Goal: Task Accomplishment & Management: Use online tool/utility

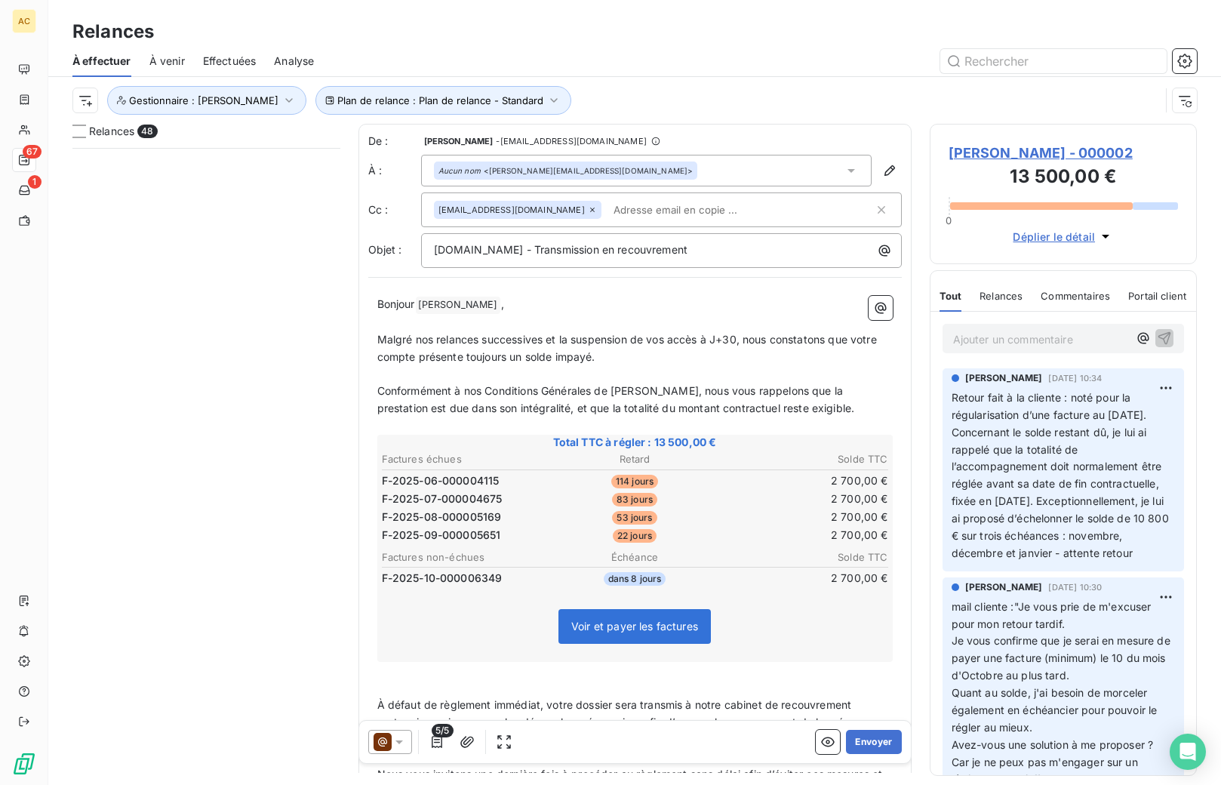
scroll to position [626, 256]
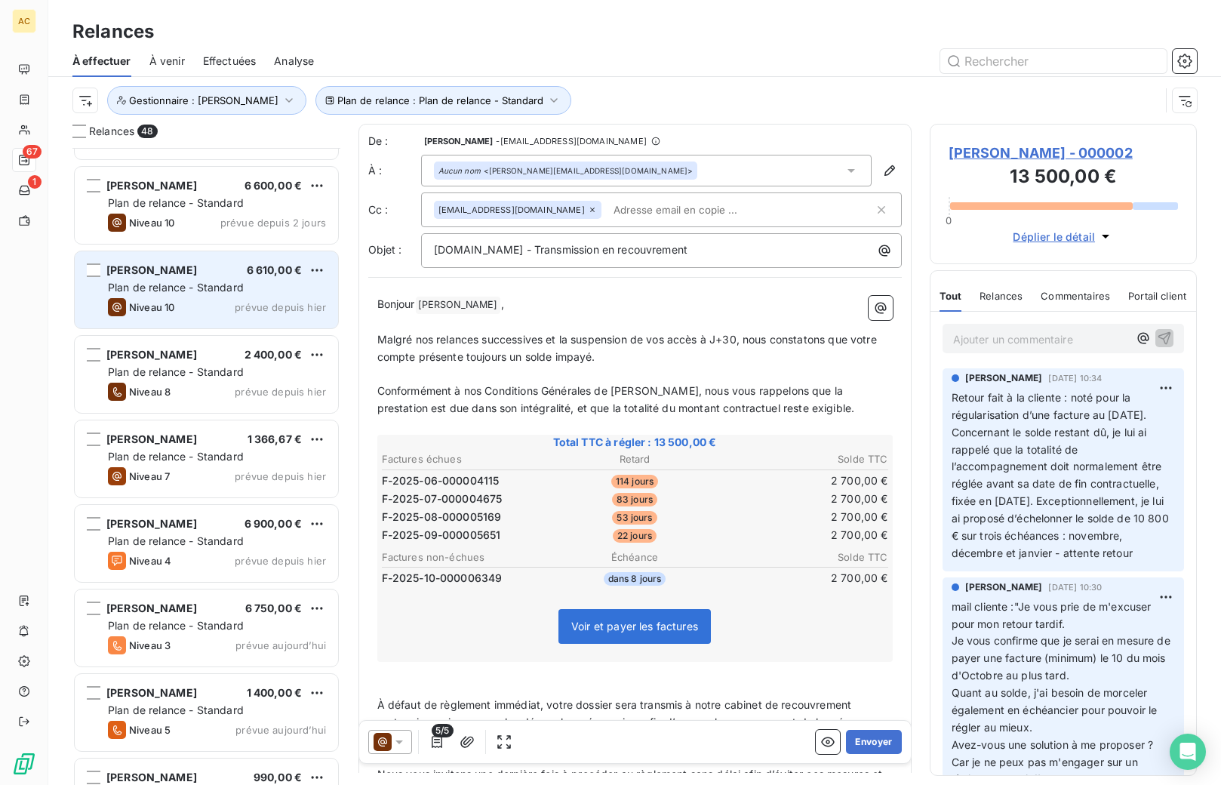
click at [184, 296] on div "Reda Bakkali 6 610,00 € Plan de relance - Standard Niveau 10 prévue depuis hier" at bounding box center [206, 289] width 263 height 77
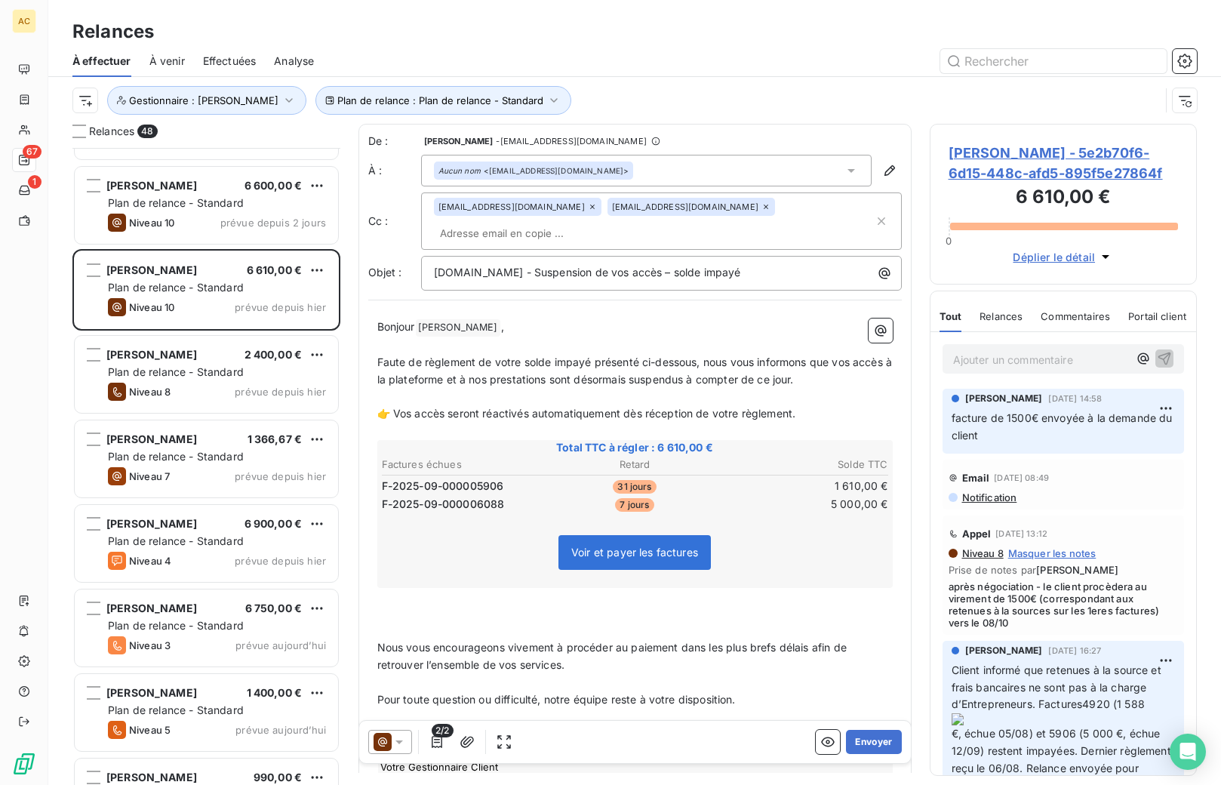
click at [983, 357] on p "Ajouter un commentaire ﻿" at bounding box center [1041, 359] width 176 height 19
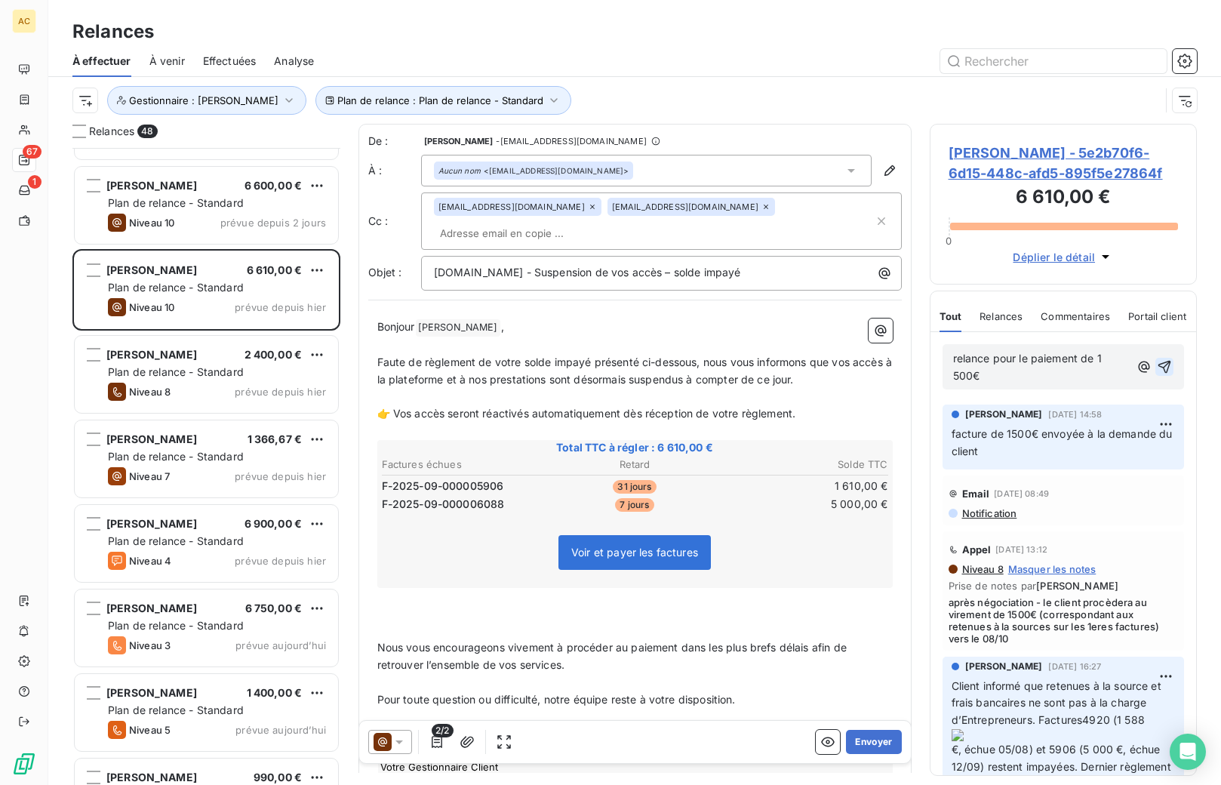
click at [1159, 366] on icon "button" at bounding box center [1165, 367] width 13 height 13
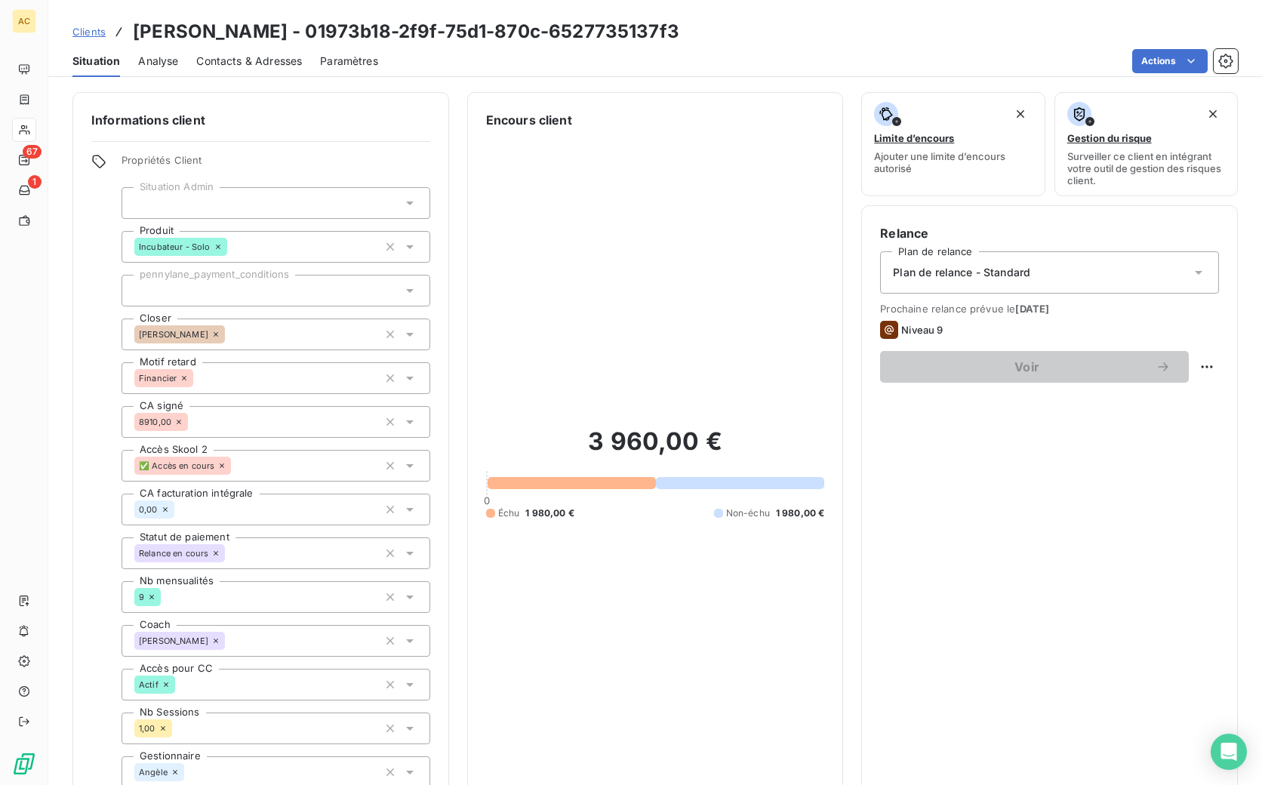
scroll to position [423, 0]
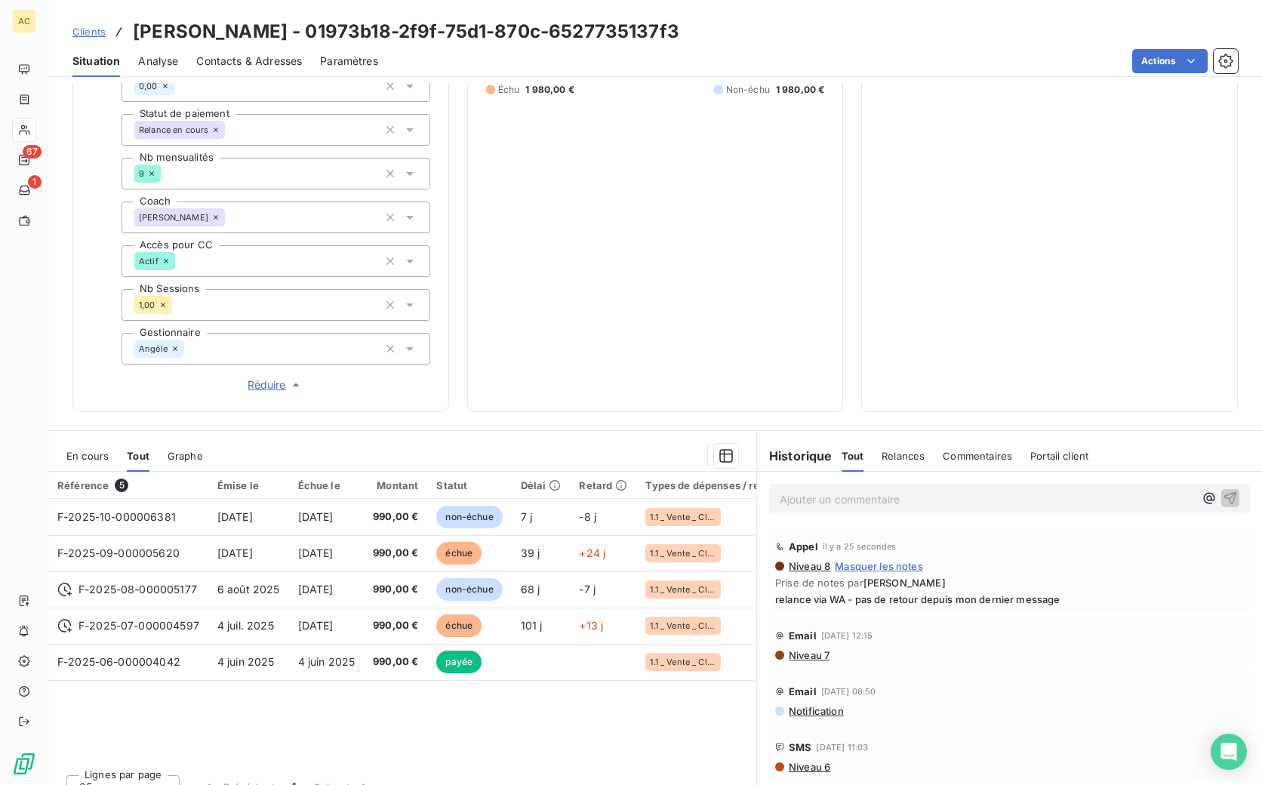
click at [106, 37] on div "Clients Sonna DONFACK - 01973b18-2f9f-75d1-870c-6527735137f3" at bounding box center [375, 31] width 607 height 27
click at [97, 33] on span "Clients" at bounding box center [88, 32] width 33 height 12
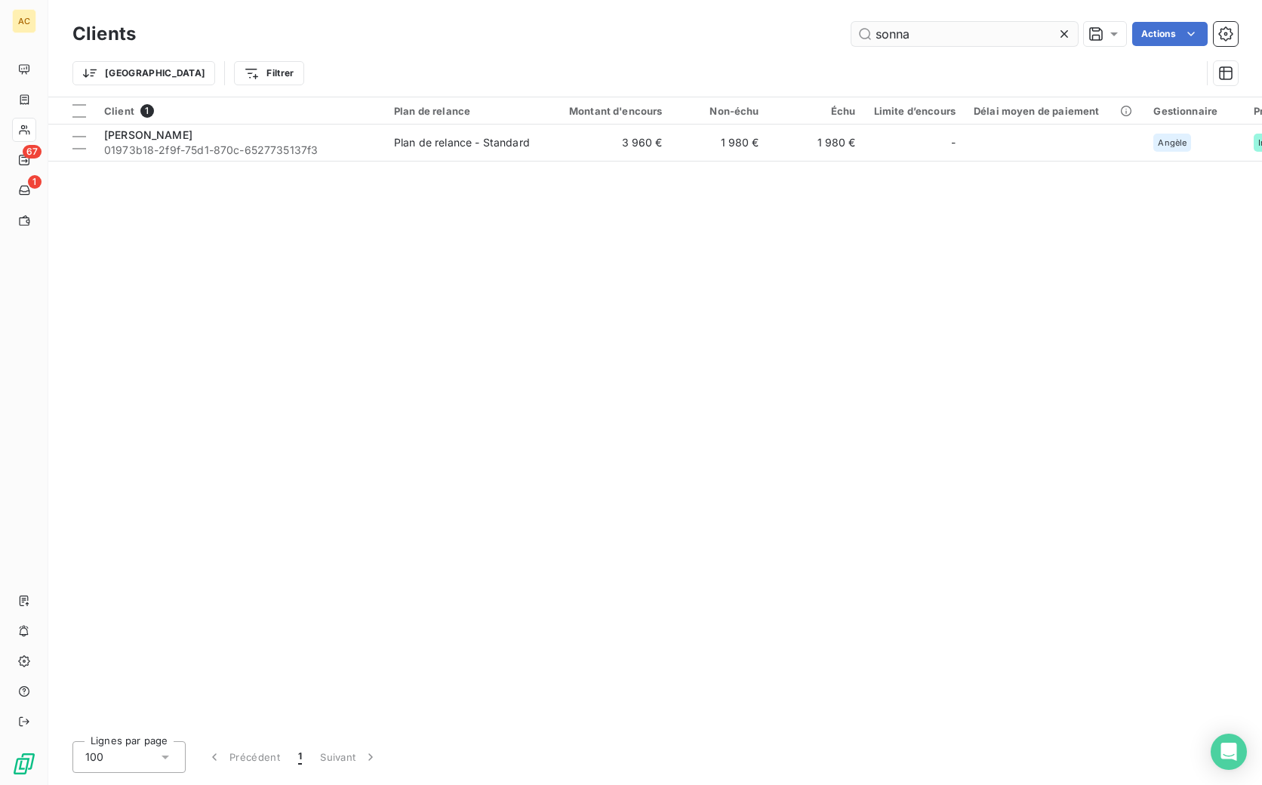
drag, startPoint x: 874, startPoint y: 33, endPoint x: 864, endPoint y: 30, distance: 11.0
click at [864, 30] on input "sonna" at bounding box center [964, 34] width 226 height 24
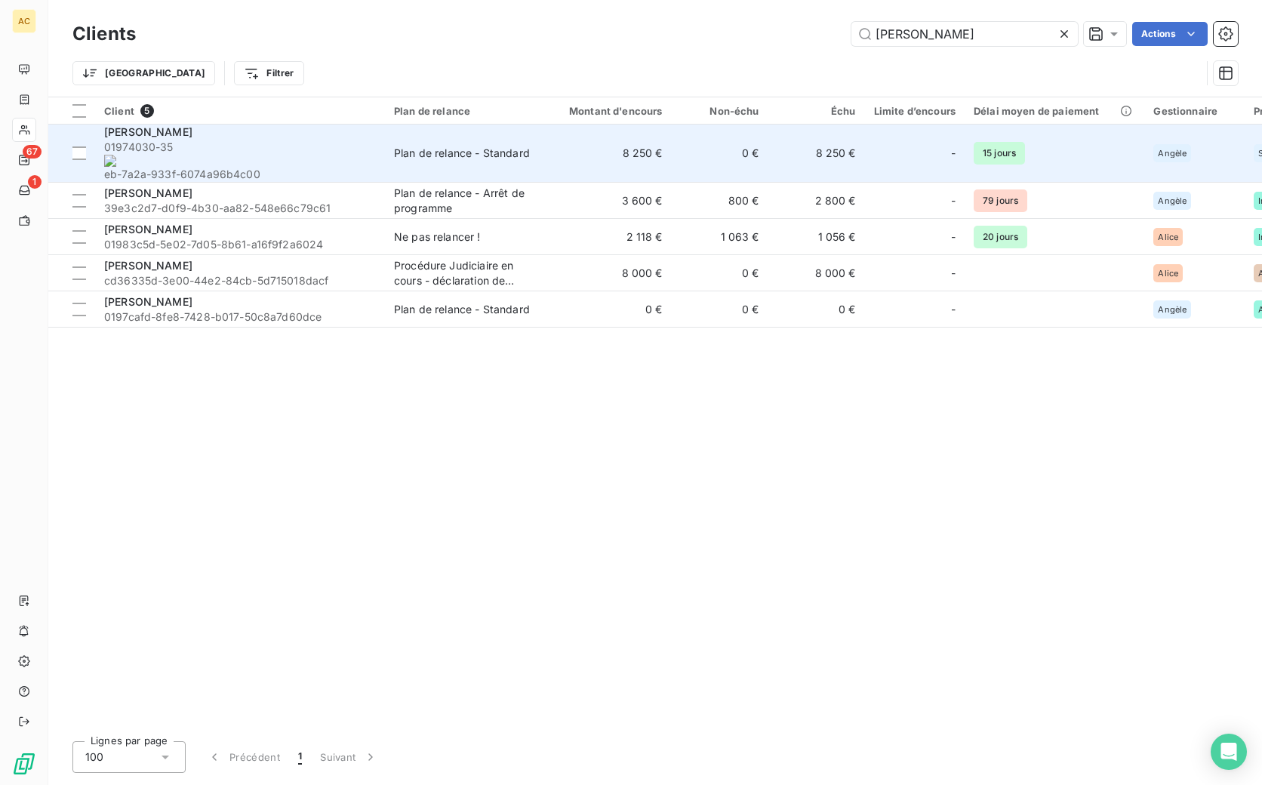
type input "johan"
click at [270, 147] on span "01974030-35 eb-7a2a-933f-6074a96b4c00" at bounding box center [240, 161] width 272 height 42
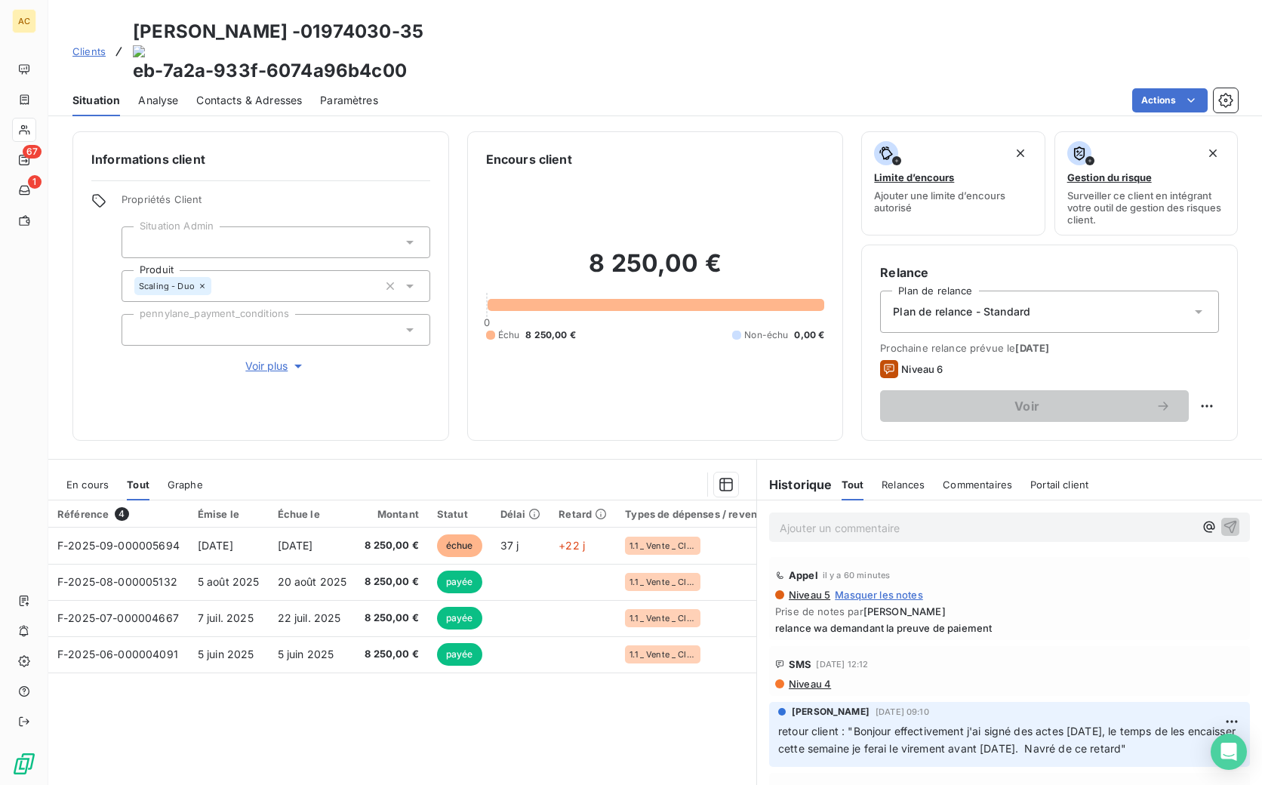
click at [834, 519] on p "Ajouter un commentaire ﻿" at bounding box center [987, 528] width 414 height 19
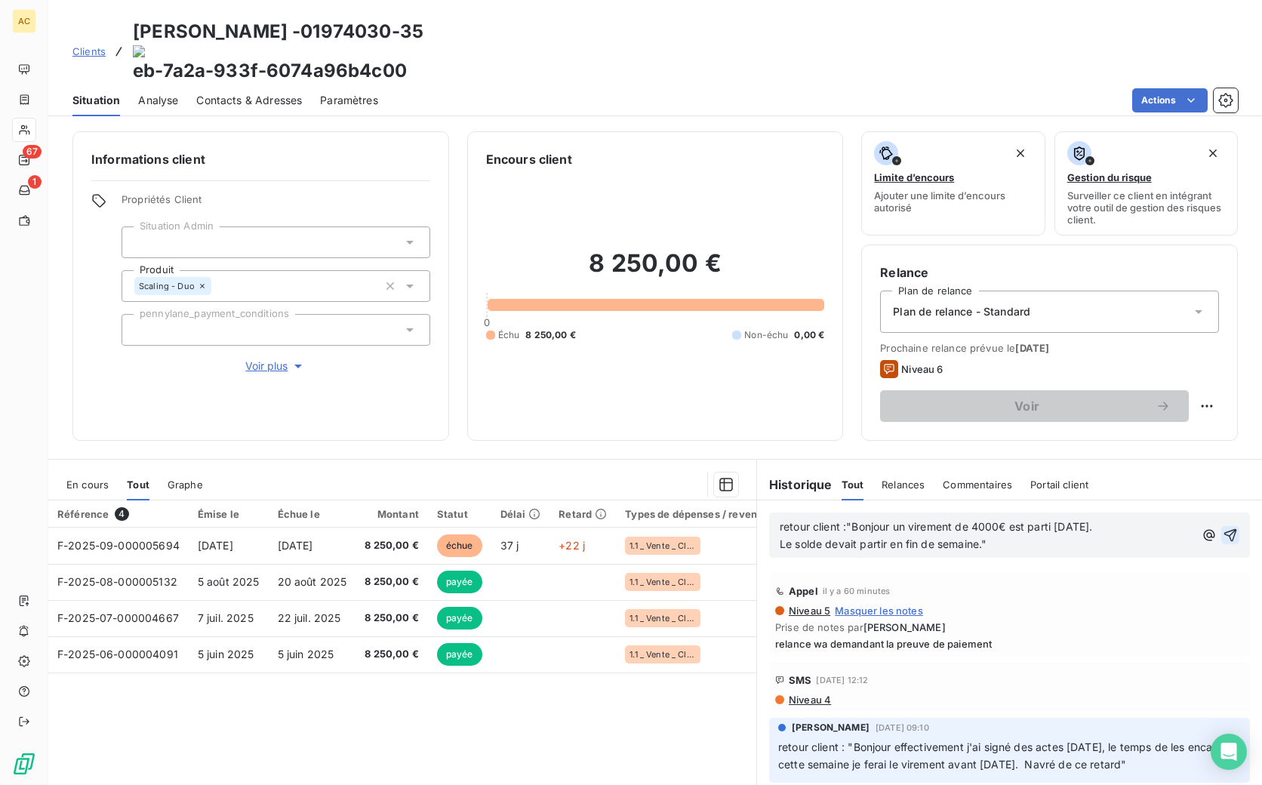
click at [1223, 528] on icon "button" at bounding box center [1230, 535] width 15 height 15
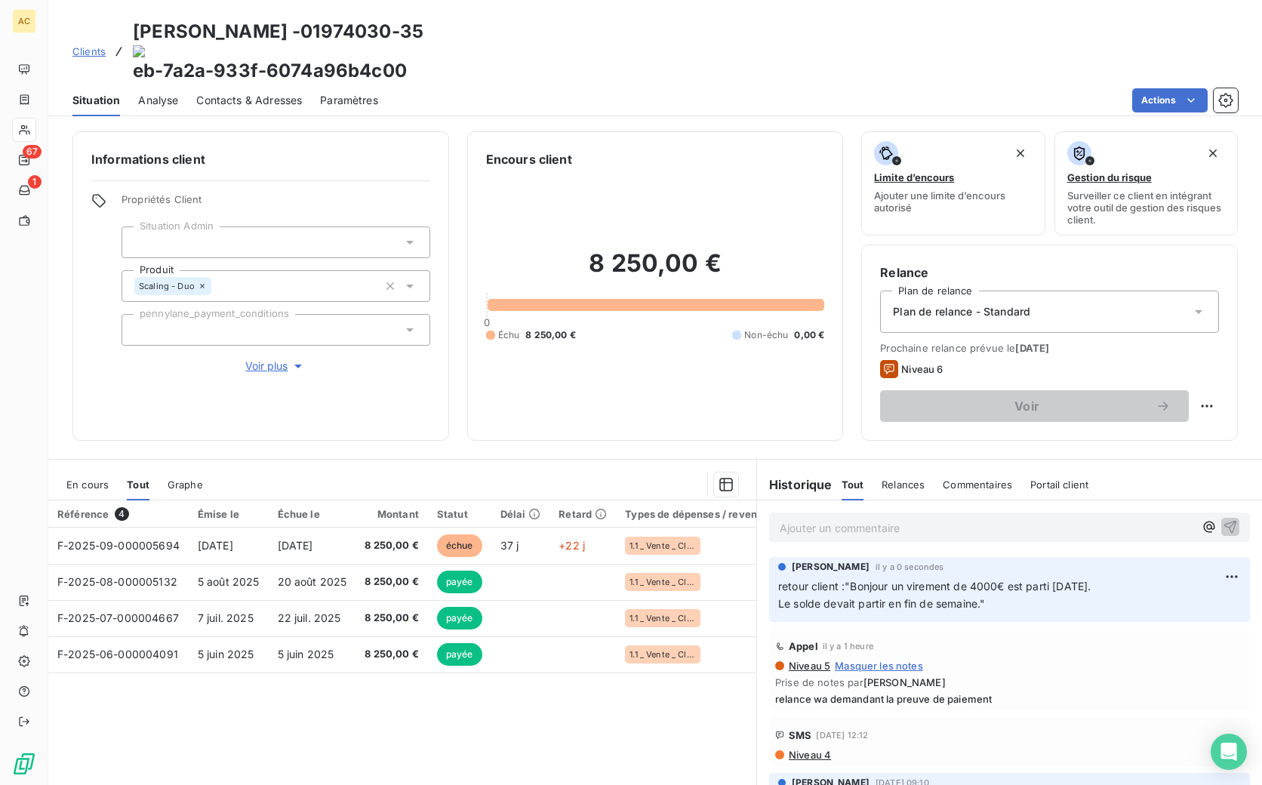
click at [91, 45] on span "Clients" at bounding box center [88, 51] width 33 height 12
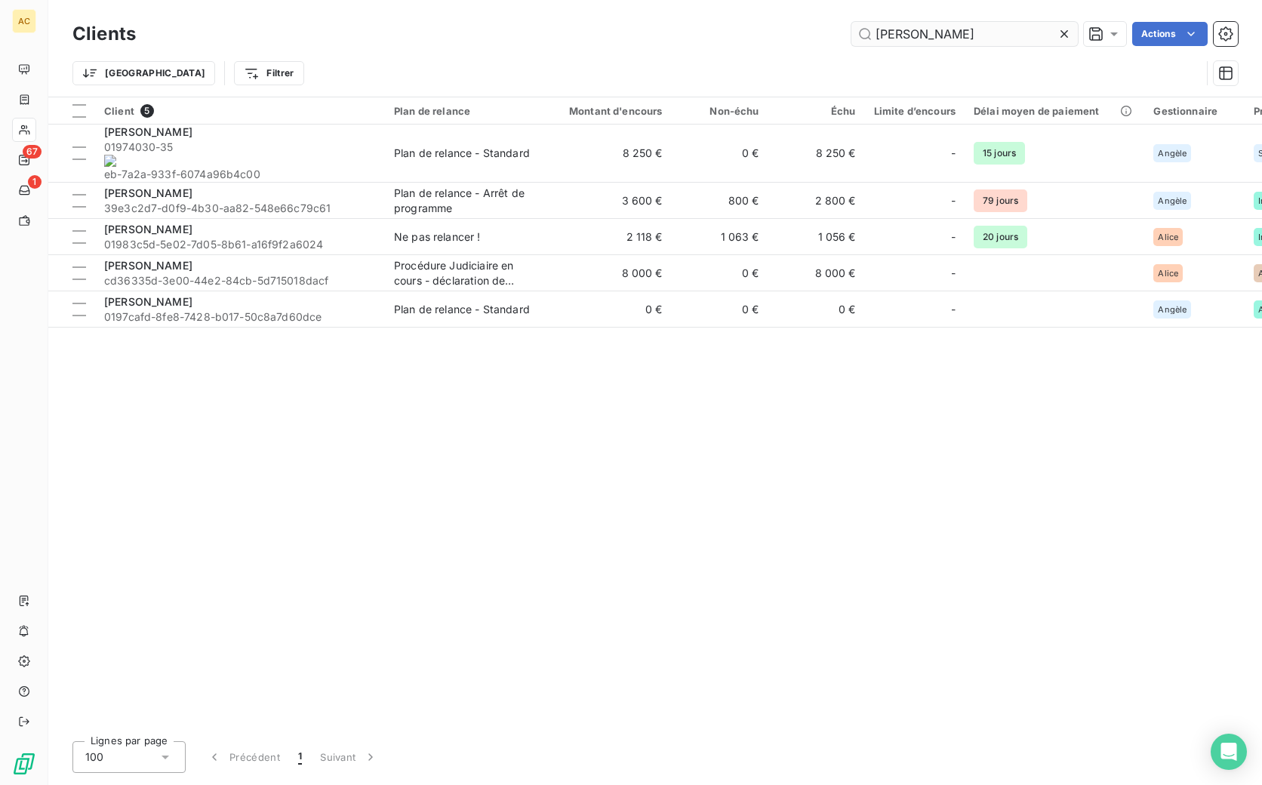
drag, startPoint x: 899, startPoint y: 37, endPoint x: 861, endPoint y: 36, distance: 37.8
click at [861, 36] on input "johan" at bounding box center [964, 34] width 226 height 24
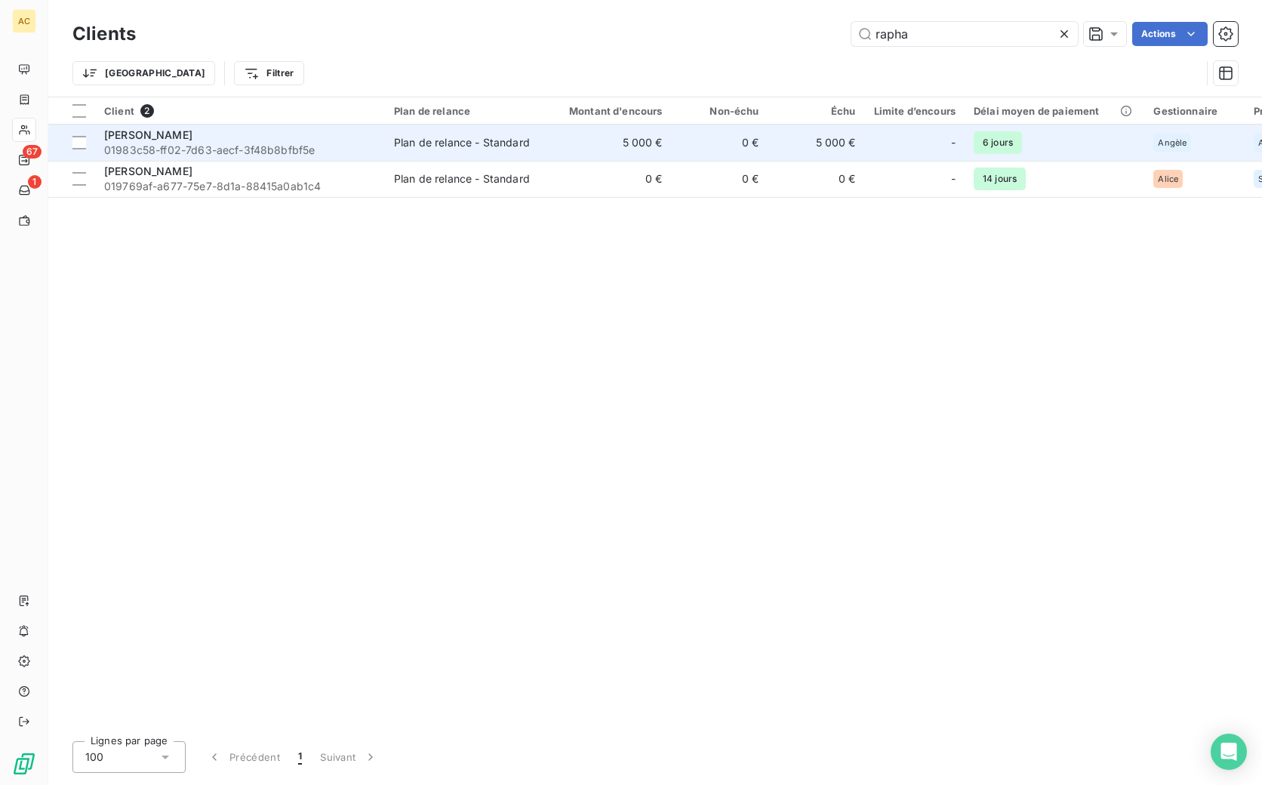
type input "rapha"
click at [248, 136] on div "[PERSON_NAME]" at bounding box center [240, 135] width 272 height 15
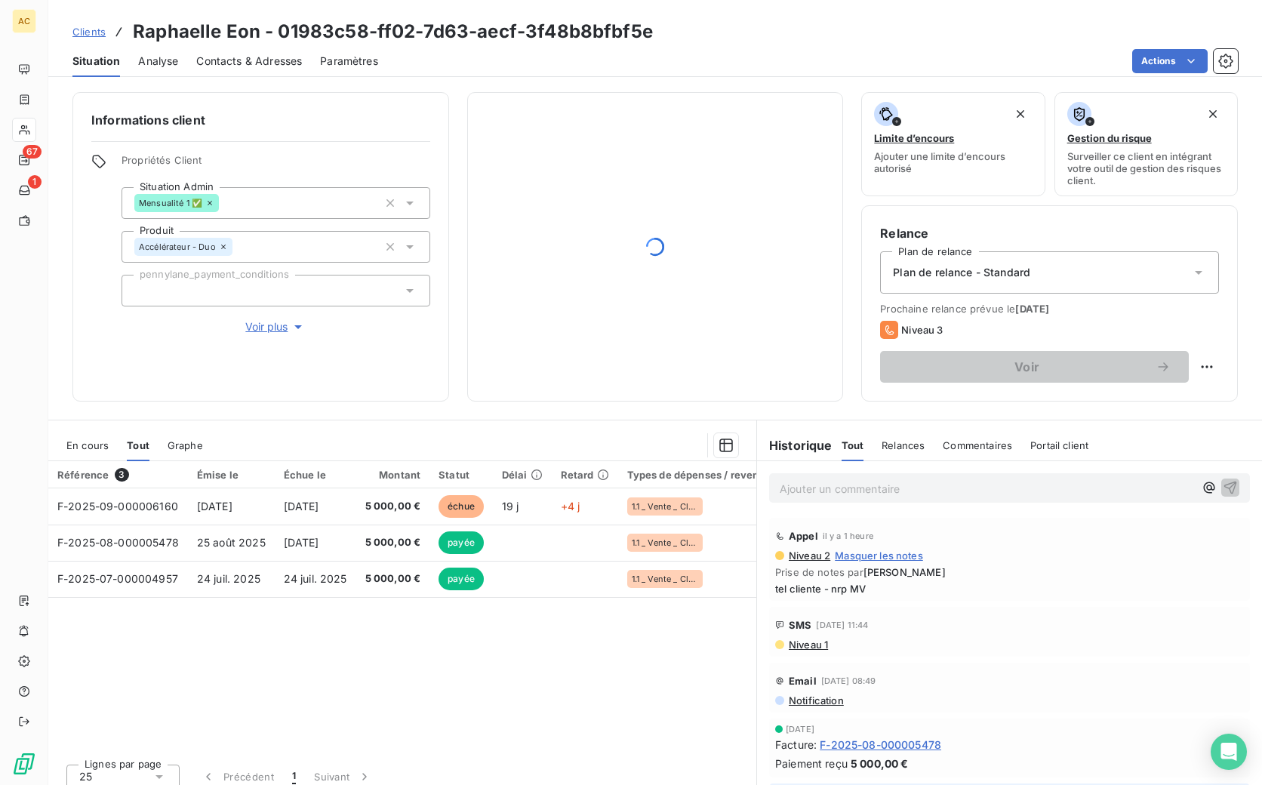
click at [269, 51] on div "Contacts & Adresses" at bounding box center [249, 61] width 106 height 32
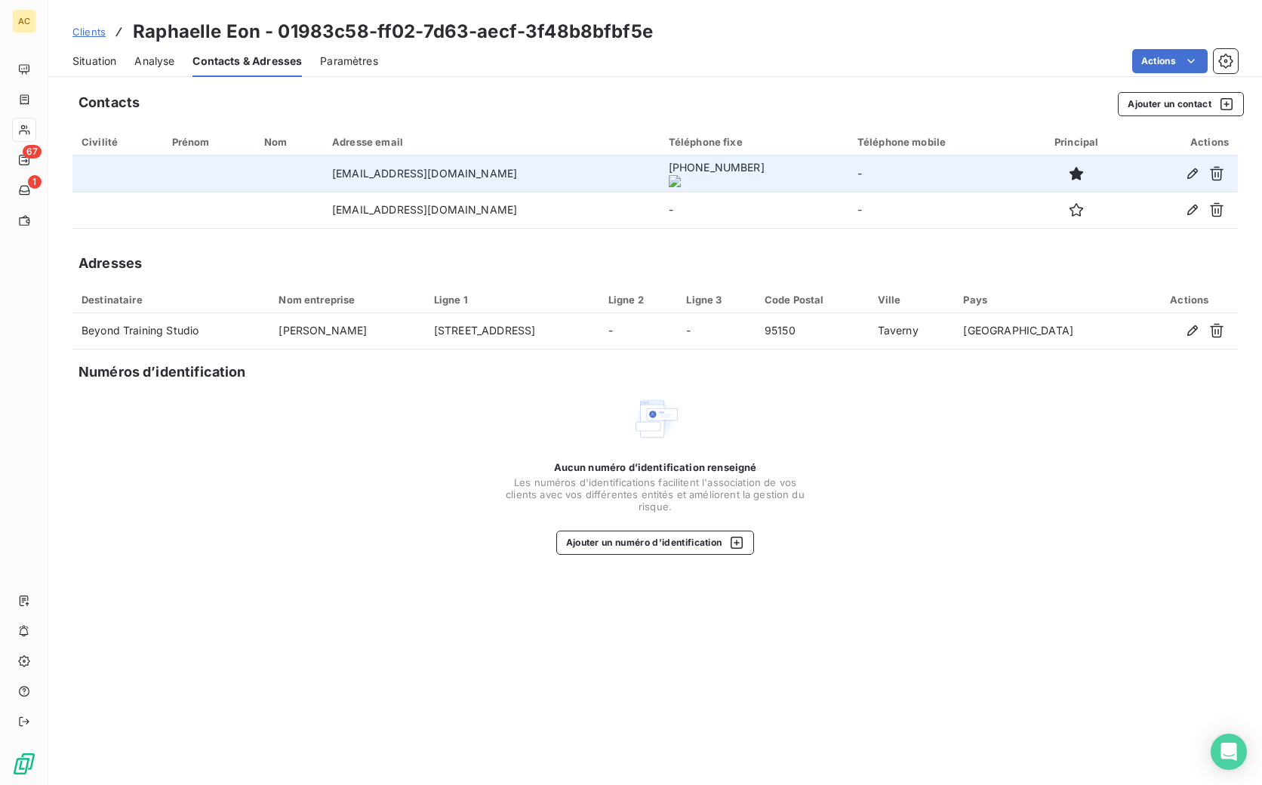
drag, startPoint x: 620, startPoint y: 174, endPoint x: 716, endPoint y: 177, distance: 96.7
click at [716, 177] on td "+33 6 58 74 15 53" at bounding box center [754, 174] width 189 height 36
copy onoff-telecom-ce-phone-number-wrapper "+33 6 58 74 15 53"
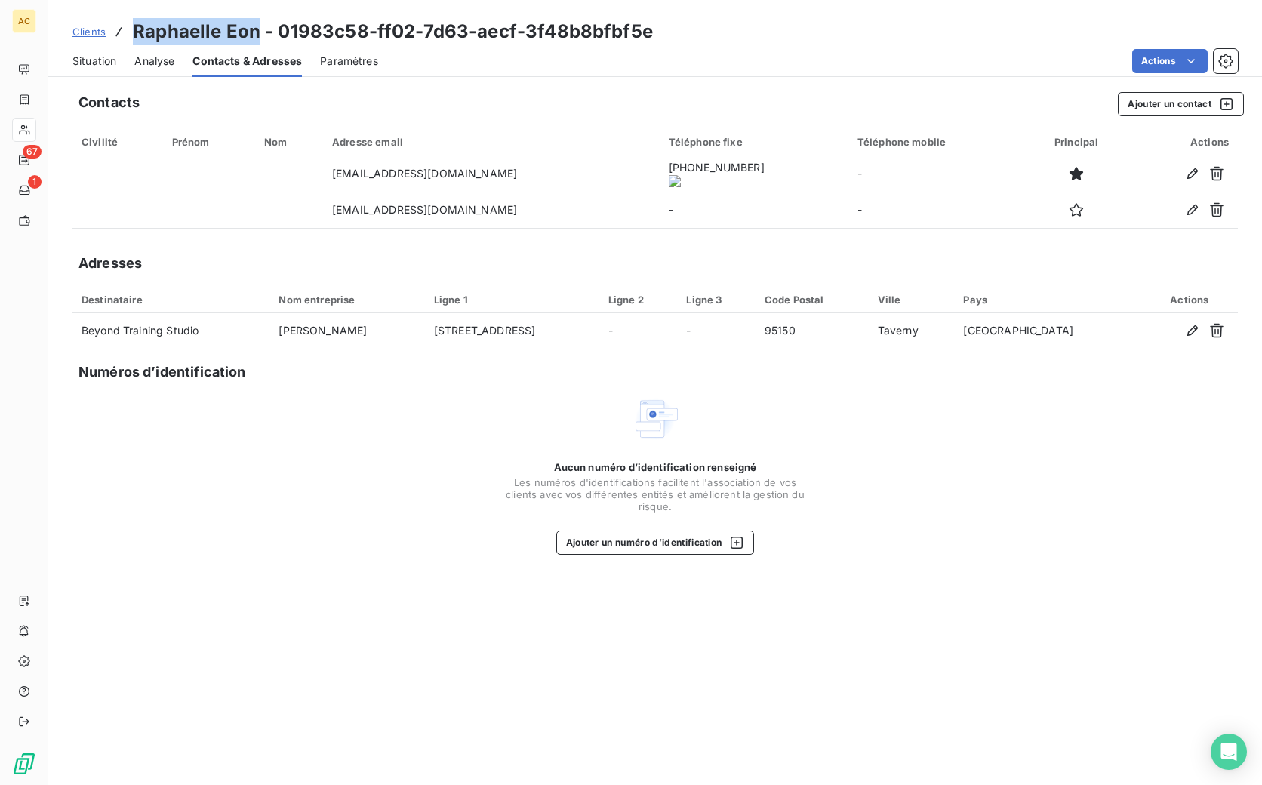
drag, startPoint x: 194, startPoint y: 27, endPoint x: 258, endPoint y: 26, distance: 64.2
click at [258, 26] on h3 "Raphaelle Eon - 01983c58-ff02-7d63-aecf-3f48b8bfbf5e" at bounding box center [393, 31] width 520 height 27
copy h3 "[PERSON_NAME]"
click at [91, 29] on span "Clients" at bounding box center [88, 32] width 33 height 12
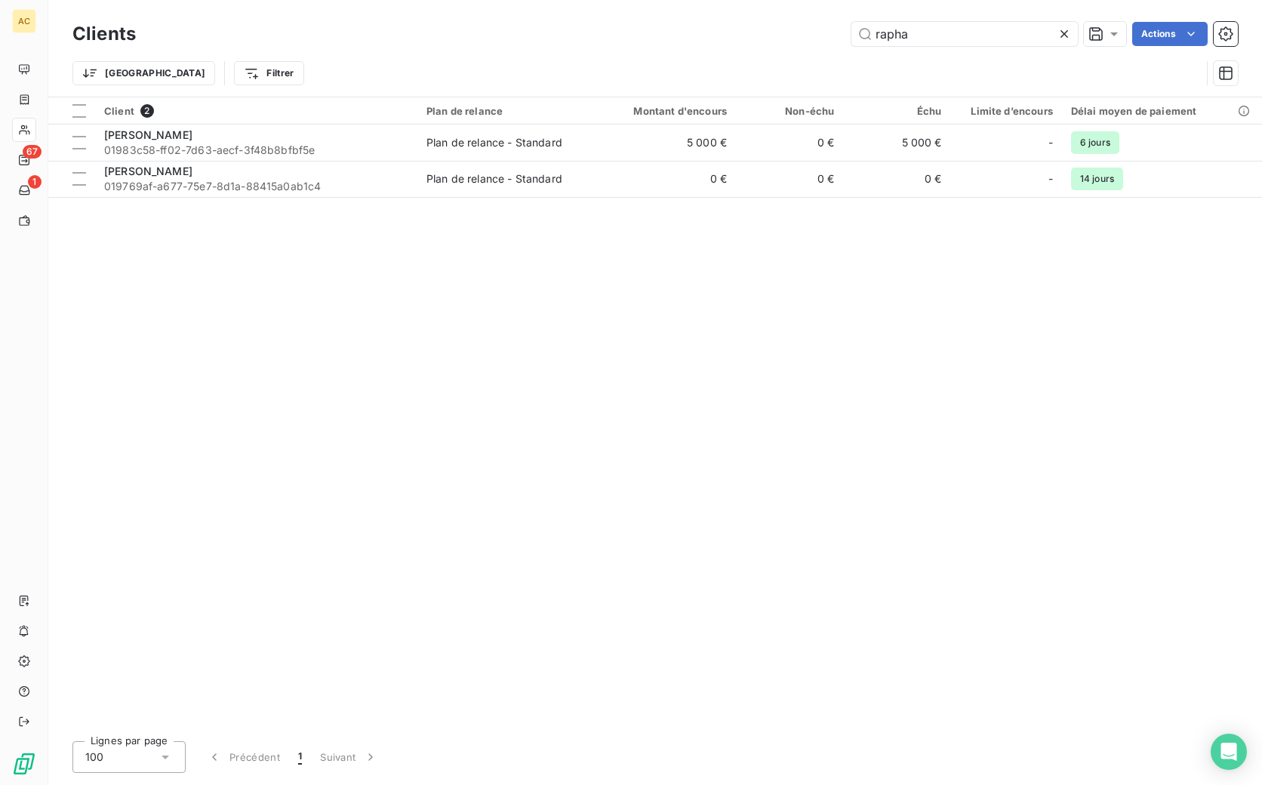
drag, startPoint x: 932, startPoint y: 41, endPoint x: 835, endPoint y: 21, distance: 98.6
click at [835, 22] on div "rapha Actions" at bounding box center [696, 34] width 1084 height 24
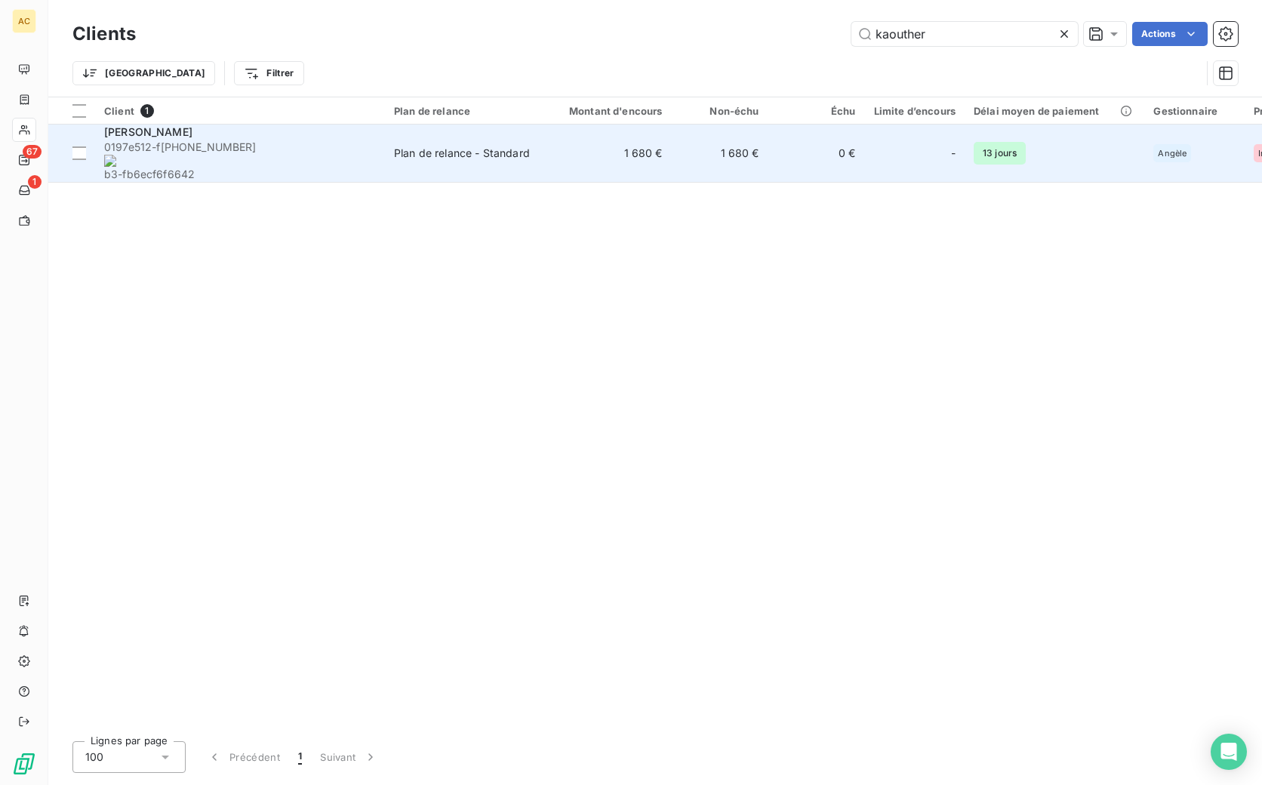
type input "kaouther"
click at [297, 131] on div "Kaouther Ferjani" at bounding box center [240, 132] width 272 height 15
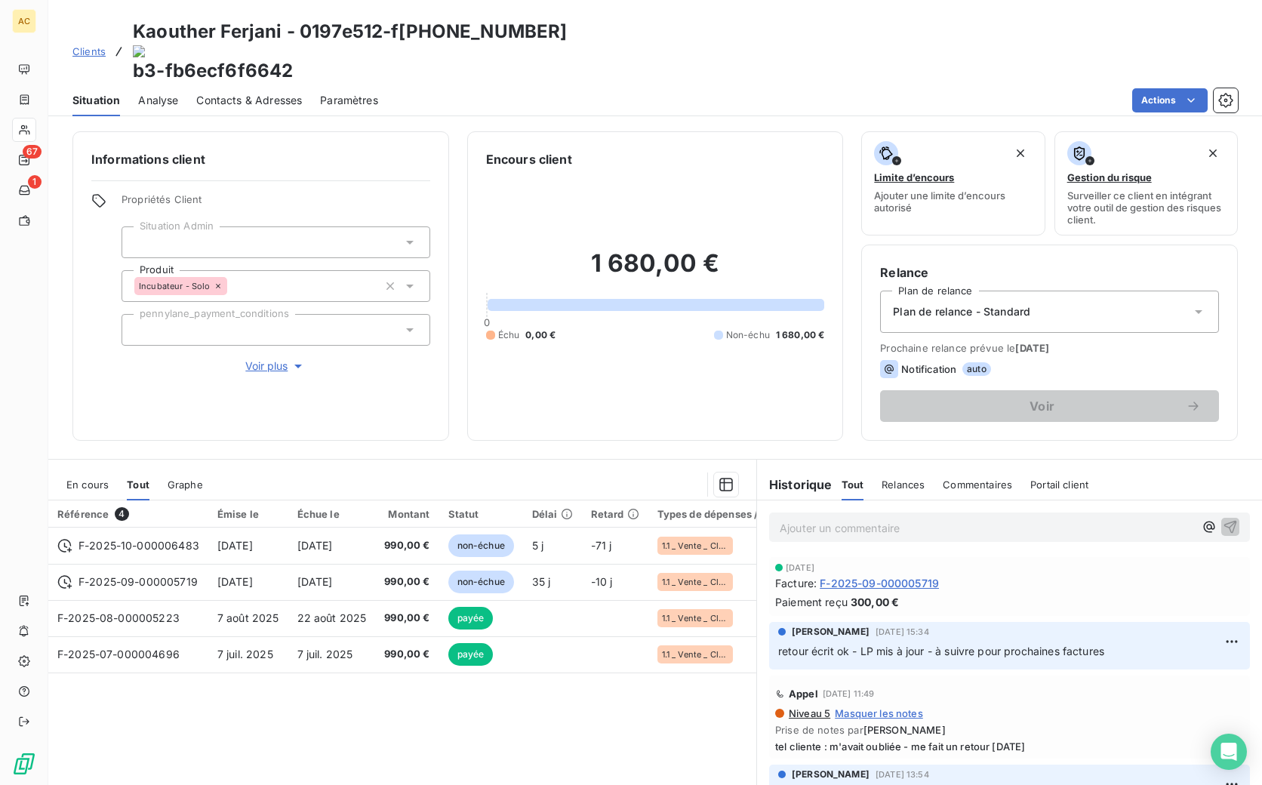
click at [275, 359] on span "Voir plus" at bounding box center [275, 366] width 60 height 15
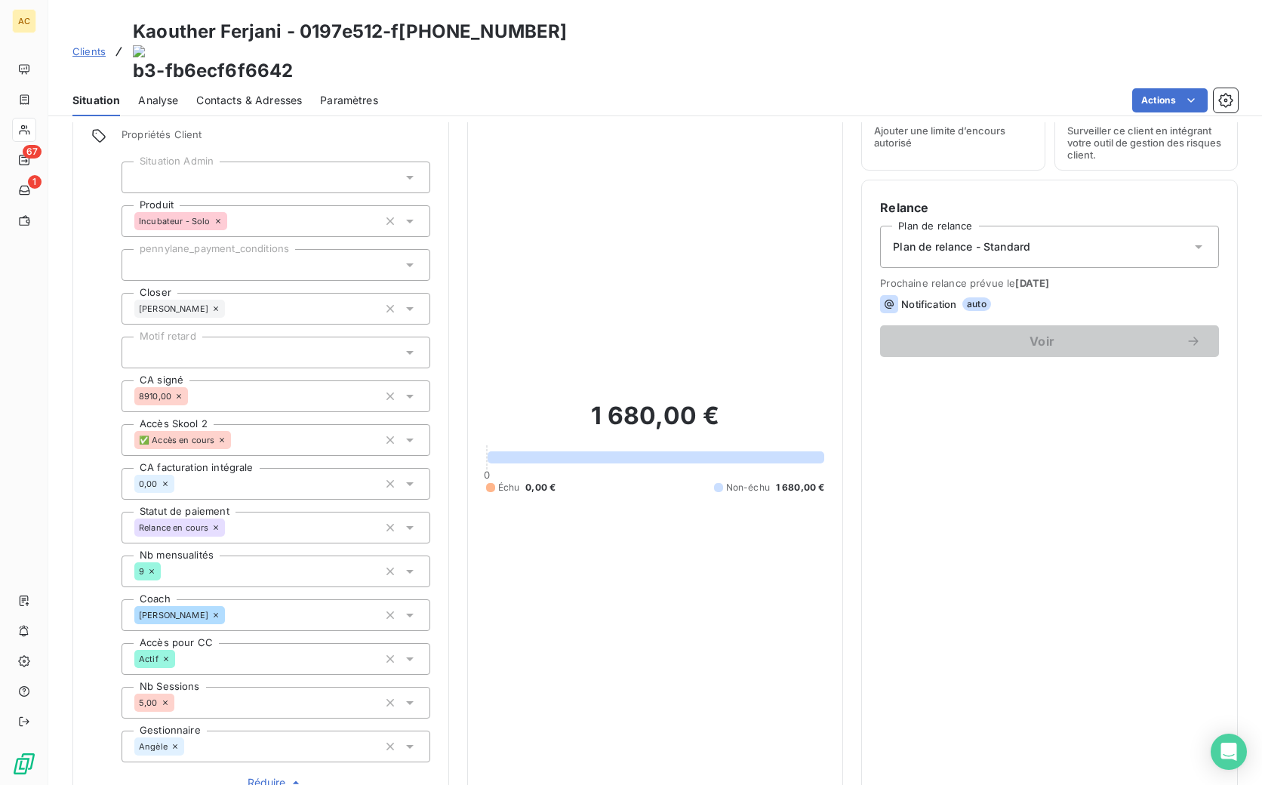
scroll to position [106, 0]
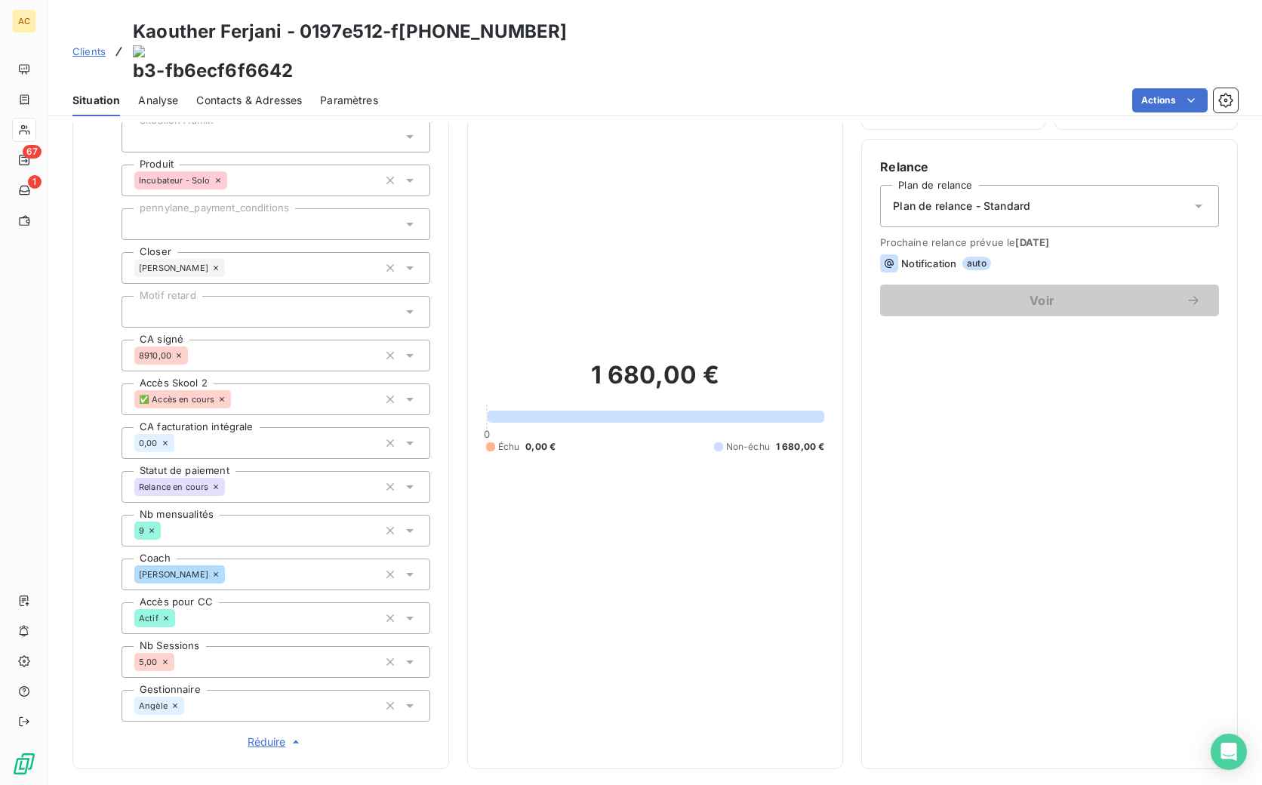
click at [98, 45] on span "Clients" at bounding box center [88, 51] width 33 height 12
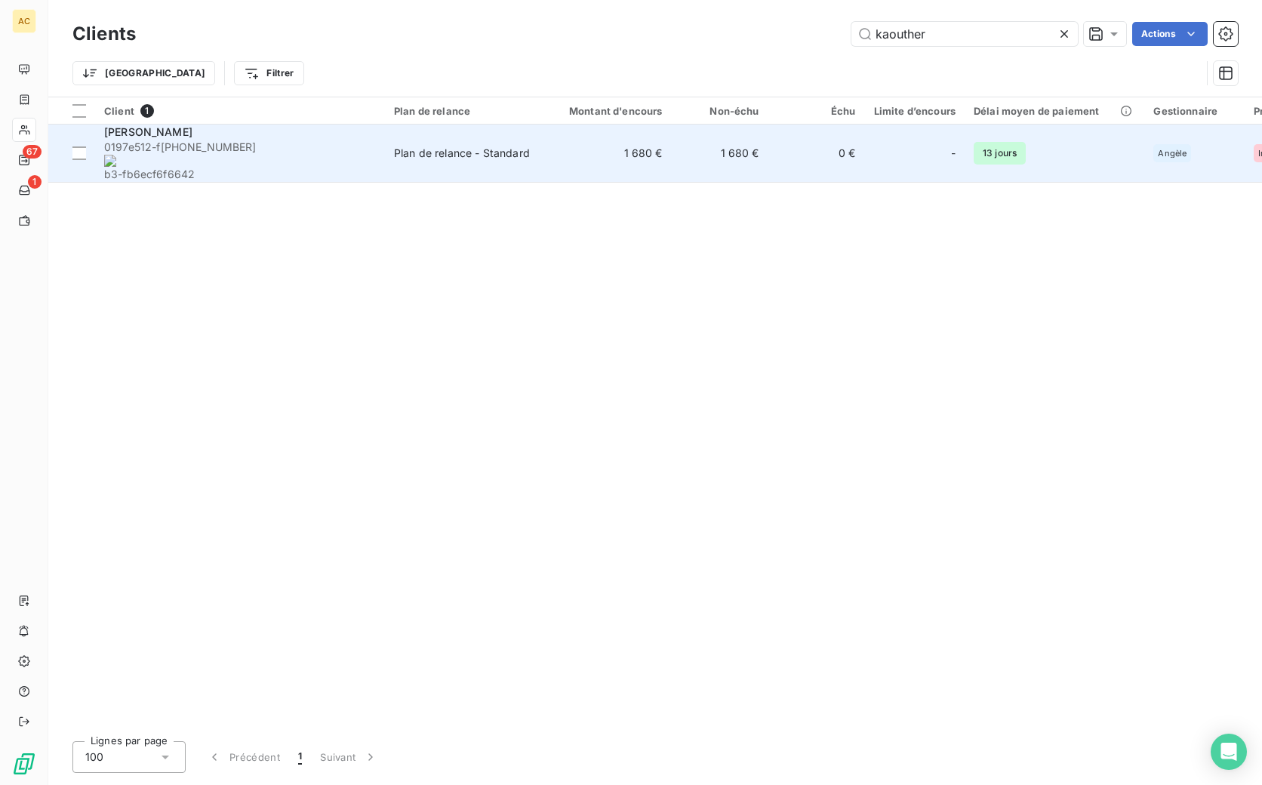
click at [374, 149] on span "0197e512-f 665-7021-81 b3-fb6ecf6f6642" at bounding box center [240, 161] width 272 height 42
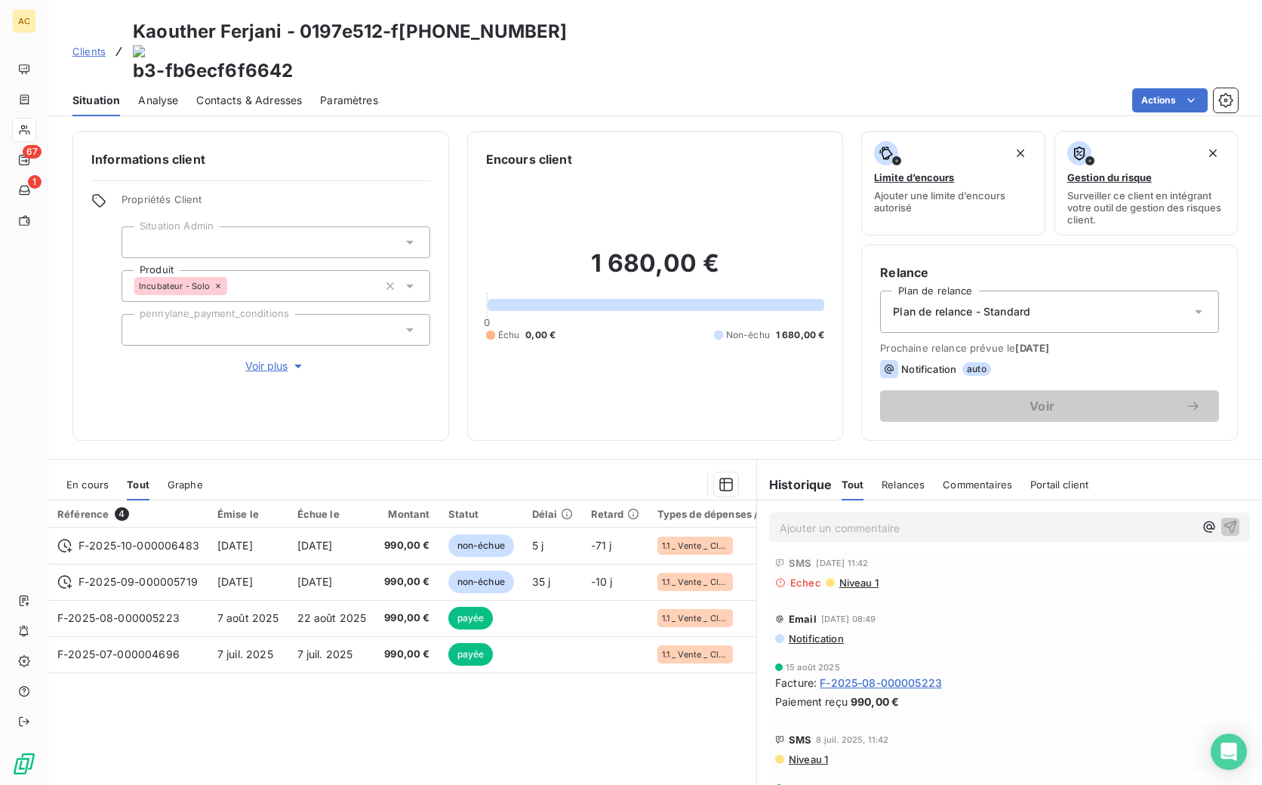
scroll to position [650, 0]
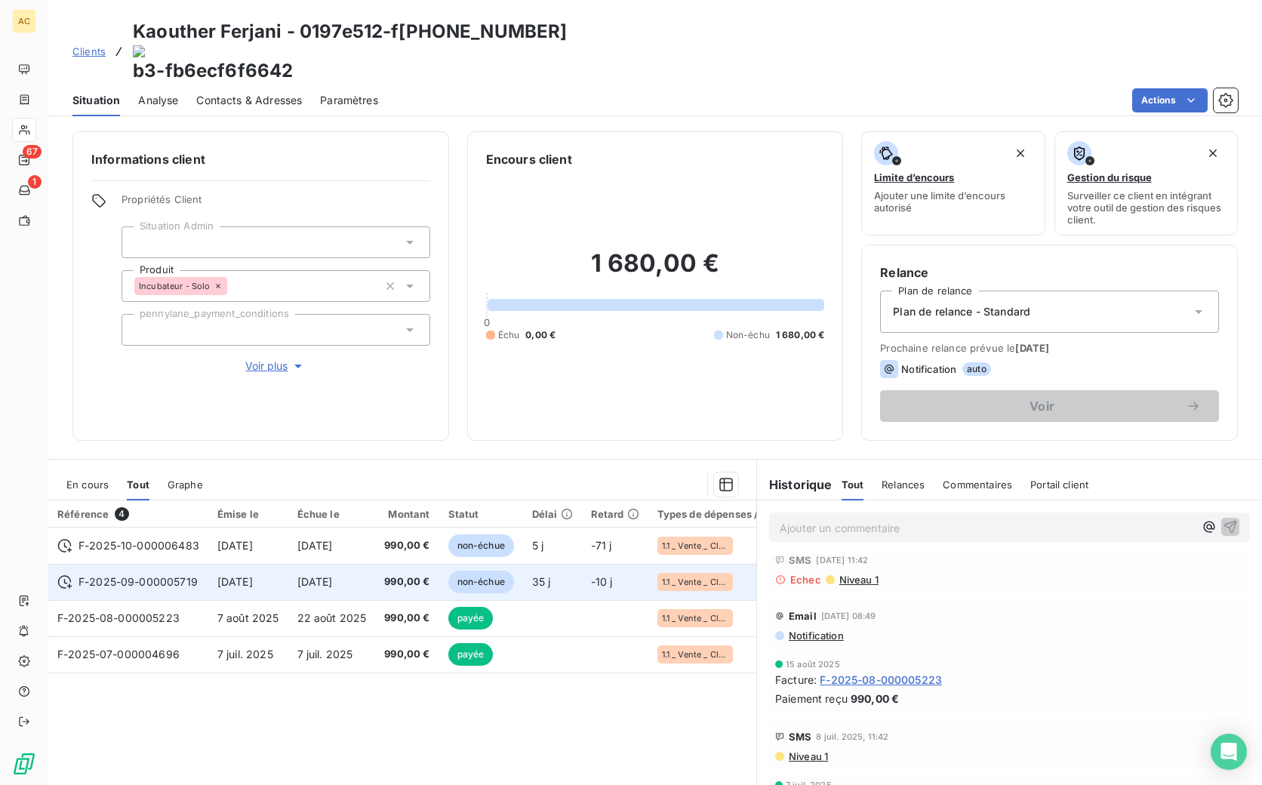
click at [333, 575] on span "23 déc. 2025" at bounding box center [314, 581] width 35 height 13
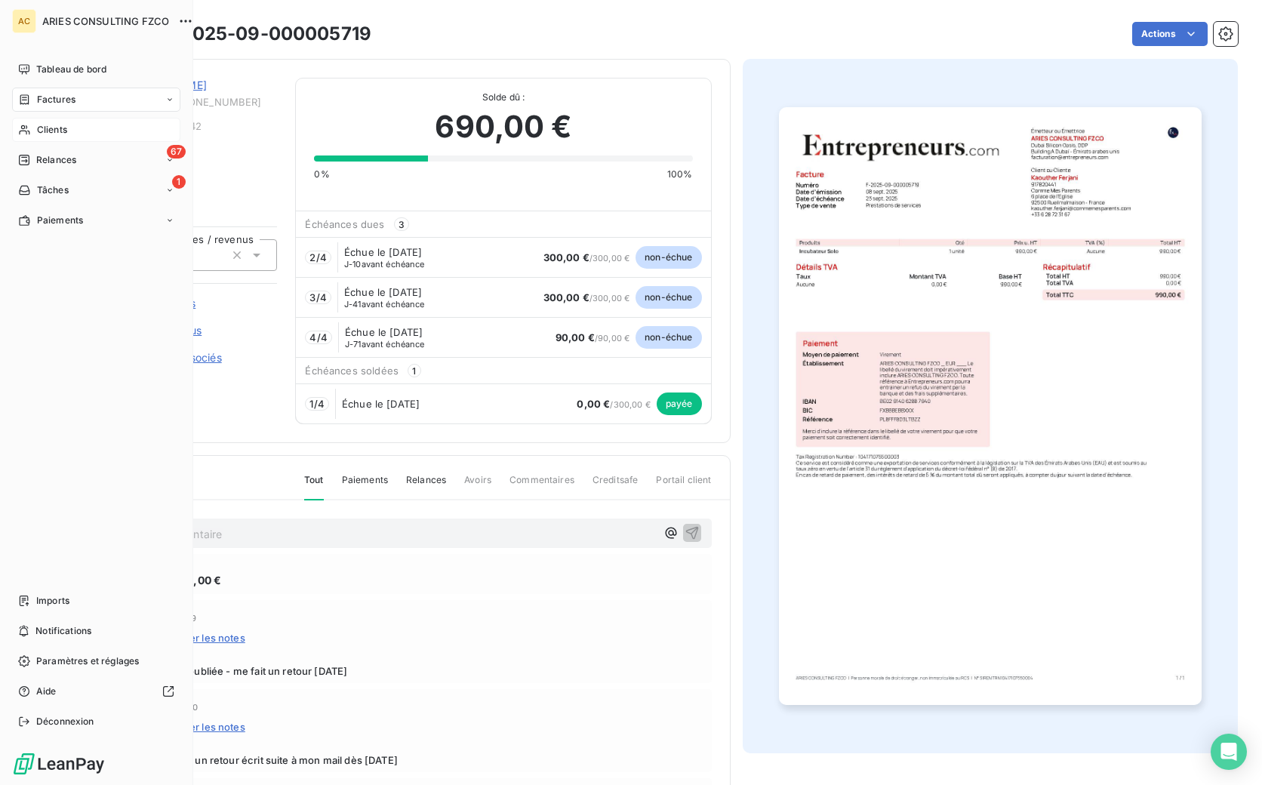
click at [58, 129] on span "Clients" at bounding box center [52, 130] width 30 height 14
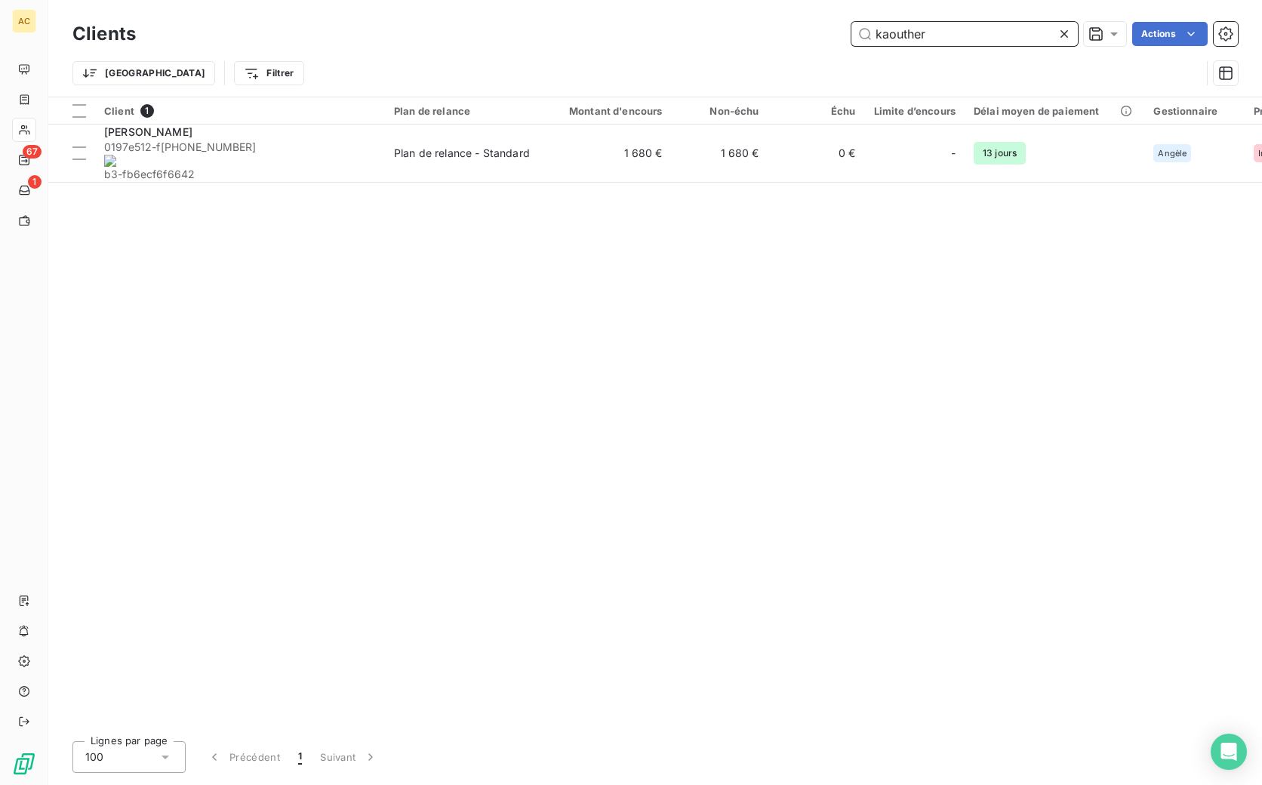
drag, startPoint x: 882, startPoint y: 42, endPoint x: 911, endPoint y: 45, distance: 28.8
click at [848, 38] on div "kaouther Actions" at bounding box center [696, 34] width 1084 height 24
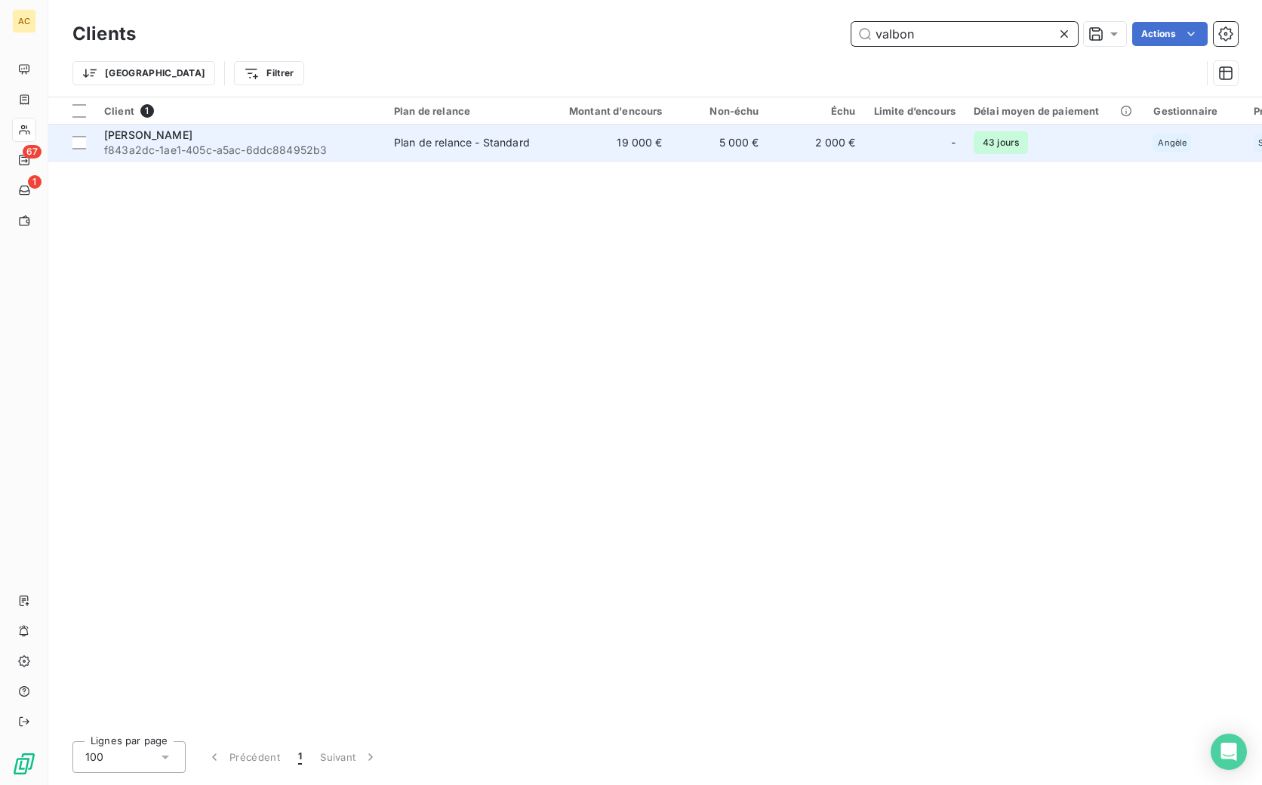
type input "valbon"
click at [459, 142] on div "Plan de relance - Standard" at bounding box center [462, 142] width 136 height 15
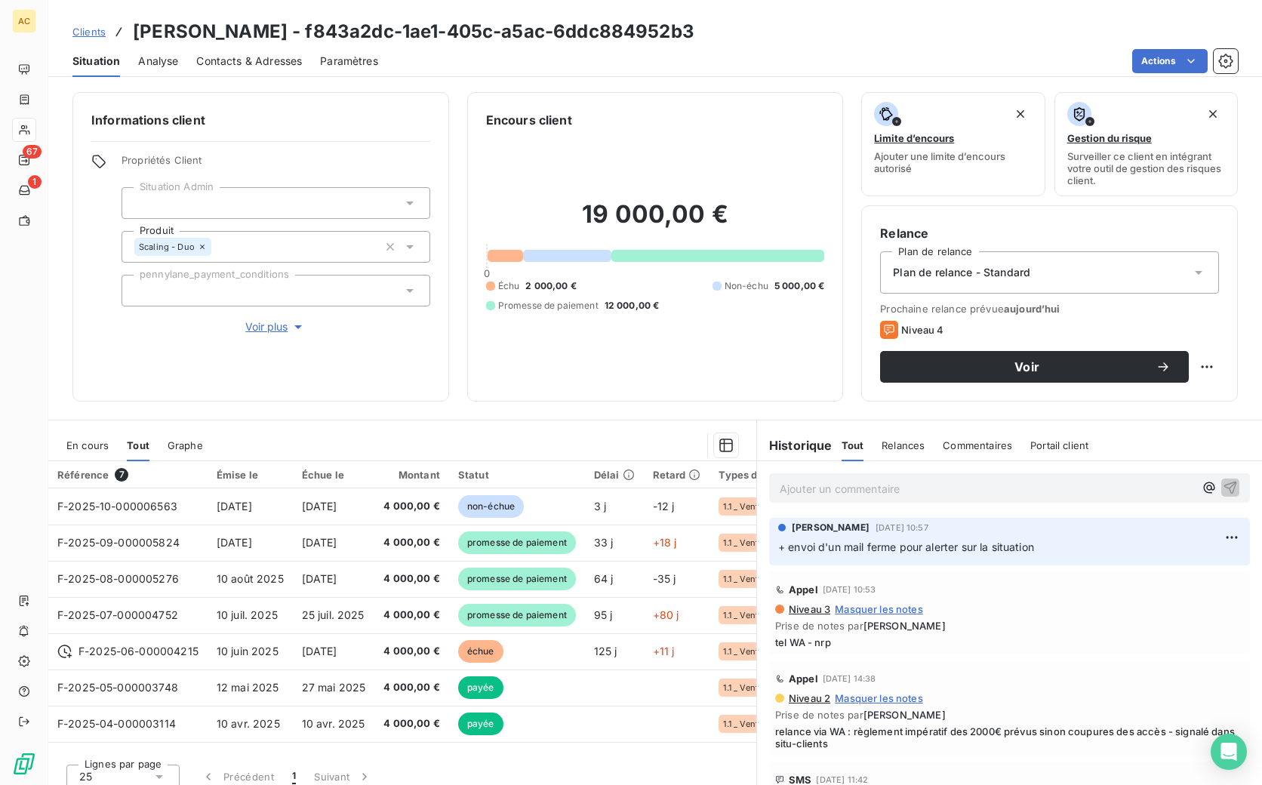
click at [283, 326] on span "Voir plus" at bounding box center [275, 326] width 60 height 15
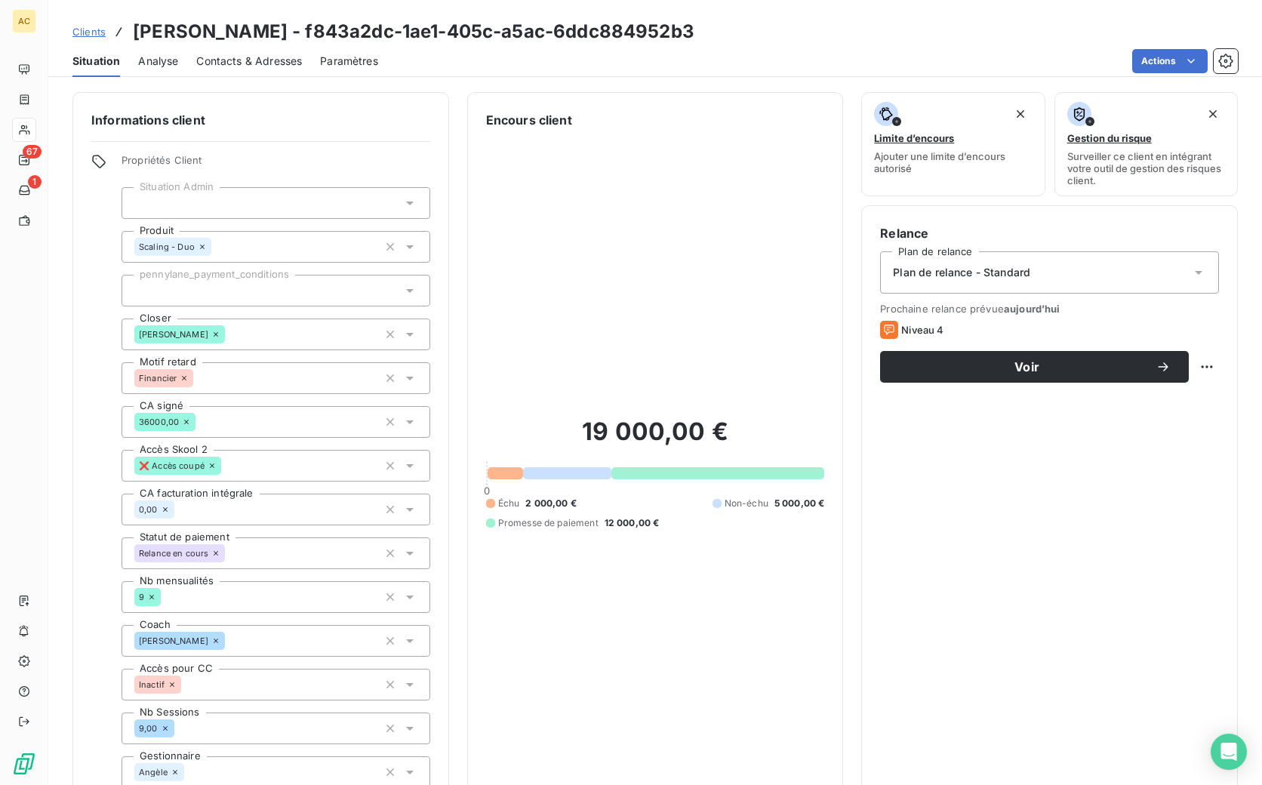
click at [87, 26] on span "Clients" at bounding box center [88, 32] width 33 height 12
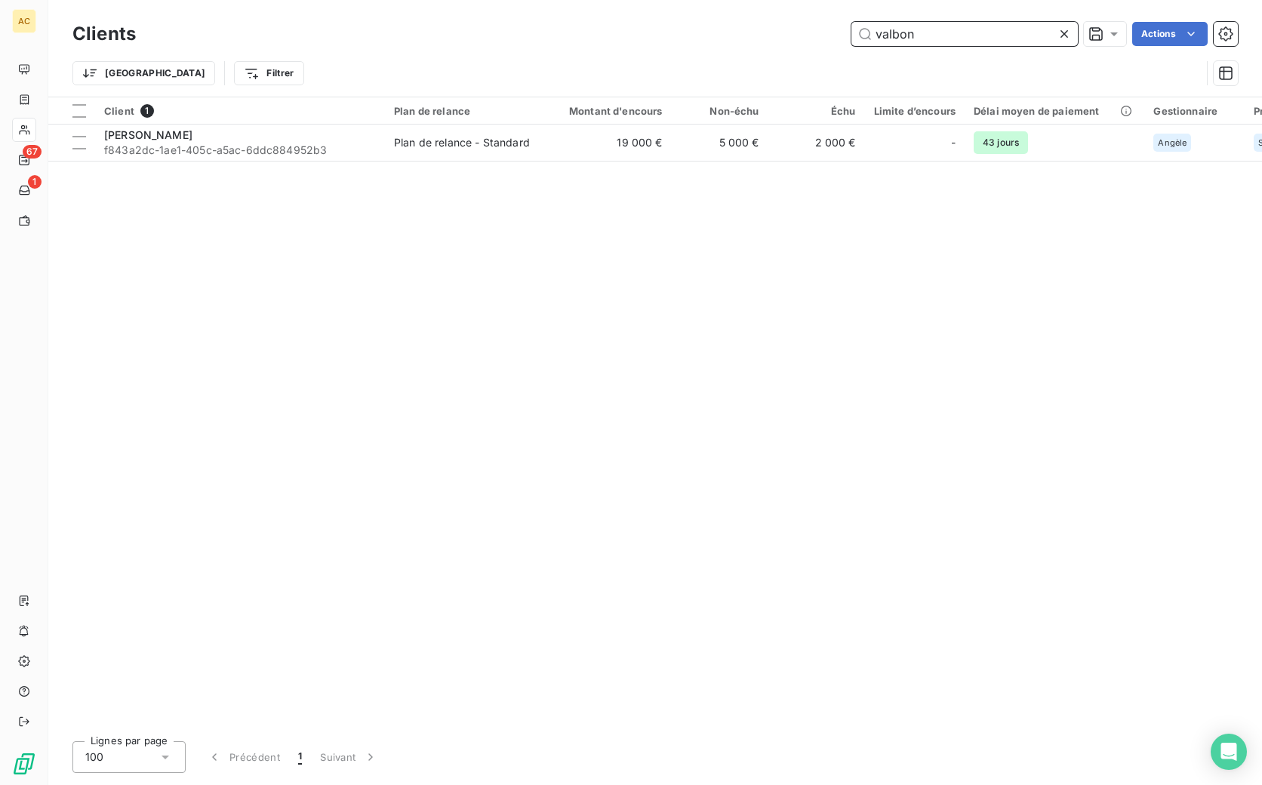
drag, startPoint x: 920, startPoint y: 30, endPoint x: 851, endPoint y: 30, distance: 69.4
click at [851, 30] on input "valbon" at bounding box center [964, 34] width 226 height 24
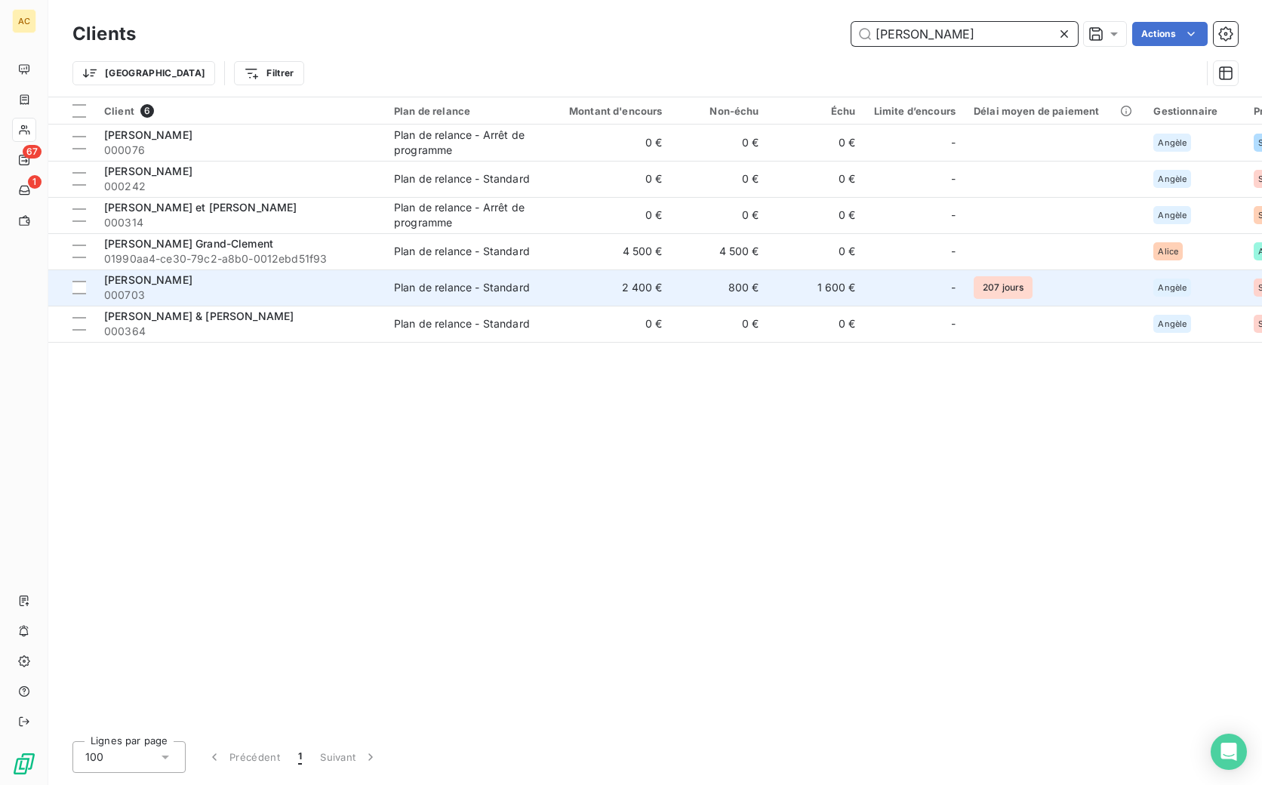
type input "clement"
click at [223, 288] on span "000703" at bounding box center [240, 295] width 272 height 15
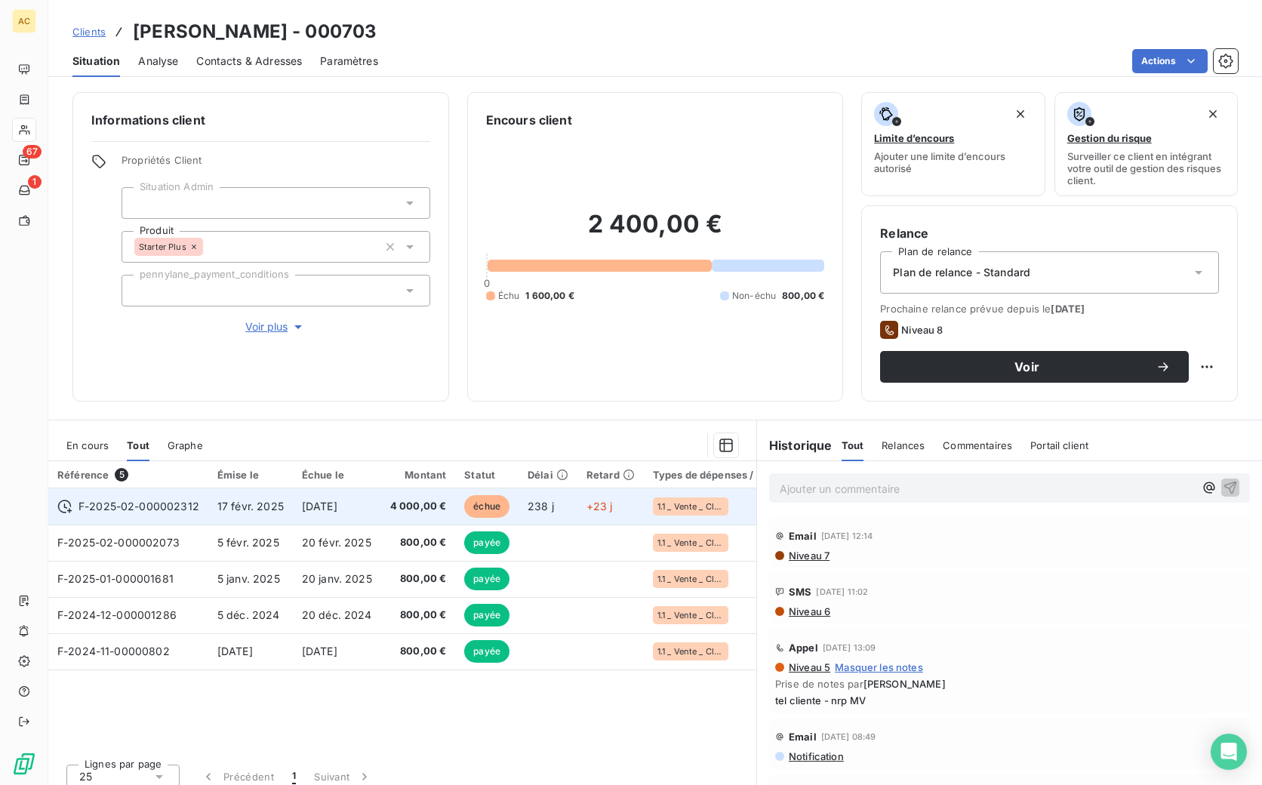
click at [283, 500] on td "17 févr. 2025" at bounding box center [250, 506] width 85 height 36
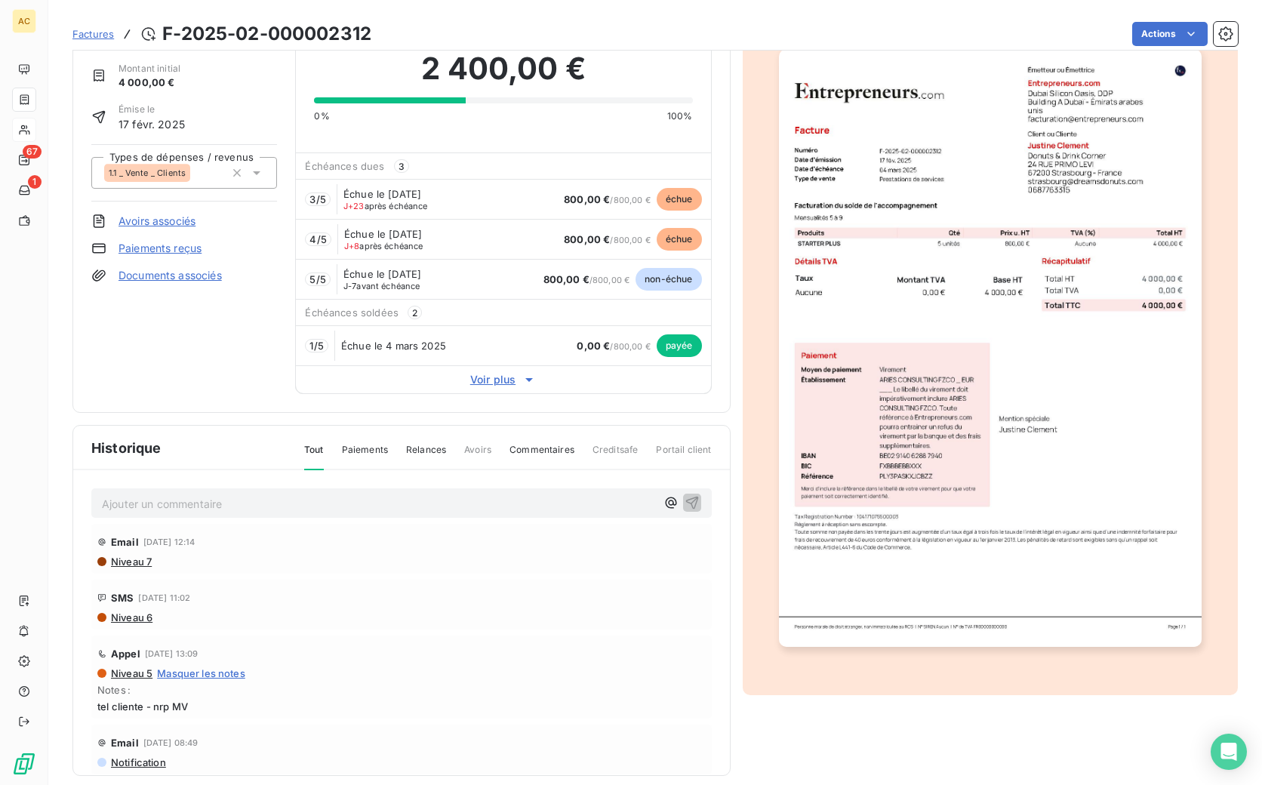
scroll to position [37, 0]
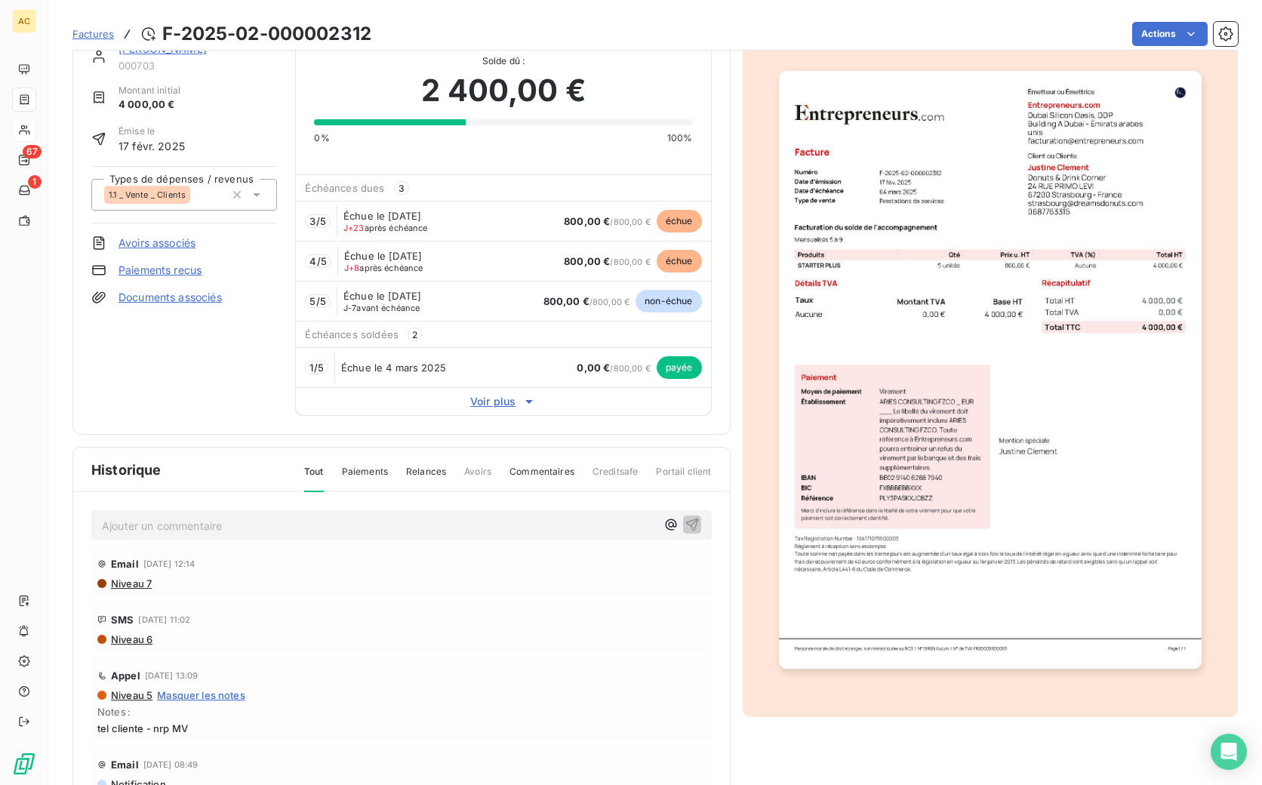
click at [491, 403] on span "Voir plus" at bounding box center [503, 401] width 414 height 15
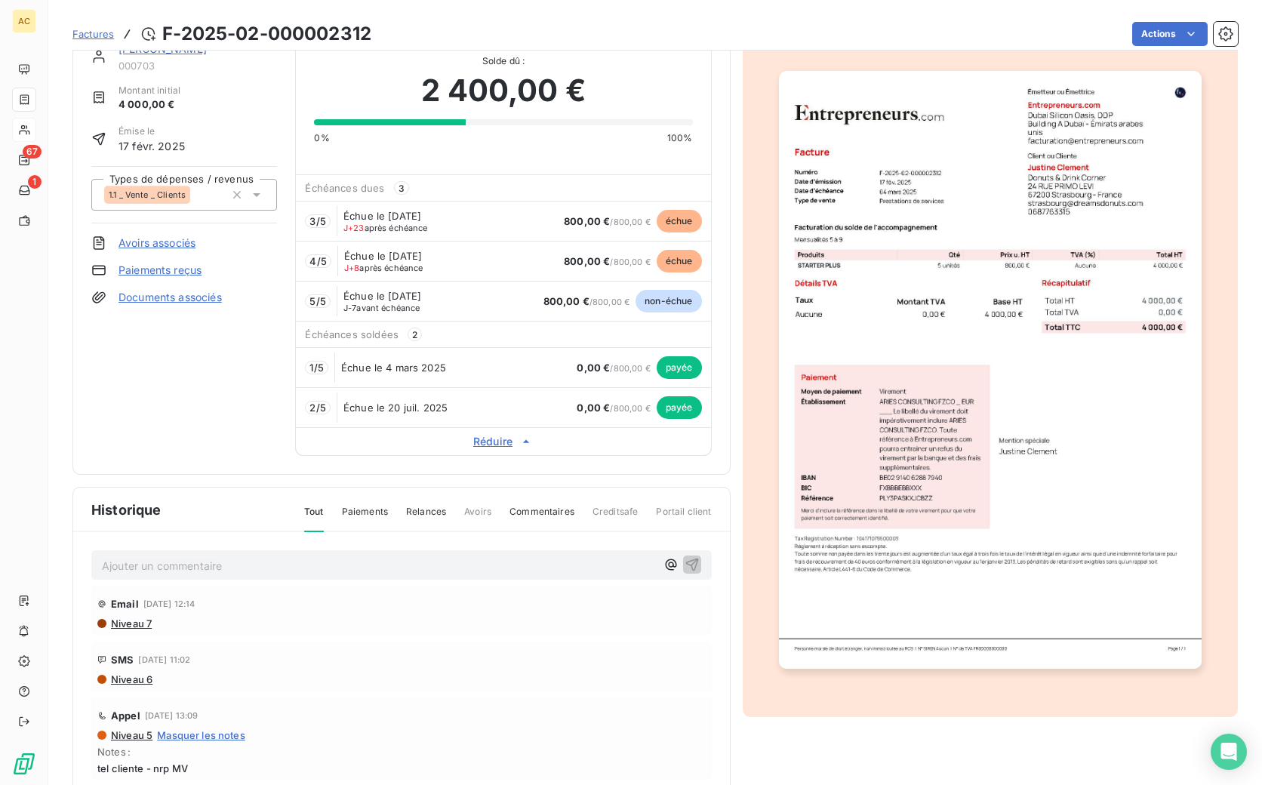
click at [97, 28] on span "Factures" at bounding box center [93, 34] width 42 height 12
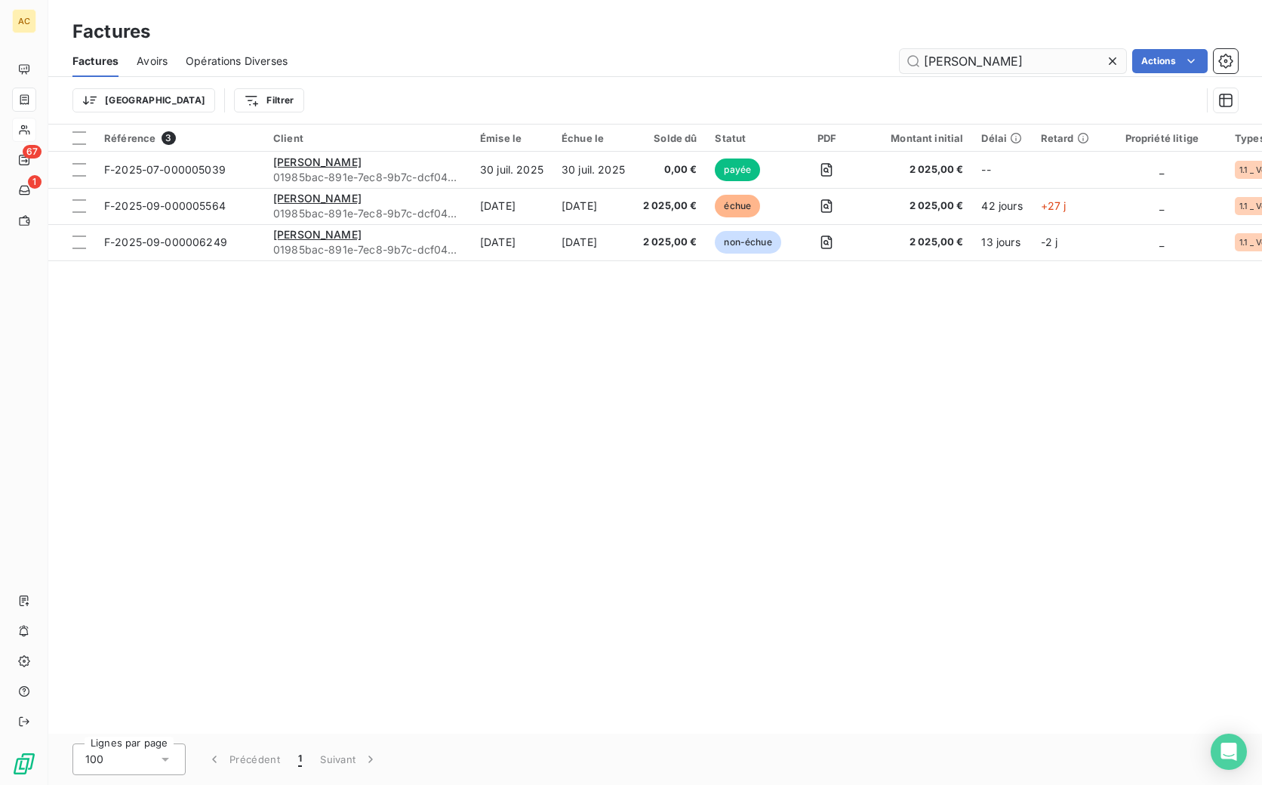
drag, startPoint x: 952, startPoint y: 60, endPoint x: 922, endPoint y: 59, distance: 30.2
click at [922, 59] on input "joel n" at bounding box center [1013, 61] width 226 height 24
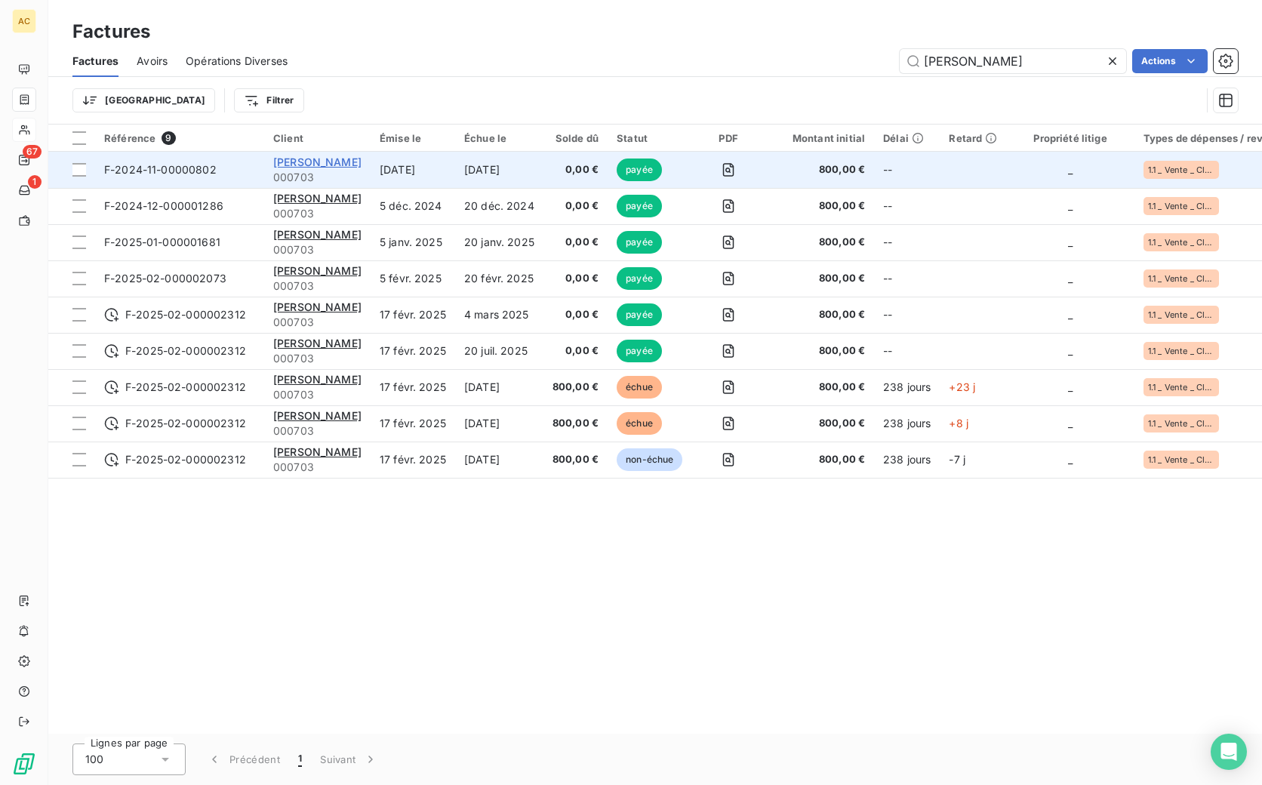
type input "justine clement"
click at [310, 162] on span "[PERSON_NAME]" at bounding box center [317, 162] width 88 height 13
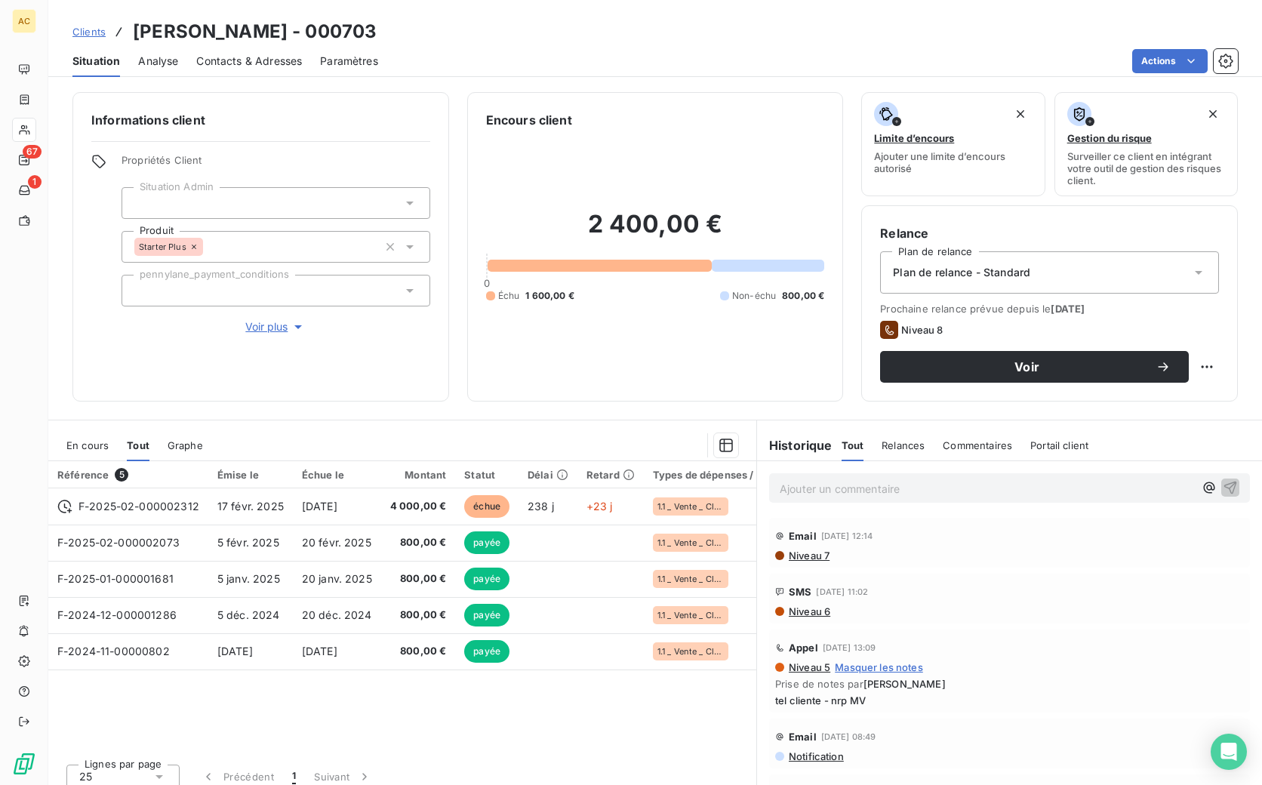
click at [266, 60] on span "Contacts & Adresses" at bounding box center [249, 61] width 106 height 15
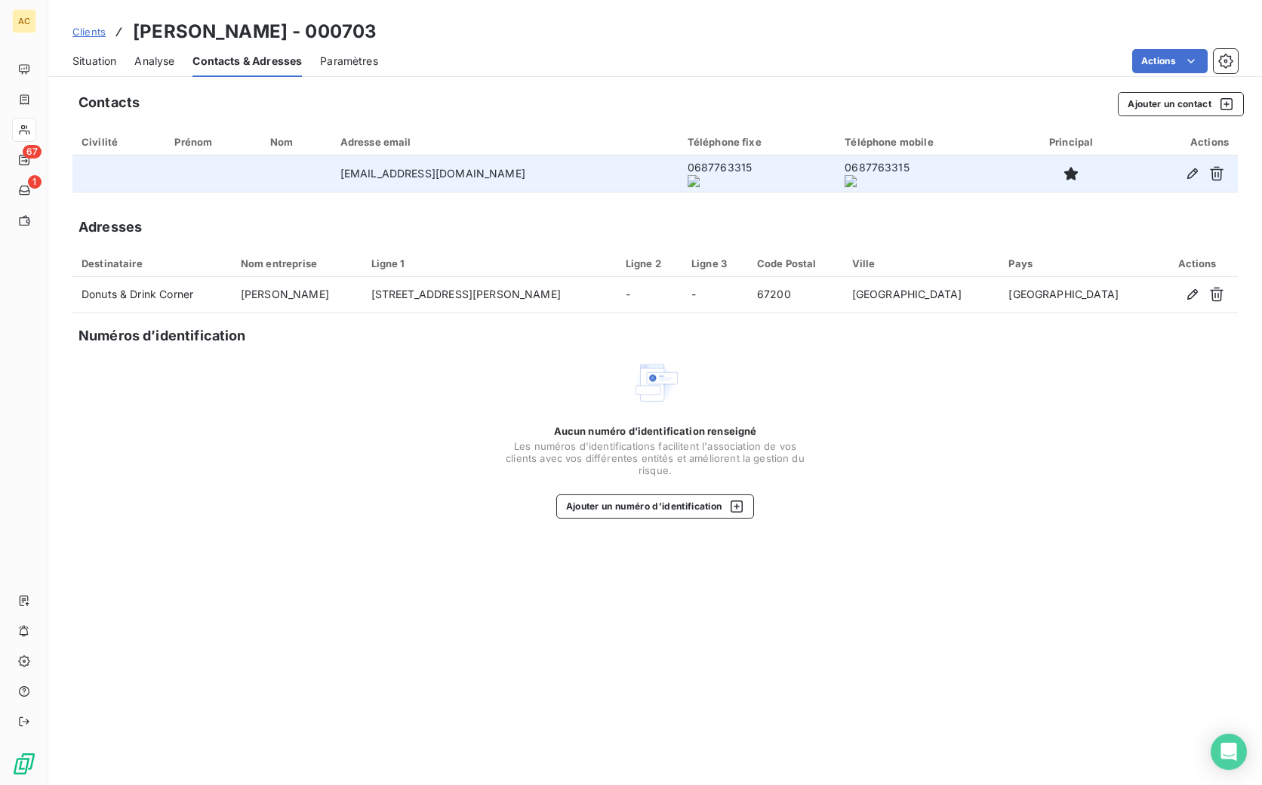
click at [442, 172] on td "strasbourg@dreamsdonuts.com" at bounding box center [504, 174] width 347 height 36
copy td "strasbourg@dreamsdonuts.com"
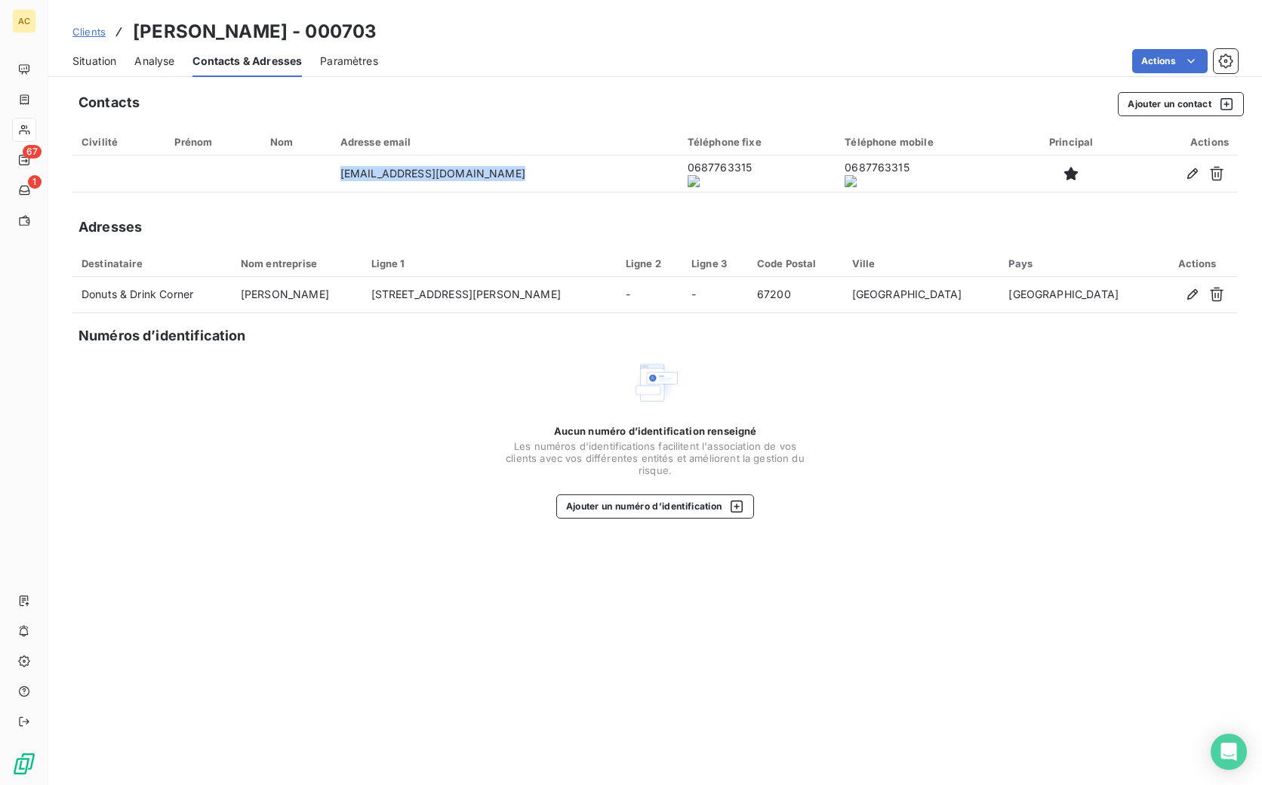
click at [96, 62] on span "Situation" at bounding box center [94, 61] width 44 height 15
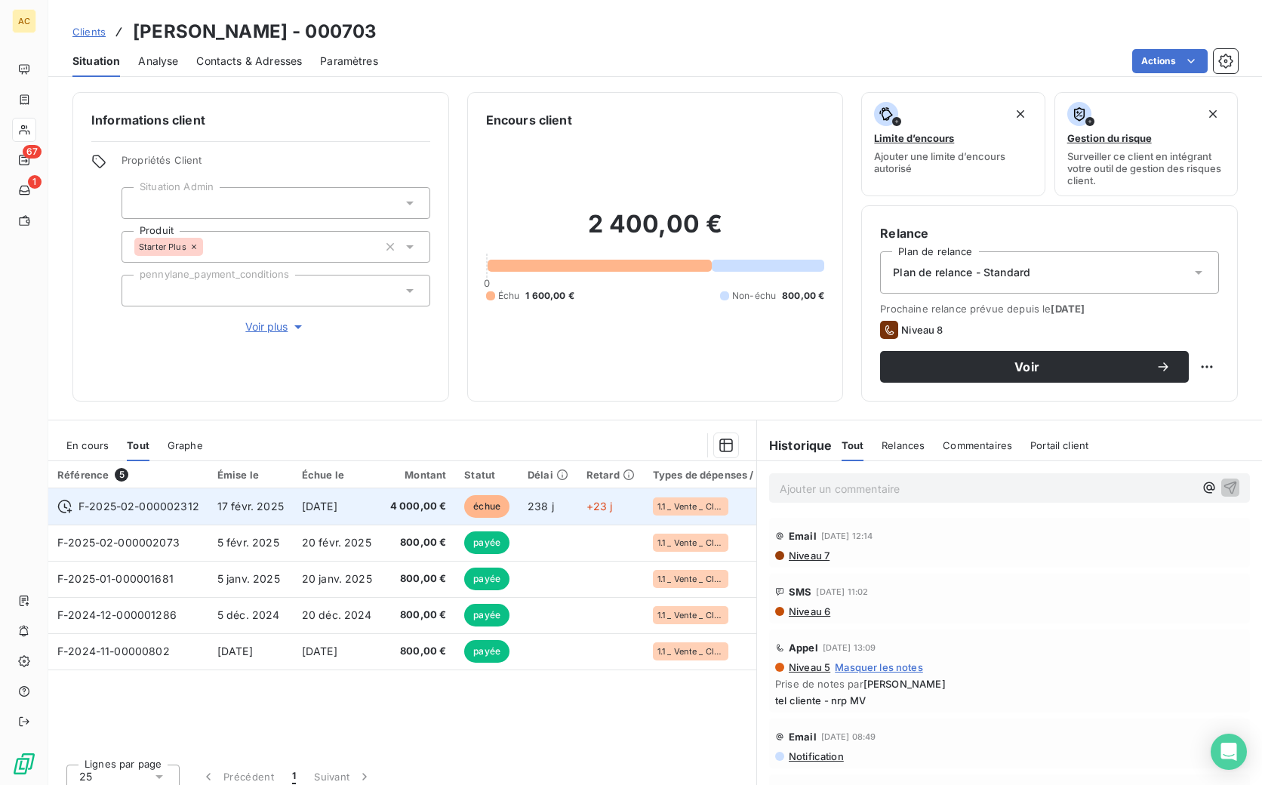
click at [324, 509] on span "5 oct. 2025" at bounding box center [319, 506] width 35 height 13
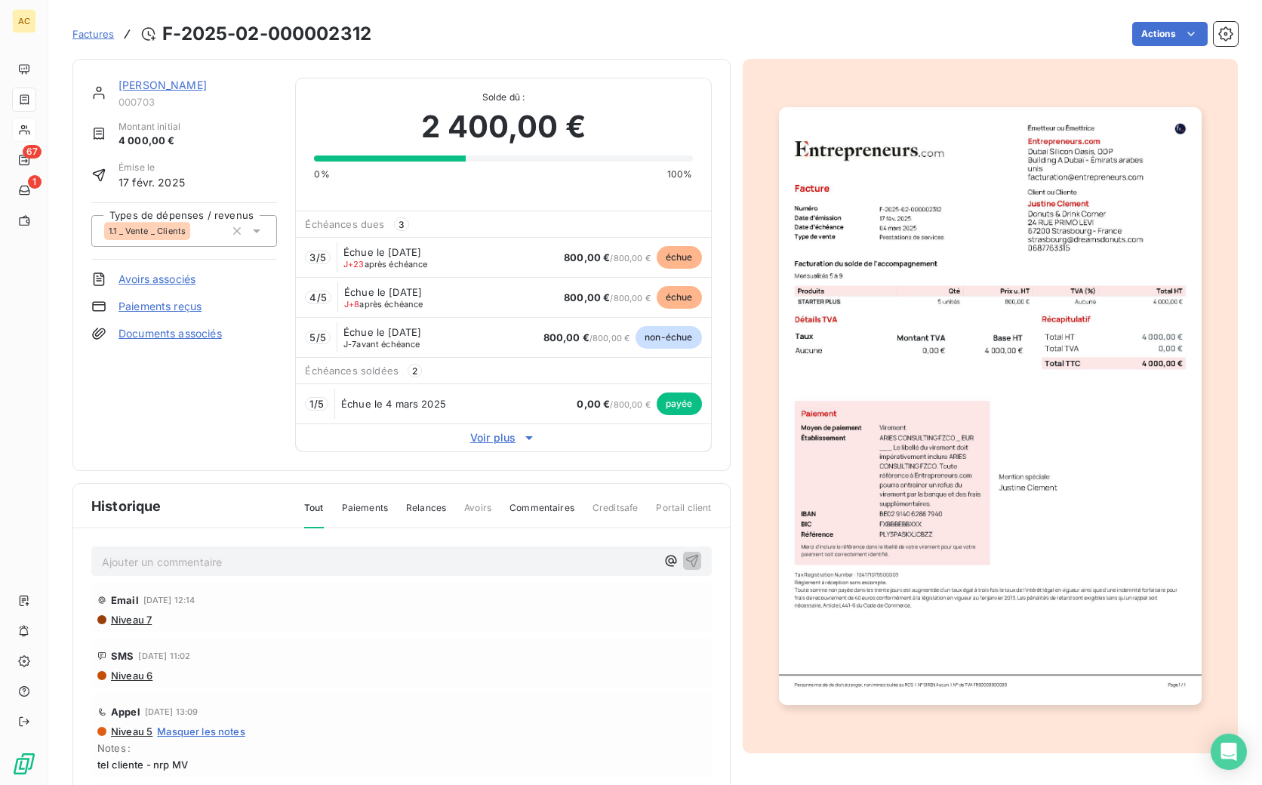
click at [139, 82] on link "[PERSON_NAME]" at bounding box center [163, 85] width 88 height 13
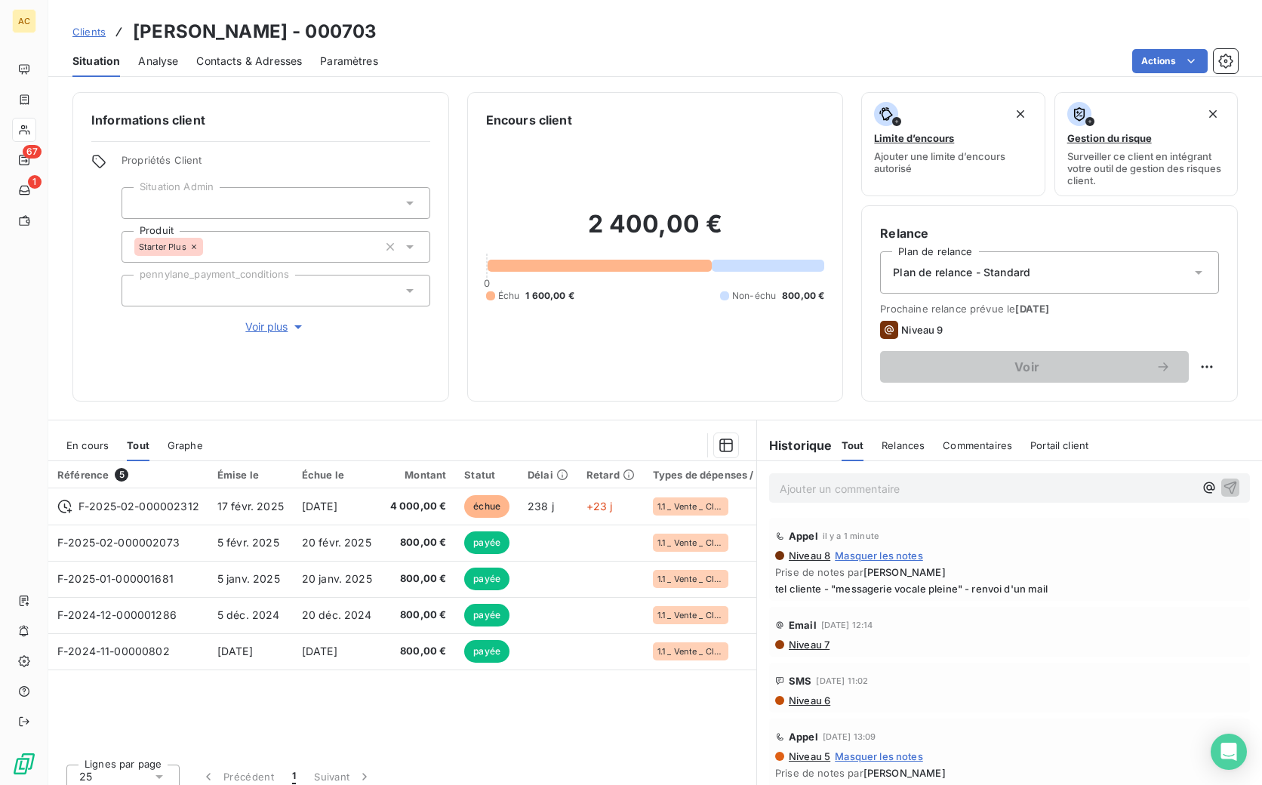
click at [919, 486] on p "Ajouter un commentaire ﻿" at bounding box center [987, 488] width 414 height 19
click at [1223, 491] on icon "button" at bounding box center [1230, 486] width 15 height 15
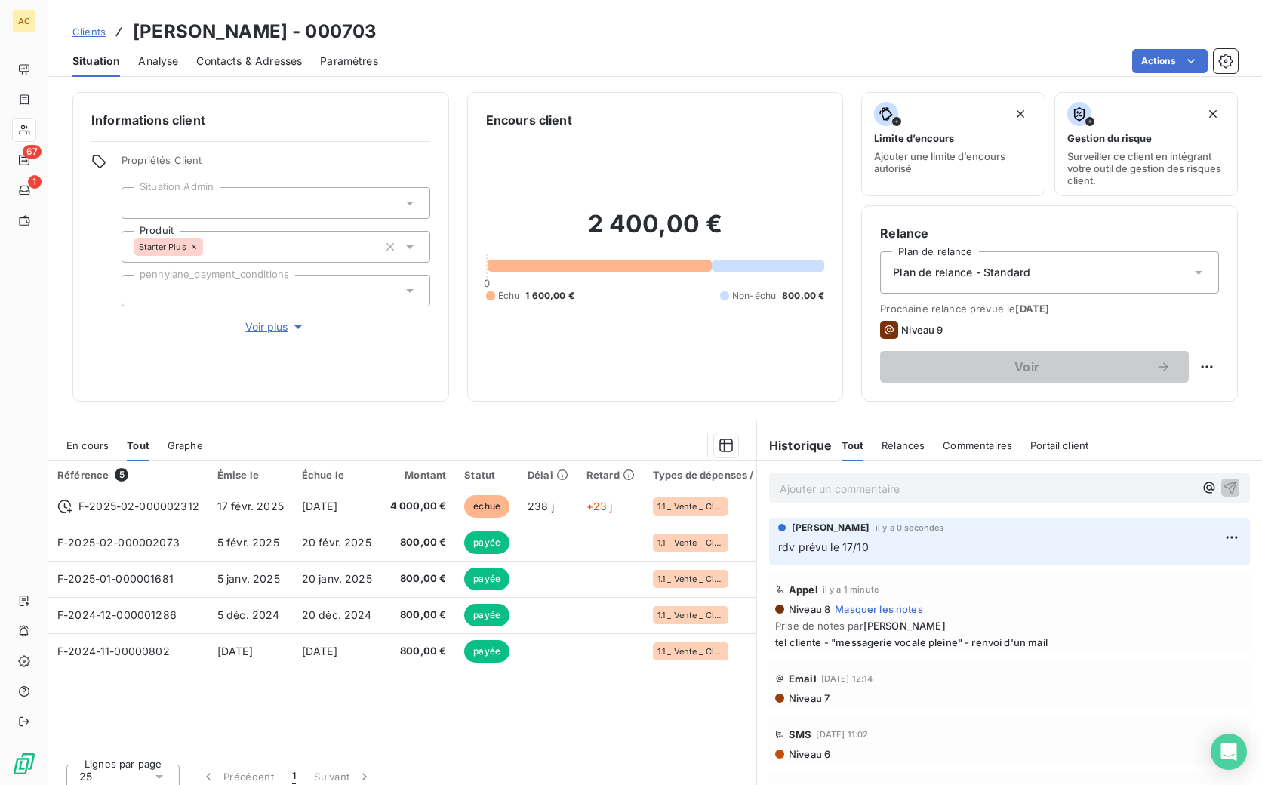
click at [100, 26] on span "Clients" at bounding box center [88, 32] width 33 height 12
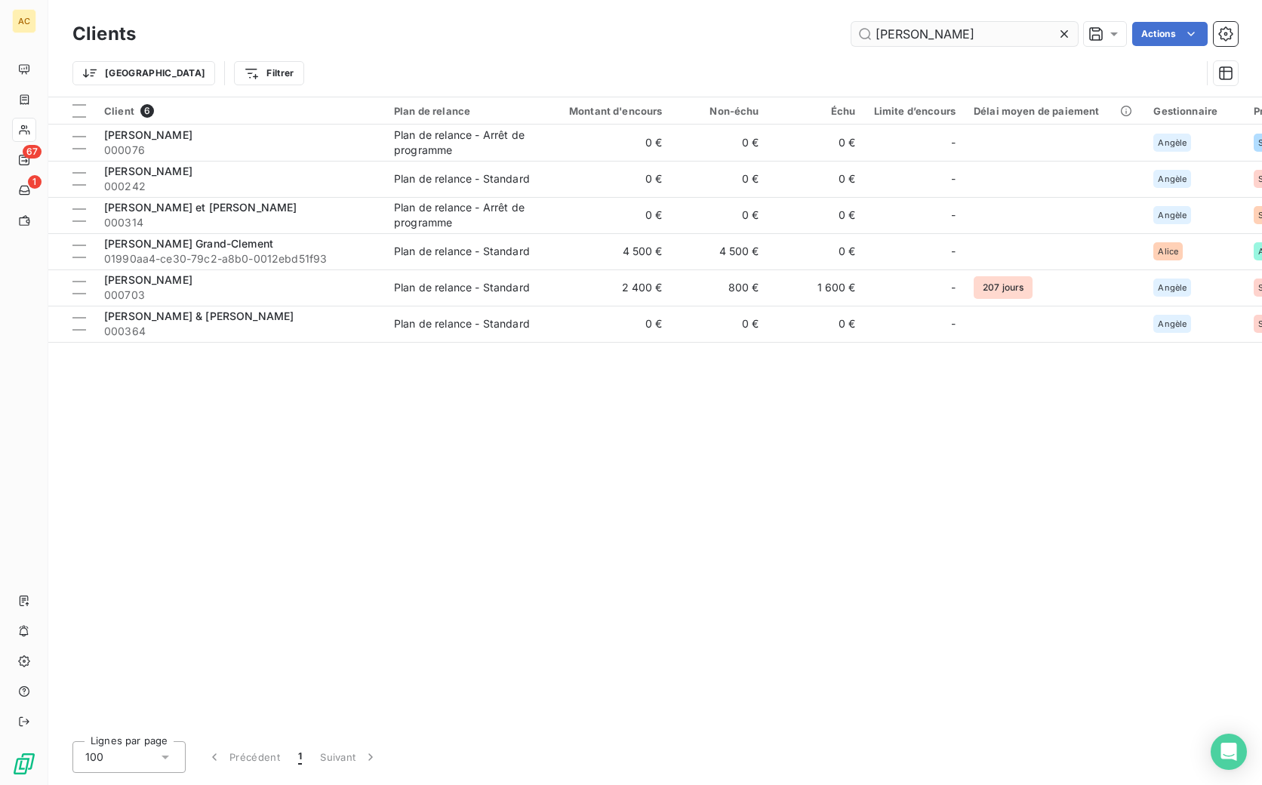
drag, startPoint x: 941, startPoint y: 25, endPoint x: 917, endPoint y: 34, distance: 25.8
click at [879, 28] on input "clement" at bounding box center [964, 34] width 226 height 24
drag, startPoint x: 934, startPoint y: 35, endPoint x: 856, endPoint y: 31, distance: 77.8
click at [856, 31] on input "clement" at bounding box center [964, 34] width 226 height 24
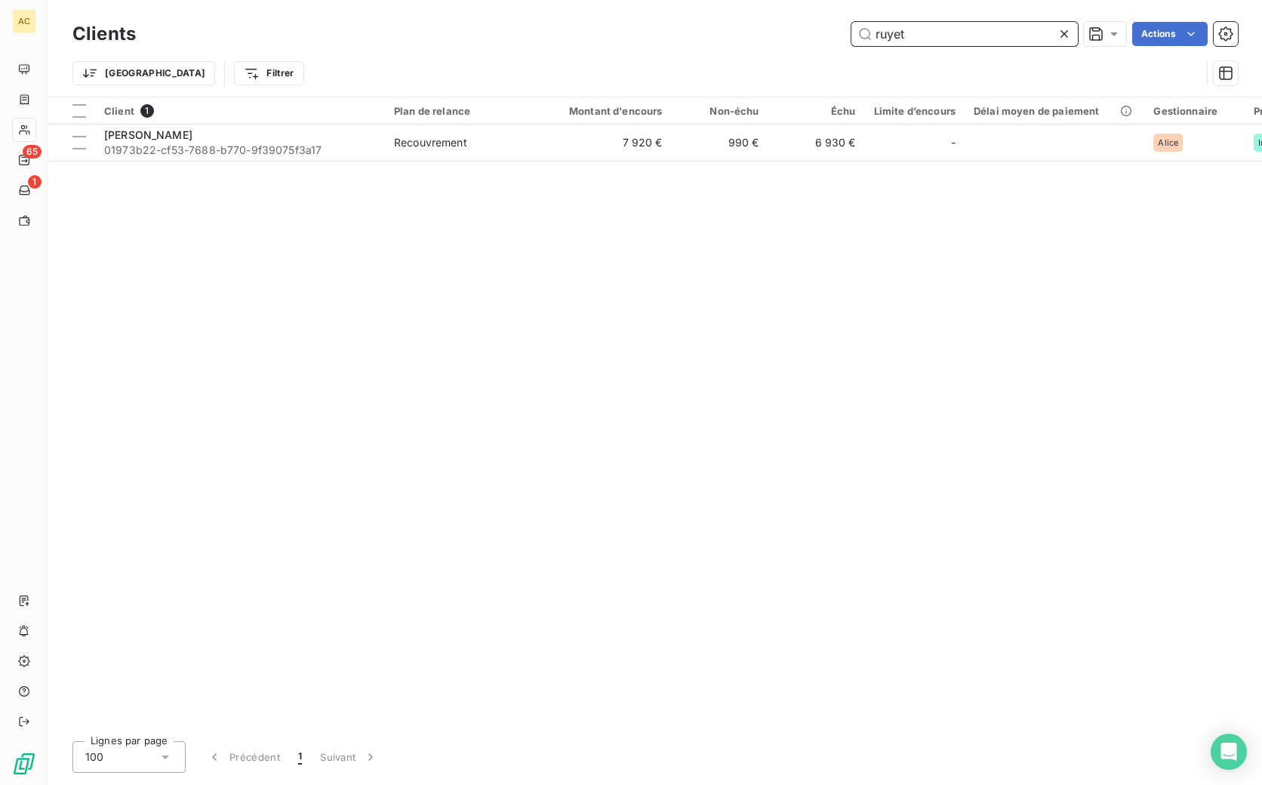
drag, startPoint x: 912, startPoint y: 35, endPoint x: 850, endPoint y: 32, distance: 61.9
click at [851, 32] on input "ruyet" at bounding box center [964, 34] width 226 height 24
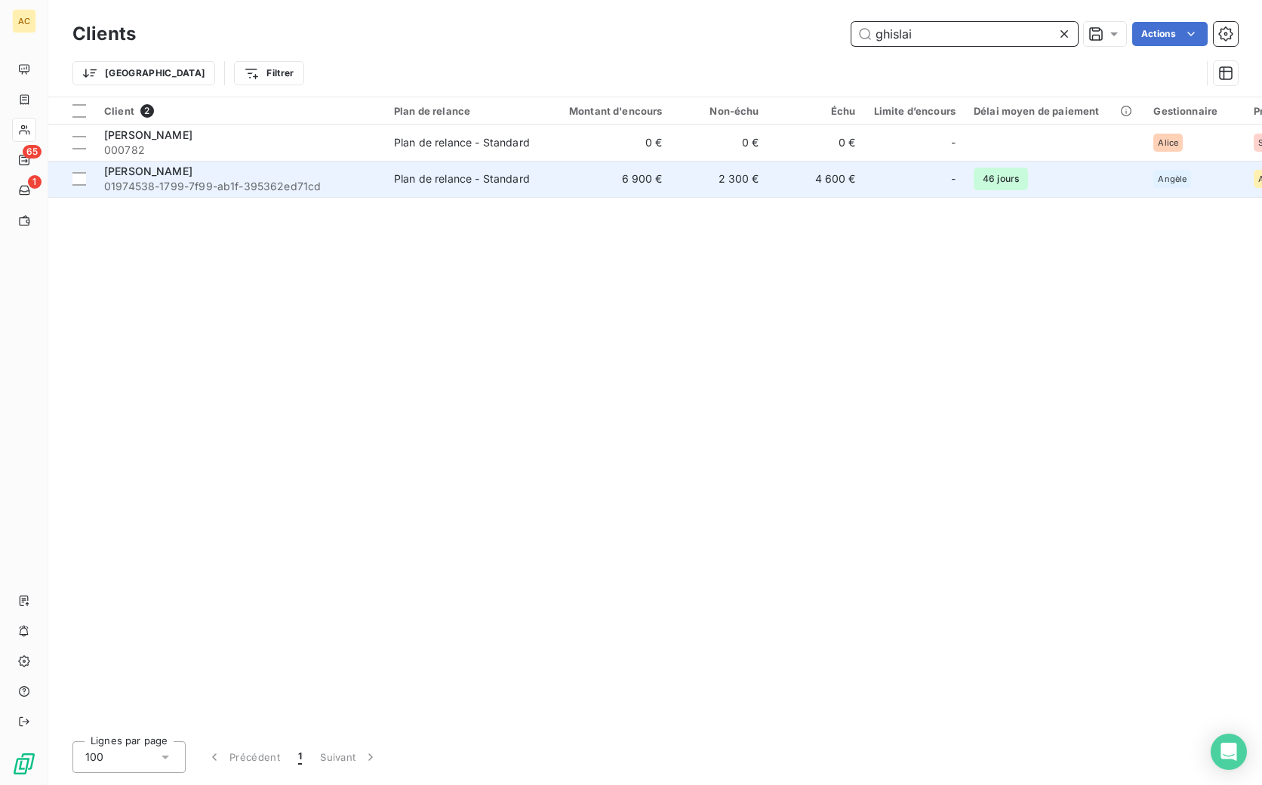
type input "ghislai"
drag, startPoint x: 223, startPoint y: 180, endPoint x: 225, endPoint y: 190, distance: 10.8
click at [224, 180] on span "01974538-1799-7f99-ab1f-395362ed71cd" at bounding box center [240, 186] width 272 height 15
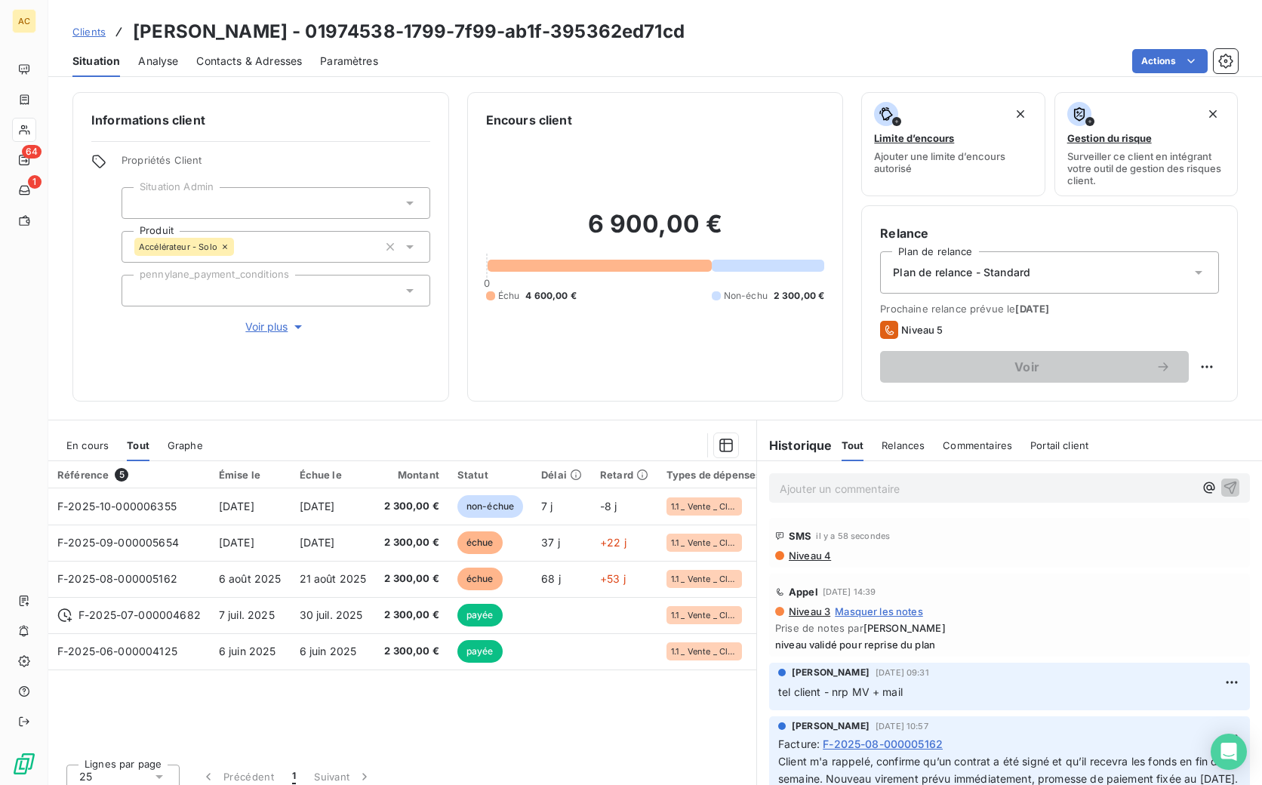
click at [99, 33] on span "Clients" at bounding box center [88, 32] width 33 height 12
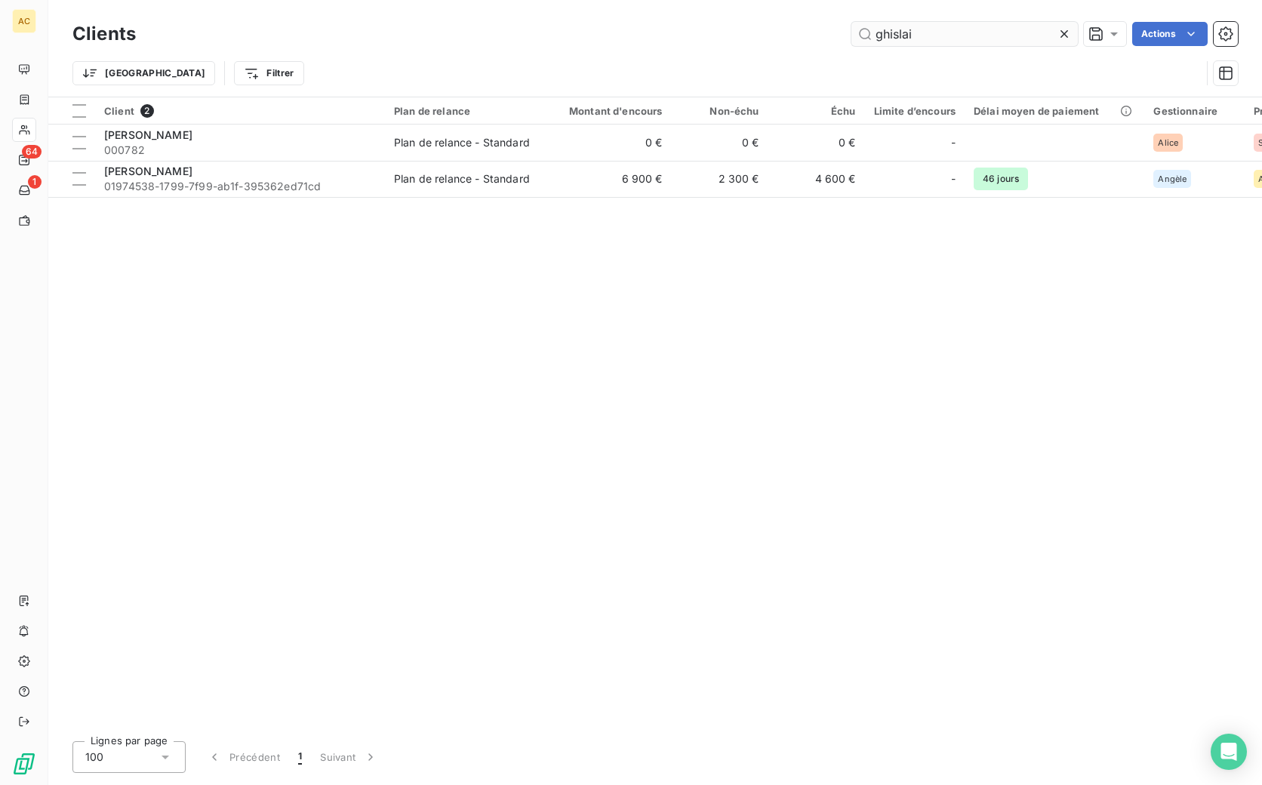
drag, startPoint x: 942, startPoint y: 32, endPoint x: 855, endPoint y: 30, distance: 87.6
click at [855, 30] on input "ghislai" at bounding box center [964, 34] width 226 height 24
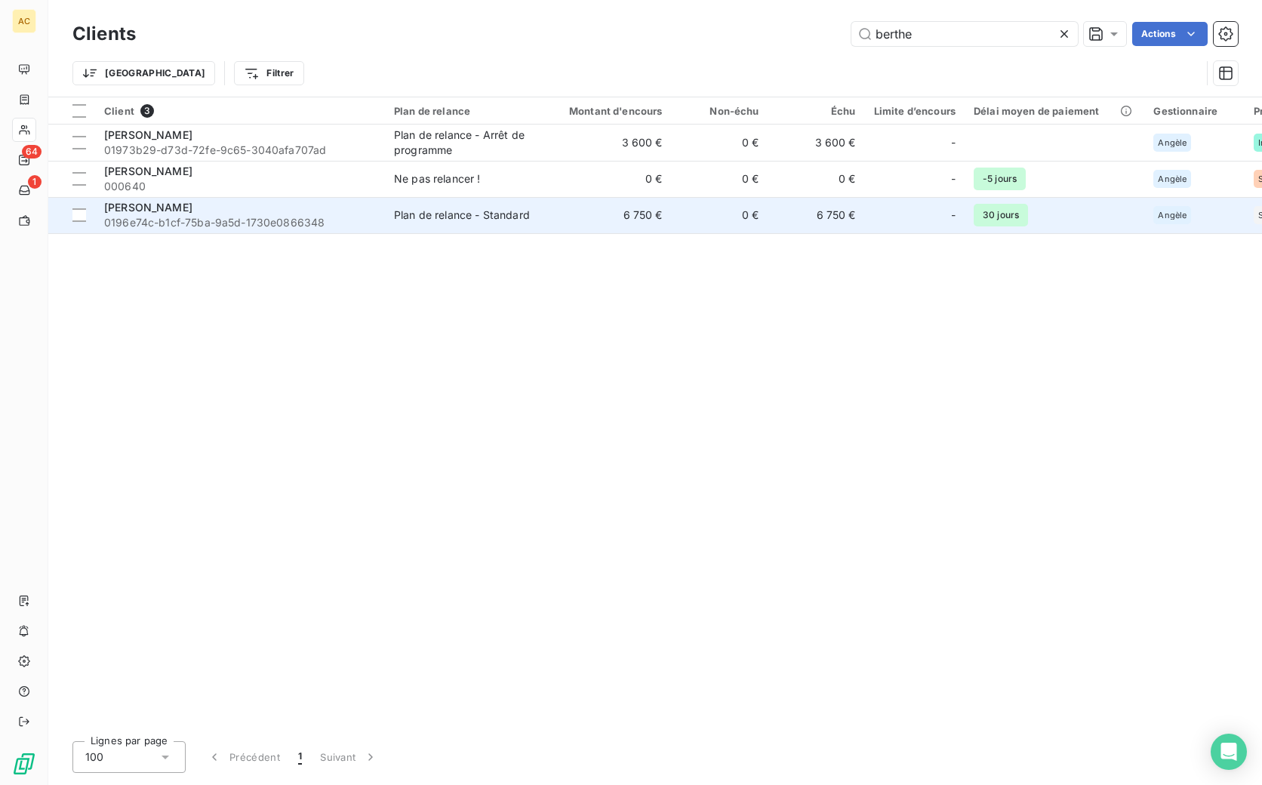
type input "berthe"
click at [189, 215] on span "0196e74c-b1cf-75ba-9a5d-1730e0866348" at bounding box center [240, 222] width 272 height 15
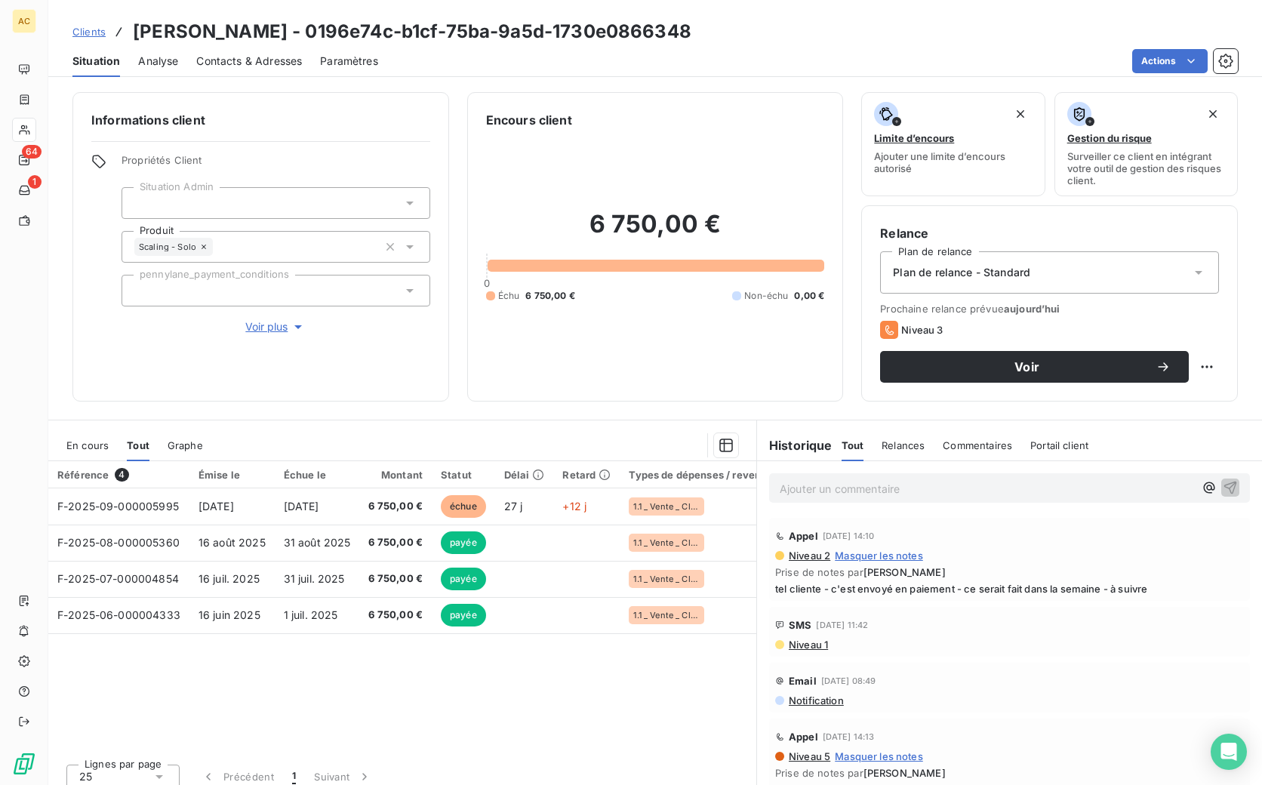
scroll to position [12, 0]
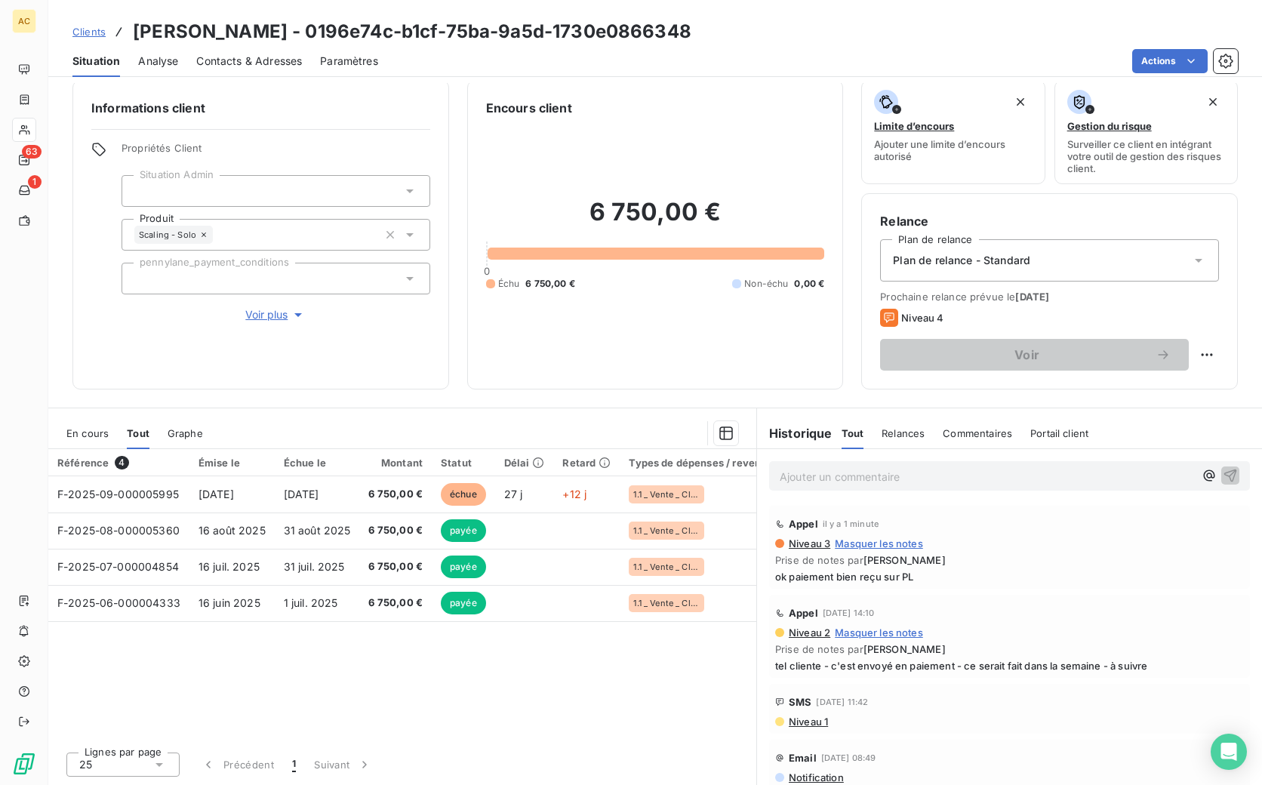
click at [94, 34] on span "Clients" at bounding box center [88, 32] width 33 height 12
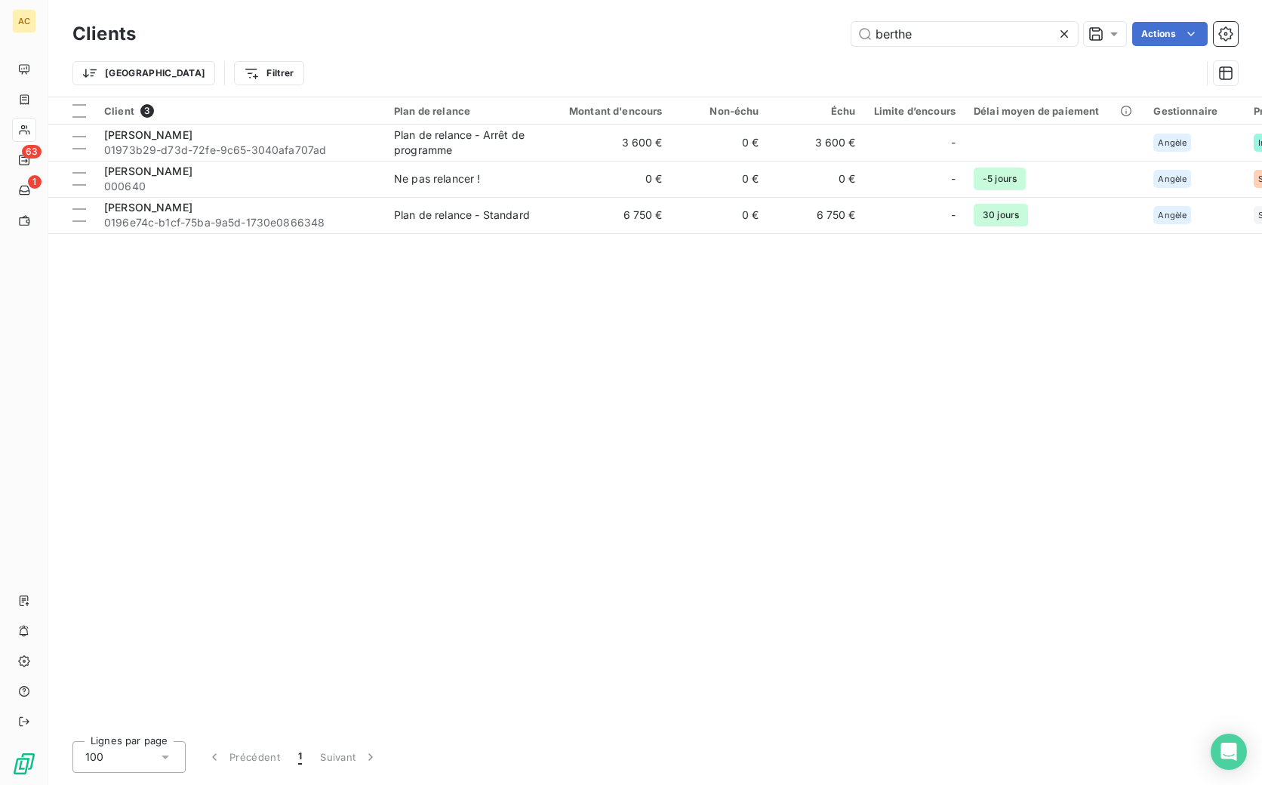
drag, startPoint x: 933, startPoint y: 29, endPoint x: 809, endPoint y: 30, distance: 123.8
click at [809, 30] on div "berthe Actions" at bounding box center [696, 34] width 1084 height 24
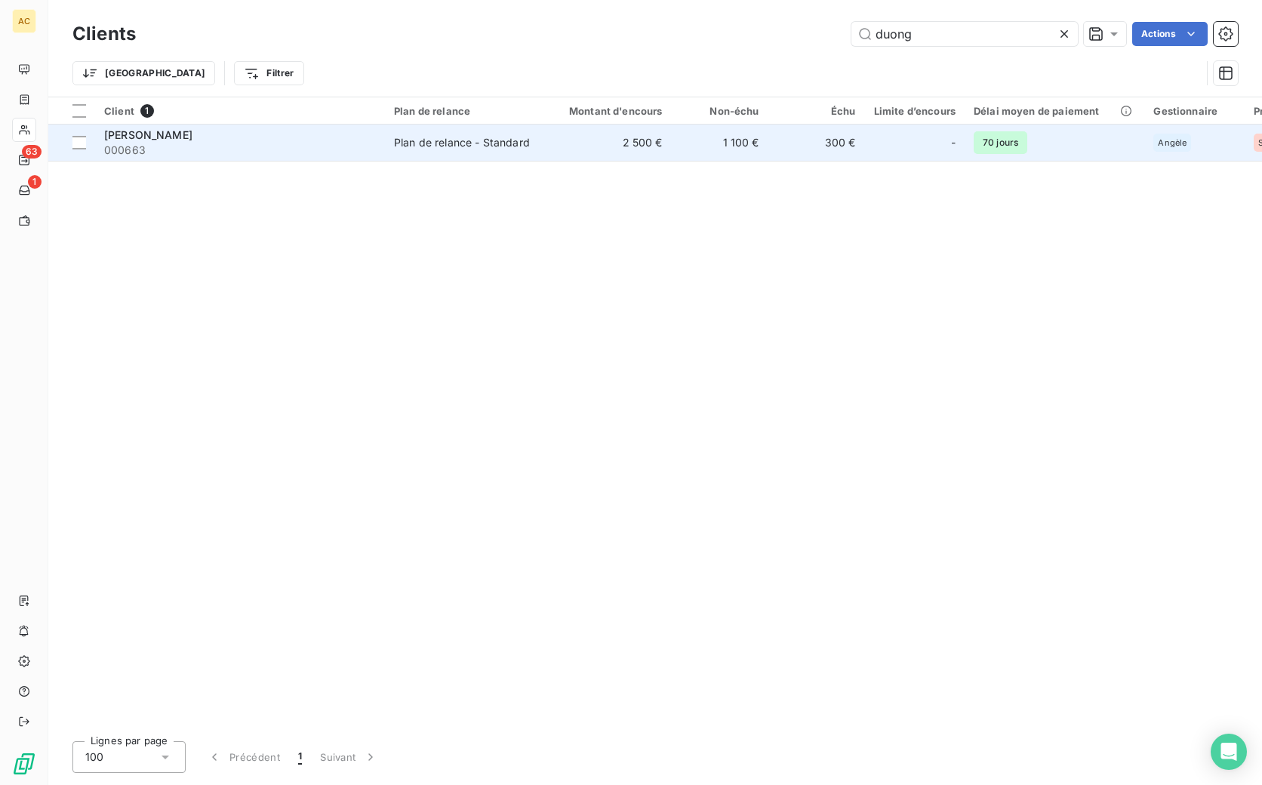
type input "duong"
click at [273, 143] on span "000663" at bounding box center [240, 150] width 272 height 15
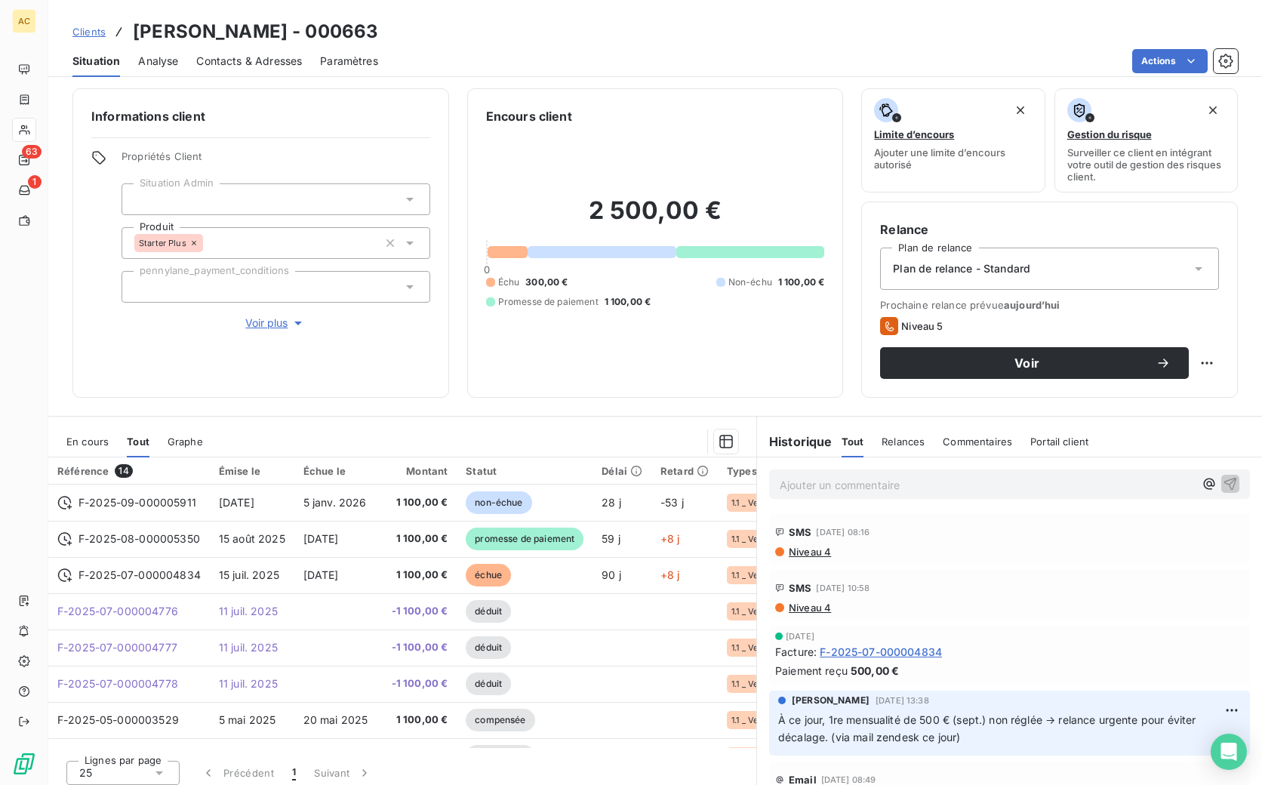
scroll to position [12, 0]
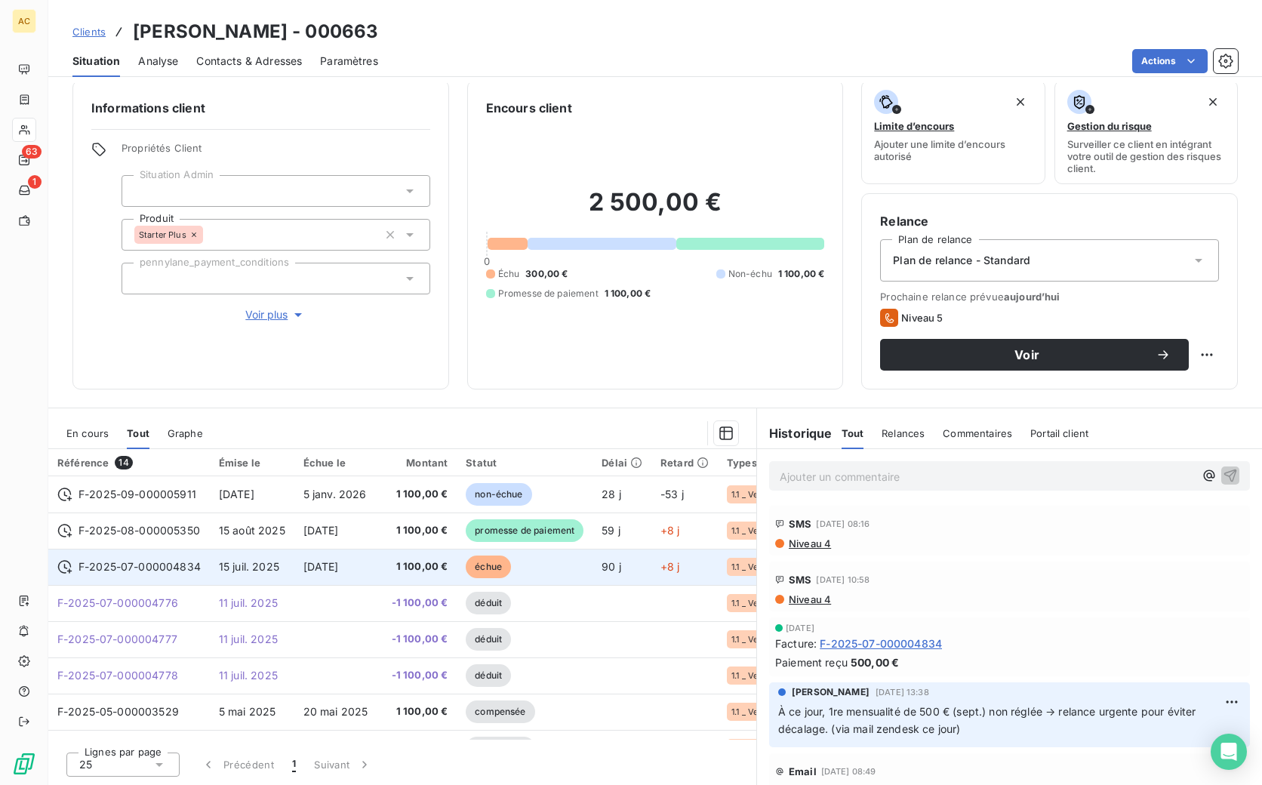
click at [269, 564] on span "15 juil. 2025" at bounding box center [249, 566] width 60 height 13
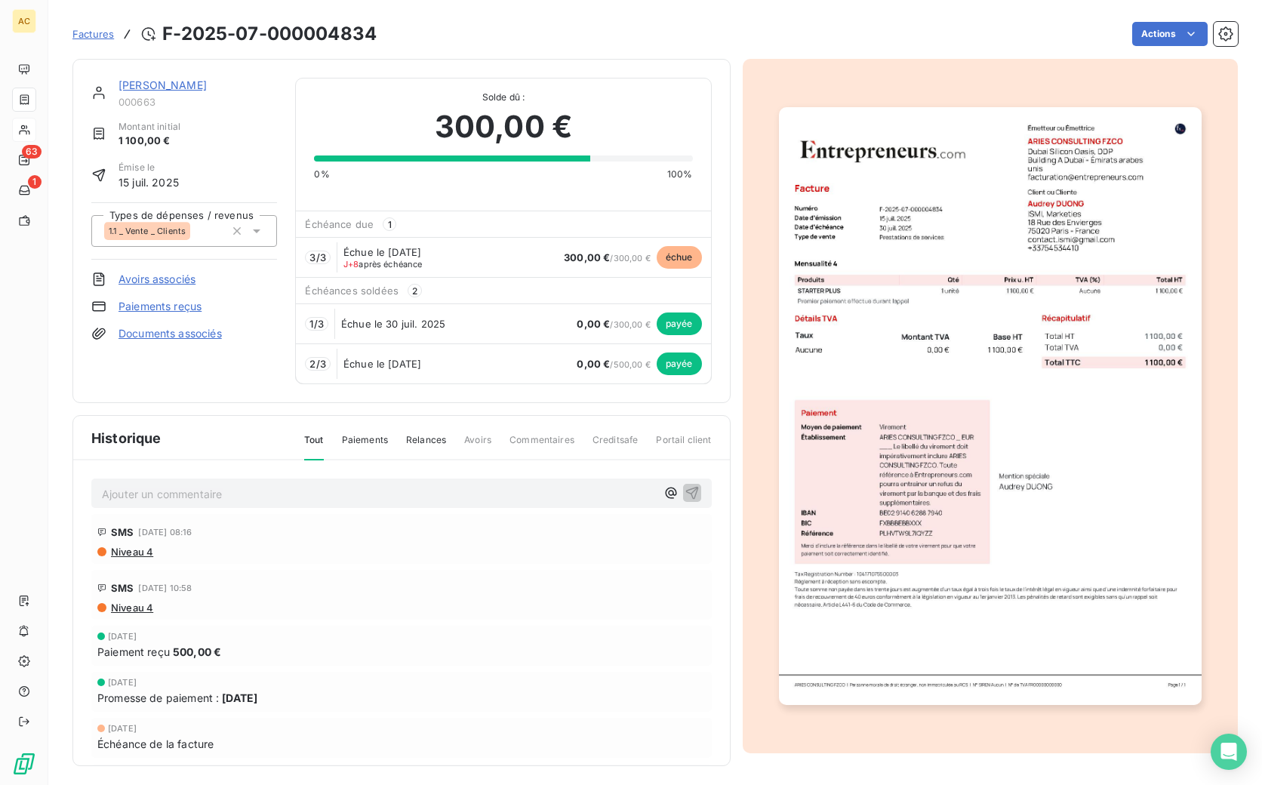
click at [167, 84] on link "[PERSON_NAME]" at bounding box center [163, 85] width 88 height 13
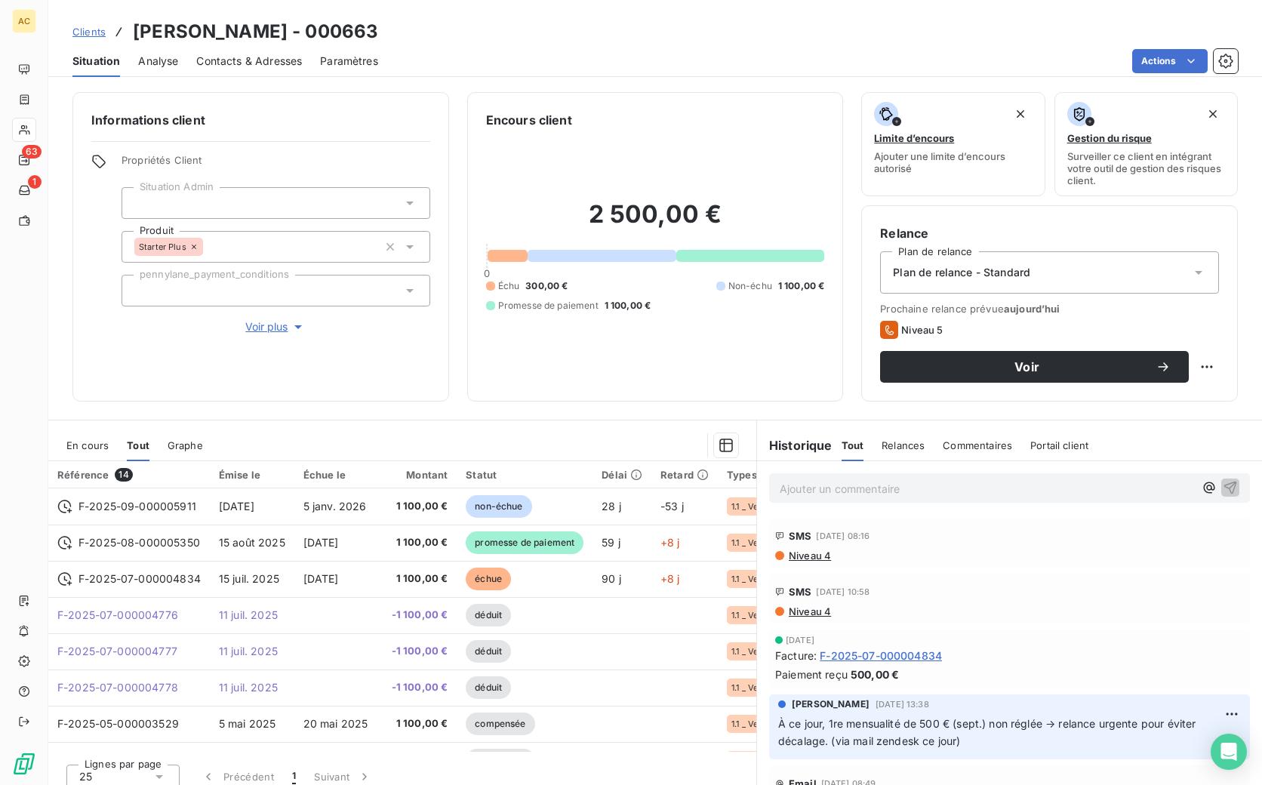
click at [273, 56] on span "Contacts & Adresses" at bounding box center [249, 61] width 106 height 15
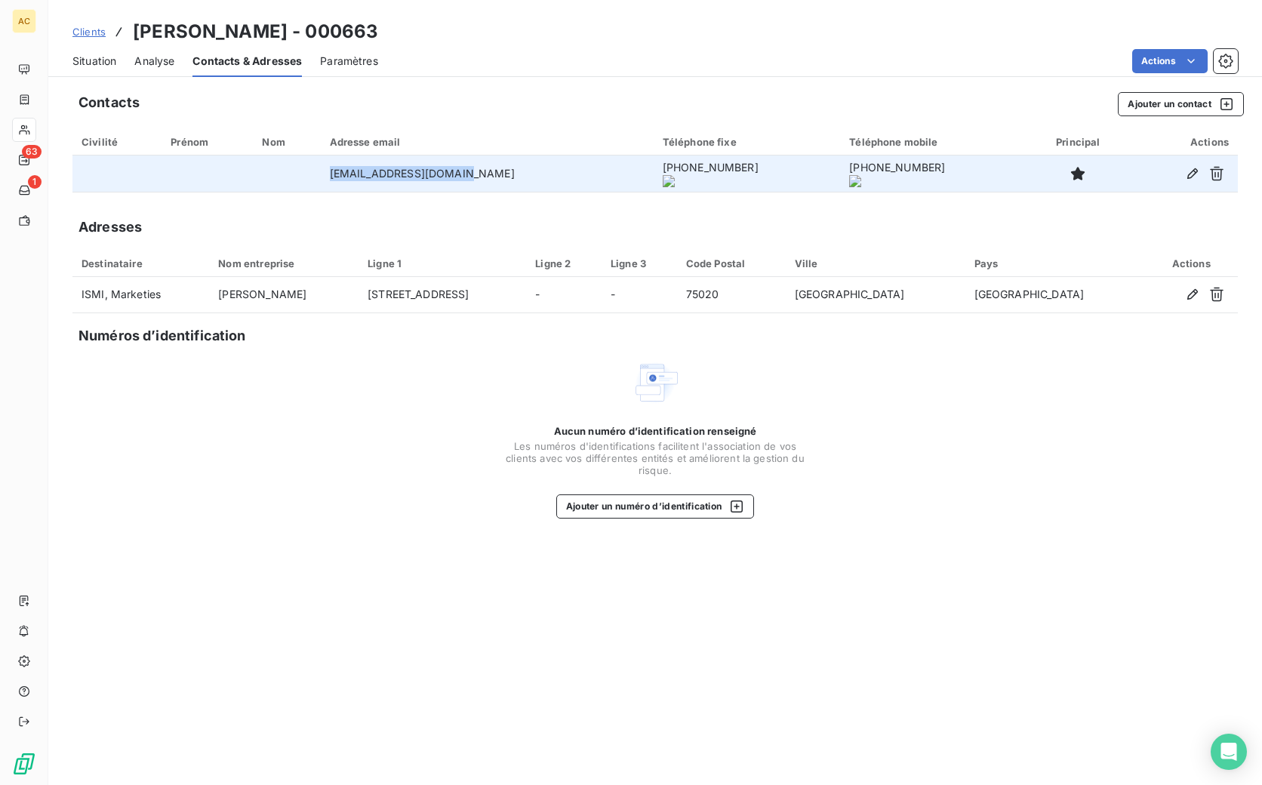
drag, startPoint x: 340, startPoint y: 176, endPoint x: 464, endPoint y: 175, distance: 124.6
click at [523, 175] on td "contact.ismi@gmail.com" at bounding box center [487, 174] width 333 height 36
copy td "contact.ismi@gmail.com"
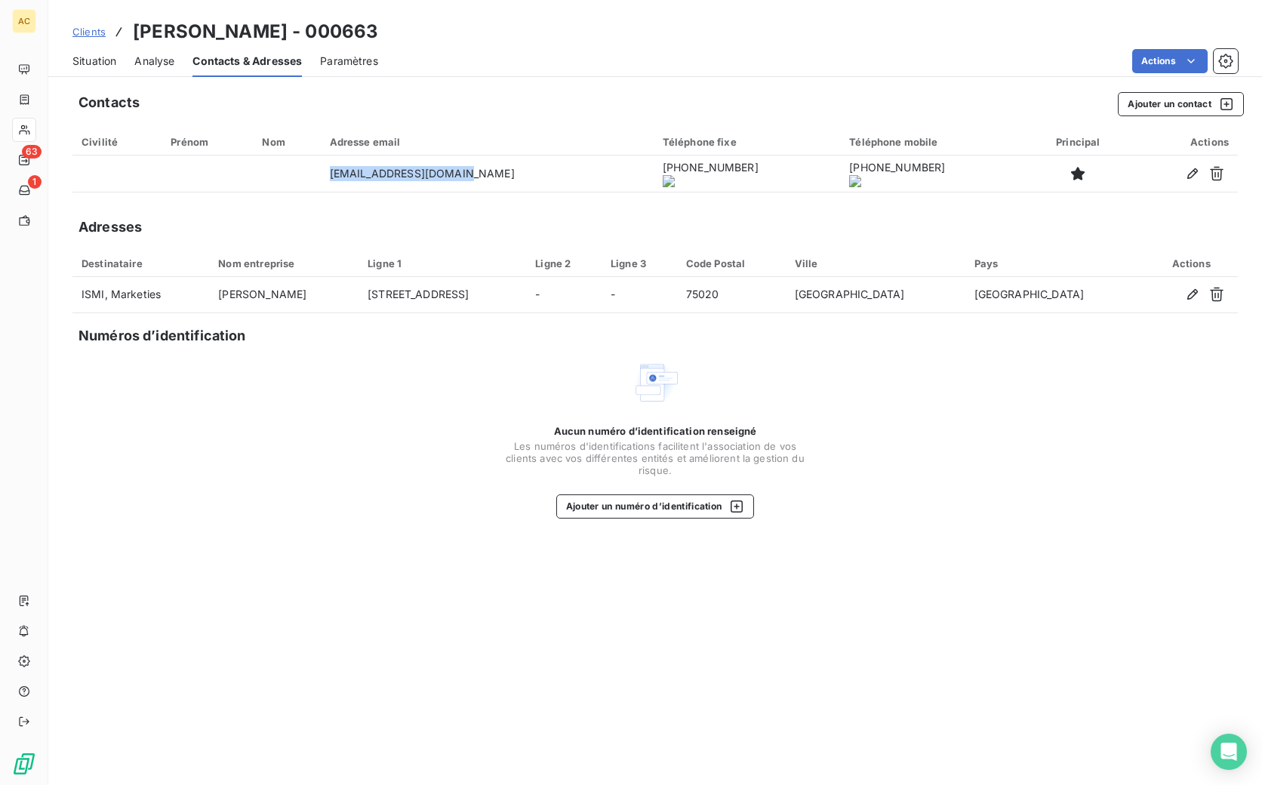
click at [98, 64] on span "Situation" at bounding box center [94, 61] width 44 height 15
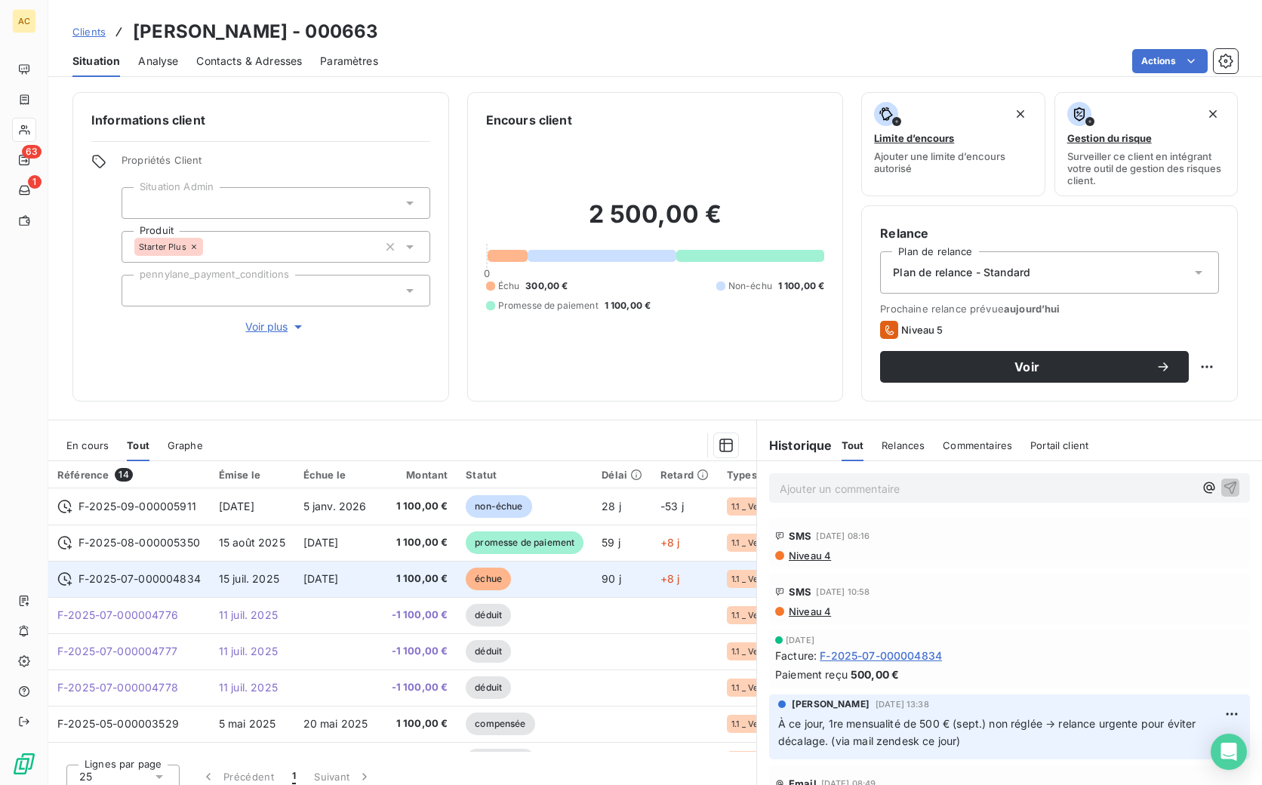
click at [328, 584] on span "5 oct. 2025" at bounding box center [320, 578] width 35 height 13
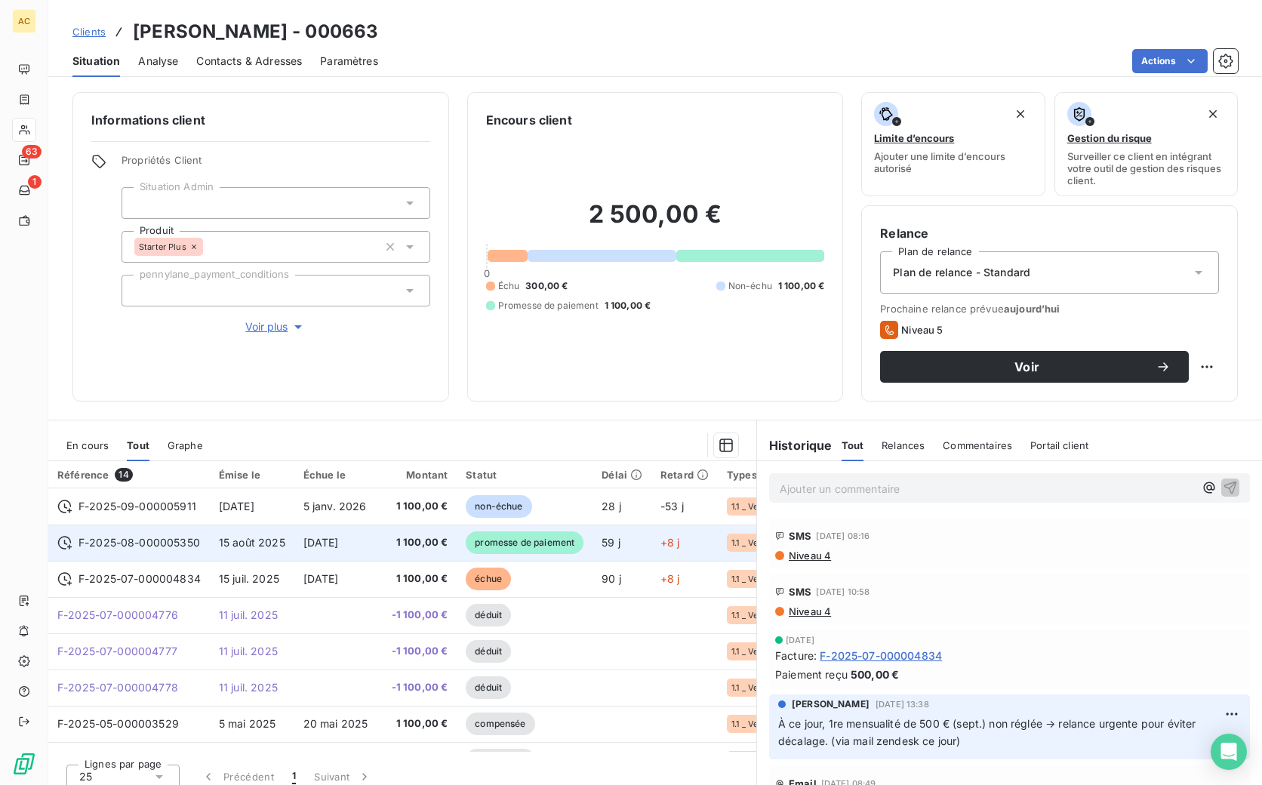
click at [310, 541] on span "5 oct. 2025" at bounding box center [320, 542] width 35 height 13
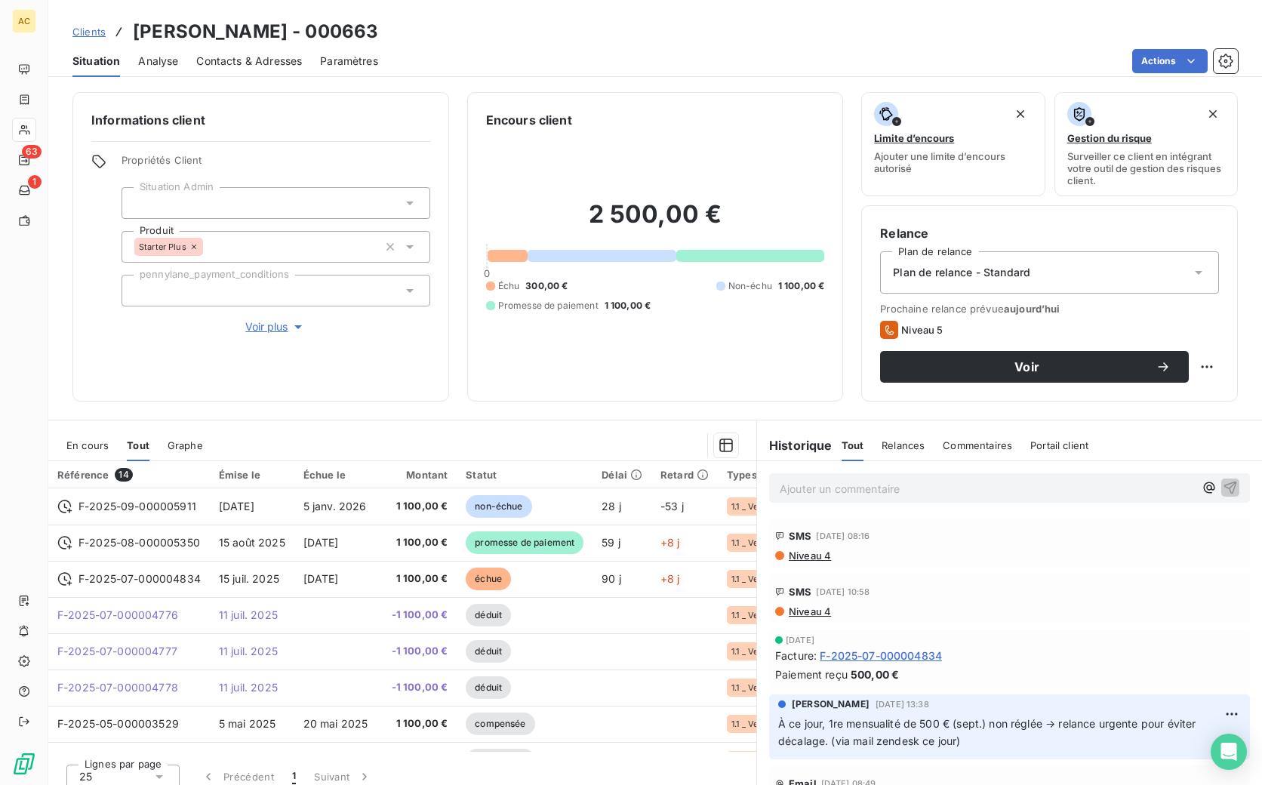
click at [811, 556] on span "Niveau 4" at bounding box center [809, 556] width 44 height 12
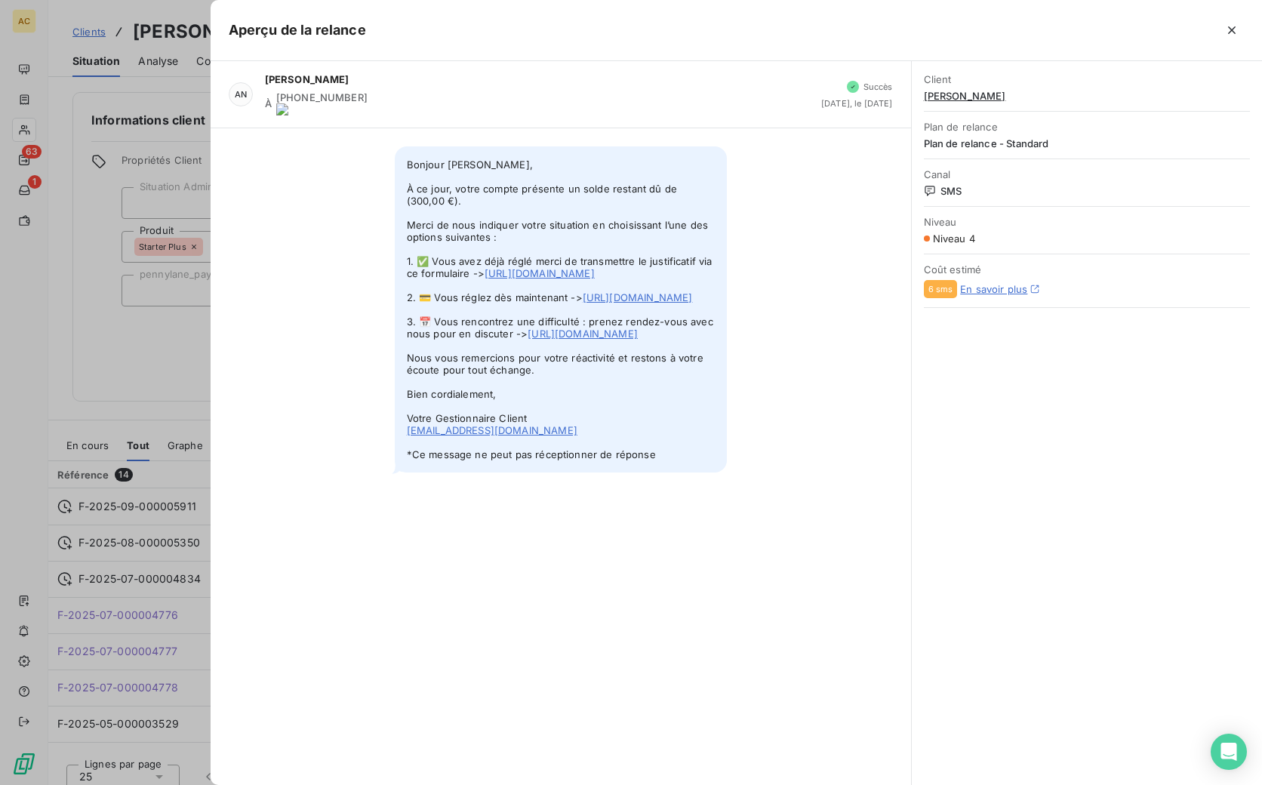
click at [187, 398] on div at bounding box center [631, 392] width 1262 height 785
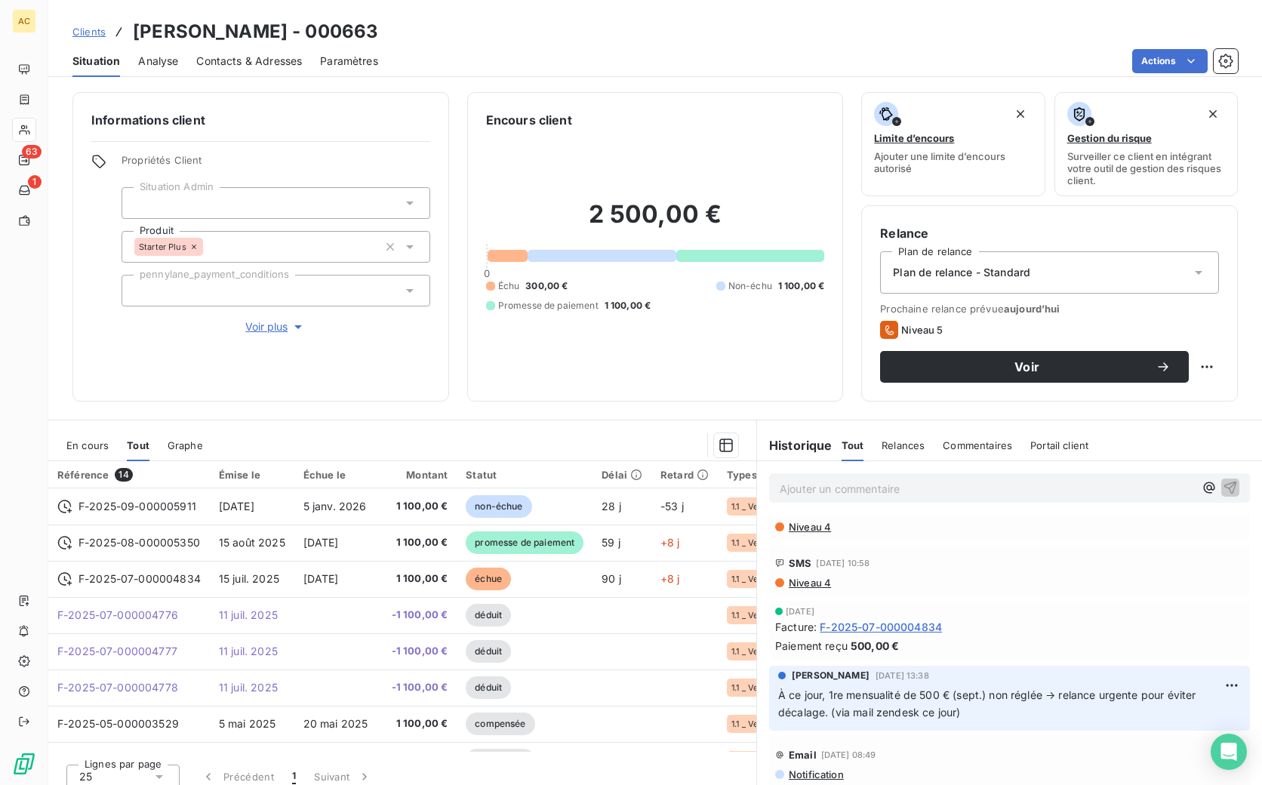
scroll to position [32, 0]
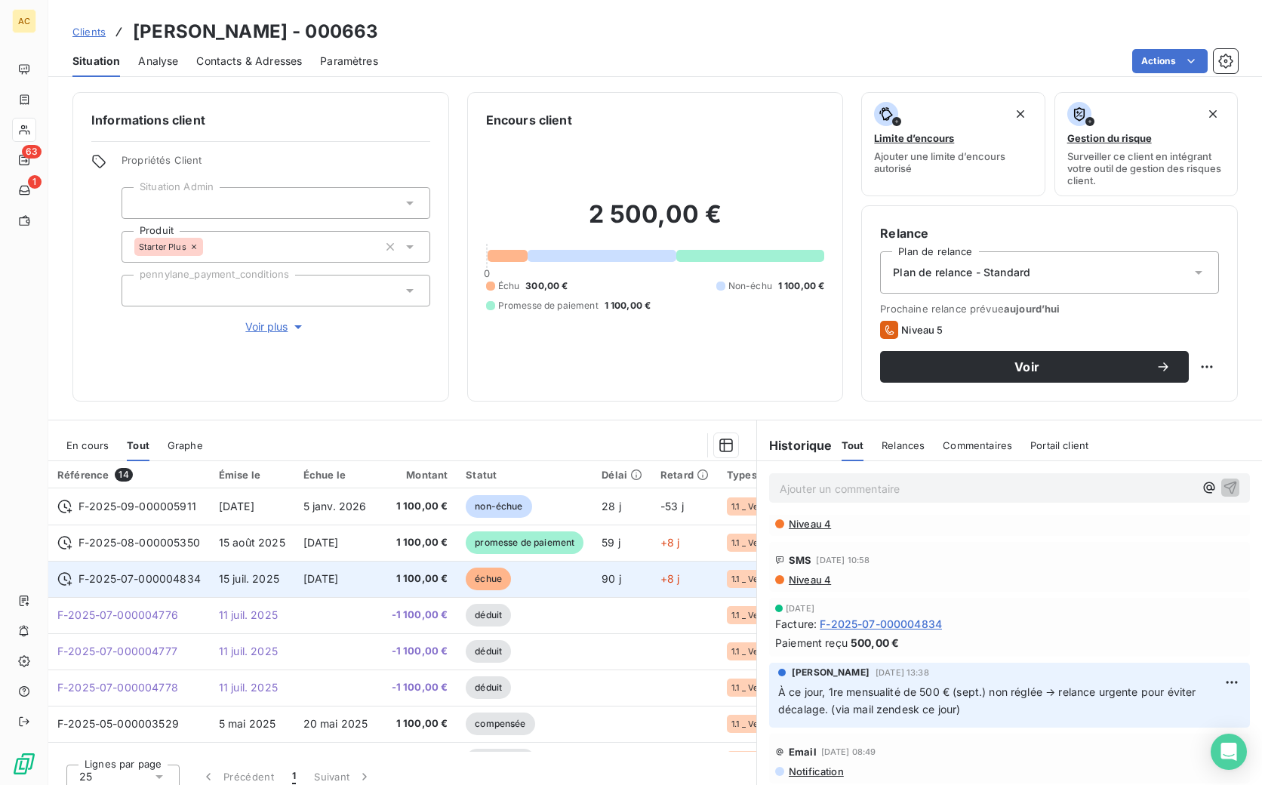
click at [383, 587] on td "1 100,00 €" at bounding box center [420, 579] width 75 height 36
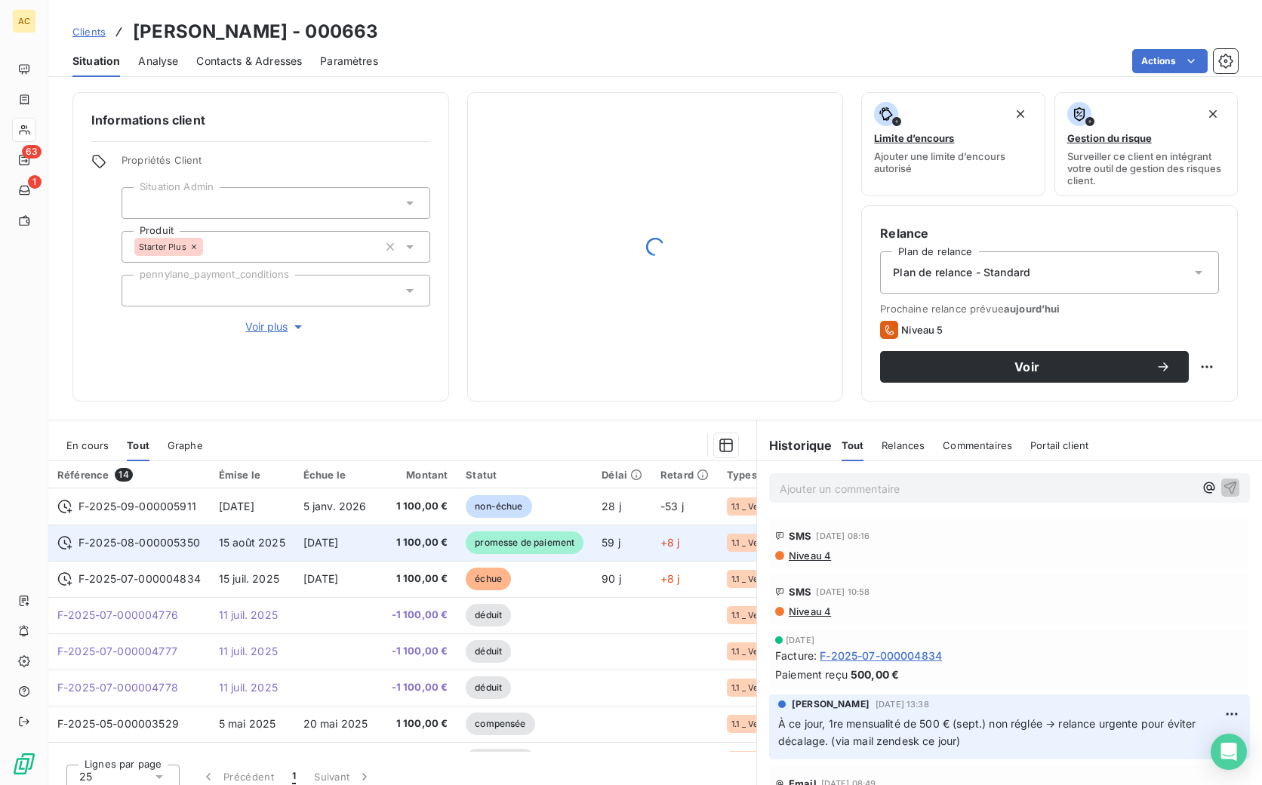
click at [365, 535] on td "5 oct. 2025" at bounding box center [338, 543] width 88 height 36
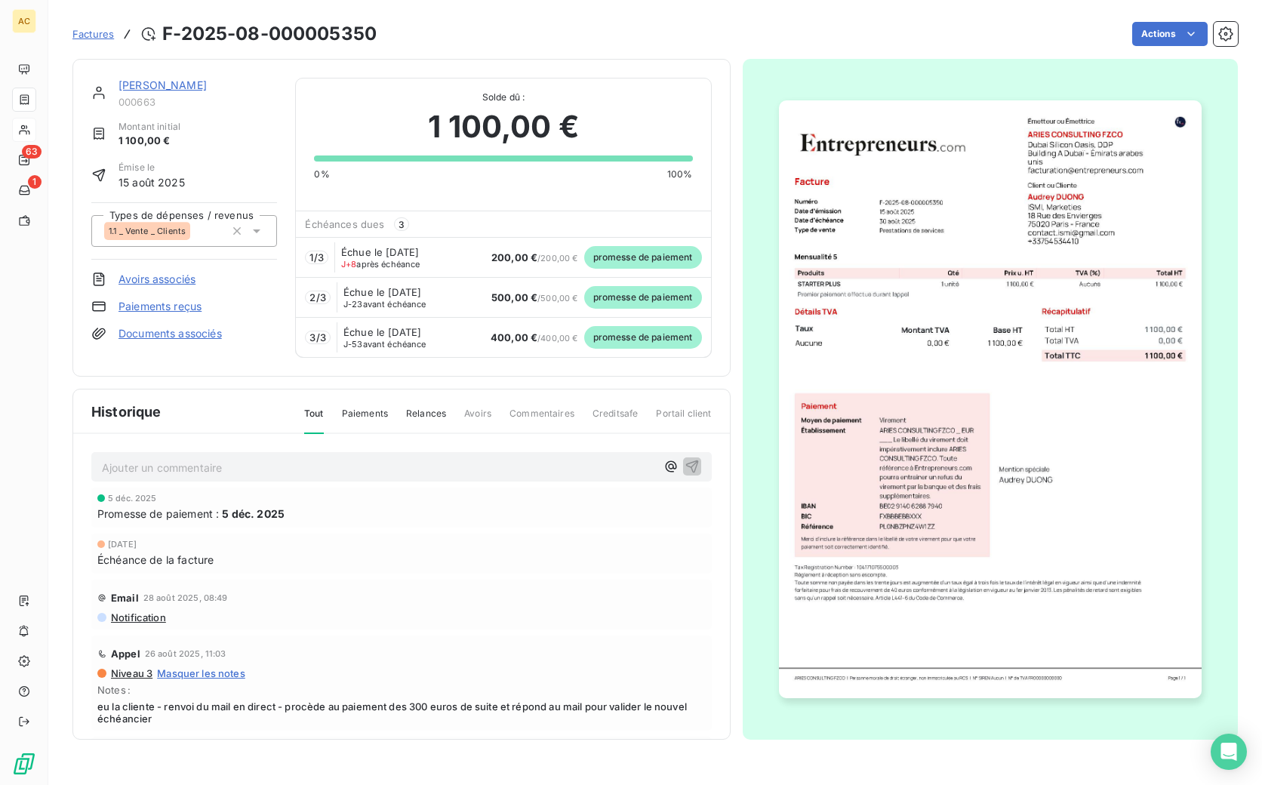
click at [327, 510] on div "Promesse de paiement : 5 déc. 2025" at bounding box center [401, 514] width 608 height 16
click at [131, 333] on link "Documents associés" at bounding box center [170, 333] width 103 height 15
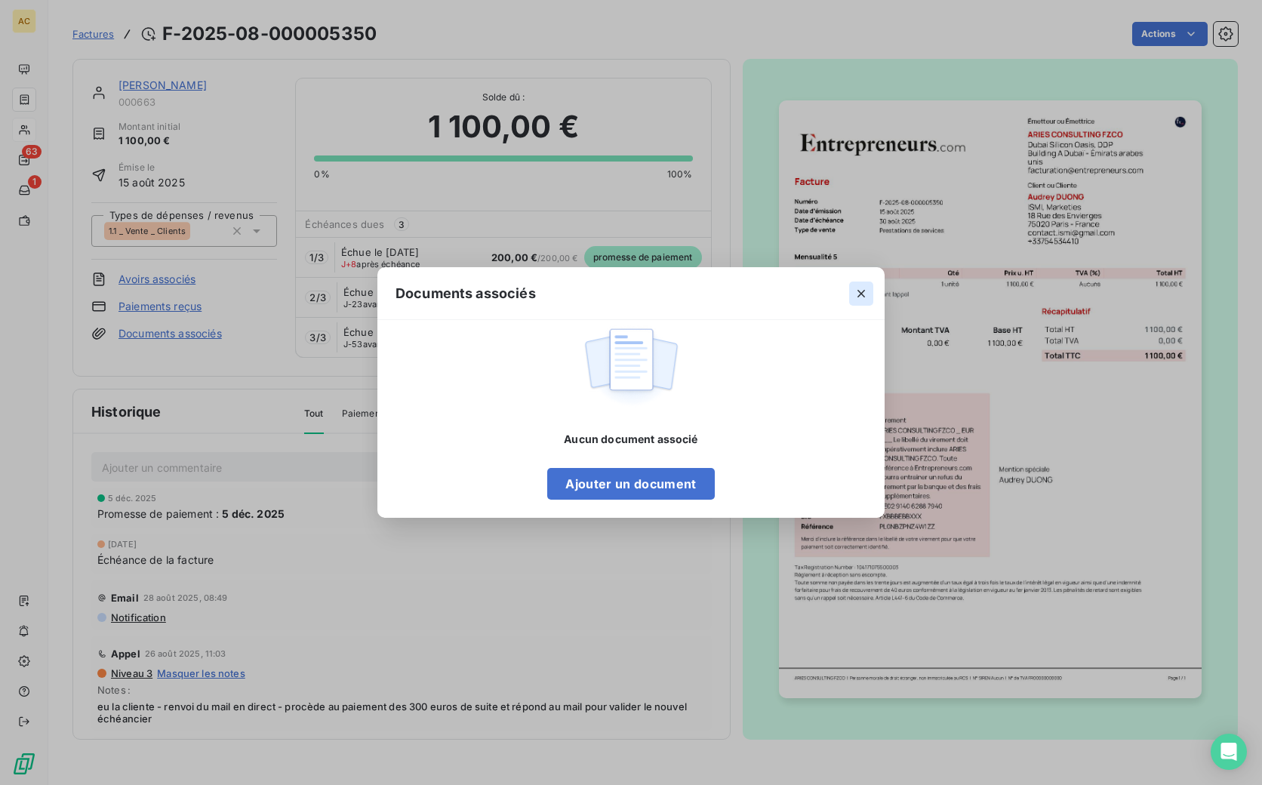
click at [858, 299] on icon "button" at bounding box center [861, 293] width 15 height 15
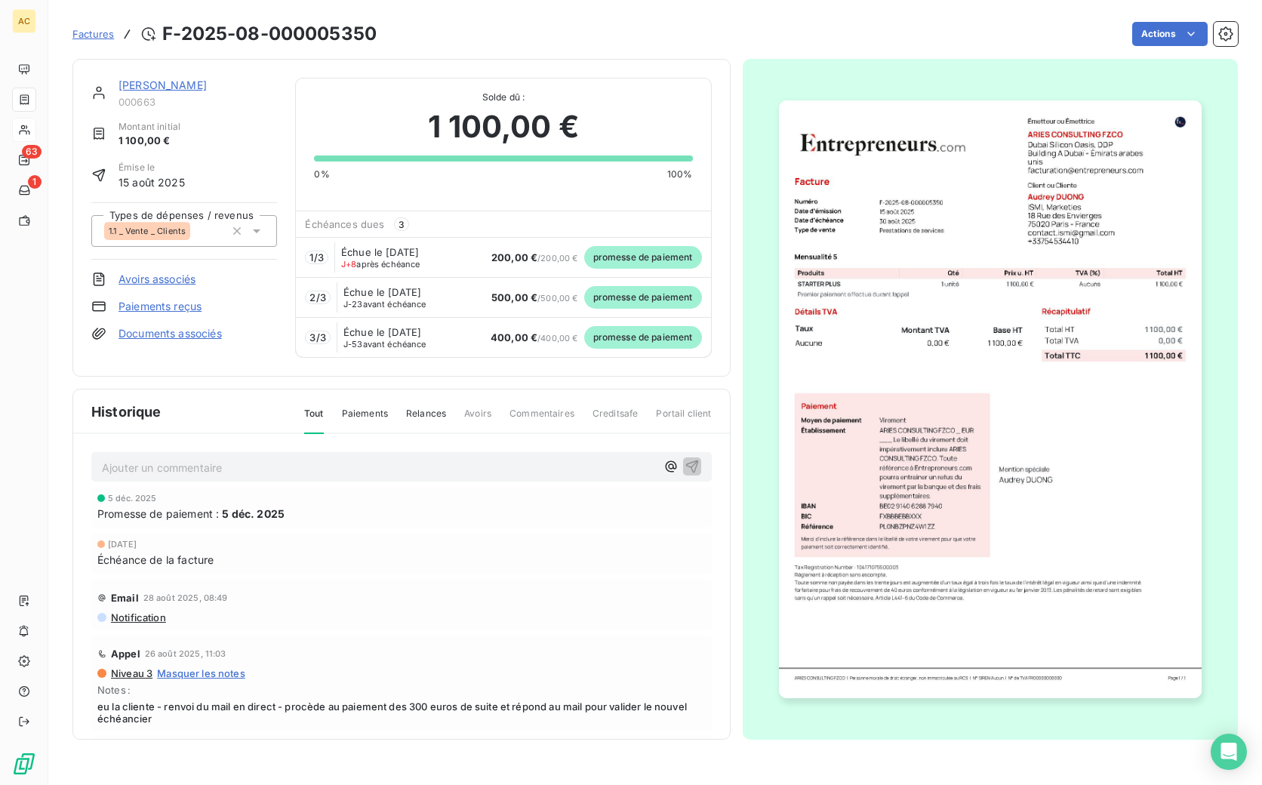
click at [158, 305] on link "Paiements reçus" at bounding box center [160, 306] width 83 height 15
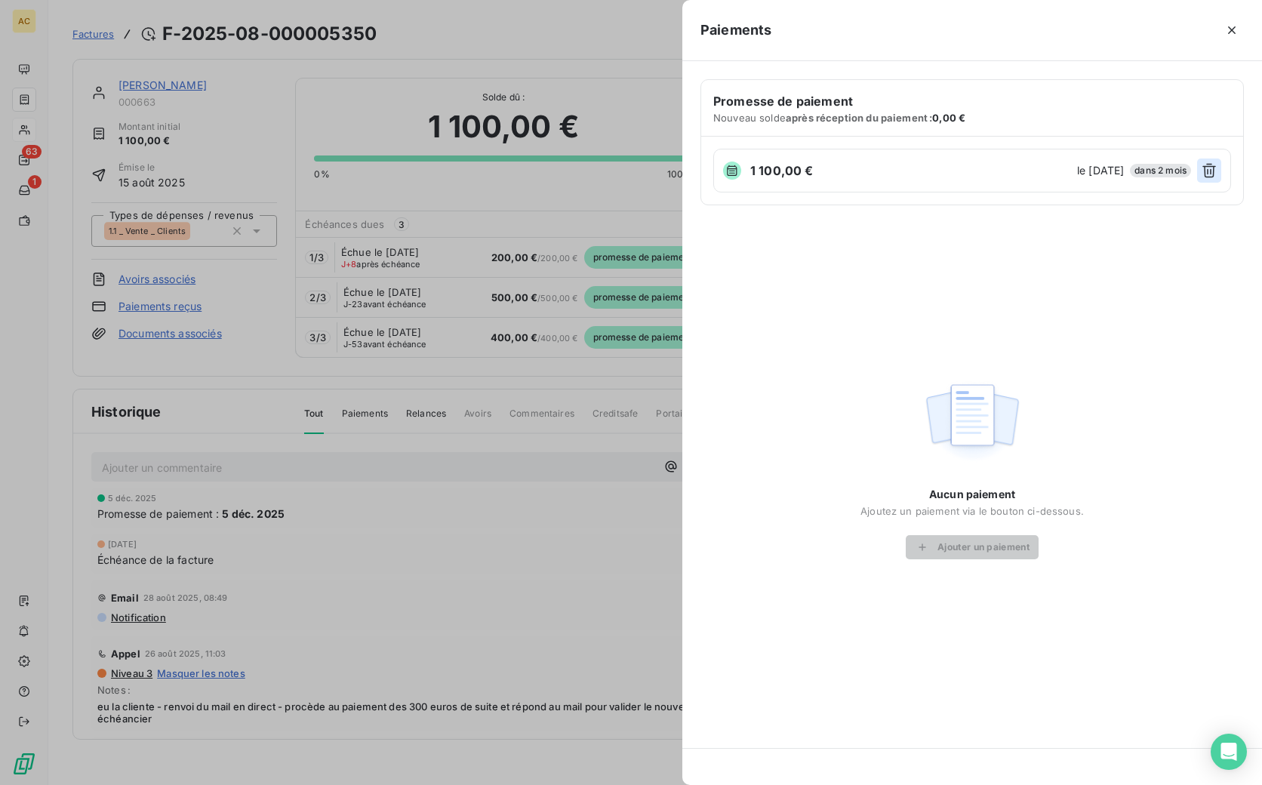
click at [1209, 171] on icon "button" at bounding box center [1209, 170] width 15 height 15
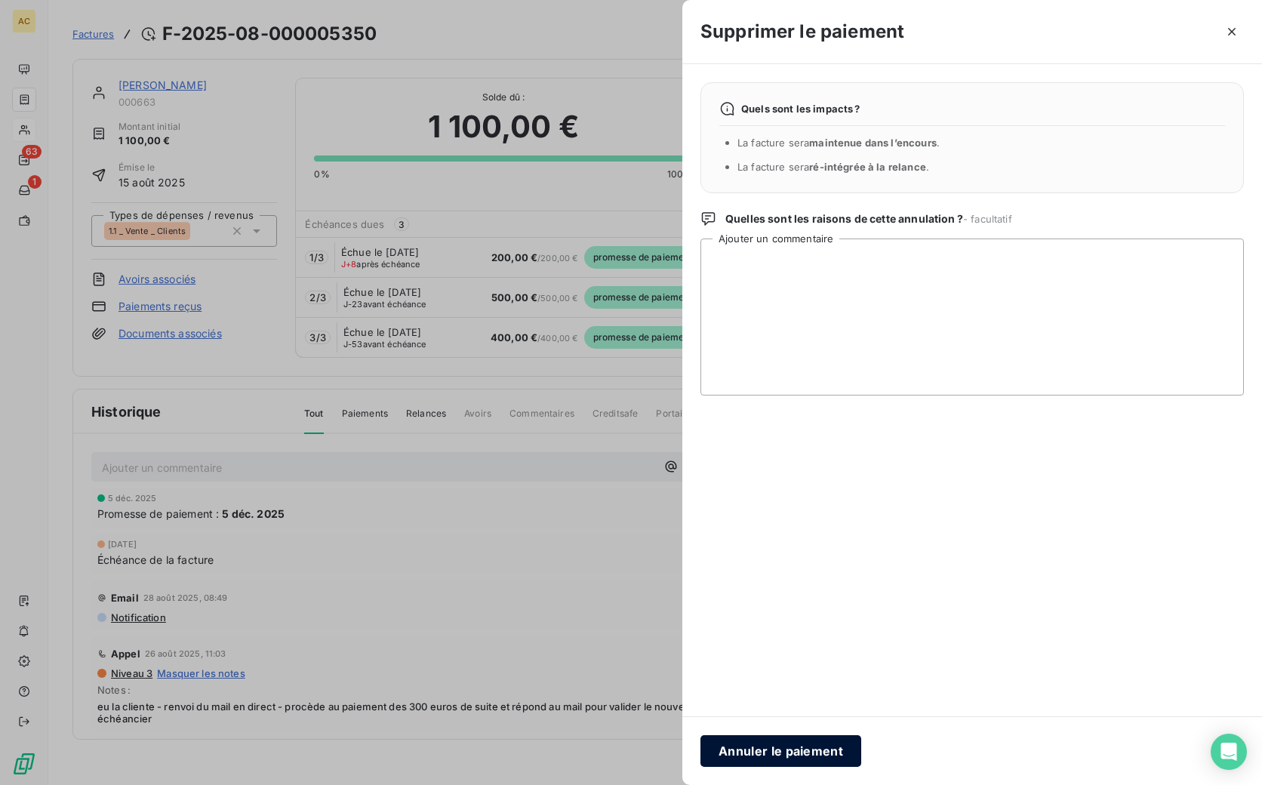
click at [781, 749] on button "Annuler le paiement" at bounding box center [781, 751] width 161 height 32
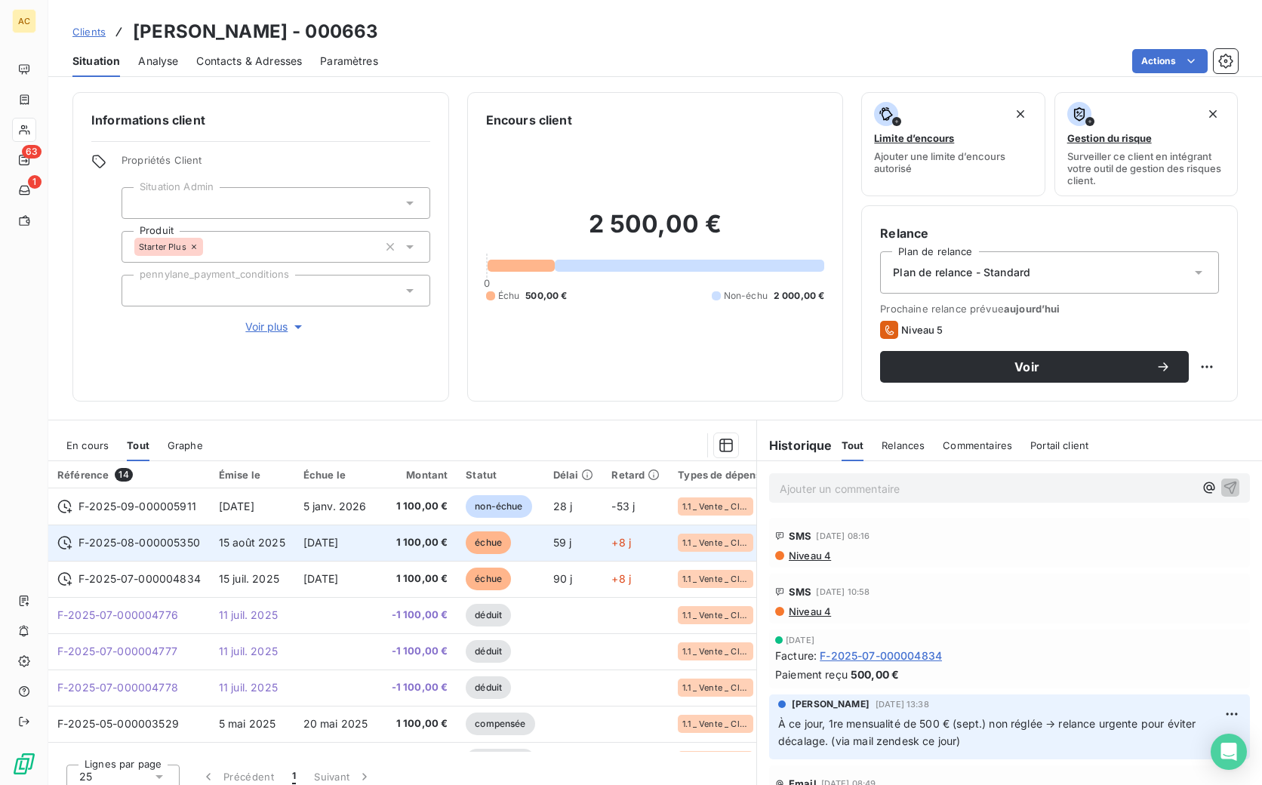
click at [452, 540] on td "1 100,00 €" at bounding box center [420, 543] width 75 height 36
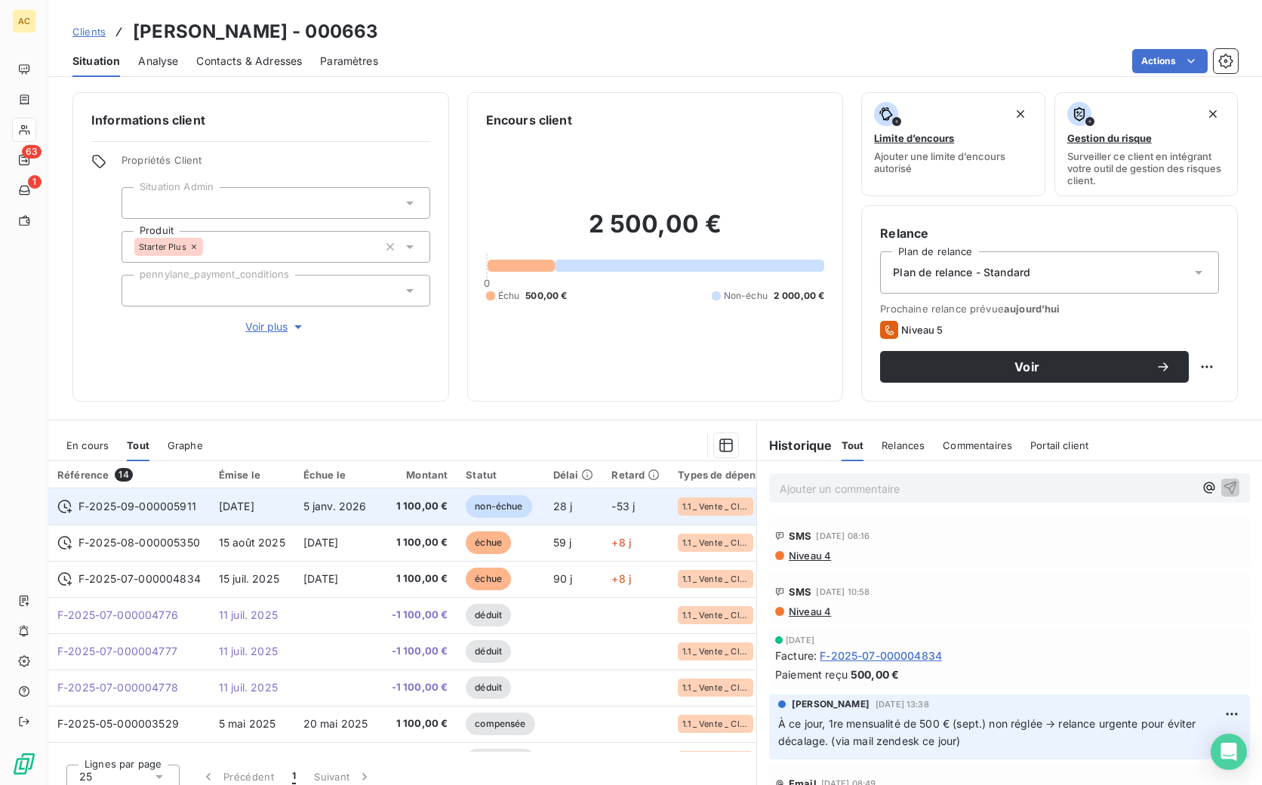
click at [346, 511] on span "5 janv. 2026" at bounding box center [334, 506] width 63 height 13
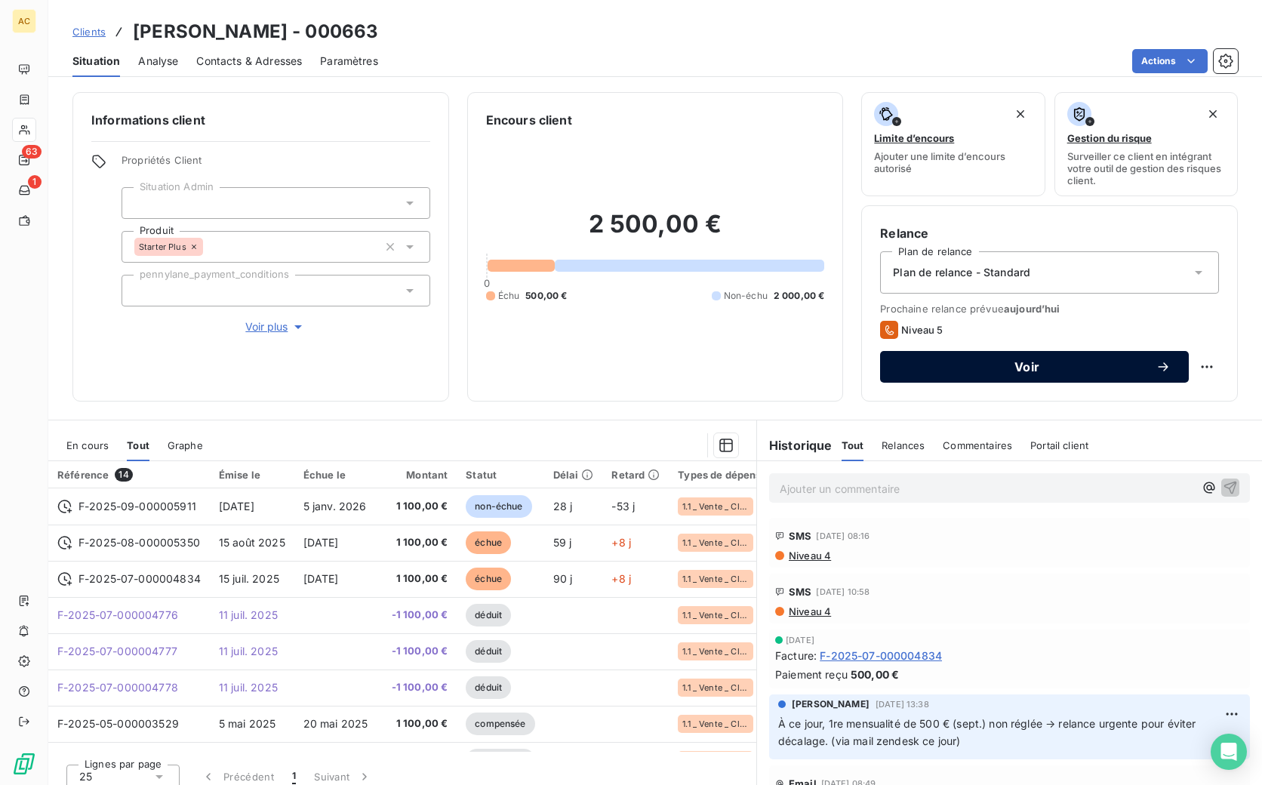
click at [1158, 367] on icon "button" at bounding box center [1163, 366] width 10 height 9
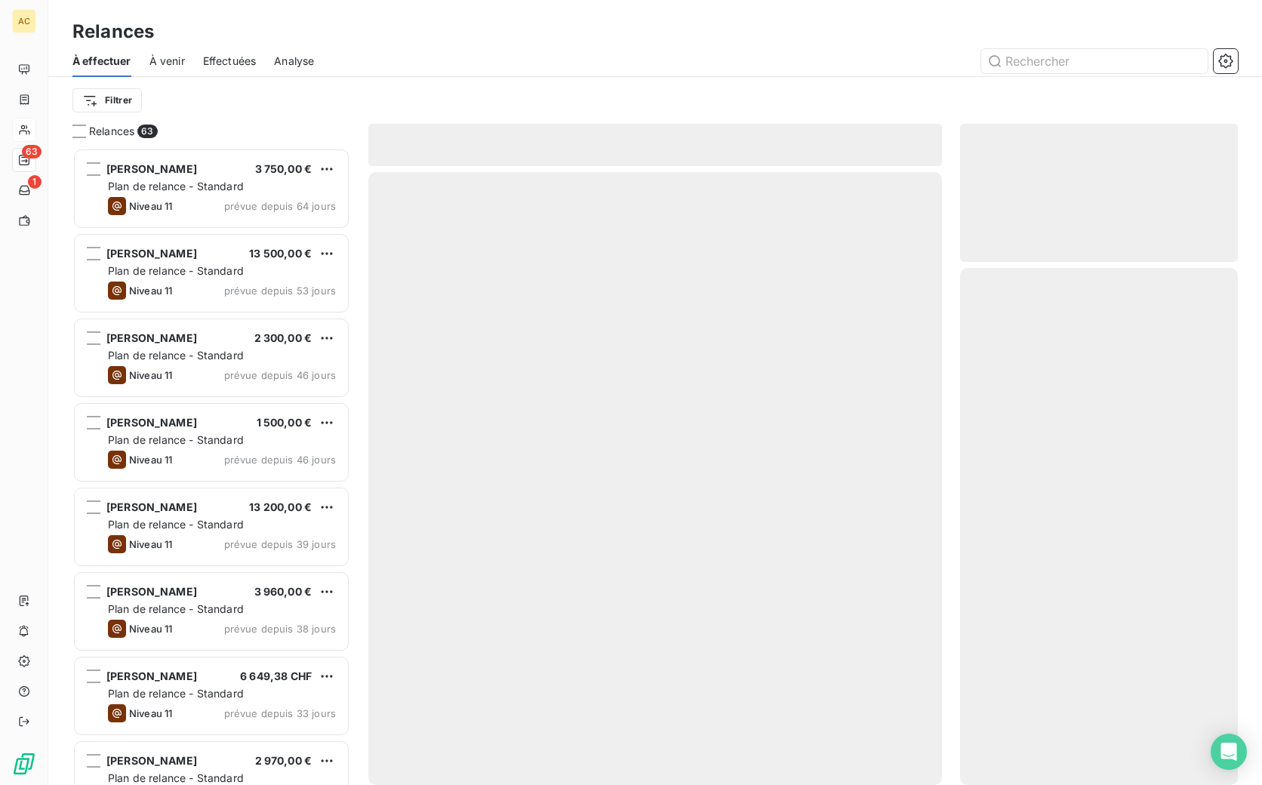
scroll to position [626, 266]
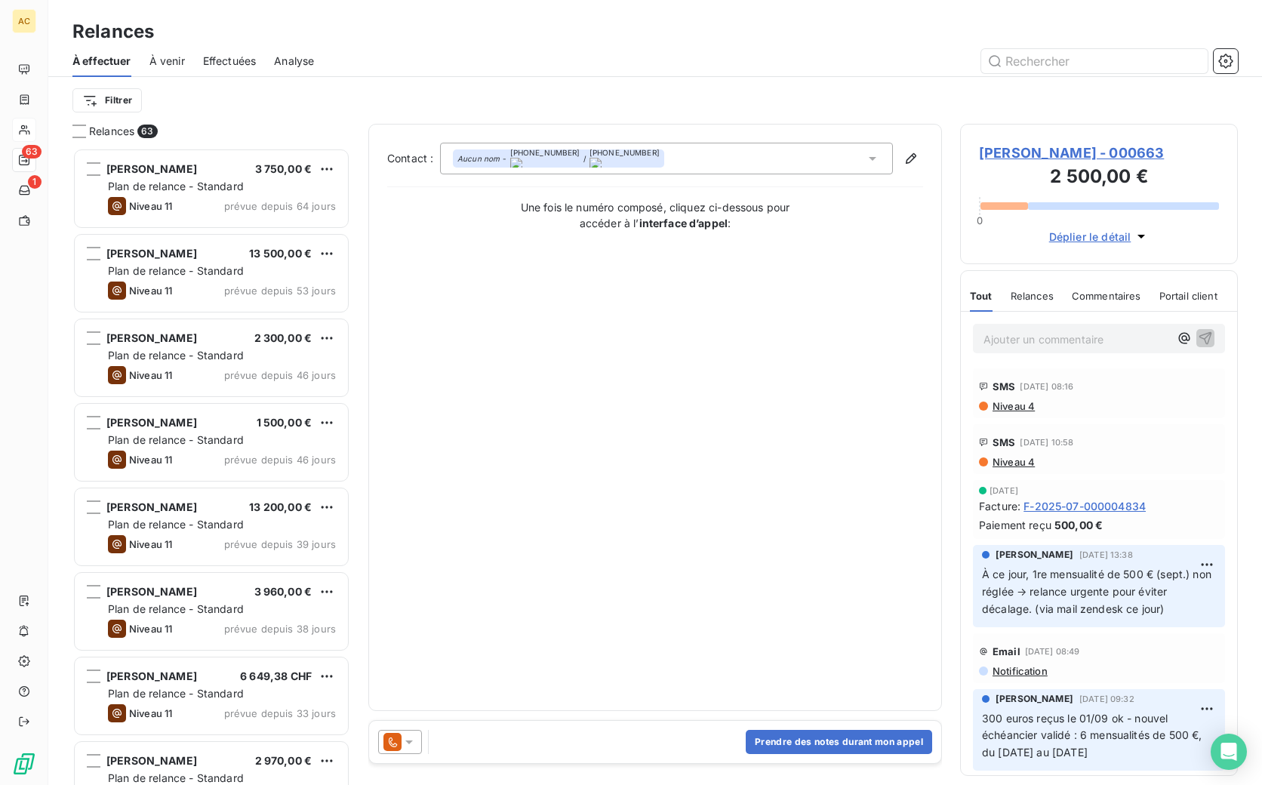
click at [412, 745] on icon at bounding box center [409, 741] width 15 height 15
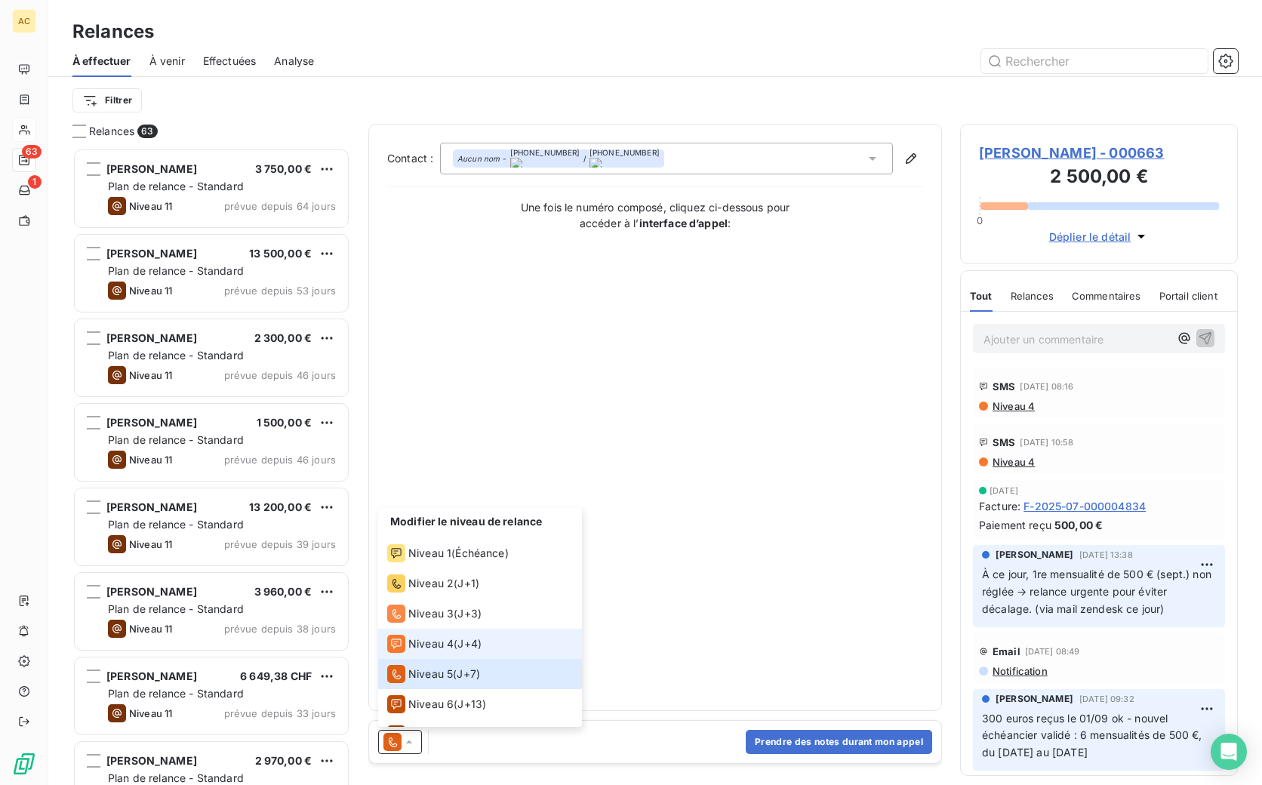
click at [460, 646] on div "Niveau 4 ( J+4 )" at bounding box center [434, 644] width 94 height 18
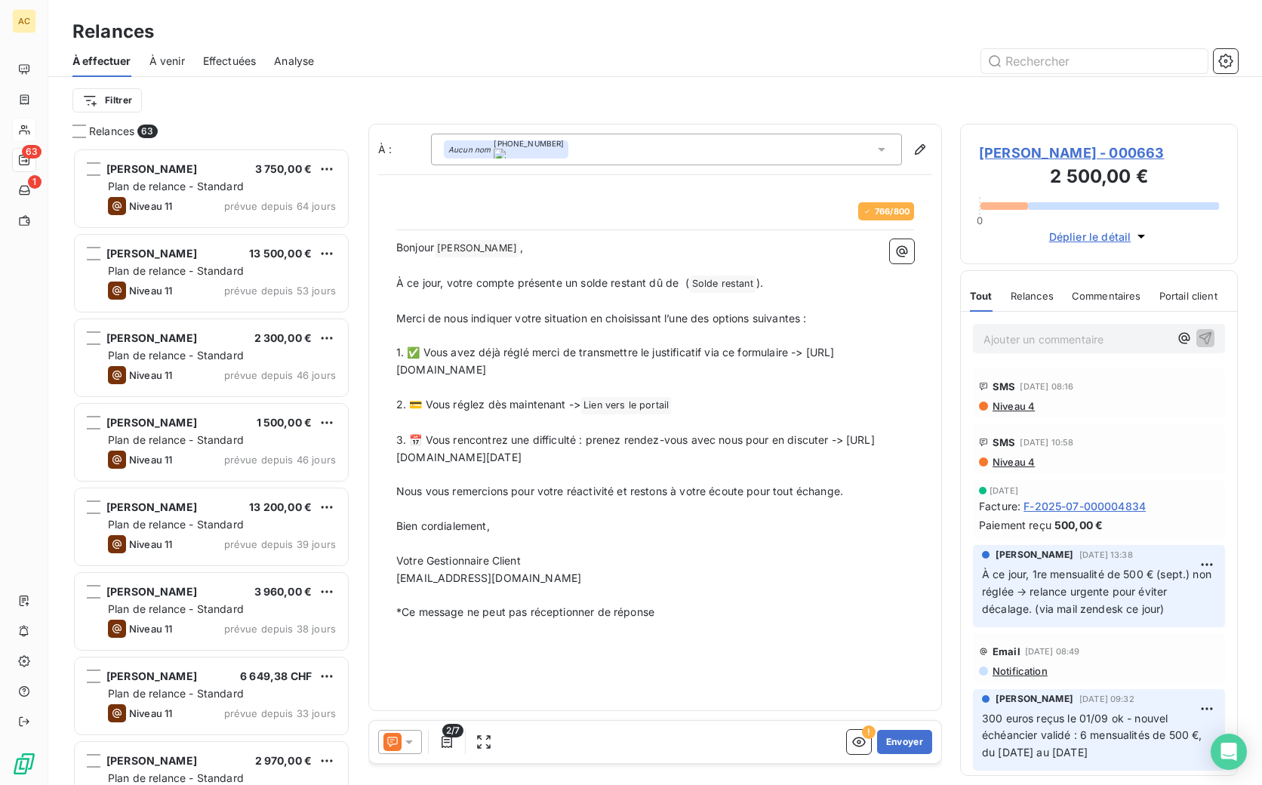
click at [411, 740] on icon at bounding box center [409, 741] width 15 height 15
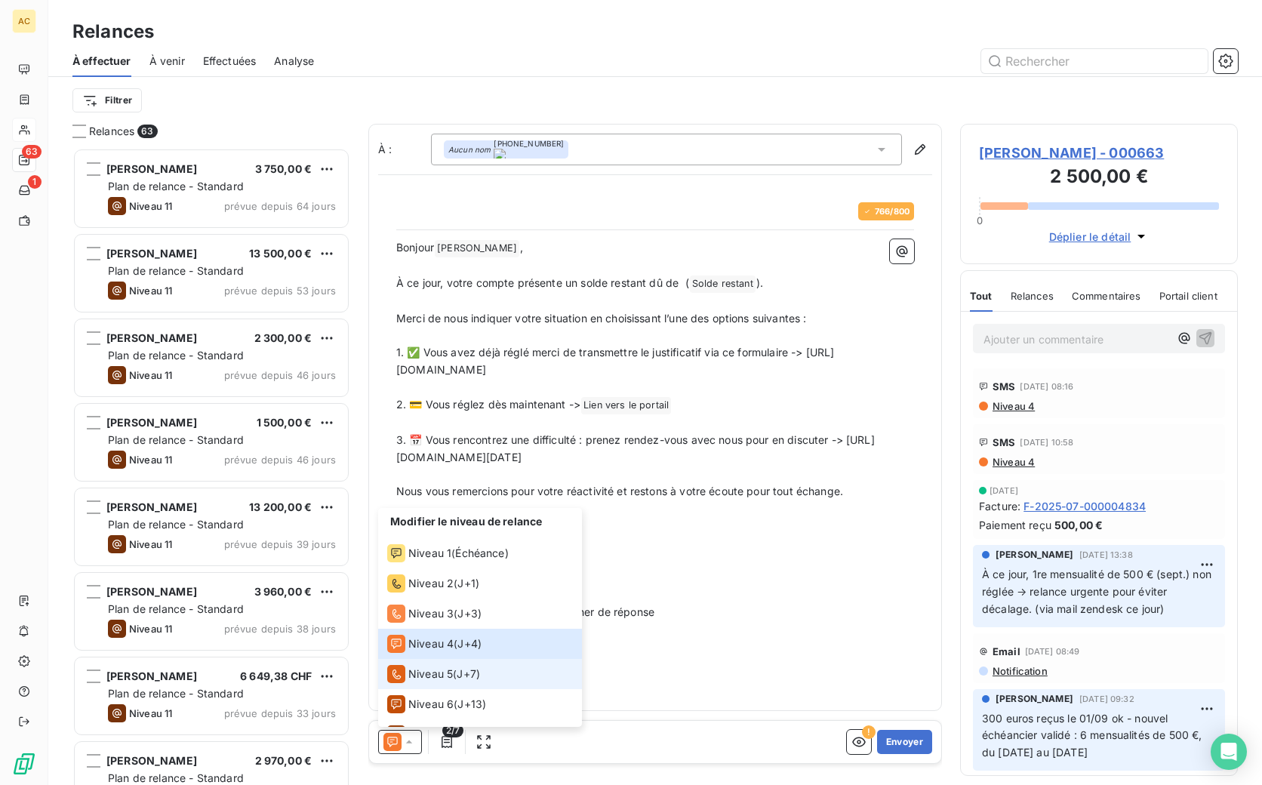
click at [425, 678] on span "Niveau 5" at bounding box center [430, 674] width 45 height 15
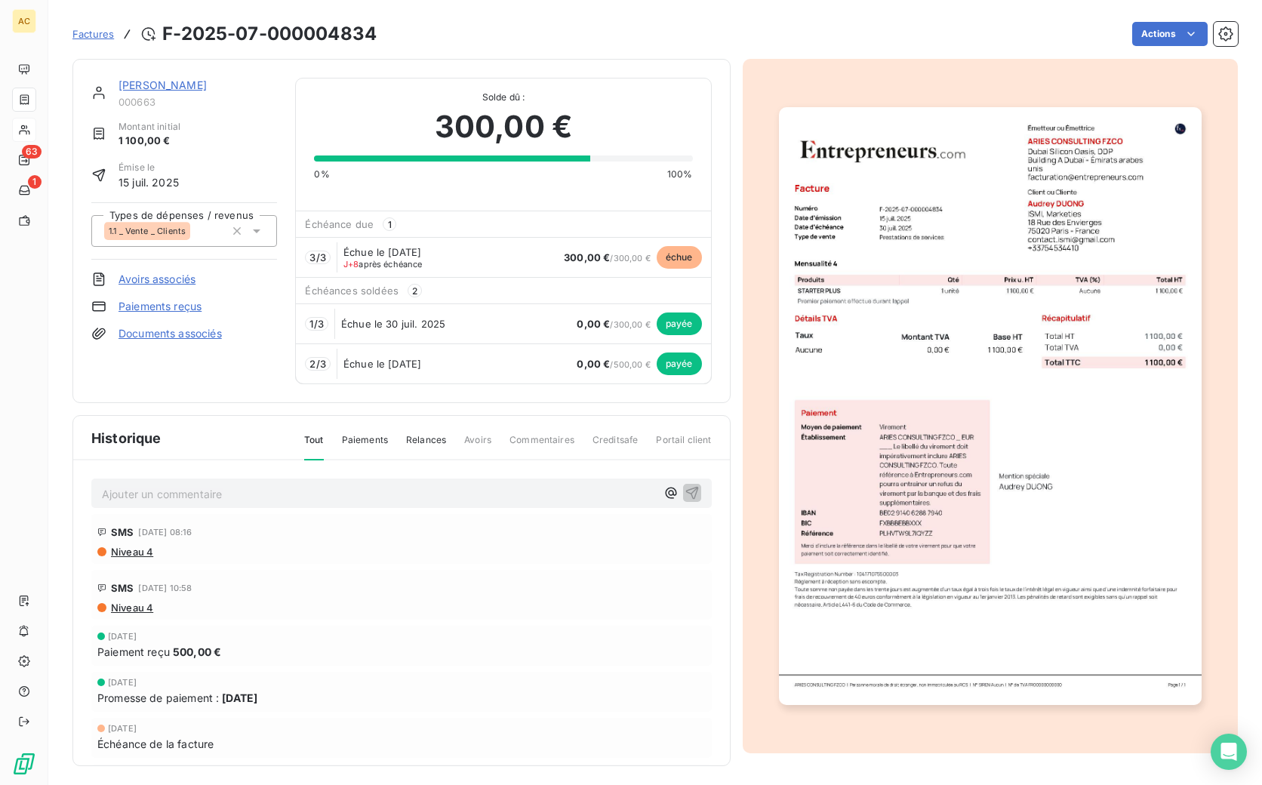
click at [189, 85] on link "[PERSON_NAME]" at bounding box center [163, 85] width 88 height 13
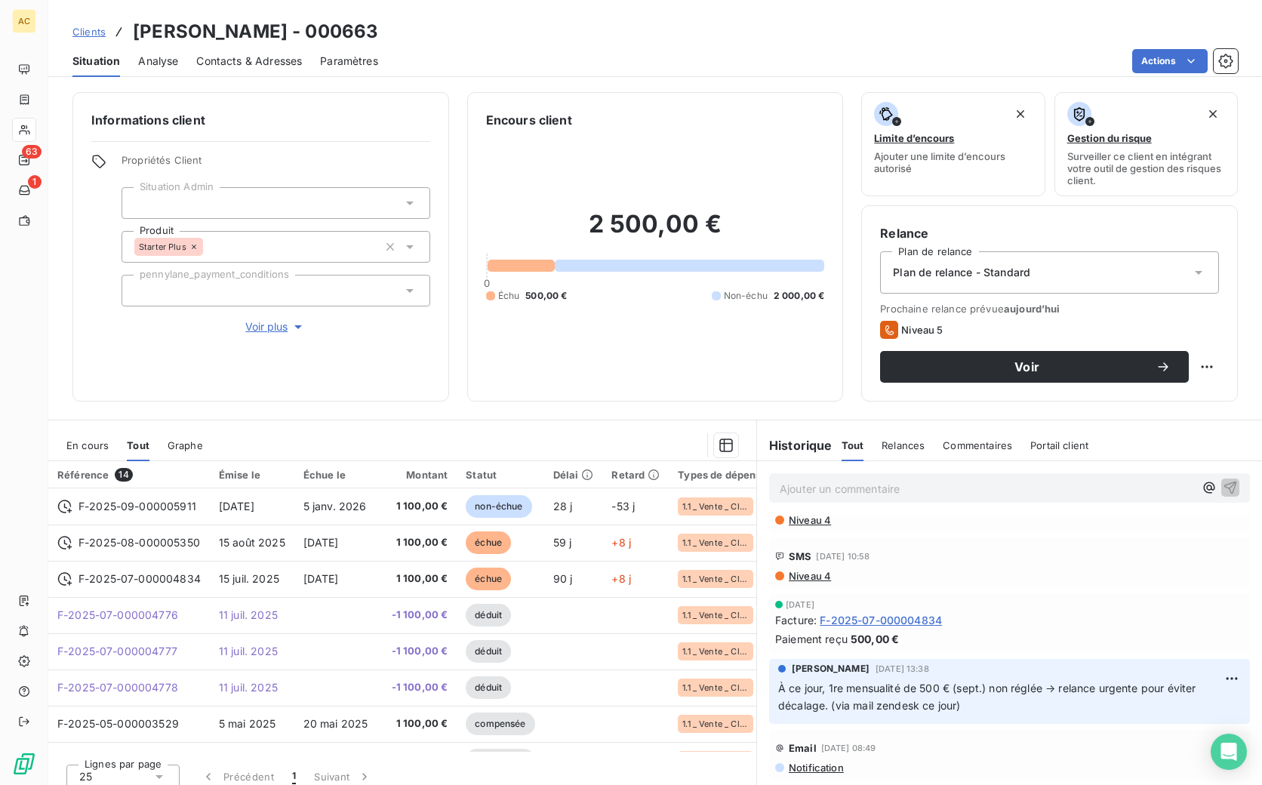
scroll to position [36, 0]
click at [231, 61] on span "Contacts & Adresses" at bounding box center [249, 61] width 106 height 15
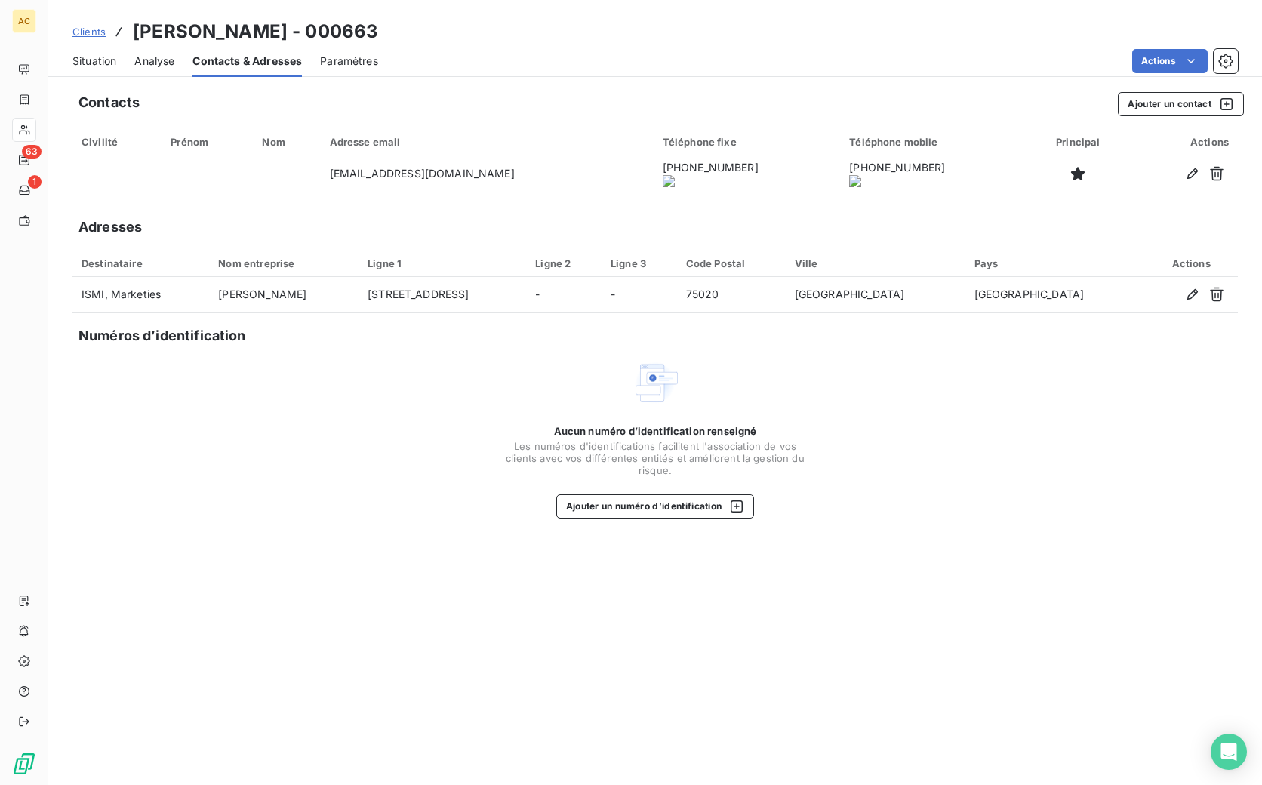
click at [90, 60] on span "Situation" at bounding box center [94, 61] width 44 height 15
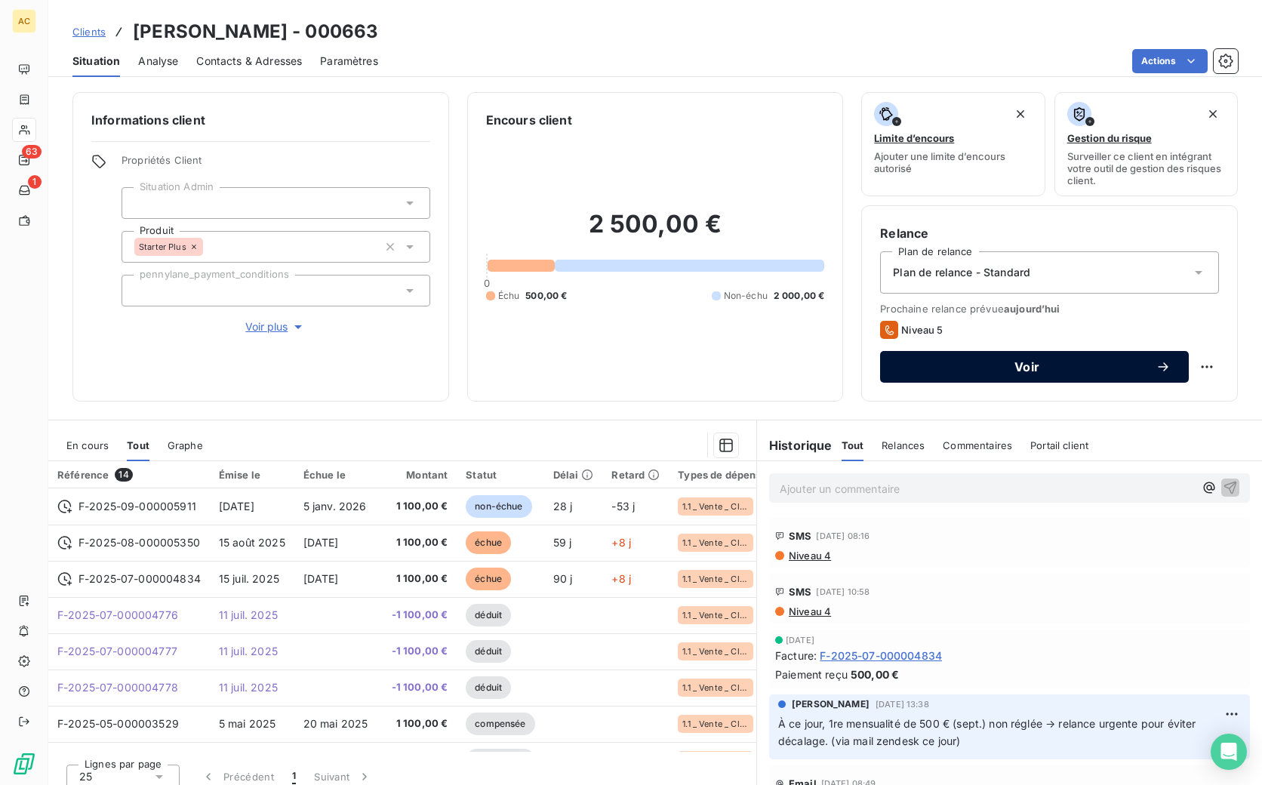
click at [1049, 364] on span "Voir" at bounding box center [1026, 367] width 257 height 12
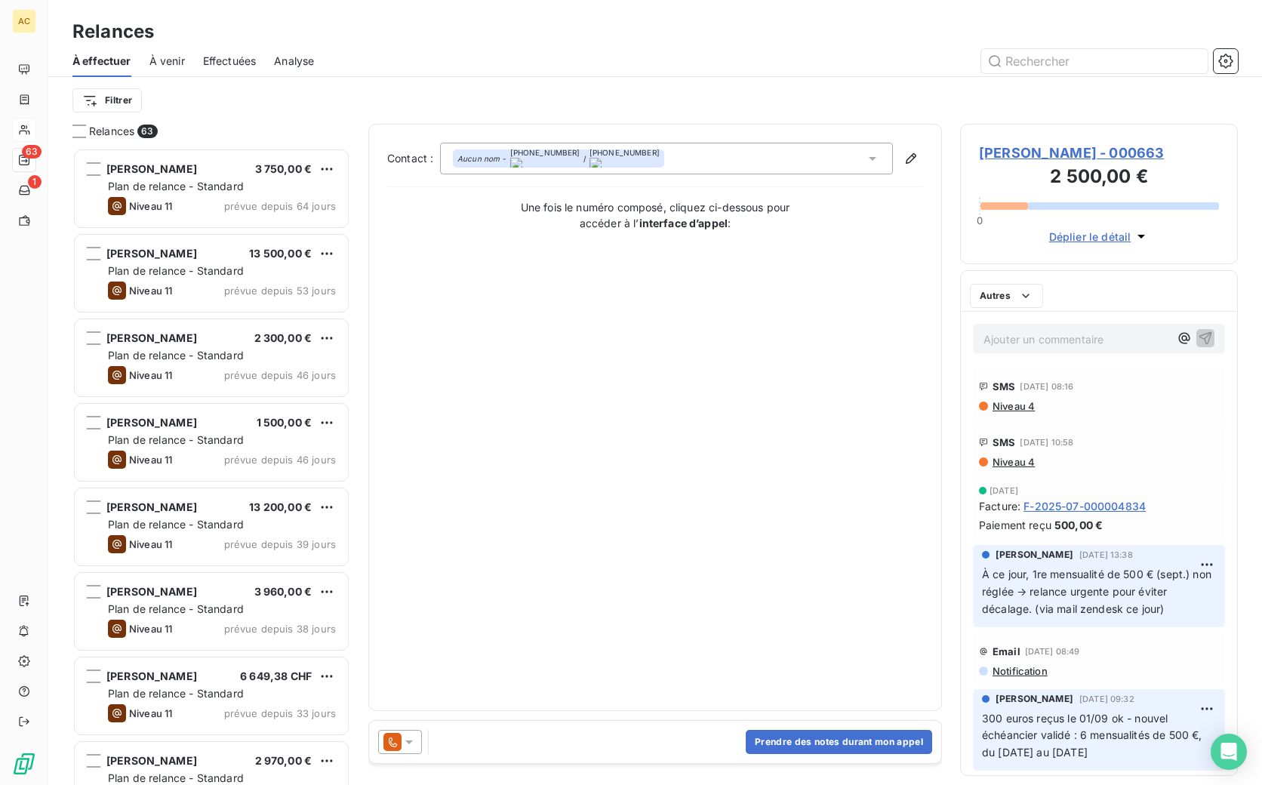
scroll to position [626, 266]
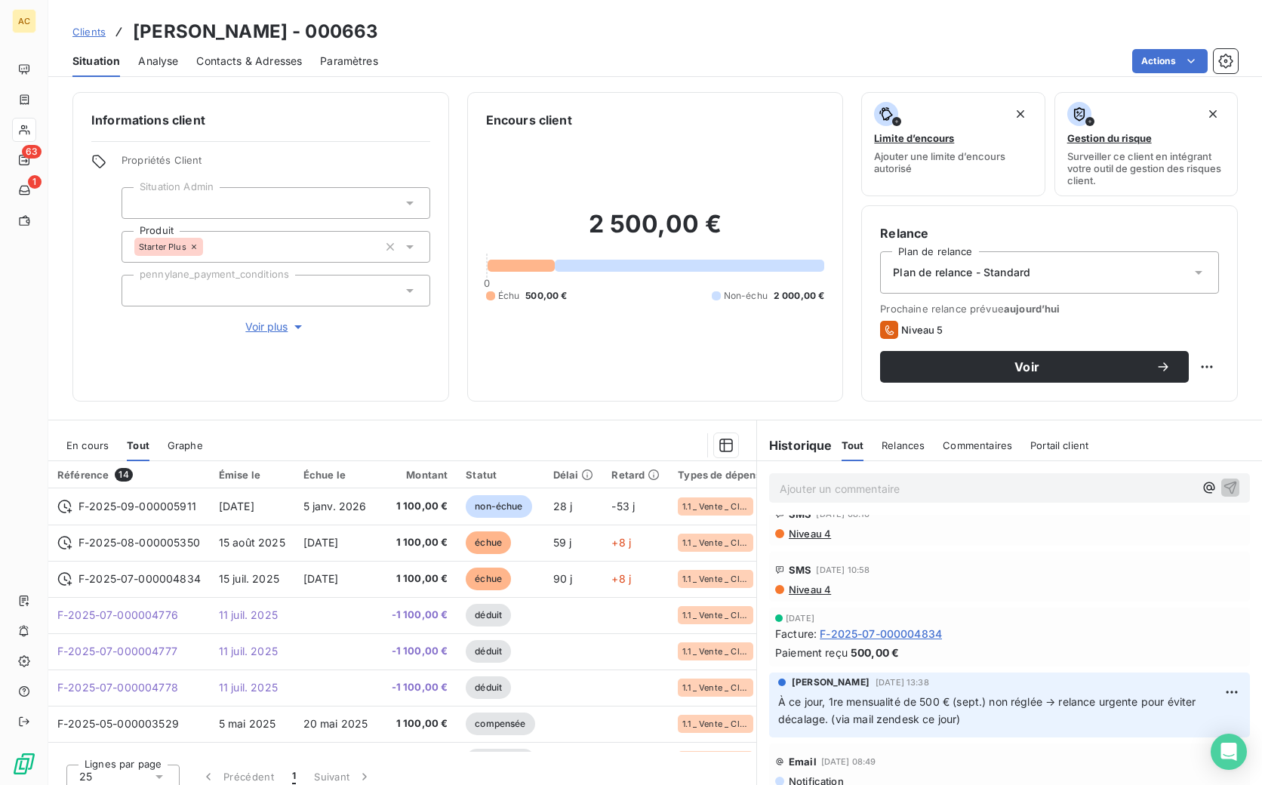
scroll to position [23, 0]
click at [263, 329] on span "Voir plus" at bounding box center [275, 326] width 60 height 15
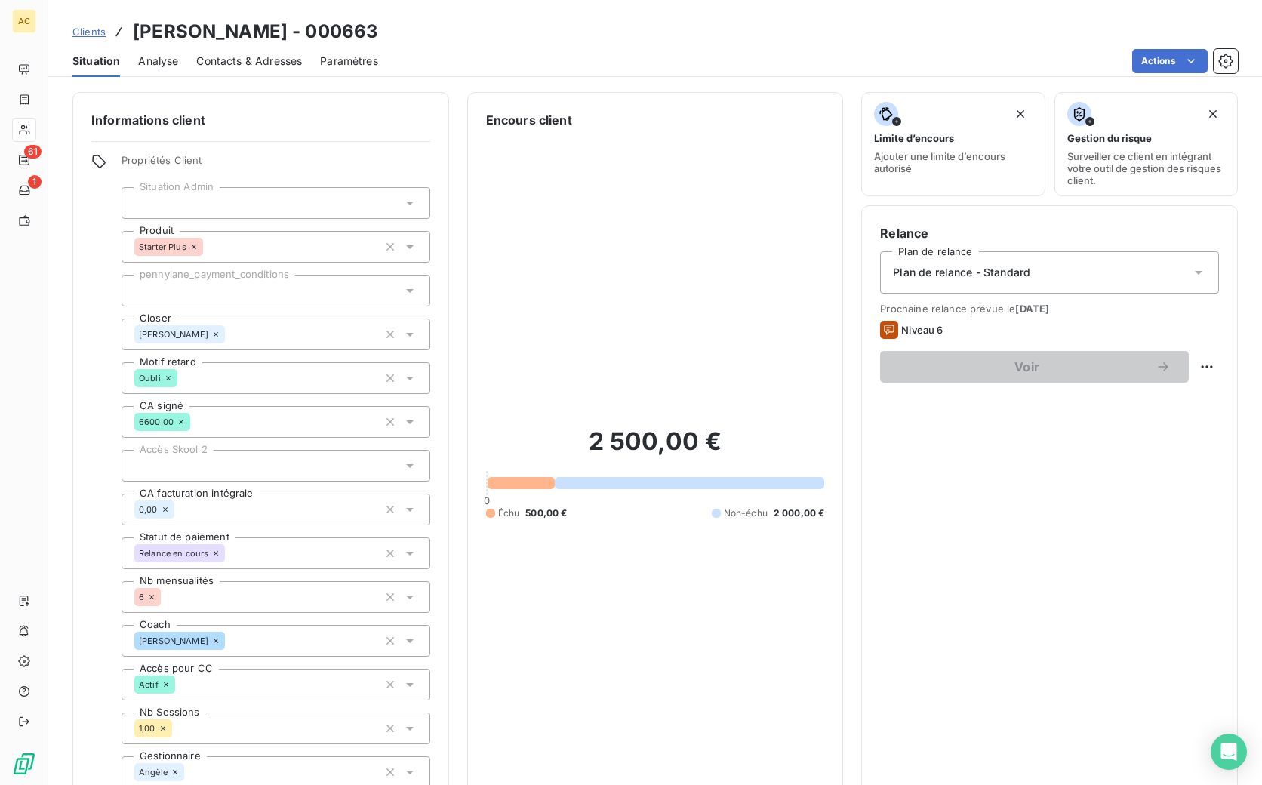
scroll to position [136, 0]
click at [94, 38] on link "Clients" at bounding box center [88, 31] width 33 height 15
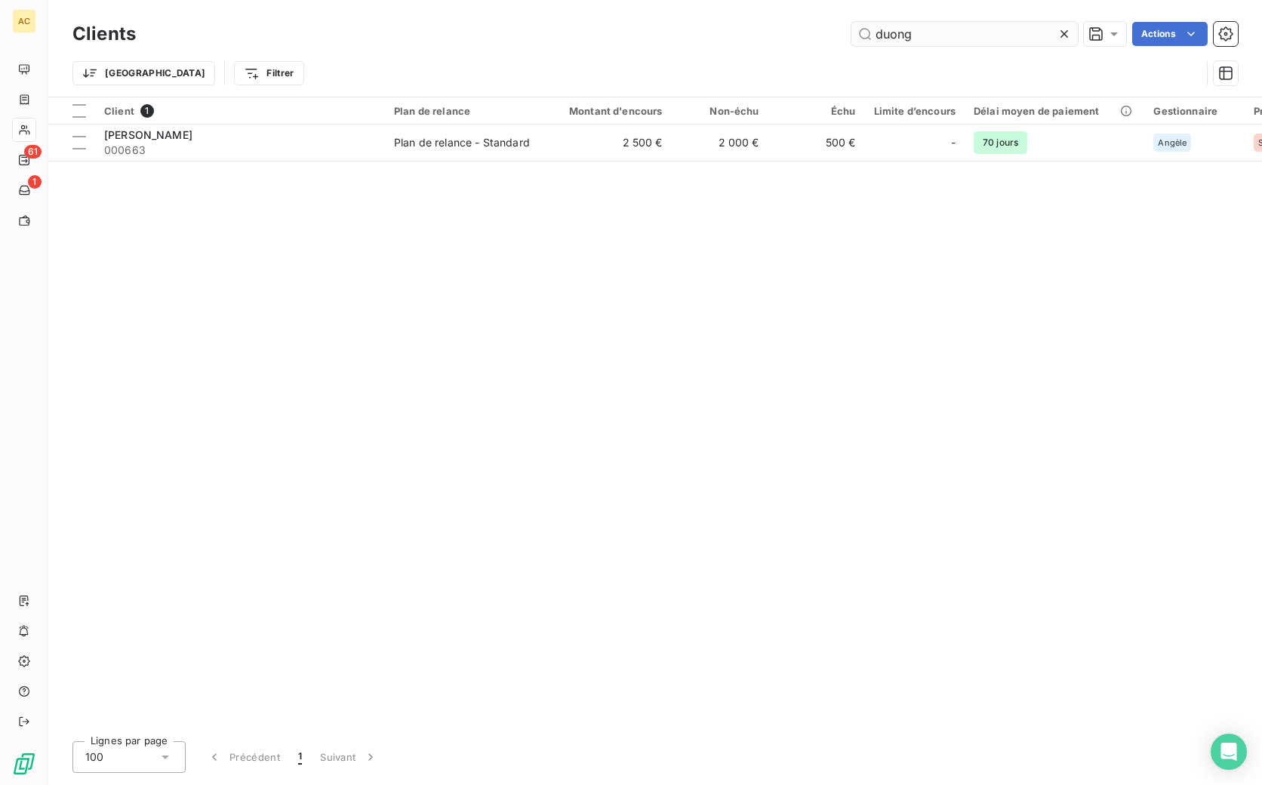
drag, startPoint x: 907, startPoint y: 32, endPoint x: 859, endPoint y: 24, distance: 48.9
click at [857, 28] on input "duong" at bounding box center [964, 34] width 226 height 24
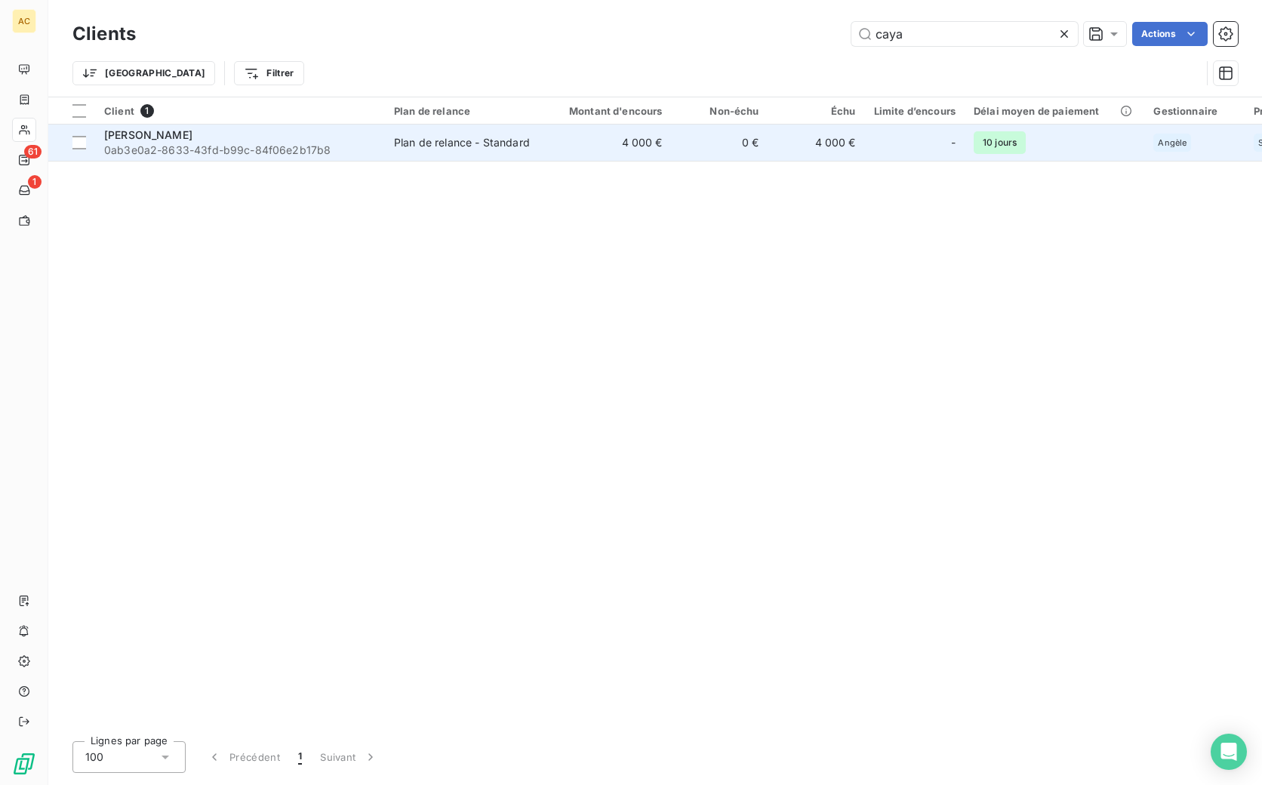
type input "caya"
click at [279, 151] on span "0ab3e0a2-8633-43fd-b99c-84f06e2b17b8" at bounding box center [240, 150] width 272 height 15
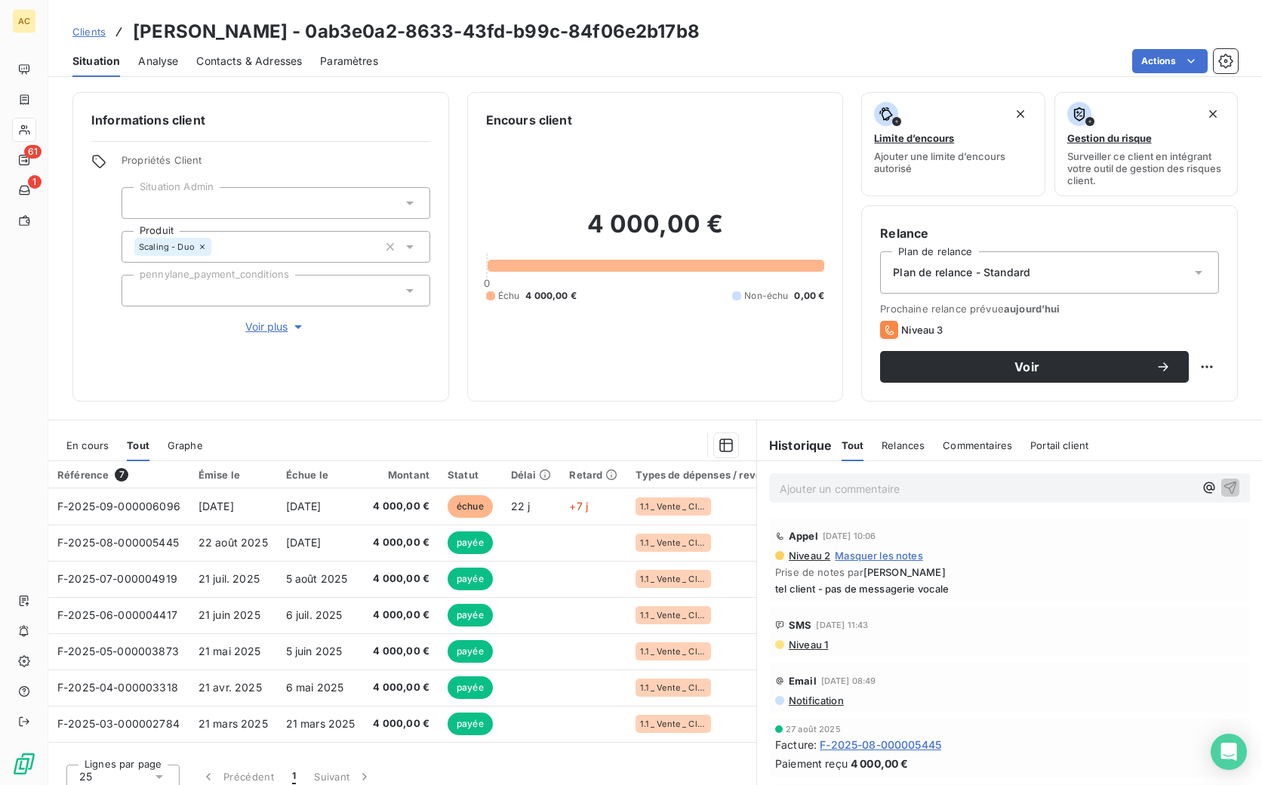
drag, startPoint x: 239, startPoint y: 59, endPoint x: 278, endPoint y: 75, distance: 42.6
click at [240, 59] on span "Contacts & Adresses" at bounding box center [249, 61] width 106 height 15
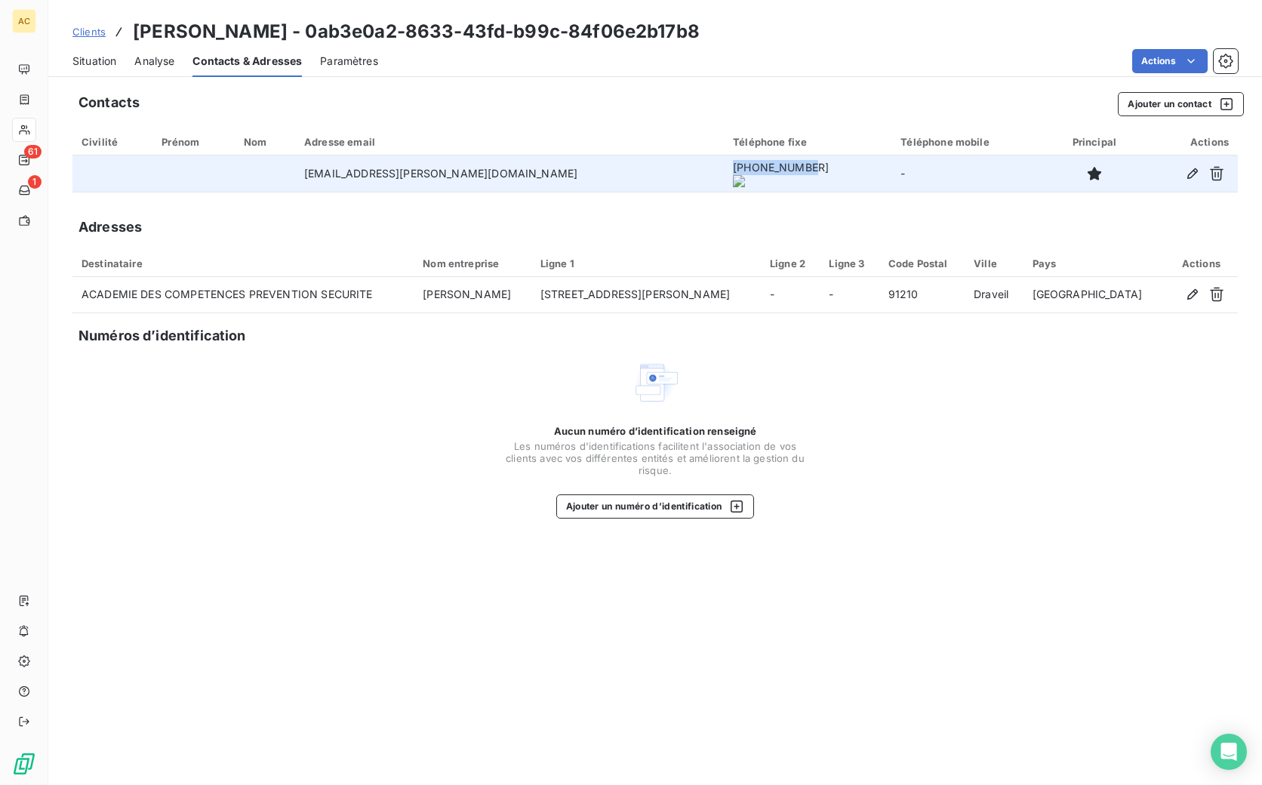
drag, startPoint x: 624, startPoint y: 176, endPoint x: 702, endPoint y: 174, distance: 78.5
click at [724, 174] on td "+33661056232" at bounding box center [808, 174] width 168 height 36
copy onoff-telecom-ce-phone-number-wrapper "+33661056232"
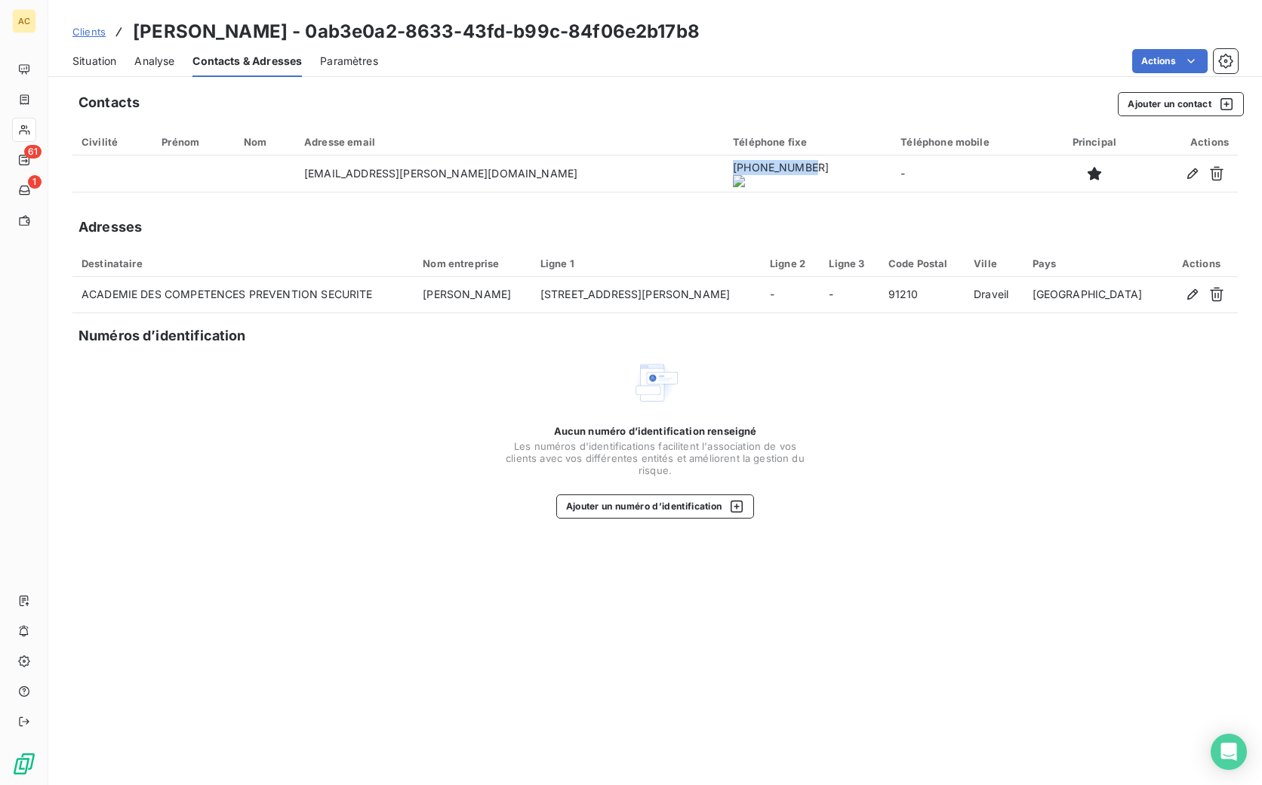
click at [88, 62] on span "Situation" at bounding box center [94, 61] width 44 height 15
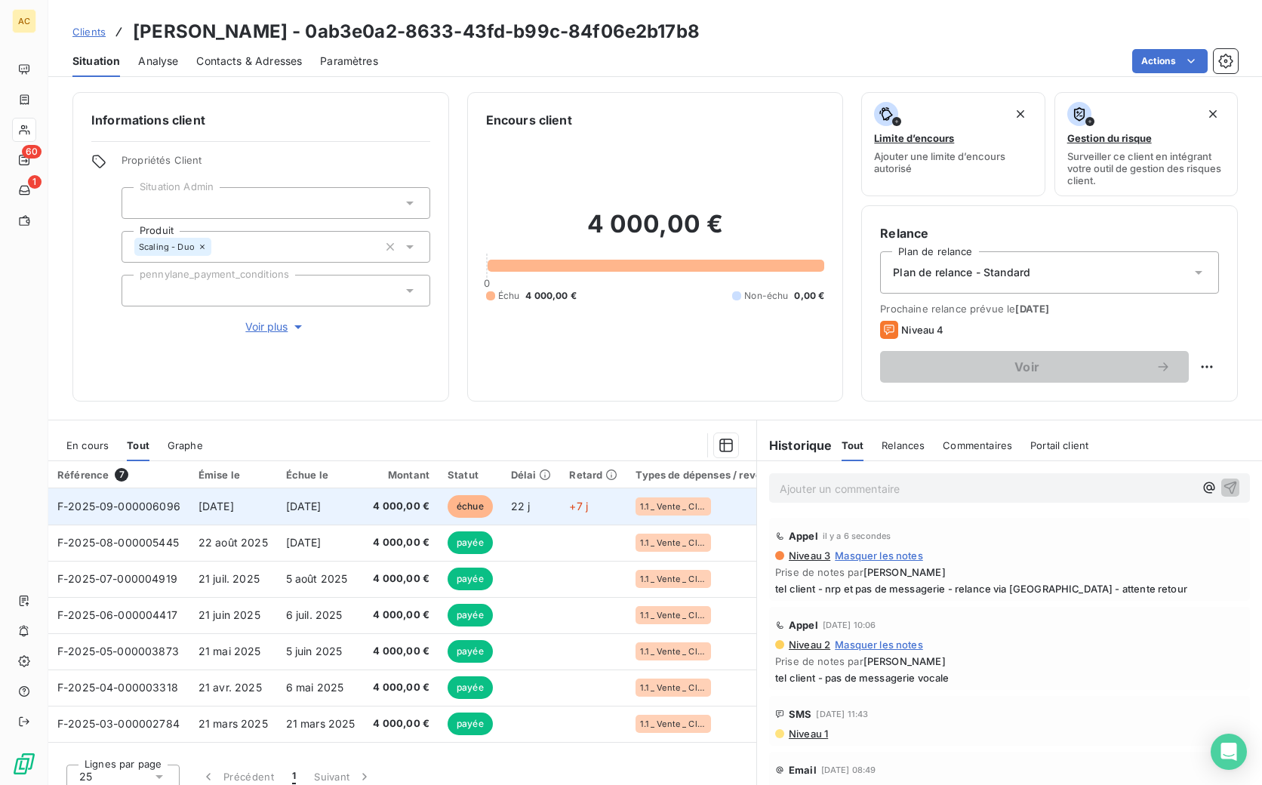
click at [425, 506] on td "4 000,00 €" at bounding box center [401, 506] width 75 height 36
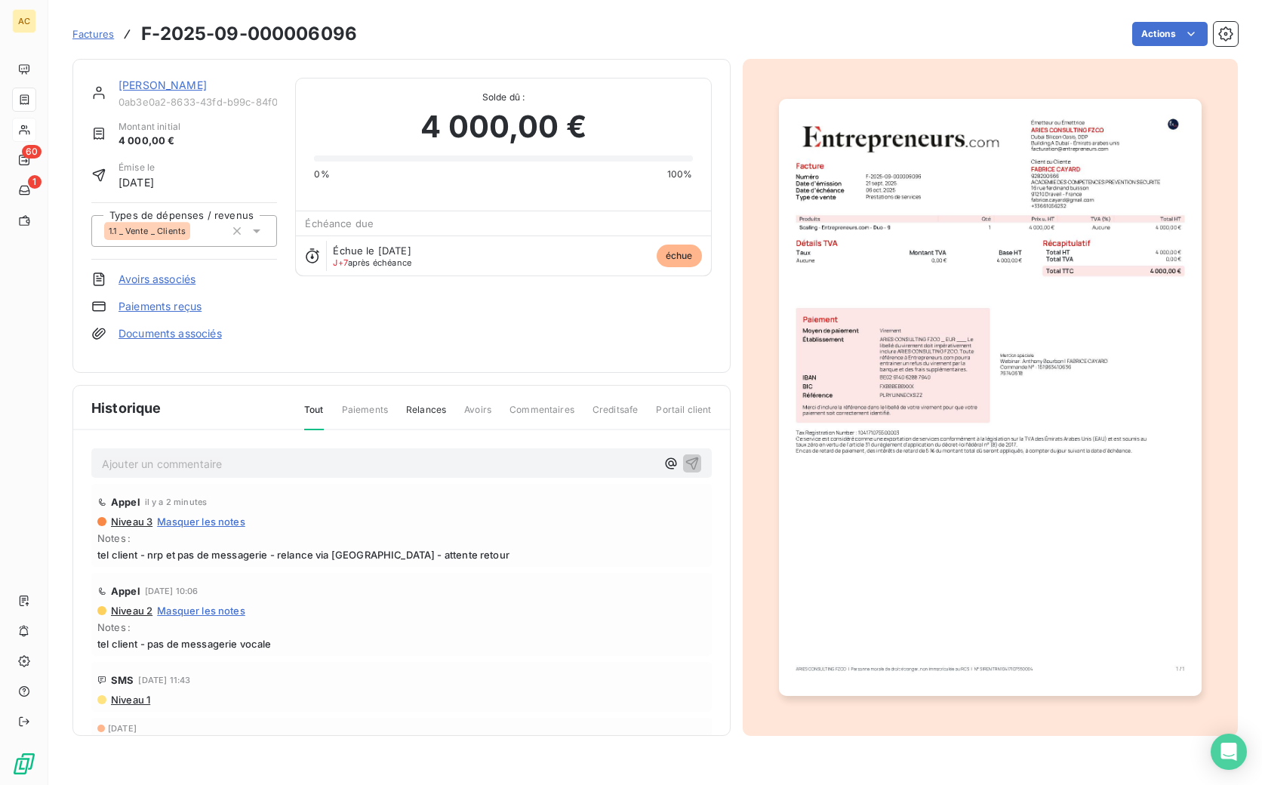
click at [159, 309] on link "Paiements reçus" at bounding box center [160, 306] width 83 height 15
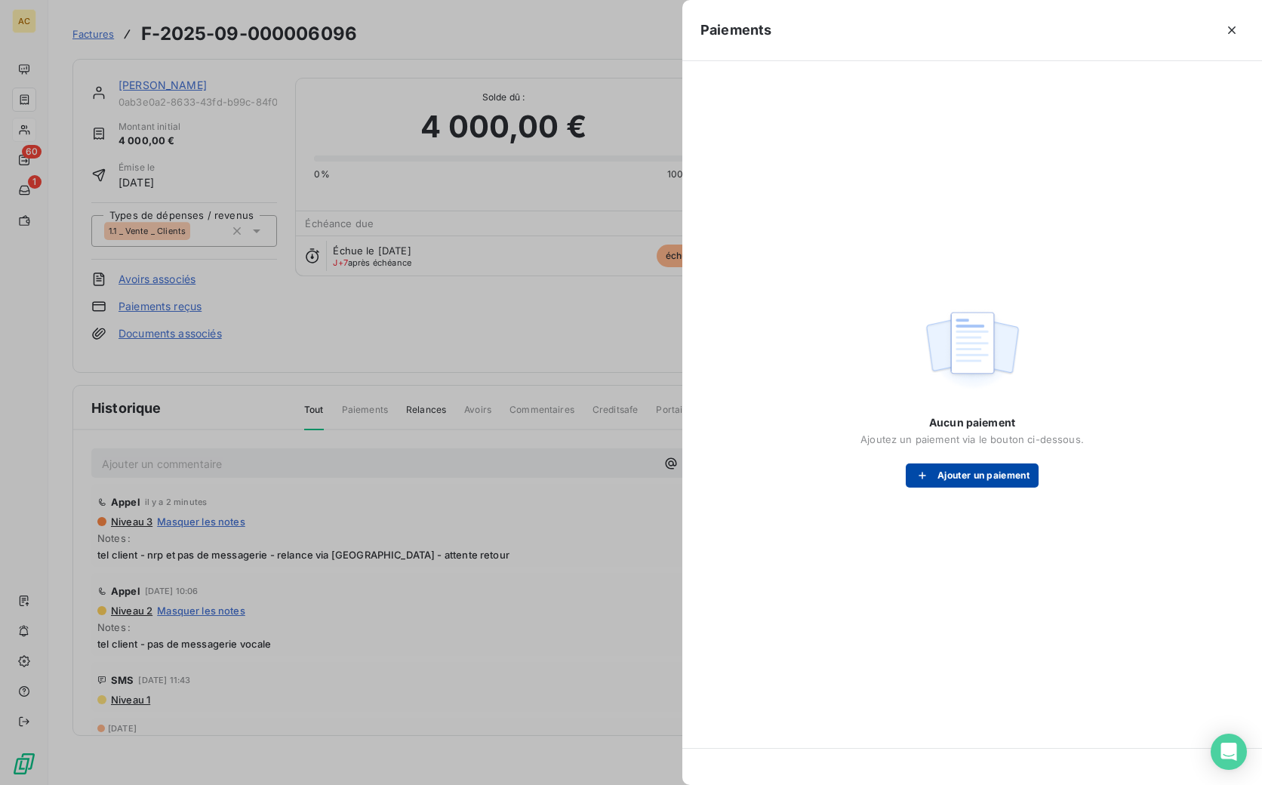
click at [965, 474] on button "Ajouter un paiement" at bounding box center [972, 475] width 133 height 24
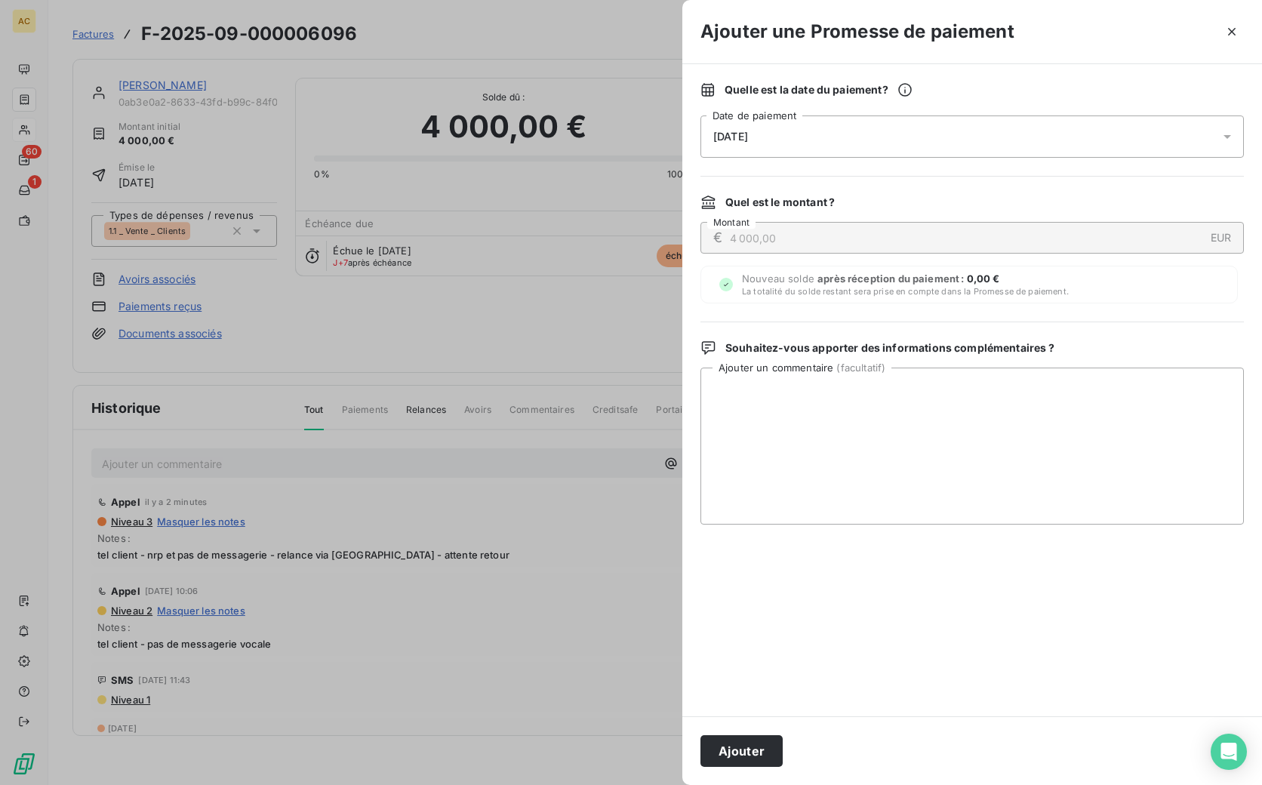
click at [858, 143] on div "14/10/2025" at bounding box center [973, 136] width 544 height 42
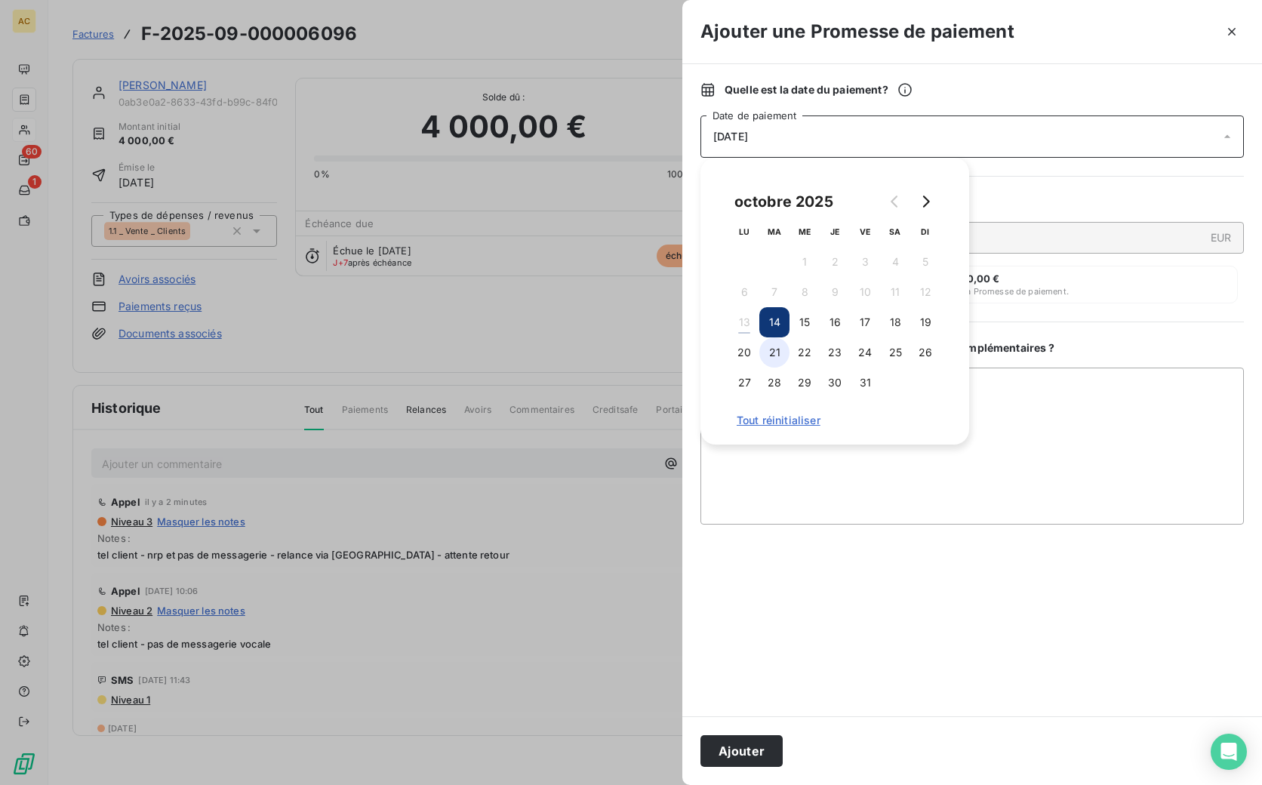
click at [769, 350] on button "21" at bounding box center [774, 352] width 30 height 30
click at [817, 496] on textarea "Ajouter un commentaire ( facultatif )" at bounding box center [973, 446] width 544 height 157
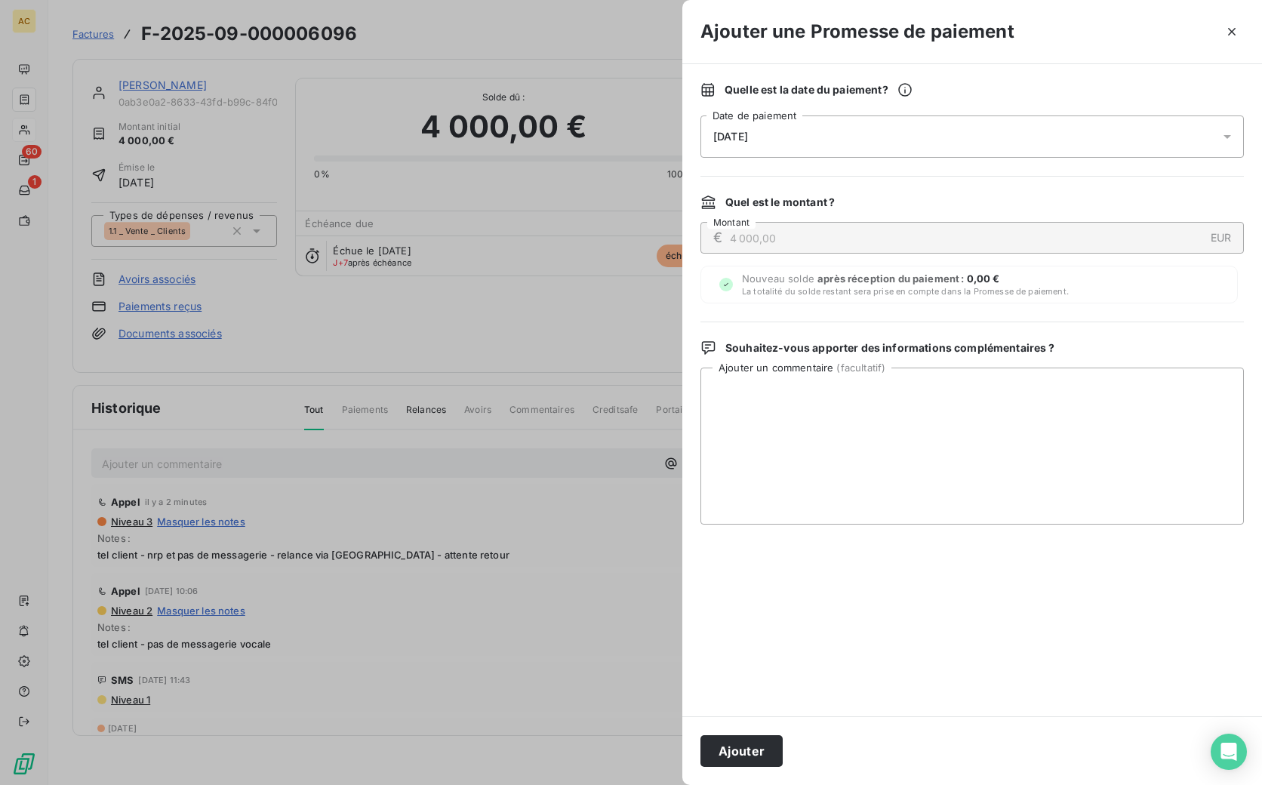
click at [763, 756] on button "Ajouter" at bounding box center [742, 751] width 82 height 32
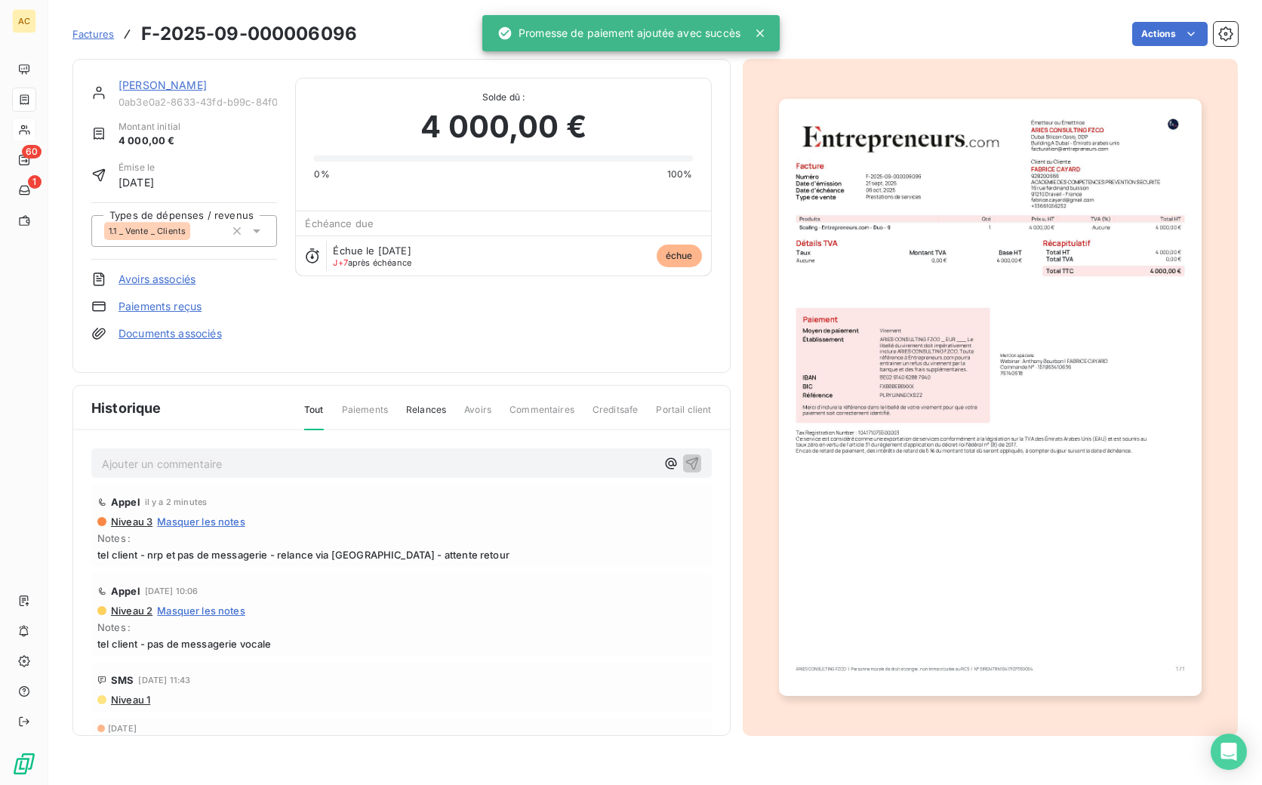
click at [176, 464] on p "Ajouter un commentaire ﻿" at bounding box center [379, 463] width 554 height 19
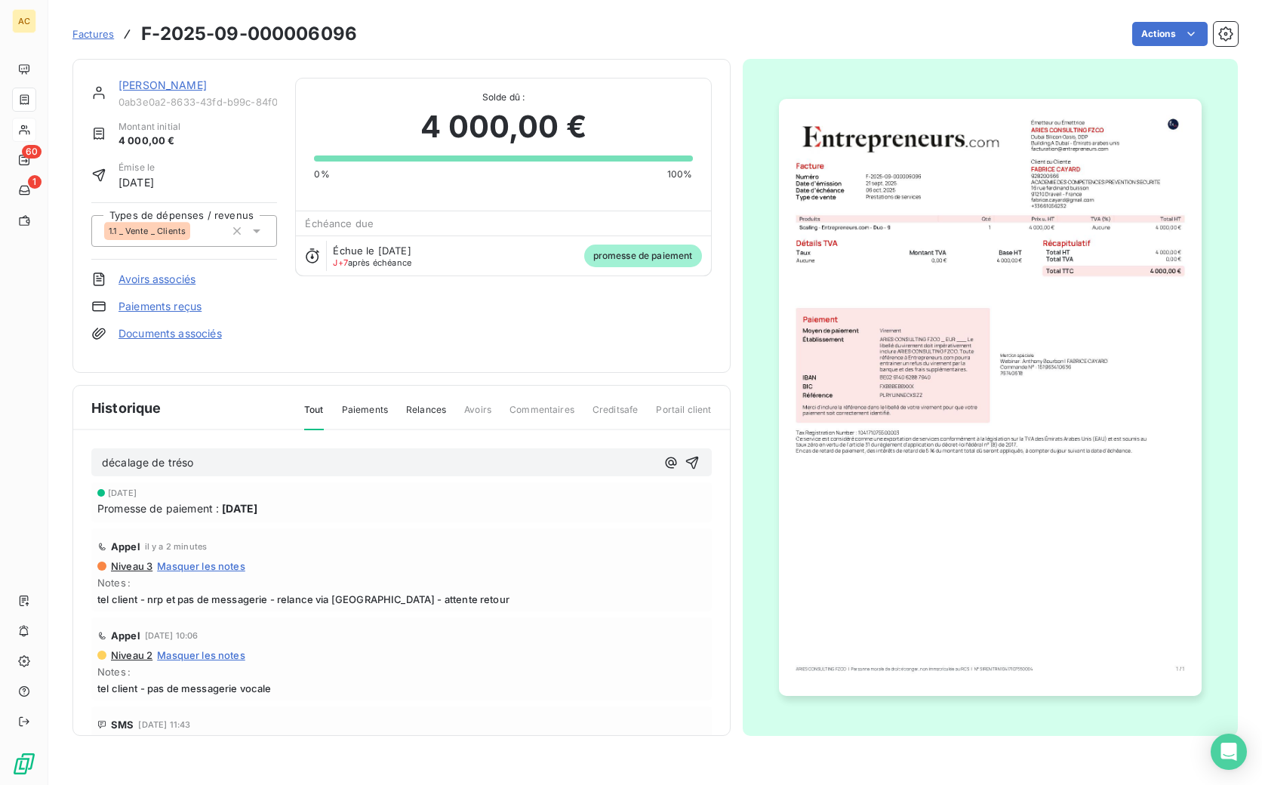
click at [99, 459] on div "décalage de tréso" at bounding box center [401, 462] width 620 height 28
click at [103, 462] on span "décalage de tréso" at bounding box center [148, 462] width 92 height 13
click at [346, 465] on p "m'a rappelée - décalage de tréso" at bounding box center [379, 462] width 554 height 17
click at [685, 461] on icon "button" at bounding box center [692, 462] width 15 height 15
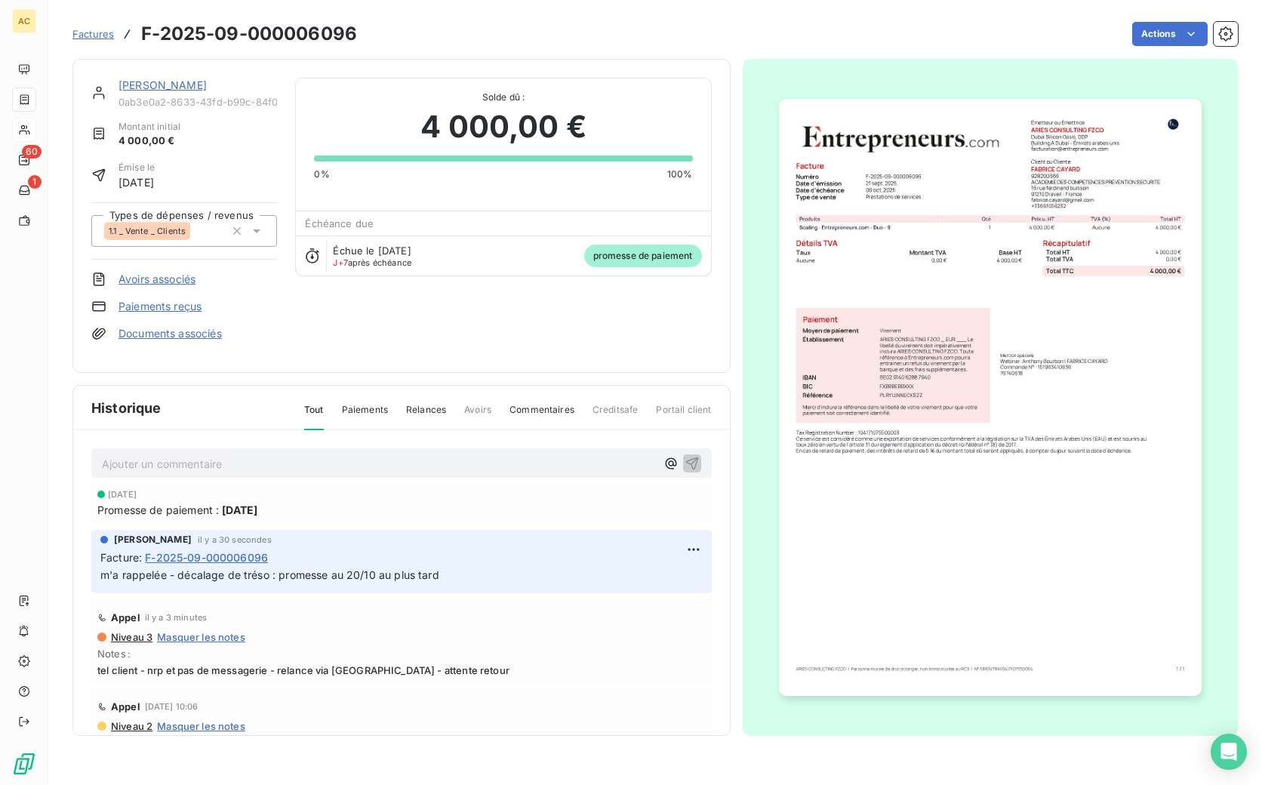
click at [94, 29] on span "Factures" at bounding box center [93, 34] width 42 height 12
click at [176, 87] on link "[PERSON_NAME]" at bounding box center [163, 85] width 88 height 13
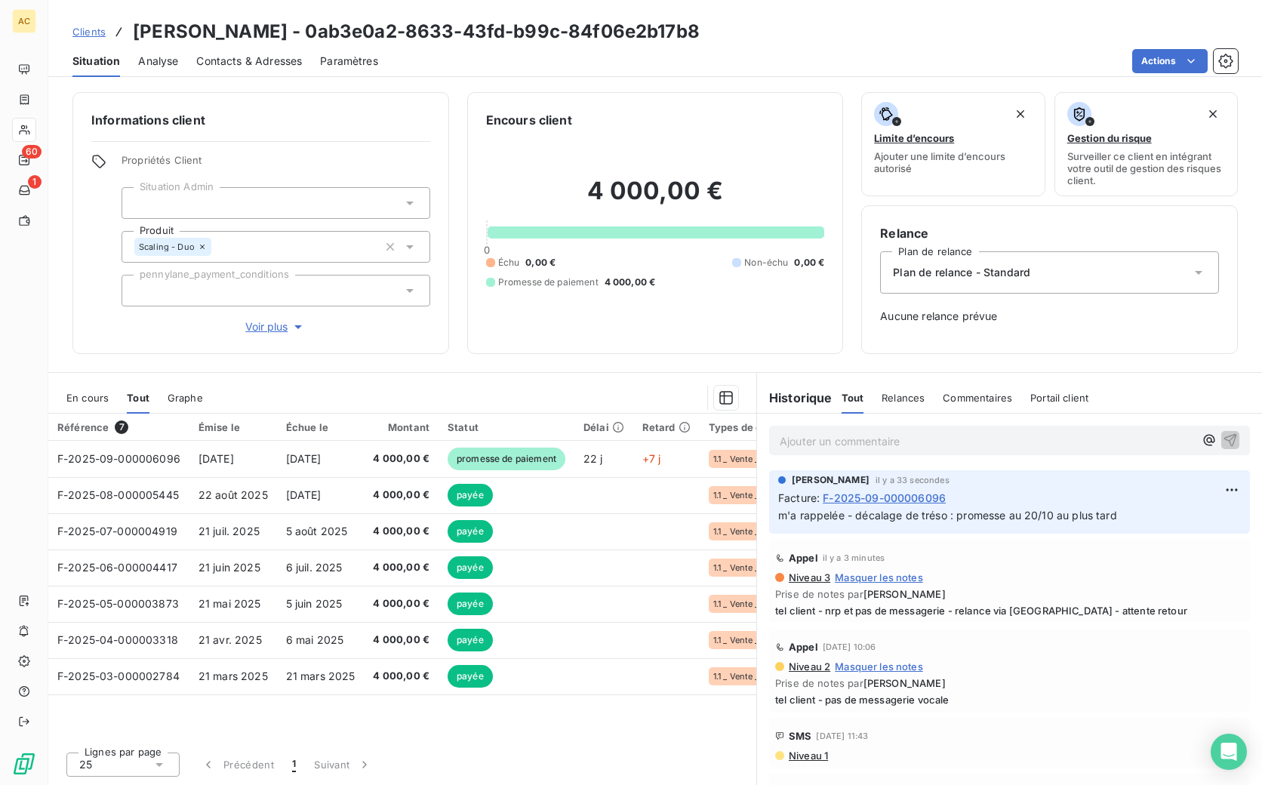
click at [100, 32] on span "Clients" at bounding box center [88, 32] width 33 height 12
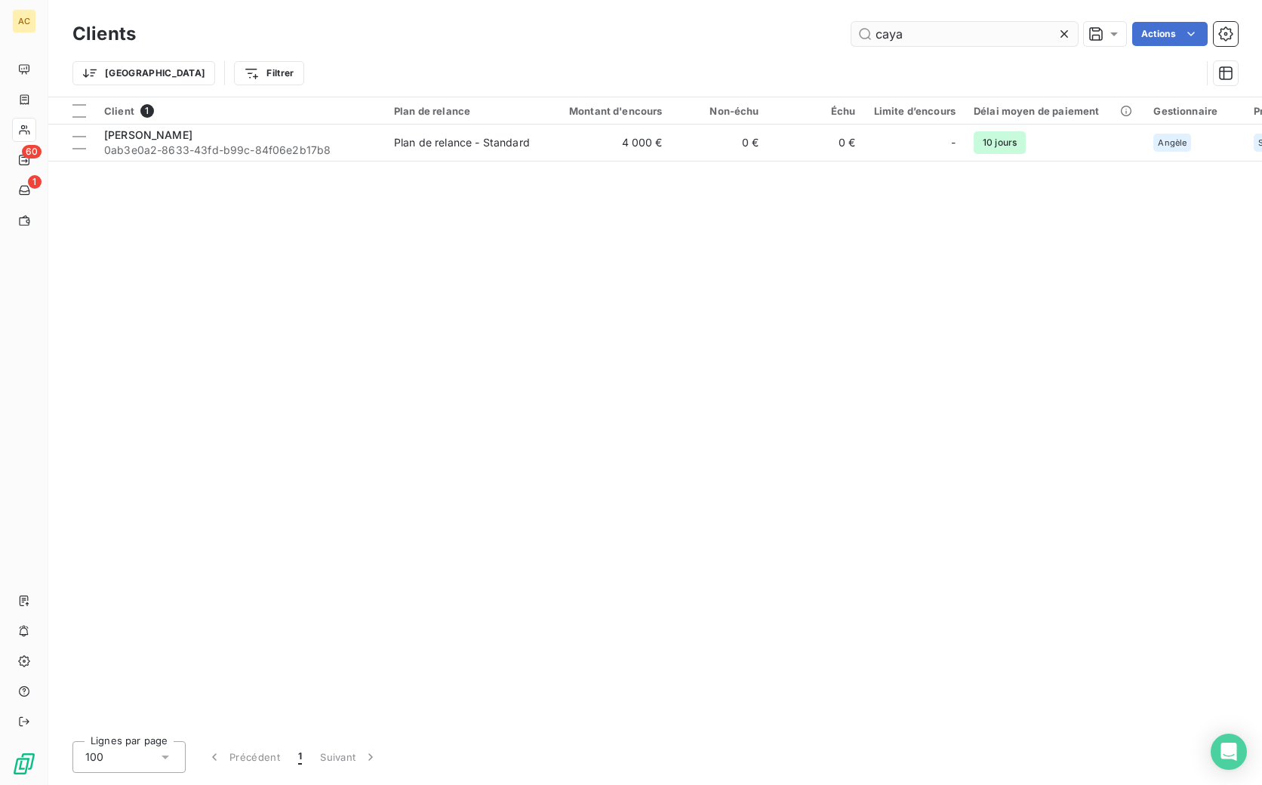
drag, startPoint x: 895, startPoint y: 35, endPoint x: 871, endPoint y: 32, distance: 24.3
click at [871, 32] on input "caya" at bounding box center [964, 34] width 226 height 24
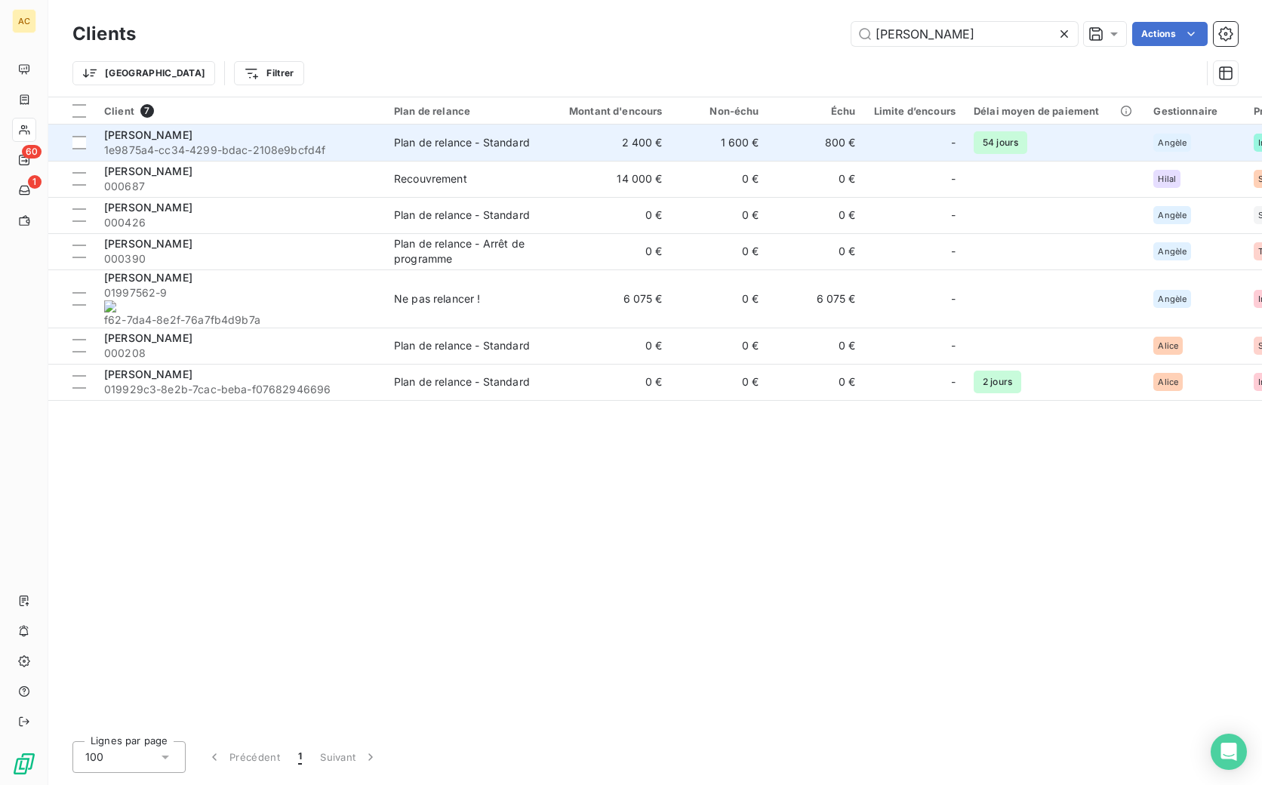
type input "bernard"
click at [239, 147] on span "1e9875a4-cc34-4299-bdac-2108e9bcfd4f" at bounding box center [240, 150] width 272 height 15
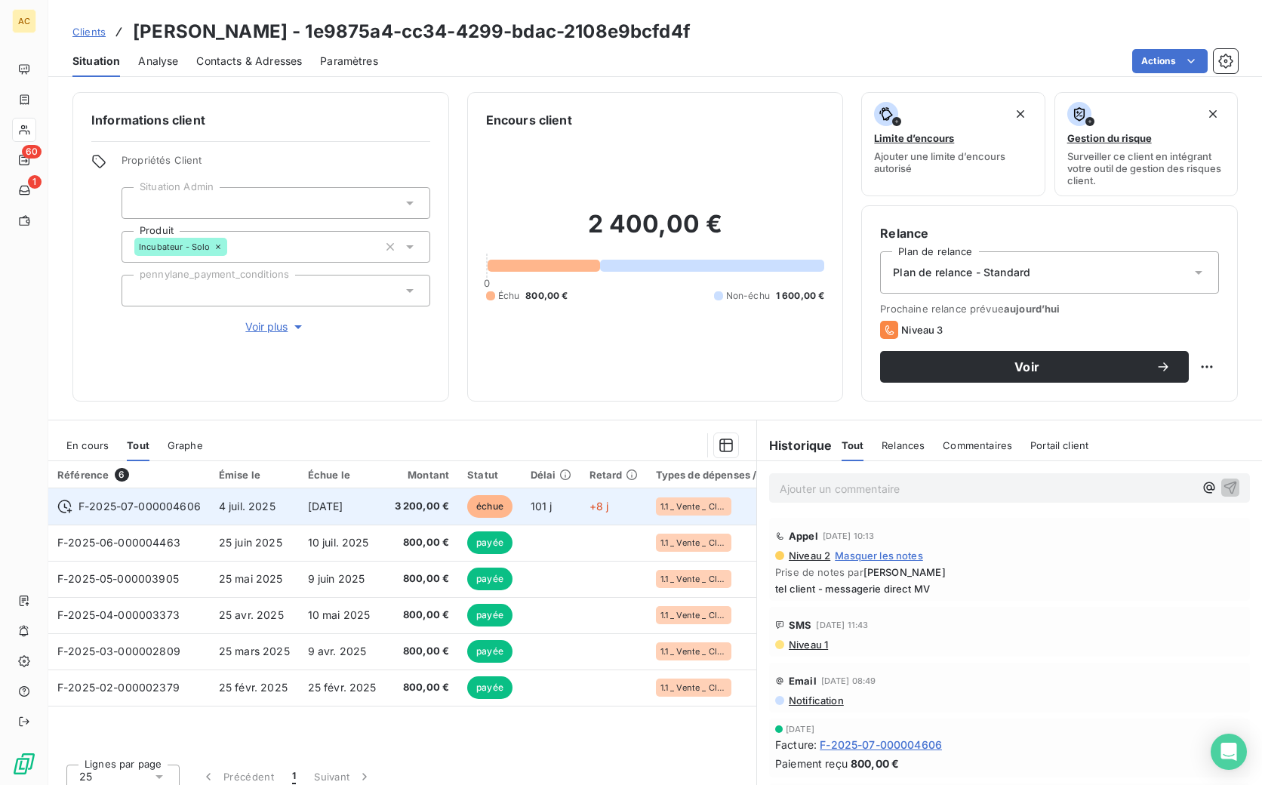
click at [301, 506] on td "[DATE]" at bounding box center [342, 506] width 87 height 36
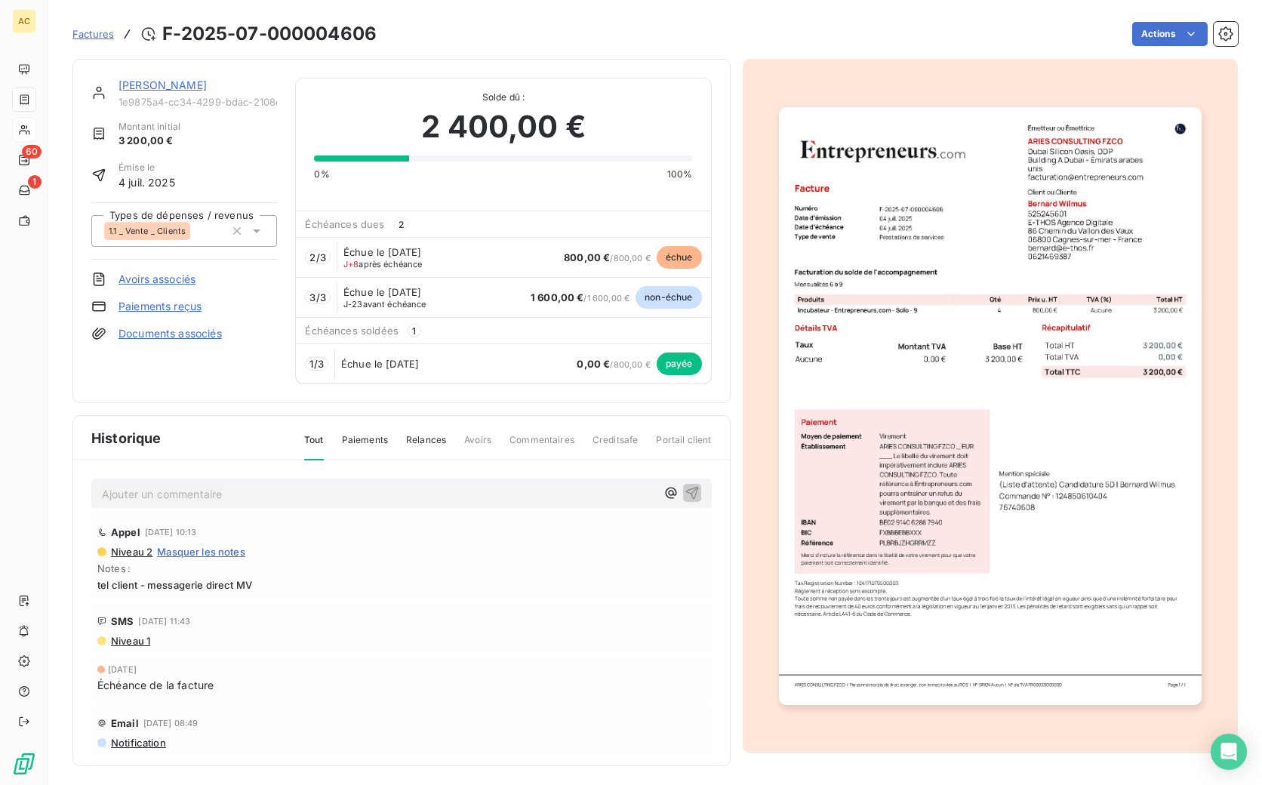
click at [134, 86] on link "[PERSON_NAME]" at bounding box center [163, 85] width 88 height 13
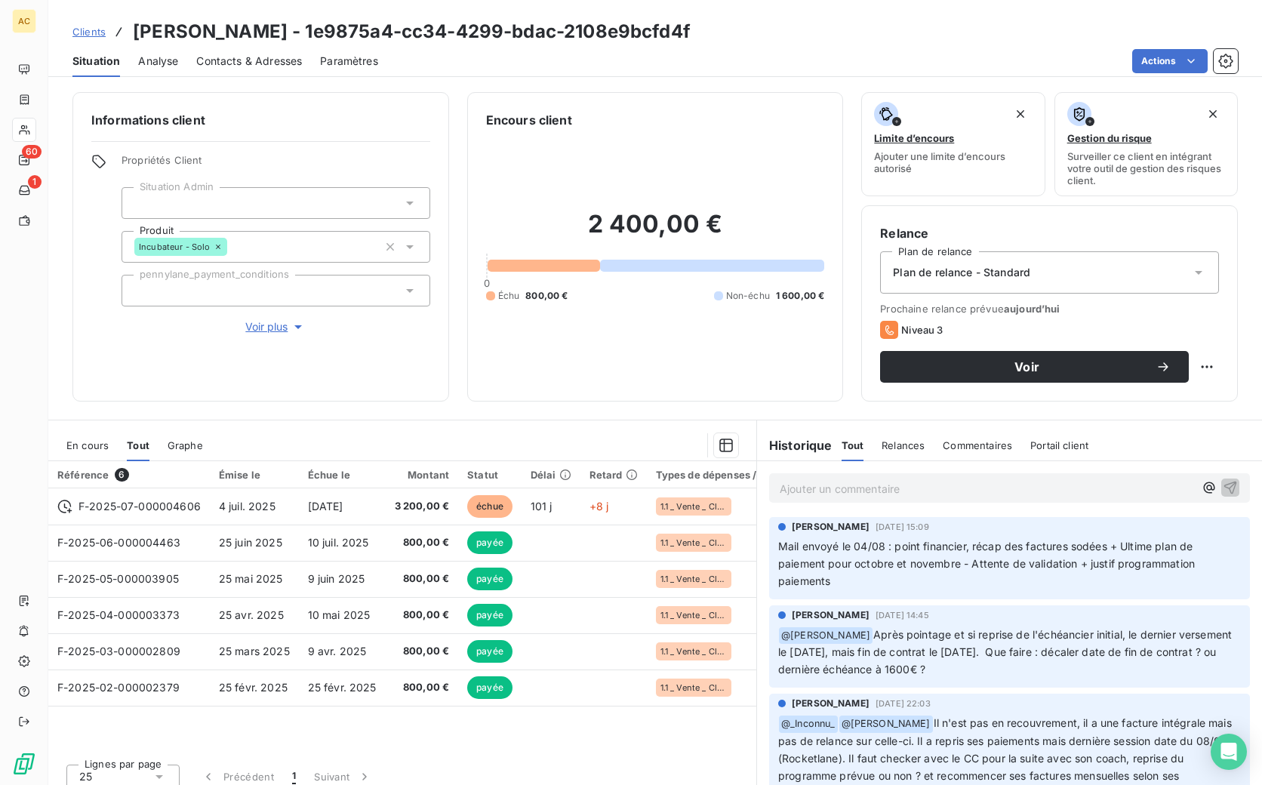
scroll to position [449, 0]
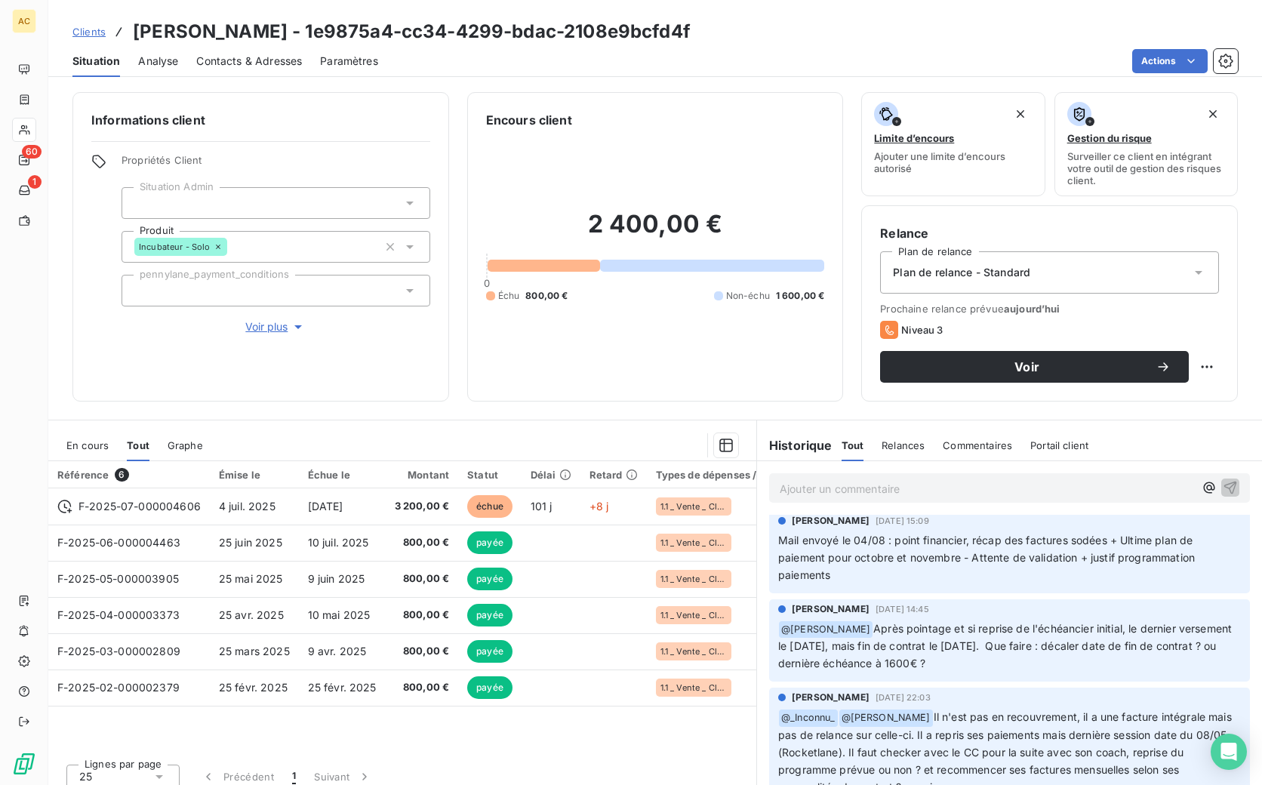
click at [285, 328] on span "Voir plus" at bounding box center [275, 326] width 60 height 15
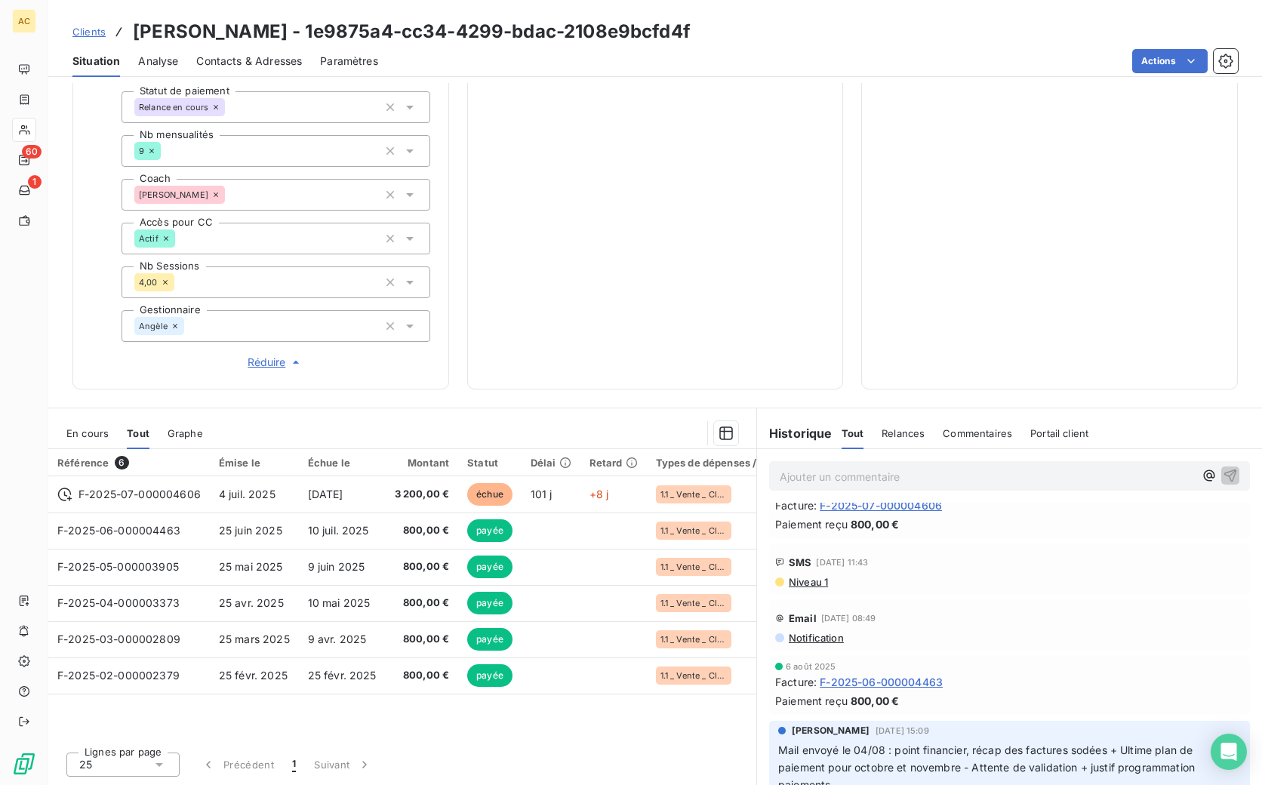
scroll to position [313, 0]
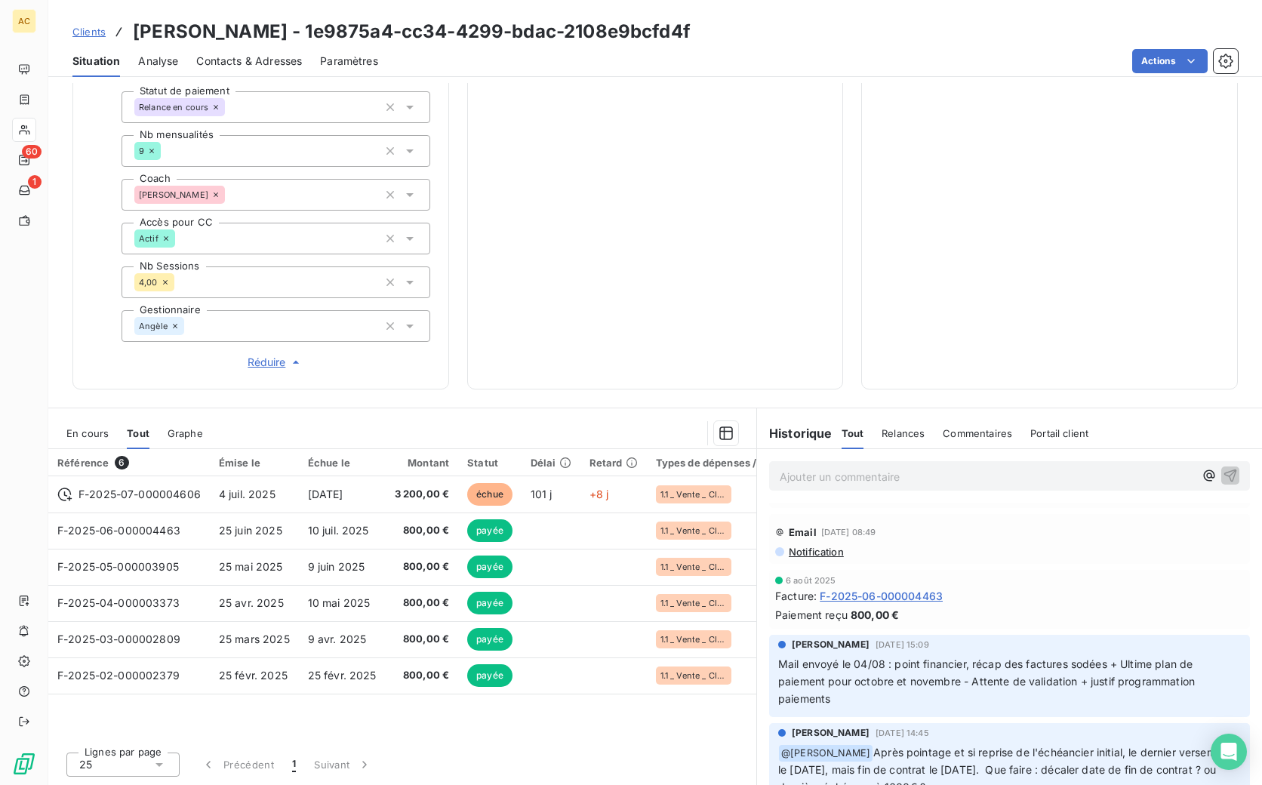
click at [273, 65] on span "Contacts & Adresses" at bounding box center [249, 61] width 106 height 15
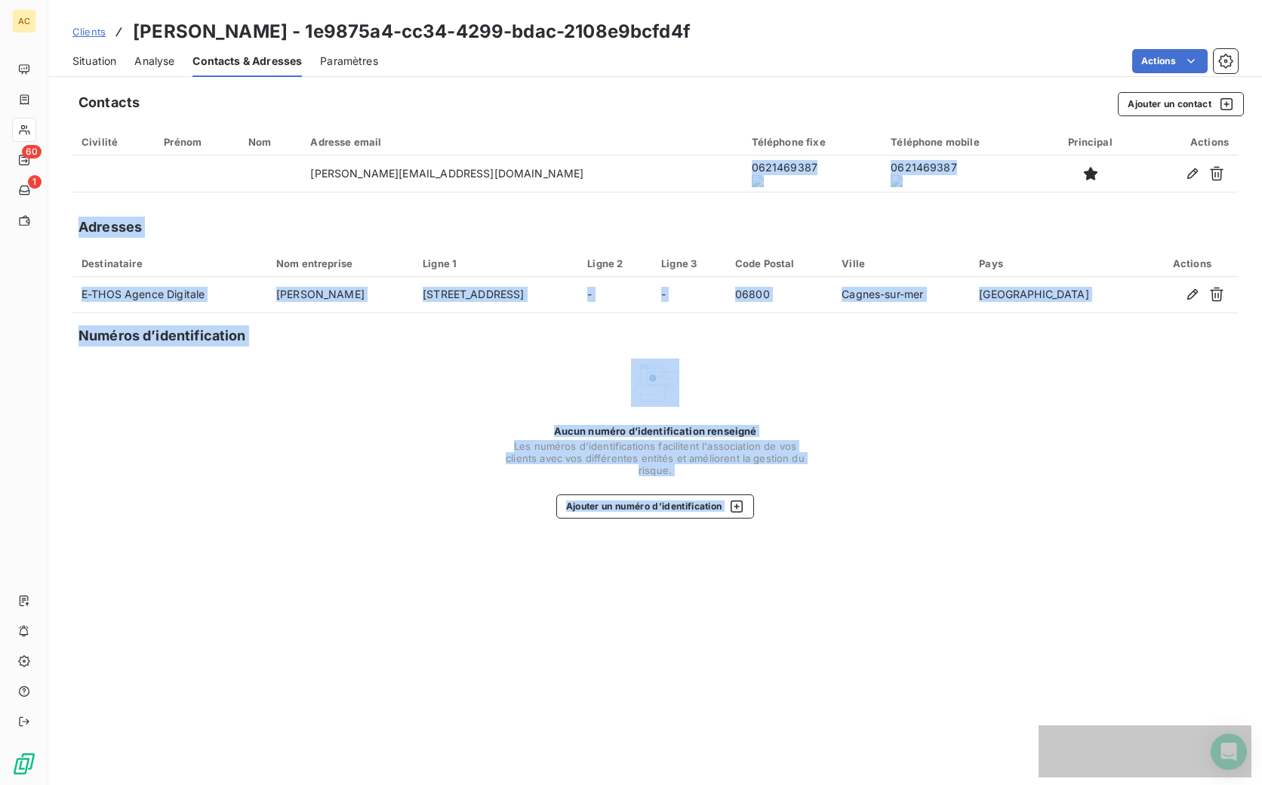
drag, startPoint x: 592, startPoint y: 177, endPoint x: 685, endPoint y: 180, distance: 93.7
click at [685, 180] on body "AC 60 1 Clients Bernard Wilmus - 1e9875a4-cc34-4299-bdac-2108e9bcfd4f Situation…" at bounding box center [631, 392] width 1262 height 785
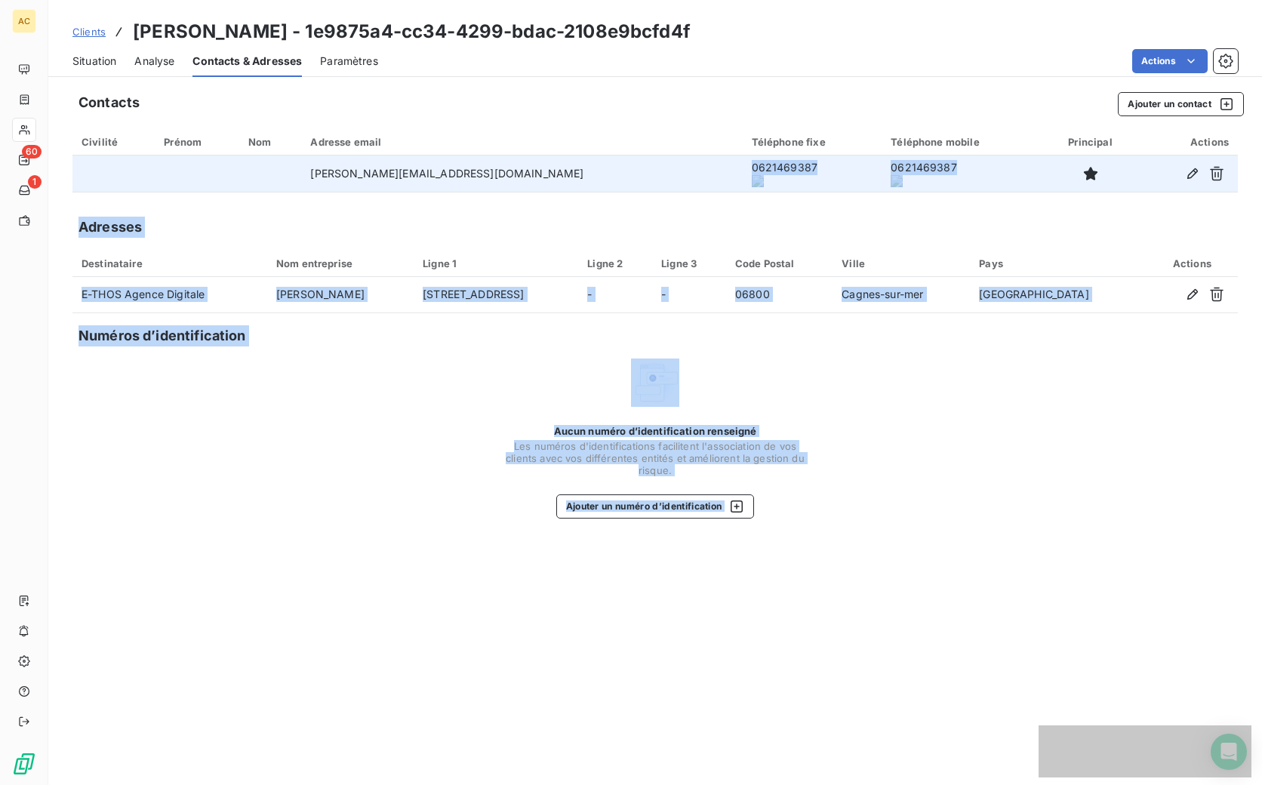
click at [743, 176] on td "0621469387" at bounding box center [813, 174] width 140 height 36
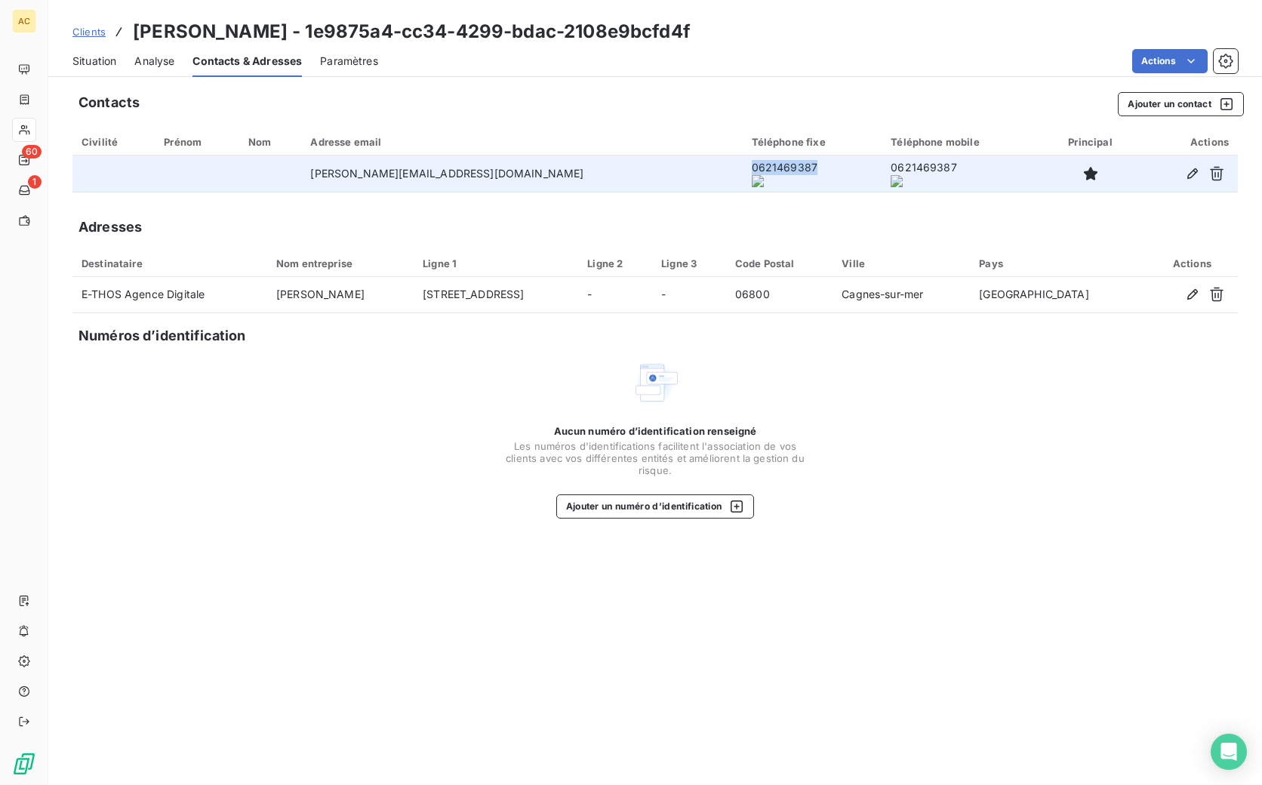
drag, startPoint x: 592, startPoint y: 175, endPoint x: 617, endPoint y: 174, distance: 25.7
click at [743, 174] on td "0621469387" at bounding box center [813, 174] width 140 height 36
click at [494, 178] on td "bernard@e-thos.fr" at bounding box center [521, 174] width 441 height 36
drag, startPoint x: 463, startPoint y: 172, endPoint x: 357, endPoint y: 166, distance: 106.6
click at [357, 166] on tr "bernard@e-thos.fr 0621469387 0621469387" at bounding box center [655, 174] width 1166 height 36
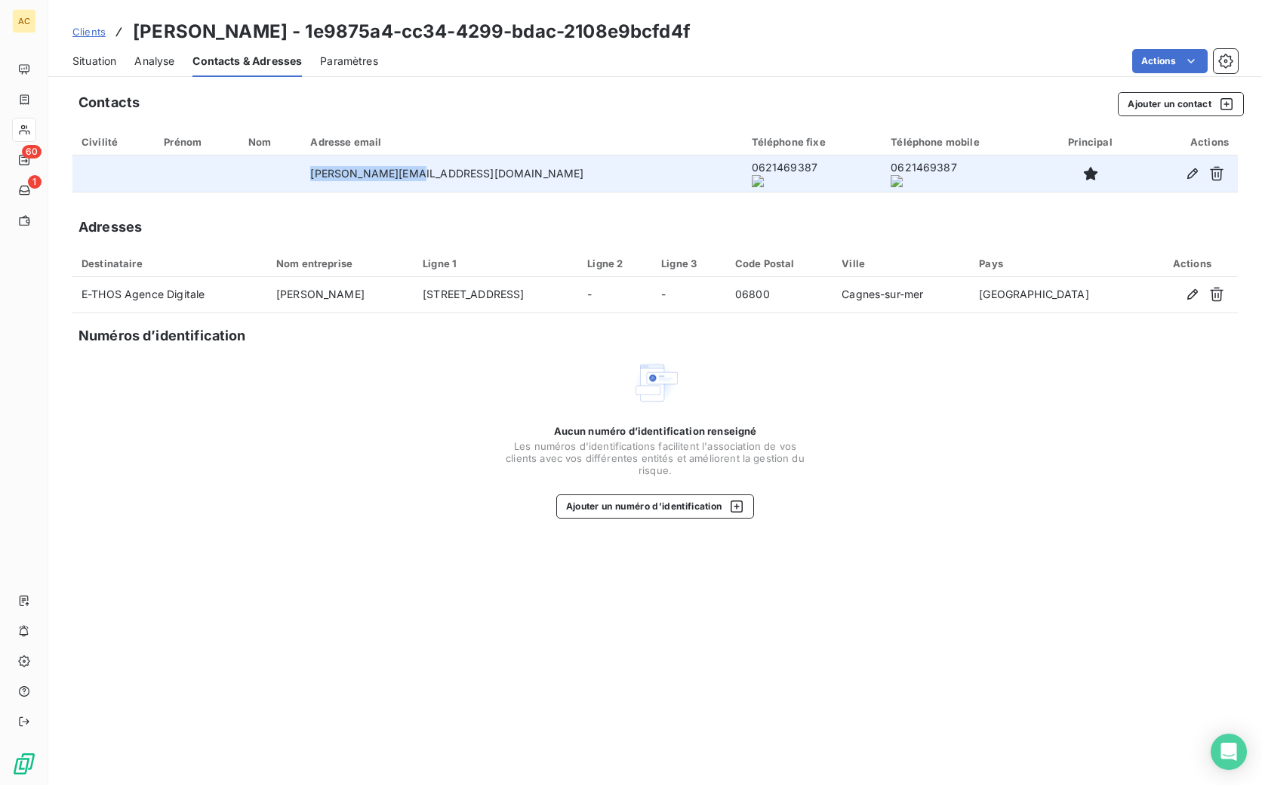
copy tr "bernard@e-thos.fr"
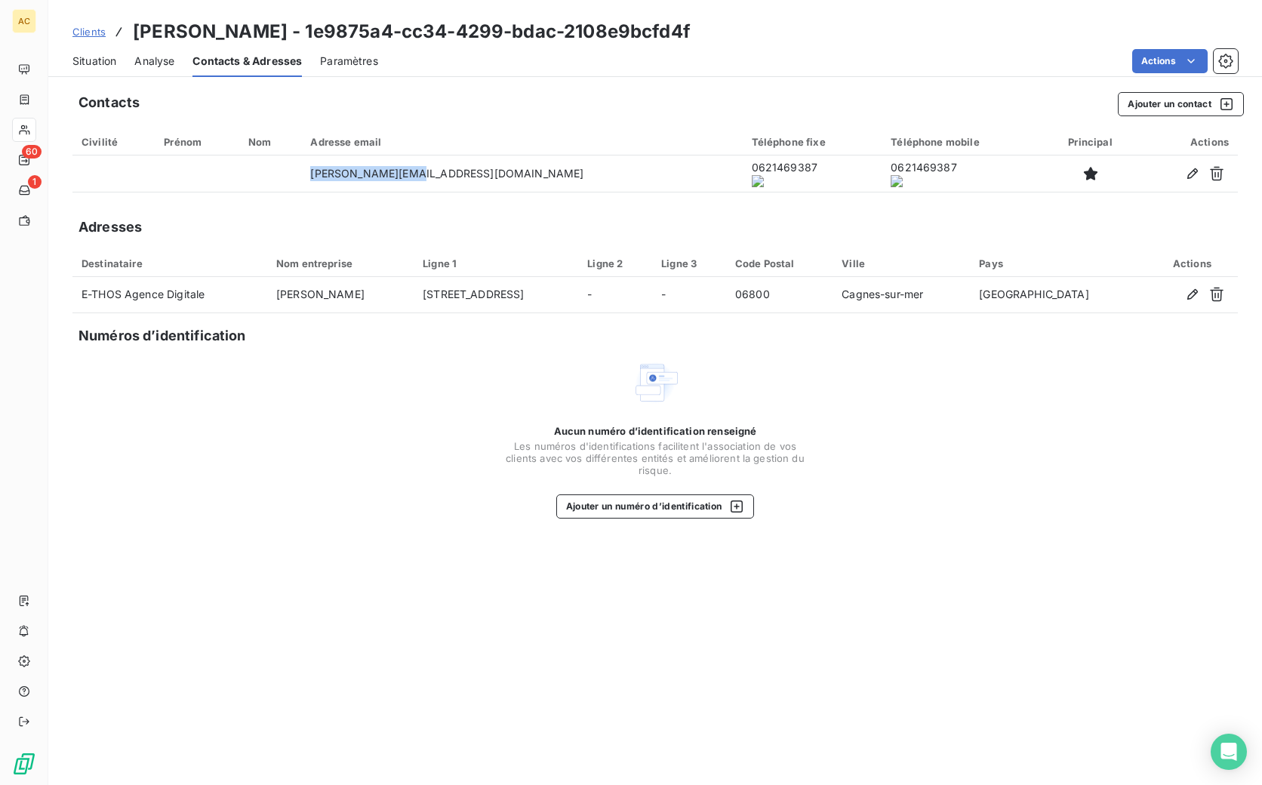
click at [104, 64] on span "Situation" at bounding box center [94, 61] width 44 height 15
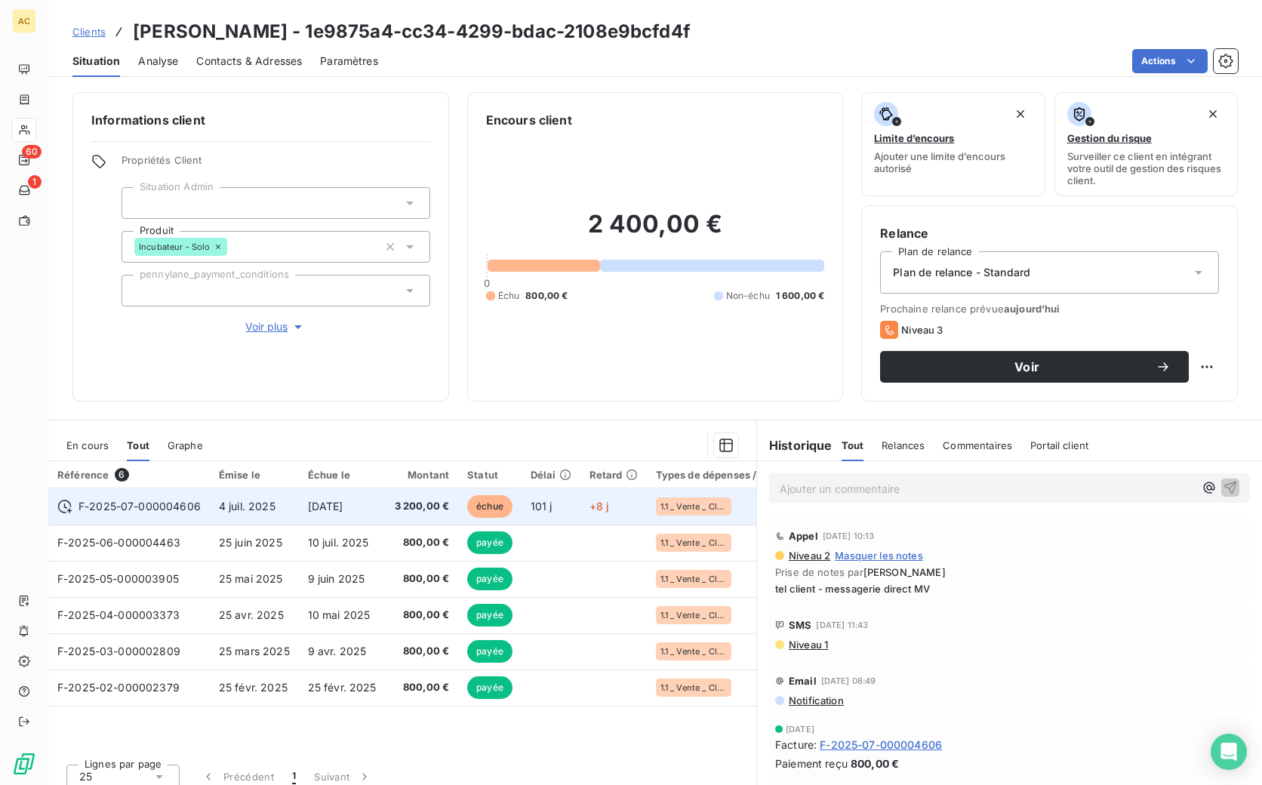
click at [250, 511] on span "4 juil. 2025" at bounding box center [247, 506] width 57 height 13
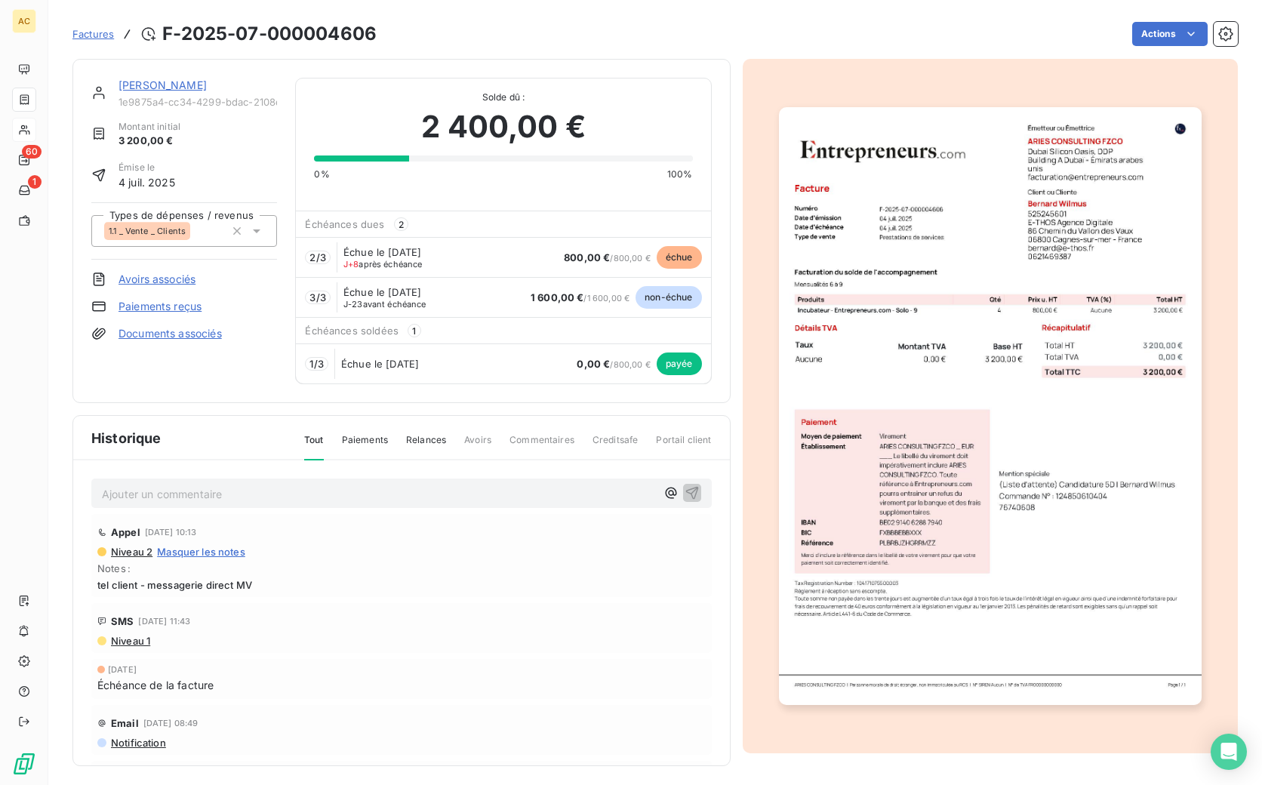
scroll to position [204, 0]
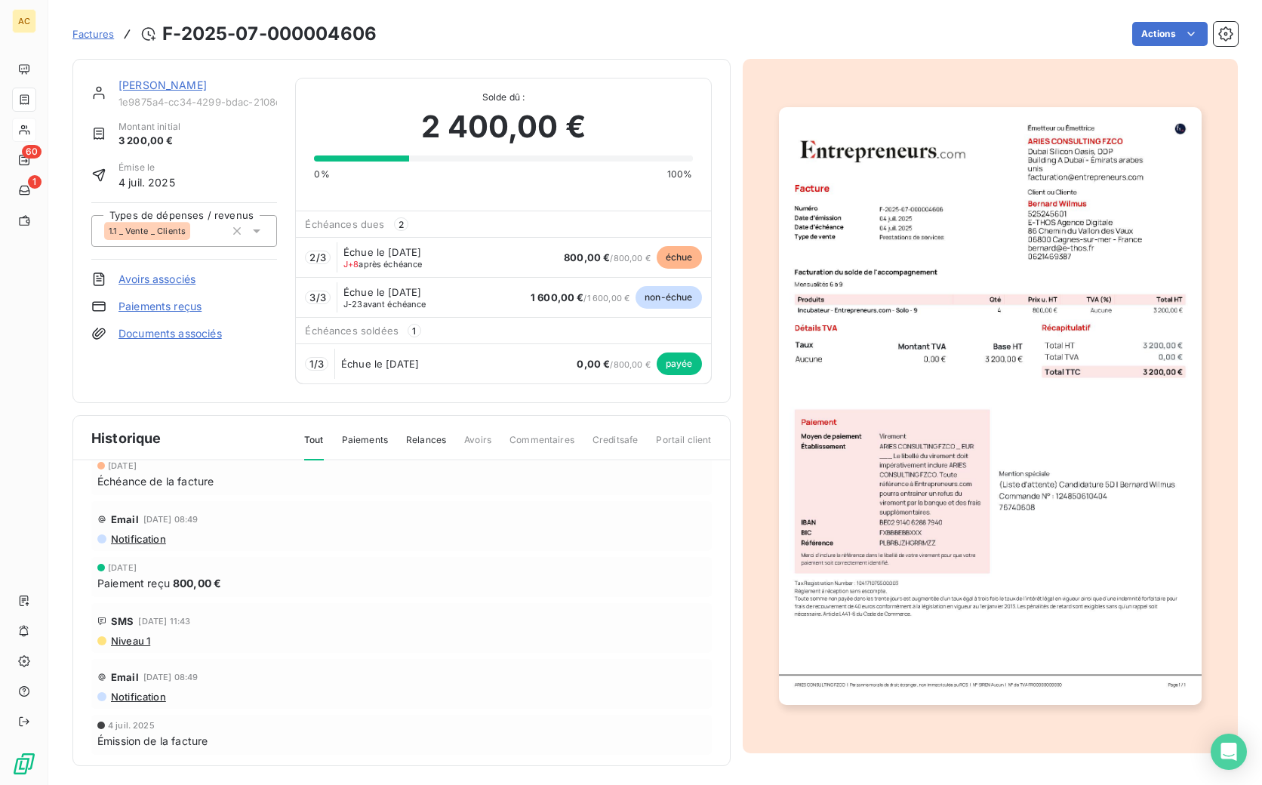
click at [159, 85] on link "[PERSON_NAME]" at bounding box center [163, 85] width 88 height 13
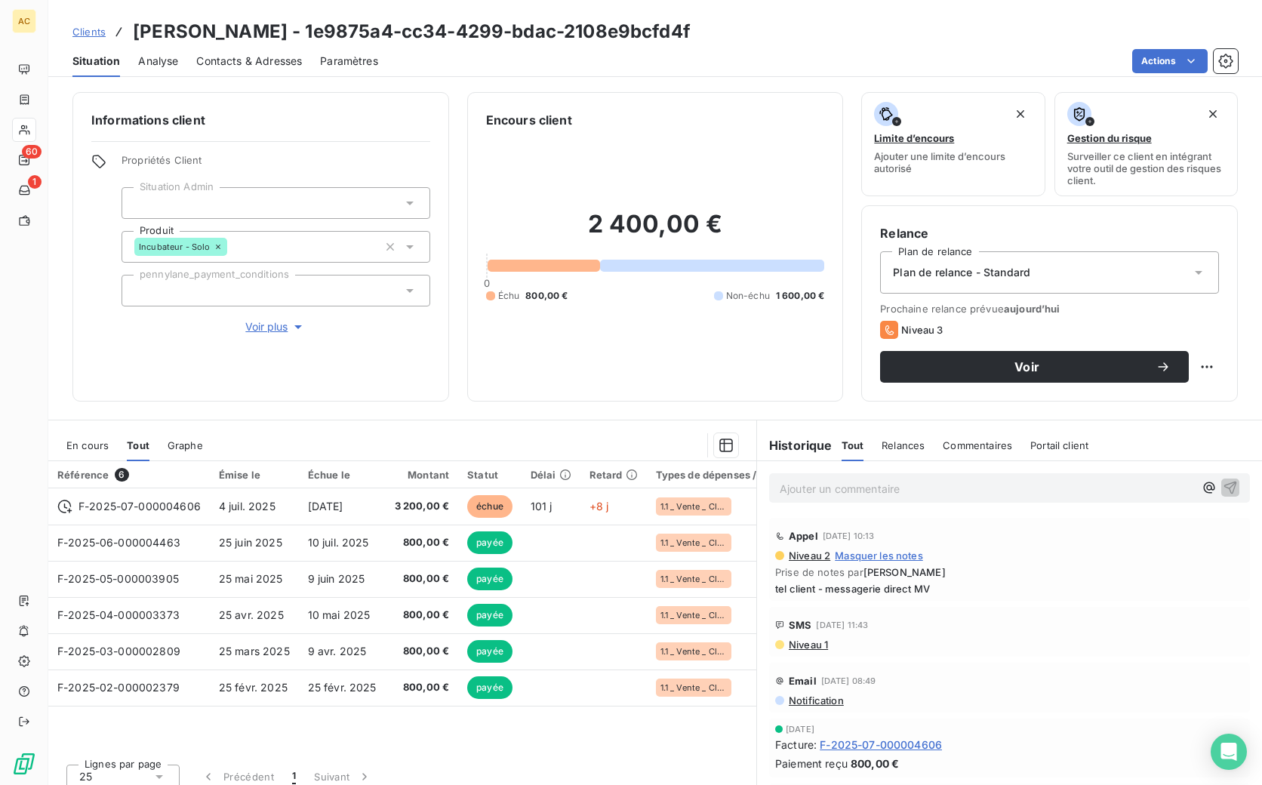
click at [261, 57] on span "Contacts & Adresses" at bounding box center [249, 61] width 106 height 15
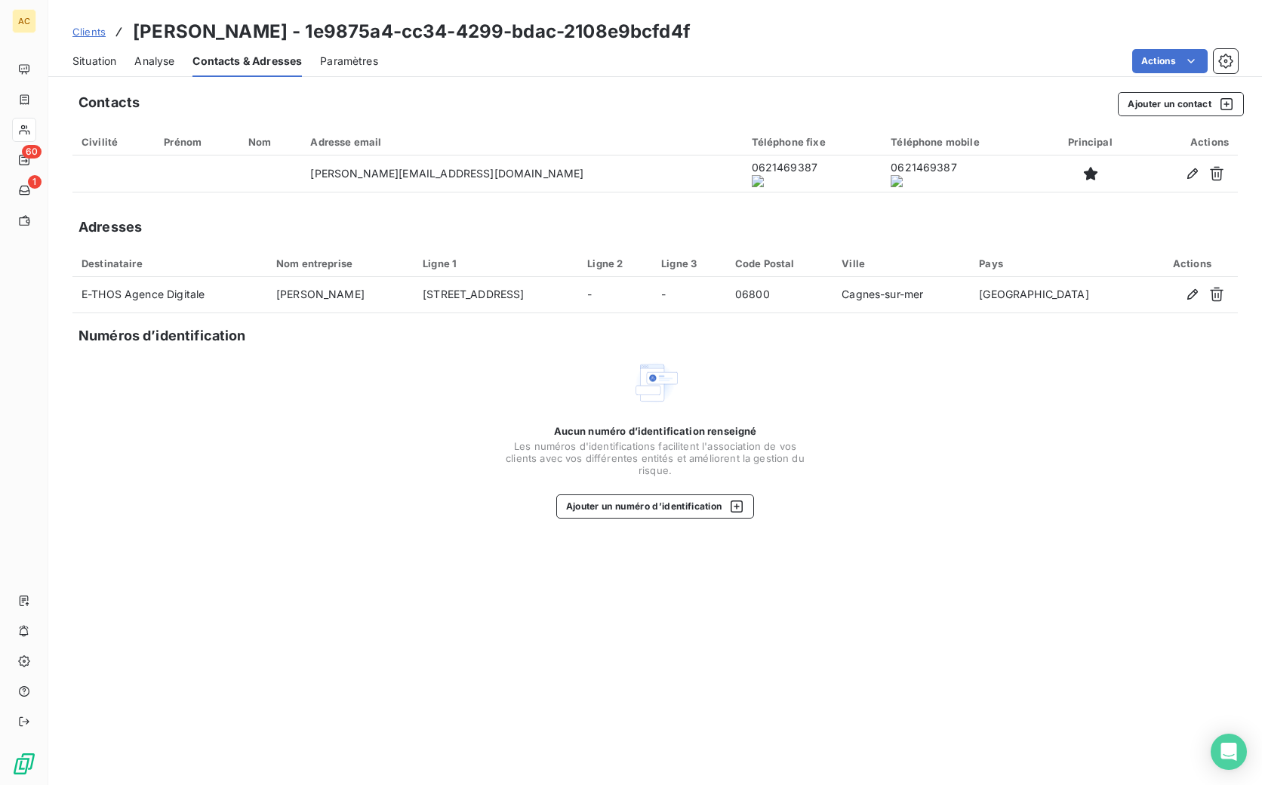
click at [102, 61] on span "Situation" at bounding box center [94, 61] width 44 height 15
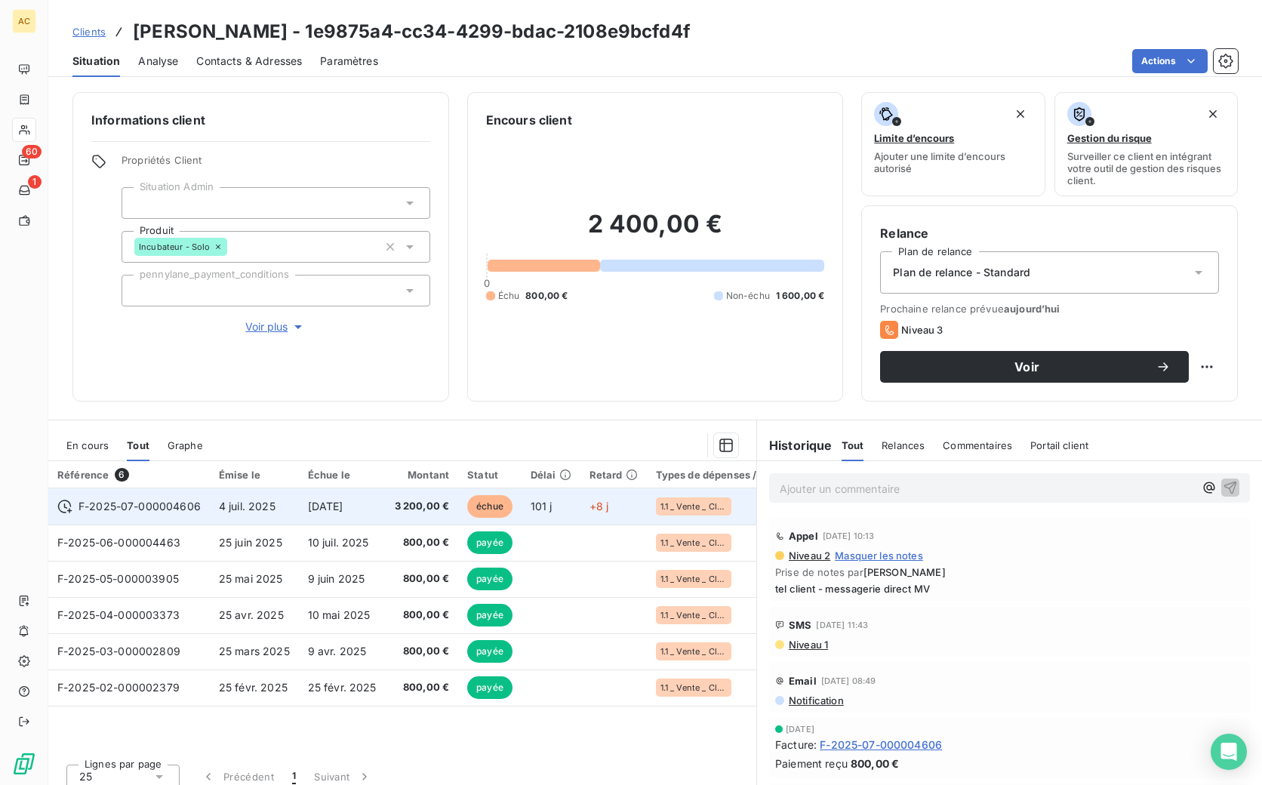
click at [280, 514] on td "4 juil. 2025" at bounding box center [254, 506] width 89 height 36
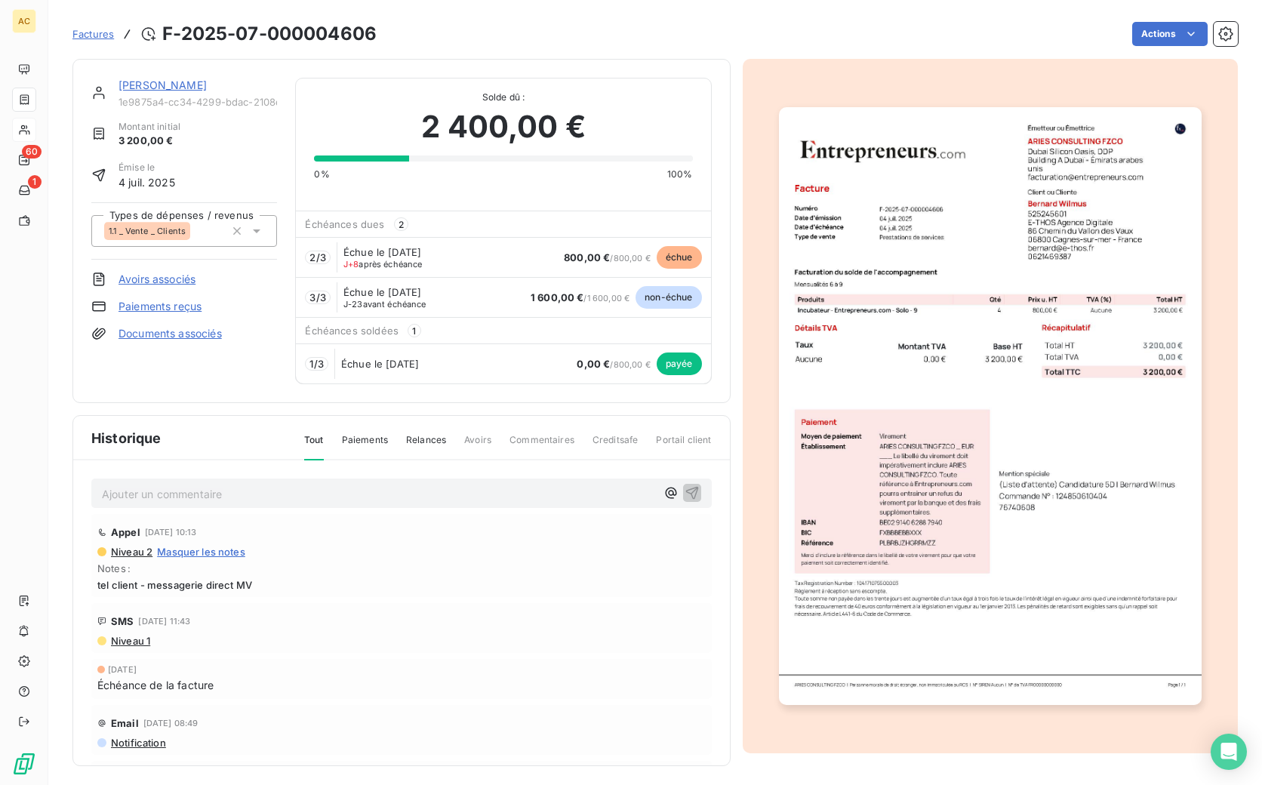
click at [177, 88] on link "[PERSON_NAME]" at bounding box center [163, 85] width 88 height 13
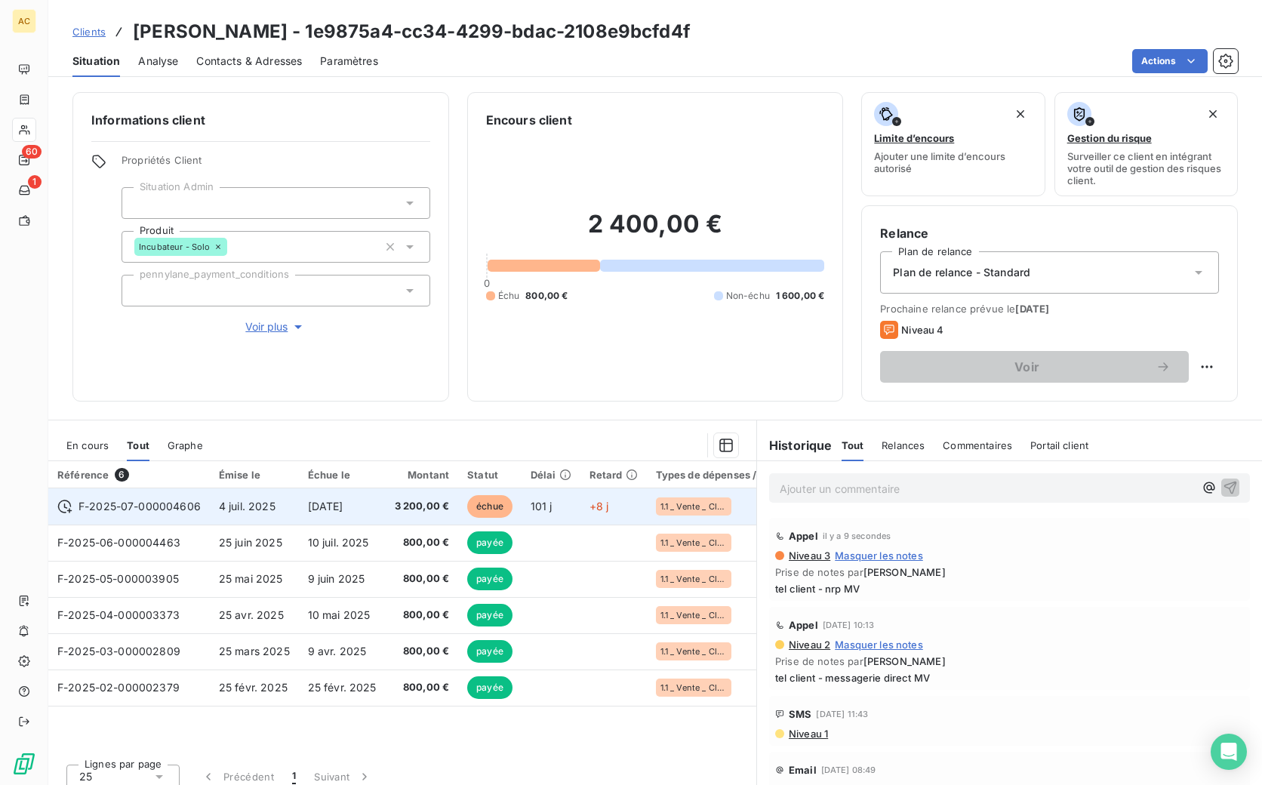
click at [322, 507] on span "[DATE]" at bounding box center [325, 506] width 35 height 13
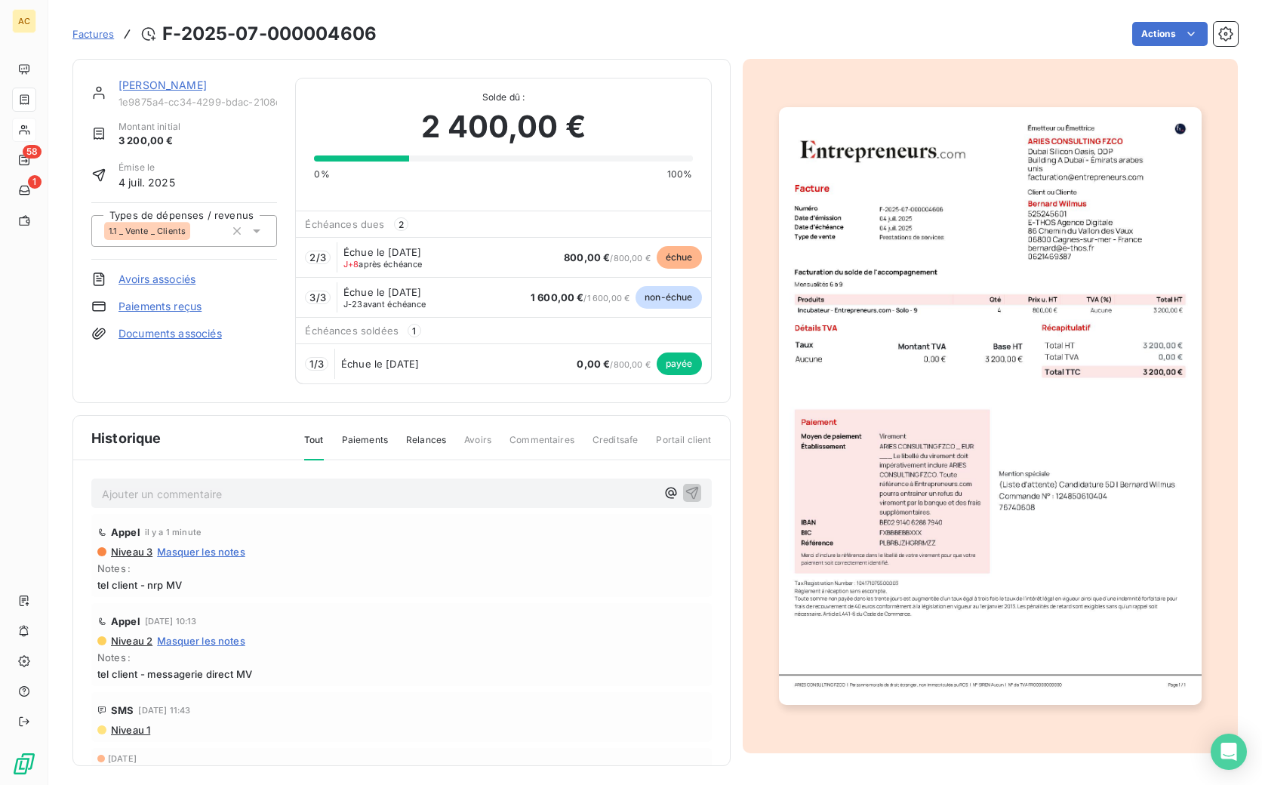
click at [137, 90] on link "[PERSON_NAME]" at bounding box center [163, 85] width 88 height 13
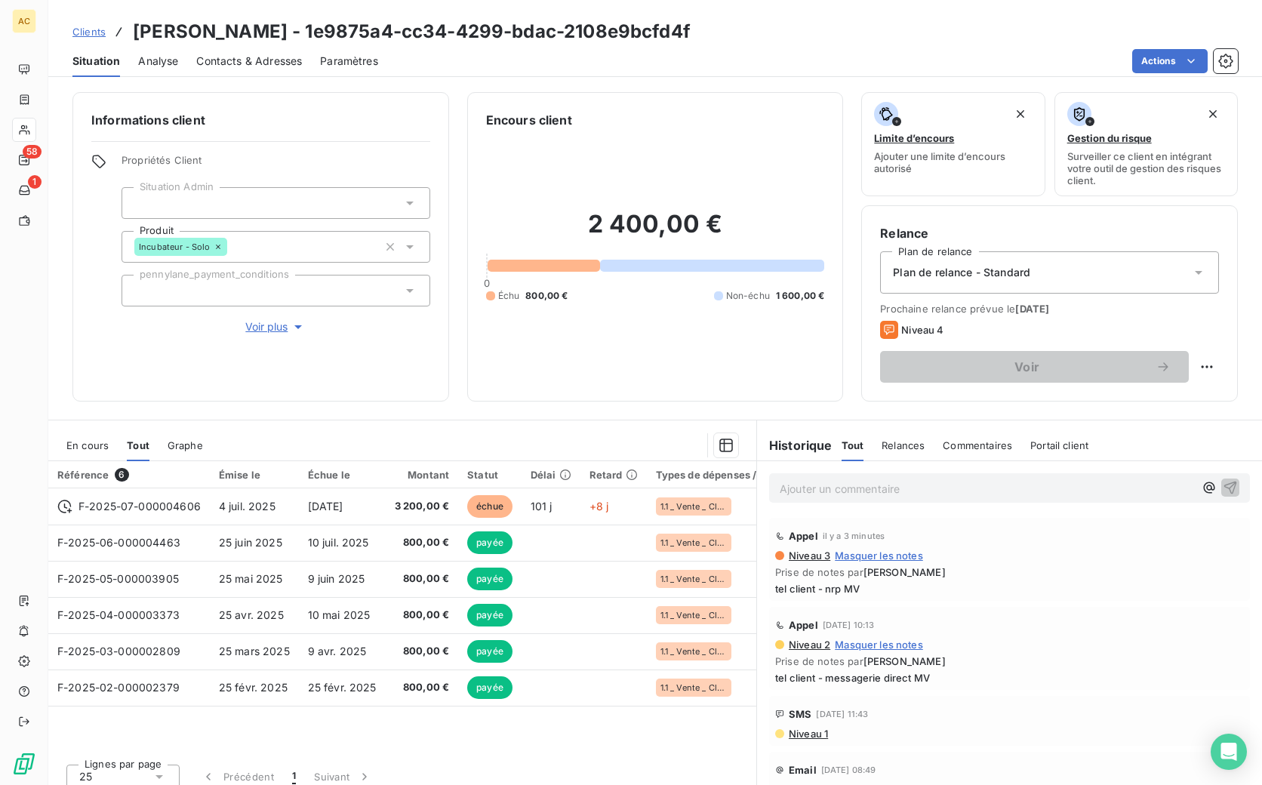
click at [835, 491] on p "Ajouter un commentaire ﻿" at bounding box center [987, 488] width 414 height 19
click at [1223, 485] on icon "button" at bounding box center [1230, 486] width 15 height 15
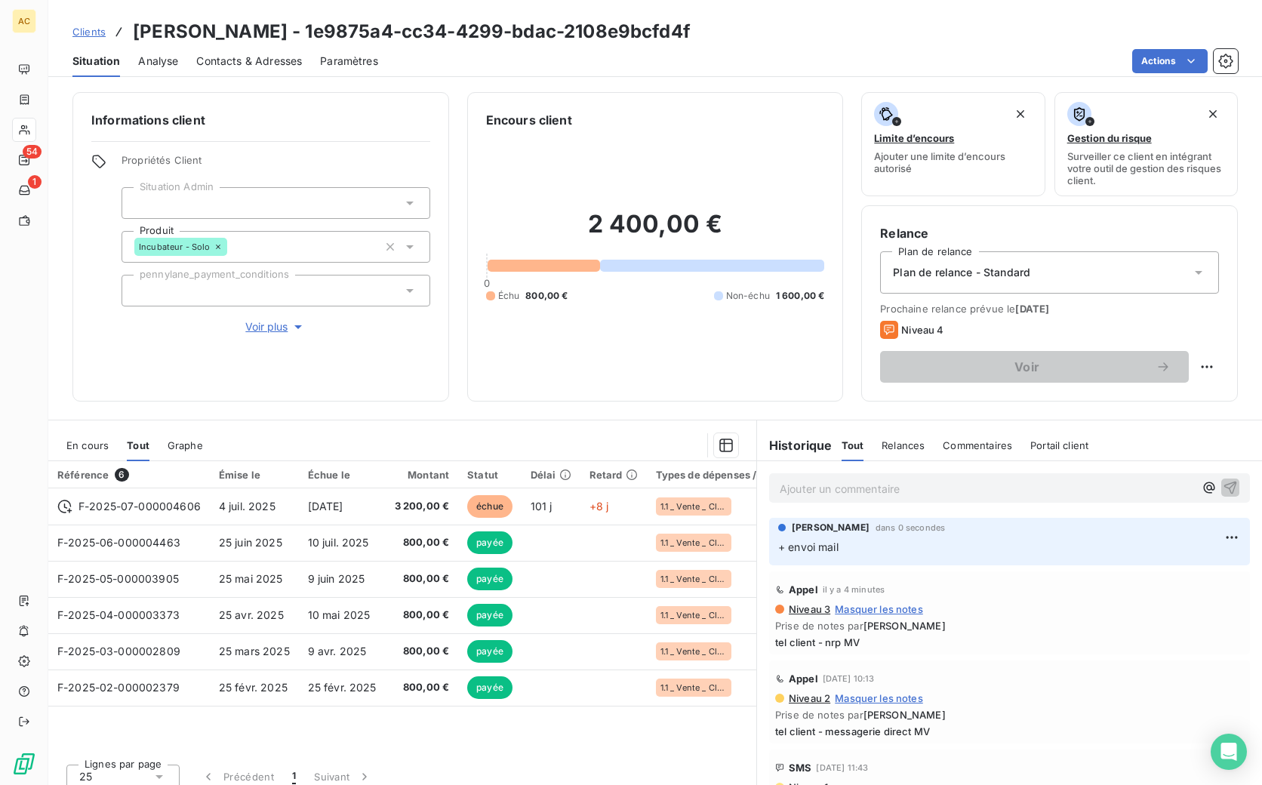
click at [97, 34] on span "Clients" at bounding box center [88, 32] width 33 height 12
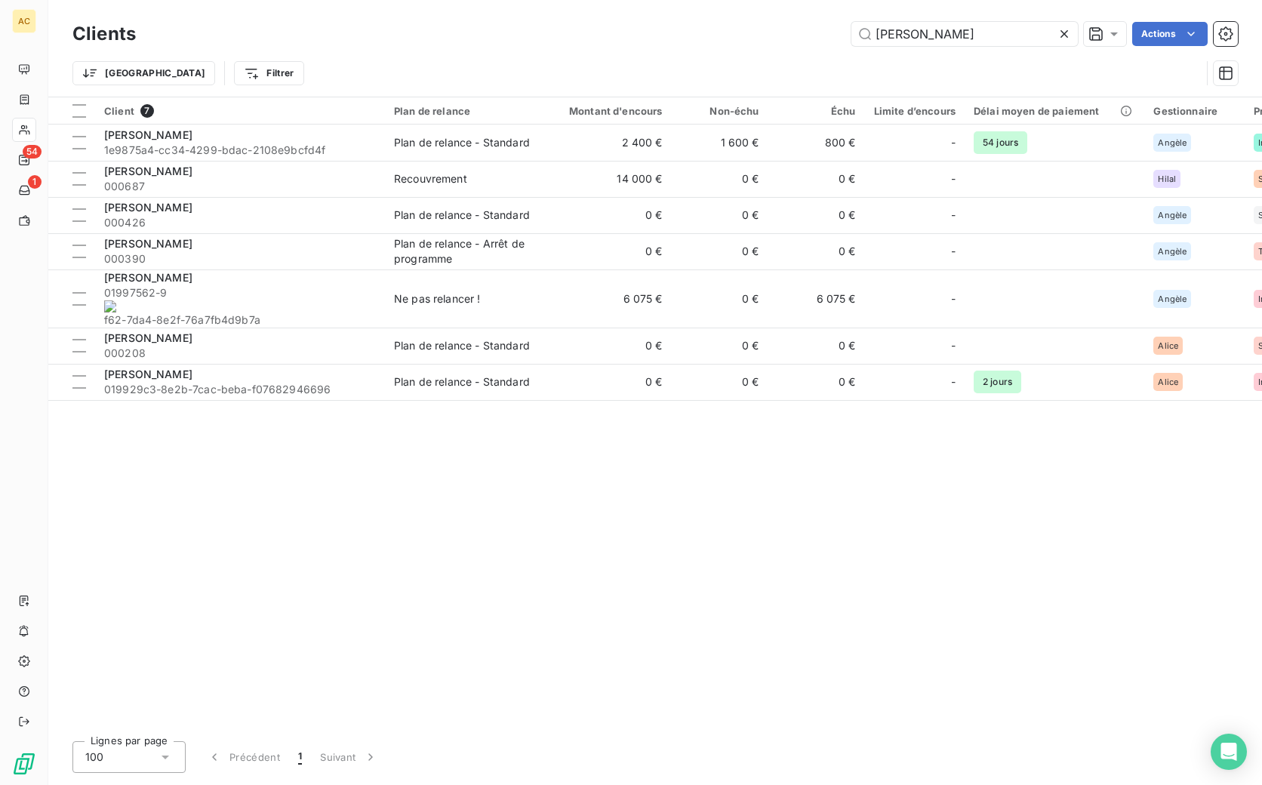
drag, startPoint x: 907, startPoint y: 35, endPoint x: 832, endPoint y: 29, distance: 75.7
click at [832, 29] on div "bernard Actions" at bounding box center [696, 34] width 1084 height 24
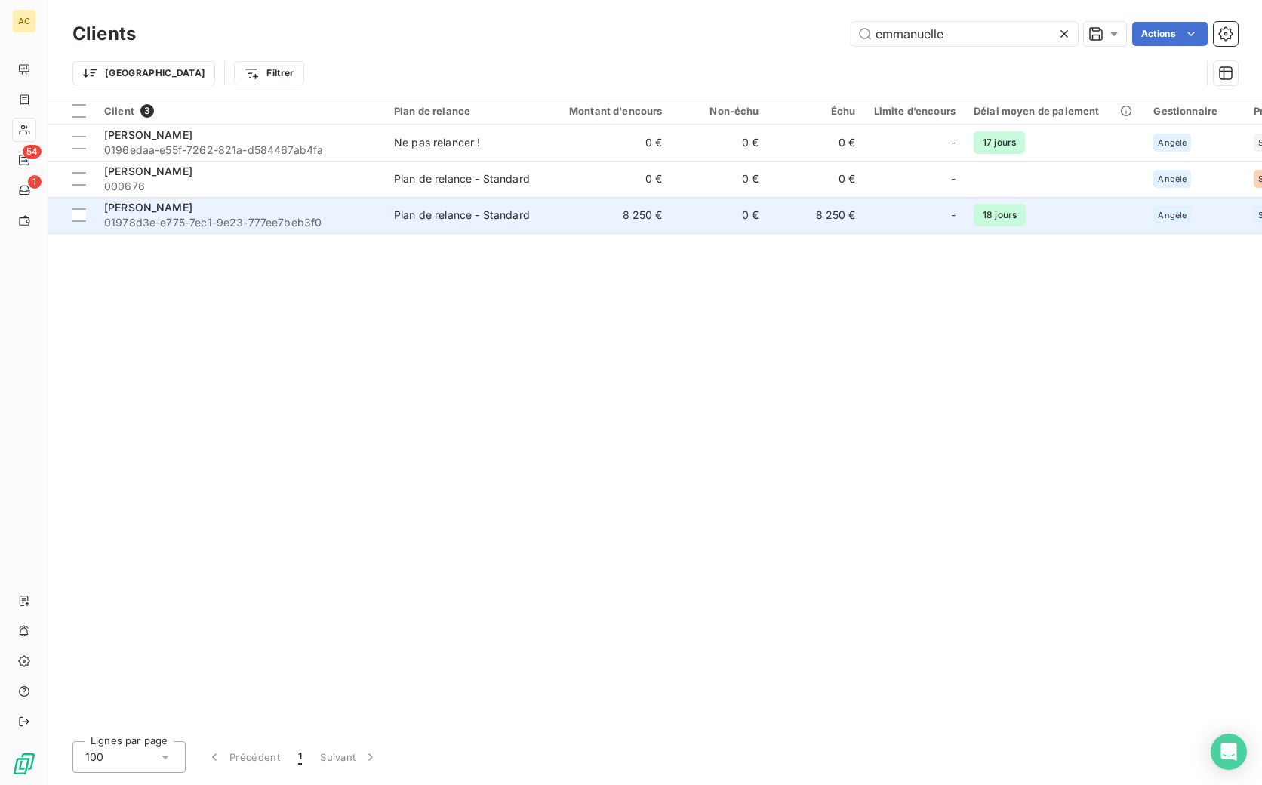
type input "emmanuelle"
click at [189, 212] on span "[PERSON_NAME]" at bounding box center [148, 207] width 88 height 13
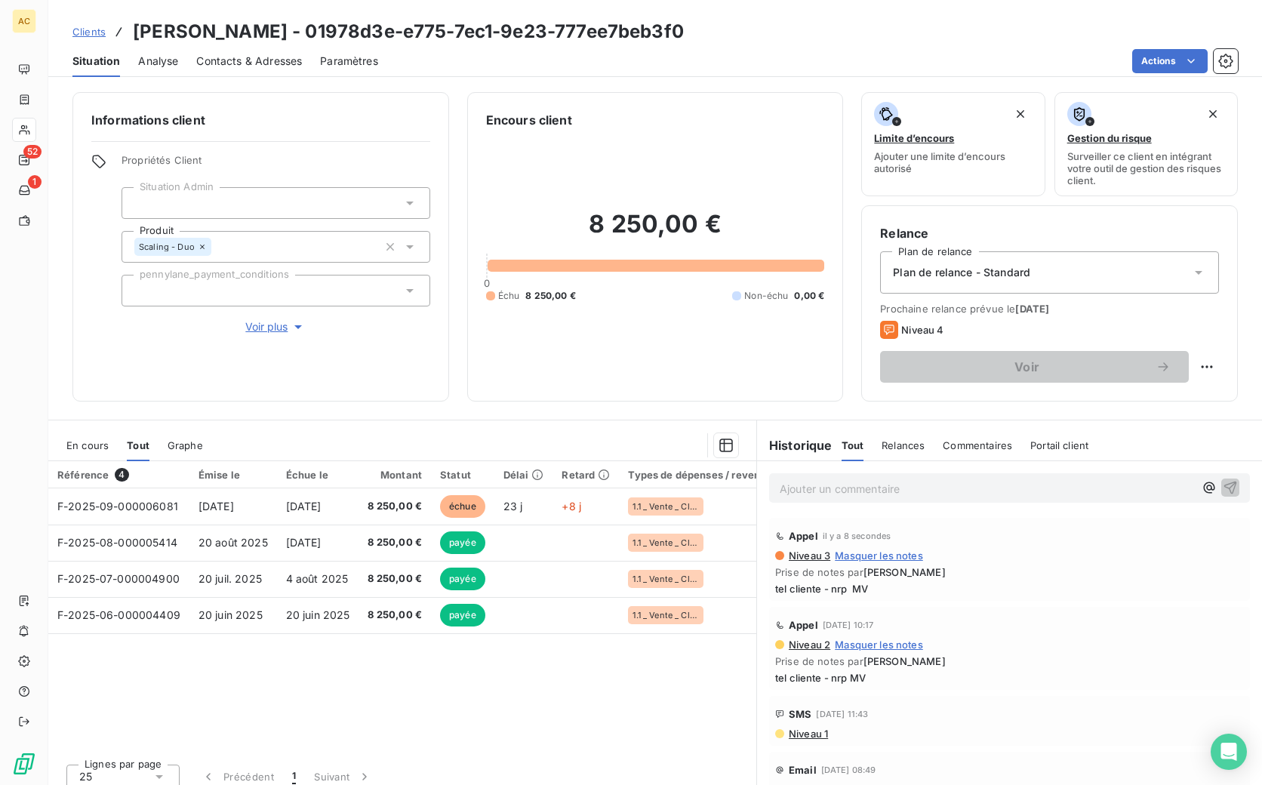
click at [75, 35] on span "Clients" at bounding box center [88, 32] width 33 height 12
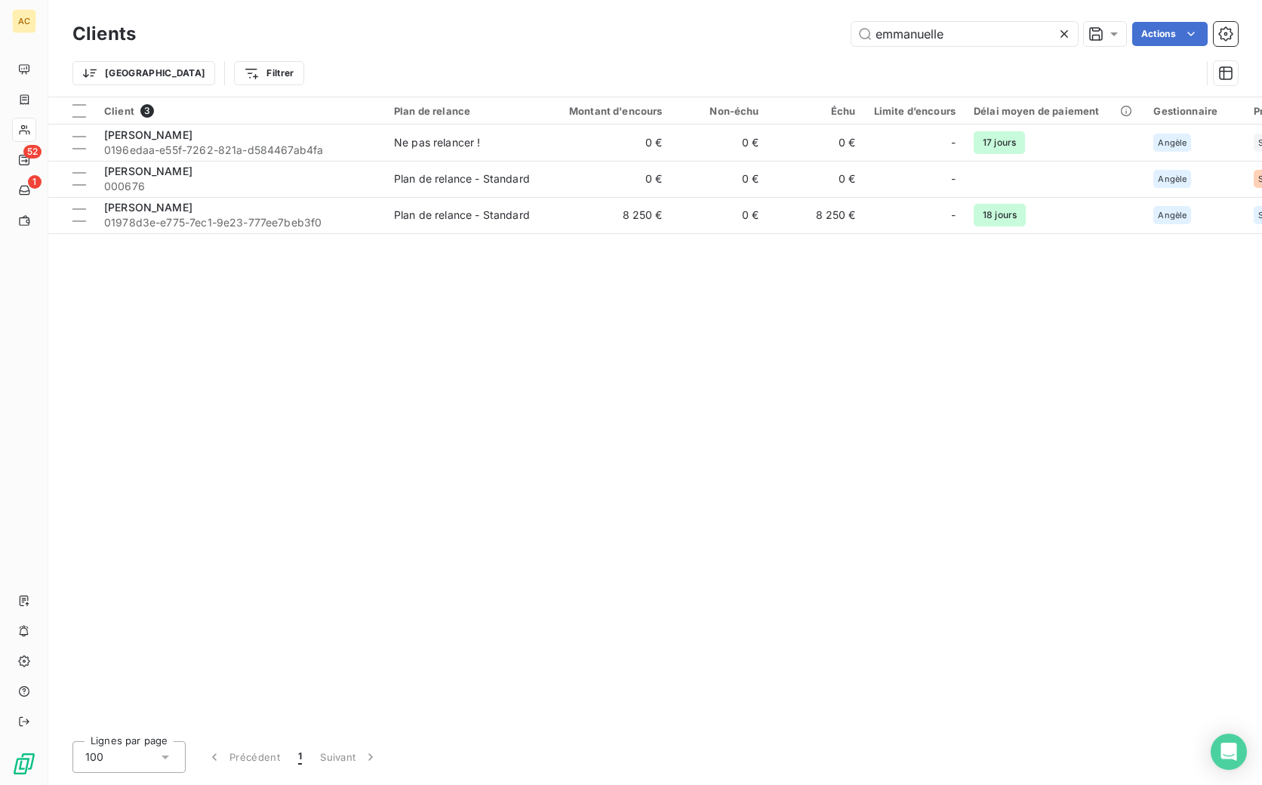
drag, startPoint x: 956, startPoint y: 37, endPoint x: 845, endPoint y: 29, distance: 110.5
click at [845, 29] on div "emmanuelle Actions" at bounding box center [696, 34] width 1084 height 24
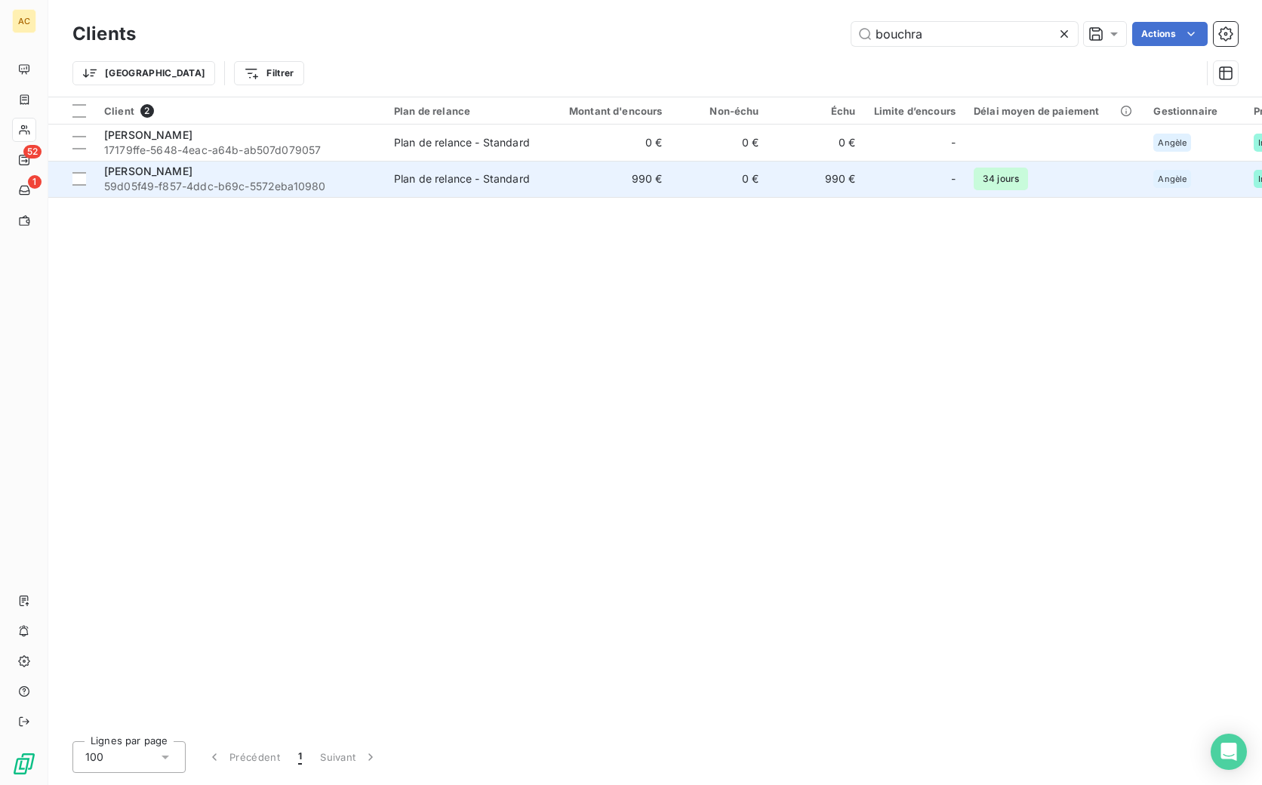
type input "bouchra"
click at [325, 177] on div "[PERSON_NAME]" at bounding box center [240, 171] width 272 height 15
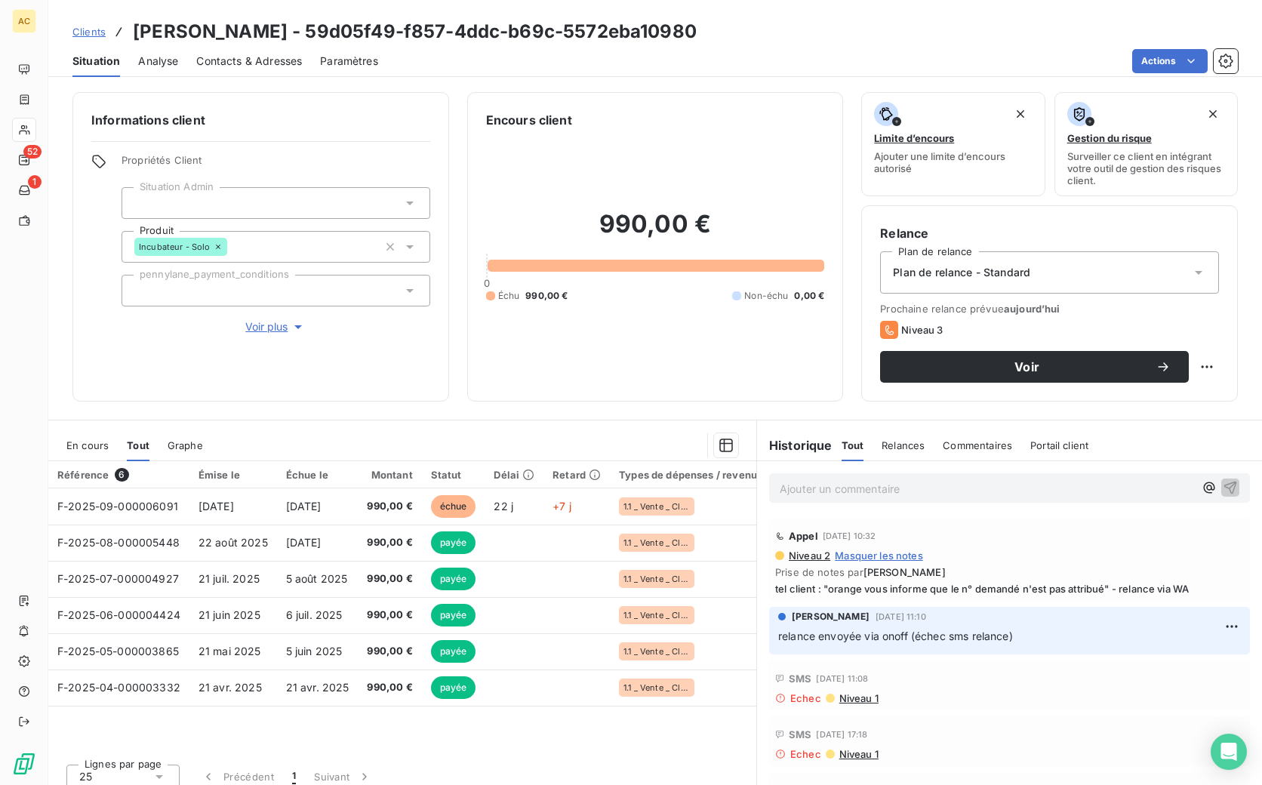
click at [281, 55] on span "Contacts & Adresses" at bounding box center [249, 61] width 106 height 15
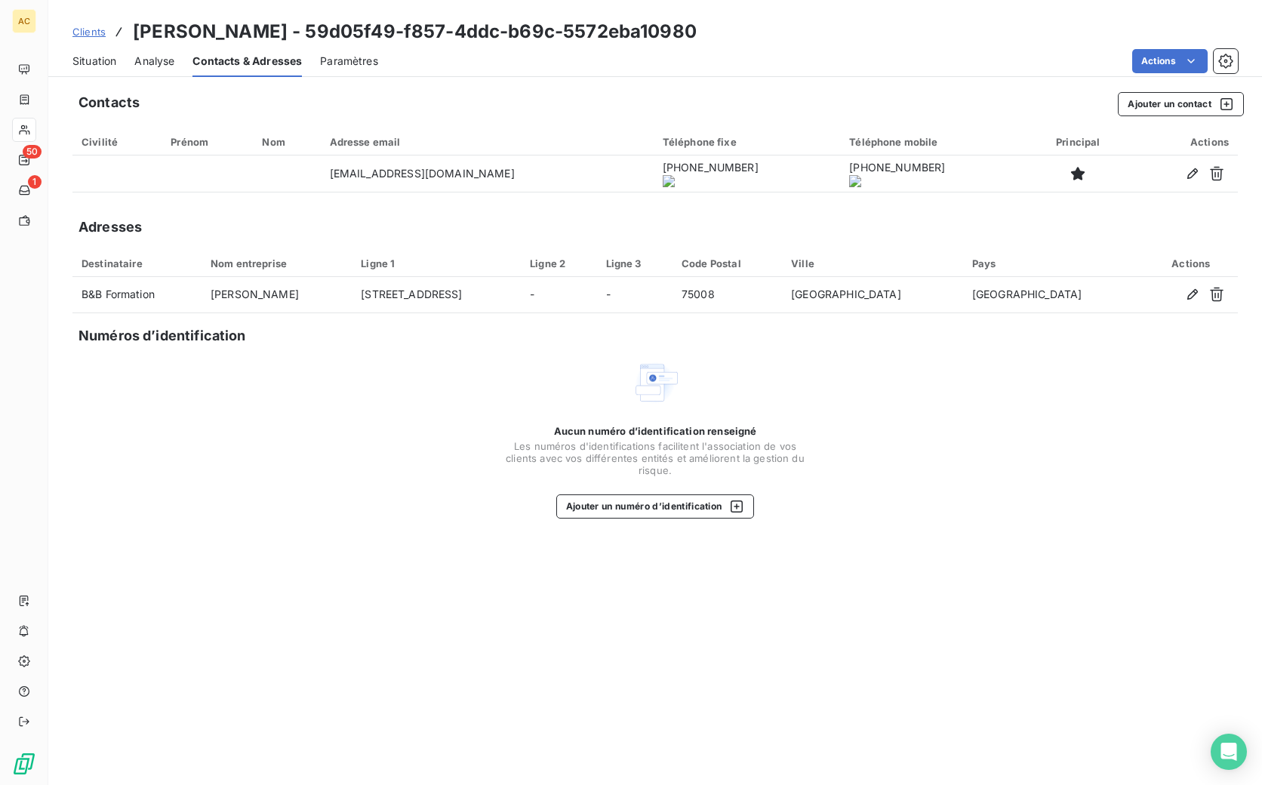
click at [106, 56] on span "Situation" at bounding box center [94, 61] width 44 height 15
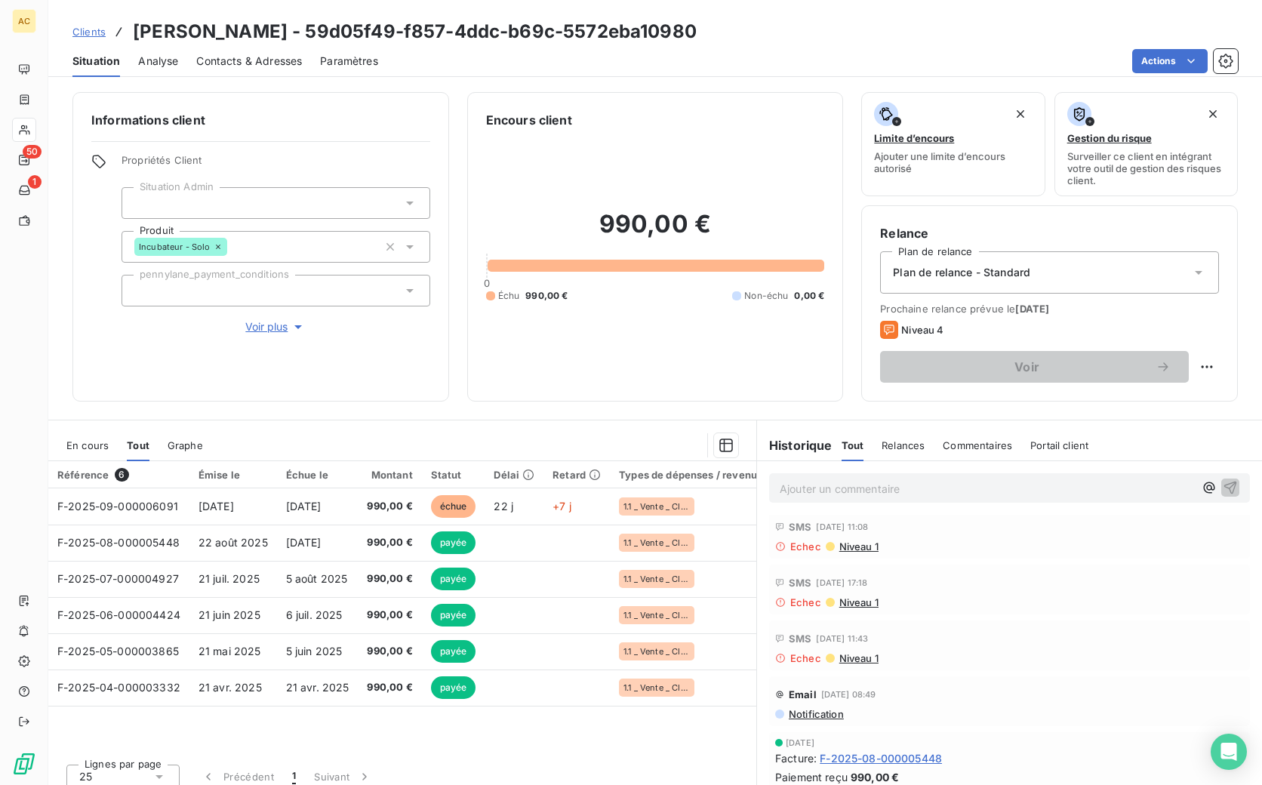
scroll to position [279, 0]
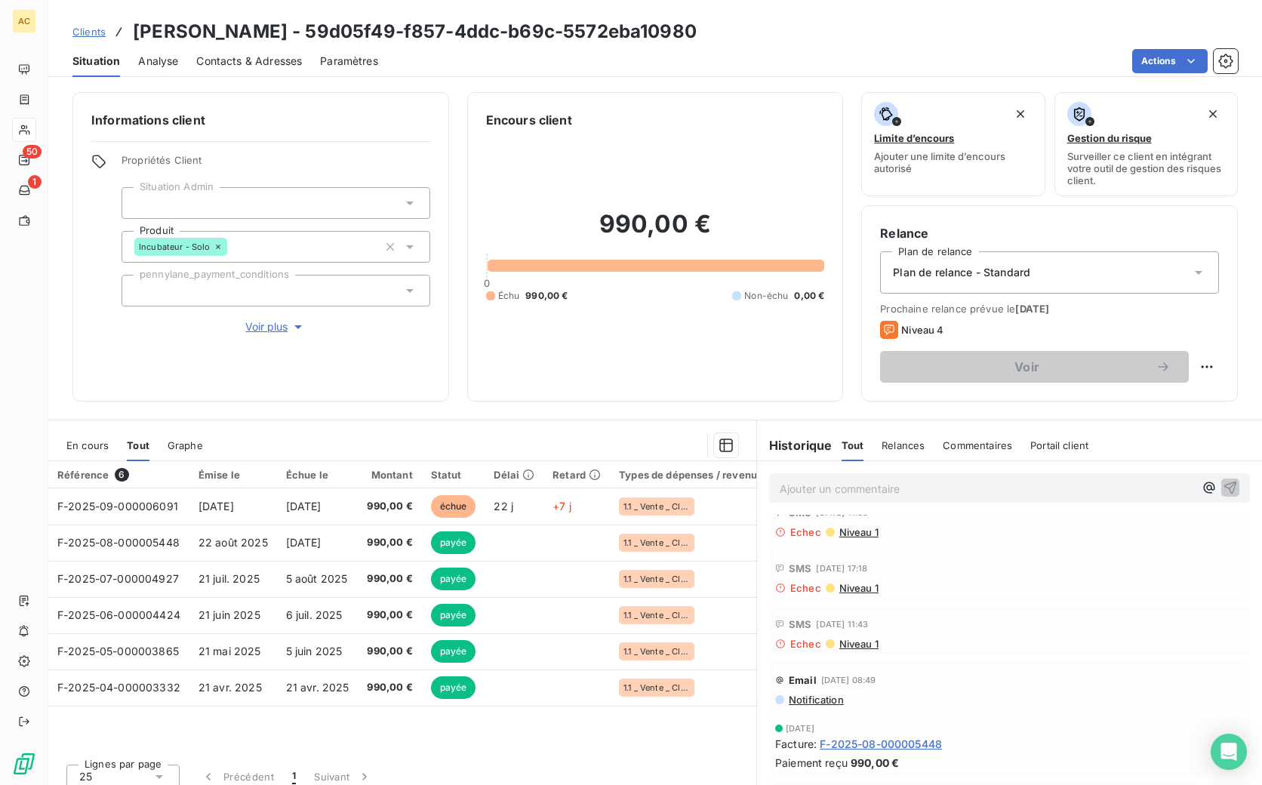
click at [821, 702] on span "Notification" at bounding box center [815, 700] width 57 height 12
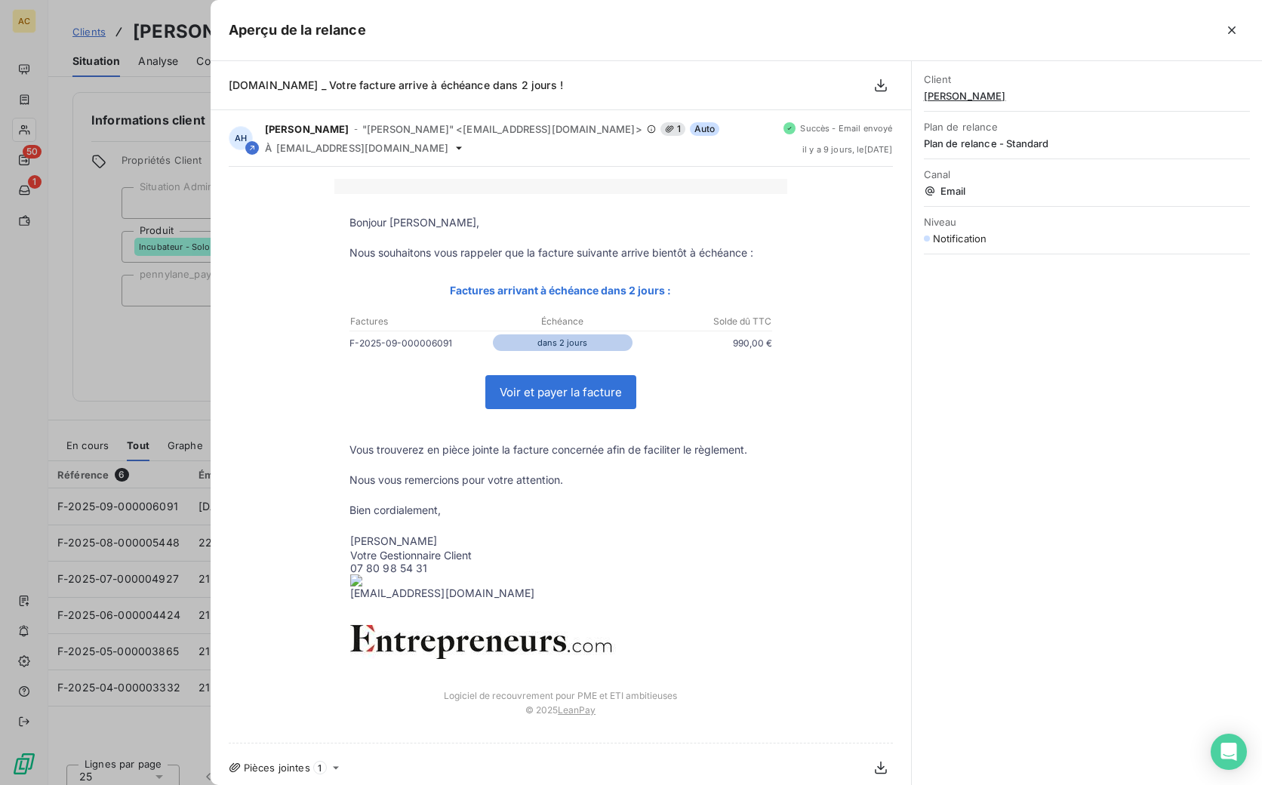
click at [356, 237] on p at bounding box center [561, 237] width 423 height 15
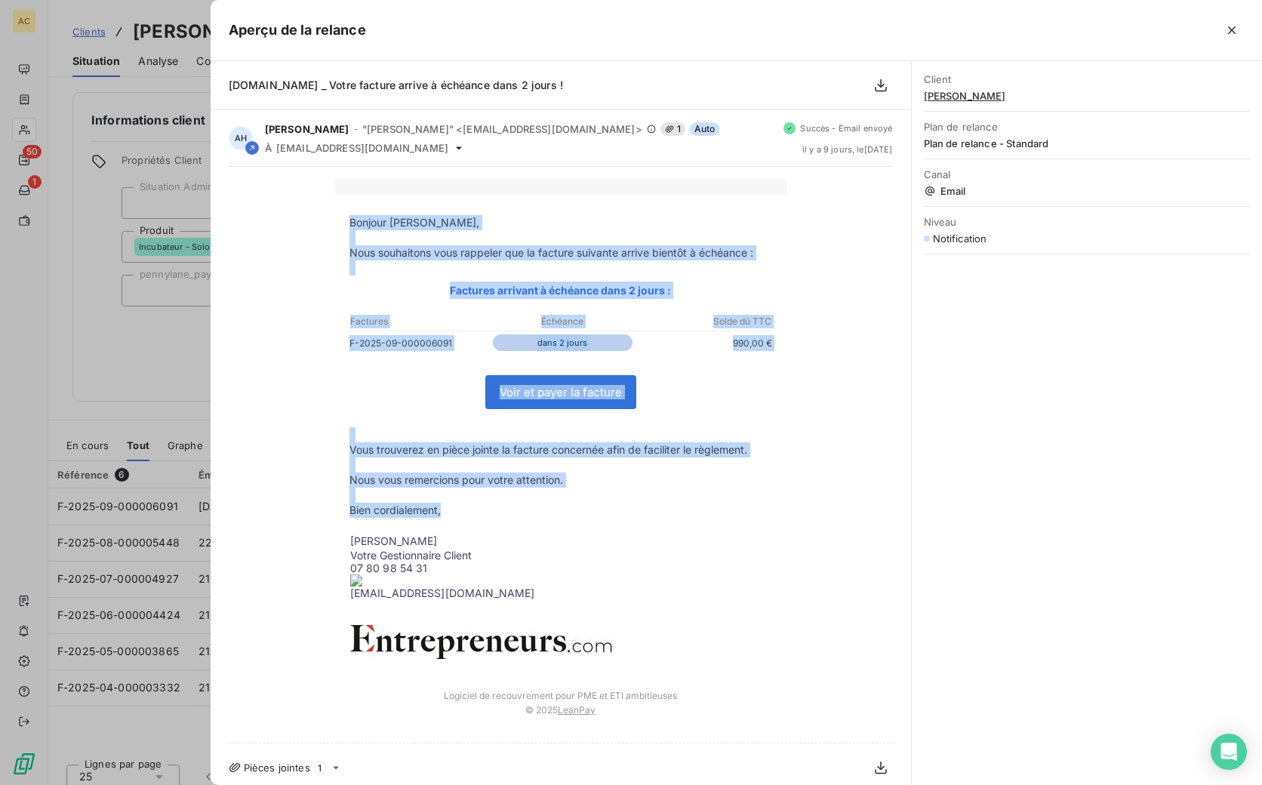
drag, startPoint x: 361, startPoint y: 237, endPoint x: 626, endPoint y: 511, distance: 381.2
click at [626, 511] on tbody "Bonjour Bouchra Taleb, Nous souhaitons vous rappeler que la facture suivante ar…" at bounding box center [560, 437] width 453 height 445
copy tbody "Bonjour Bouchra Taleb, Nous souhaitons vous rappeler que la facture suivante ar…"
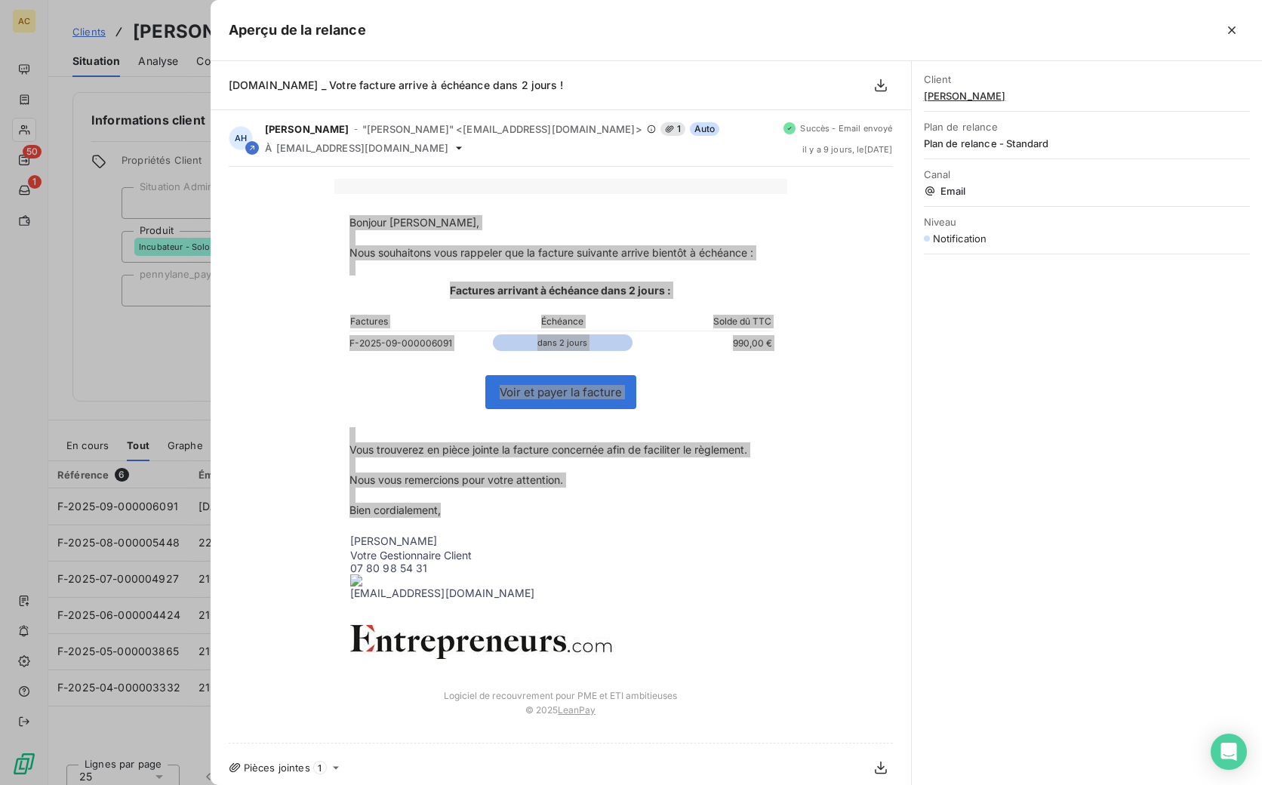
copy tbody "Bonjour Bouchra Taleb, Nous souhaitons vous rappeler que la facture suivante ar…"
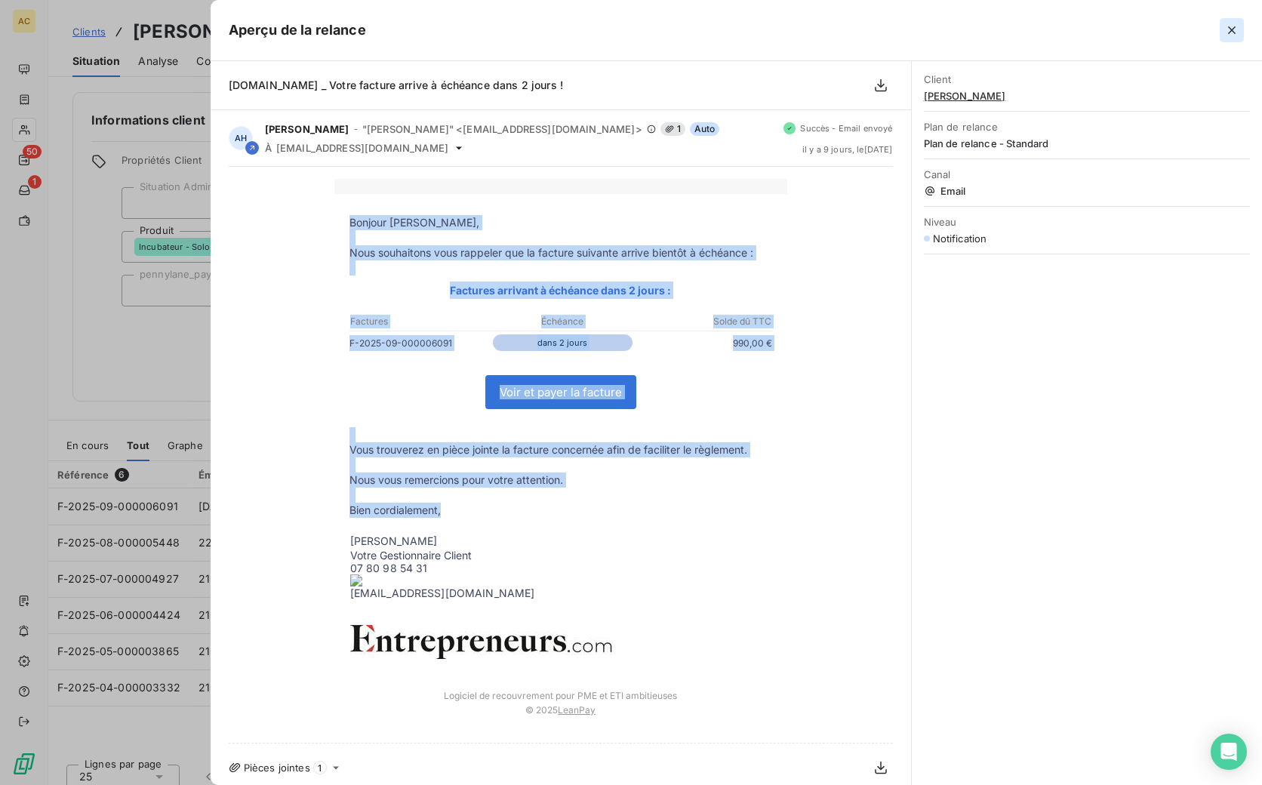
click at [1236, 29] on icon "button" at bounding box center [1231, 30] width 15 height 15
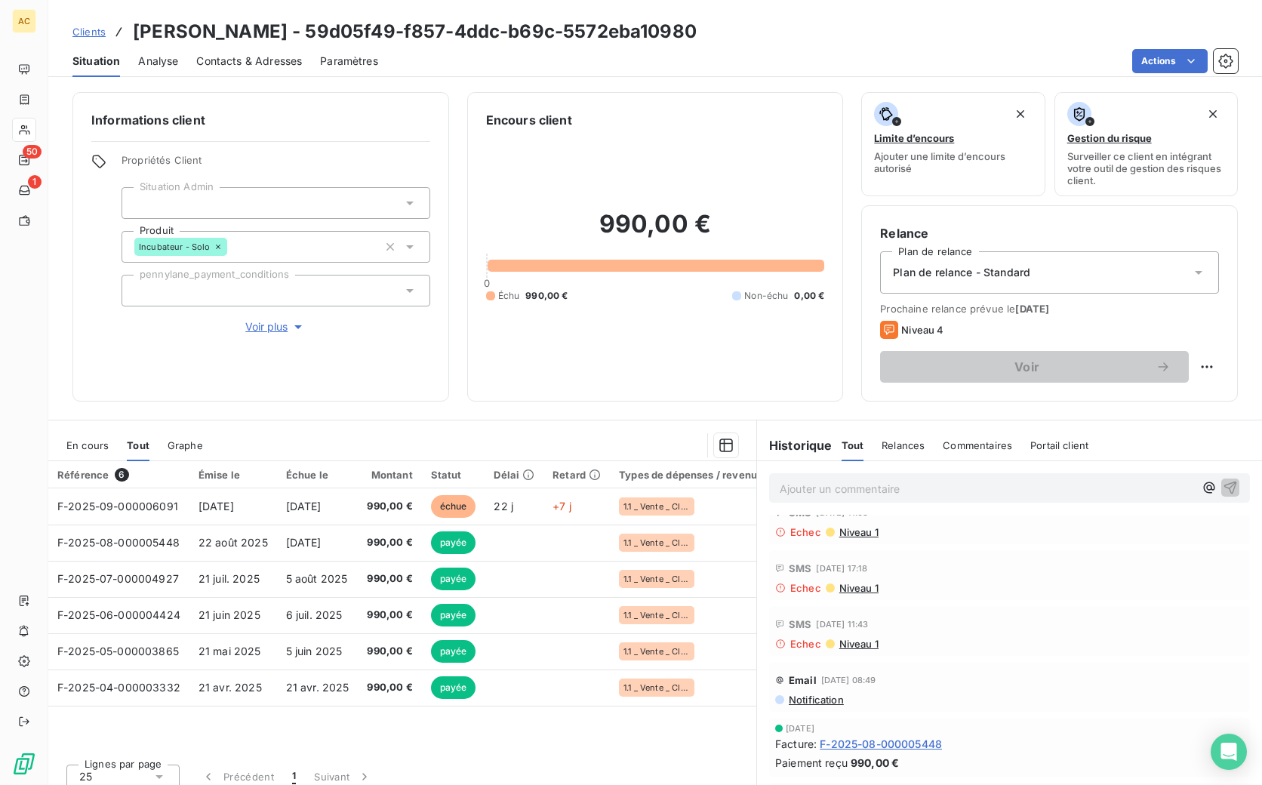
click at [254, 59] on span "Contacts & Adresses" at bounding box center [249, 61] width 106 height 15
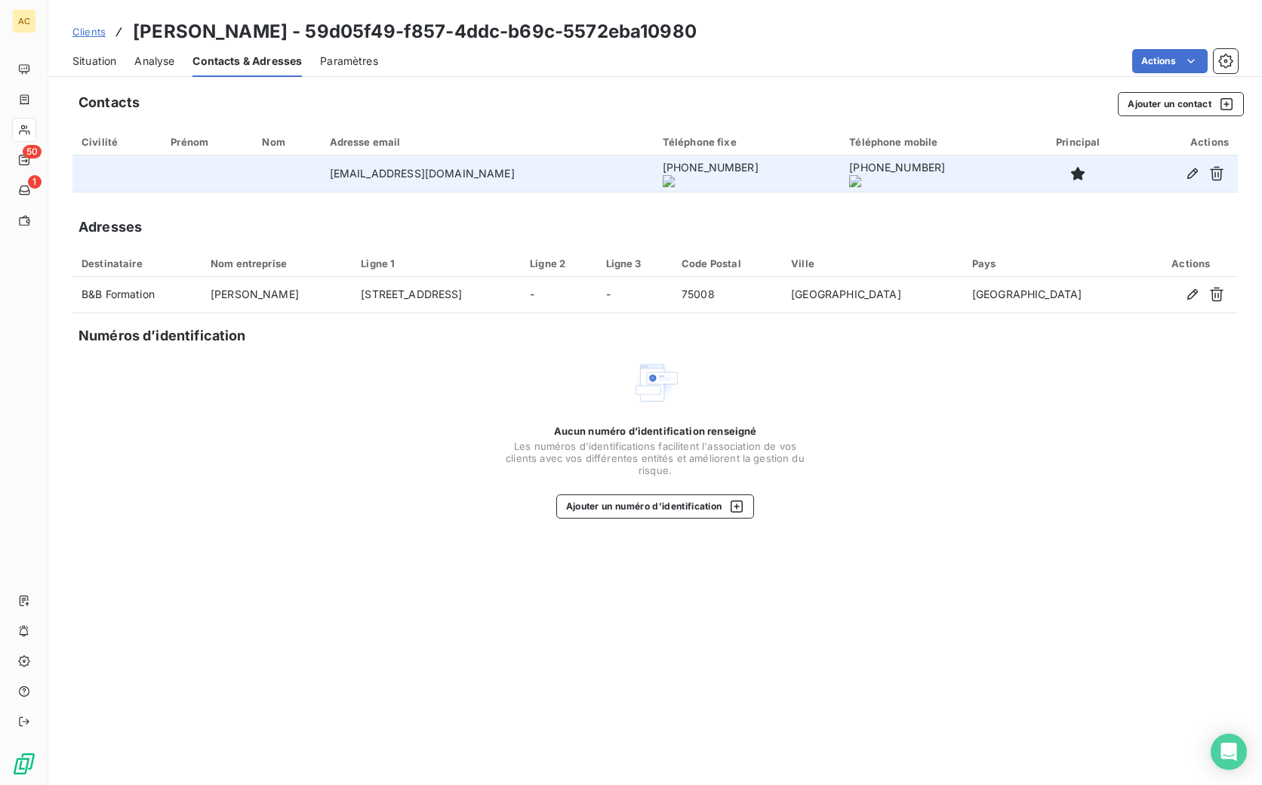
click at [368, 174] on td "talebbouchra3@gmail.com" at bounding box center [487, 174] width 333 height 36
copy td "talebbouchra3@gmail.com"
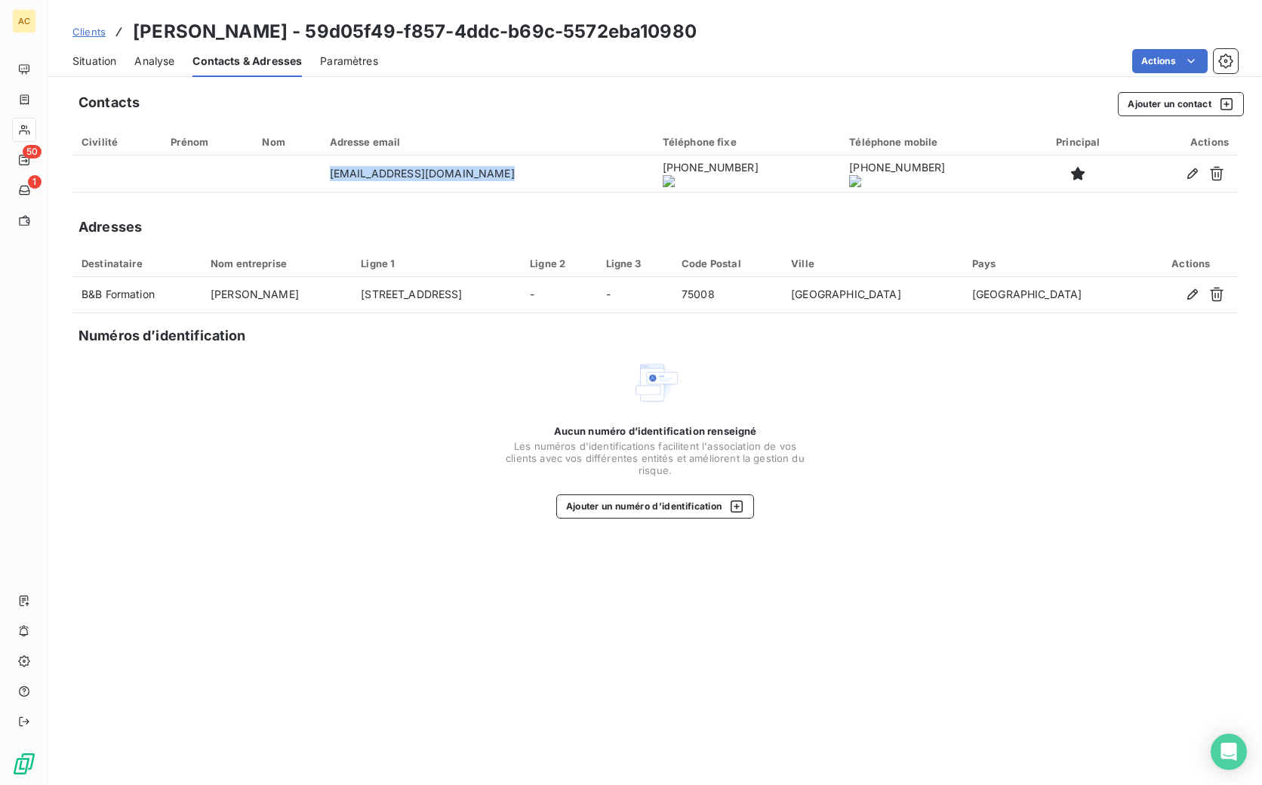
click at [104, 63] on span "Situation" at bounding box center [94, 61] width 44 height 15
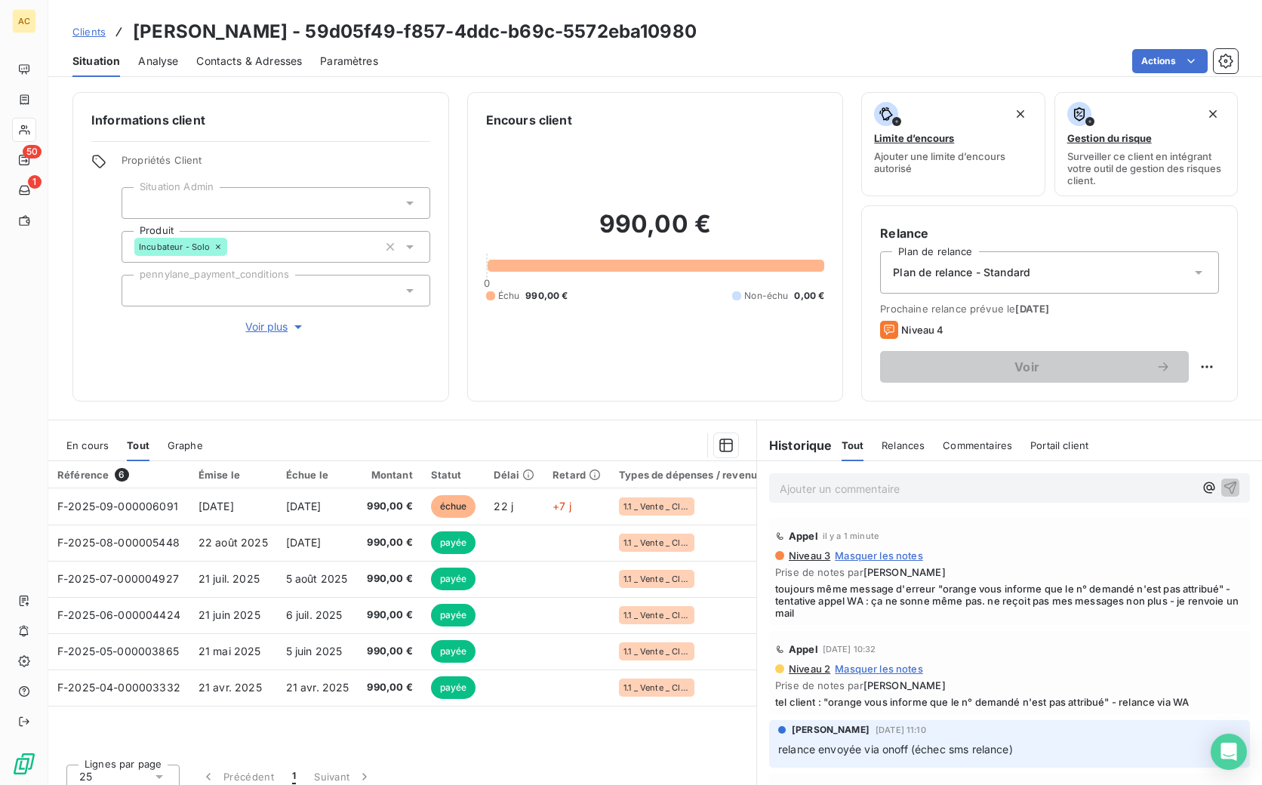
click at [94, 32] on span "Clients" at bounding box center [88, 32] width 33 height 12
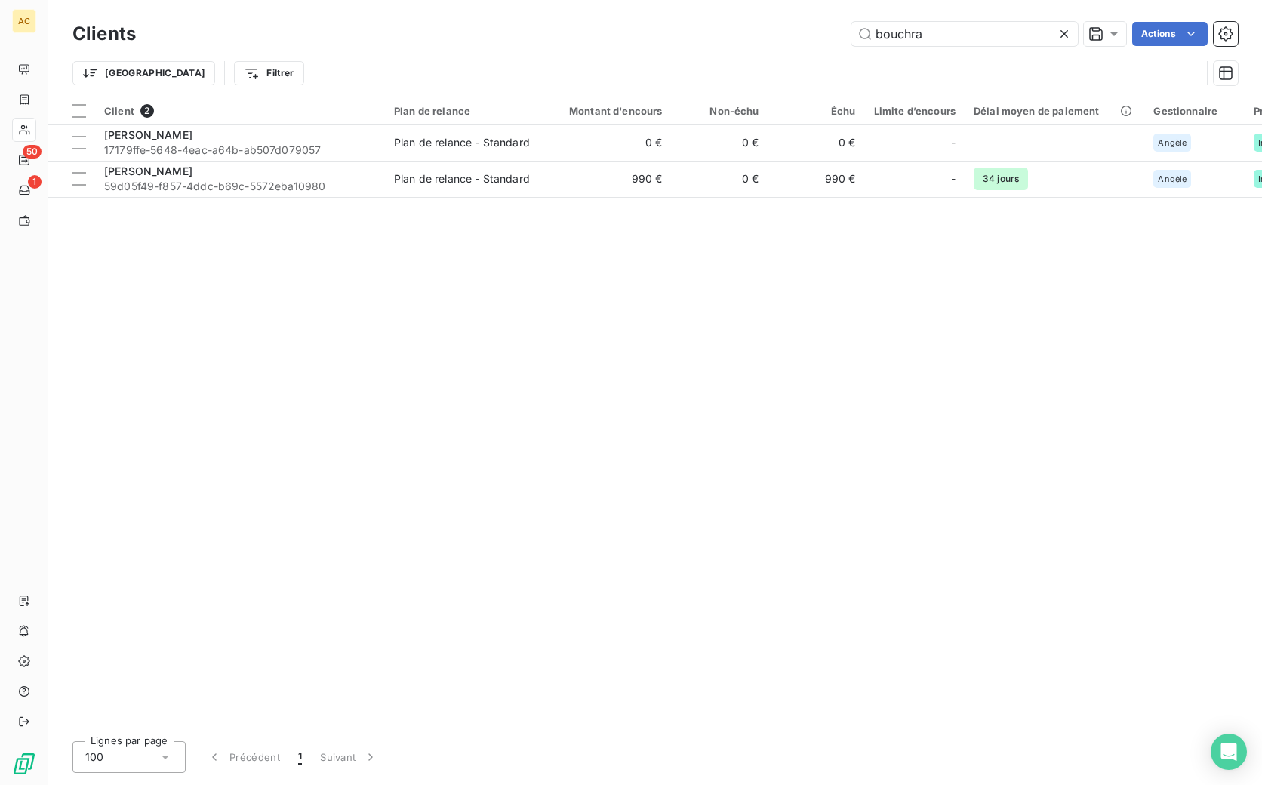
drag, startPoint x: 927, startPoint y: 38, endPoint x: 848, endPoint y: 38, distance: 79.3
click at [848, 38] on div "bouchra Actions" at bounding box center [696, 34] width 1084 height 24
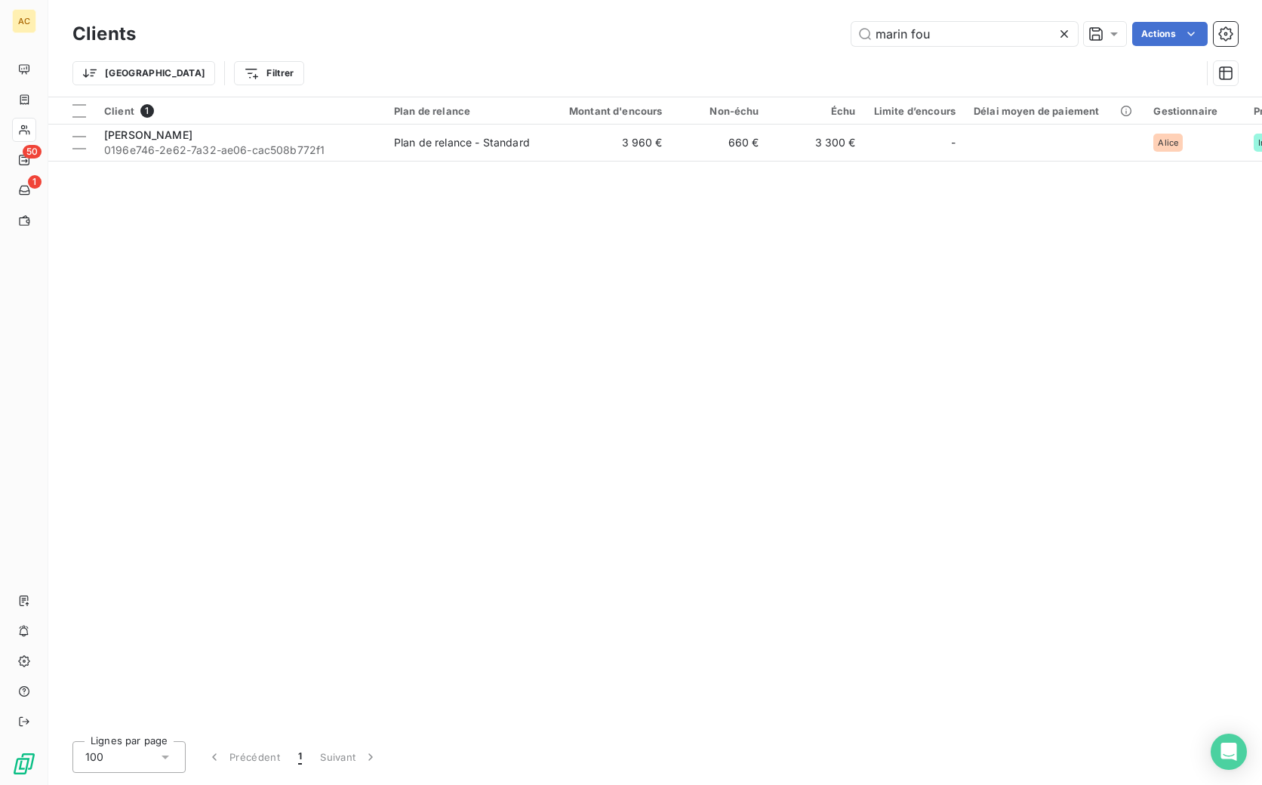
type input "marin fou"
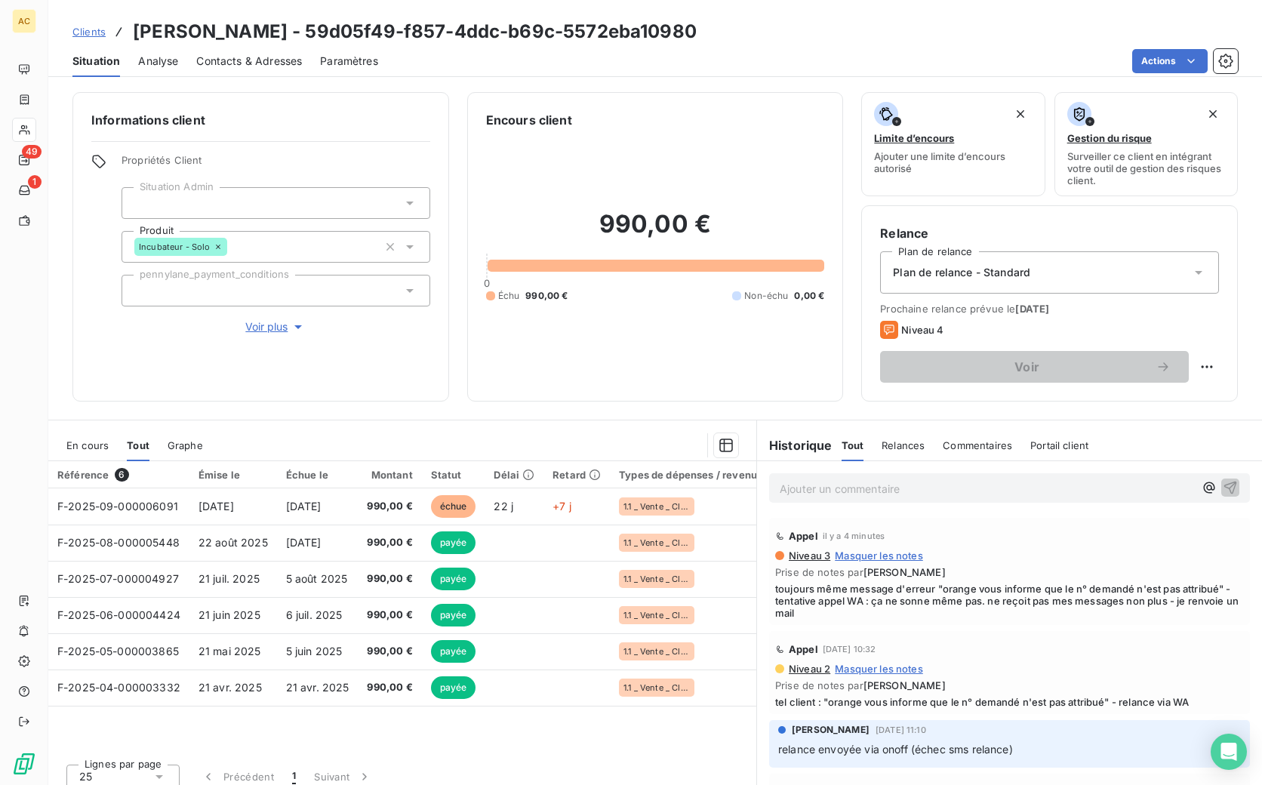
click at [92, 33] on span "Clients" at bounding box center [88, 32] width 33 height 12
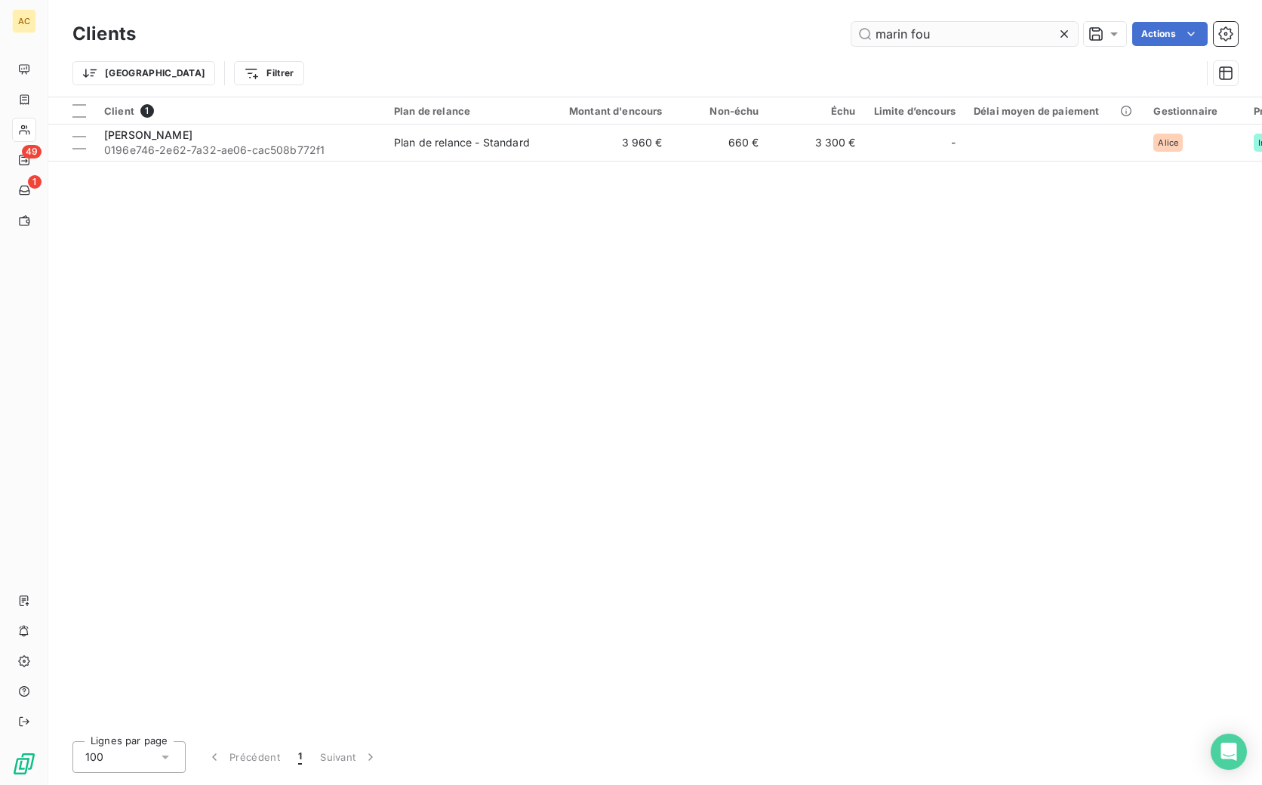
drag, startPoint x: 961, startPoint y: 42, endPoint x: 870, endPoint y: 33, distance: 91.7
click at [870, 33] on input "marin fou" at bounding box center [964, 34] width 226 height 24
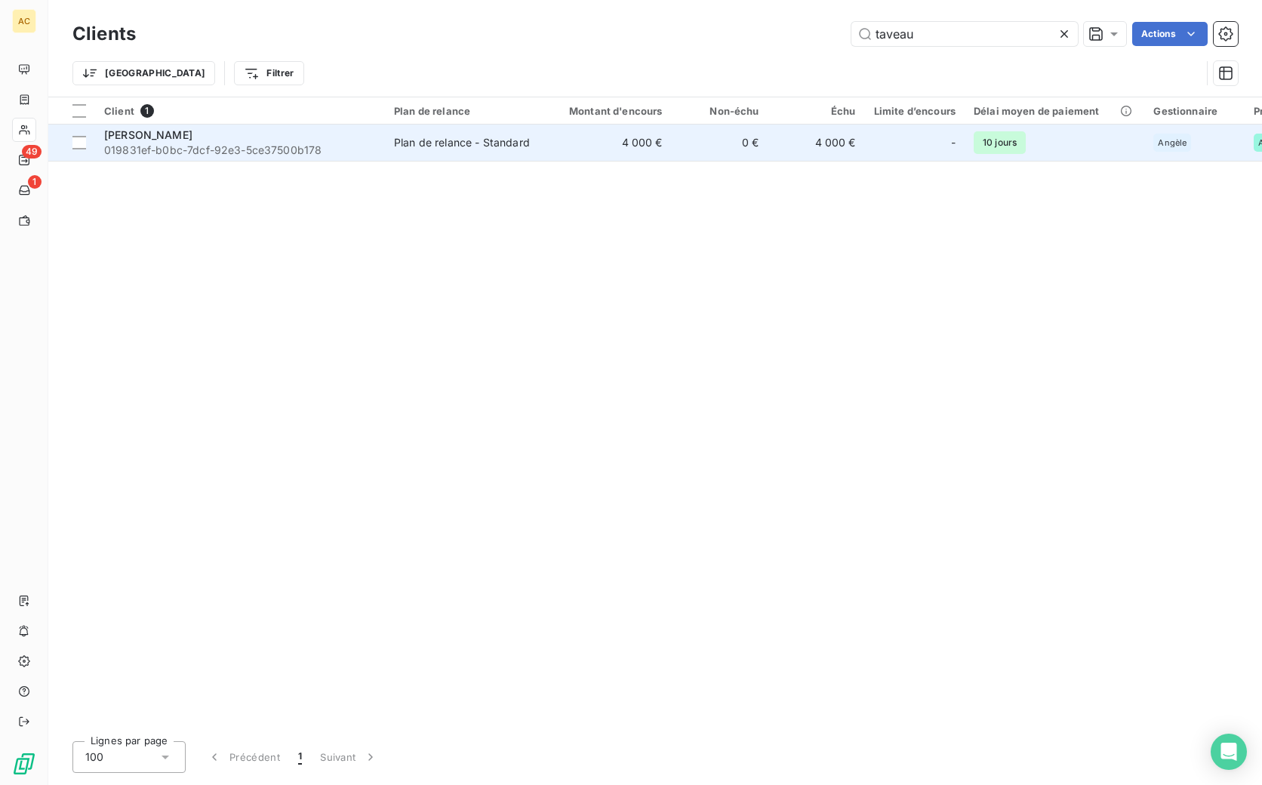
type input "taveau"
click at [519, 140] on div "Plan de relance - Standard" at bounding box center [462, 142] width 136 height 15
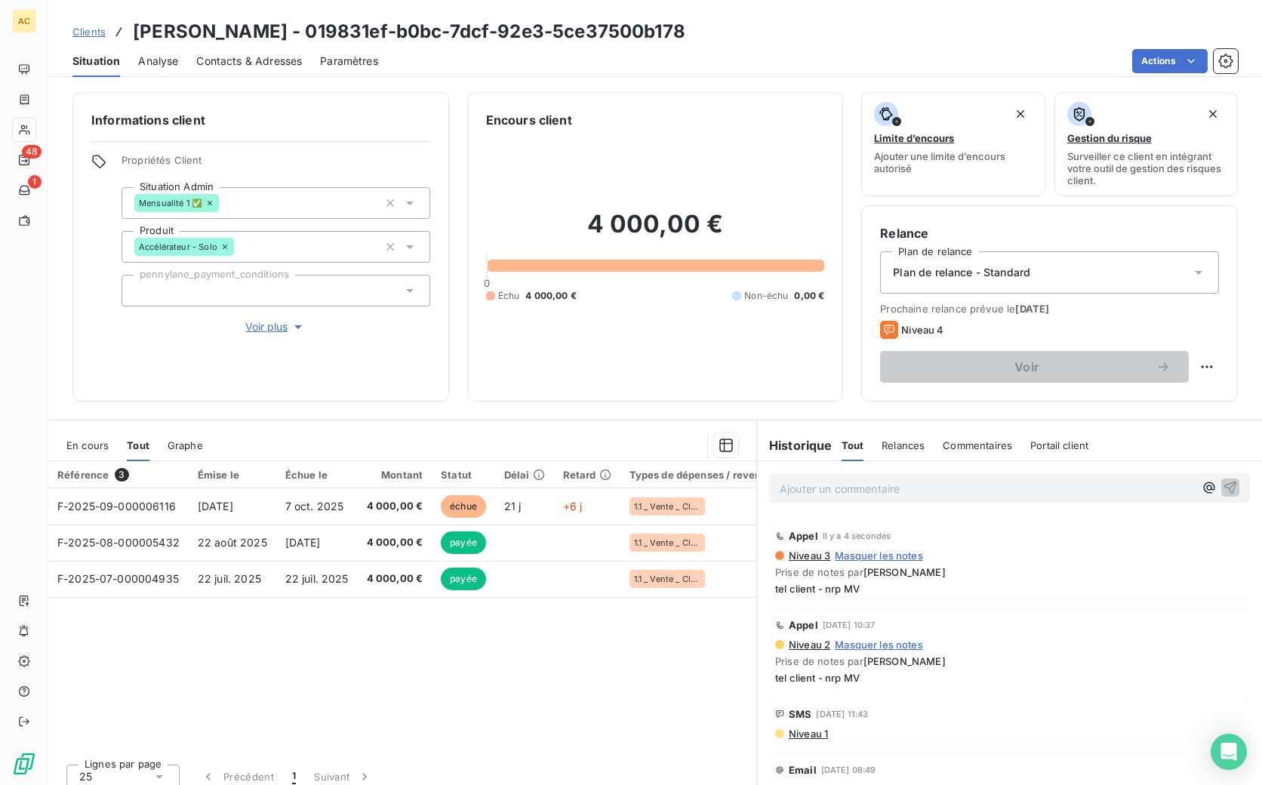
click at [84, 31] on span "Clients" at bounding box center [88, 32] width 33 height 12
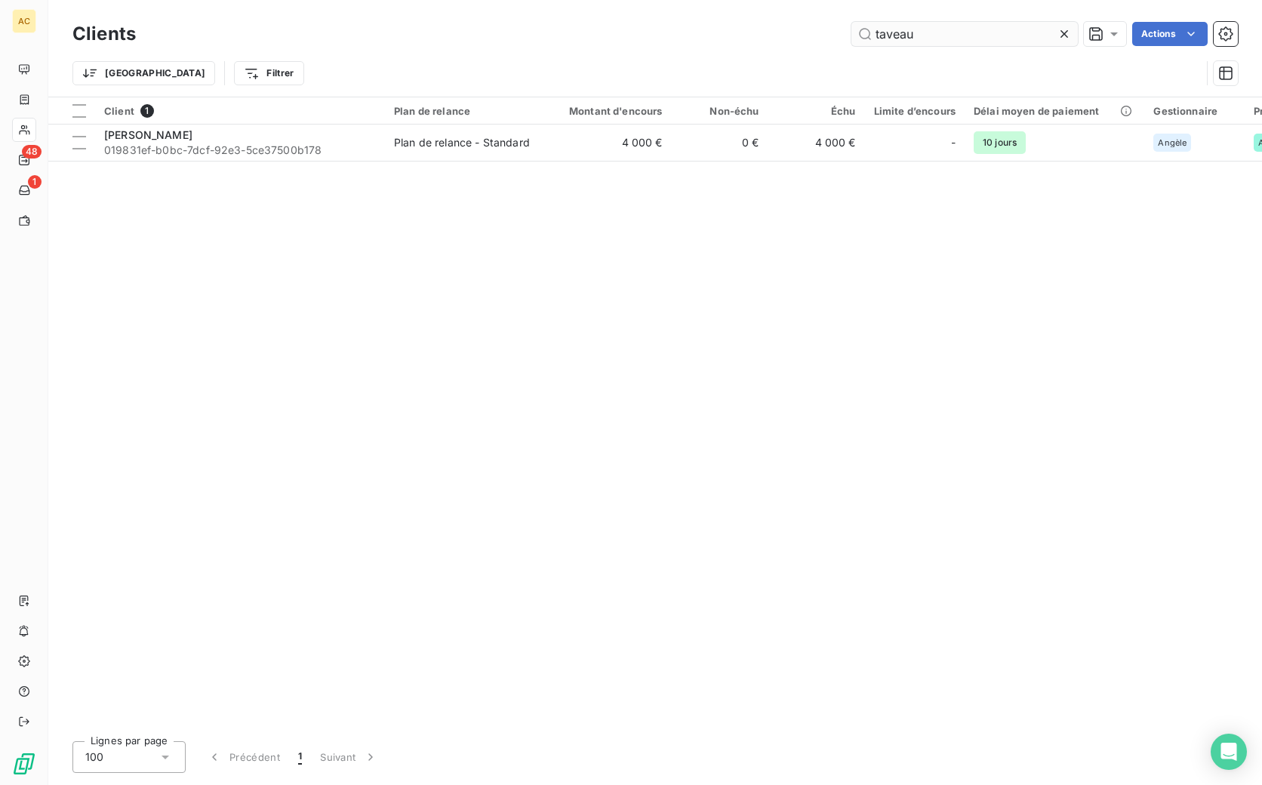
drag, startPoint x: 914, startPoint y: 35, endPoint x: 858, endPoint y: 33, distance: 56.6
click at [858, 33] on input "taveau" at bounding box center [964, 34] width 226 height 24
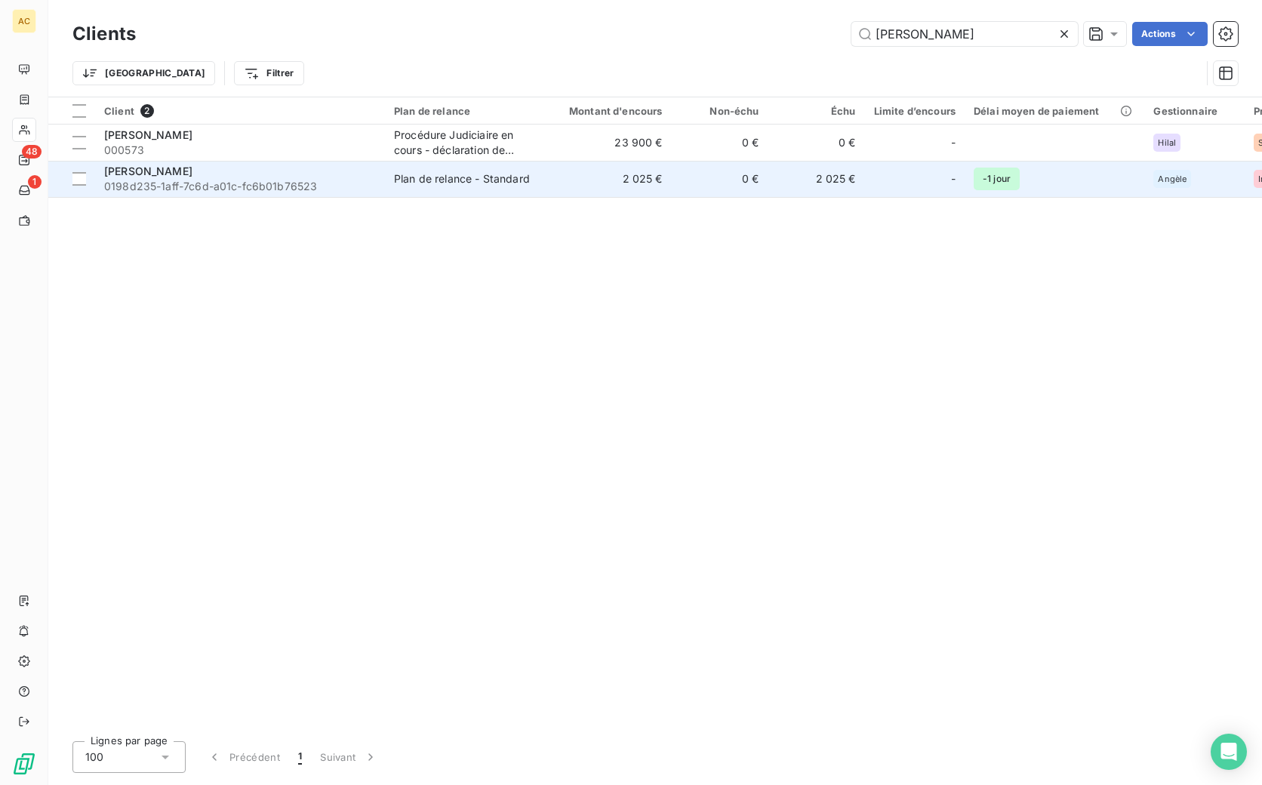
type input "manuela"
click at [287, 179] on span "0198d235-1aff-7c6d-a01c-fc6b01b76523" at bounding box center [240, 186] width 272 height 15
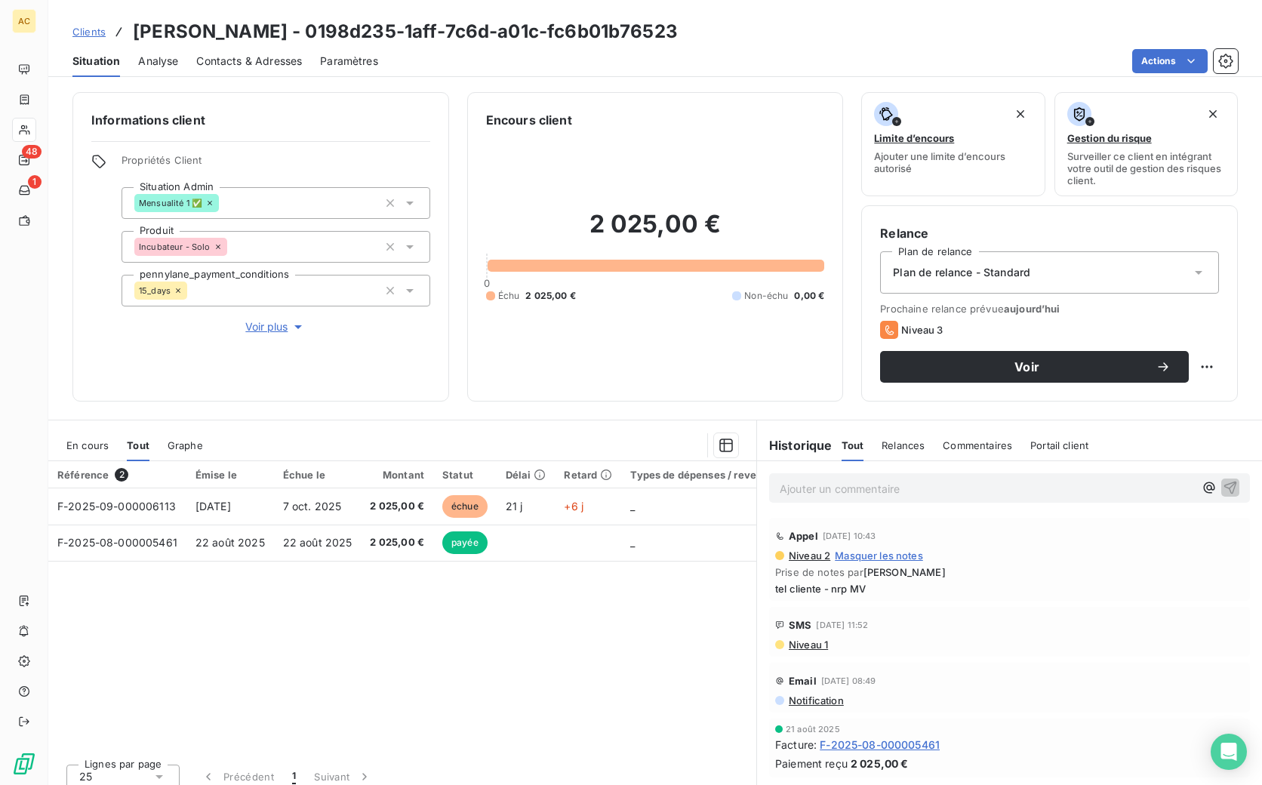
click at [281, 63] on span "Contacts & Adresses" at bounding box center [249, 61] width 106 height 15
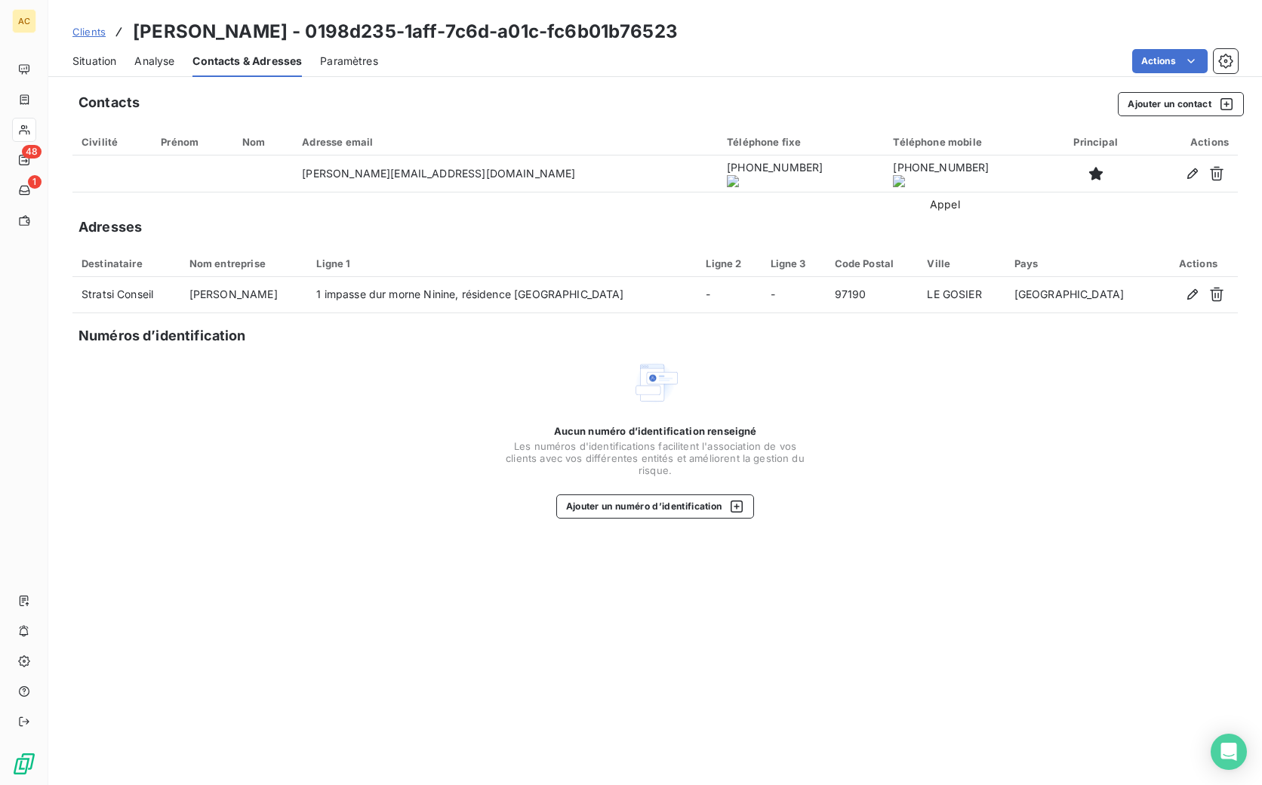
click at [932, 152] on onoff-telecom-ce-actions-button at bounding box center [932, 152] width 0 height 0
click at [97, 63] on span "Situation" at bounding box center [94, 61] width 44 height 15
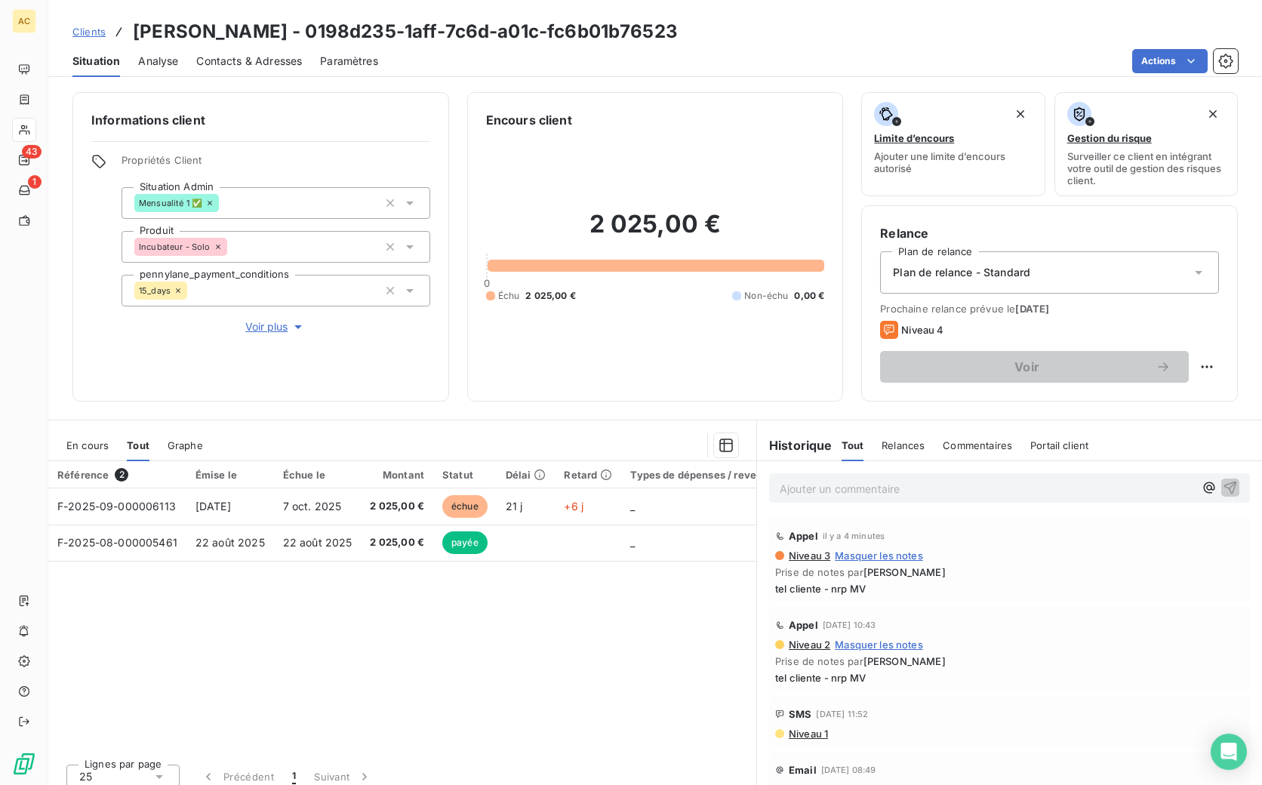
click at [93, 32] on span "Clients" at bounding box center [88, 32] width 33 height 12
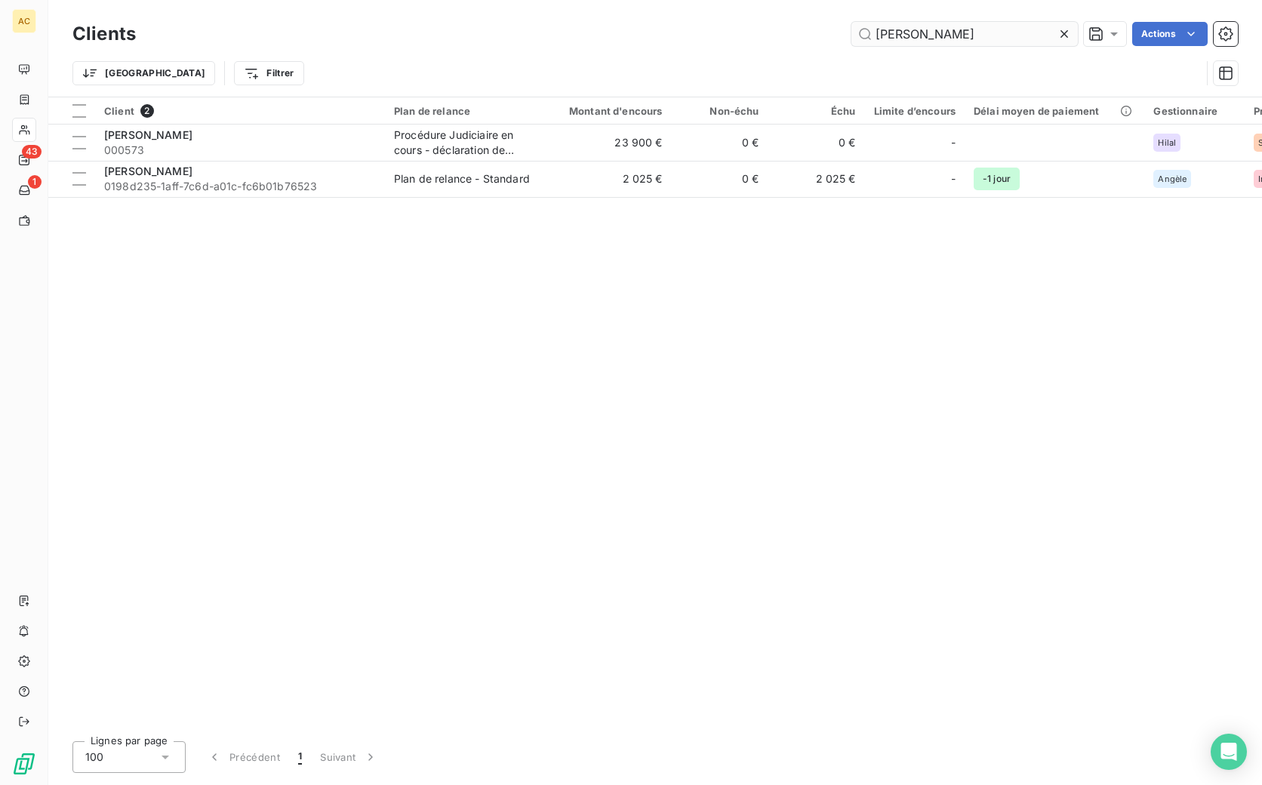
drag, startPoint x: 930, startPoint y: 32, endPoint x: 853, endPoint y: 26, distance: 77.3
click at [853, 26] on input "manuela" at bounding box center [964, 34] width 226 height 24
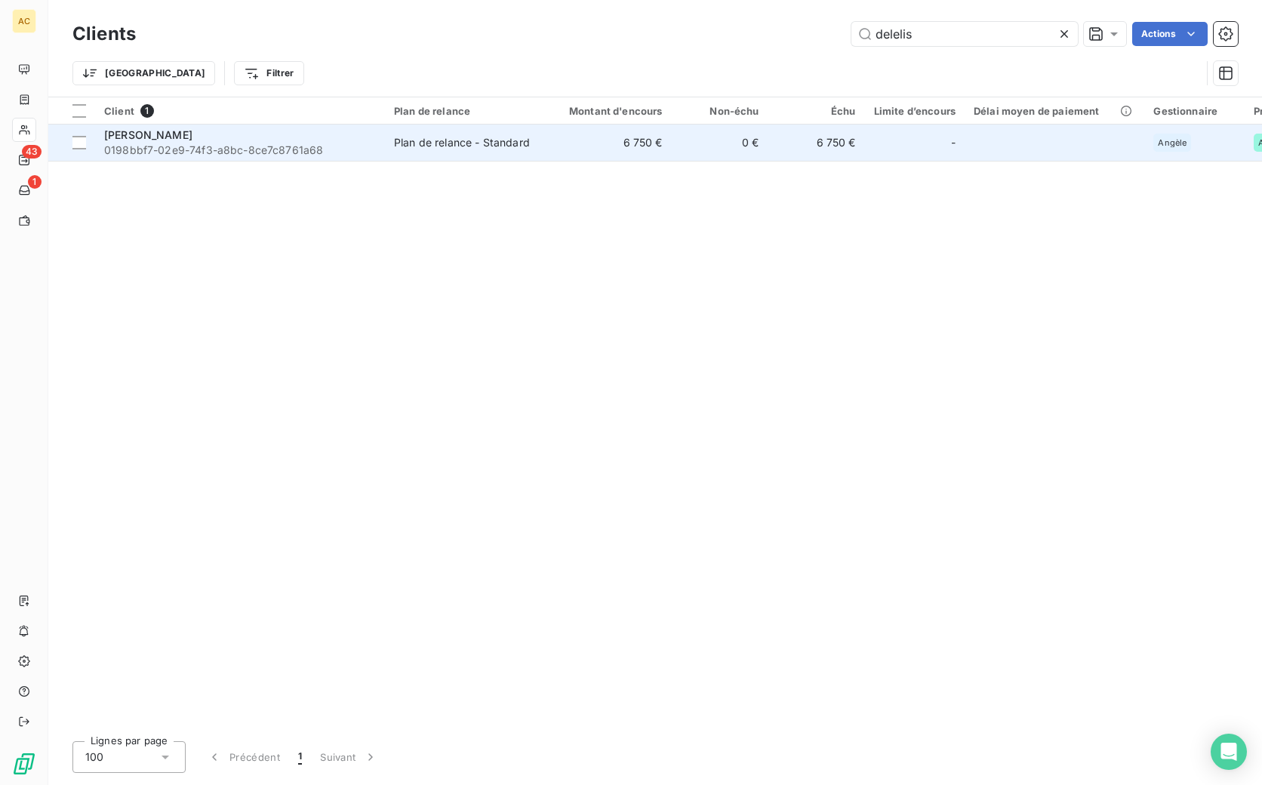
type input "delelis"
click at [316, 153] on span "0198bbf7-02e9-74f3-a8bc-8ce7c8761a68" at bounding box center [240, 150] width 272 height 15
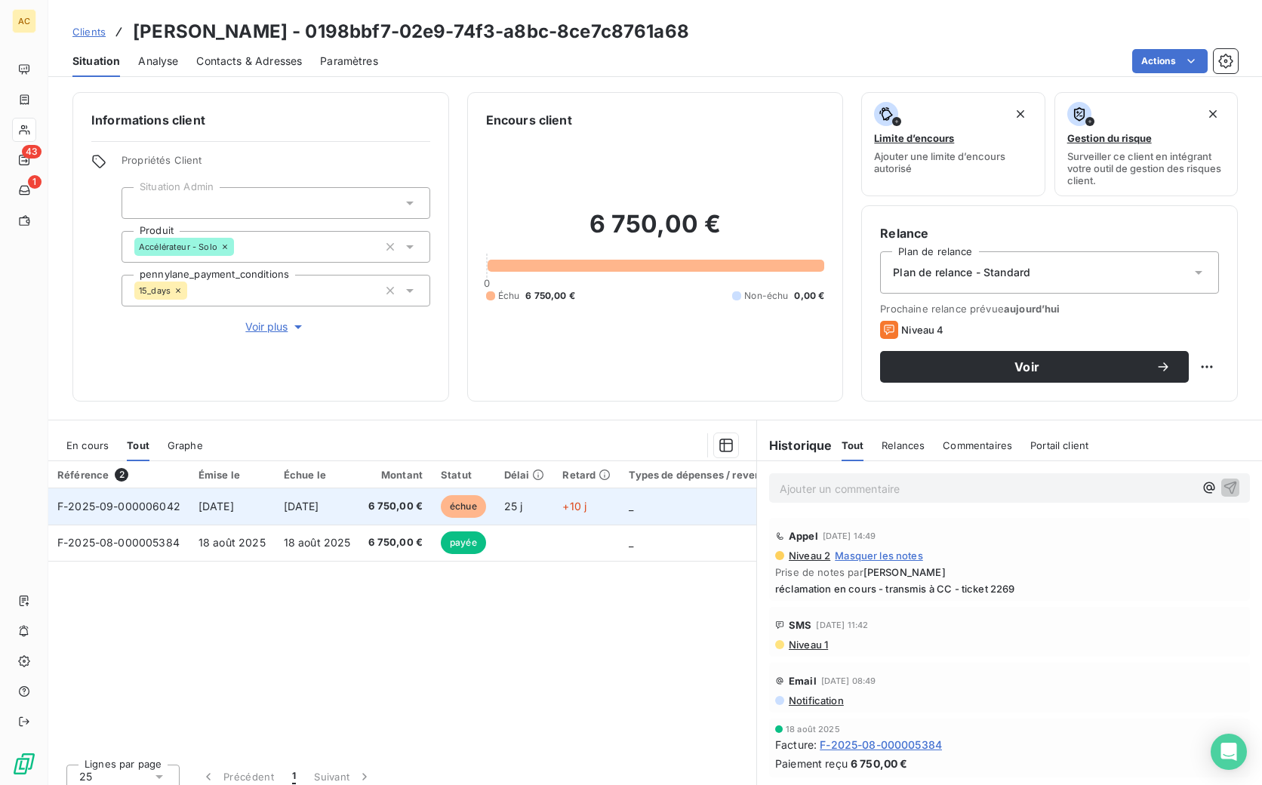
click at [295, 515] on td "3 oct. 2025" at bounding box center [317, 506] width 85 height 36
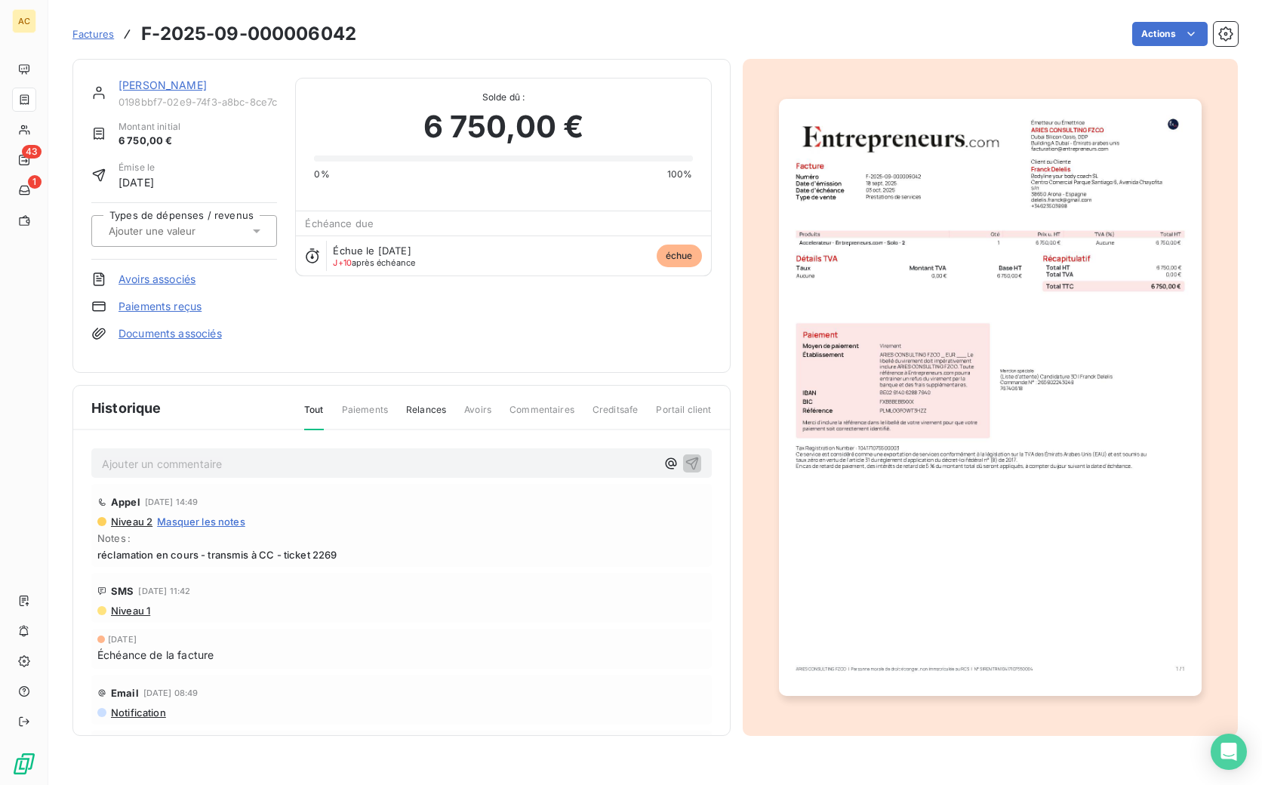
click at [130, 612] on span "Niveau 1" at bounding box center [129, 611] width 41 height 12
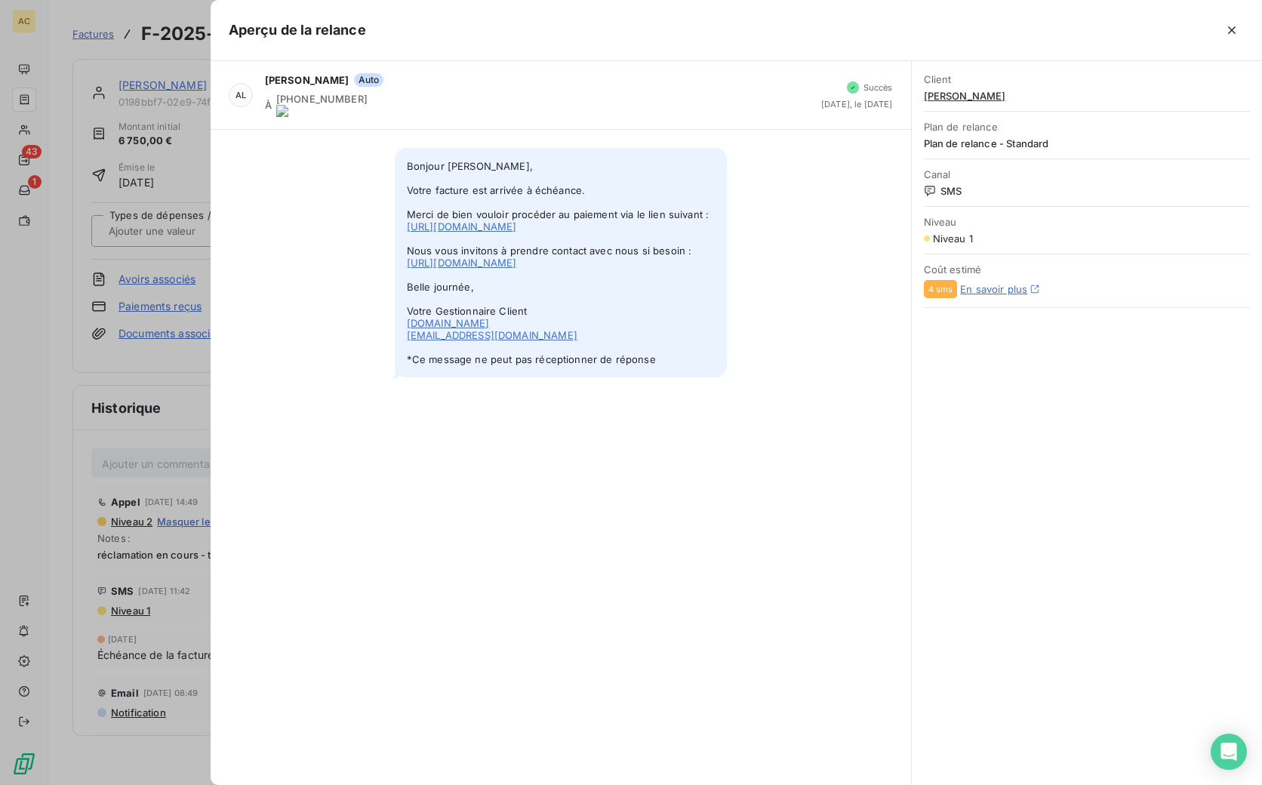
drag, startPoint x: 408, startPoint y: 154, endPoint x: 625, endPoint y: 358, distance: 298.0
click at [625, 358] on span "Bonjour Franck Delelis, Votre facture est arrivée à échéance. Merci de bien vou…" at bounding box center [561, 262] width 332 height 229
click at [149, 70] on div at bounding box center [631, 392] width 1262 height 785
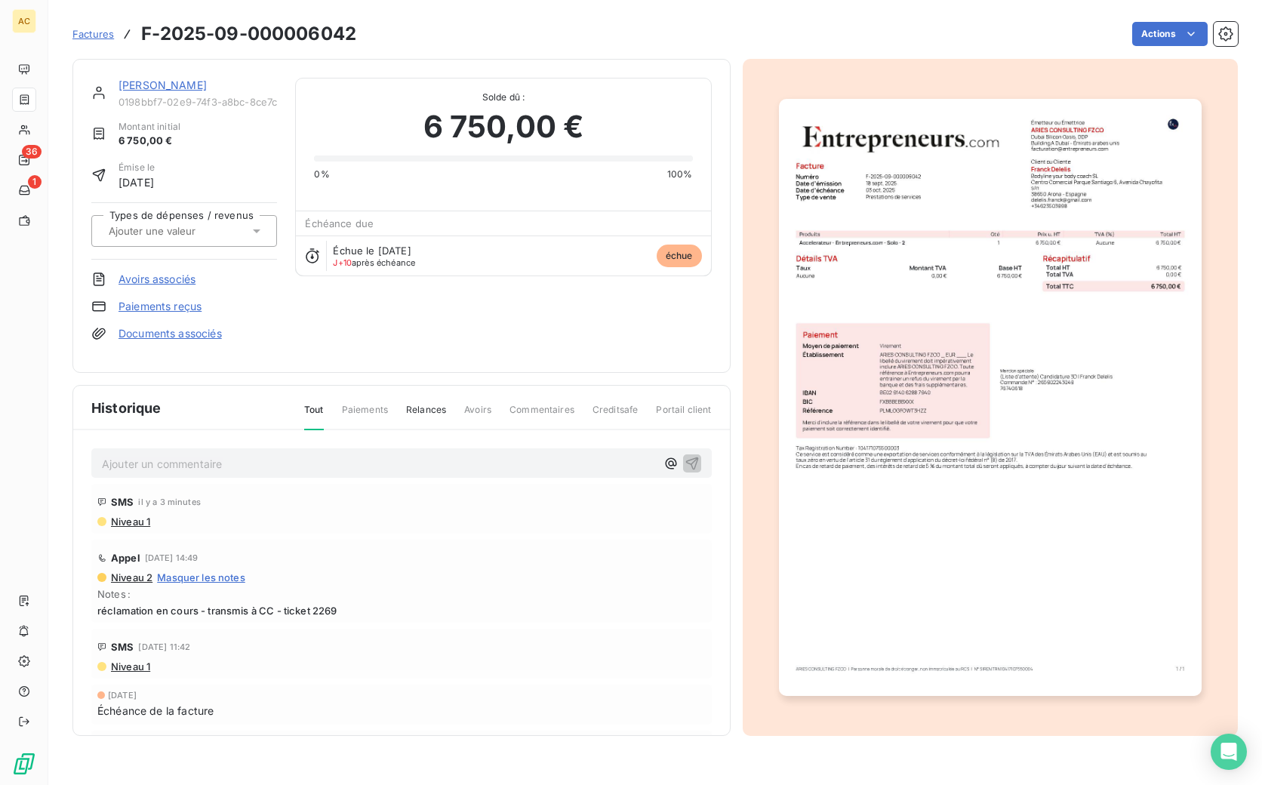
click at [137, 87] on link "[PERSON_NAME]" at bounding box center [163, 85] width 88 height 13
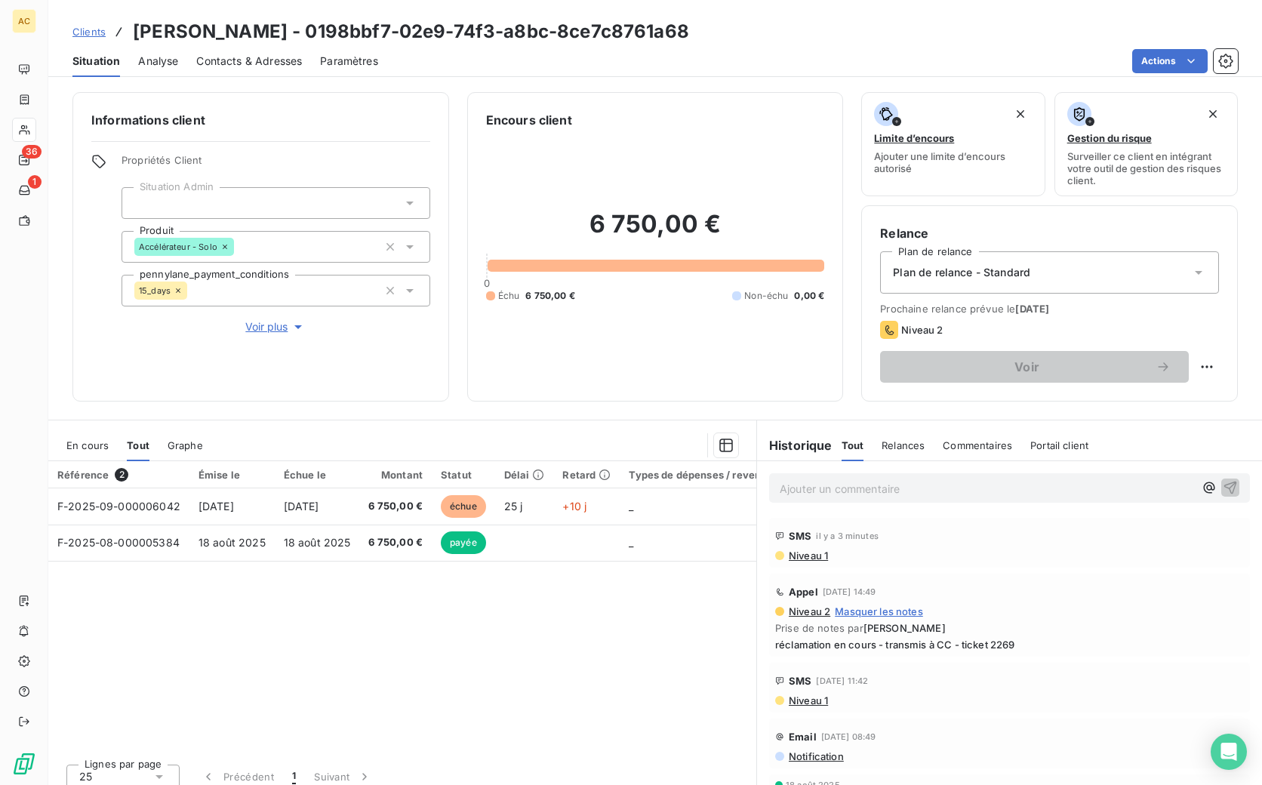
click at [86, 36] on span "Clients" at bounding box center [88, 32] width 33 height 12
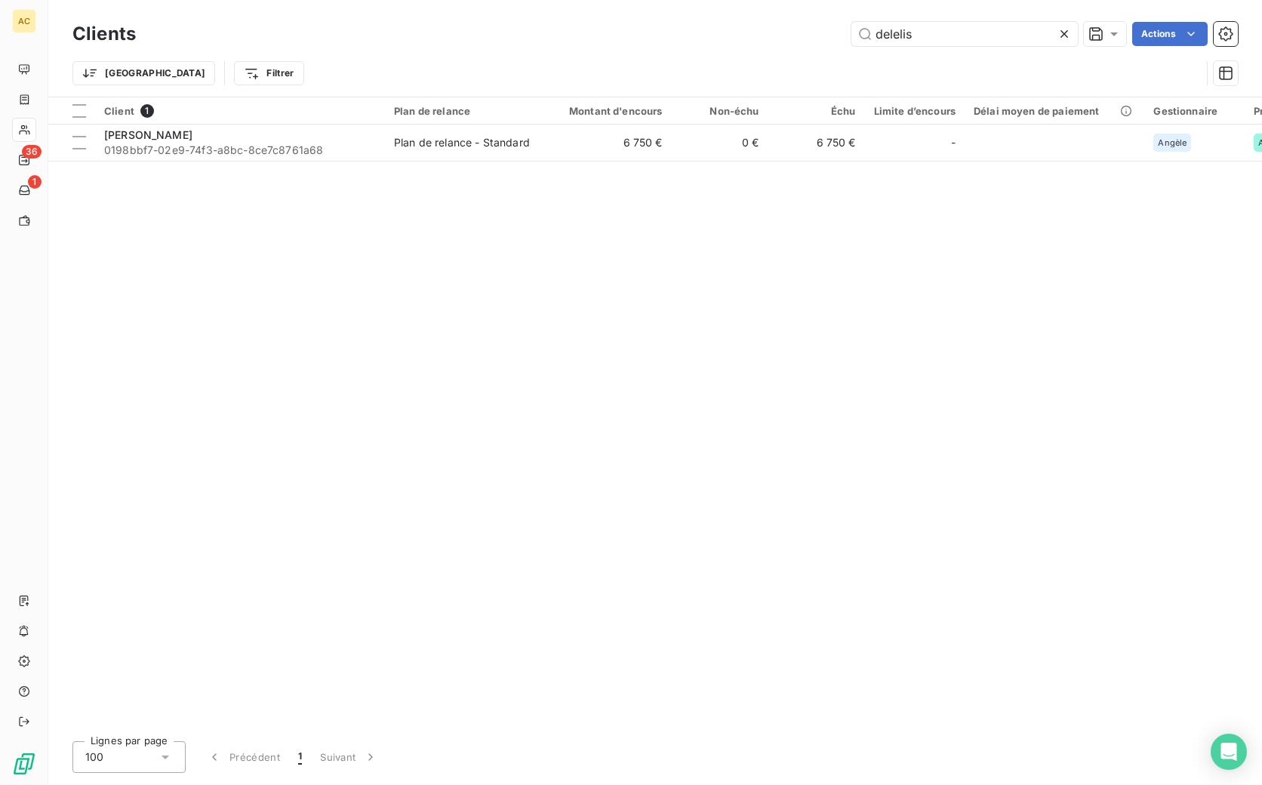
drag, startPoint x: 922, startPoint y: 34, endPoint x: 839, endPoint y: 34, distance: 83.0
click at [839, 34] on div "delelis Actions" at bounding box center [696, 34] width 1084 height 24
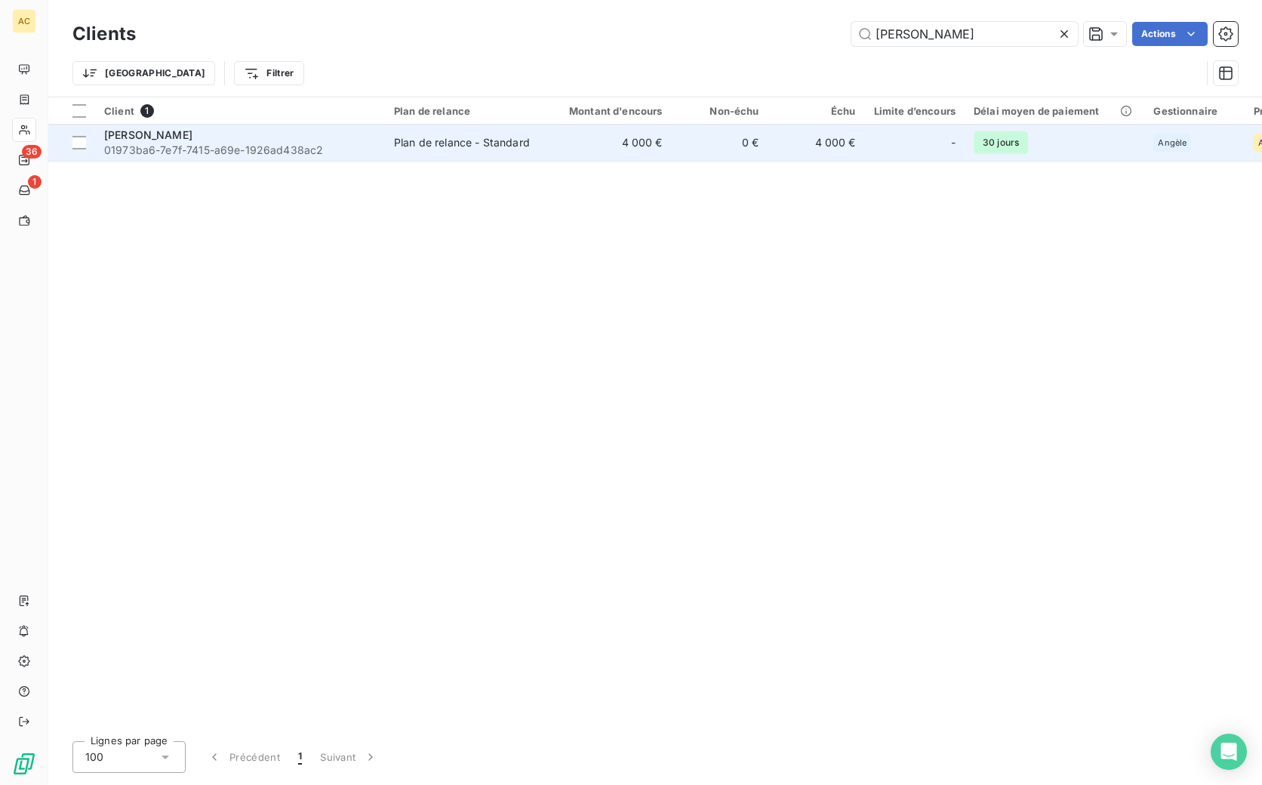
type input "annette"
click at [314, 150] on span "01973ba6-7e7f-7415-a69e-1926ad438ac2" at bounding box center [240, 150] width 272 height 15
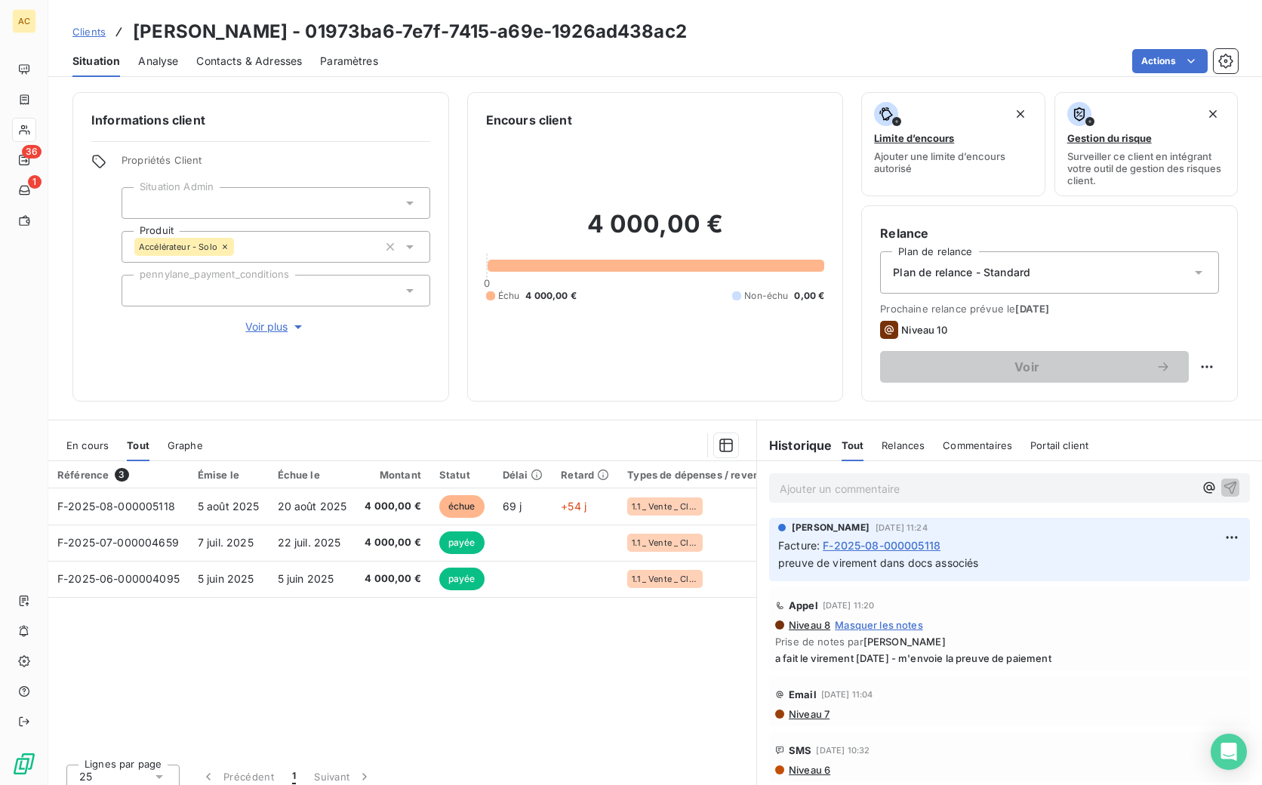
click at [97, 33] on span "Clients" at bounding box center [88, 32] width 33 height 12
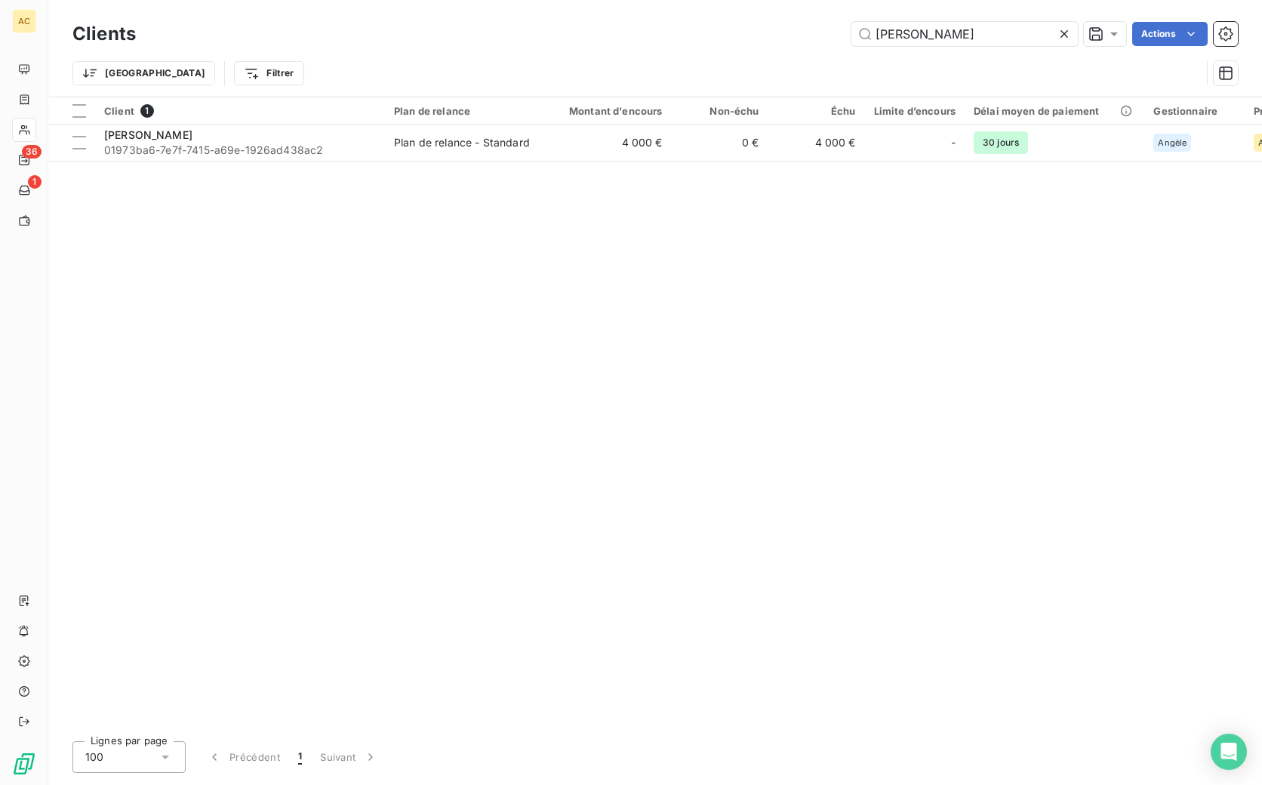
drag, startPoint x: 938, startPoint y: 31, endPoint x: 818, endPoint y: 30, distance: 120.8
click at [818, 30] on div "annette Actions" at bounding box center [696, 34] width 1084 height 24
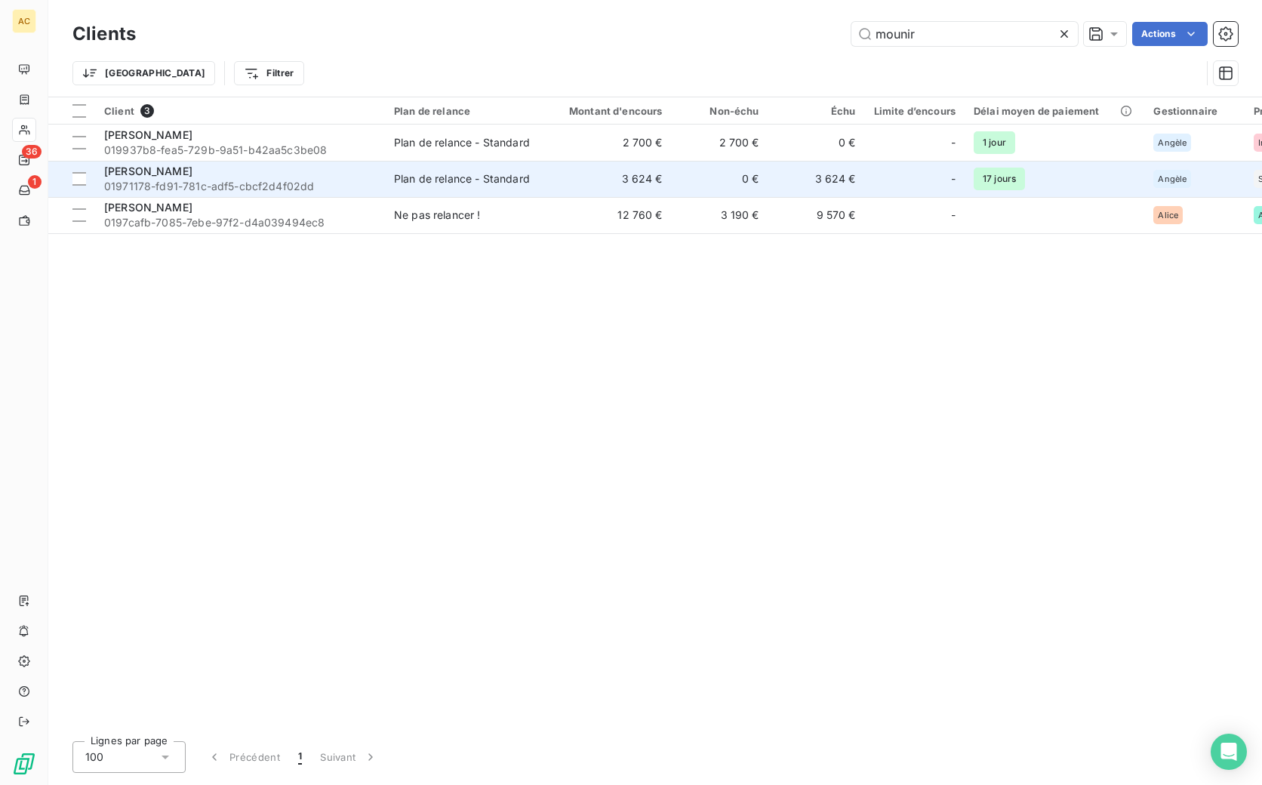
type input "mounir"
click at [215, 177] on div "[PERSON_NAME]" at bounding box center [240, 171] width 272 height 15
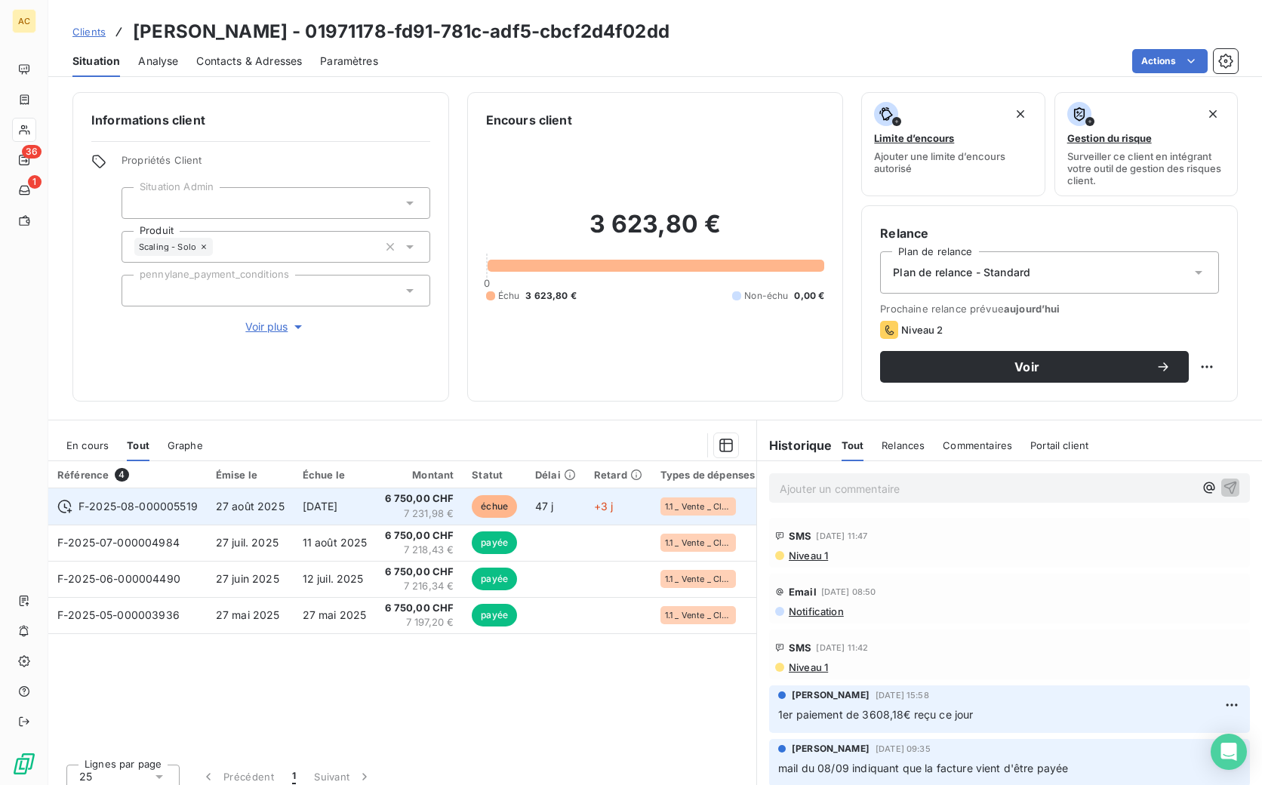
click at [202, 512] on td "F-2025-08-000005519" at bounding box center [127, 506] width 159 height 36
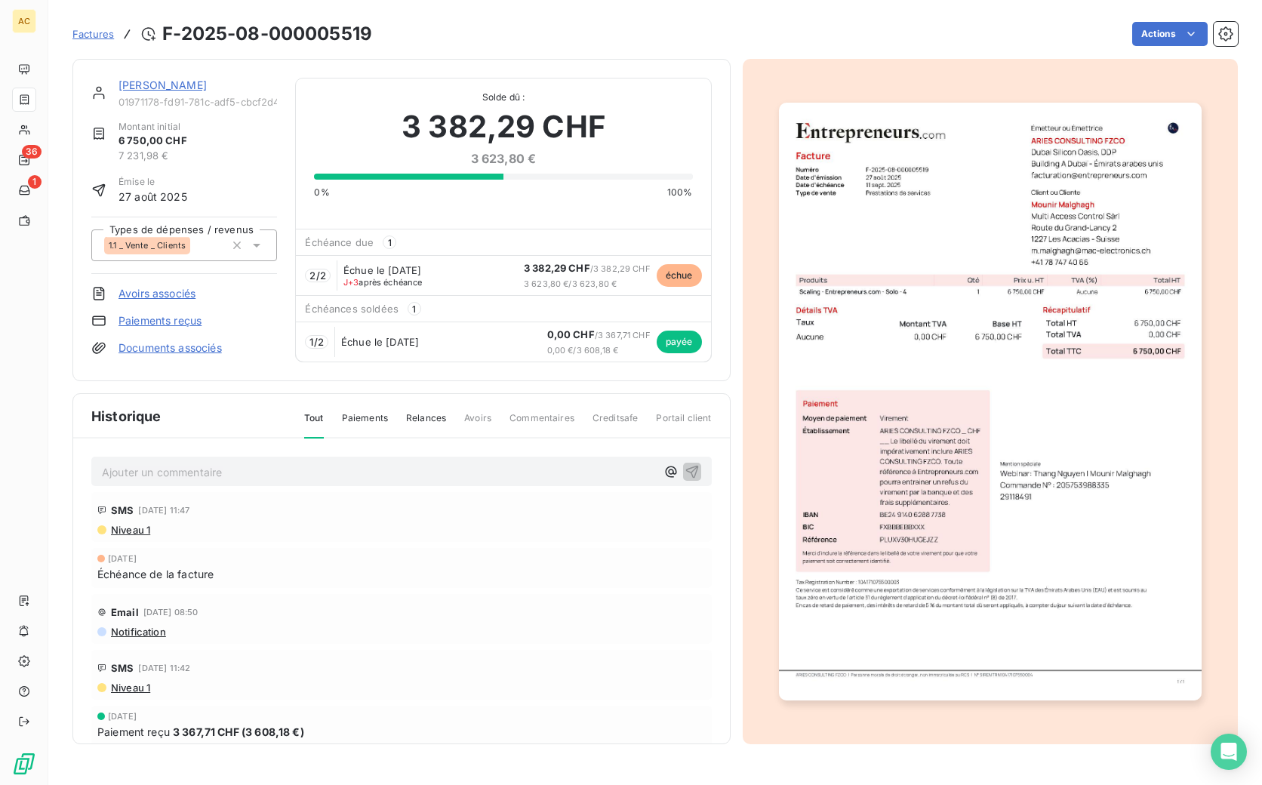
click at [191, 93] on div "Mounir Malghagh 01971178-fd91-781c-adf5-cbcf2d4f02dd" at bounding box center [198, 93] width 159 height 30
click at [197, 91] on div "[PERSON_NAME]" at bounding box center [198, 85] width 159 height 15
click at [187, 86] on link "[PERSON_NAME]" at bounding box center [163, 85] width 88 height 13
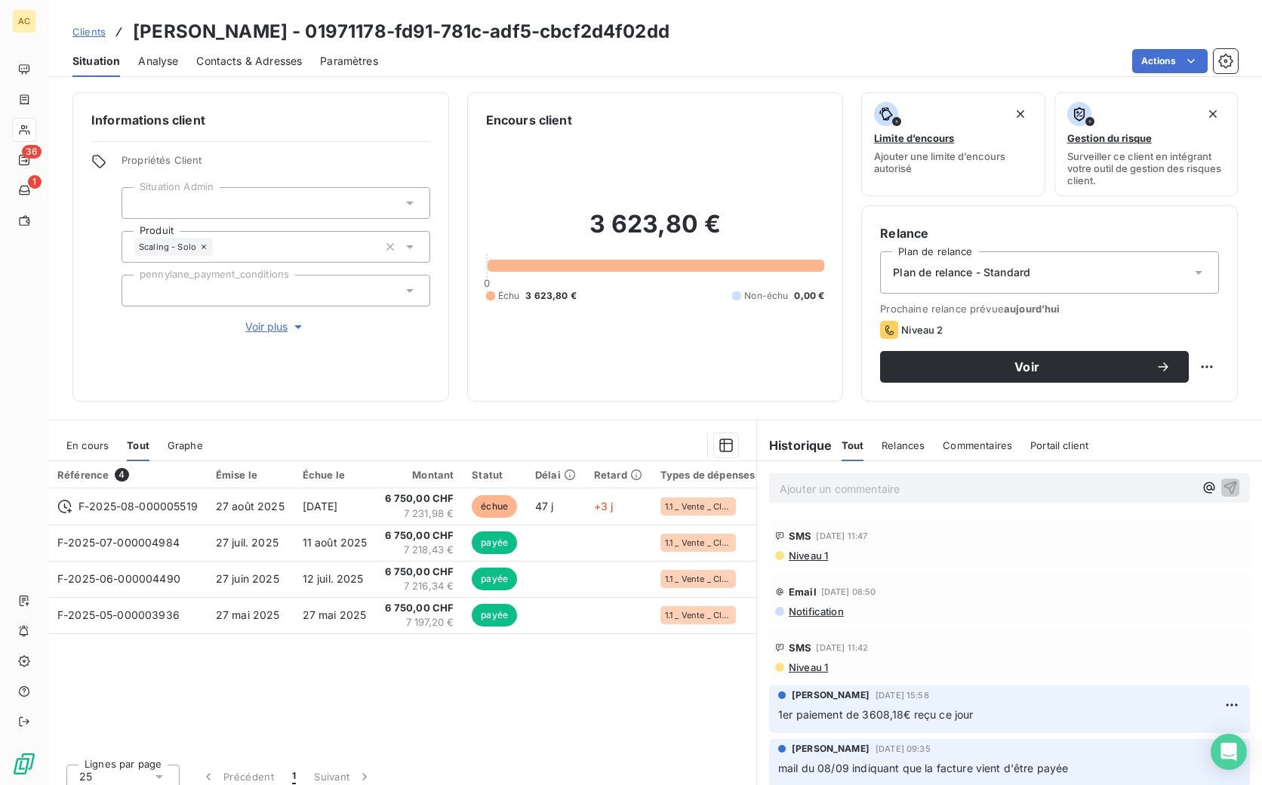
click at [265, 59] on span "Contacts & Adresses" at bounding box center [249, 61] width 106 height 15
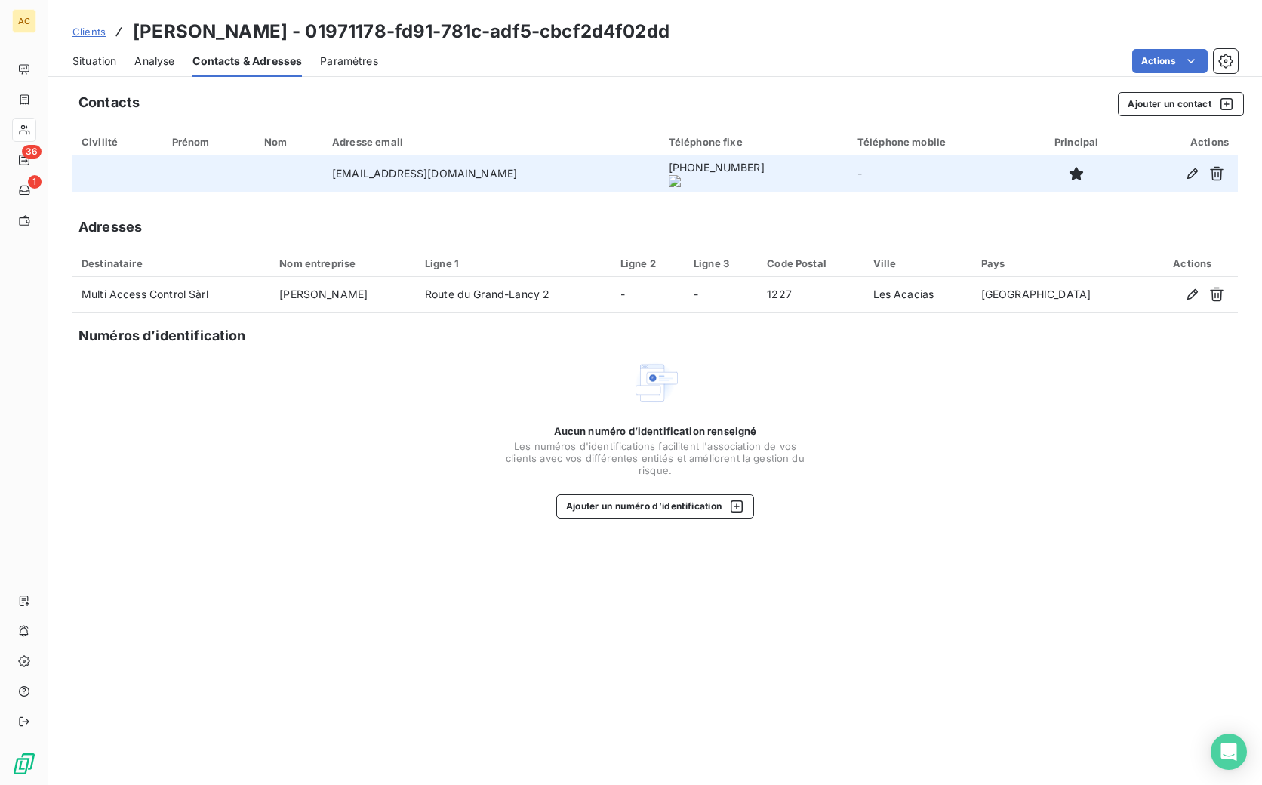
drag, startPoint x: 322, startPoint y: 175, endPoint x: 487, endPoint y: 188, distance: 165.8
click at [516, 191] on td "m.malghagh@mac-electronics.ch" at bounding box center [491, 174] width 337 height 36
copy td "m.malghagh@mac-electronics.ch"
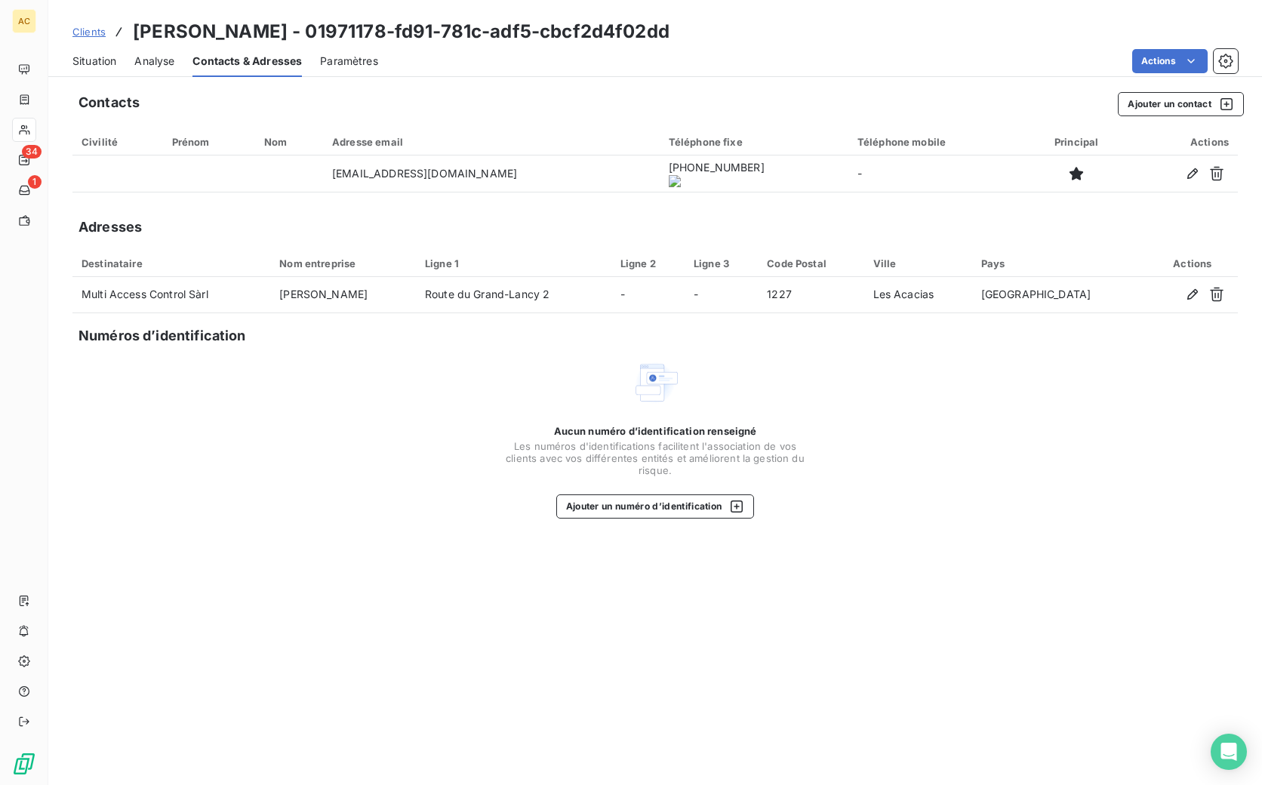
click at [88, 29] on span "Clients" at bounding box center [88, 32] width 33 height 12
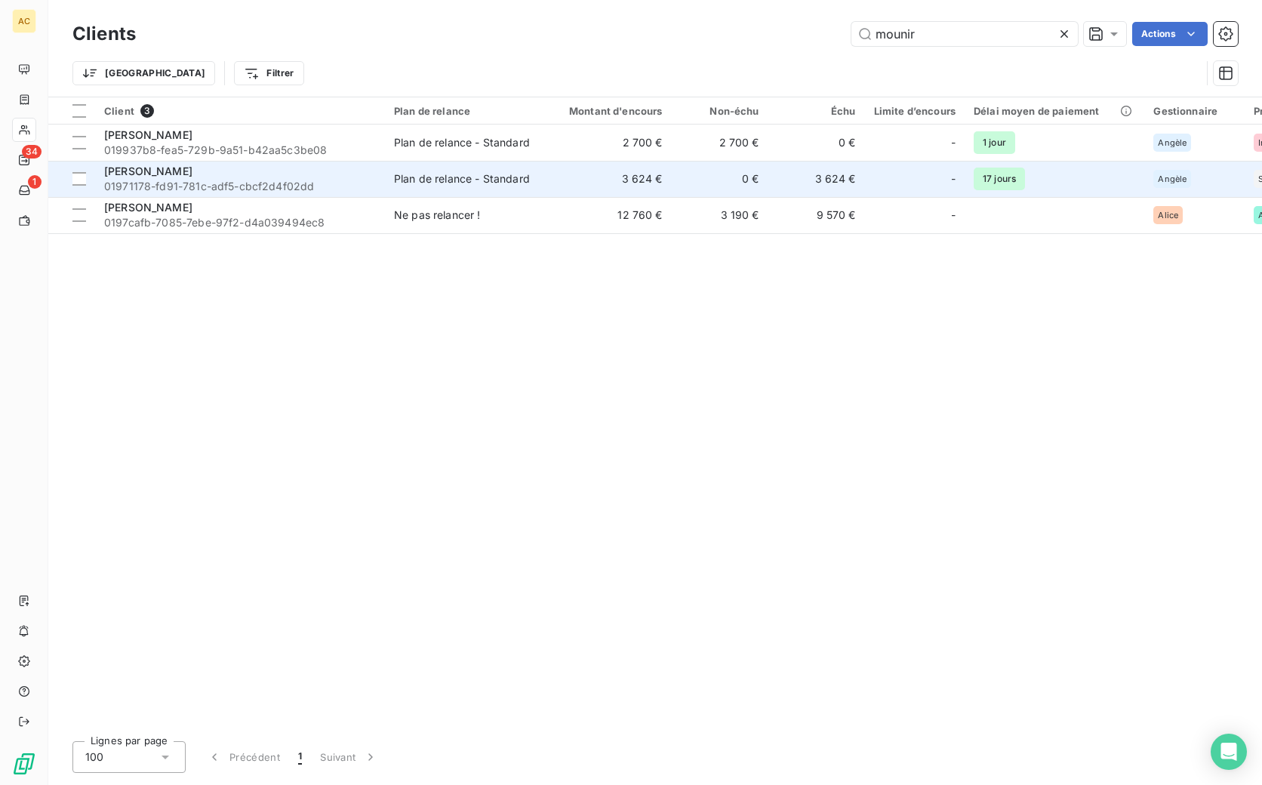
click at [288, 189] on span "01971178-fd91-781c-adf5-cbcf2d4f02dd" at bounding box center [240, 186] width 272 height 15
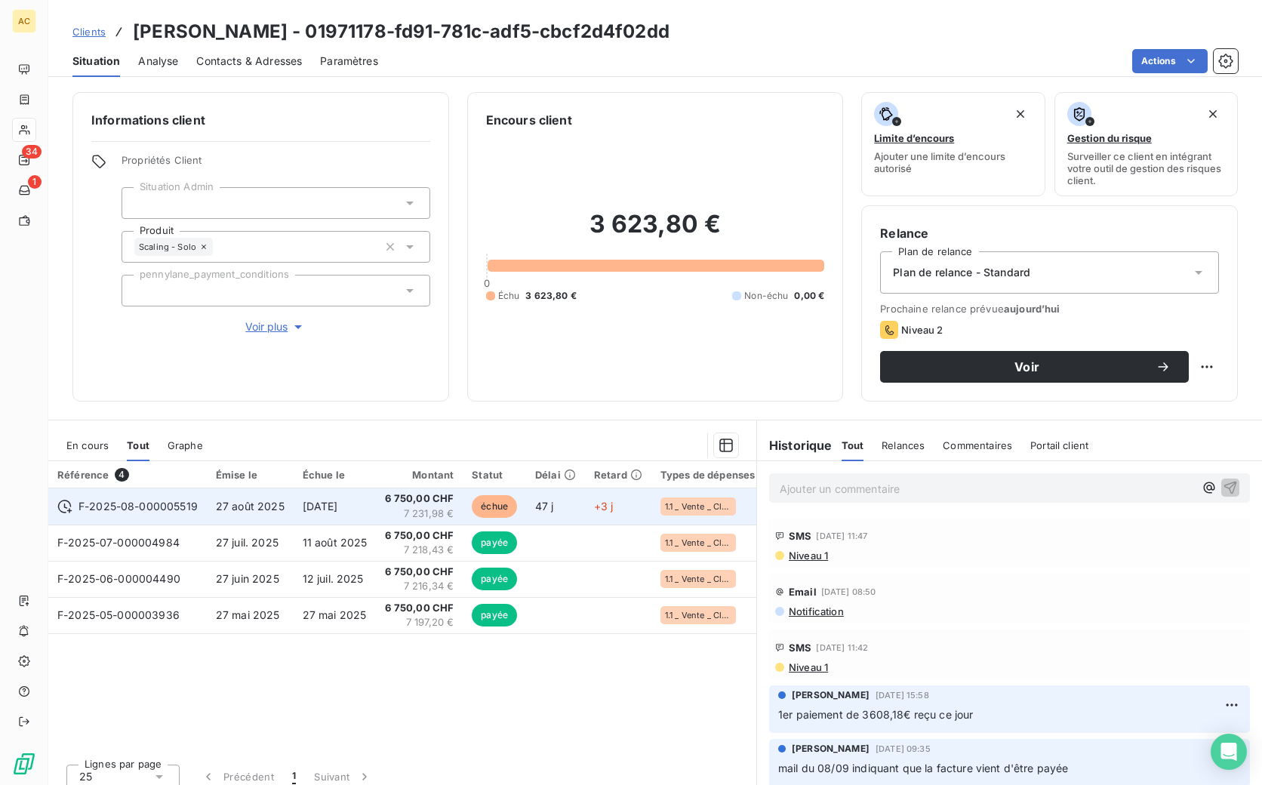
click at [272, 510] on span "27 août 2025" at bounding box center [250, 506] width 69 height 13
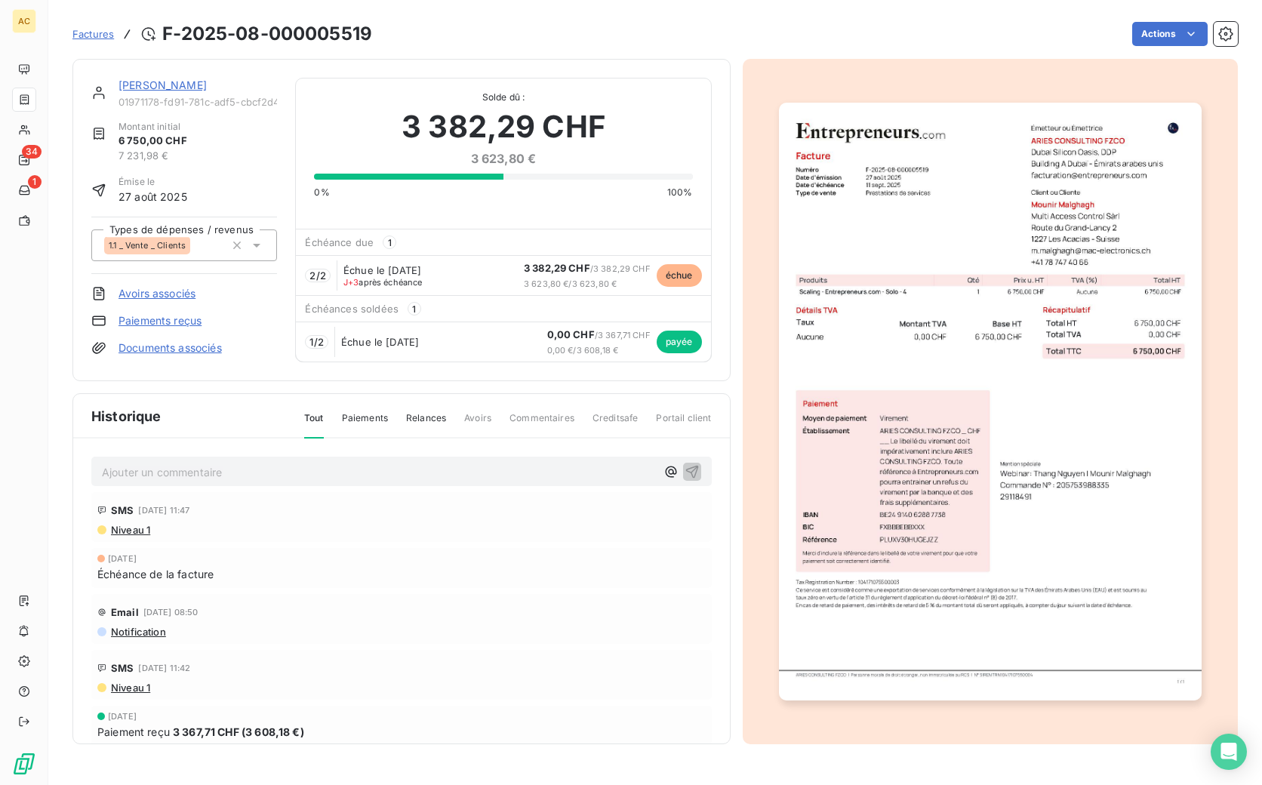
click at [177, 83] on link "[PERSON_NAME]" at bounding box center [163, 85] width 88 height 13
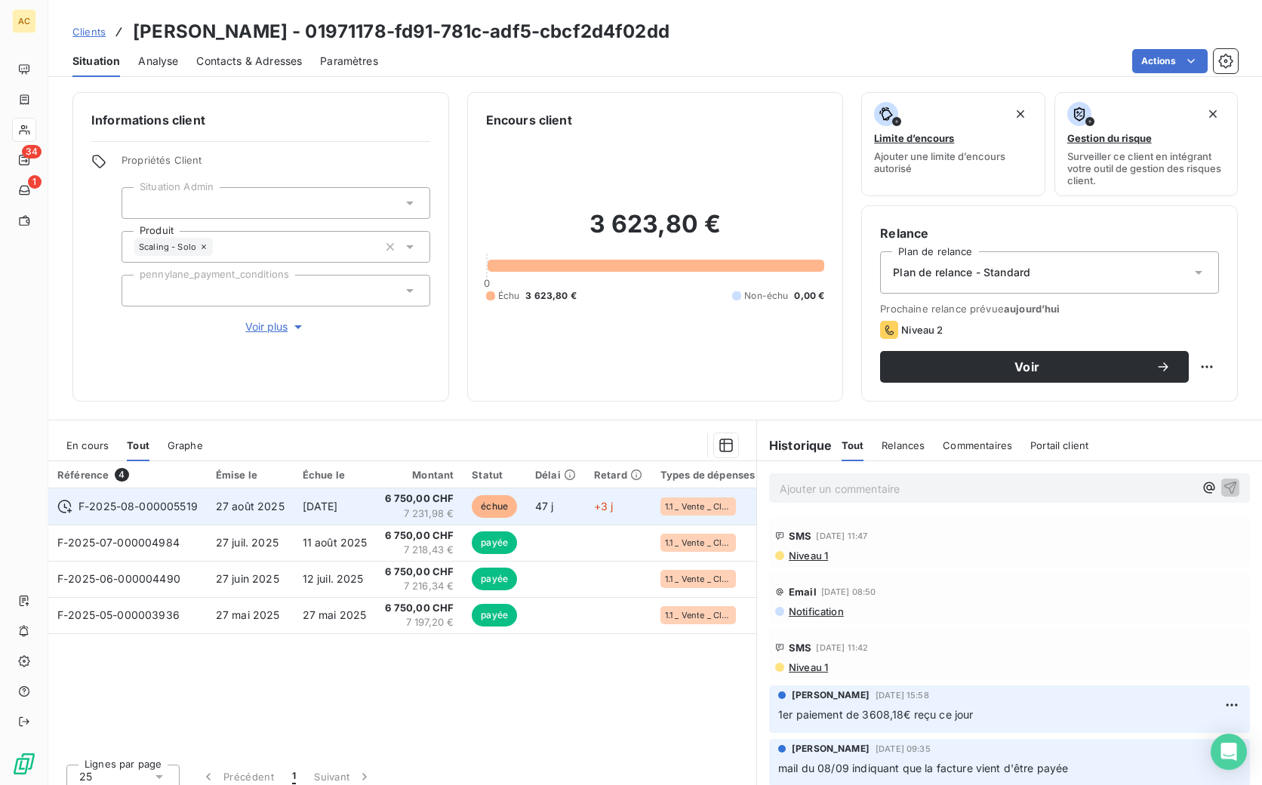
click at [281, 510] on span "27 août 2025" at bounding box center [250, 506] width 69 height 13
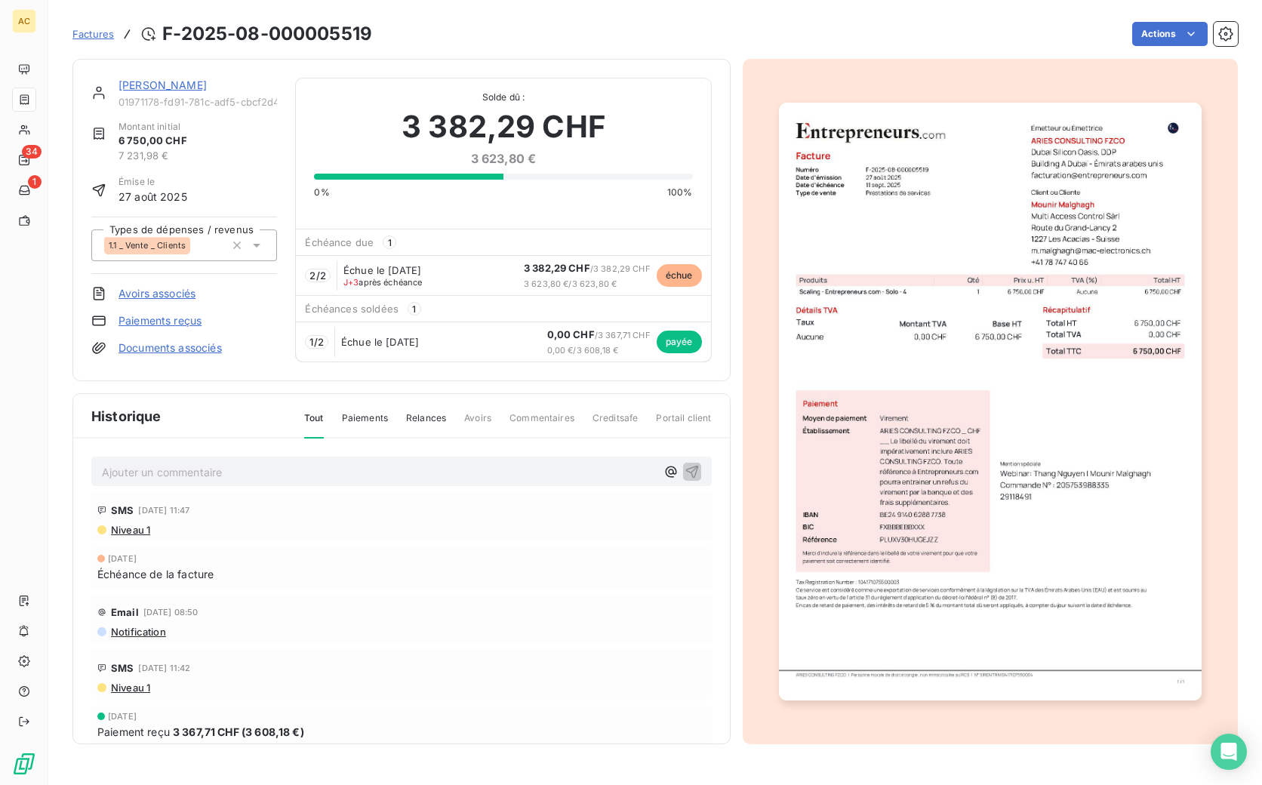
click at [136, 85] on link "[PERSON_NAME]" at bounding box center [163, 85] width 88 height 13
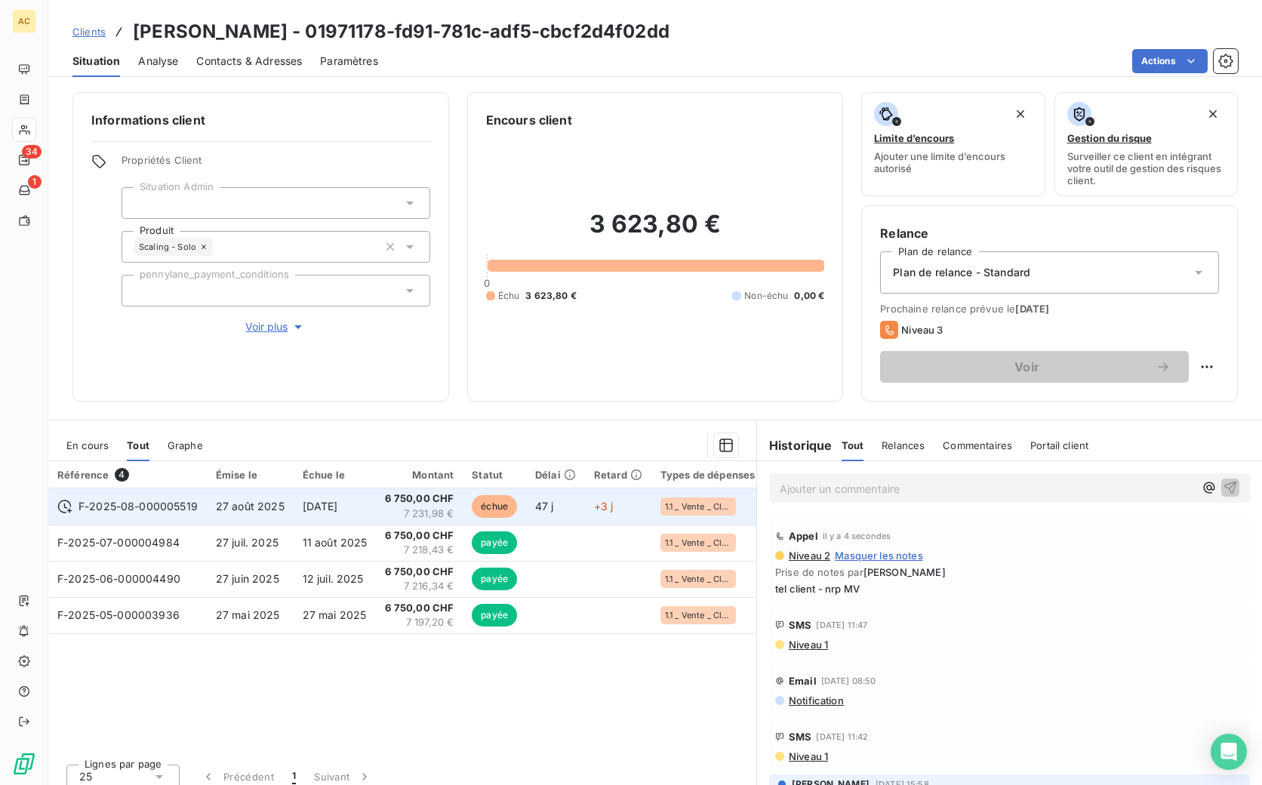
click at [328, 505] on span "10 sept. 2025" at bounding box center [320, 506] width 35 height 13
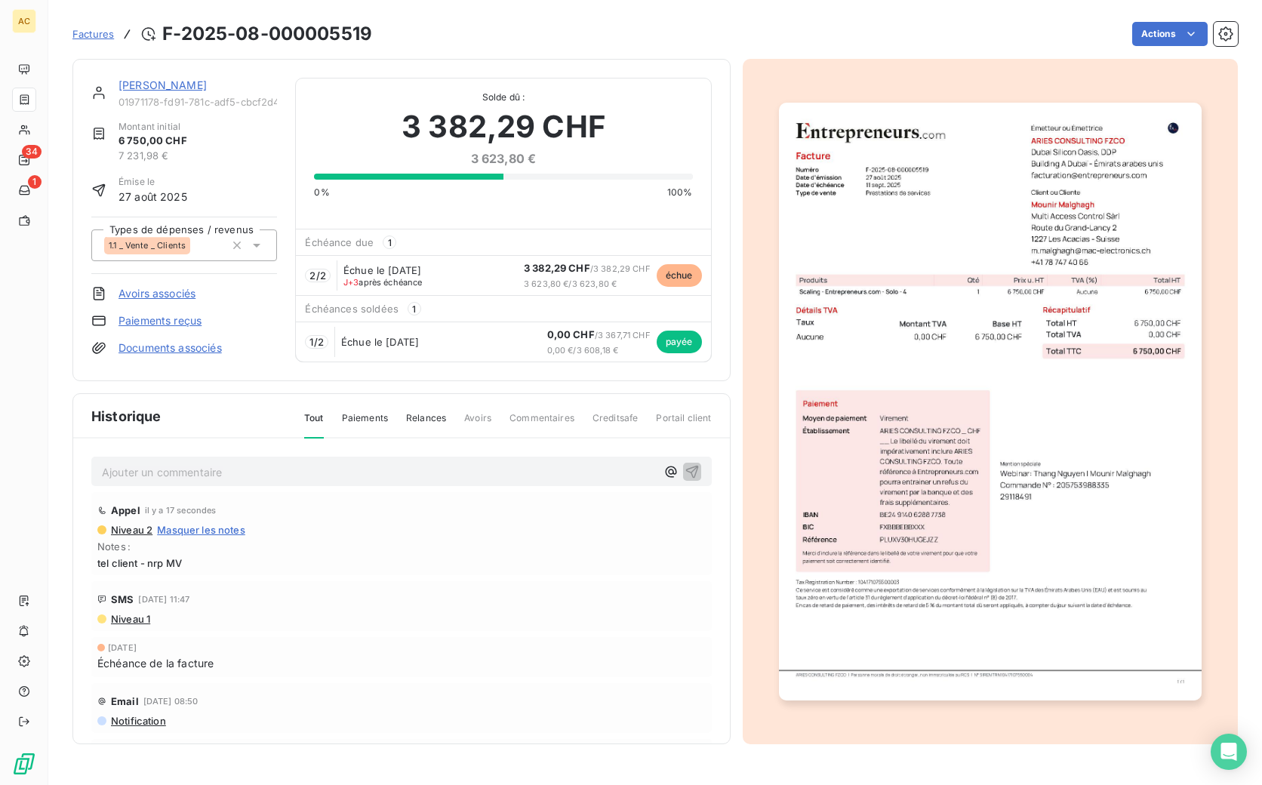
click at [153, 91] on link "[PERSON_NAME]" at bounding box center [163, 85] width 88 height 13
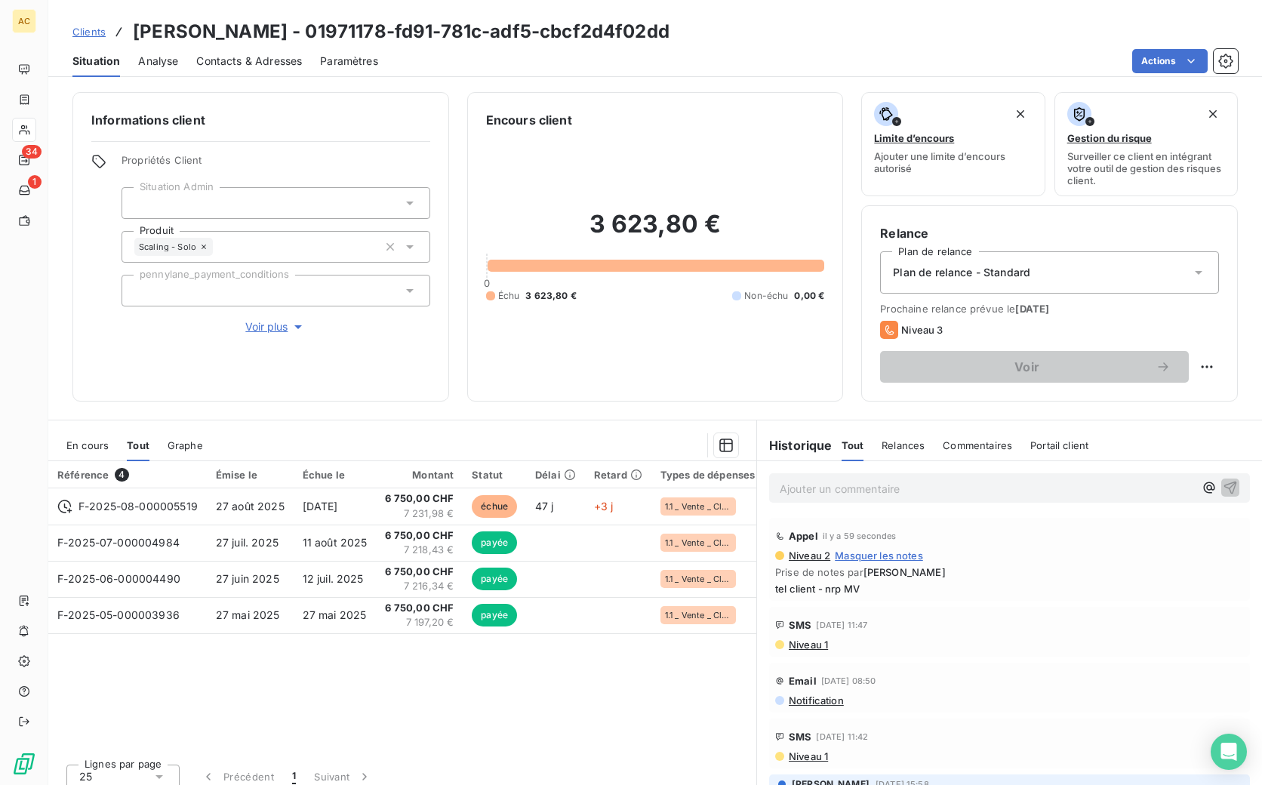
click at [91, 32] on span "Clients" at bounding box center [88, 32] width 33 height 12
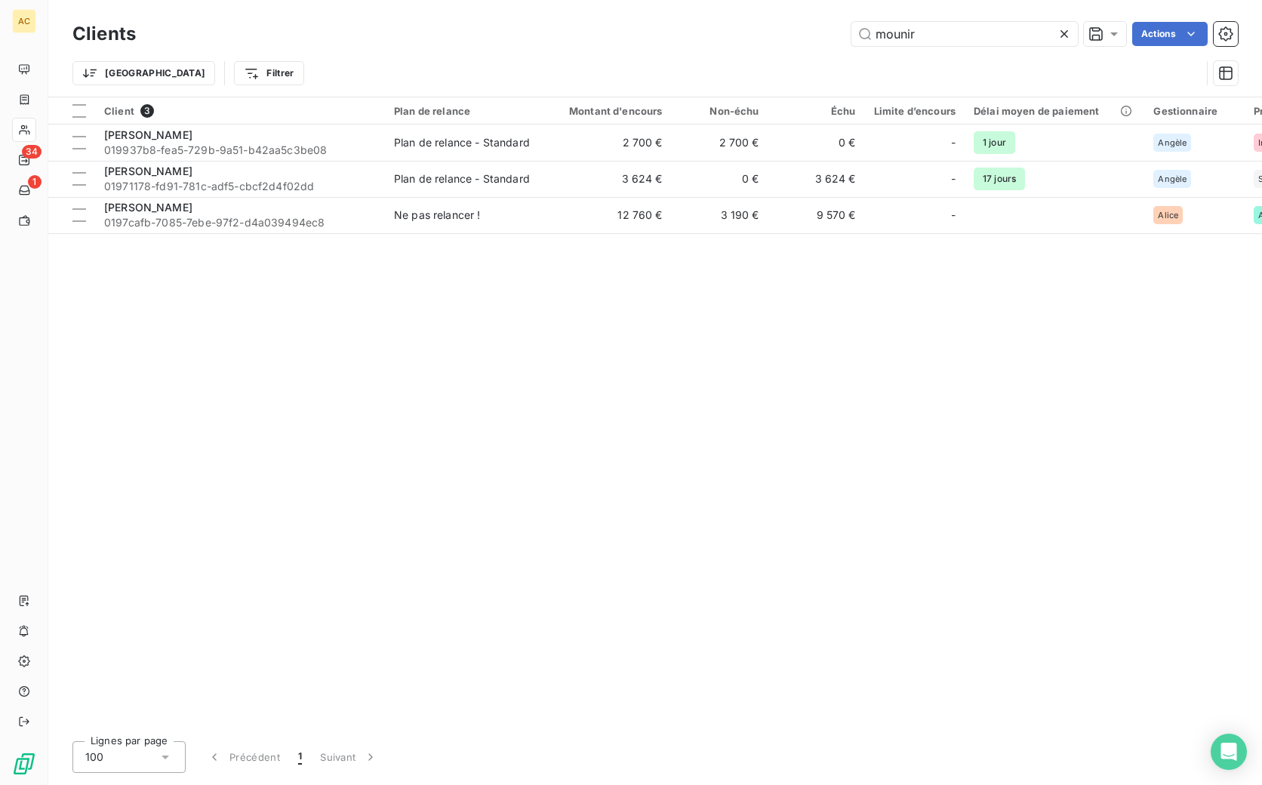
drag, startPoint x: 919, startPoint y: 28, endPoint x: 843, endPoint y: 37, distance: 76.8
click at [842, 35] on div "mounir Actions" at bounding box center [696, 34] width 1084 height 24
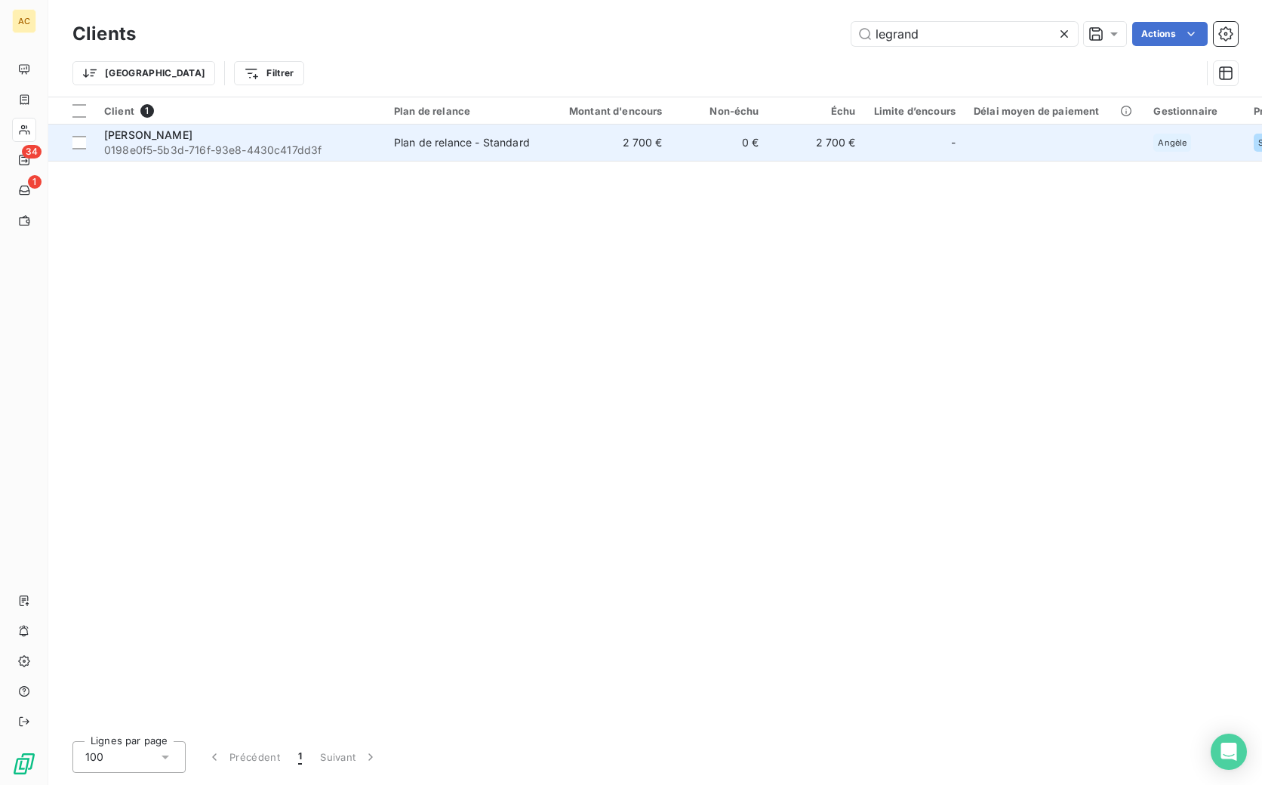
type input "legrand"
click at [456, 137] on div "Plan de relance - Standard" at bounding box center [462, 142] width 136 height 15
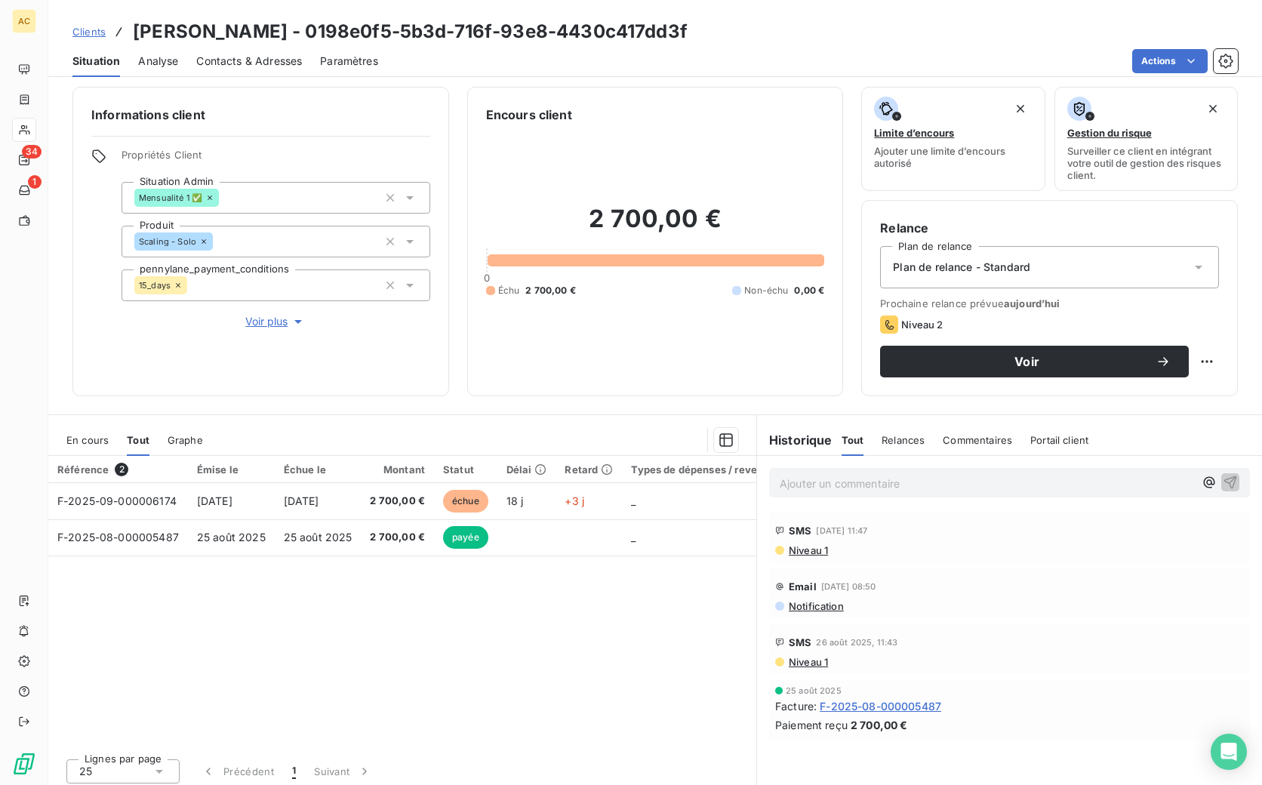
scroll to position [12, 0]
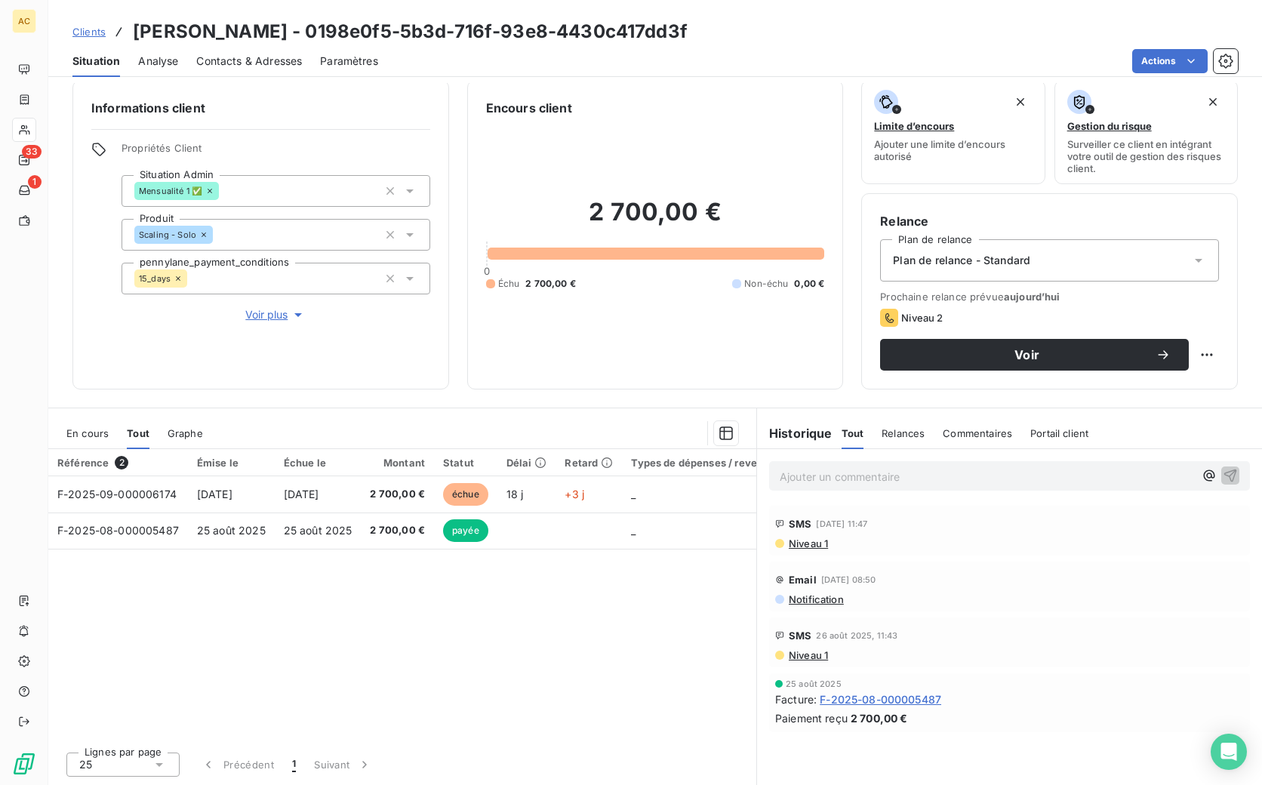
click at [257, 64] on span "Contacts & Adresses" at bounding box center [249, 61] width 106 height 15
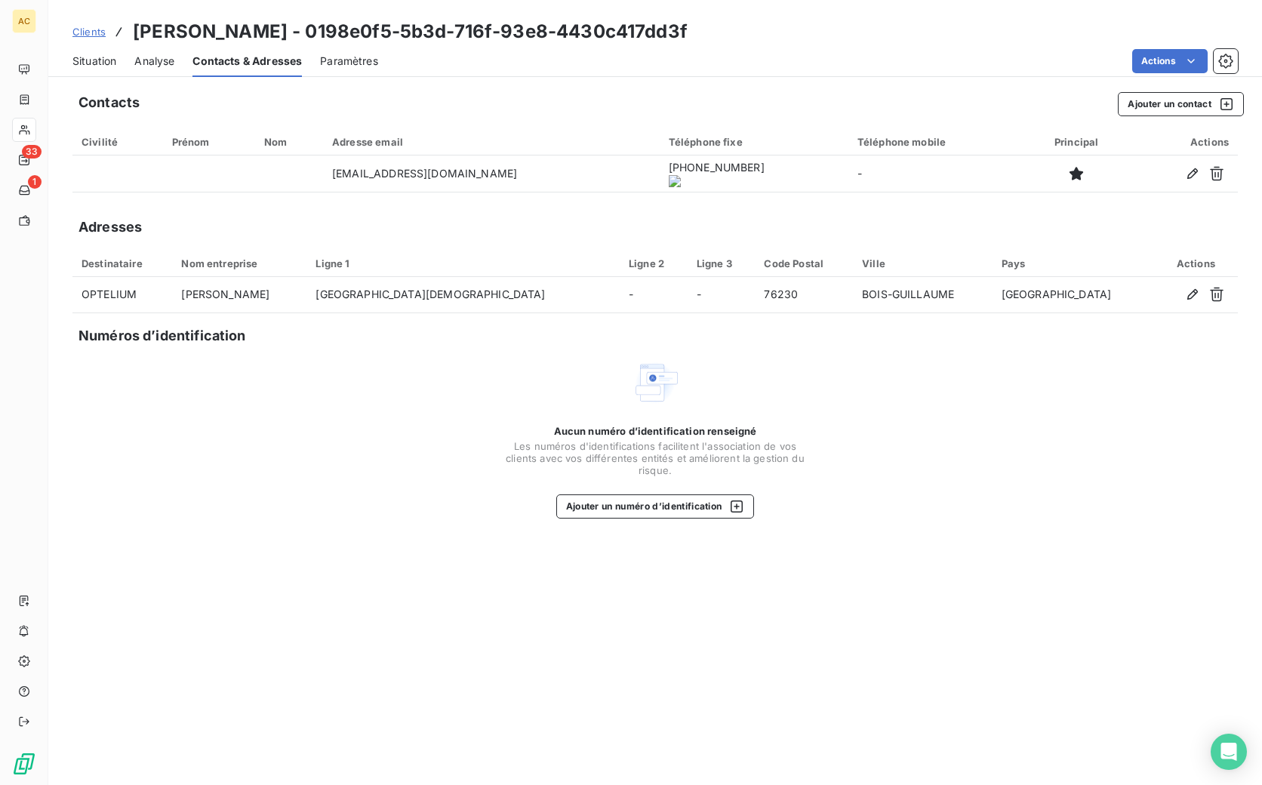
click at [94, 57] on span "Situation" at bounding box center [94, 61] width 44 height 15
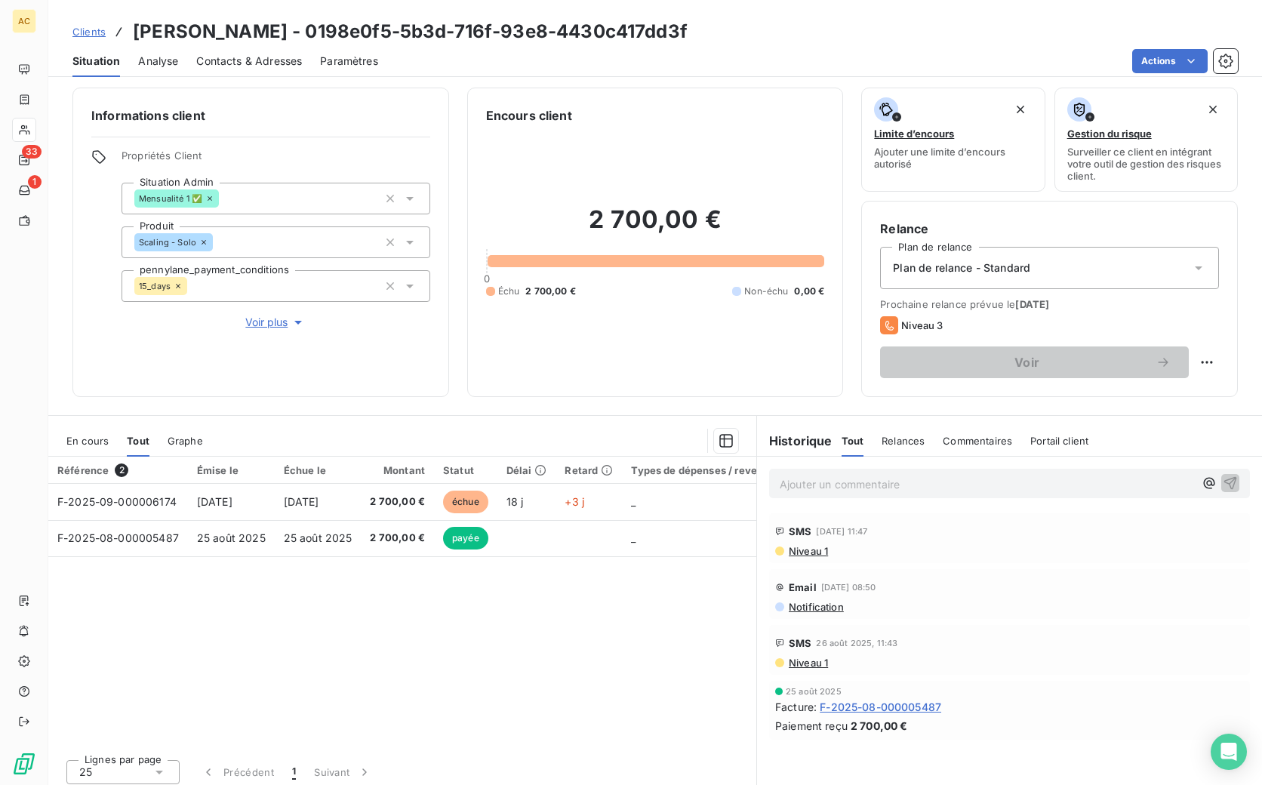
scroll to position [0, 0]
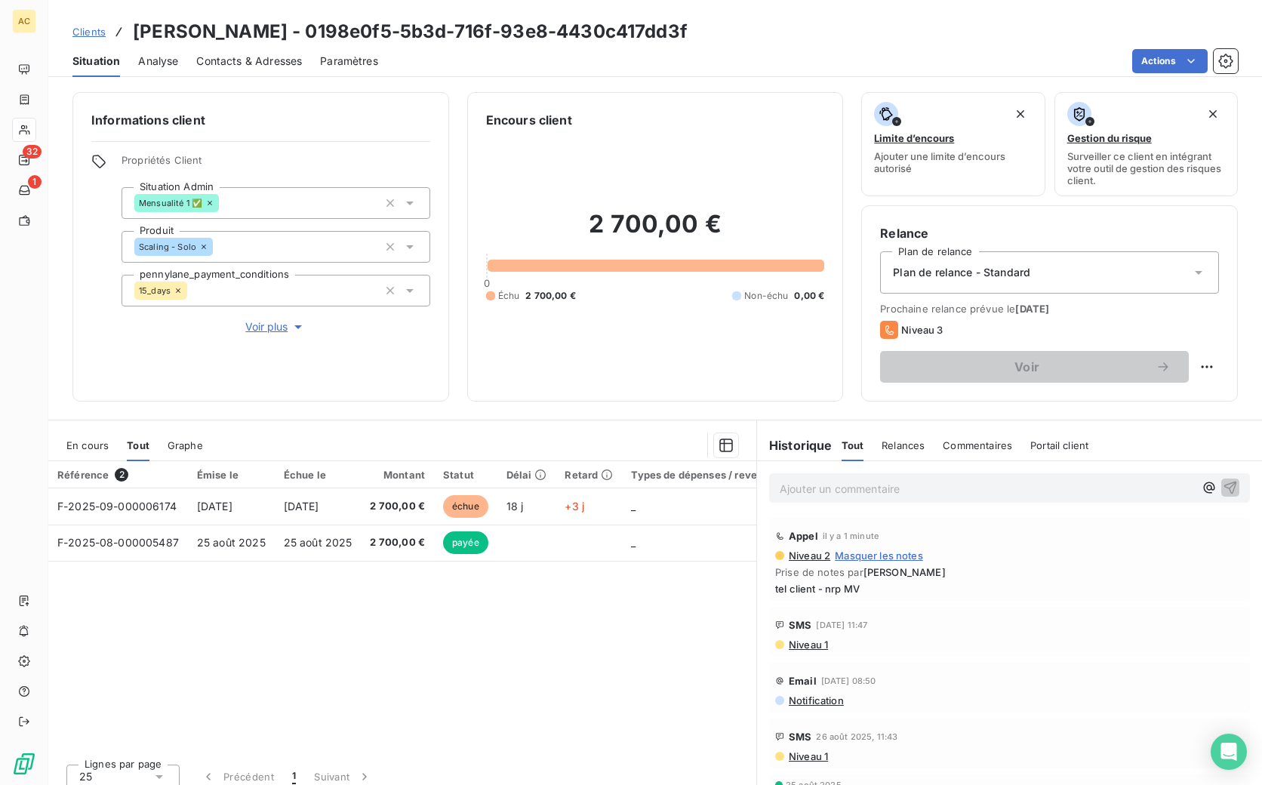
click at [90, 35] on span "Clients" at bounding box center [88, 32] width 33 height 12
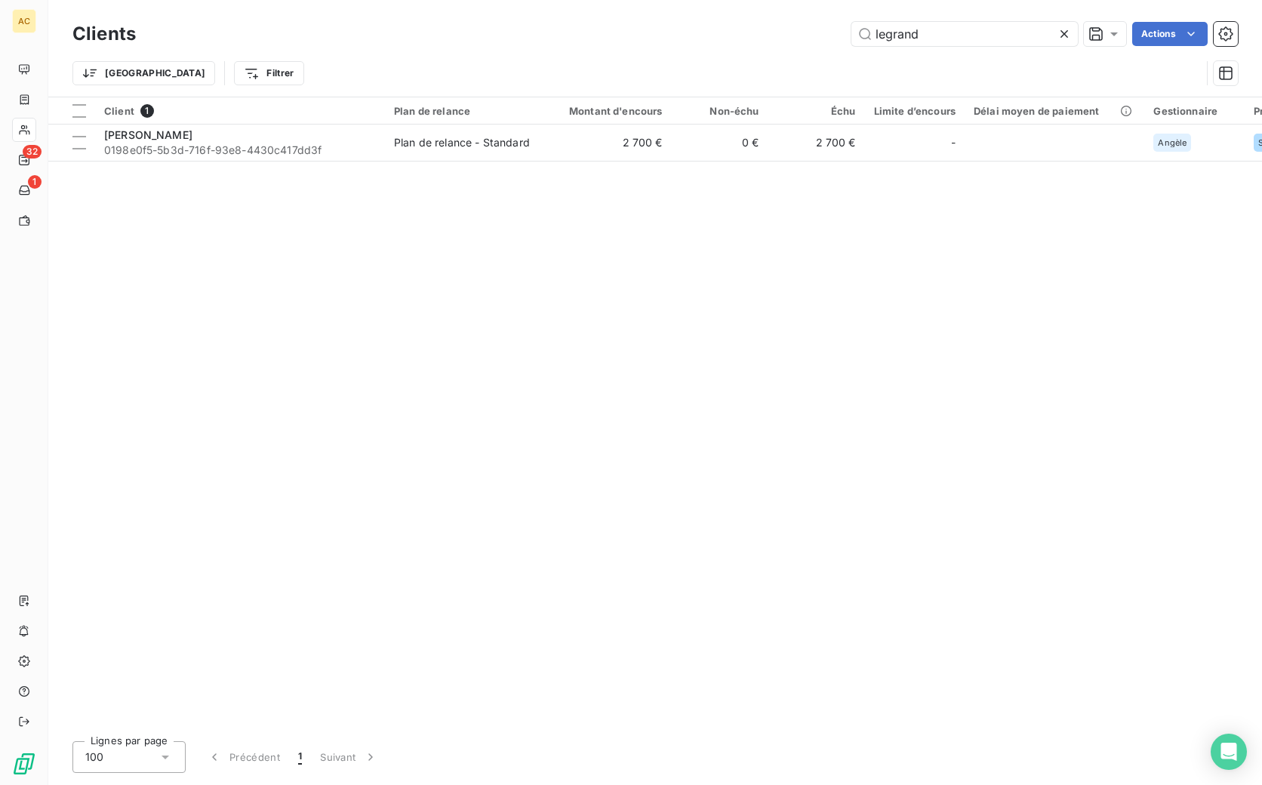
drag, startPoint x: 909, startPoint y: 38, endPoint x: 837, endPoint y: 29, distance: 72.4
click at [837, 29] on div "legrand Actions" at bounding box center [696, 34] width 1084 height 24
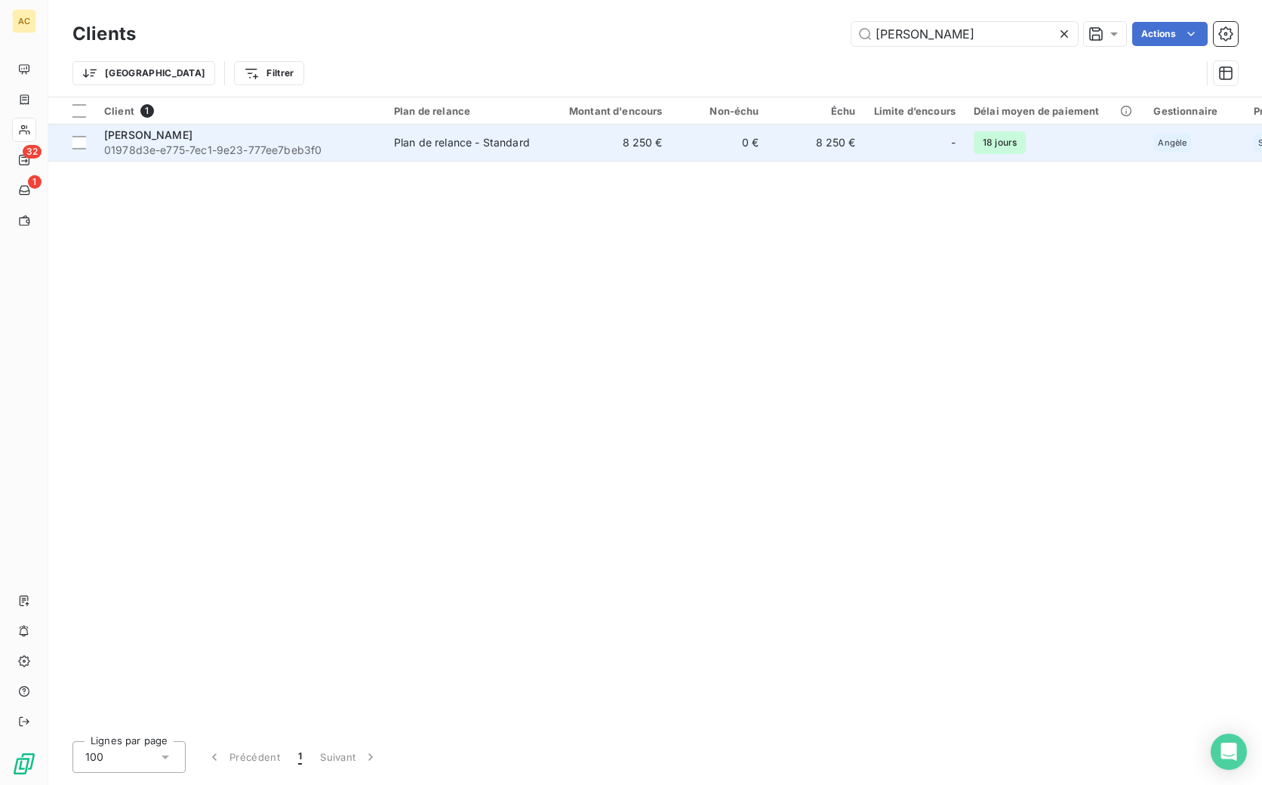
type input "francisco"
click at [225, 135] on div "[PERSON_NAME]" at bounding box center [240, 135] width 272 height 15
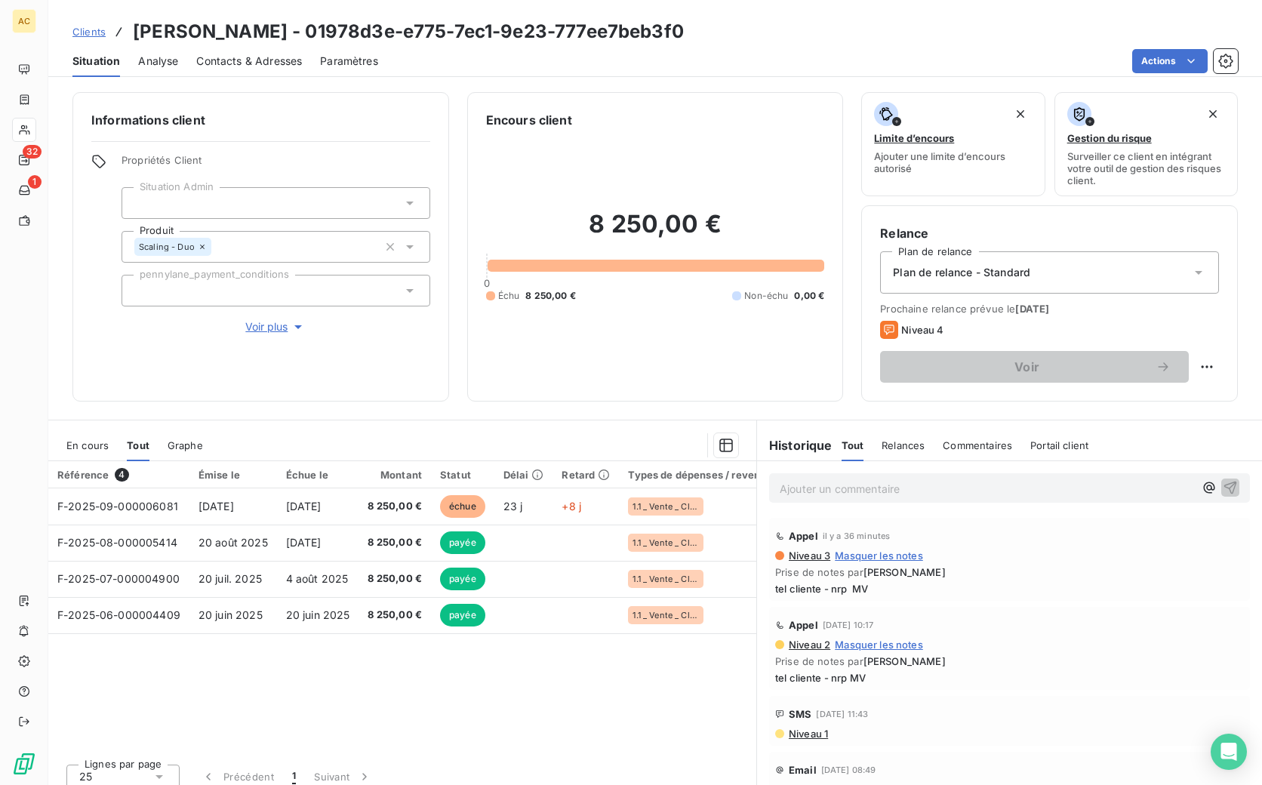
click at [227, 58] on span "Contacts & Adresses" at bounding box center [249, 61] width 106 height 15
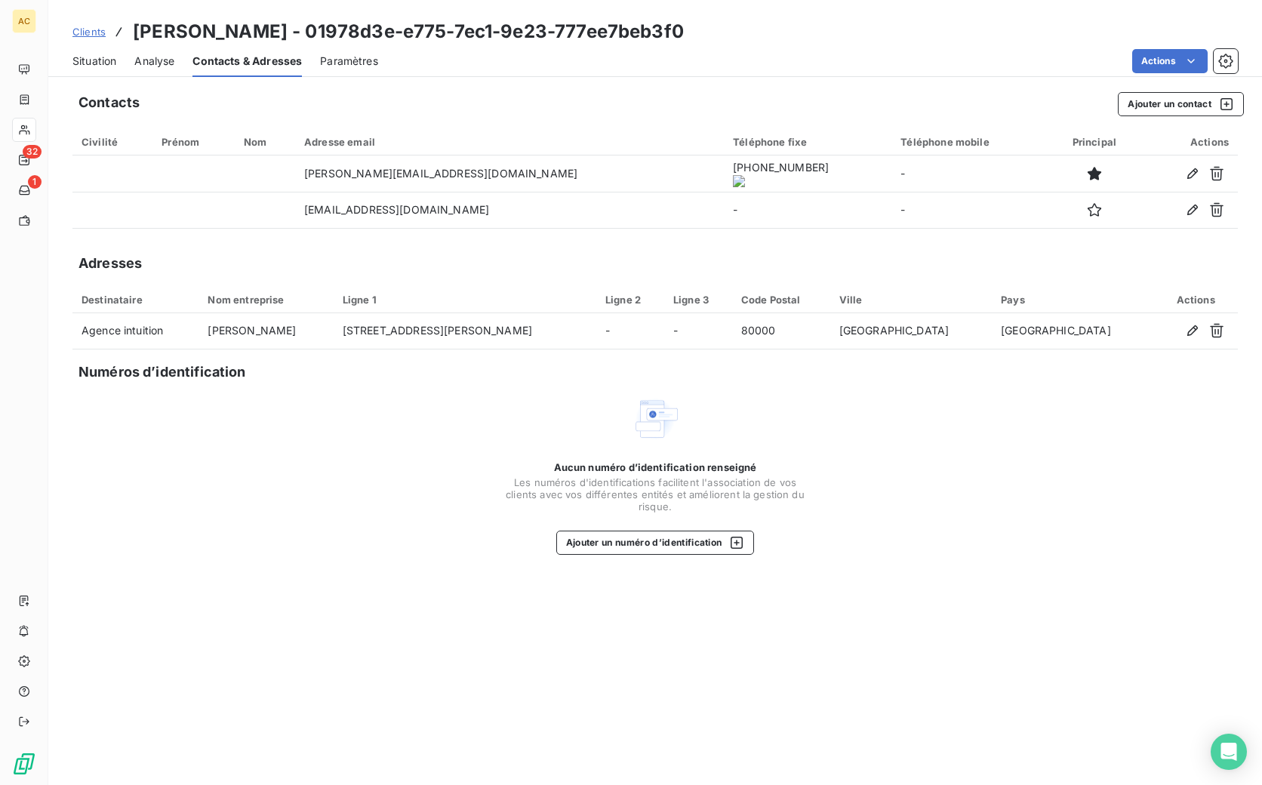
click at [88, 57] on span "Situation" at bounding box center [94, 61] width 44 height 15
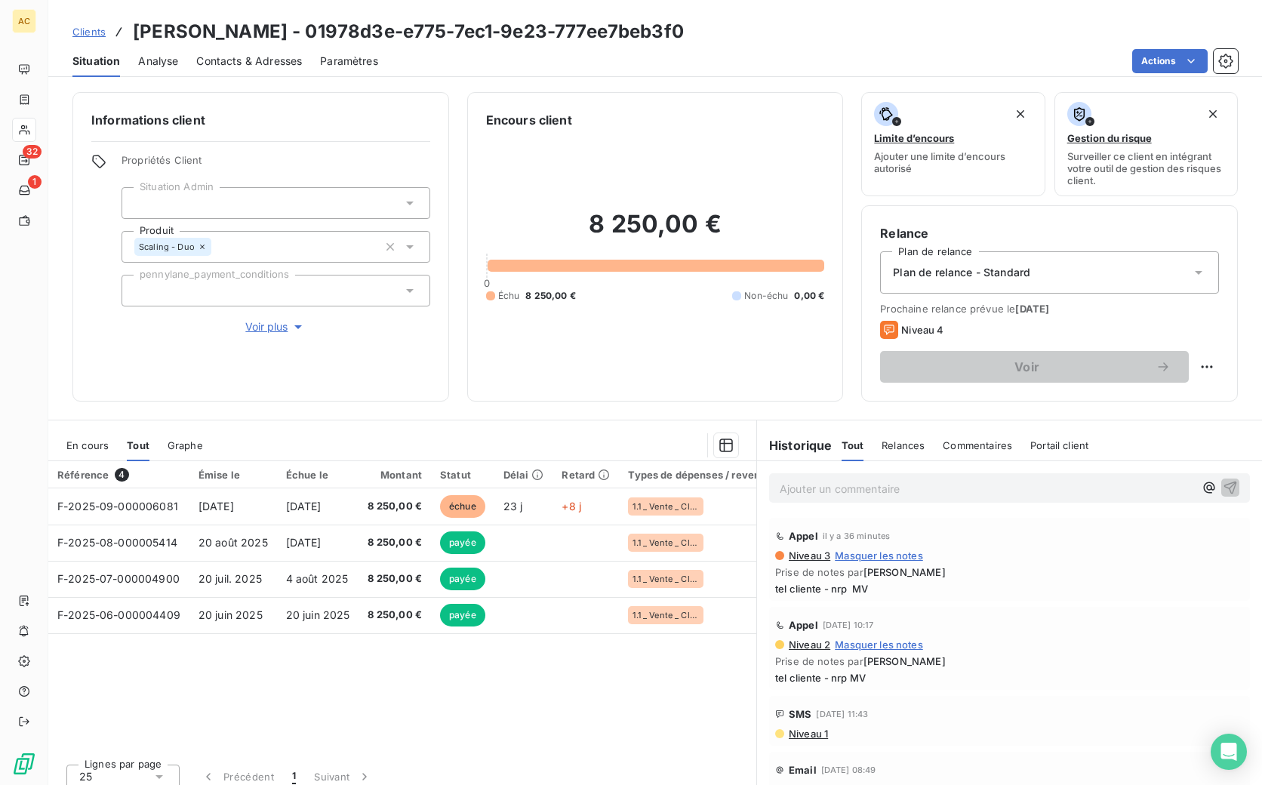
click at [886, 493] on p "Ajouter un commentaire ﻿" at bounding box center [987, 488] width 414 height 19
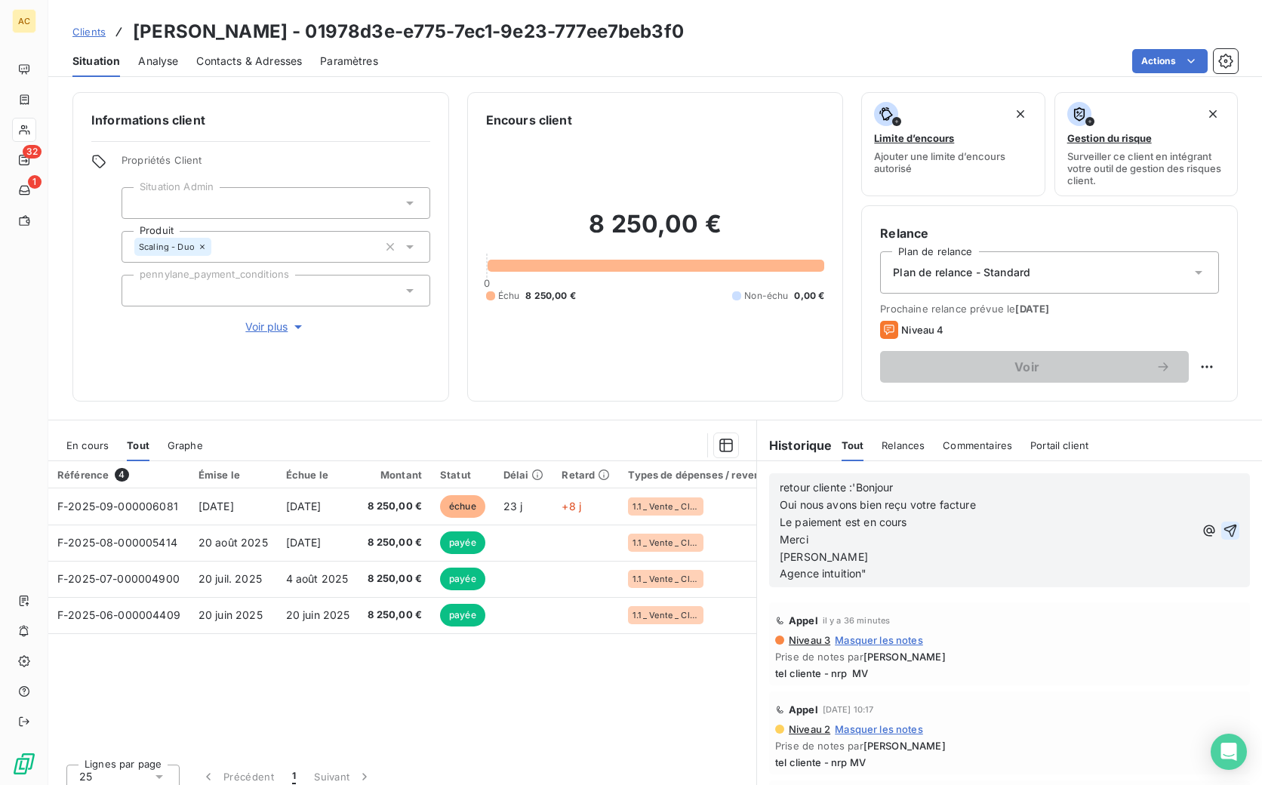
click at [1223, 528] on icon "button" at bounding box center [1230, 530] width 15 height 15
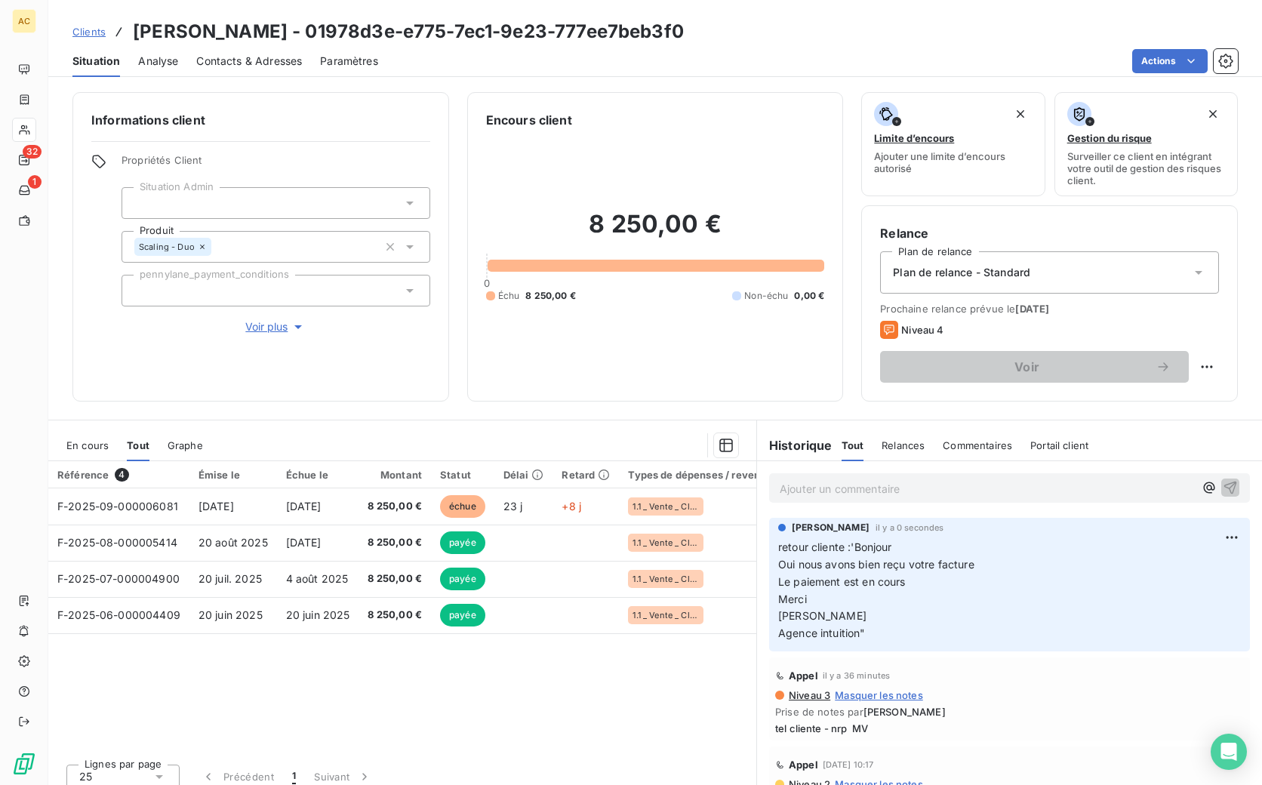
click at [92, 33] on span "Clients" at bounding box center [88, 32] width 33 height 12
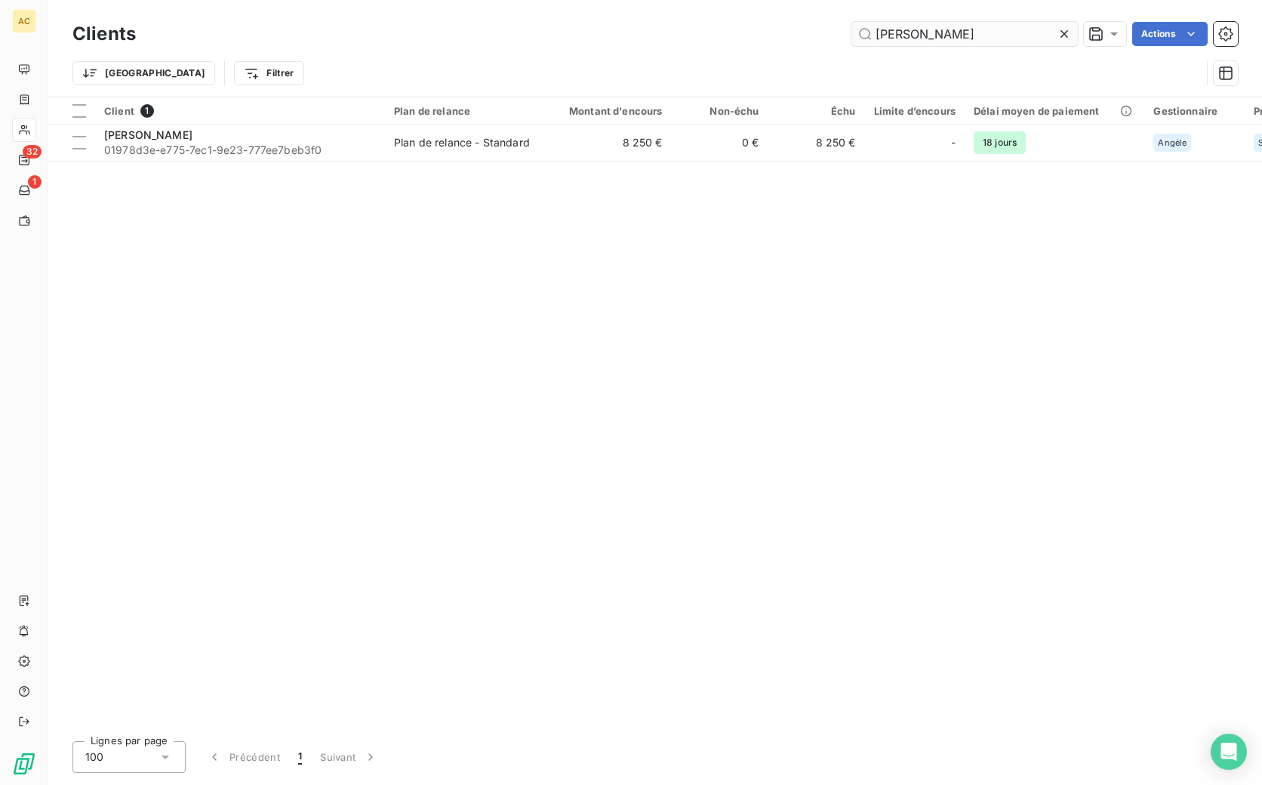
drag, startPoint x: 933, startPoint y: 28, endPoint x: 851, endPoint y: 25, distance: 81.6
click at [851, 25] on input "francisco" at bounding box center [964, 34] width 226 height 24
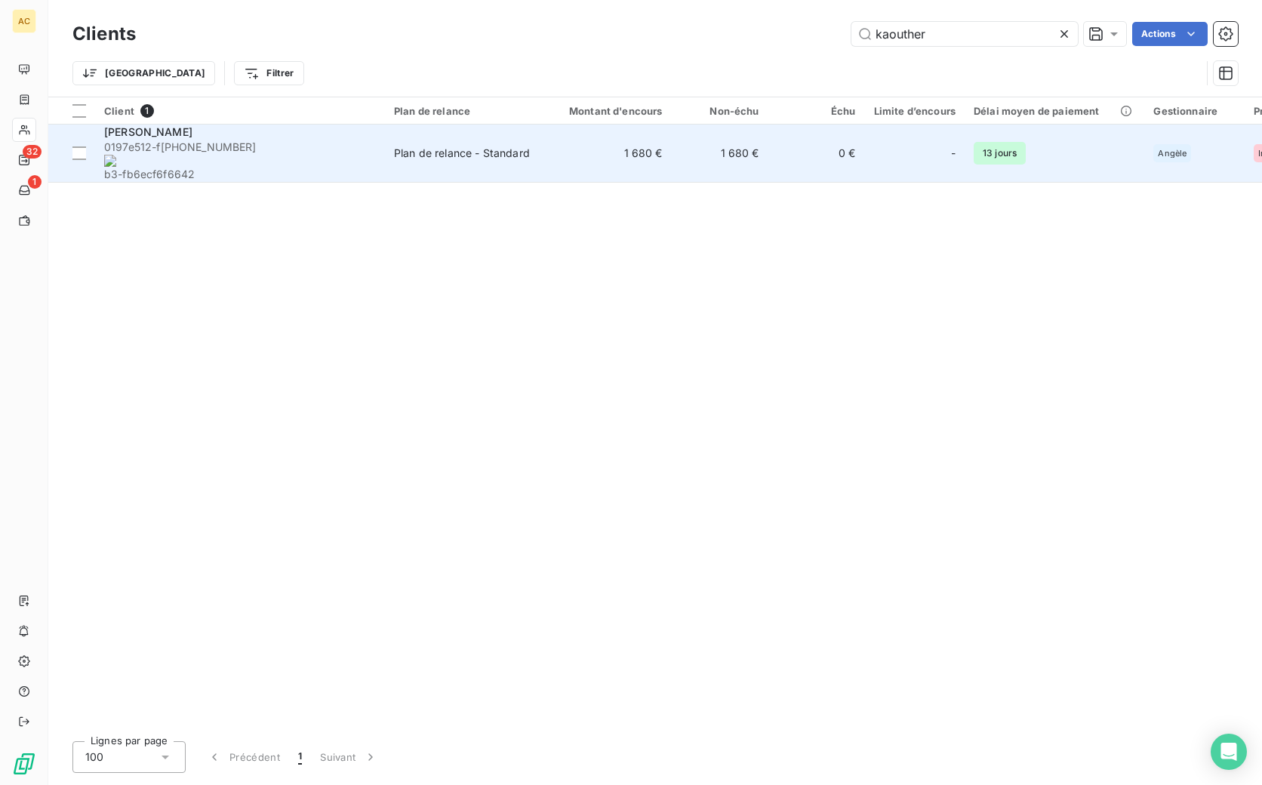
type input "kaouther"
click at [218, 140] on div "Kaouther Ferjani" at bounding box center [240, 132] width 272 height 15
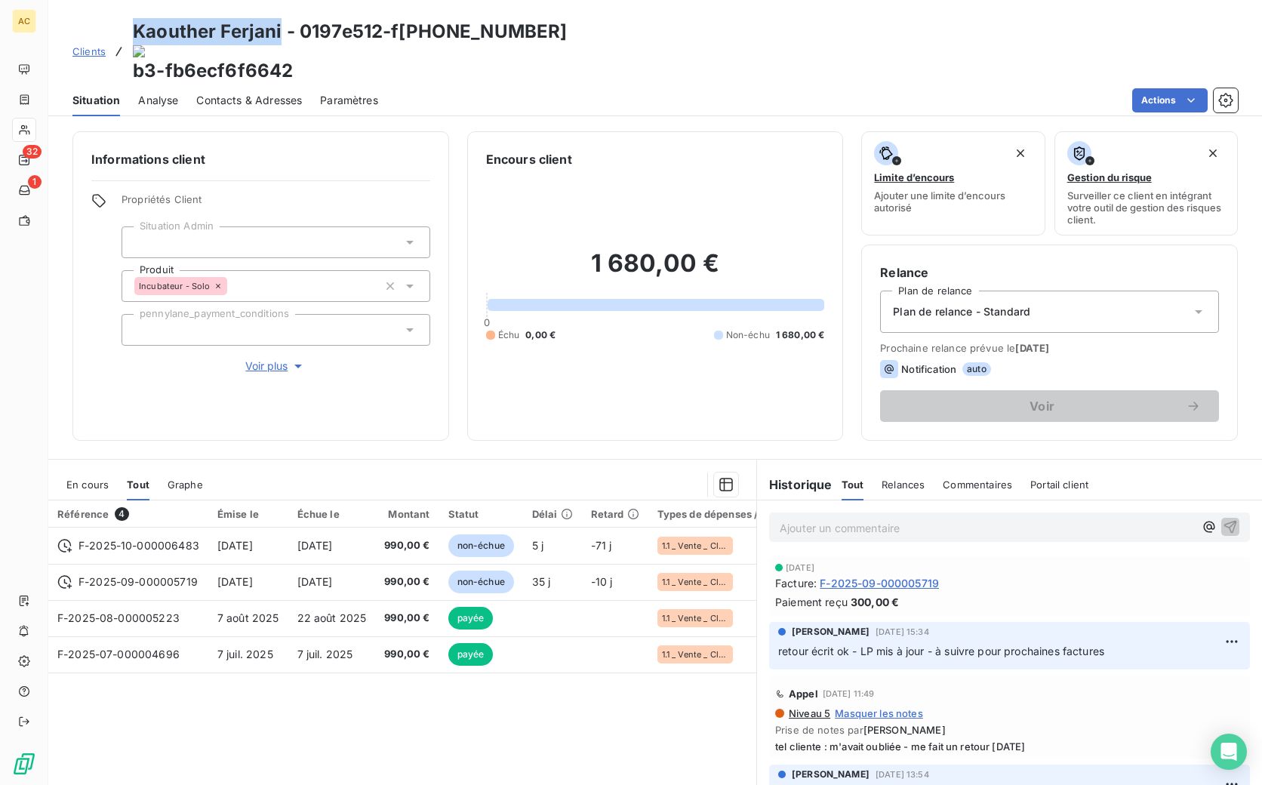
drag, startPoint x: 135, startPoint y: 30, endPoint x: 262, endPoint y: 30, distance: 126.8
click at [279, 29] on h3 "Kaouther Ferjani - 0197e512-f 665-7021-81 b3-fb6ecf6f6642" at bounding box center [350, 51] width 434 height 66
click at [94, 45] on span "Clients" at bounding box center [88, 51] width 33 height 12
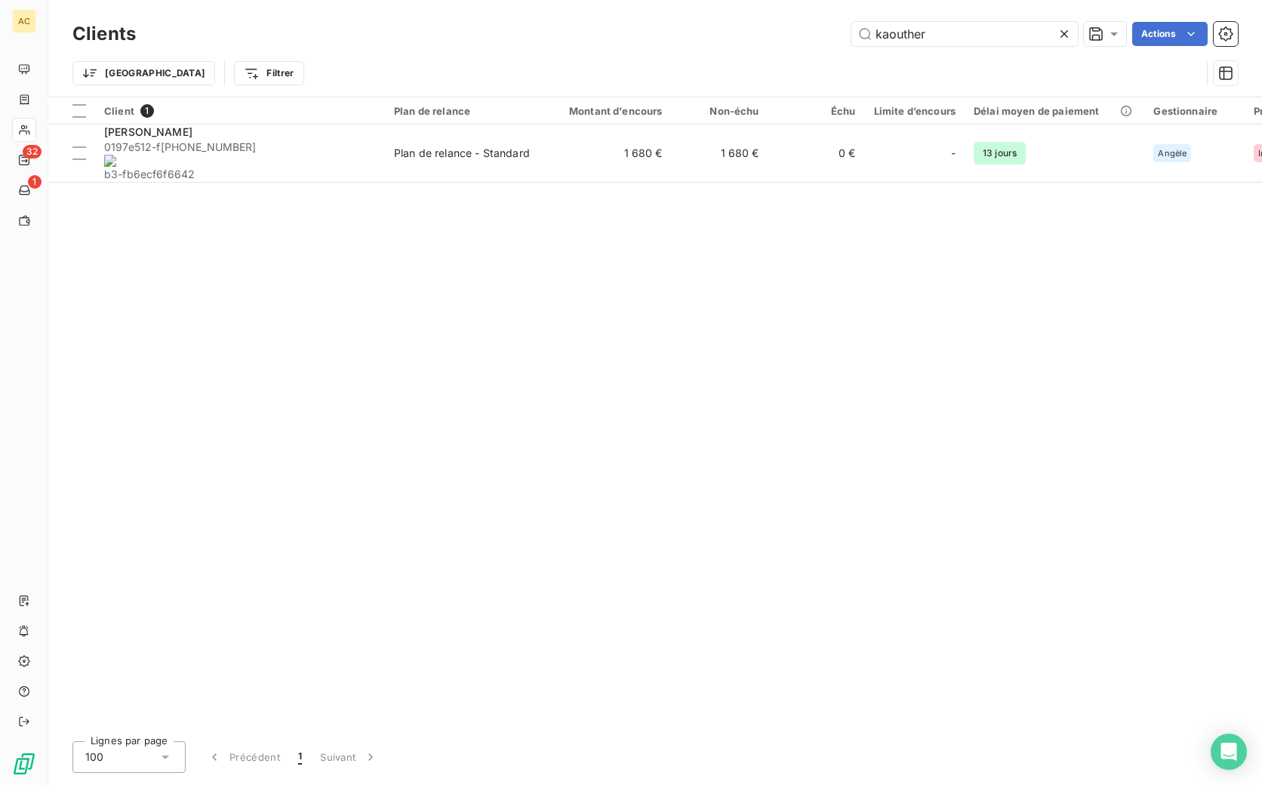
drag, startPoint x: 910, startPoint y: 39, endPoint x: 850, endPoint y: 43, distance: 59.8
click at [847, 38] on div "kaouther Actions" at bounding box center [696, 34] width 1084 height 24
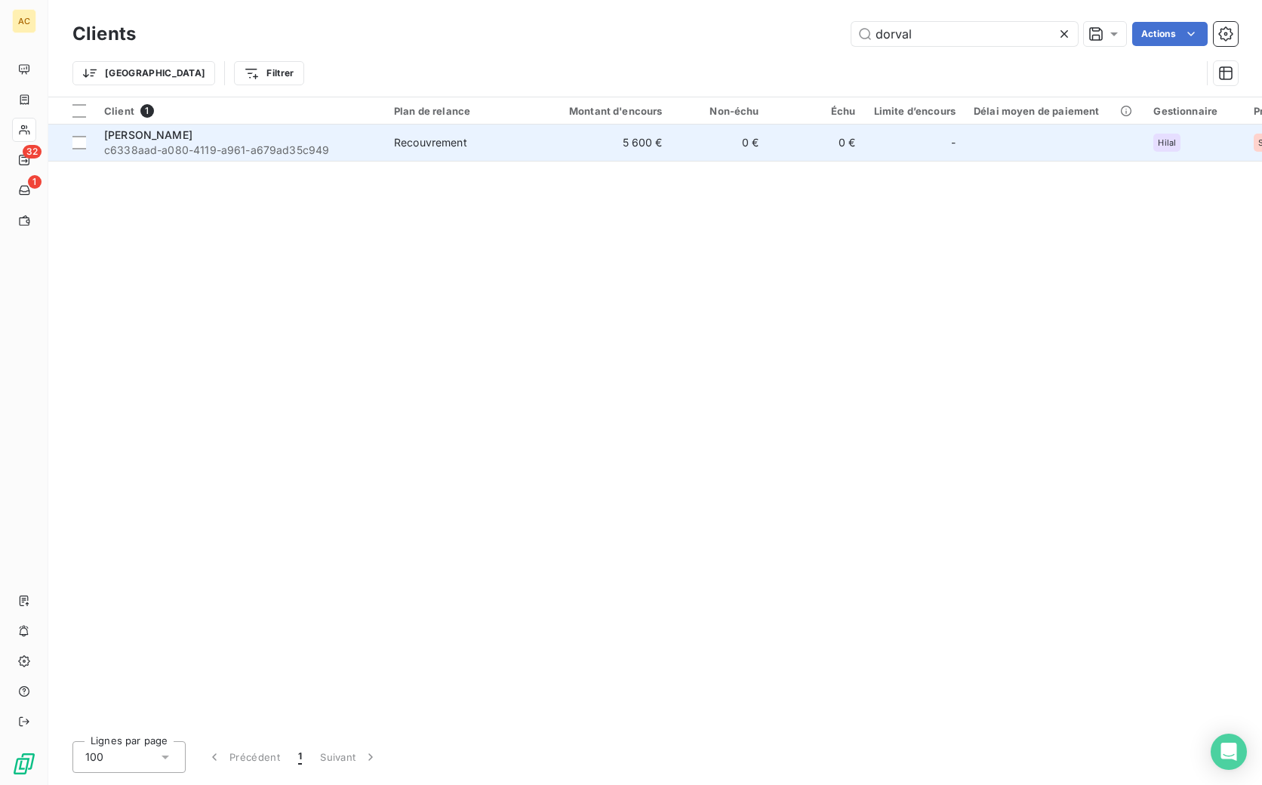
type input "dorval"
click at [437, 143] on div "Recouvrement" at bounding box center [430, 142] width 73 height 15
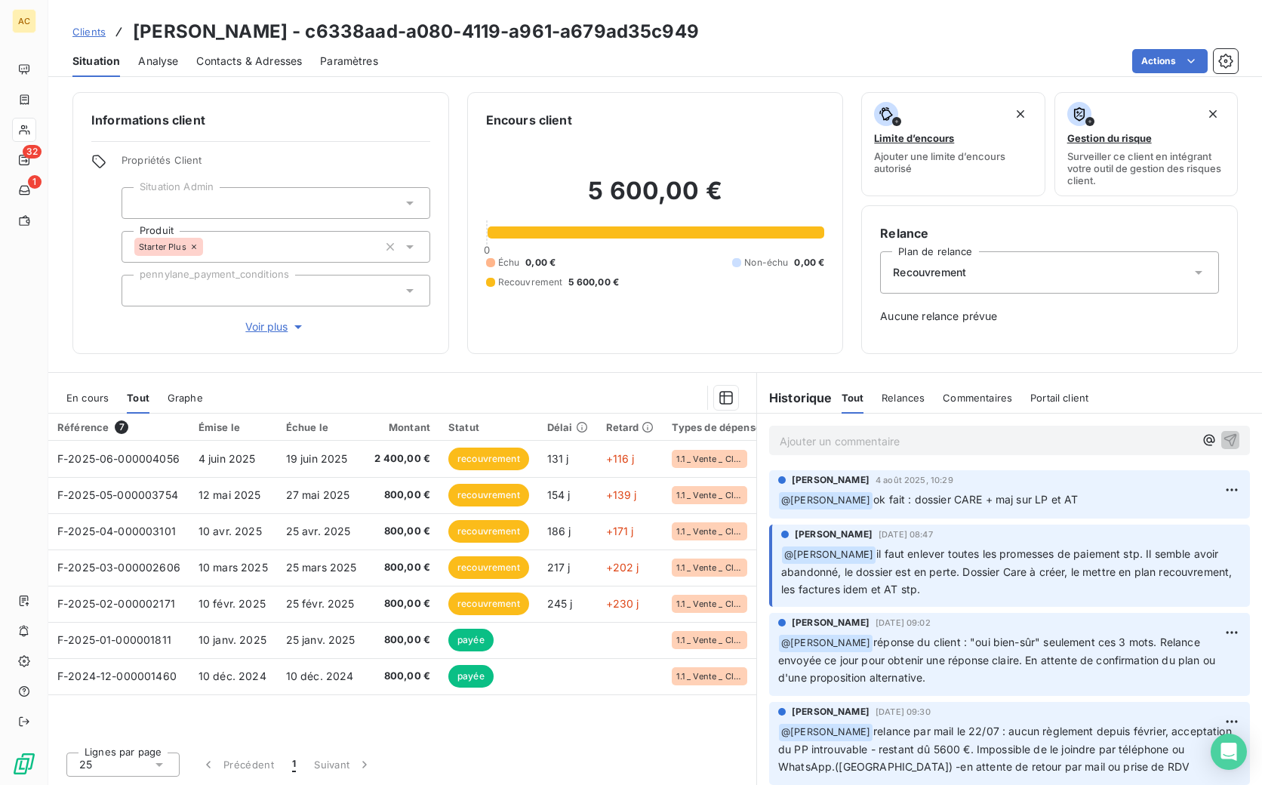
click at [82, 32] on span "Clients" at bounding box center [88, 32] width 33 height 12
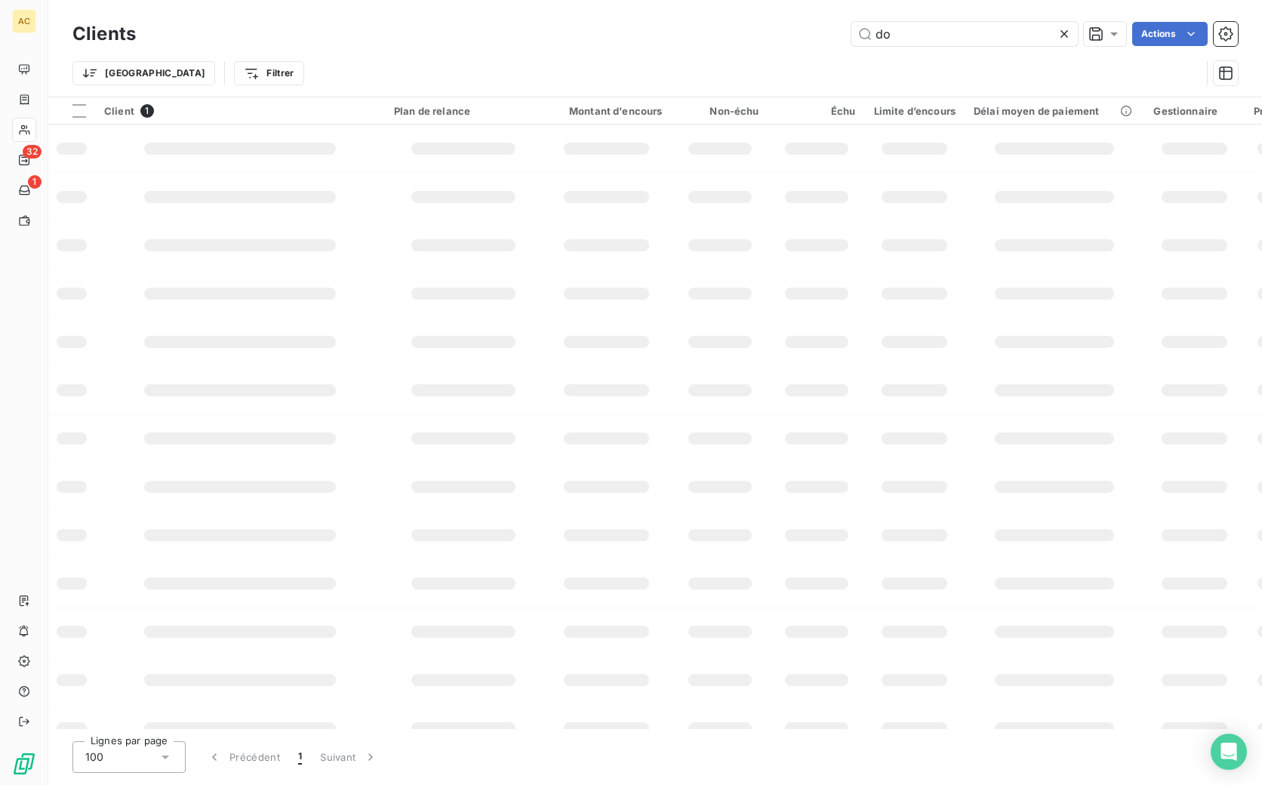
type input "d"
drag, startPoint x: 901, startPoint y: 38, endPoint x: 861, endPoint y: 33, distance: 41.0
click at [861, 33] on input "aam" at bounding box center [964, 34] width 226 height 24
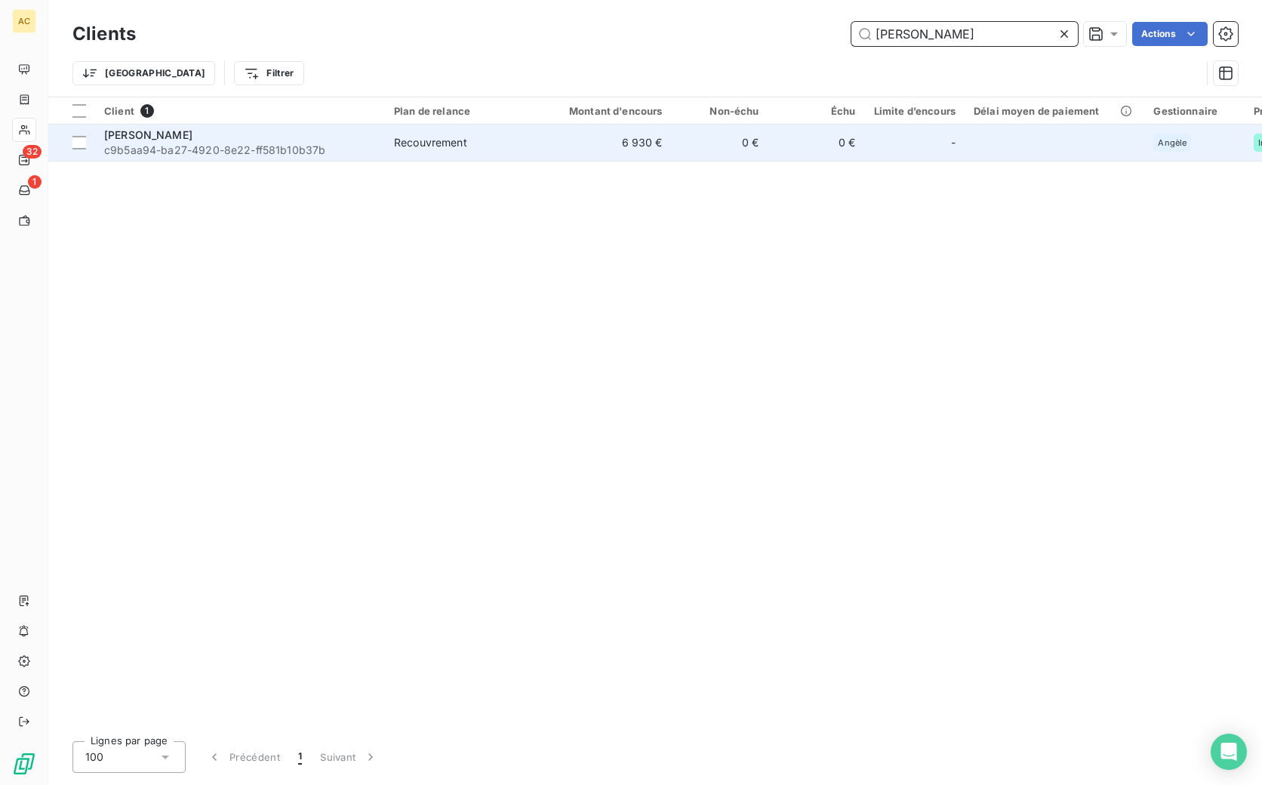
type input "damien payet"
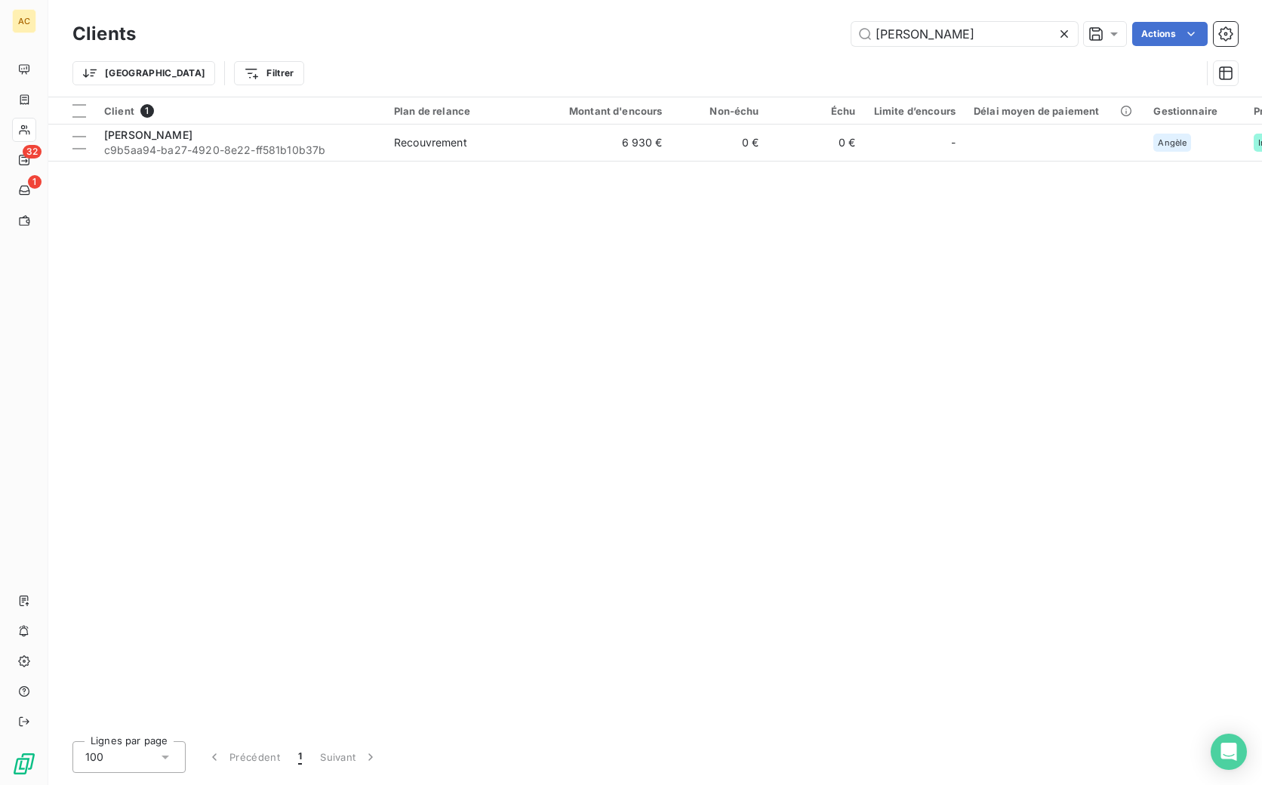
drag, startPoint x: 227, startPoint y: 150, endPoint x: 229, endPoint y: 166, distance: 15.9
click at [229, 150] on span "c9b5aa94-ba27-4920-8e22-ff581b10b37b" at bounding box center [240, 150] width 272 height 15
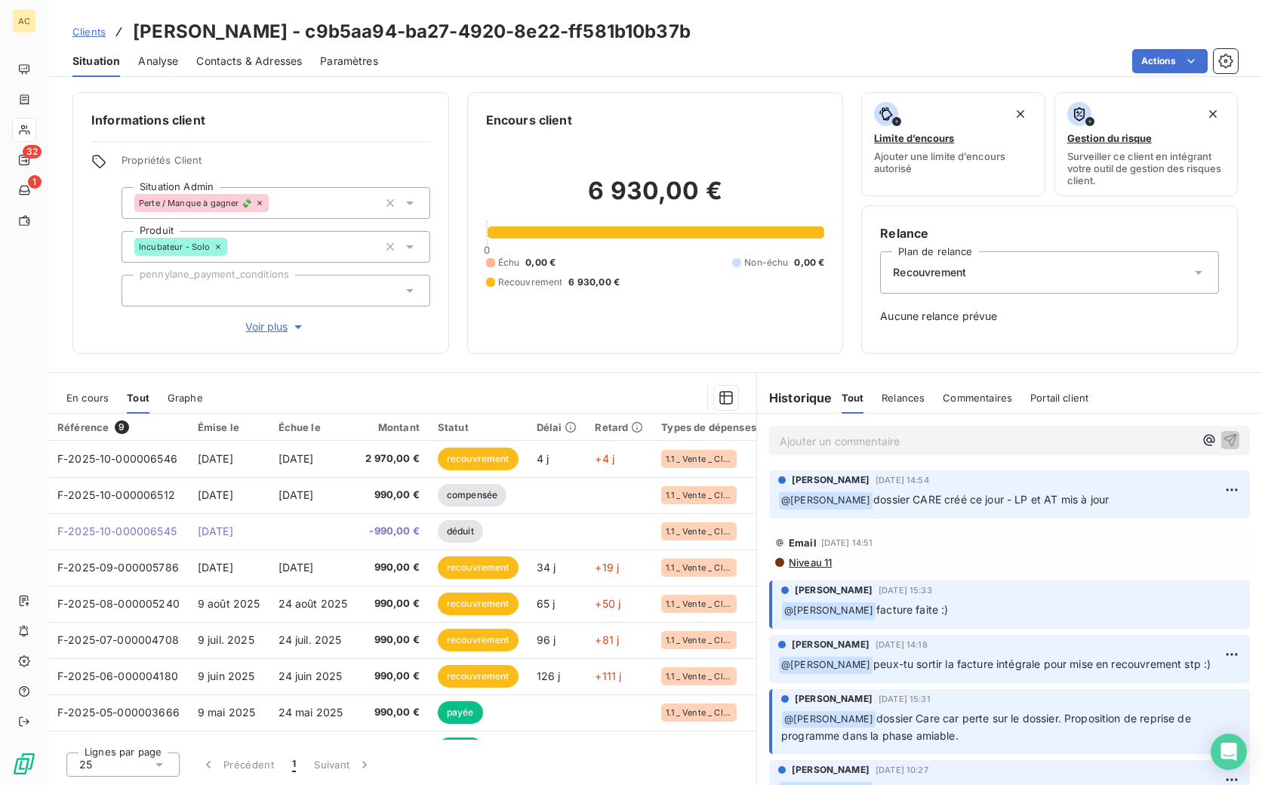
click at [835, 435] on p "Ajouter un commentaire ﻿" at bounding box center [987, 441] width 414 height 19
drag, startPoint x: 134, startPoint y: 33, endPoint x: 248, endPoint y: 32, distance: 114.0
click at [254, 32] on div "Clients Damien Payet - c9b5aa94-ba27-4920-8e22-ff581b10b37b" at bounding box center [381, 31] width 618 height 27
click at [270, 61] on span "Contacts & Adresses" at bounding box center [249, 61] width 106 height 15
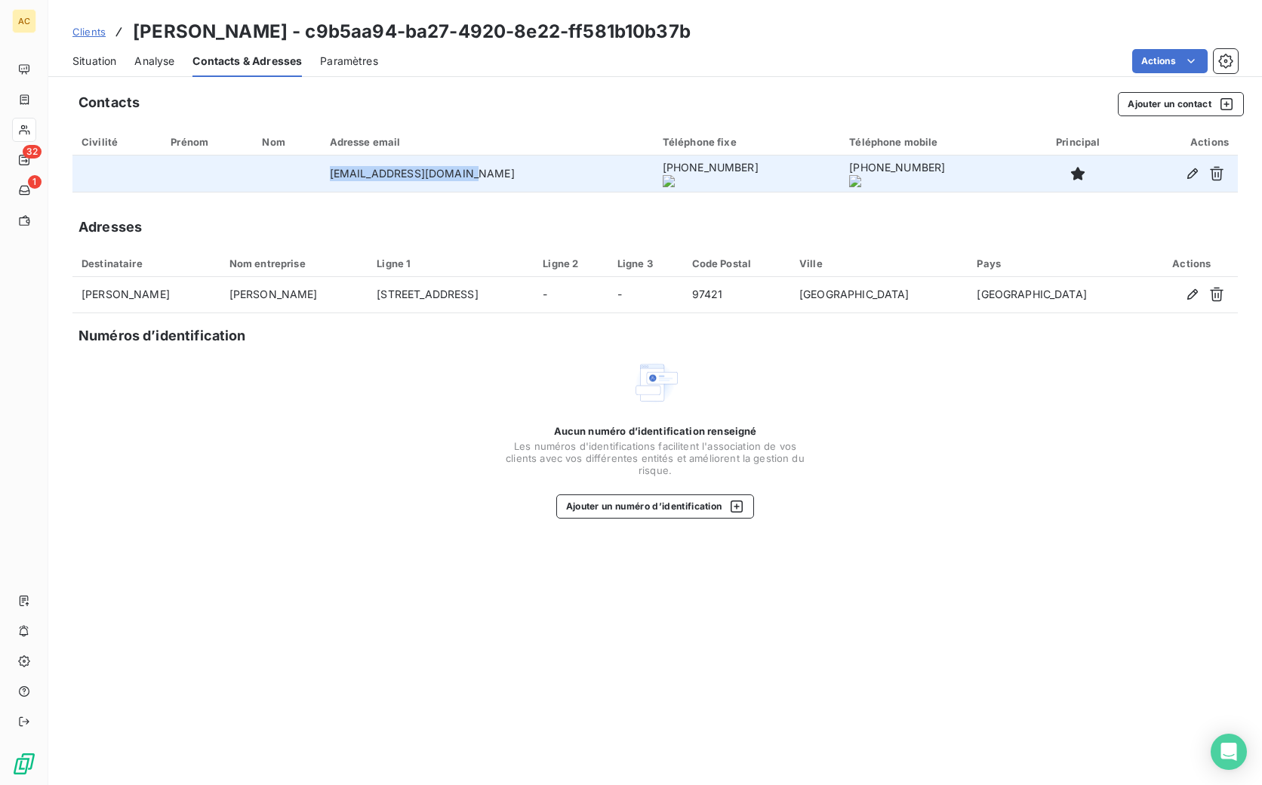
drag, startPoint x: 331, startPoint y: 176, endPoint x: 490, endPoint y: 173, distance: 158.6
click at [491, 173] on td "m.damienpayet@gmail.com" at bounding box center [487, 174] width 333 height 36
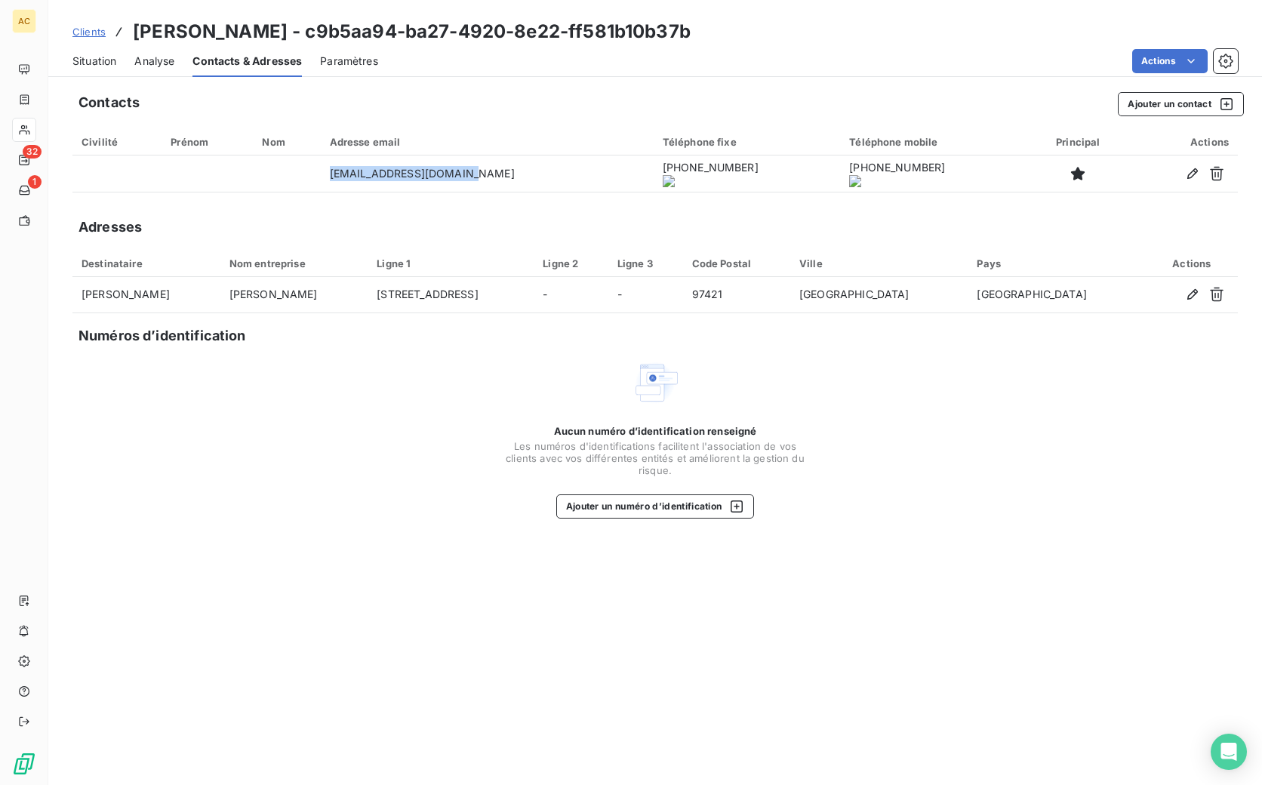
click at [96, 60] on span "Situation" at bounding box center [94, 61] width 44 height 15
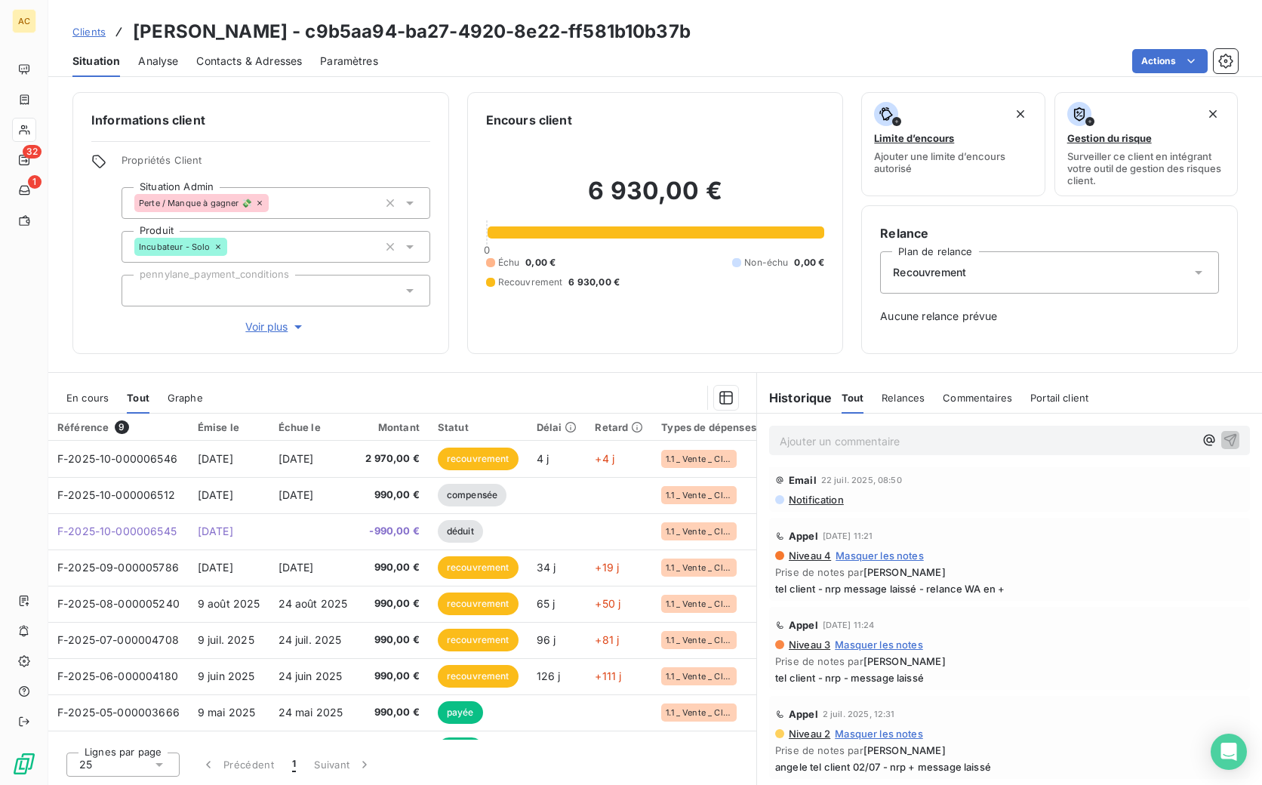
scroll to position [814, 0]
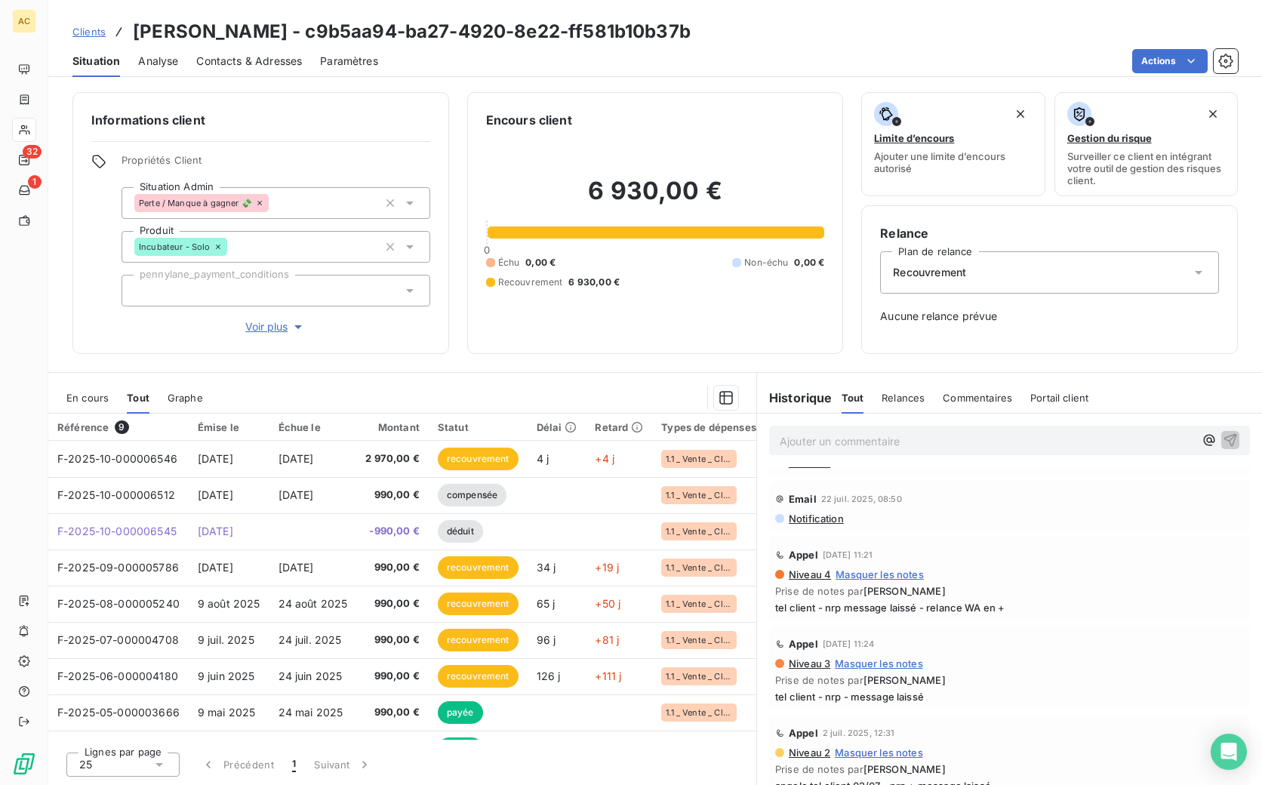
click at [815, 446] on p "Ajouter un commentaire ﻿" at bounding box center [987, 441] width 414 height 19
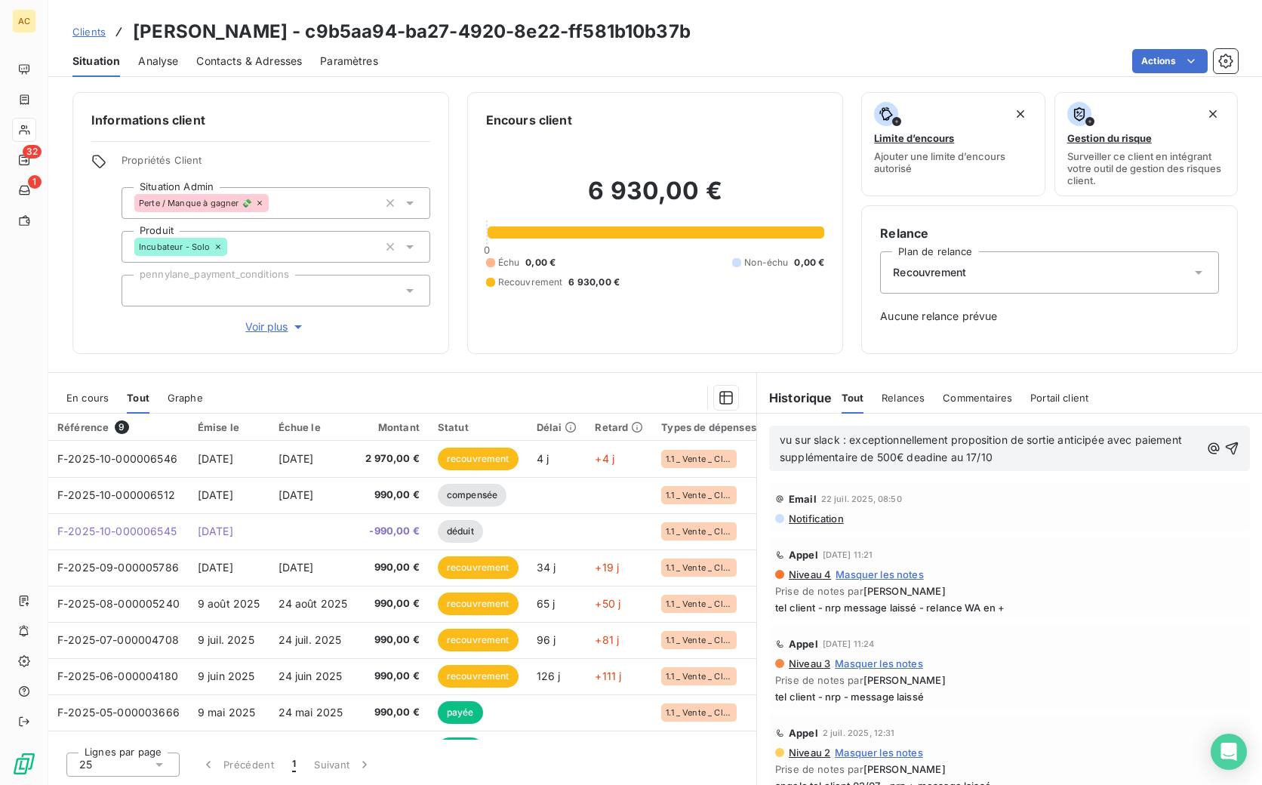
drag, startPoint x: 1009, startPoint y: 456, endPoint x: 1018, endPoint y: 457, distance: 9.1
click at [1009, 456] on p "vu sur slack : exceptionnellement proposition de sortie anticipée avec paiement…" at bounding box center [990, 449] width 420 height 35
click at [1224, 445] on icon "button" at bounding box center [1231, 448] width 15 height 15
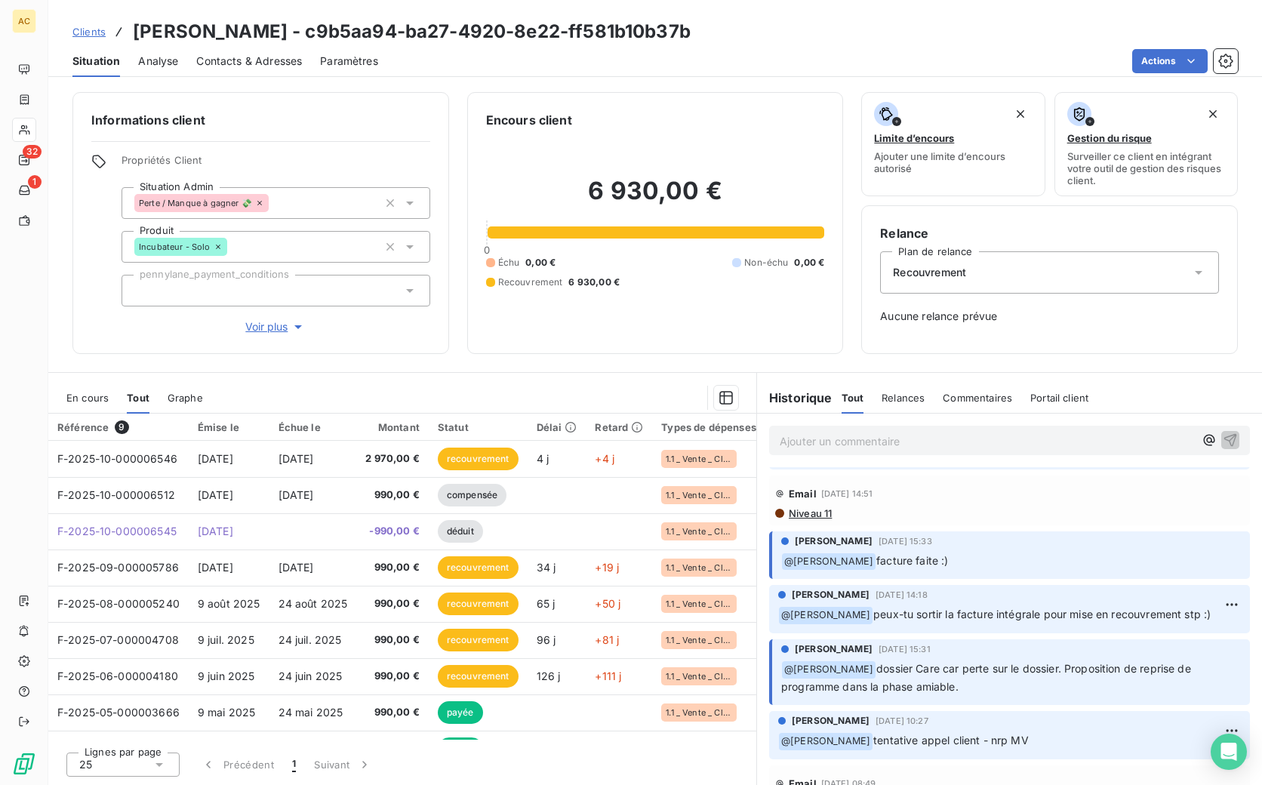
scroll to position [0, 0]
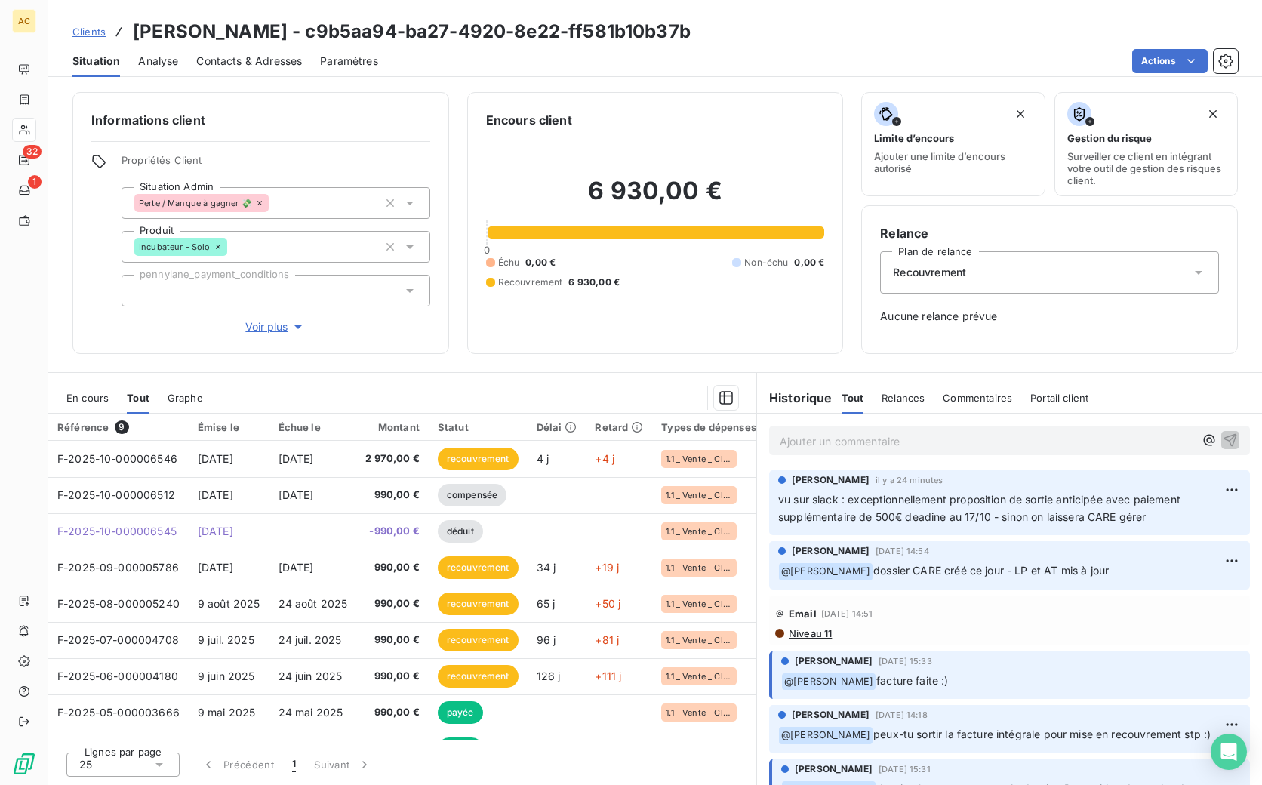
click at [83, 32] on span "Clients" at bounding box center [88, 32] width 33 height 12
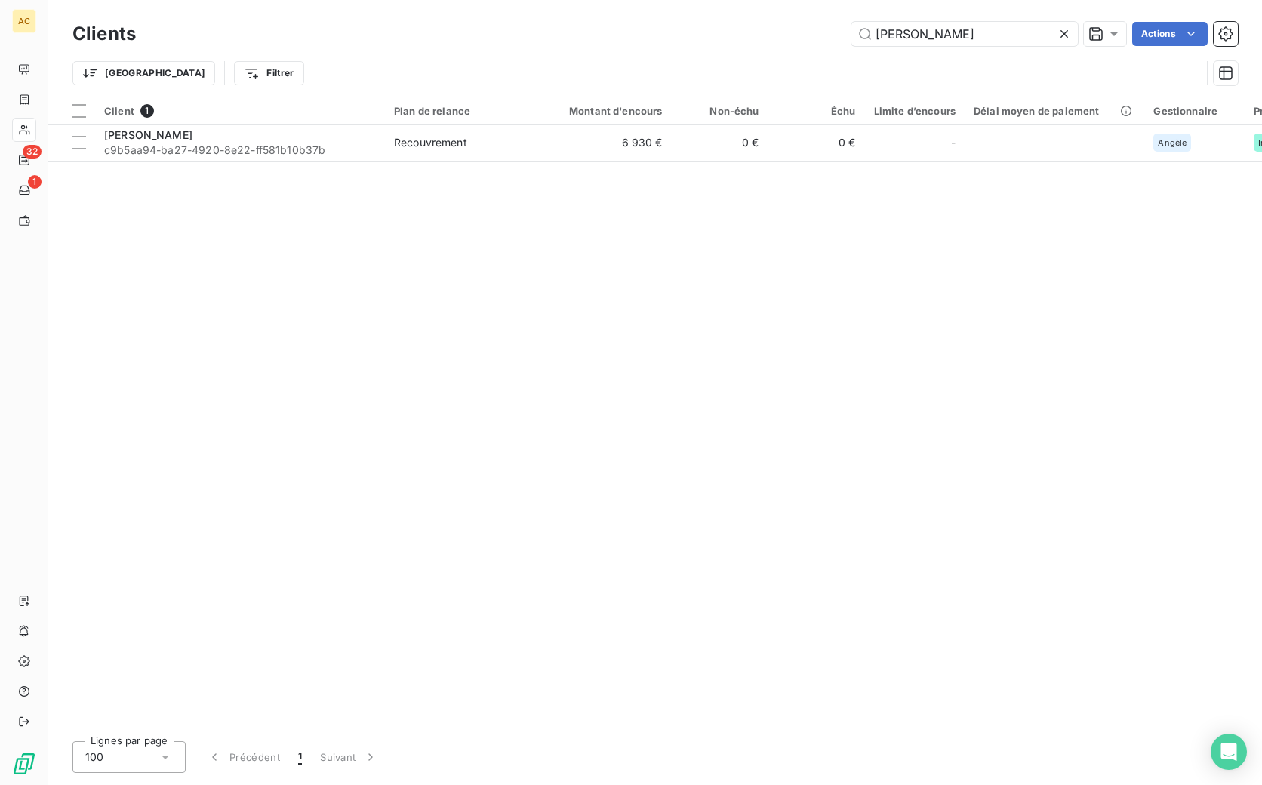
drag, startPoint x: 938, startPoint y: 36, endPoint x: 836, endPoint y: 20, distance: 102.4
click at [826, 24] on div "damien payet Actions" at bounding box center [696, 34] width 1084 height 24
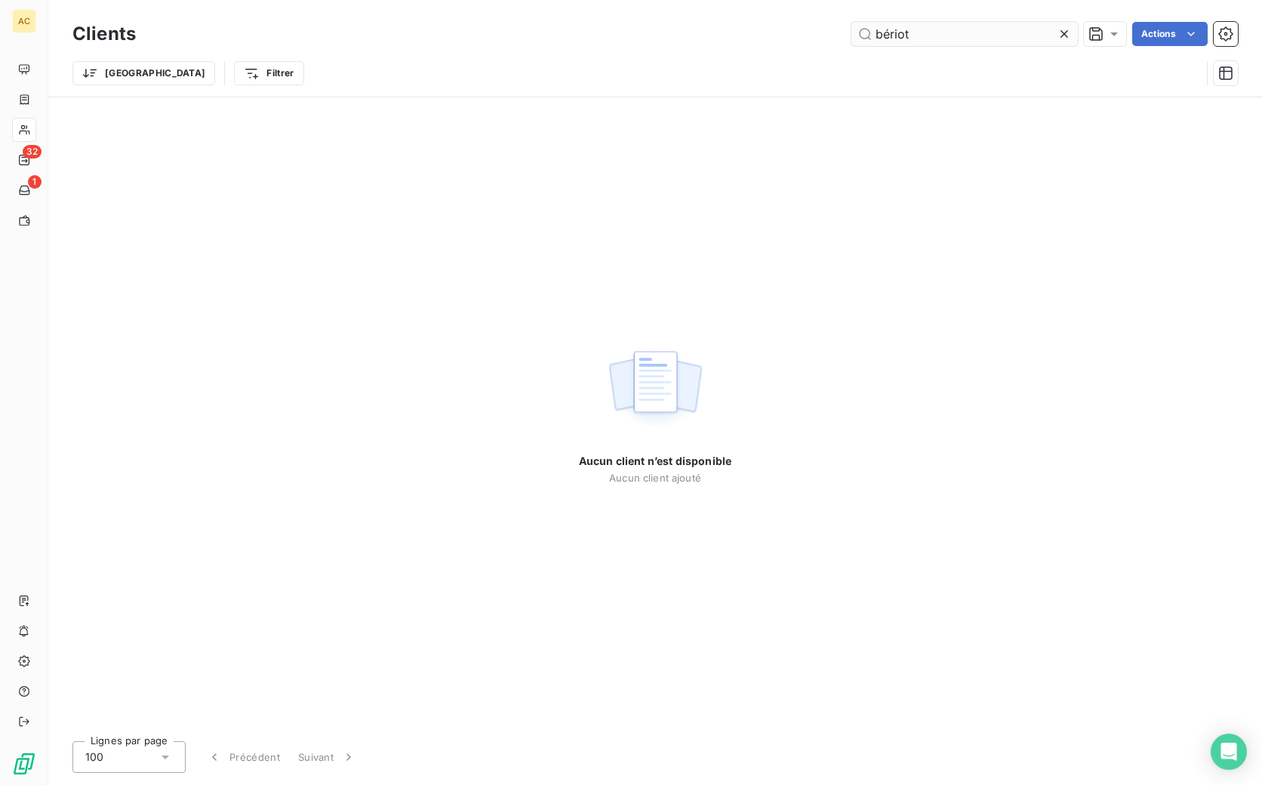
click at [887, 31] on input "bériot" at bounding box center [964, 34] width 226 height 24
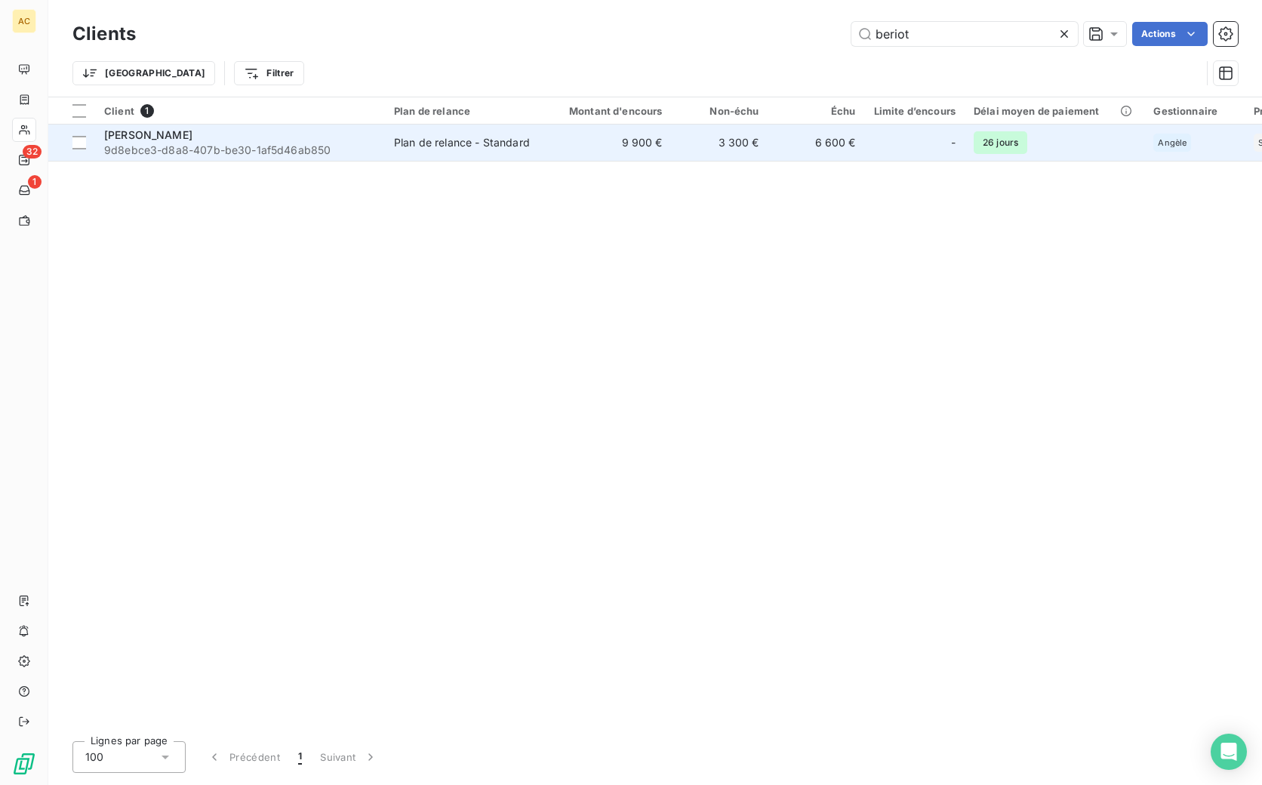
type input "beriot"
click at [314, 137] on div "[PERSON_NAME]" at bounding box center [240, 135] width 272 height 15
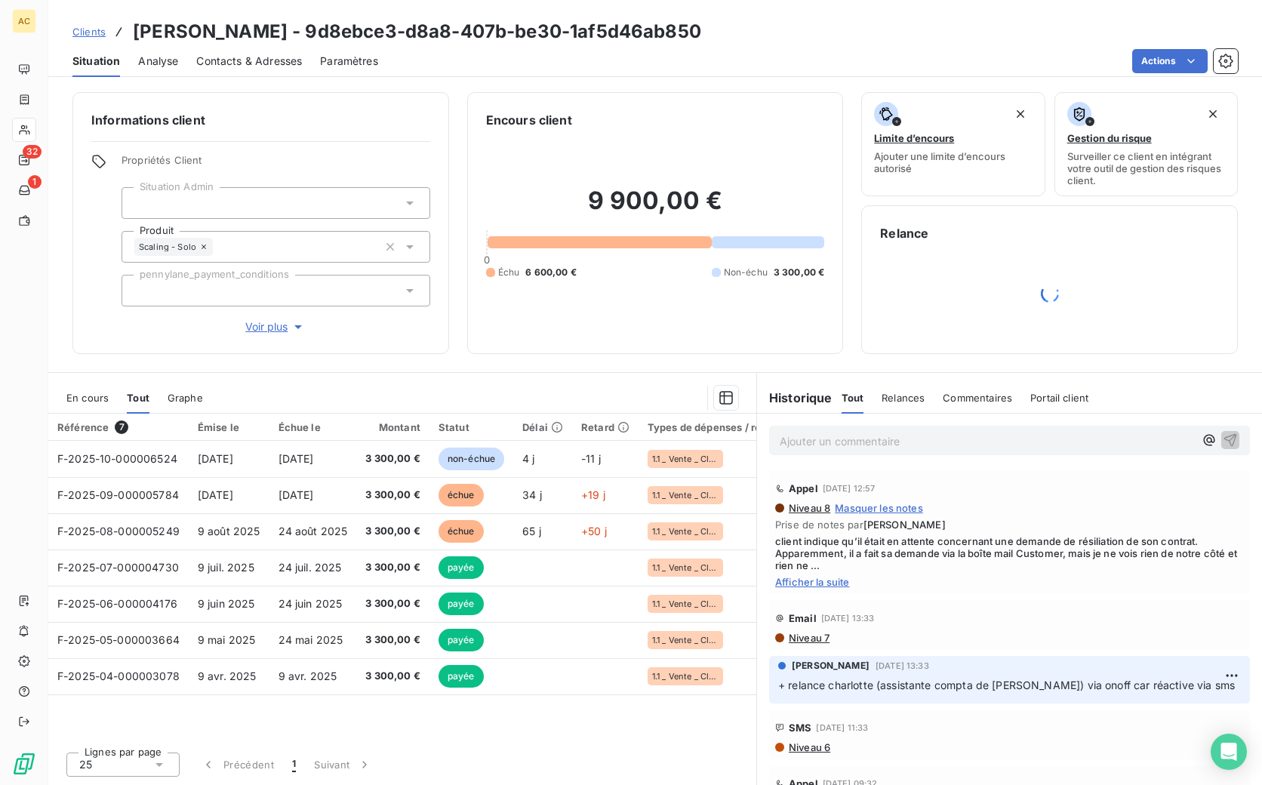
click at [266, 327] on span "Voir plus" at bounding box center [275, 326] width 60 height 15
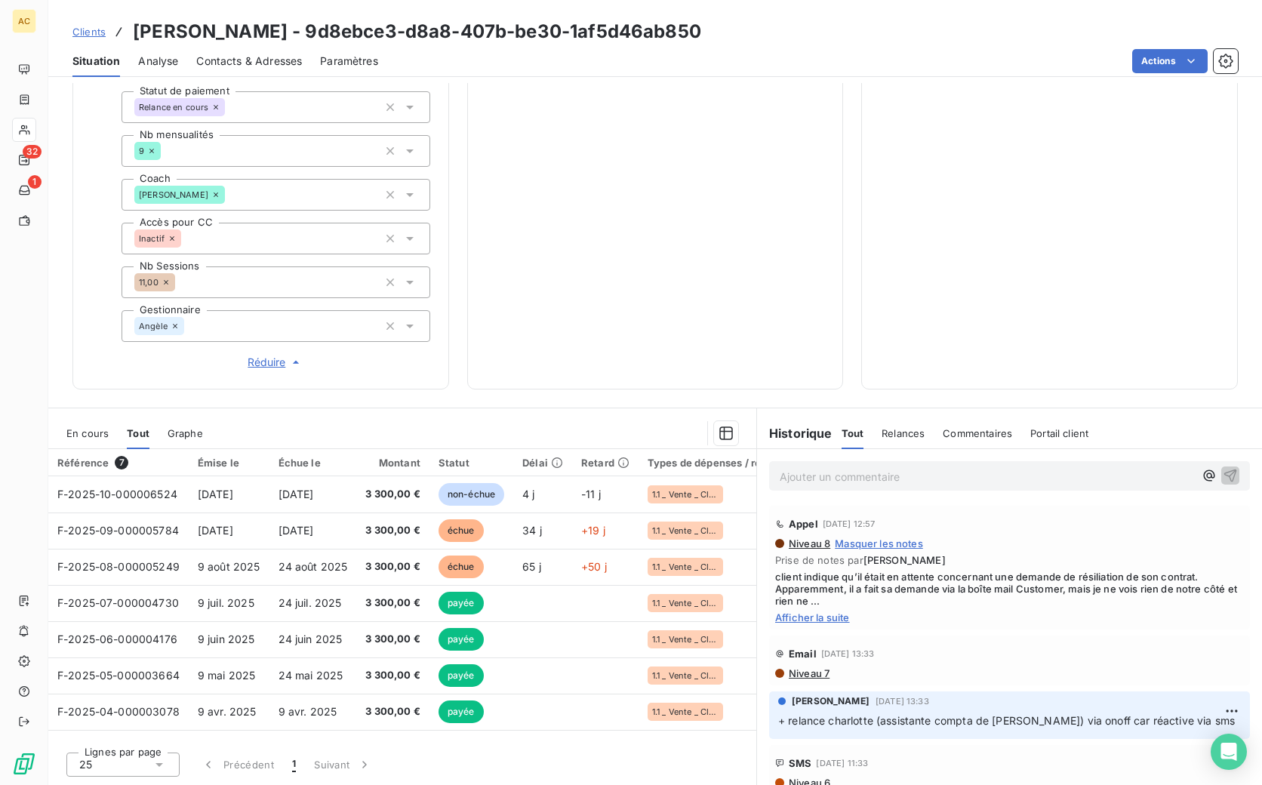
scroll to position [719, 0]
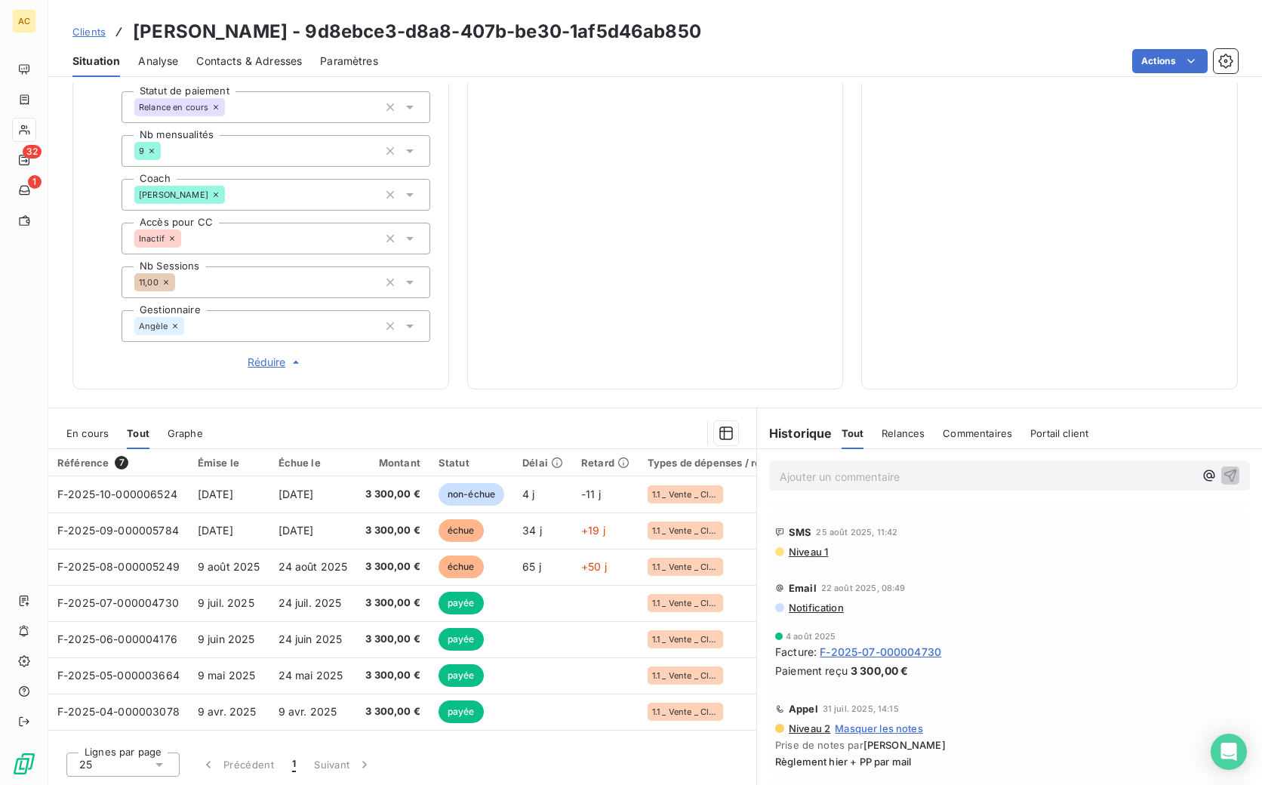
click at [454, 413] on section "En cours Tout Graphe Référence 7 Émise le Échue le Montant Statut Délai Retard …" at bounding box center [402, 596] width 708 height 377
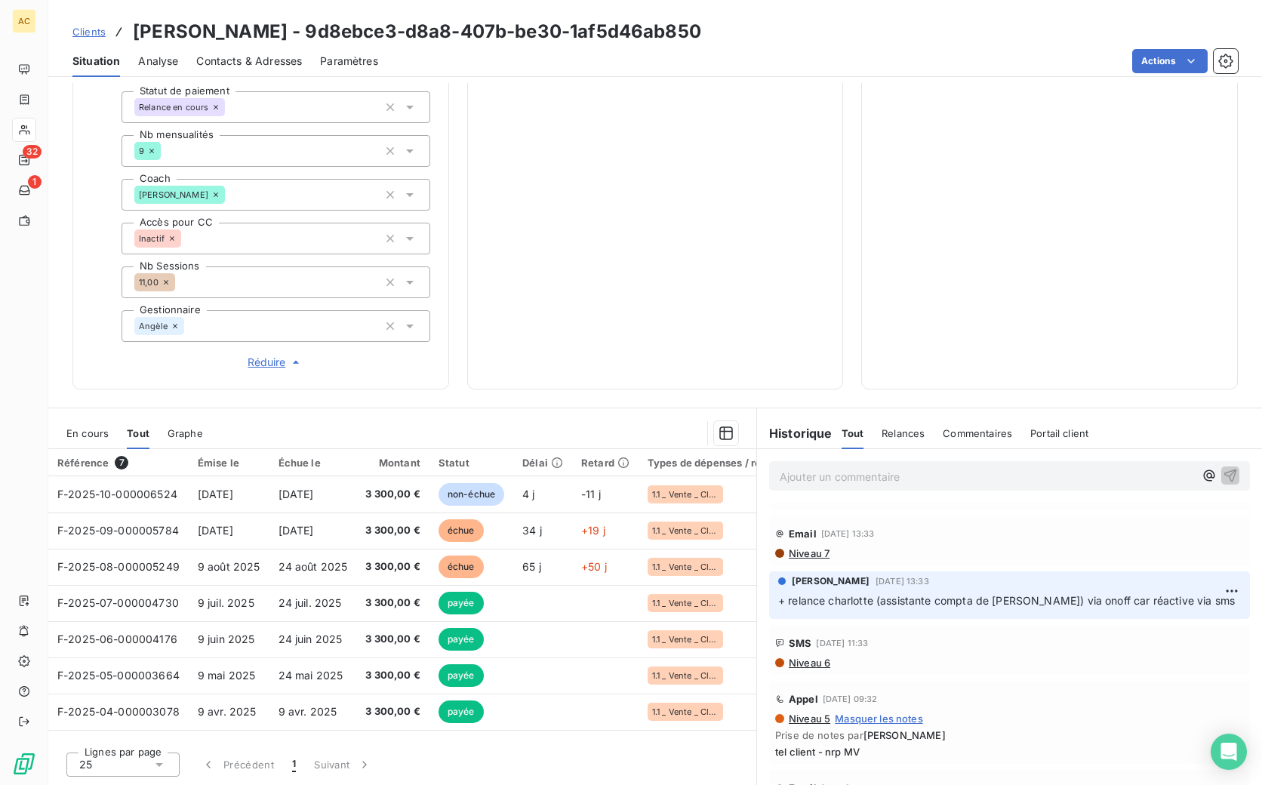
scroll to position [0, 0]
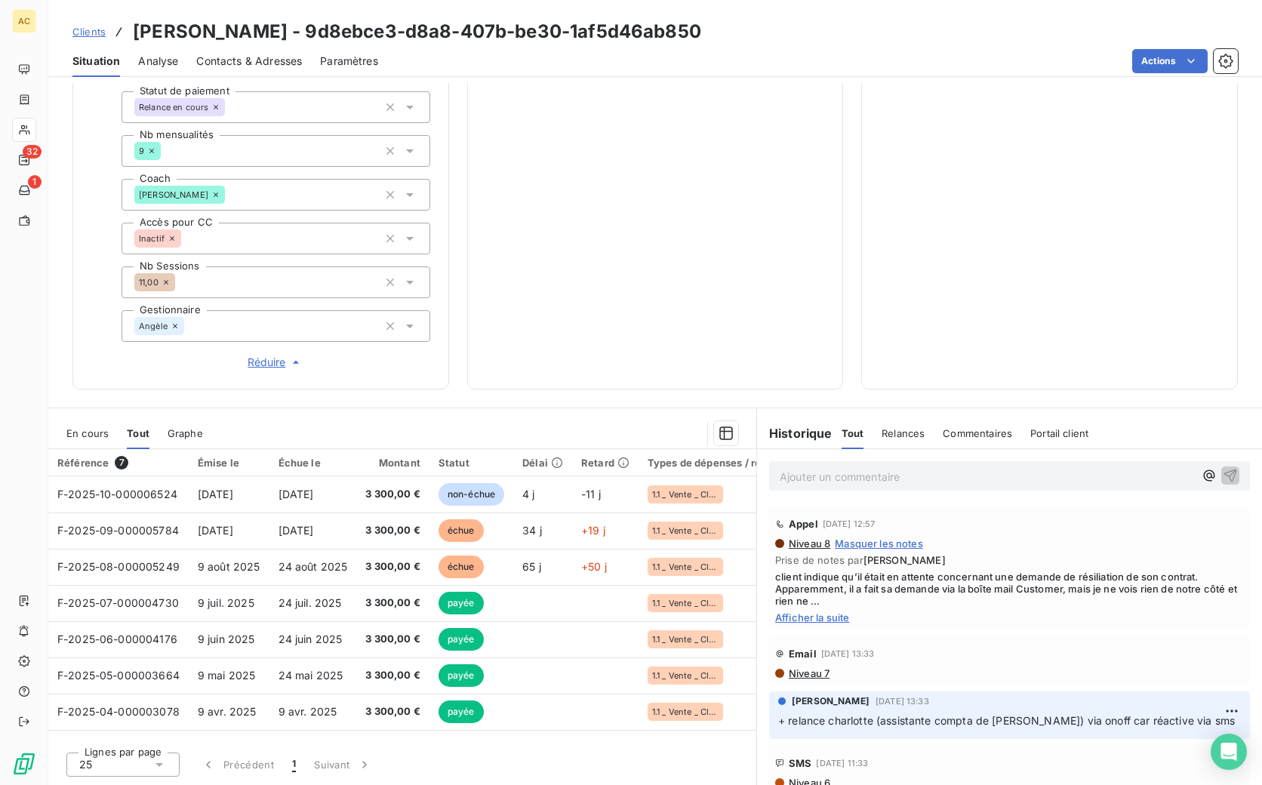
click at [83, 29] on span "Clients" at bounding box center [88, 32] width 33 height 12
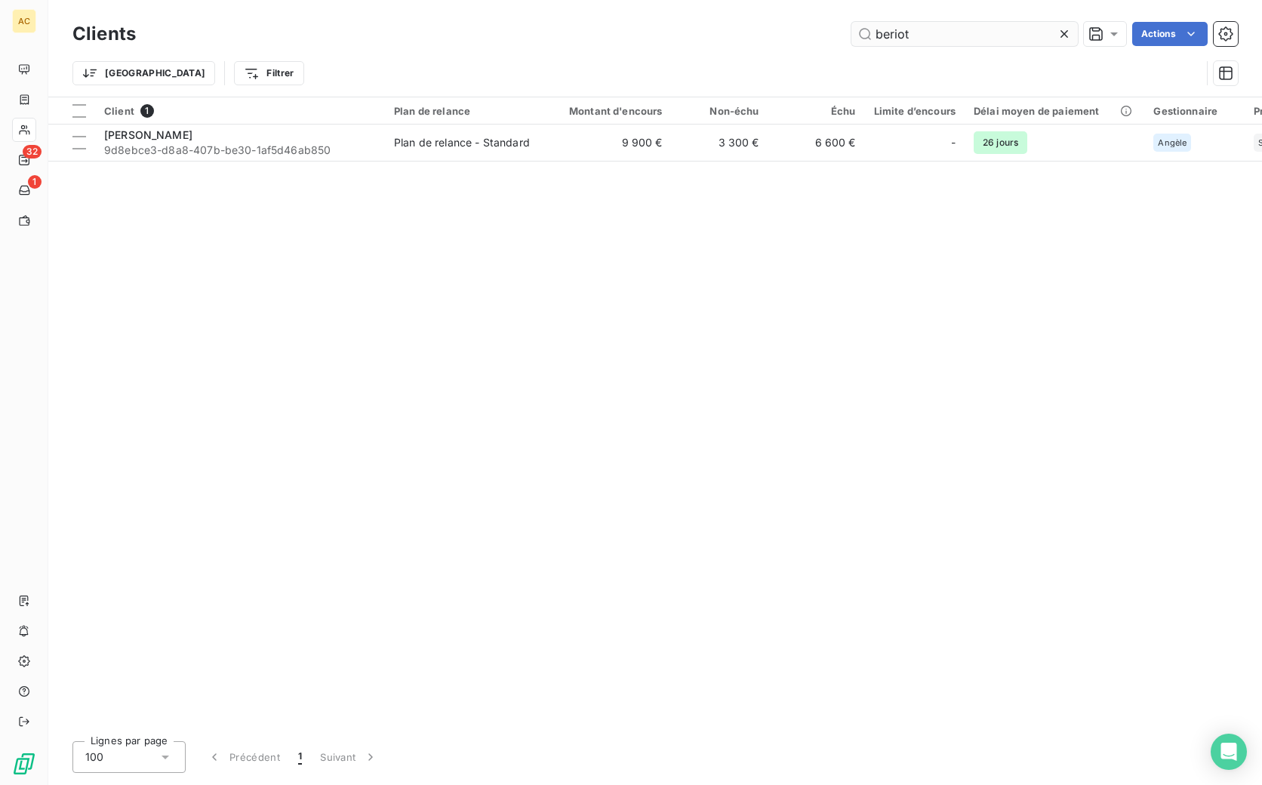
drag, startPoint x: 909, startPoint y: 32, endPoint x: 873, endPoint y: 29, distance: 36.3
click at [862, 29] on input "beriot" at bounding box center [964, 34] width 226 height 24
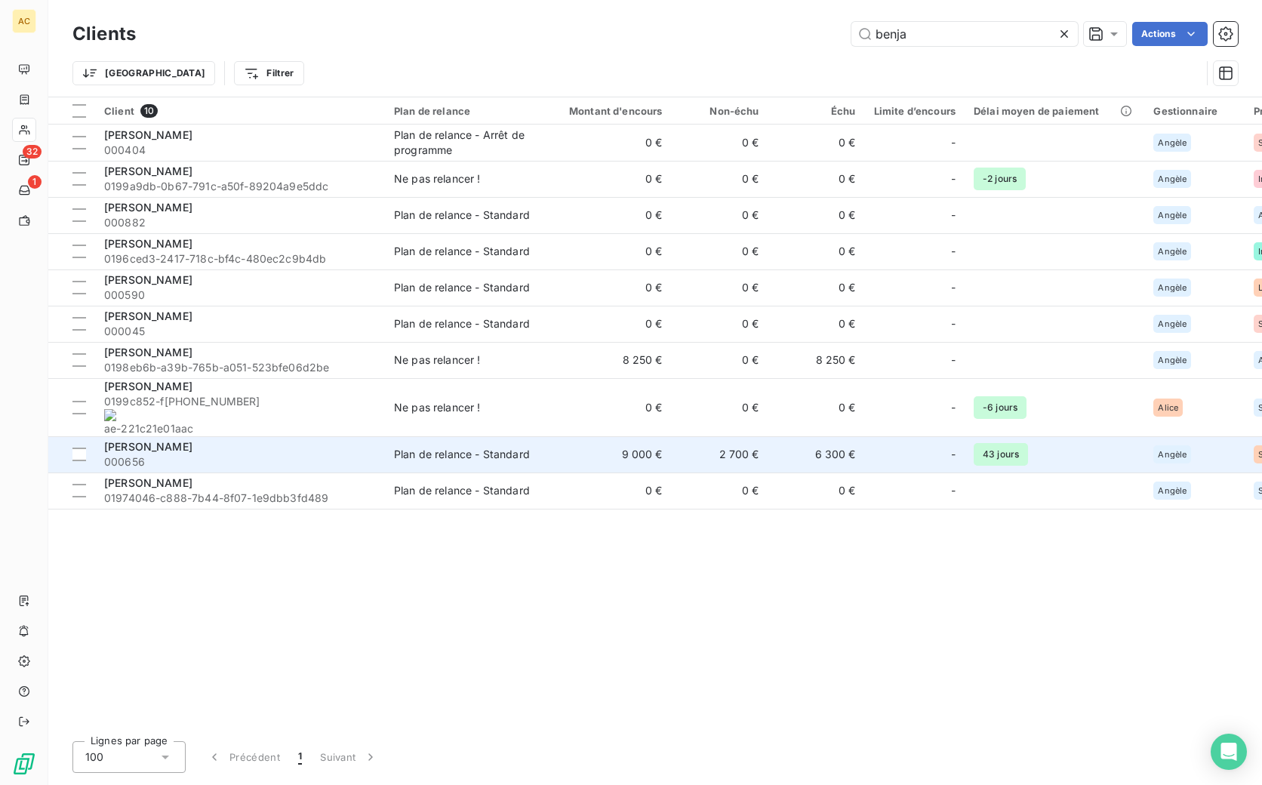
type input "benja"
click at [343, 454] on span "000656" at bounding box center [240, 461] width 272 height 15
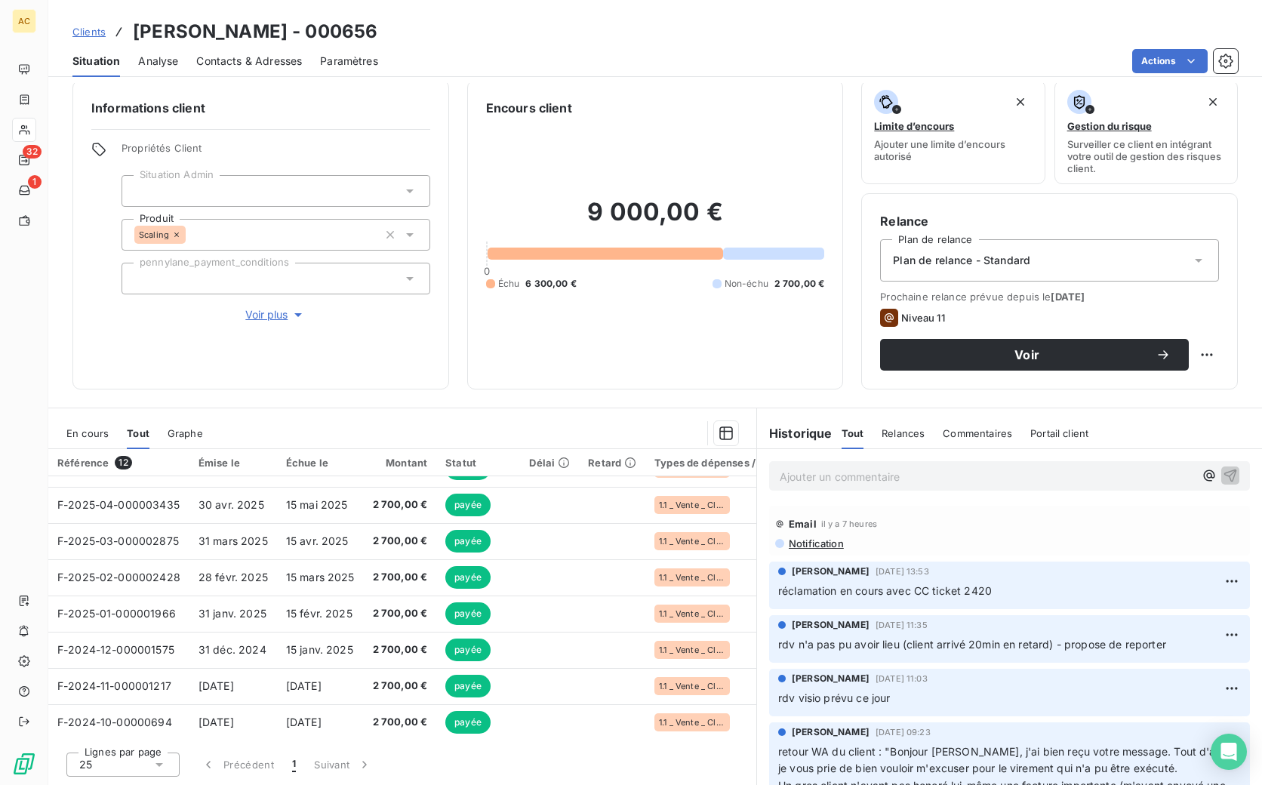
scroll to position [178, 0]
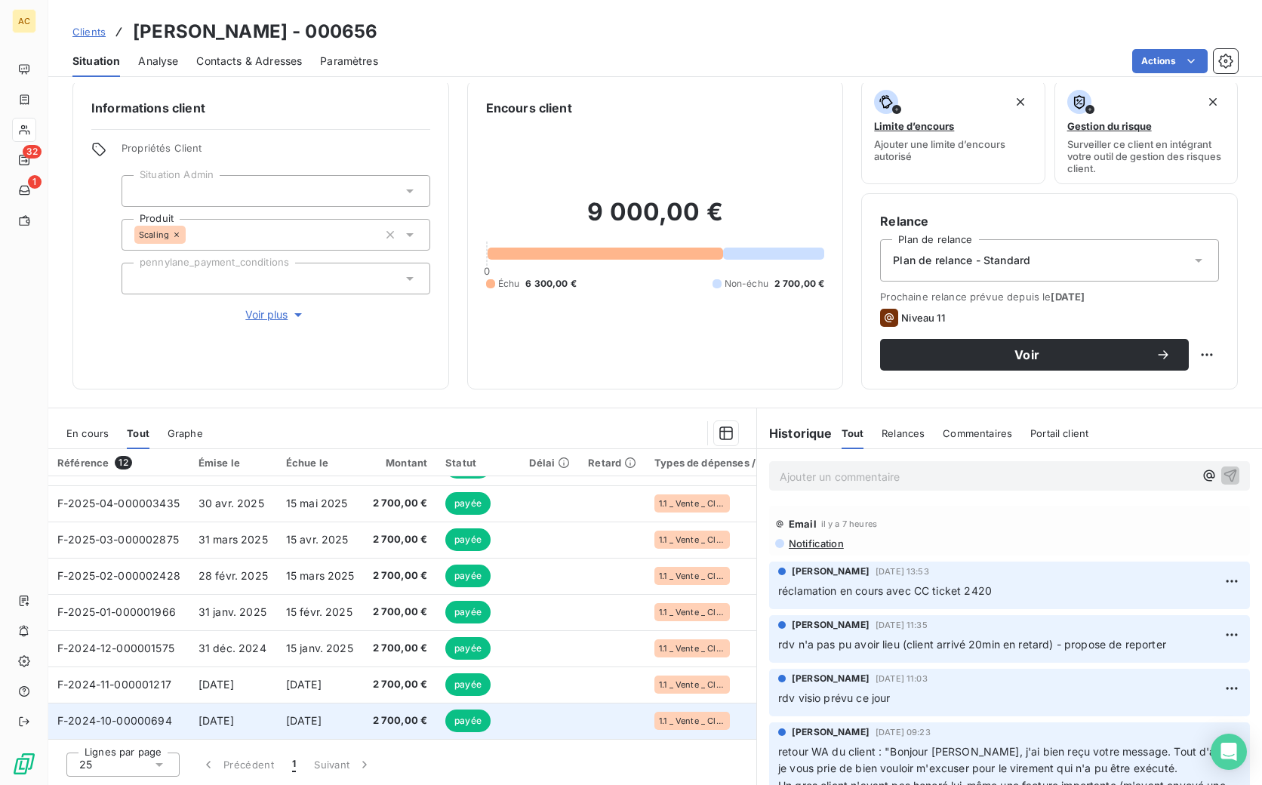
click at [516, 711] on td "payée" at bounding box center [478, 721] width 84 height 36
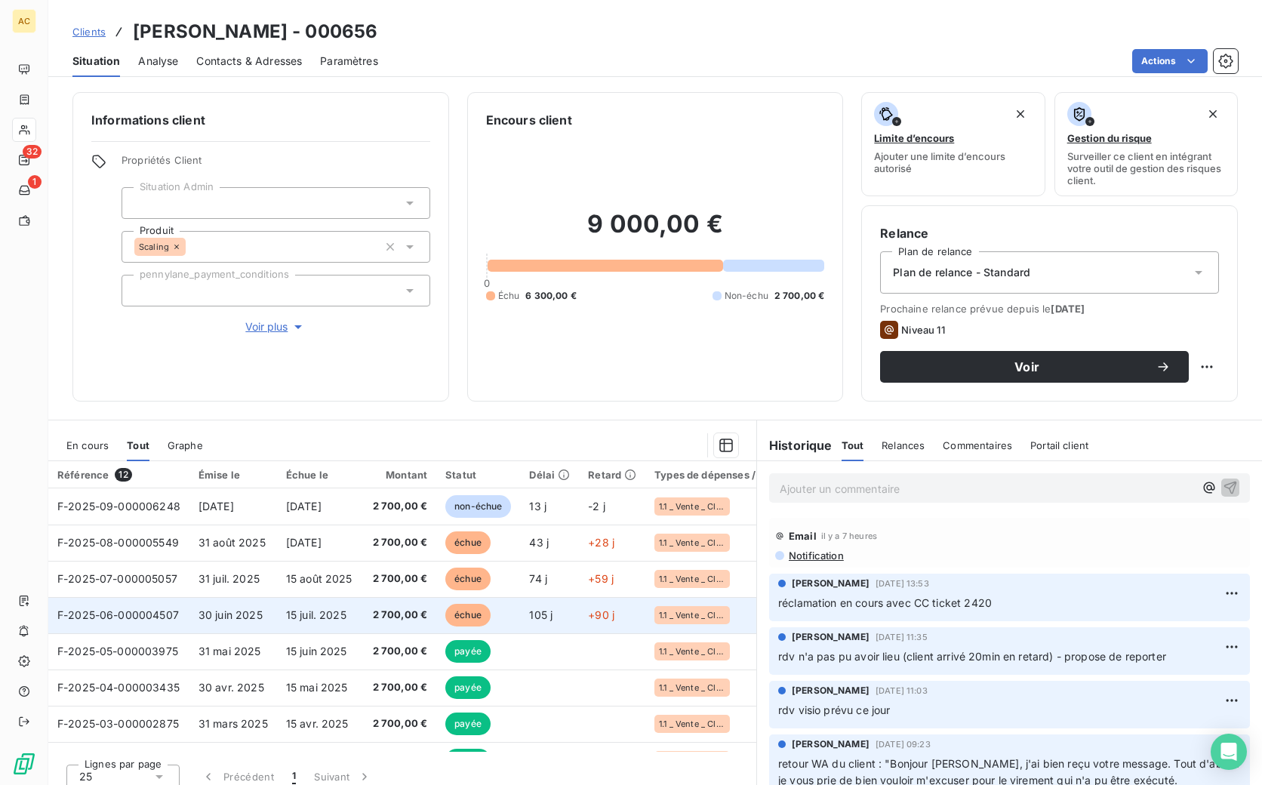
click at [328, 612] on span "15 juil. 2025" at bounding box center [316, 614] width 60 height 13
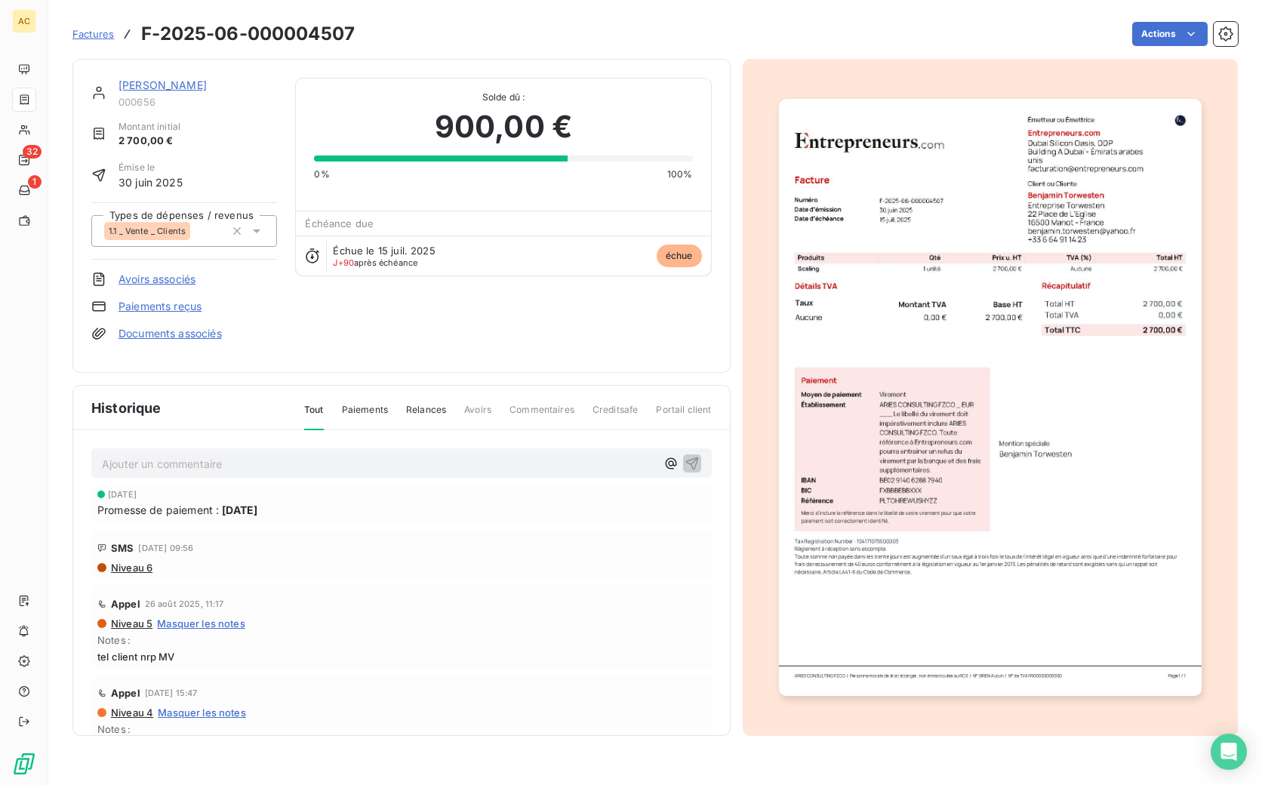
click at [242, 174] on div "Émise le 30 juin 2025" at bounding box center [184, 175] width 186 height 29
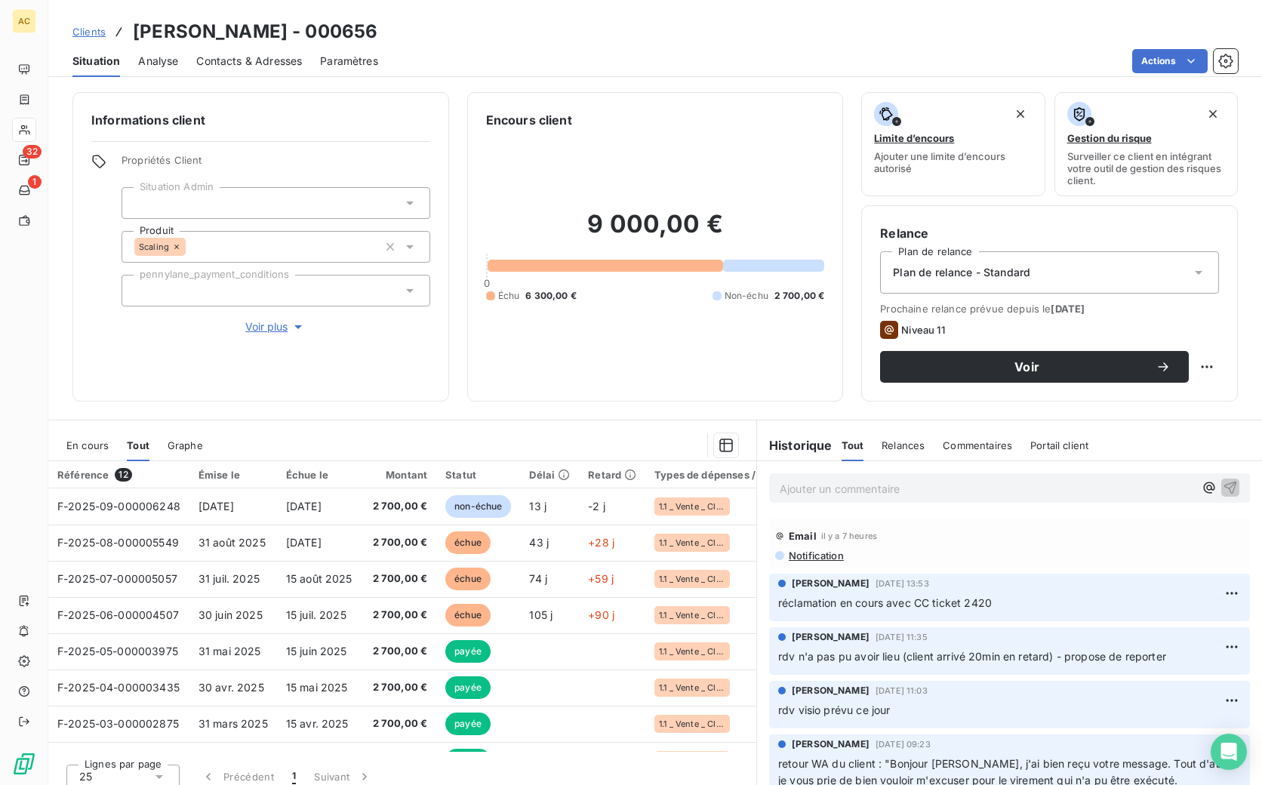
click at [87, 34] on span "Clients" at bounding box center [88, 32] width 33 height 12
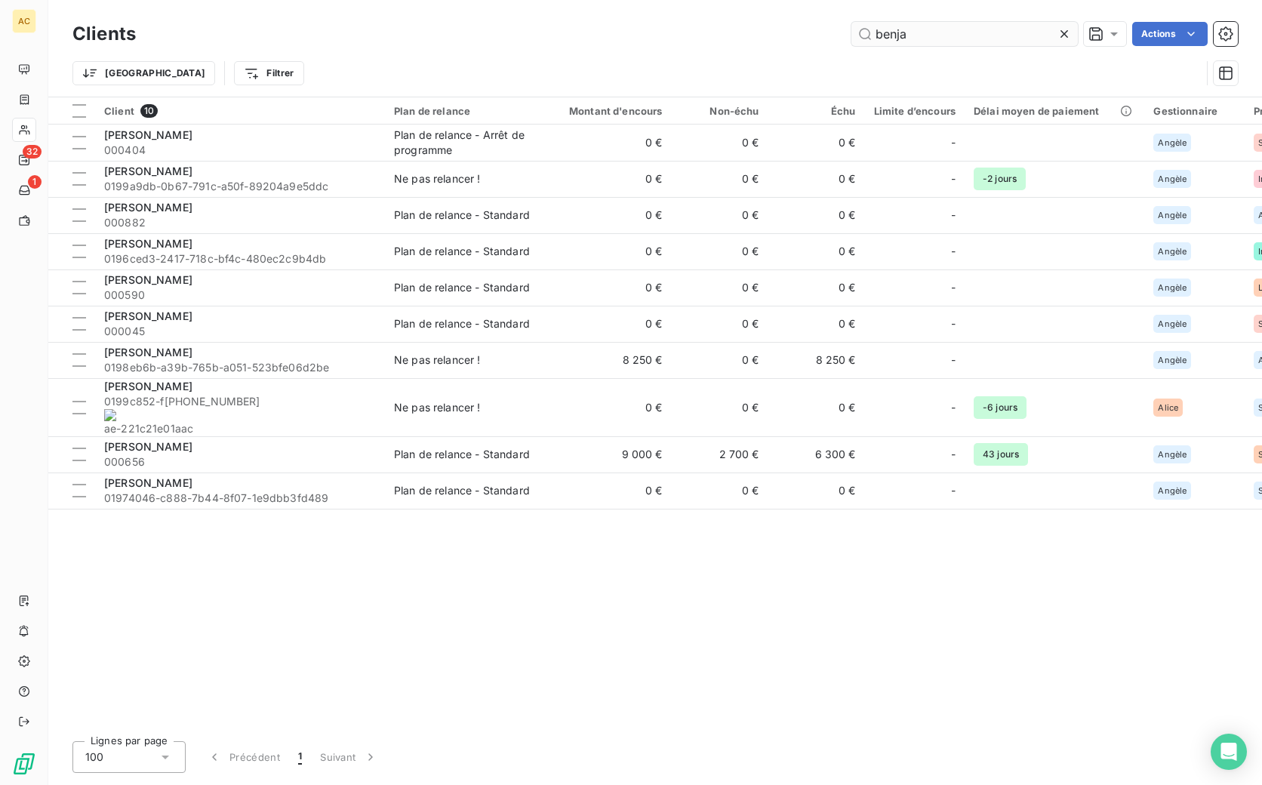
drag, startPoint x: 908, startPoint y: 32, endPoint x: 864, endPoint y: 29, distance: 43.9
click at [864, 29] on input "benja" at bounding box center [964, 34] width 226 height 24
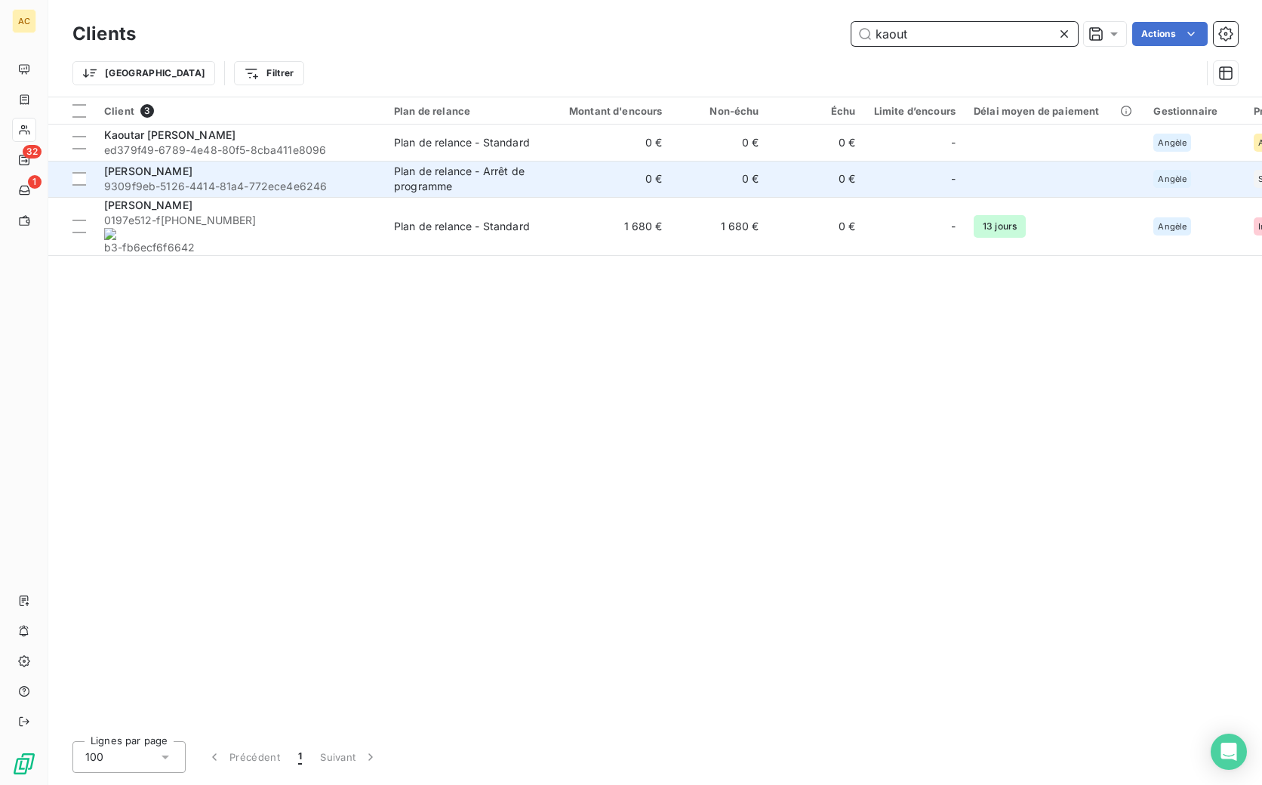
type input "kaout"
click at [194, 175] on div "Kaoutar LOUKILI" at bounding box center [240, 171] width 272 height 15
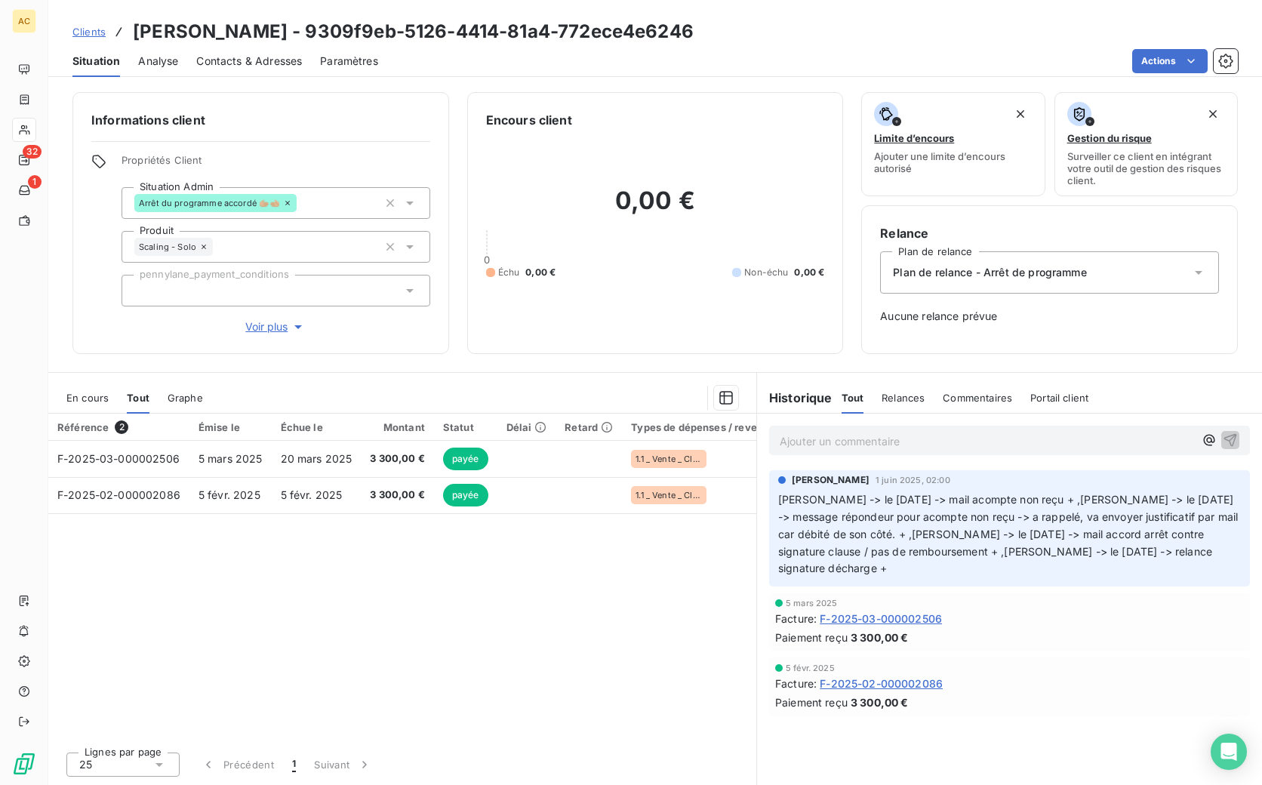
click at [82, 36] on span "Clients" at bounding box center [88, 32] width 33 height 12
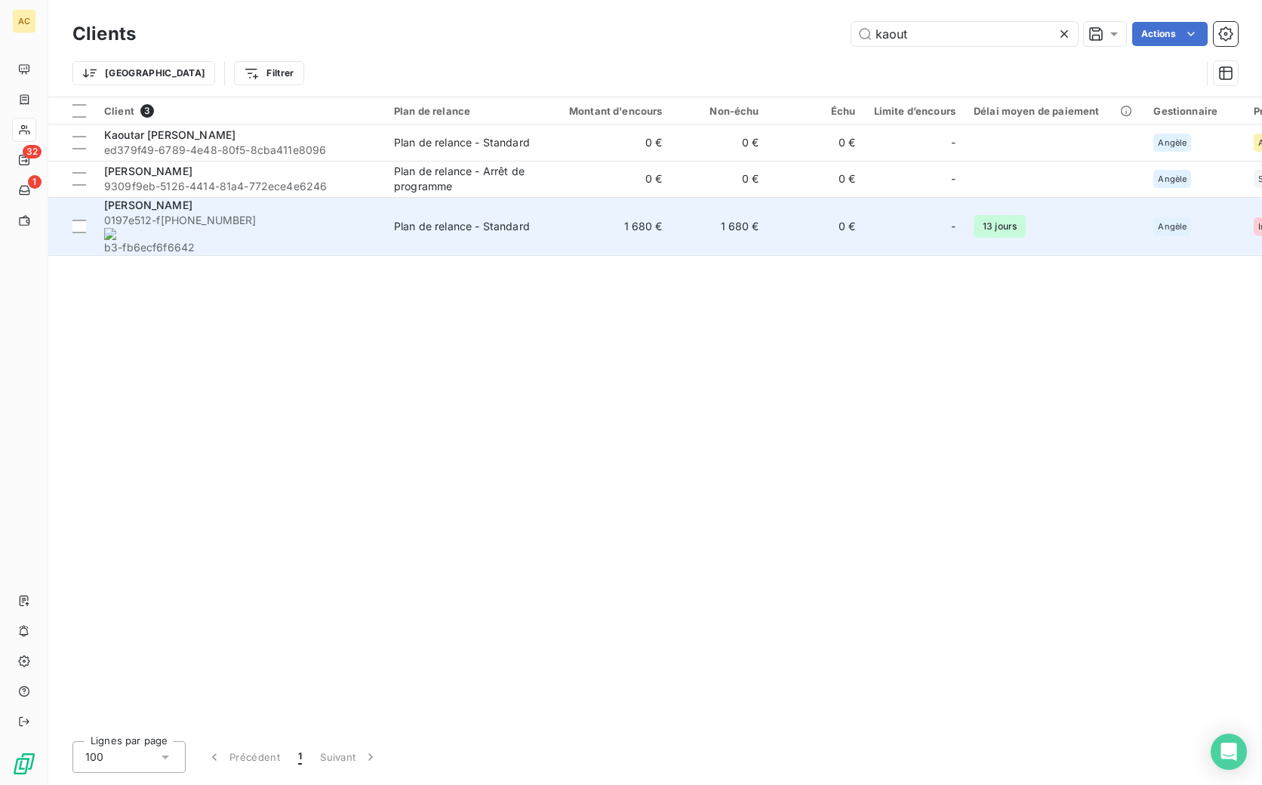
click at [306, 205] on div "Kaouther Ferjani" at bounding box center [240, 205] width 272 height 15
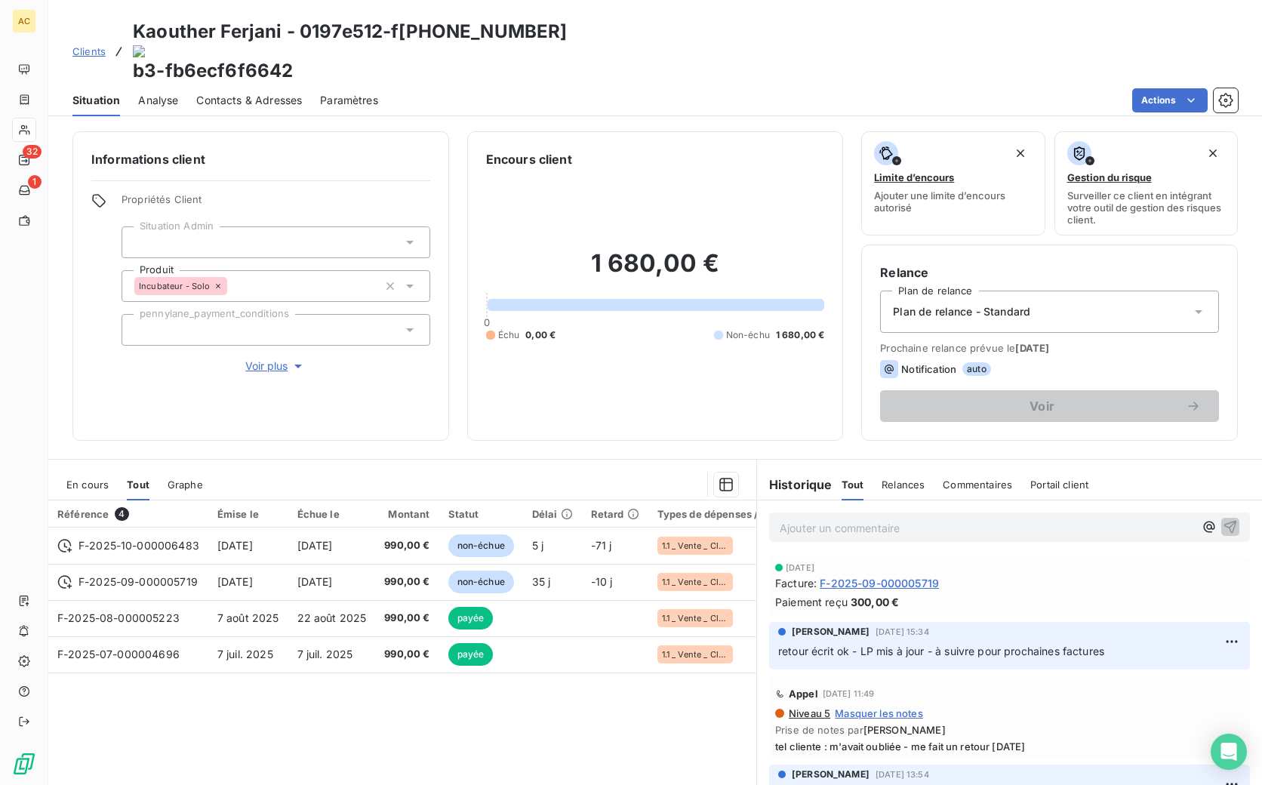
click at [260, 359] on span "Voir plus" at bounding box center [275, 366] width 60 height 15
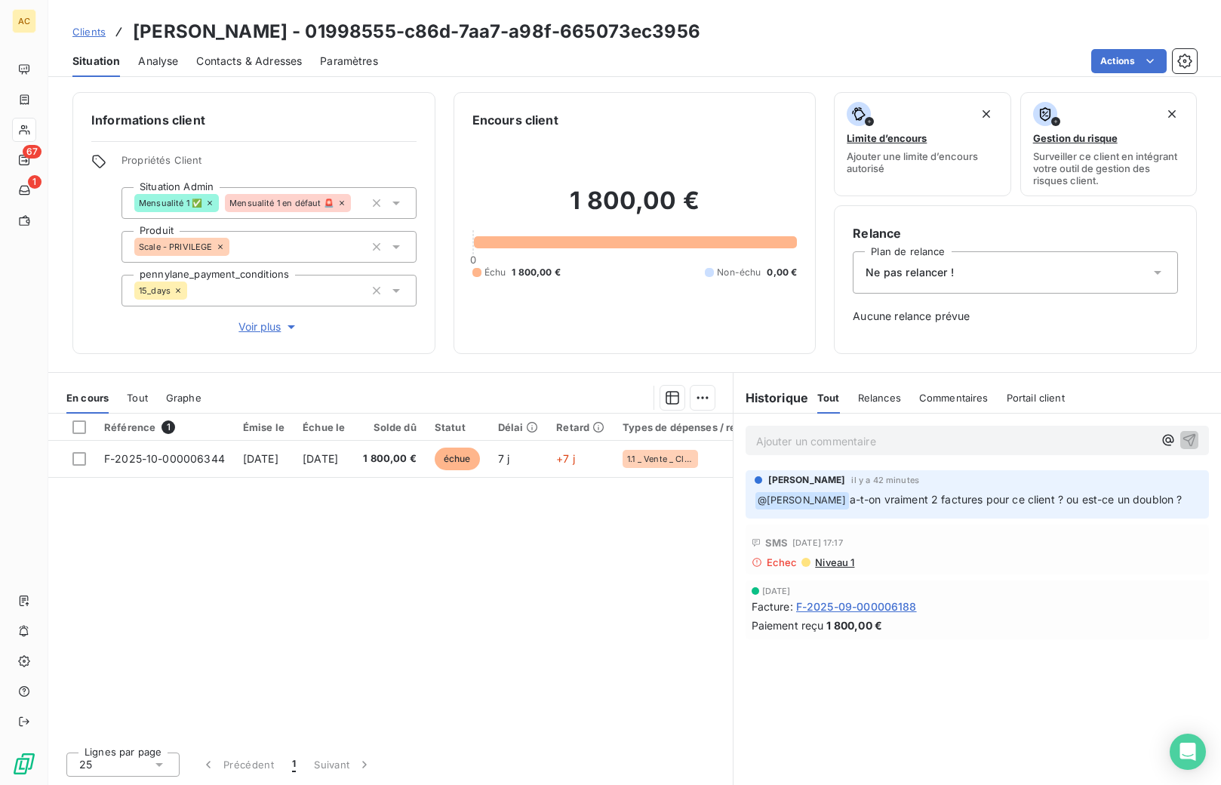
click at [256, 328] on span "Voir plus" at bounding box center [269, 326] width 60 height 15
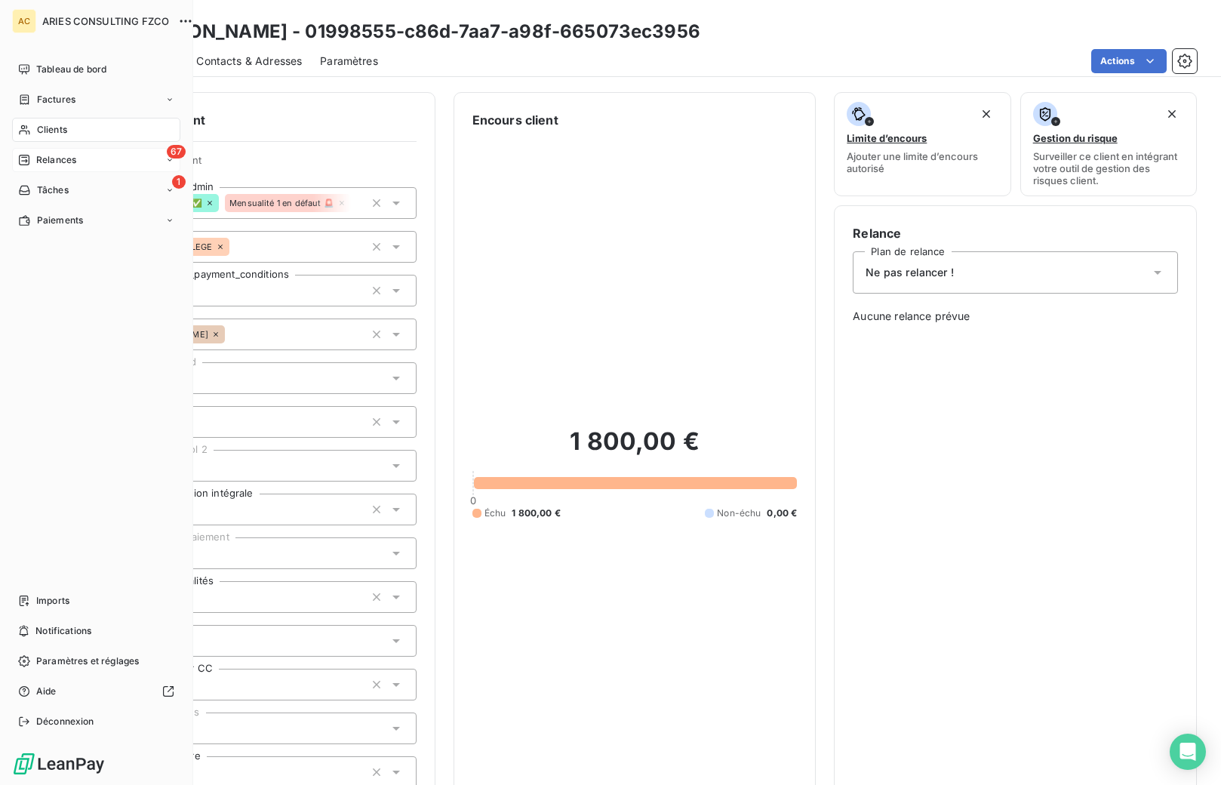
click at [42, 153] on span "Relances" at bounding box center [56, 160] width 40 height 14
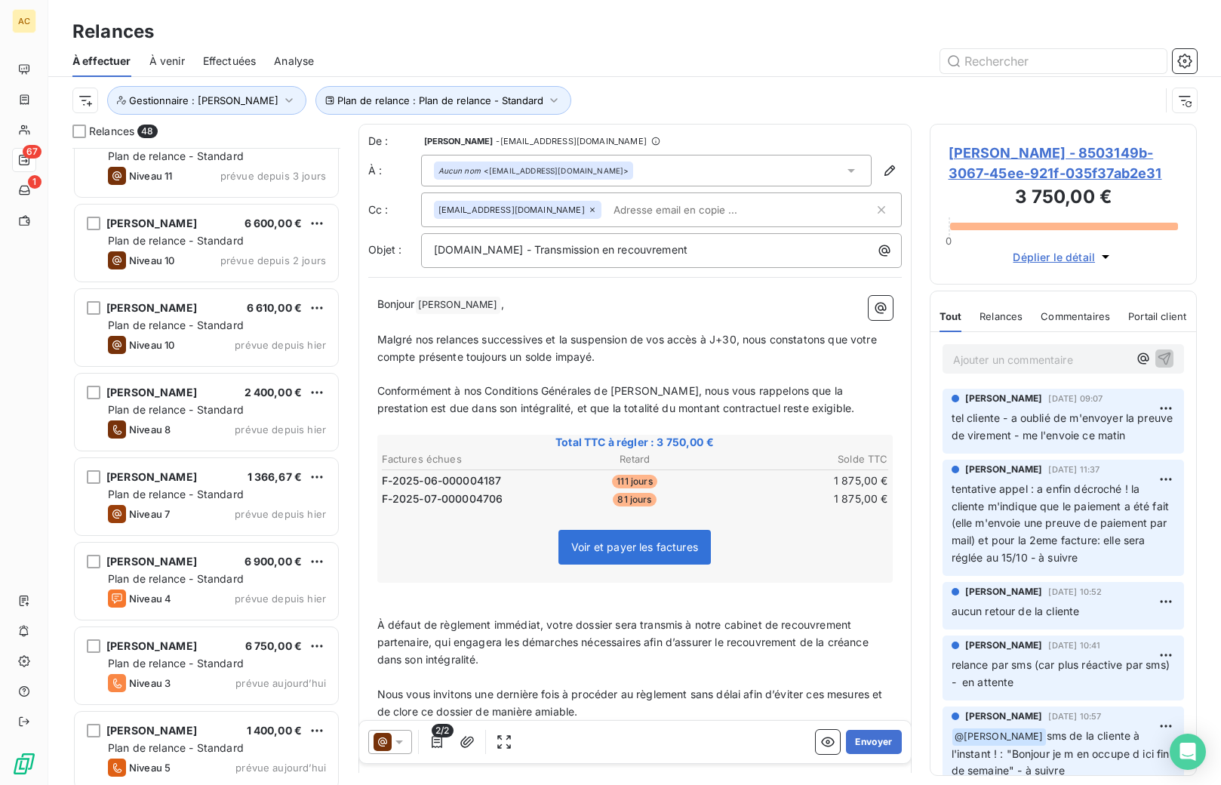
scroll to position [1369, 0]
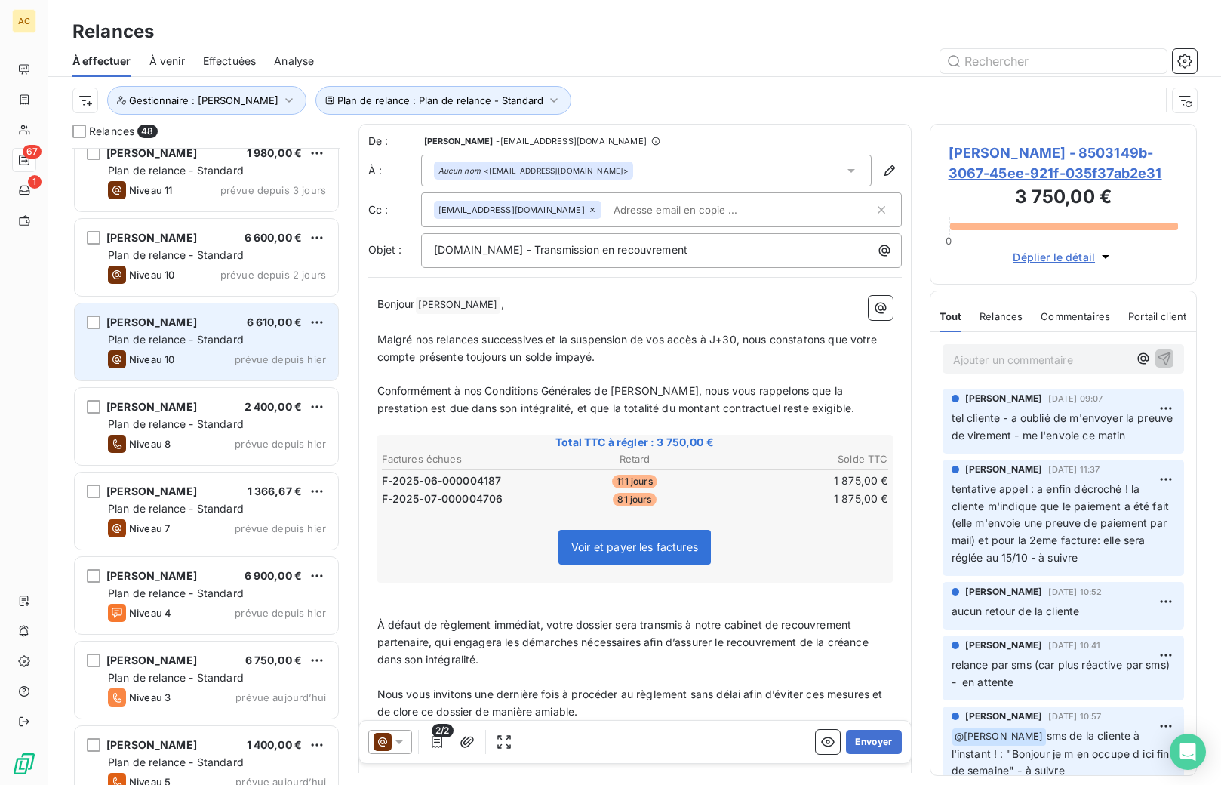
click at [212, 353] on div "Niveau 10 prévue depuis [DATE]" at bounding box center [217, 359] width 218 height 18
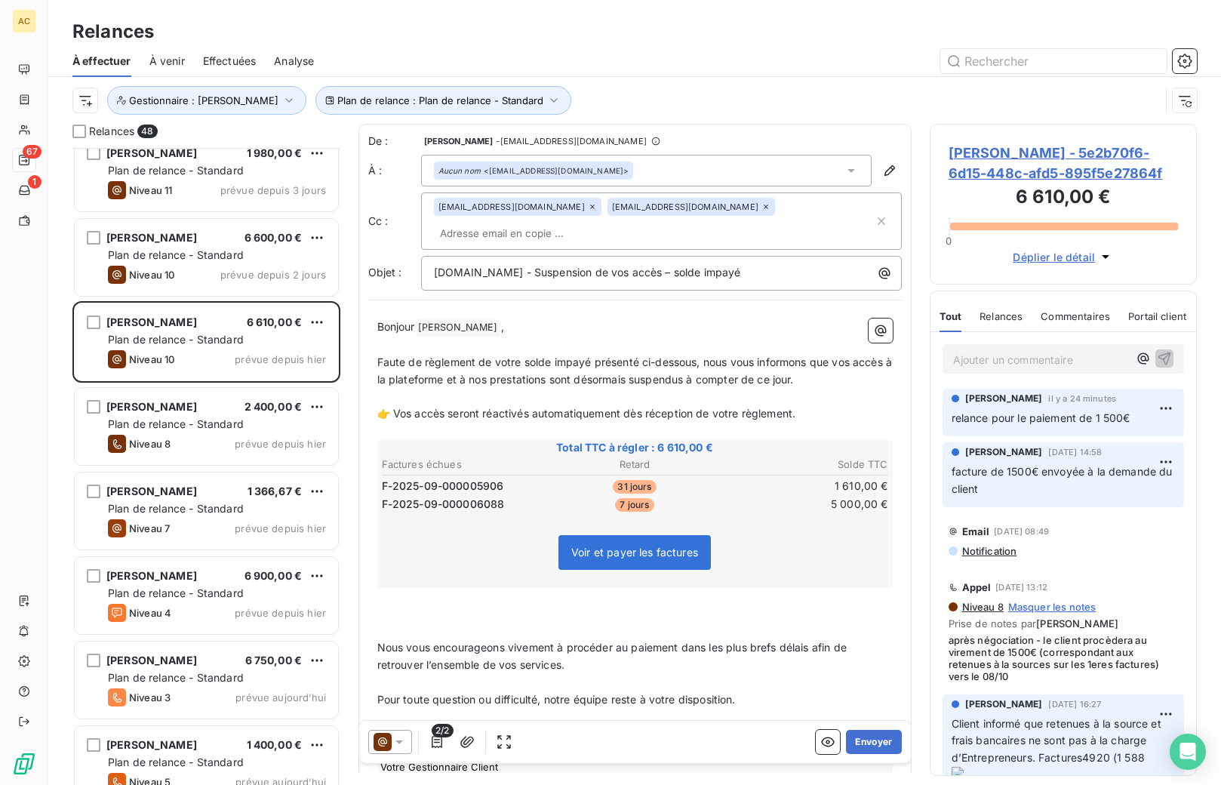
click at [1006, 359] on p "Ajouter un commentaire ﻿" at bounding box center [1041, 359] width 176 height 19
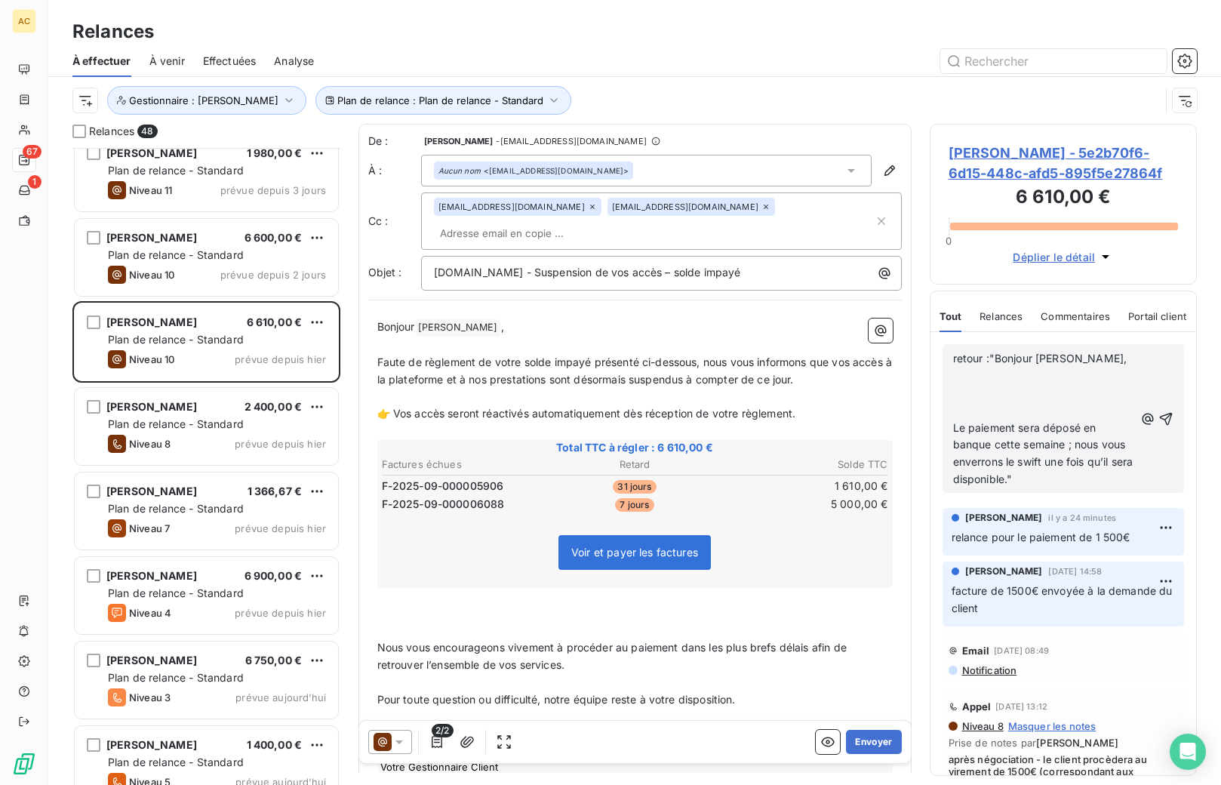
click at [1010, 412] on p "﻿" at bounding box center [1044, 410] width 182 height 17
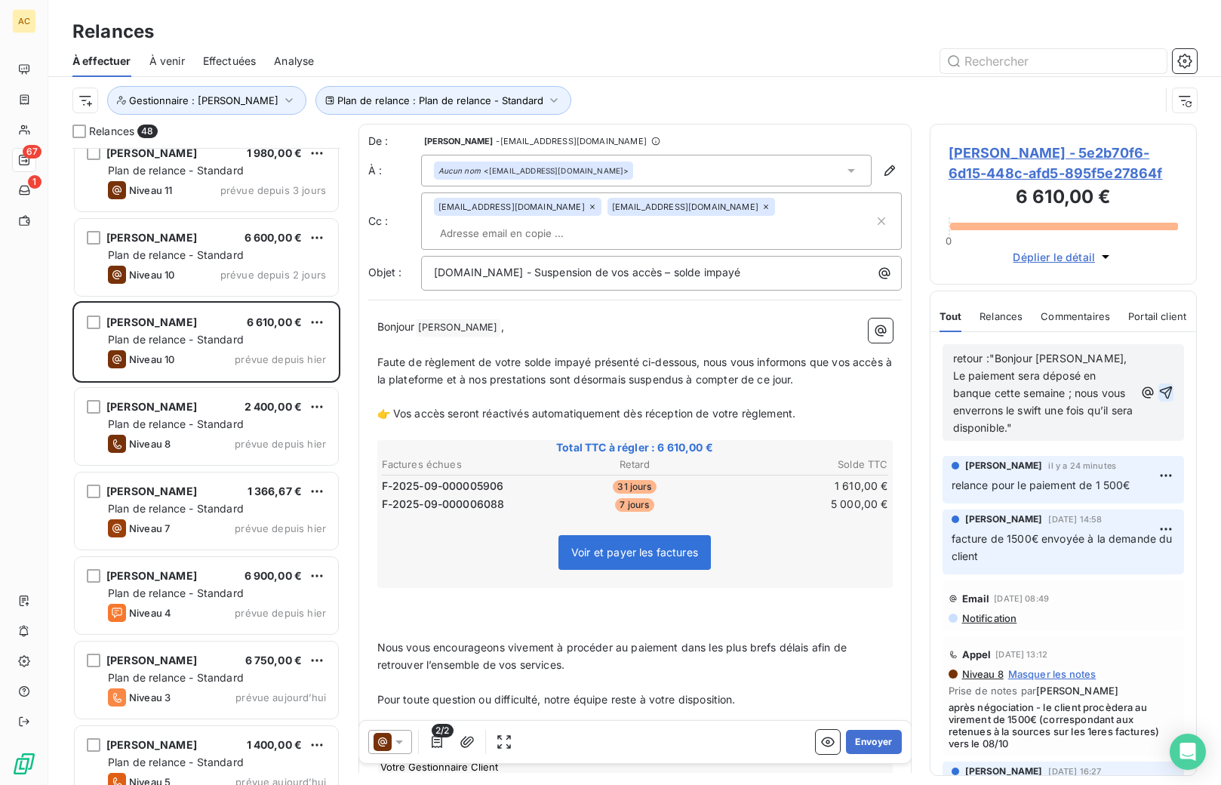
click at [1160, 392] on icon "button" at bounding box center [1166, 392] width 13 height 13
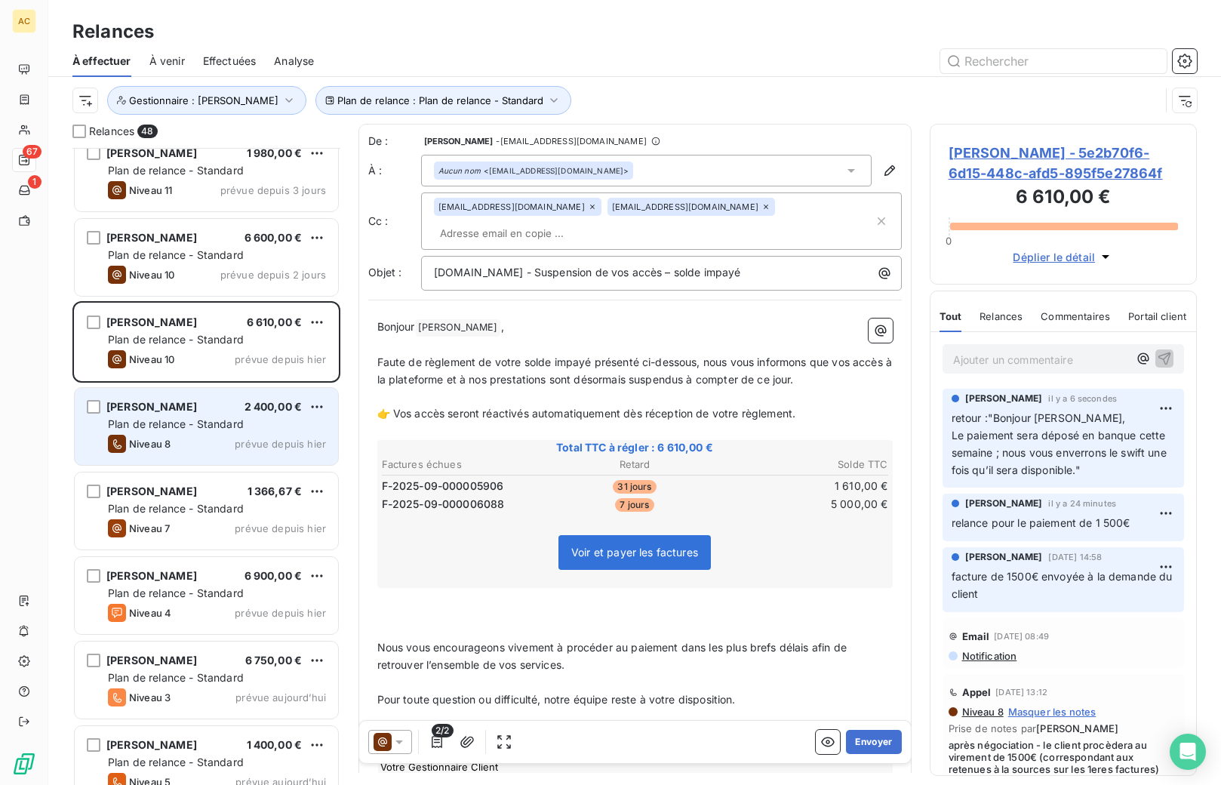
click at [195, 424] on span "Plan de relance - Standard" at bounding box center [176, 423] width 136 height 13
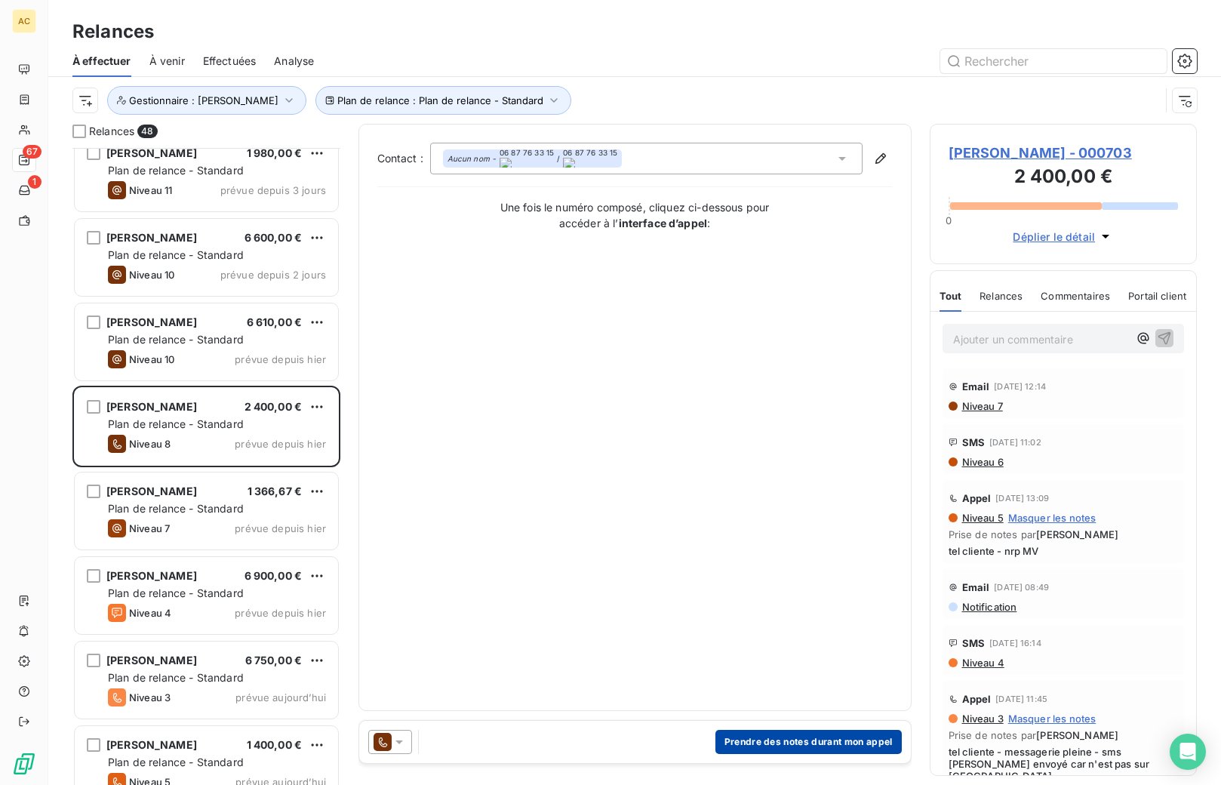
click at [775, 741] on button "Prendre des notes durant mon appel" at bounding box center [809, 742] width 186 height 24
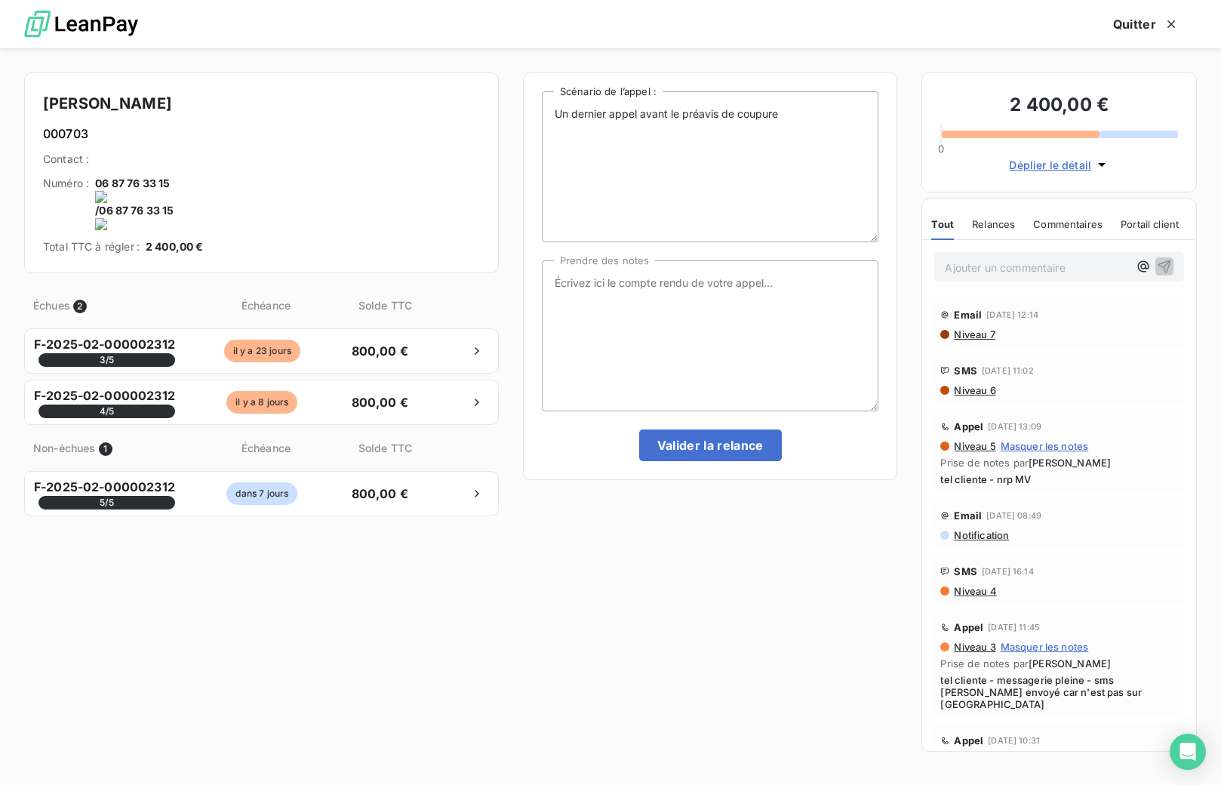
click at [285, 163] on onoff-telecom-ce-actions-button at bounding box center [285, 163] width 0 height 0
click at [605, 285] on textarea "Prendre des notes" at bounding box center [710, 335] width 337 height 151
click at [611, 279] on textarea "tel cliente - messagerie vocale pleine"" at bounding box center [710, 335] width 337 height 151
click at [806, 283] on textarea "tel cliente - "messagerie vocale pleine"" at bounding box center [710, 335] width 337 height 151
type textarea "tel cliente - "messagerie vocale pleine" - renvoi d'un mail"
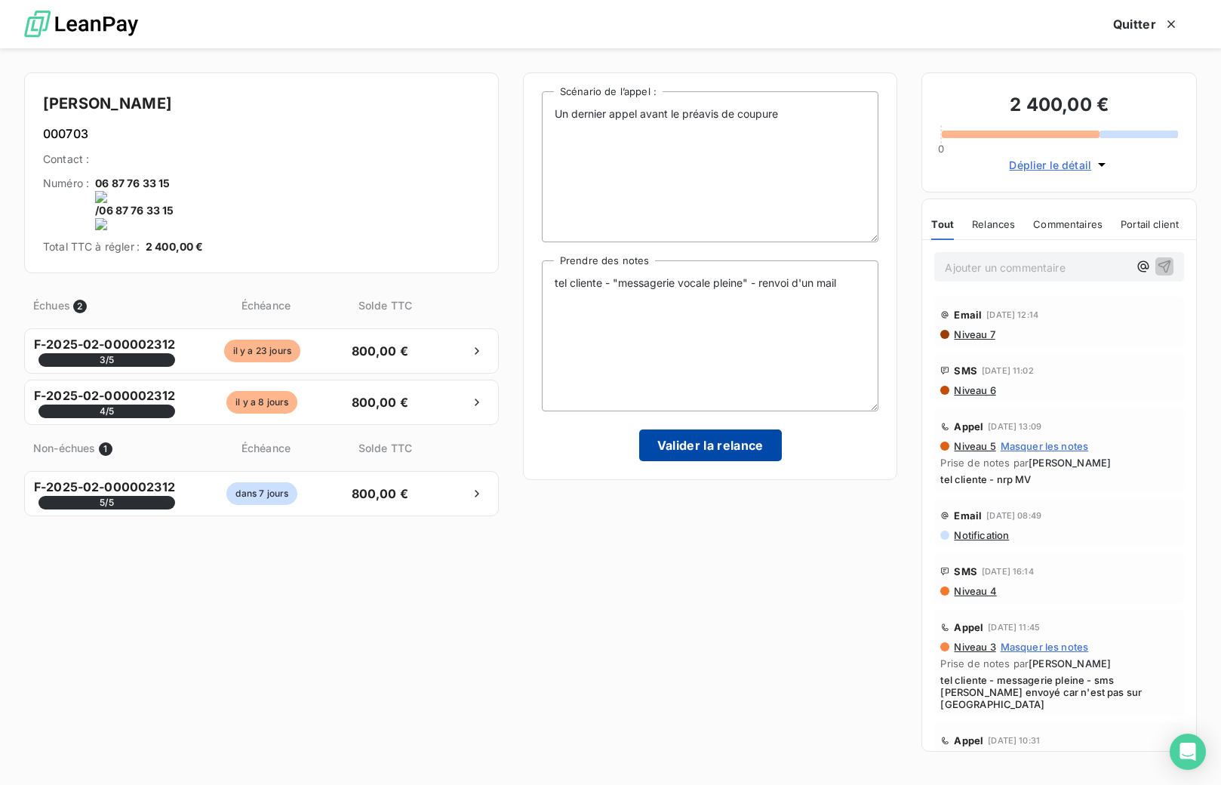
click at [720, 447] on button "Valider la relance" at bounding box center [710, 446] width 143 height 32
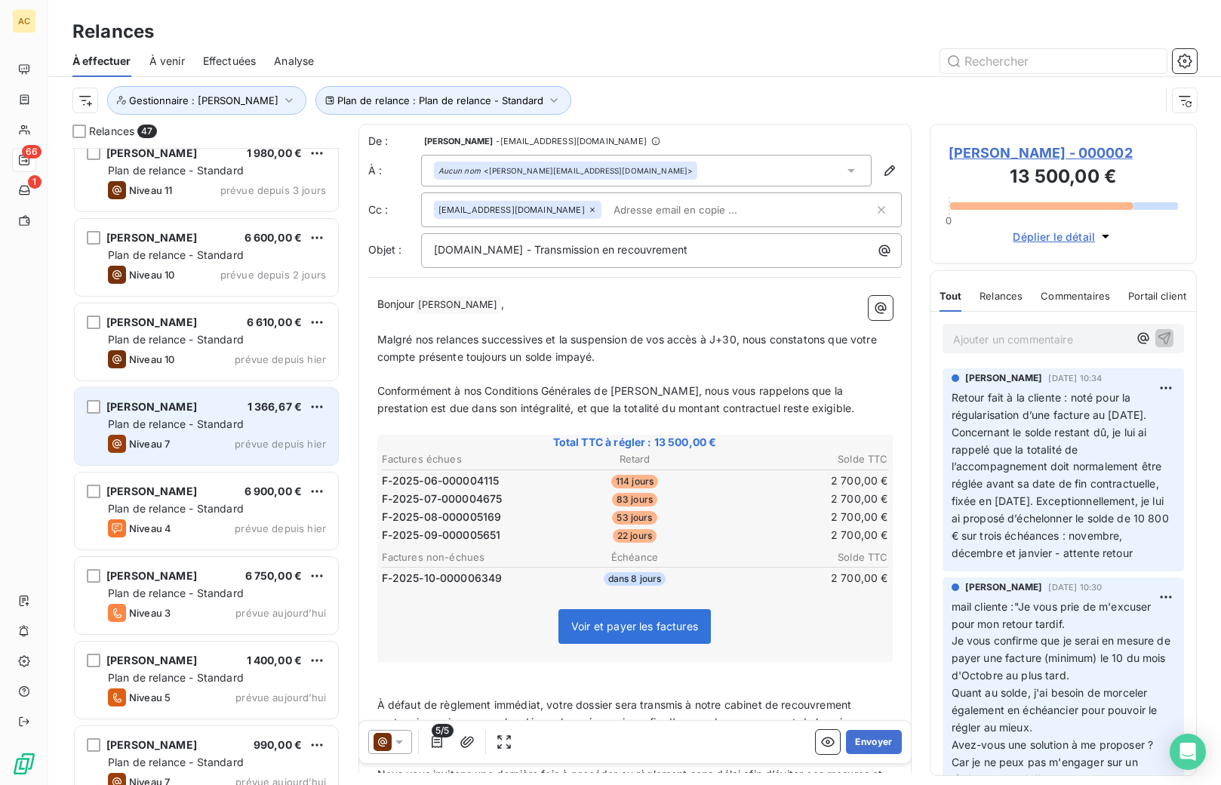
click at [204, 430] on div "Plan de relance - Standard" at bounding box center [217, 424] width 218 height 15
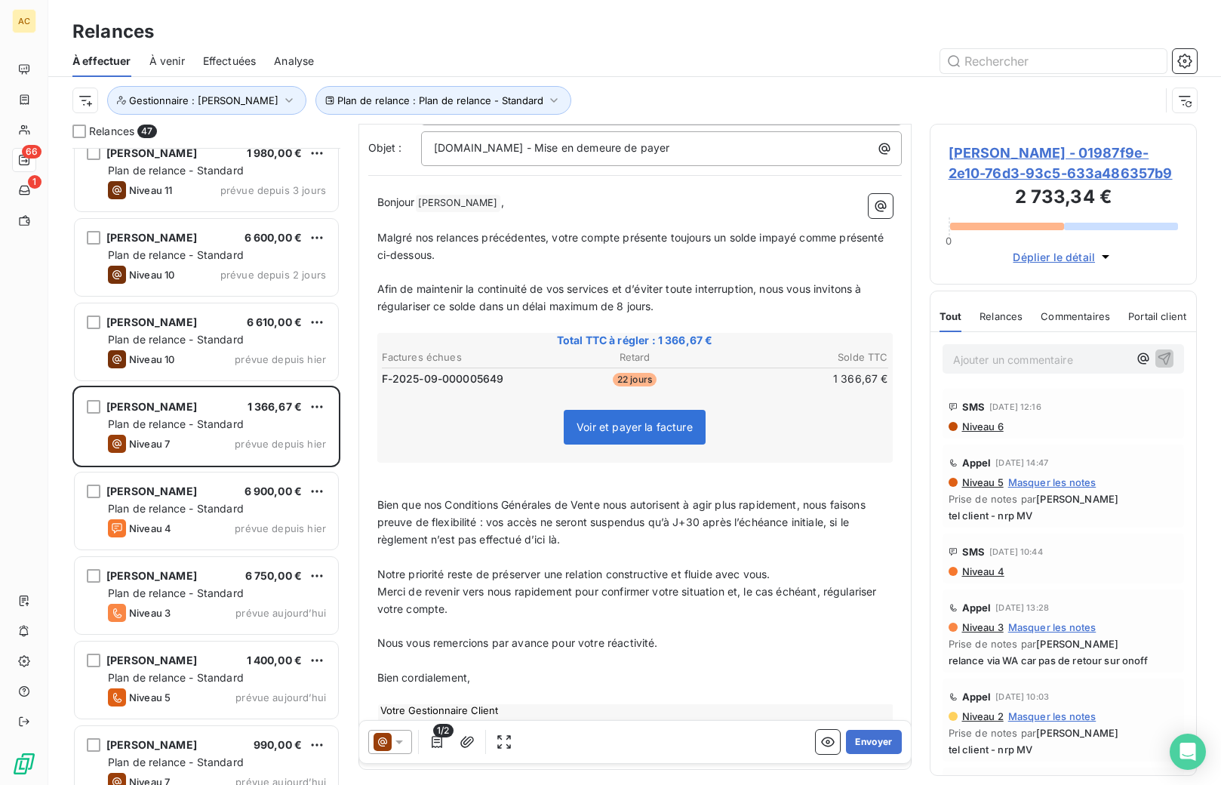
scroll to position [162, 0]
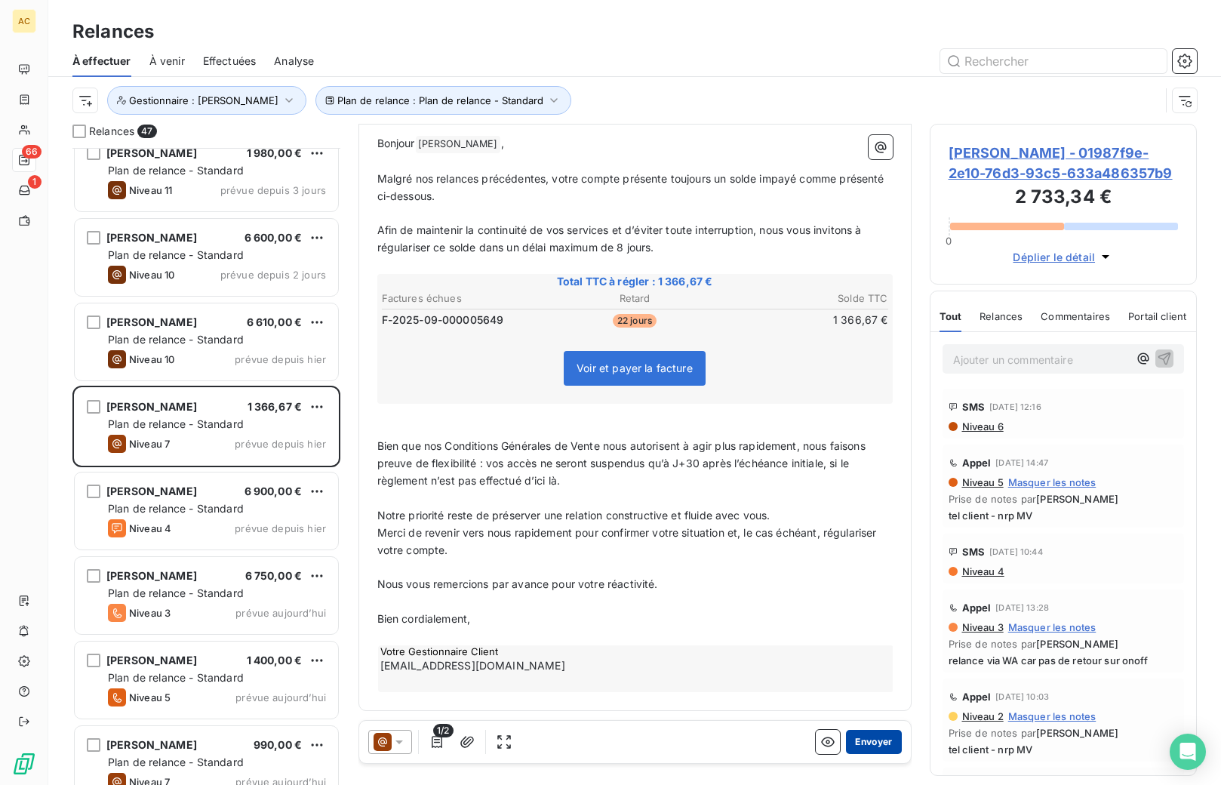
click at [861, 738] on button "Envoyer" at bounding box center [873, 742] width 55 height 24
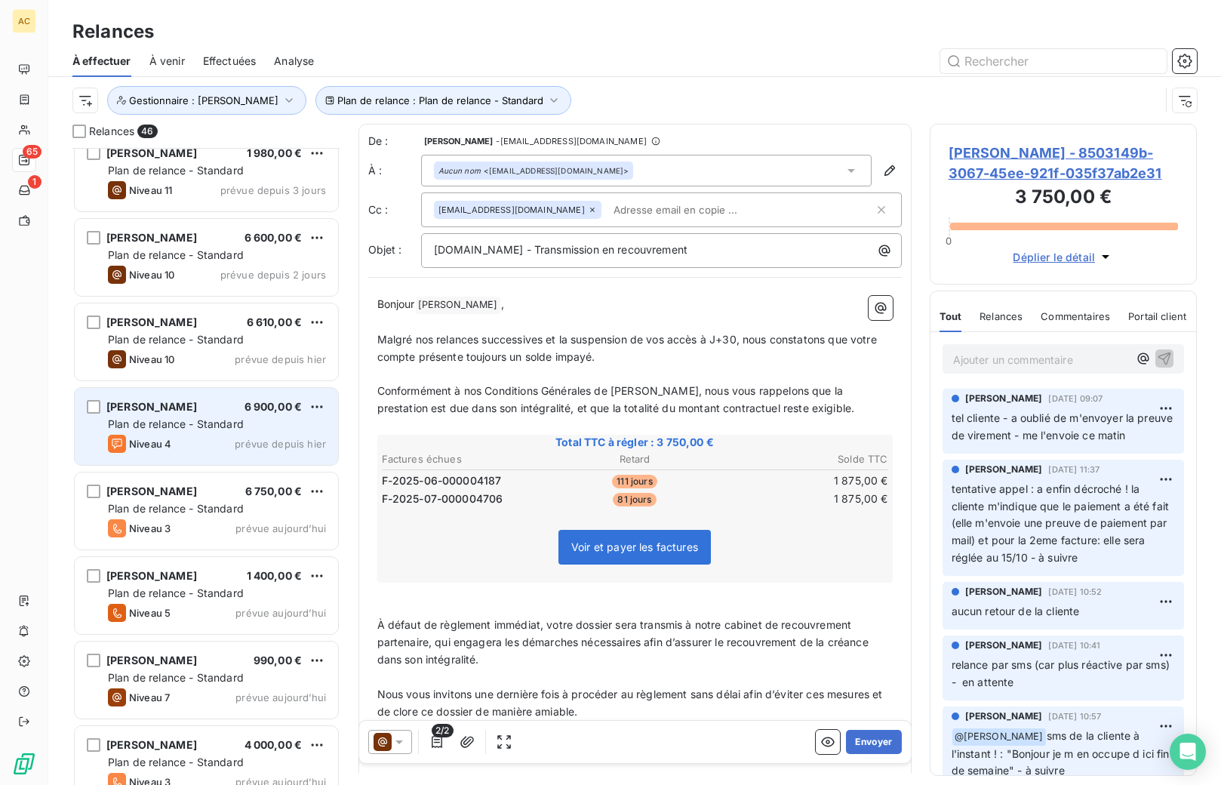
click at [199, 443] on div "Niveau 4 prévue depuis hier" at bounding box center [217, 444] width 218 height 18
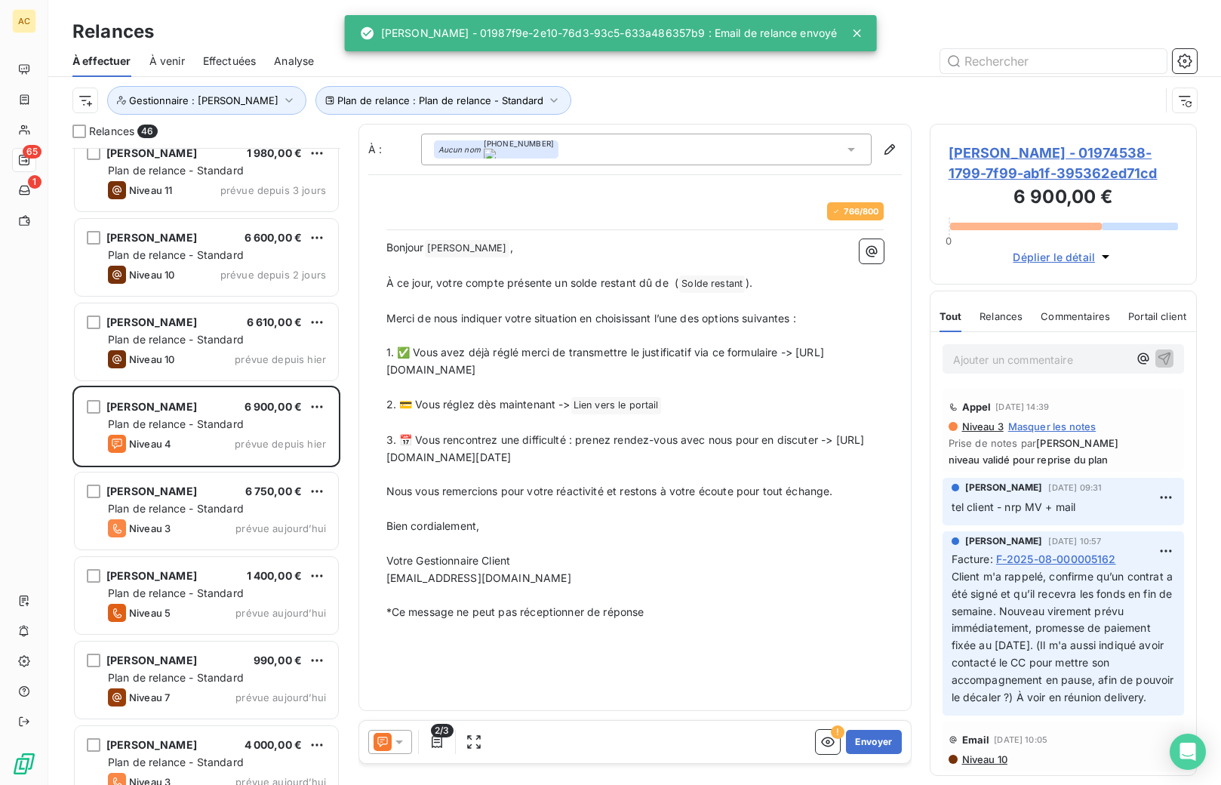
scroll to position [626, 256]
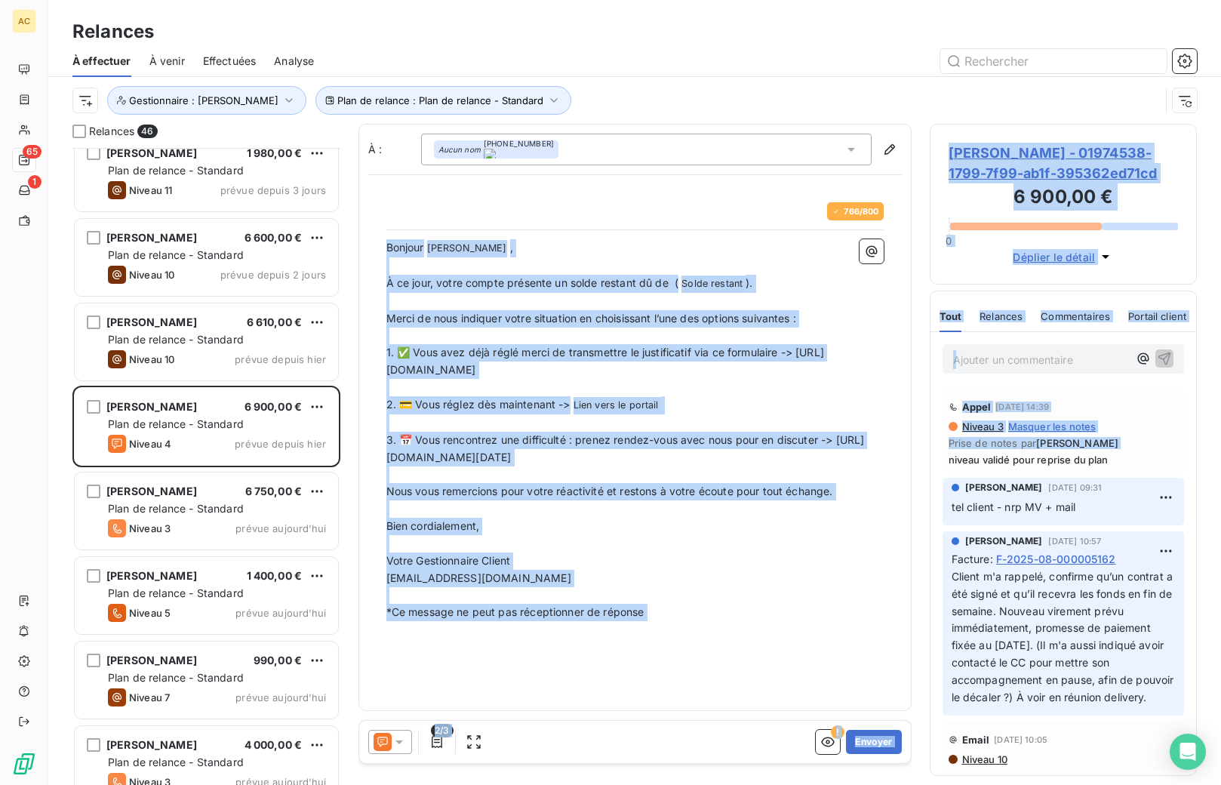
drag, startPoint x: 383, startPoint y: 457, endPoint x: 939, endPoint y: 454, distance: 556.3
click at [942, 454] on div "Relances 46 [PERSON_NAME] 9 900,00 € Plan de relance - Standard Niveau 11 prévu…" at bounding box center [634, 454] width 1173 height 661
click at [753, 460] on span "3. 📅 Vous rencontrez une difficulté : prenez rendez-vous avec nous pour en disc…" at bounding box center [625, 448] width 479 height 30
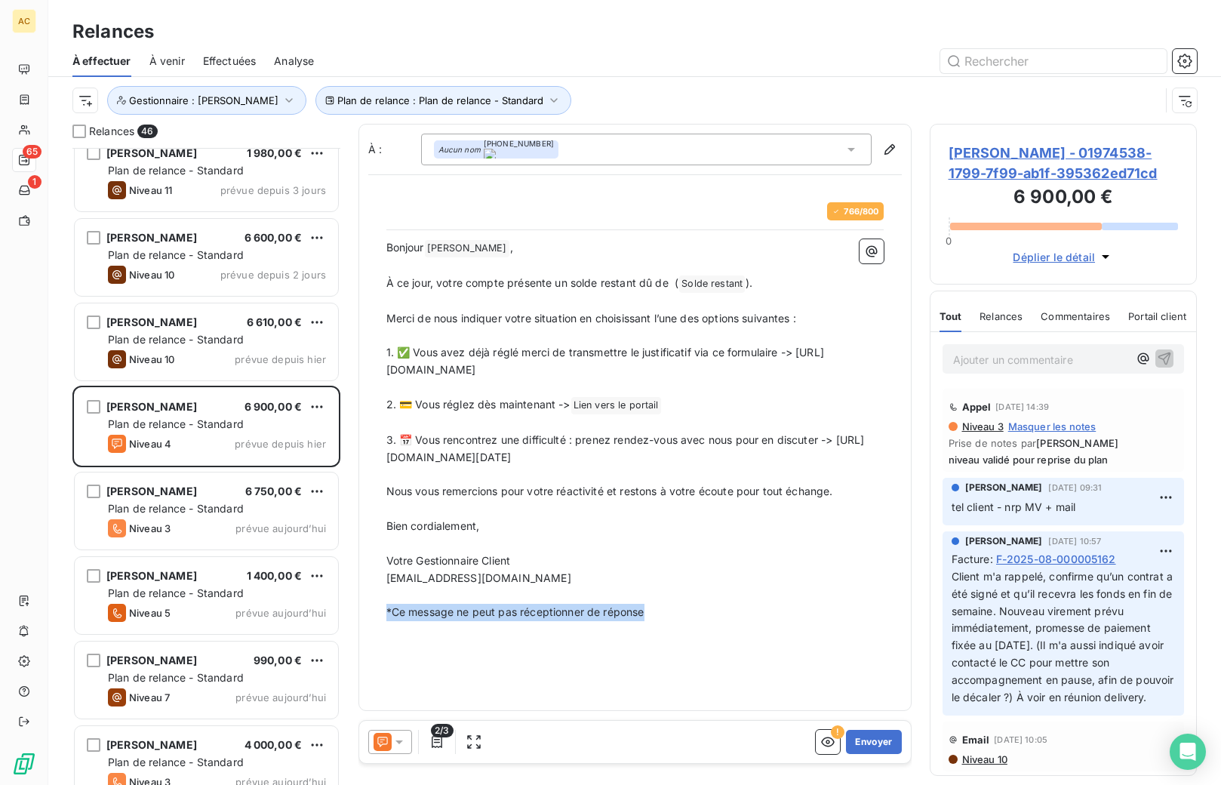
drag, startPoint x: 884, startPoint y: 451, endPoint x: 402, endPoint y: 451, distance: 481.6
click at [334, 451] on div "Relances 46 [PERSON_NAME] 9 900,00 € Plan de relance - Standard Niveau 11 prévu…" at bounding box center [634, 454] width 1173 height 661
drag, startPoint x: 866, startPoint y: 458, endPoint x: 385, endPoint y: 458, distance: 480.8
click at [386, 458] on p "3. 📅 Vous rencontrez une difficulté : prenez rendez-vous avec nous pour en disc…" at bounding box center [634, 449] width 497 height 35
click at [882, 745] on button "Envoyer" at bounding box center [873, 742] width 55 height 24
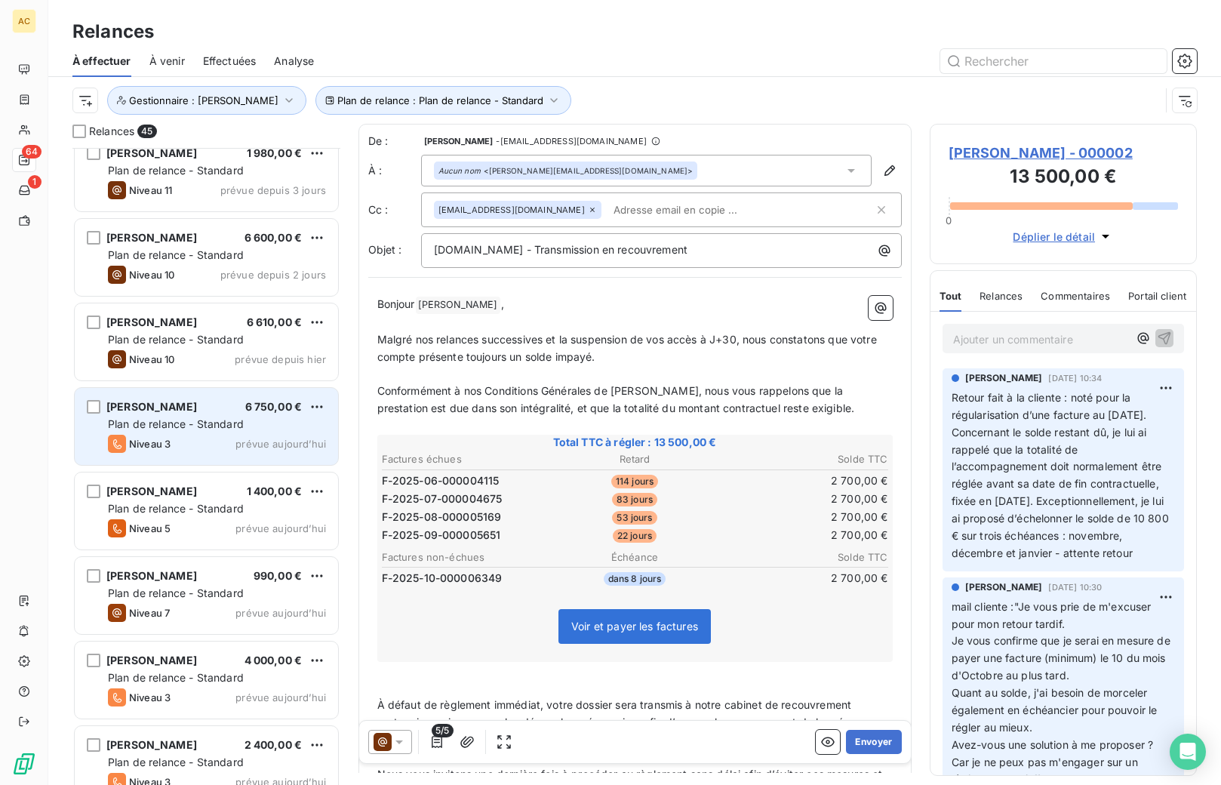
click at [162, 419] on span "Plan de relance - Standard" at bounding box center [176, 423] width 136 height 13
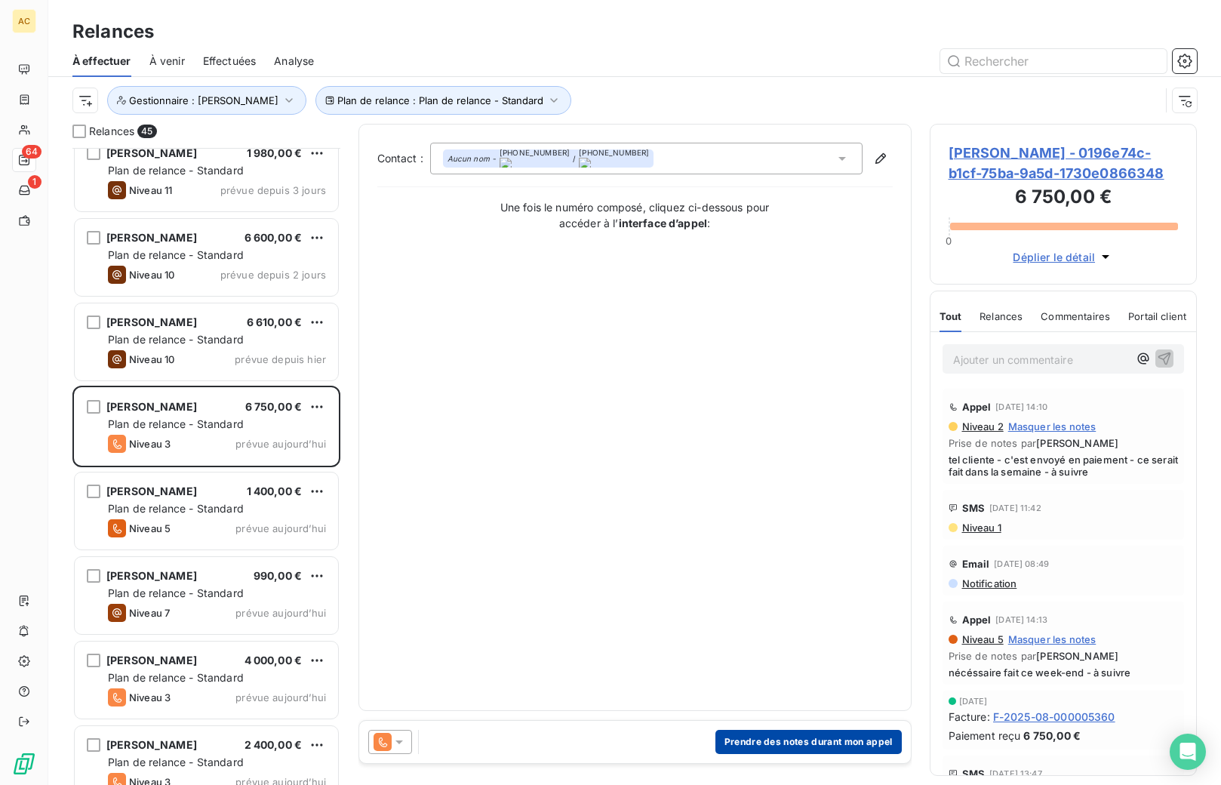
click at [804, 741] on button "Prendre des notes durant mon appel" at bounding box center [809, 742] width 186 height 24
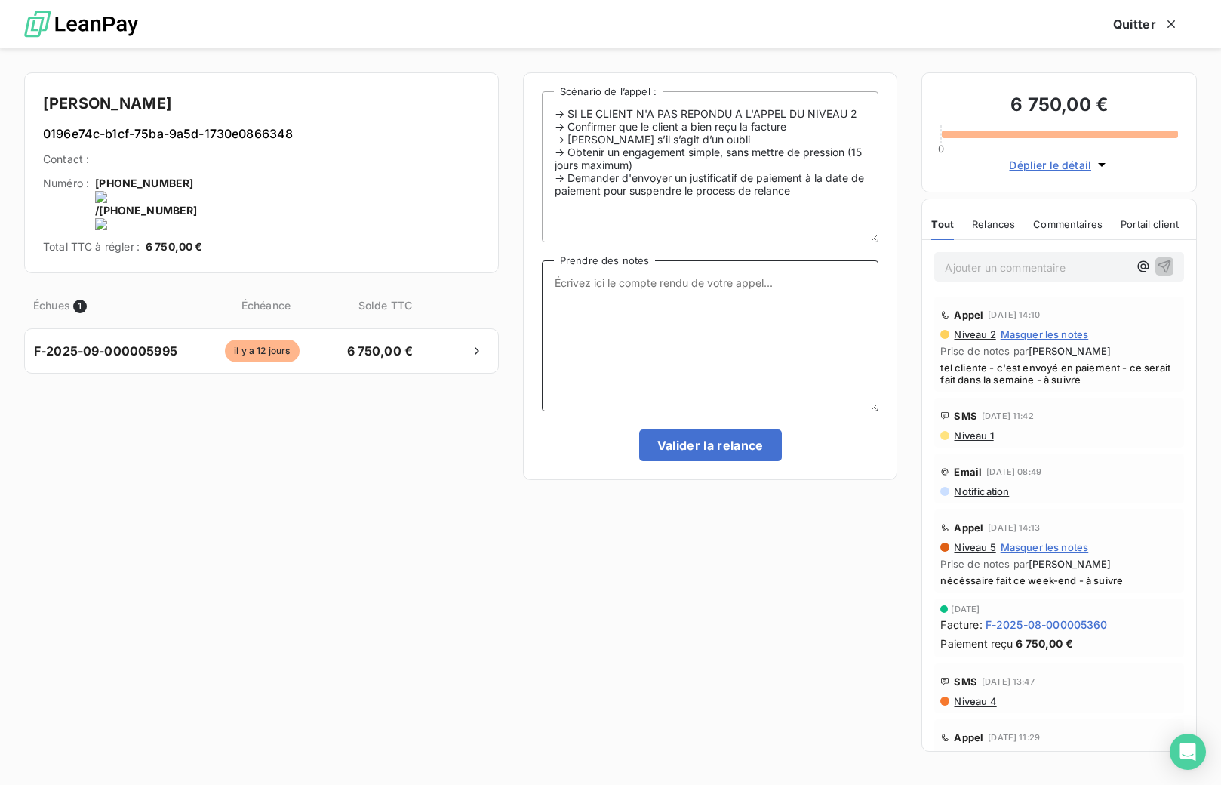
click at [639, 311] on textarea "Prendre des notes" at bounding box center [710, 335] width 337 height 151
type textarea "ok paiement bien reçu sur PL"
click at [710, 445] on button "Valider la relance" at bounding box center [710, 446] width 143 height 32
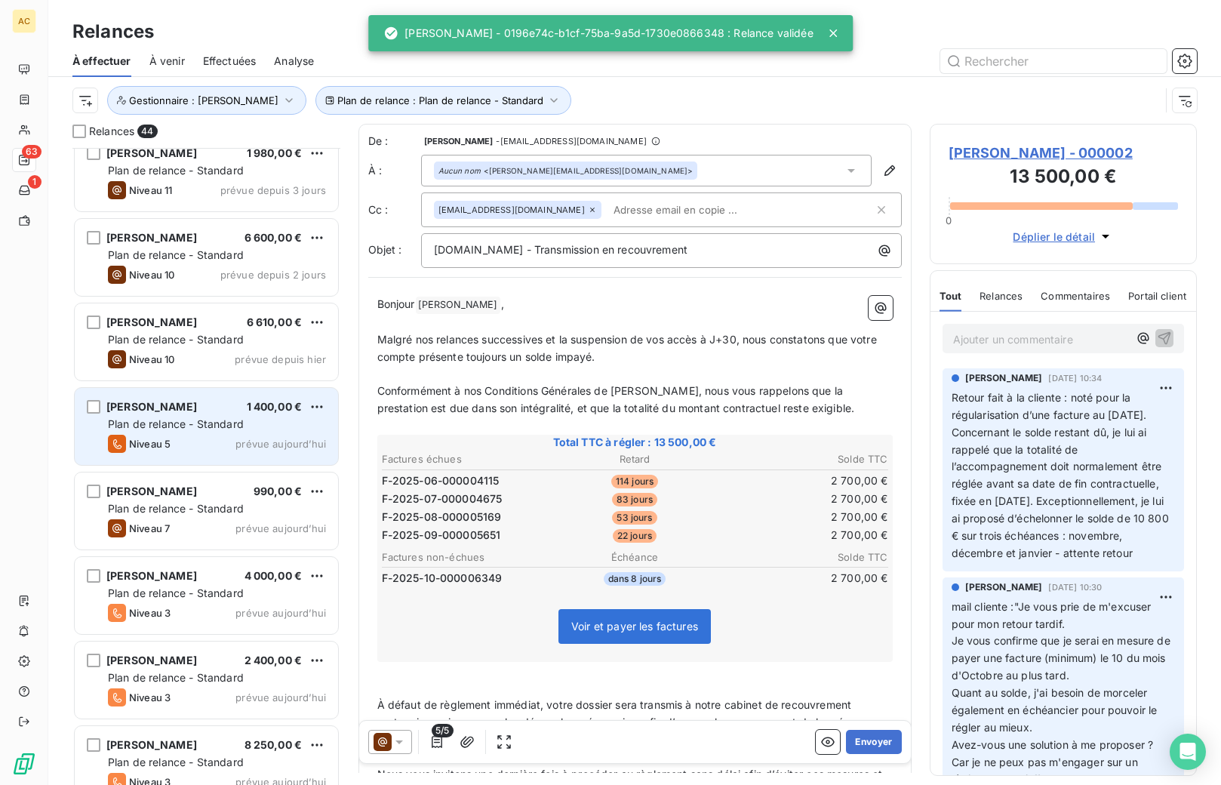
click at [211, 425] on span "Plan de relance - Standard" at bounding box center [176, 423] width 136 height 13
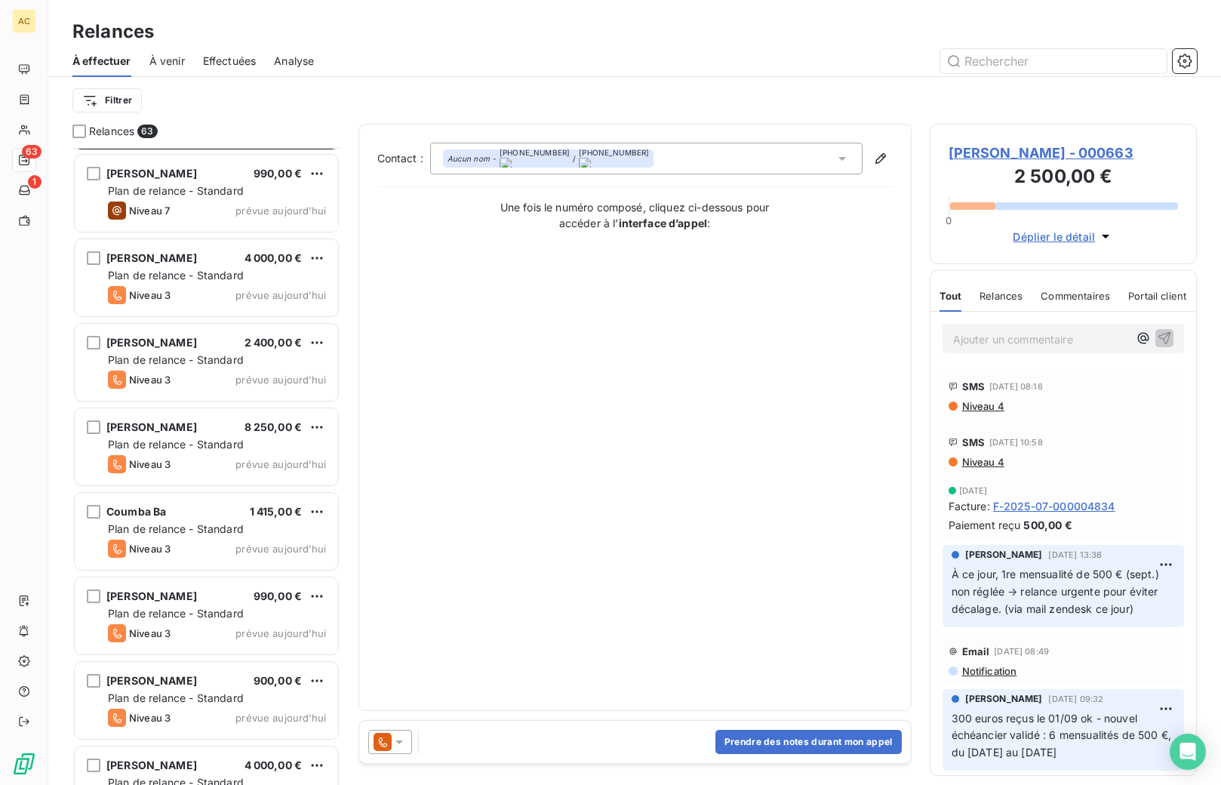
scroll to position [2106, 0]
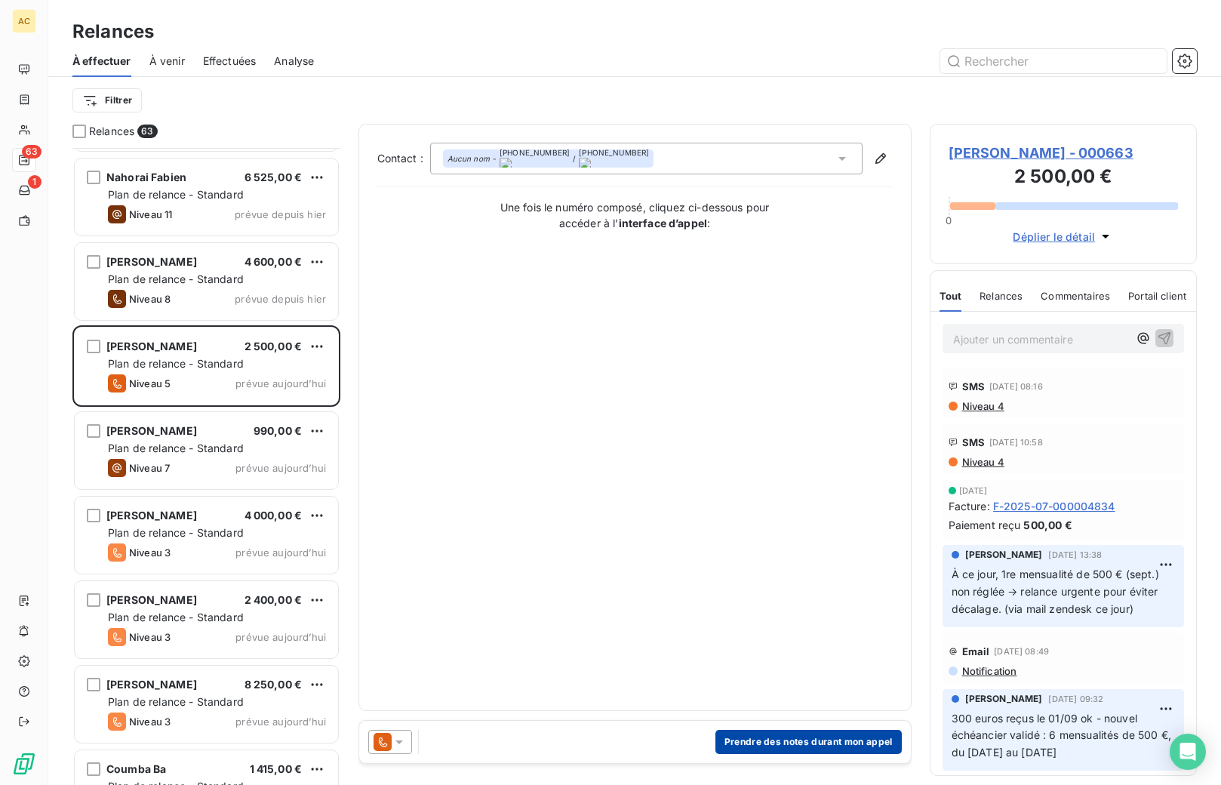
click at [827, 741] on button "Prendre des notes durant mon appel" at bounding box center [809, 742] width 186 height 24
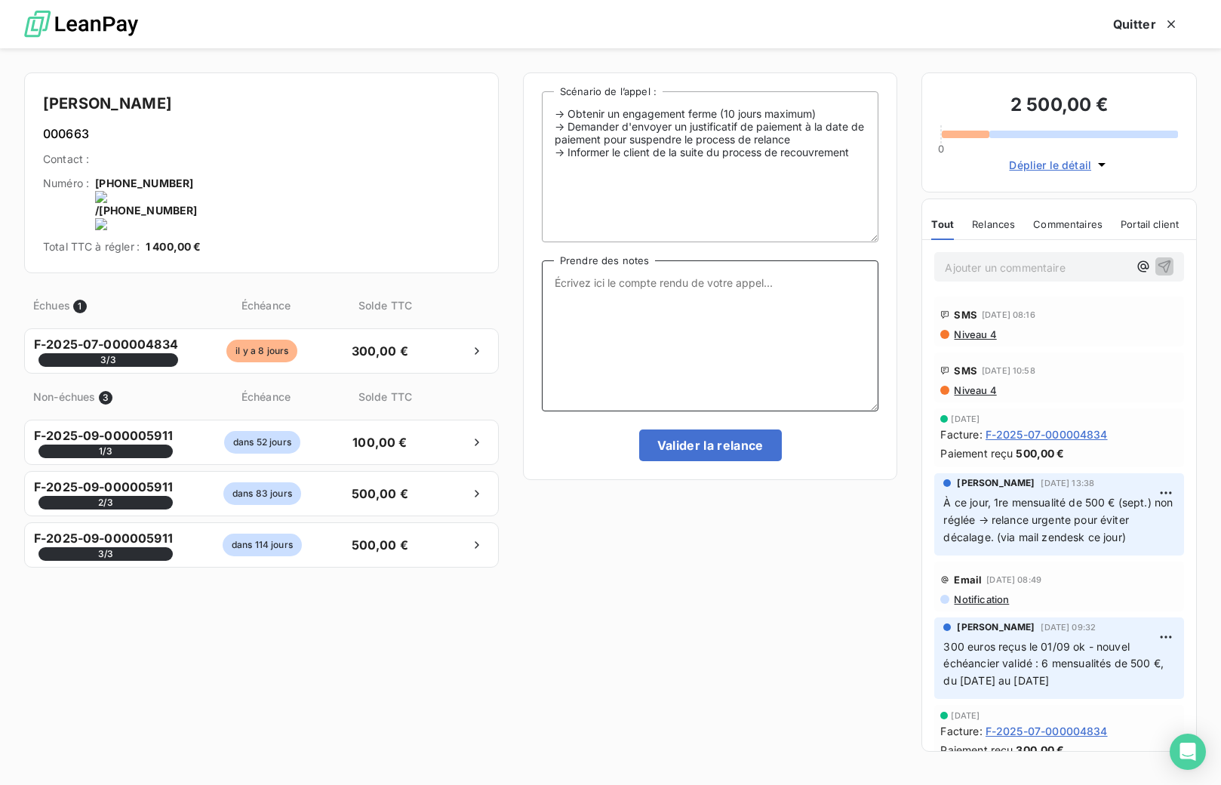
click at [662, 318] on textarea "Prendre des notes" at bounding box center [710, 335] width 337 height 151
click at [196, 163] on onoff-telecom-ce-actions-button at bounding box center [196, 163] width 0 height 0
drag, startPoint x: 731, startPoint y: 359, endPoint x: 719, endPoint y: 353, distance: 14.2
click at [732, 359] on textarea "Prendre des notes" at bounding box center [710, 335] width 337 height 151
drag, startPoint x: 327, startPoint y: 190, endPoint x: 328, endPoint y: 180, distance: 10.6
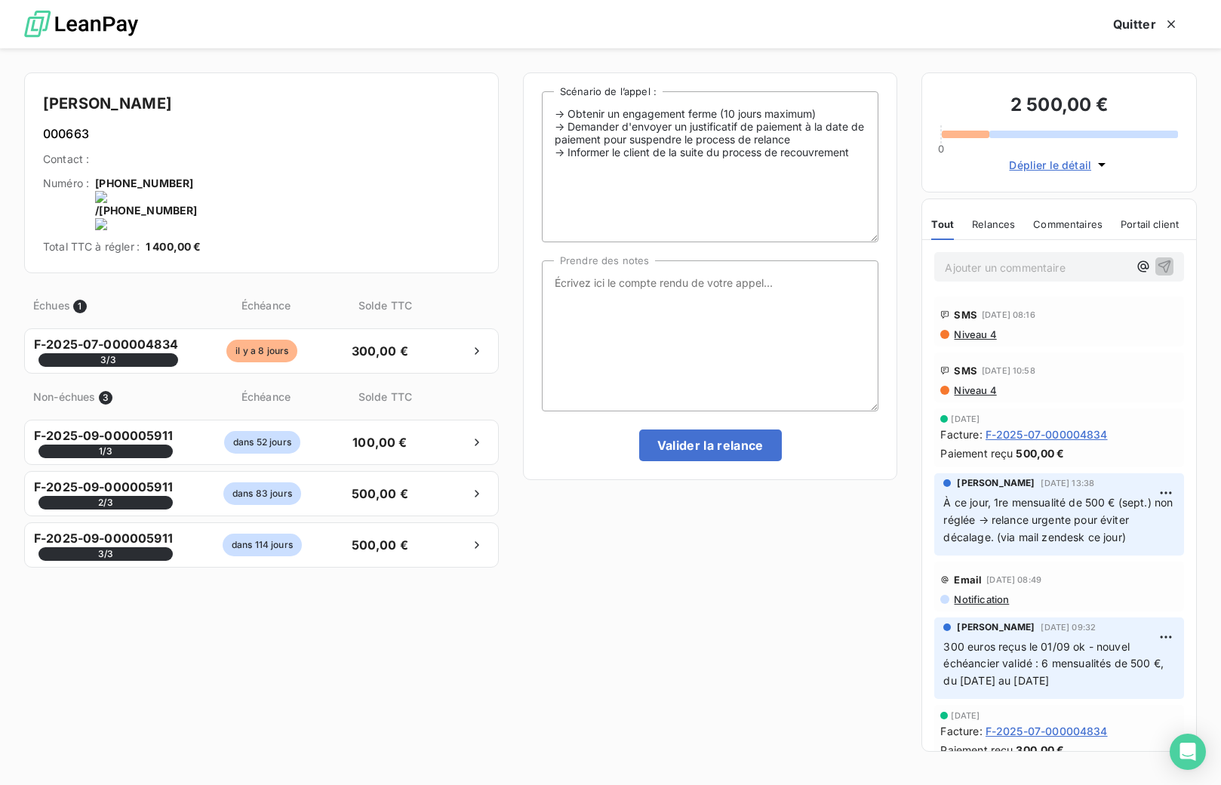
click at [321, 163] on onoff-telecom-ce-actions-button at bounding box center [321, 163] width 0 height 0
click at [705, 321] on textarea "Prendre des notes" at bounding box center [710, 335] width 337 height 151
click at [767, 349] on textarea "Prendre des notes" at bounding box center [710, 335] width 337 height 151
click at [753, 292] on textarea "Prendre des notes" at bounding box center [710, 335] width 337 height 151
click at [748, 291] on textarea "Prendre des notes" at bounding box center [710, 335] width 337 height 151
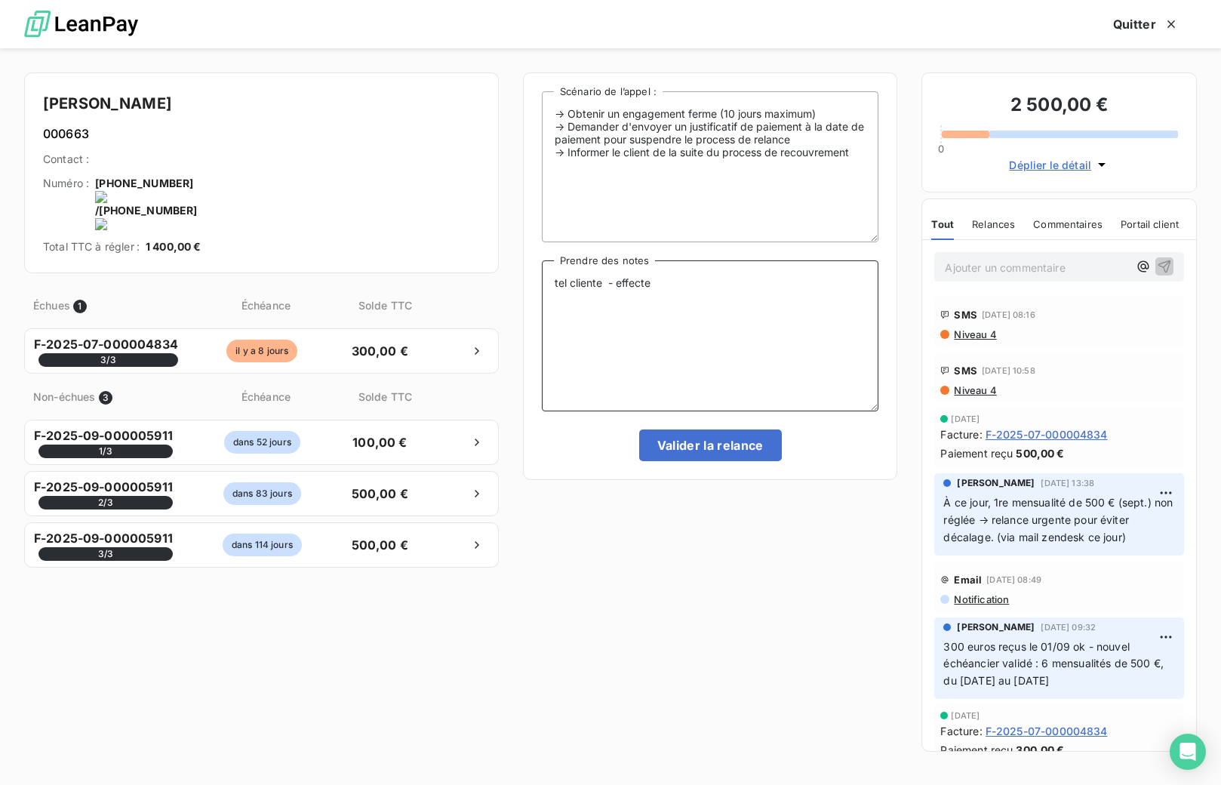
drag, startPoint x: 651, startPoint y: 286, endPoint x: 648, endPoint y: 300, distance: 13.9
click at [626, 286] on textarea "tel cliente - effecte" at bounding box center [710, 335] width 337 height 151
click at [641, 285] on textarea "tel cliente -" at bounding box center [710, 335] width 337 height 151
drag, startPoint x: 686, startPoint y: 285, endPoint x: 711, endPoint y: 324, distance: 45.9
click at [687, 287] on textarea "tel cliente - c'est un oubli ne pensait pas qui manquait uné échéance (car le p…" at bounding box center [710, 335] width 337 height 151
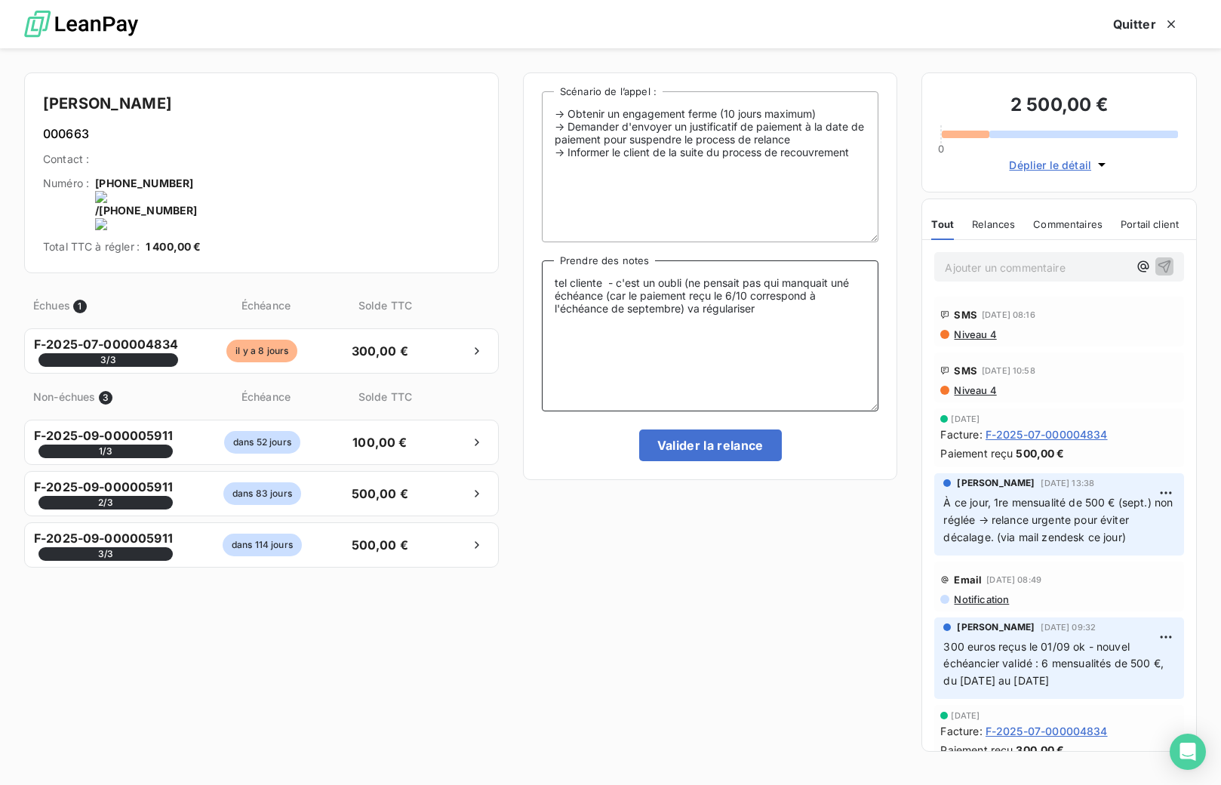
click at [781, 282] on textarea "tel cliente - c'est un oubli (ne pensait pas qui manquait uné échéance (car le …" at bounding box center [710, 335] width 337 height 151
click at [856, 280] on textarea "tel cliente - c'est un oubli (ne pensait pas qu'il manquait uné échéance (car l…" at bounding box center [710, 335] width 337 height 151
click at [788, 309] on textarea "tel cliente - c'est un oubli (ne pensait pas qu'il manquait une échéance (car l…" at bounding box center [710, 335] width 337 height 151
drag, startPoint x: 756, startPoint y: 312, endPoint x: 537, endPoint y: 274, distance: 222.1
click at [534, 272] on div "-> Obtenir un engagement ferme (10 jours maximum) -> Demander d'envoyer un just…" at bounding box center [710, 276] width 375 height 408
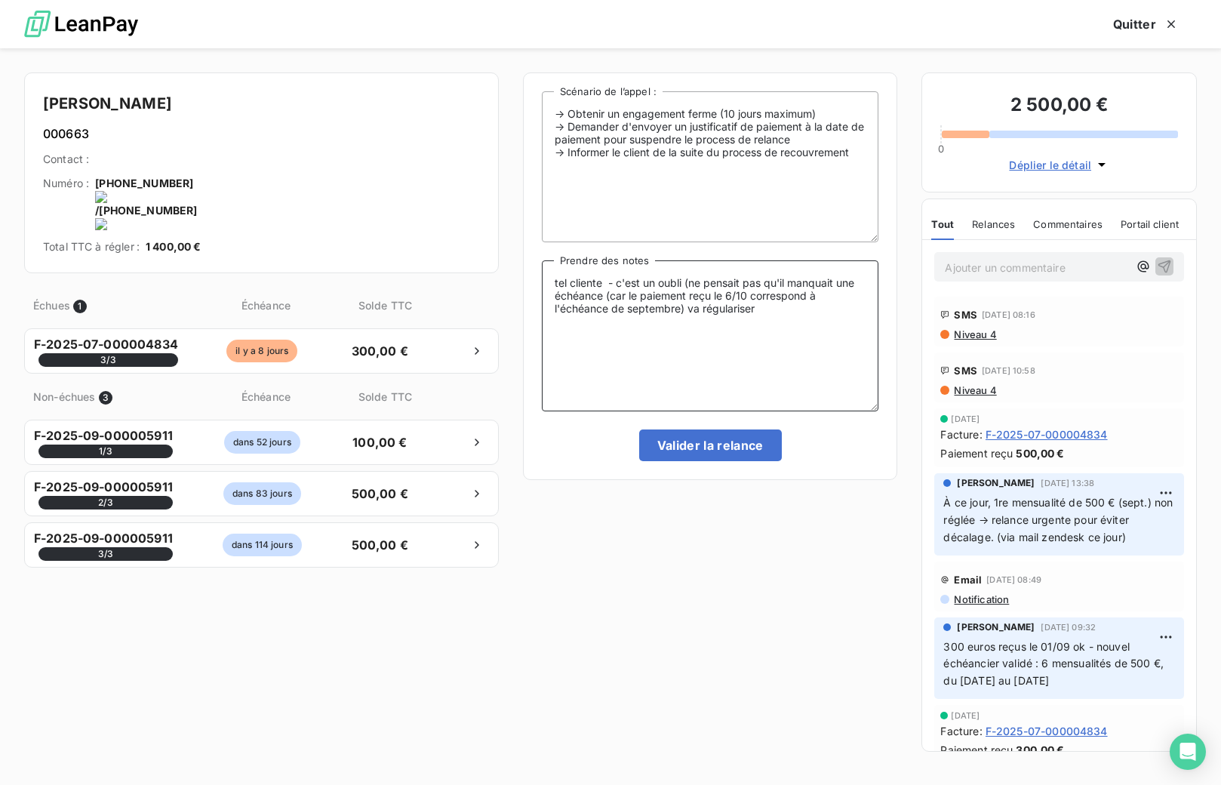
click at [714, 292] on textarea "tel cliente - c'est un oubli (ne pensait pas qu'il manquait une échéance (car l…" at bounding box center [710, 335] width 337 height 151
drag, startPoint x: 787, startPoint y: 325, endPoint x: 547, endPoint y: 283, distance: 243.6
click at [546, 283] on textarea "tel cliente - c'est un oubli (ne pensait pas qu'il manquait une échéance (car l…" at bounding box center [710, 335] width 337 height 151
click at [571, 286] on textarea "tel cliente - c'est un oubli (ne pensait pas qu'il manquait une échéance (car l…" at bounding box center [710, 335] width 337 height 151
drag, startPoint x: 618, startPoint y: 282, endPoint x: 784, endPoint y: 357, distance: 181.7
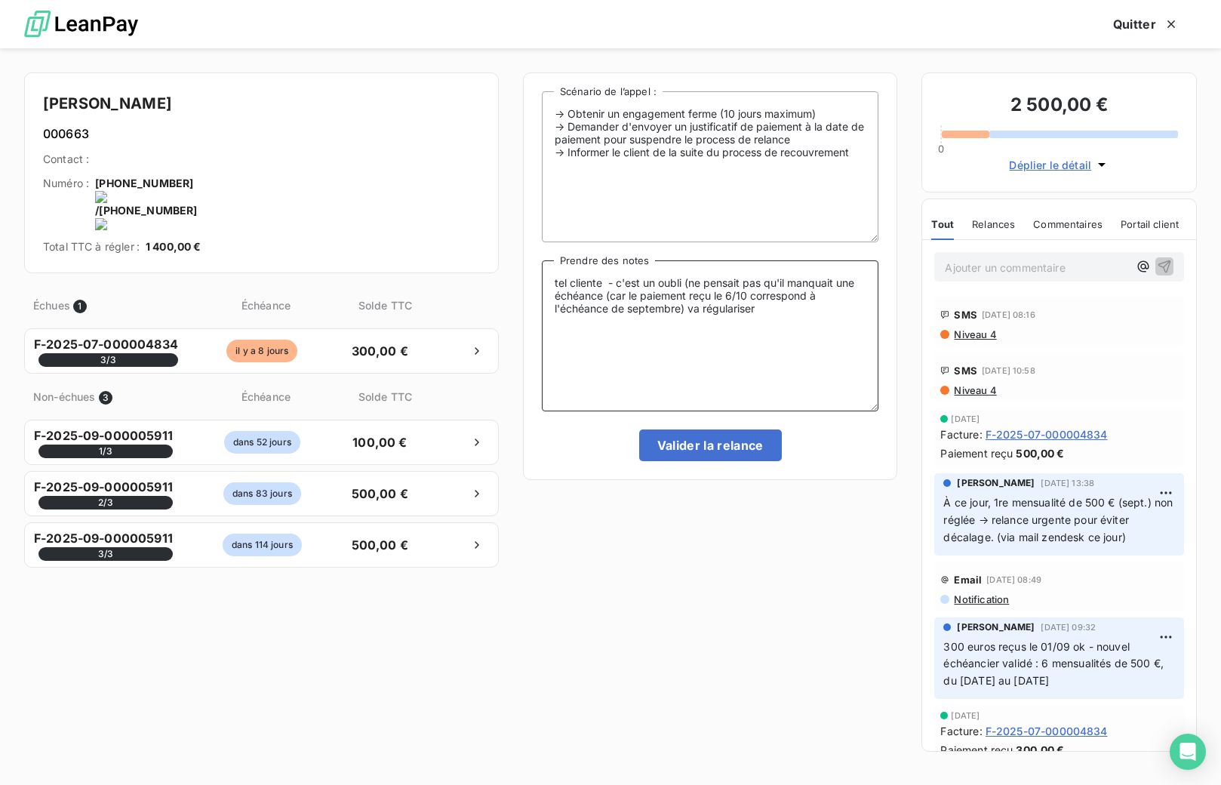
click at [786, 359] on textarea "tel cliente - c'est un oubli (ne pensait pas qu'il manquait une échéance (car l…" at bounding box center [710, 335] width 337 height 151
paste textarea "C’est un oubli : elle ne pensait pas qu’il manquait une échéance (le paiement r…"
click at [618, 281] on textarea "tel cliente - C’est un oubli : elle ne pensait pas qu’il manquait une échéance …" at bounding box center [710, 335] width 337 height 151
drag, startPoint x: 631, startPoint y: 294, endPoint x: 697, endPoint y: 396, distance: 121.9
click at [632, 294] on textarea "tel cliente - c’est un oubli : elle ne pensait pas qu’il manquait une échéance …" at bounding box center [710, 335] width 337 height 151
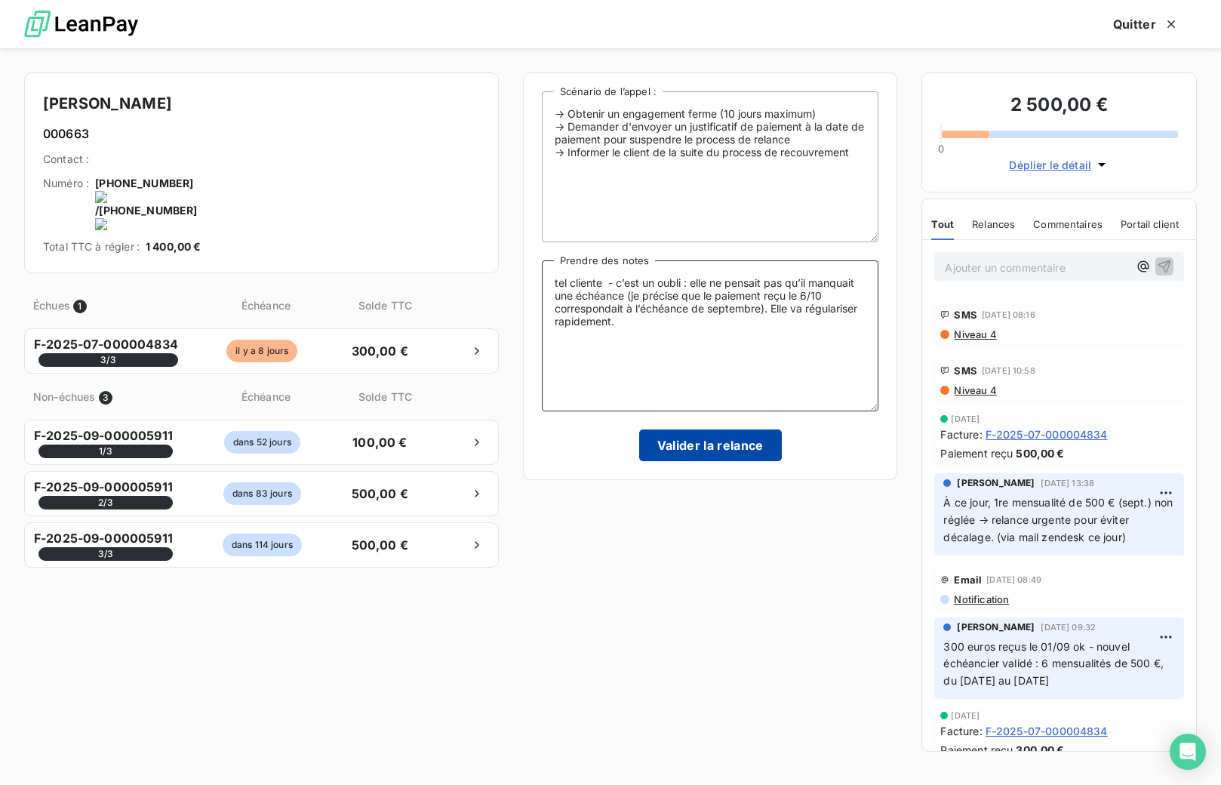
type textarea "tel cliente - c’est un oubli : elle ne pensait pas qu’il manquait une échéance …"
click at [713, 450] on button "Valider la relance" at bounding box center [710, 446] width 143 height 32
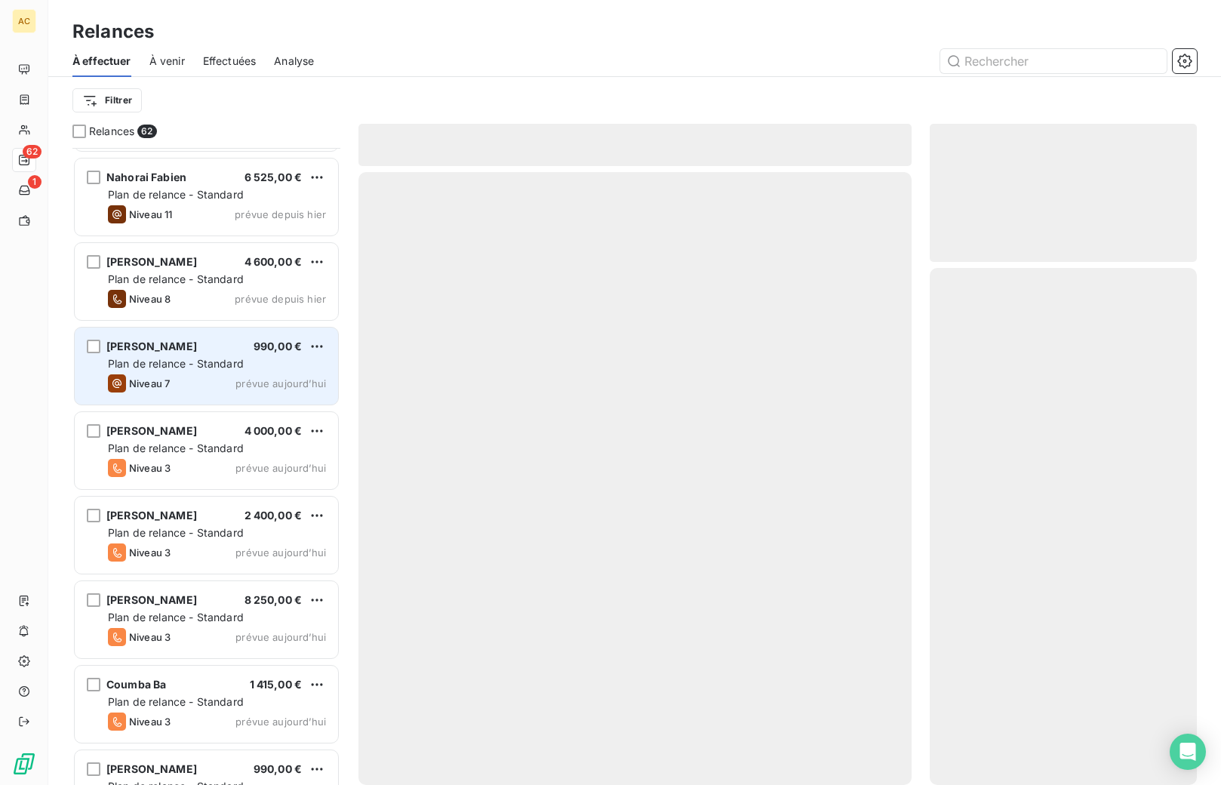
click at [196, 360] on span "Plan de relance - Standard" at bounding box center [176, 363] width 136 height 13
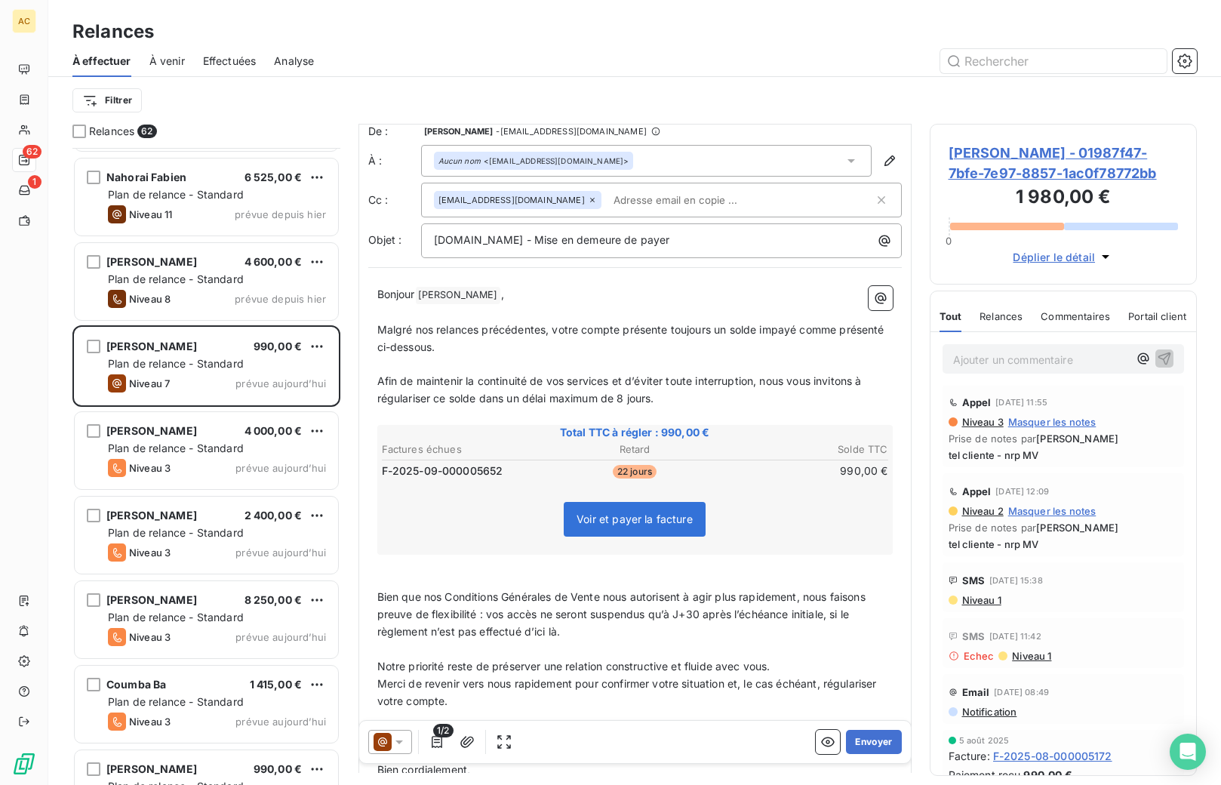
scroll to position [162, 0]
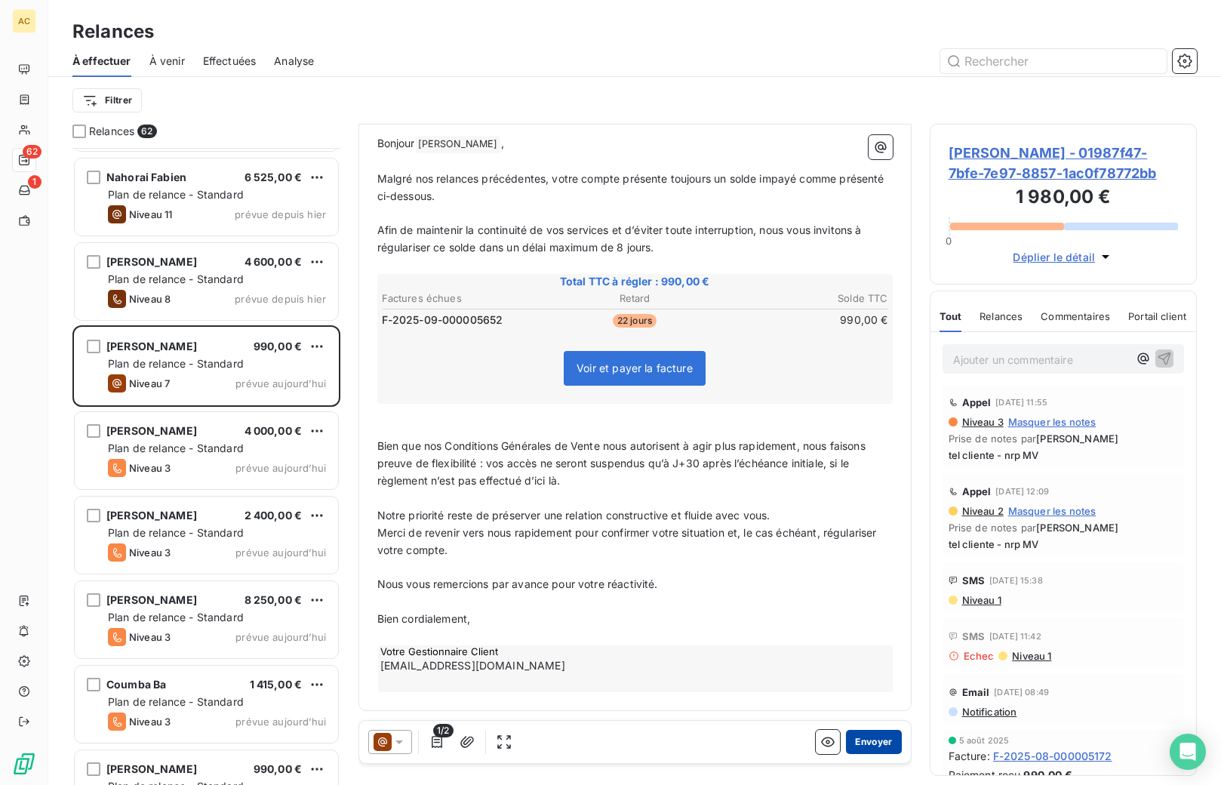
click at [866, 740] on button "Envoyer" at bounding box center [873, 742] width 55 height 24
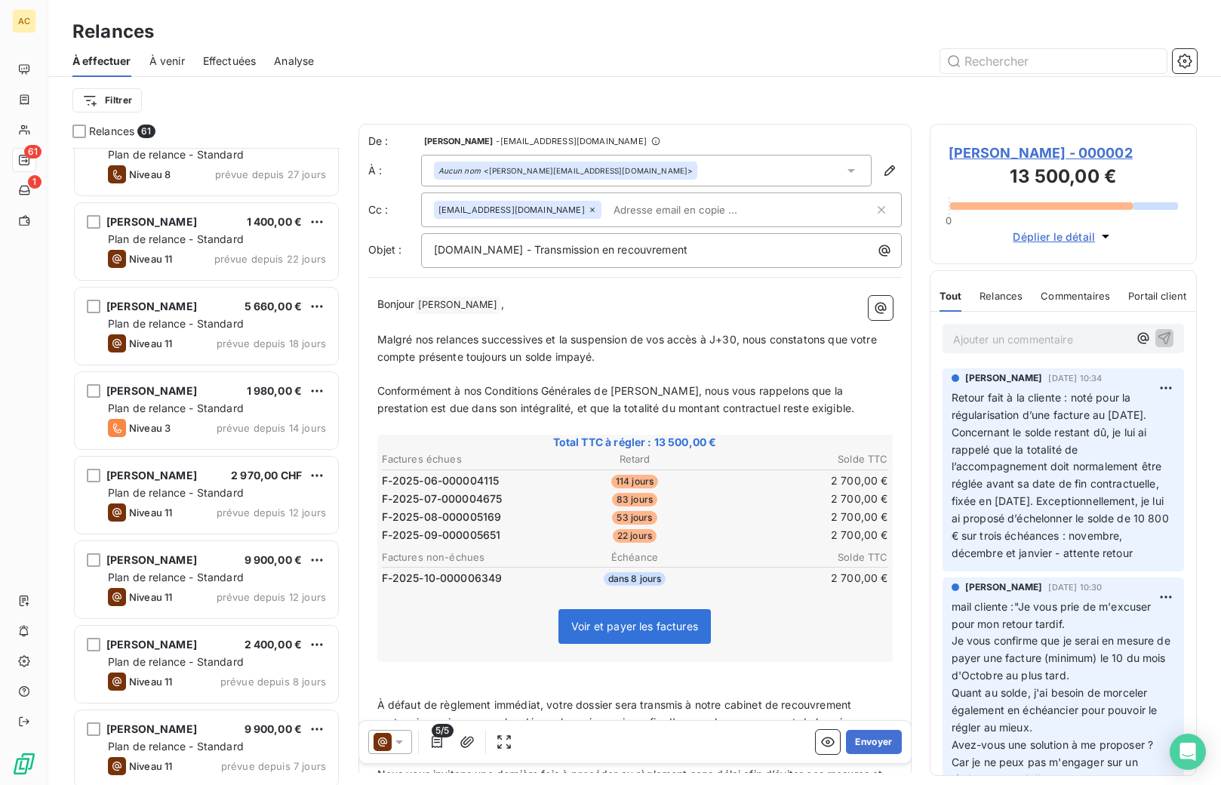
scroll to position [942, 0]
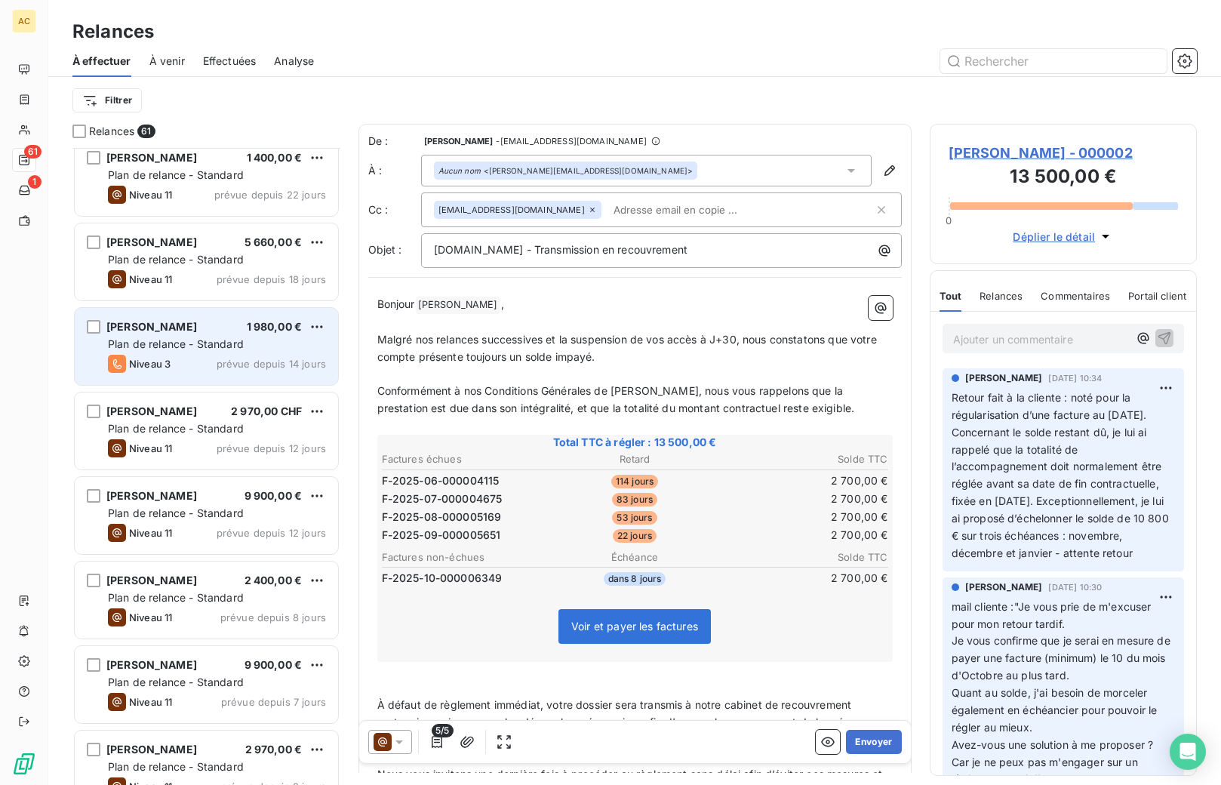
click at [269, 341] on div "Plan de relance - Standard" at bounding box center [217, 344] width 218 height 15
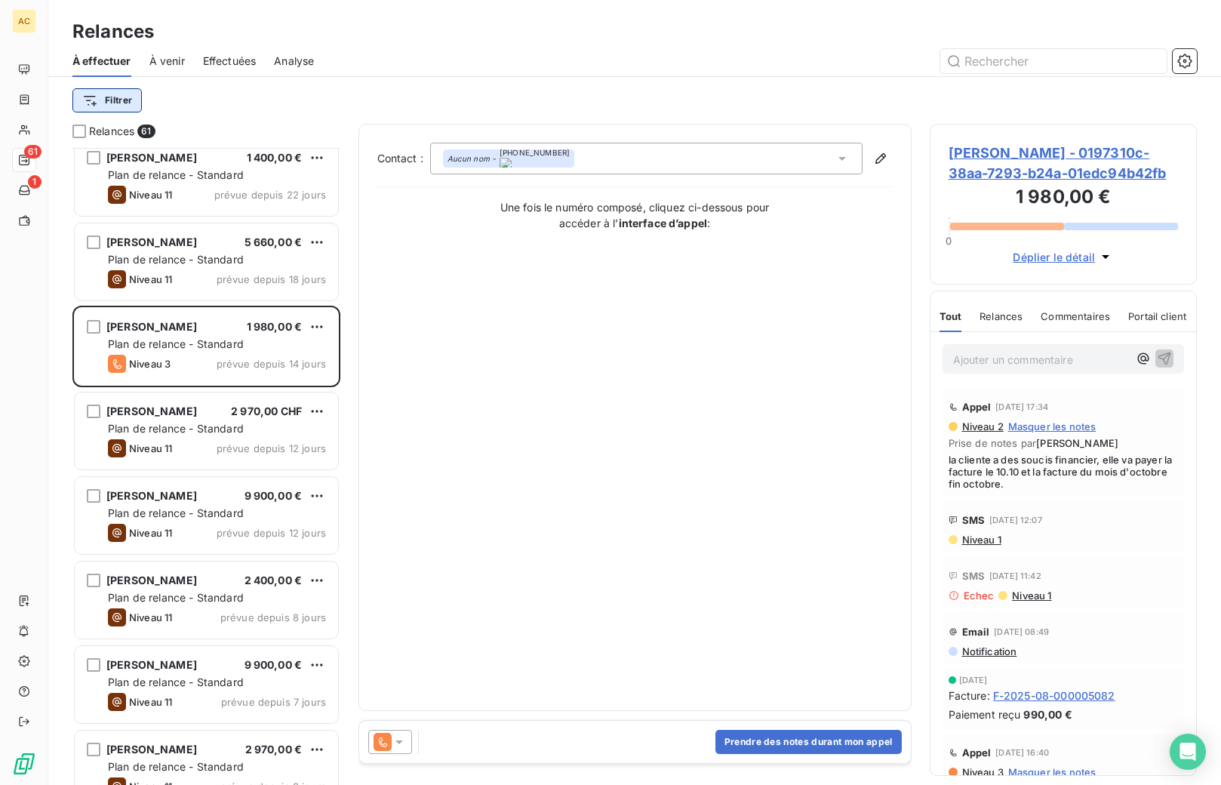
click at [123, 97] on html "AC 61 1 Relances À effectuer À venir Effectuées Analyse Filtrer Relances 61 [PE…" at bounding box center [610, 392] width 1221 height 785
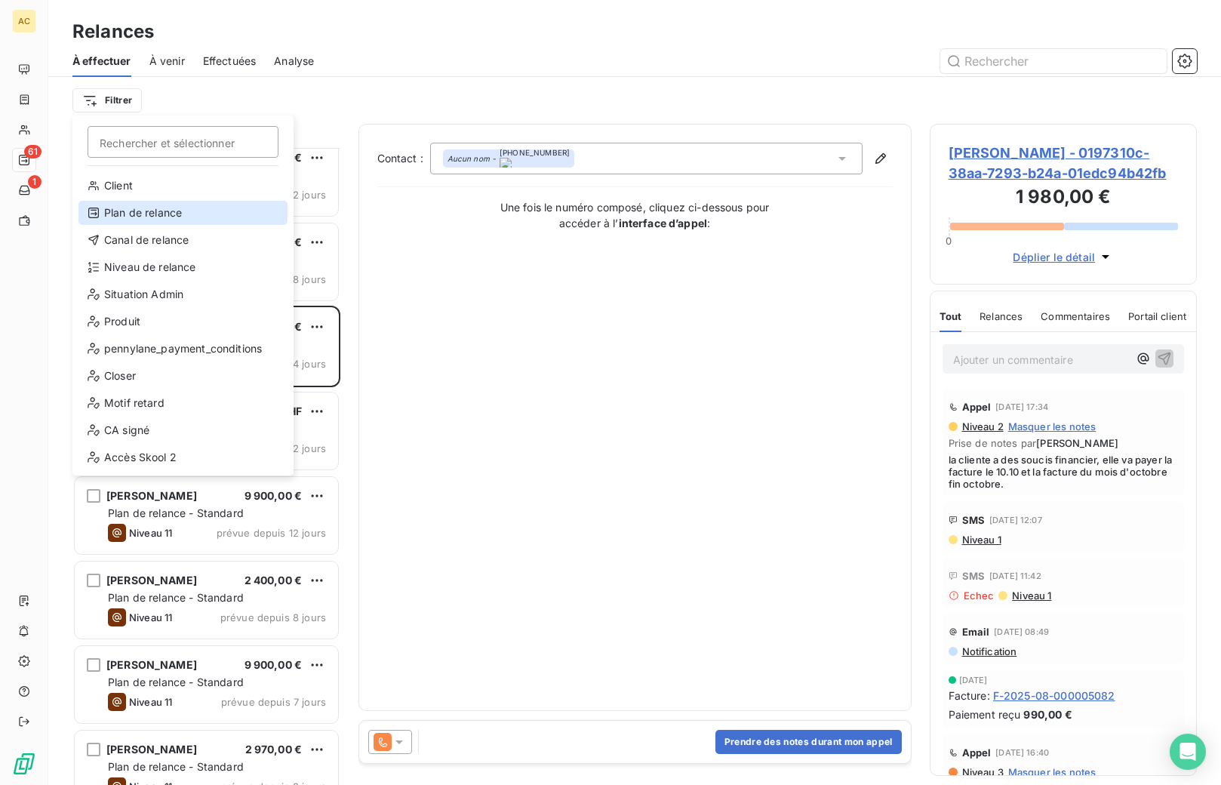
click at [158, 217] on div "Plan de relance" at bounding box center [183, 213] width 209 height 24
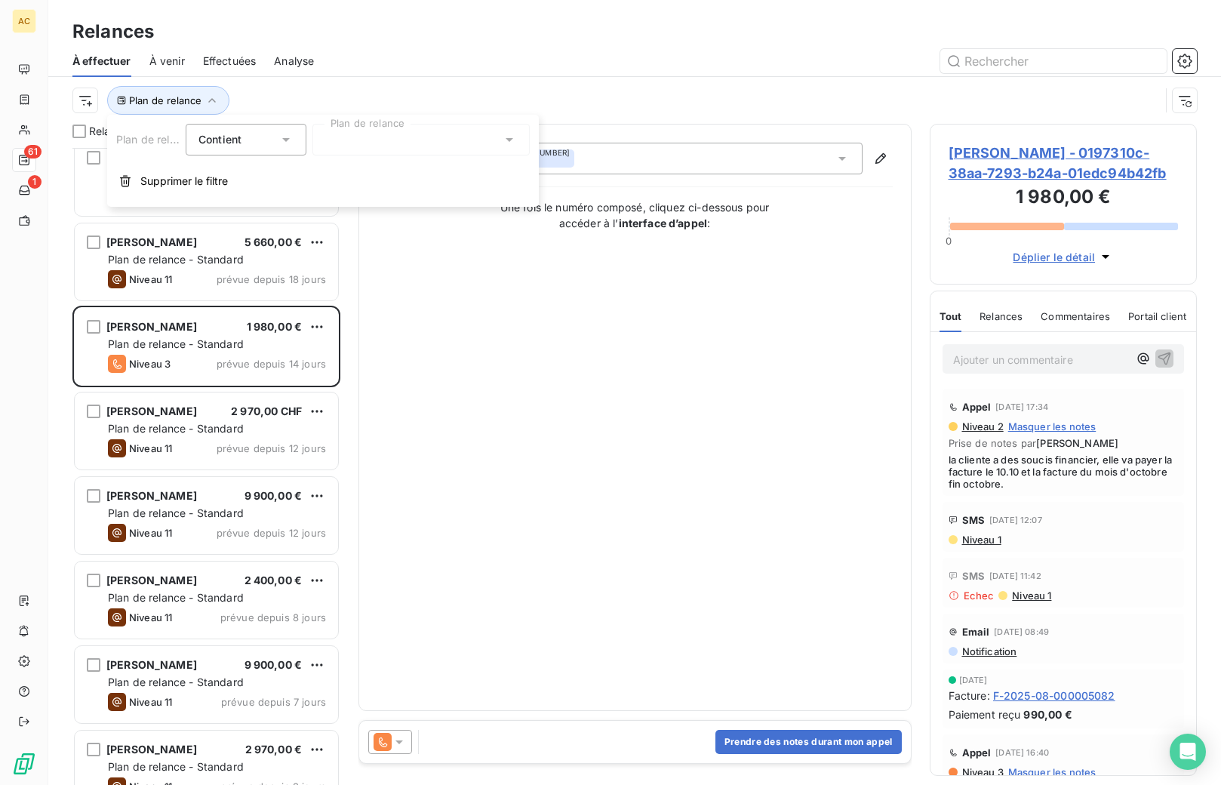
click at [362, 132] on div at bounding box center [421, 140] width 217 height 32
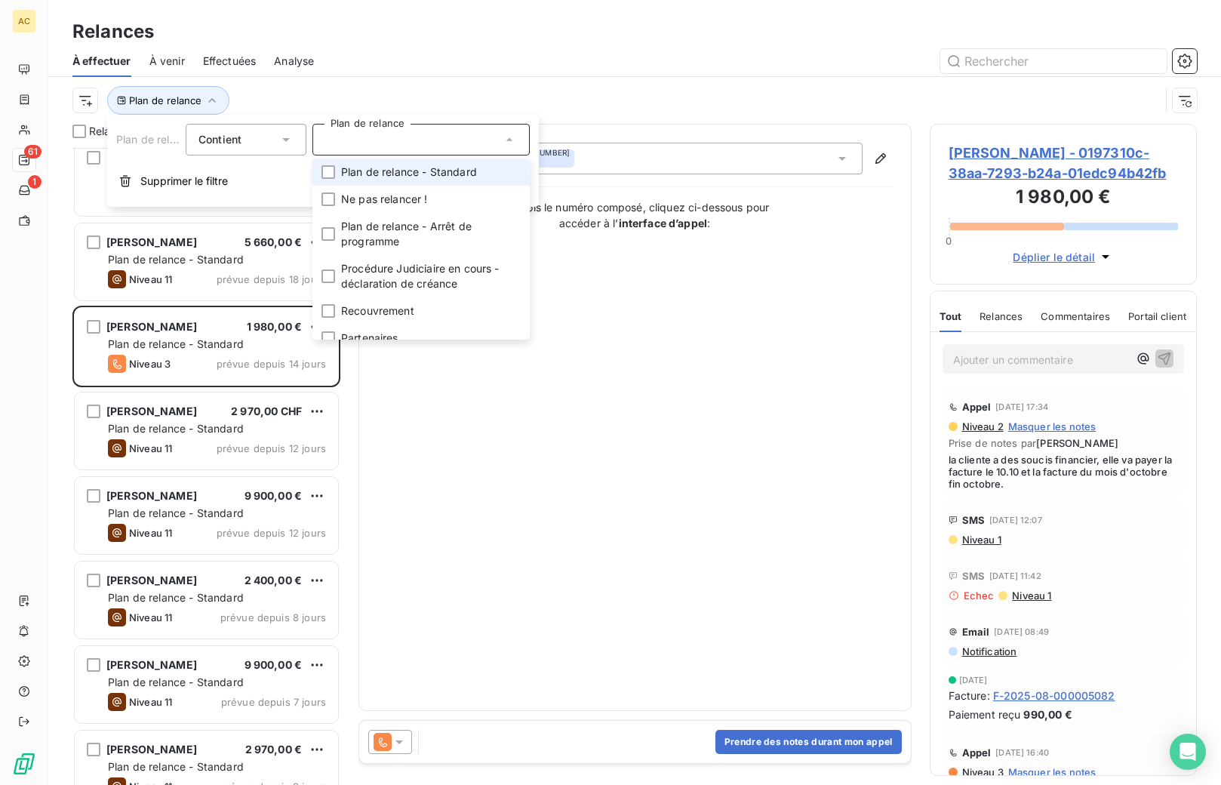
click at [400, 174] on span "Plan de relance - Standard" at bounding box center [409, 172] width 136 height 15
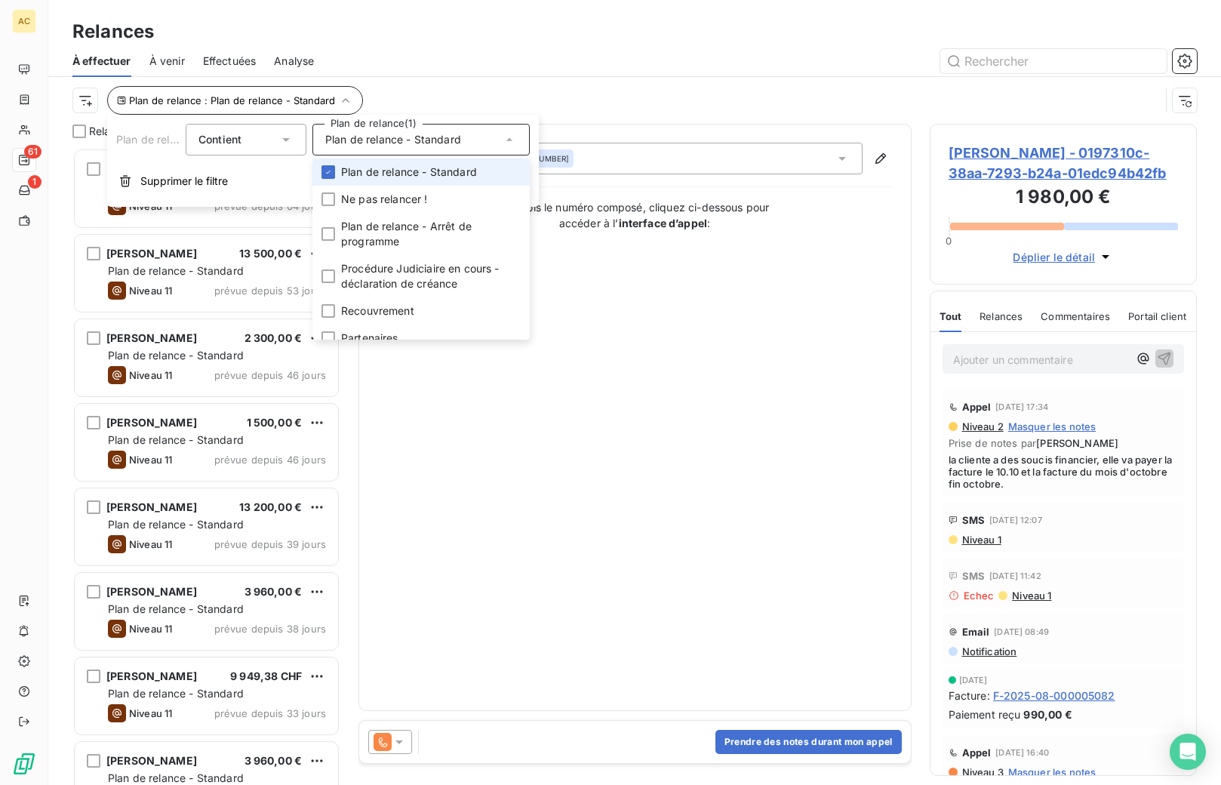
scroll to position [626, 256]
click at [416, 80] on div "Plan de relance : Plan de relance - Standard" at bounding box center [634, 100] width 1125 height 47
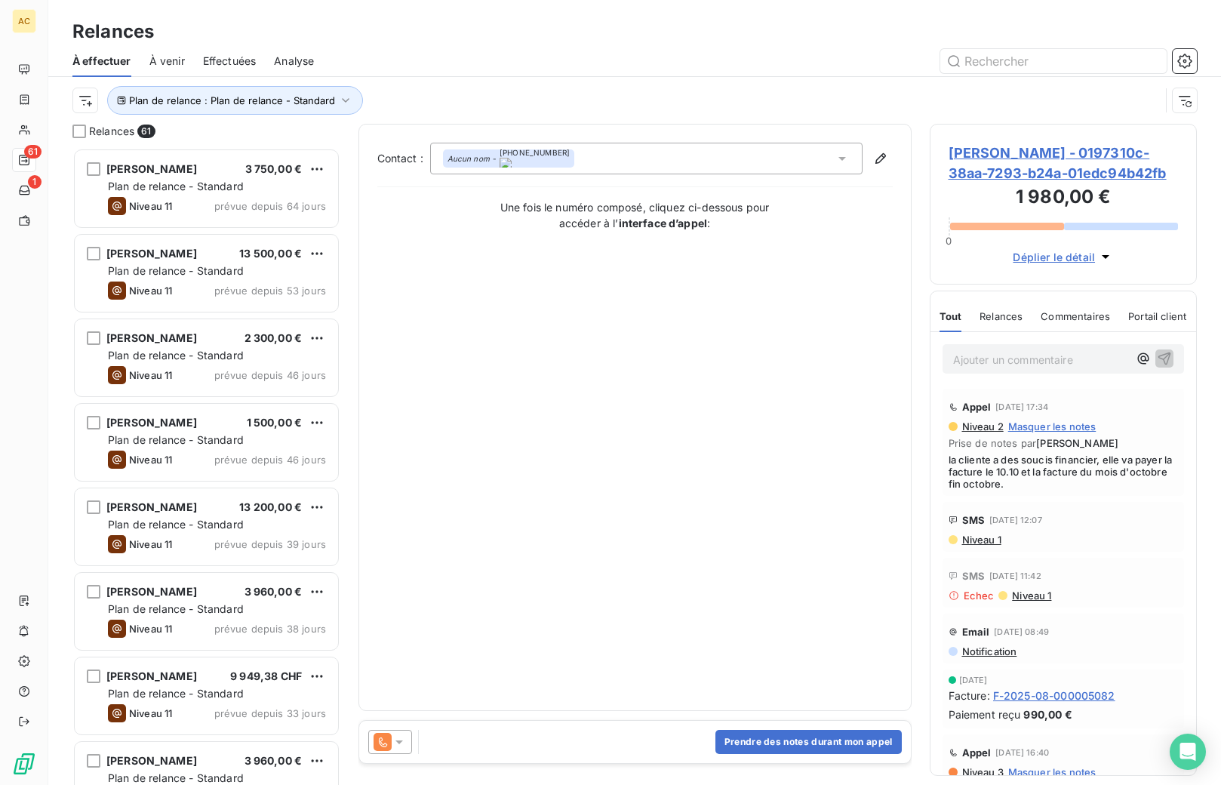
click at [83, 100] on html "AC 61 1 Relances À effectuer À venir Effectuées Analyse Plan de relance : Plan …" at bounding box center [610, 392] width 1221 height 785
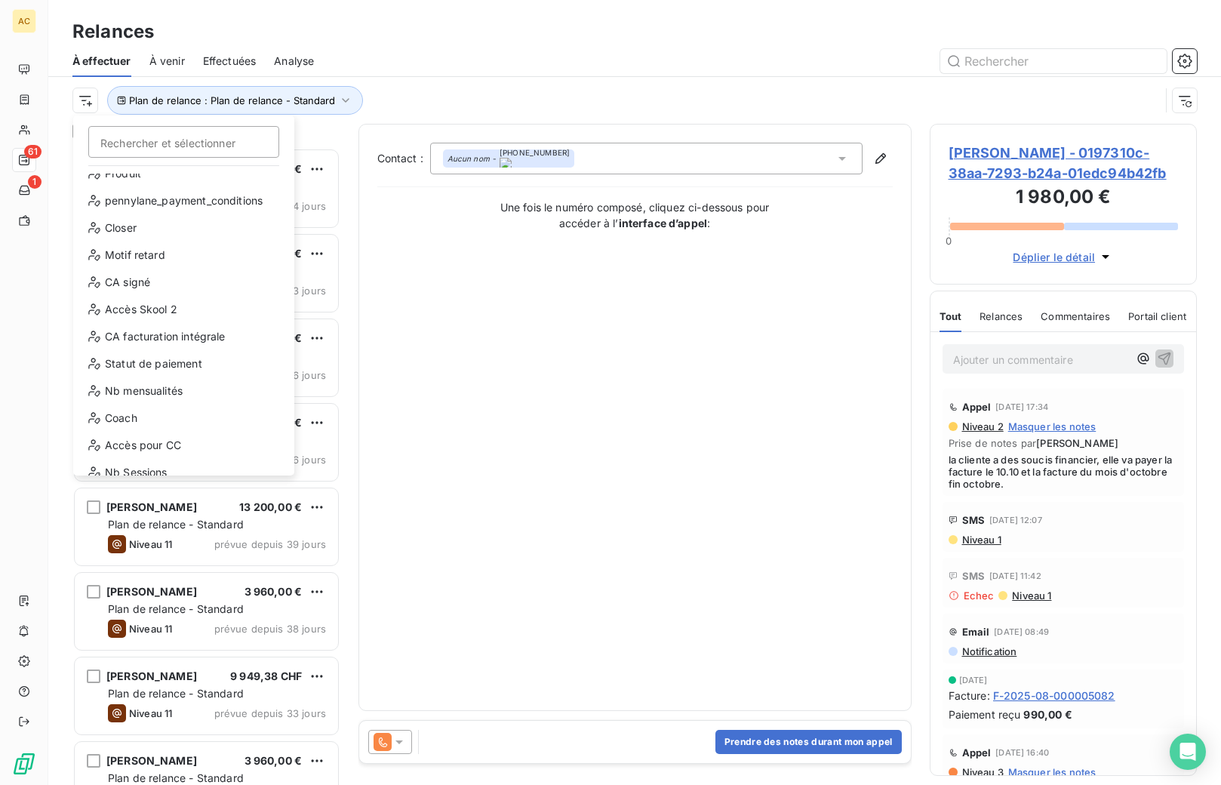
scroll to position [217, 0]
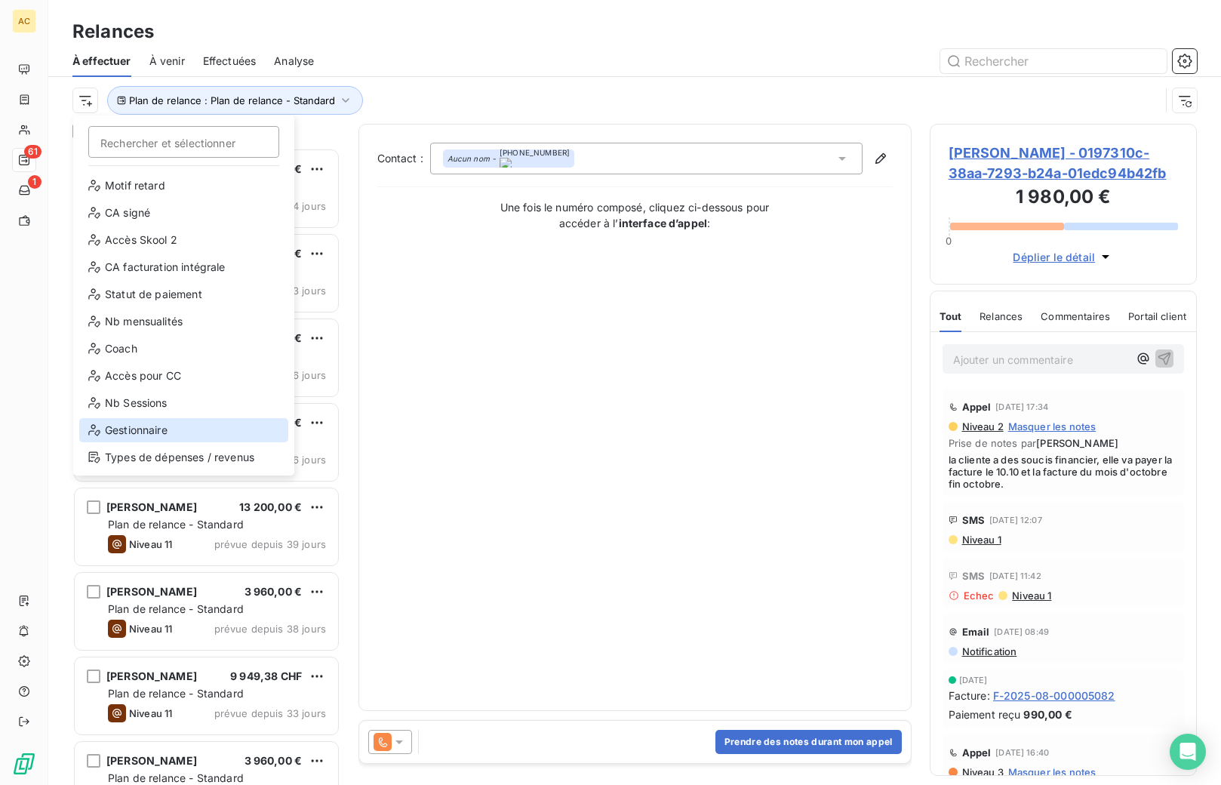
click at [160, 429] on div "Gestionnaire" at bounding box center [183, 430] width 209 height 24
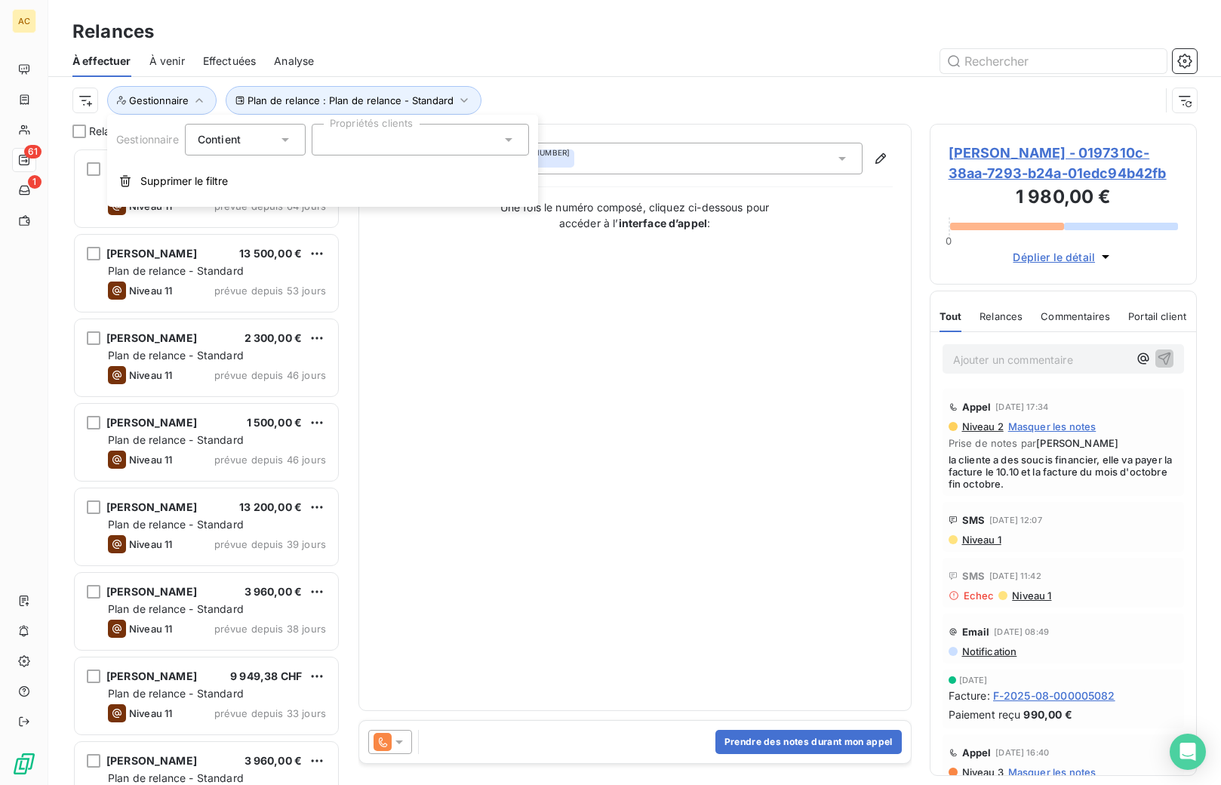
click at [390, 139] on div at bounding box center [420, 140] width 217 height 32
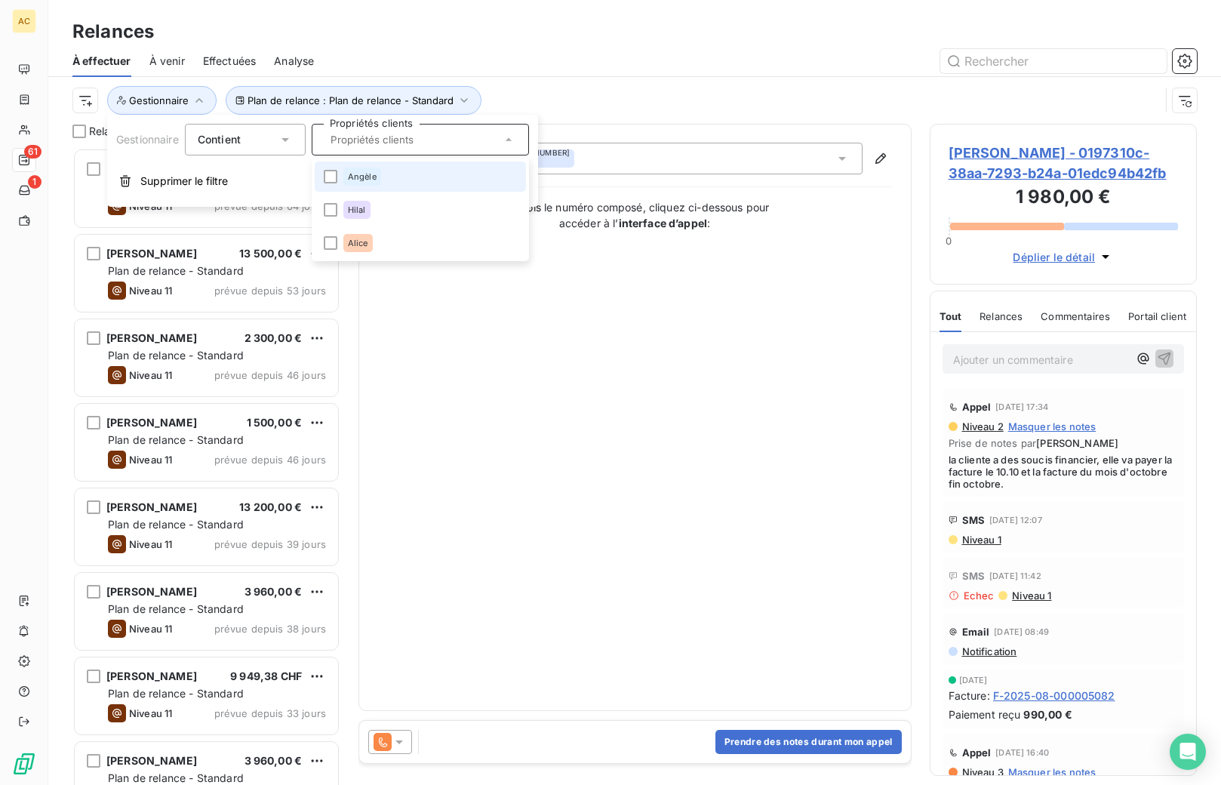
click at [387, 170] on li "Angèle" at bounding box center [420, 177] width 211 height 30
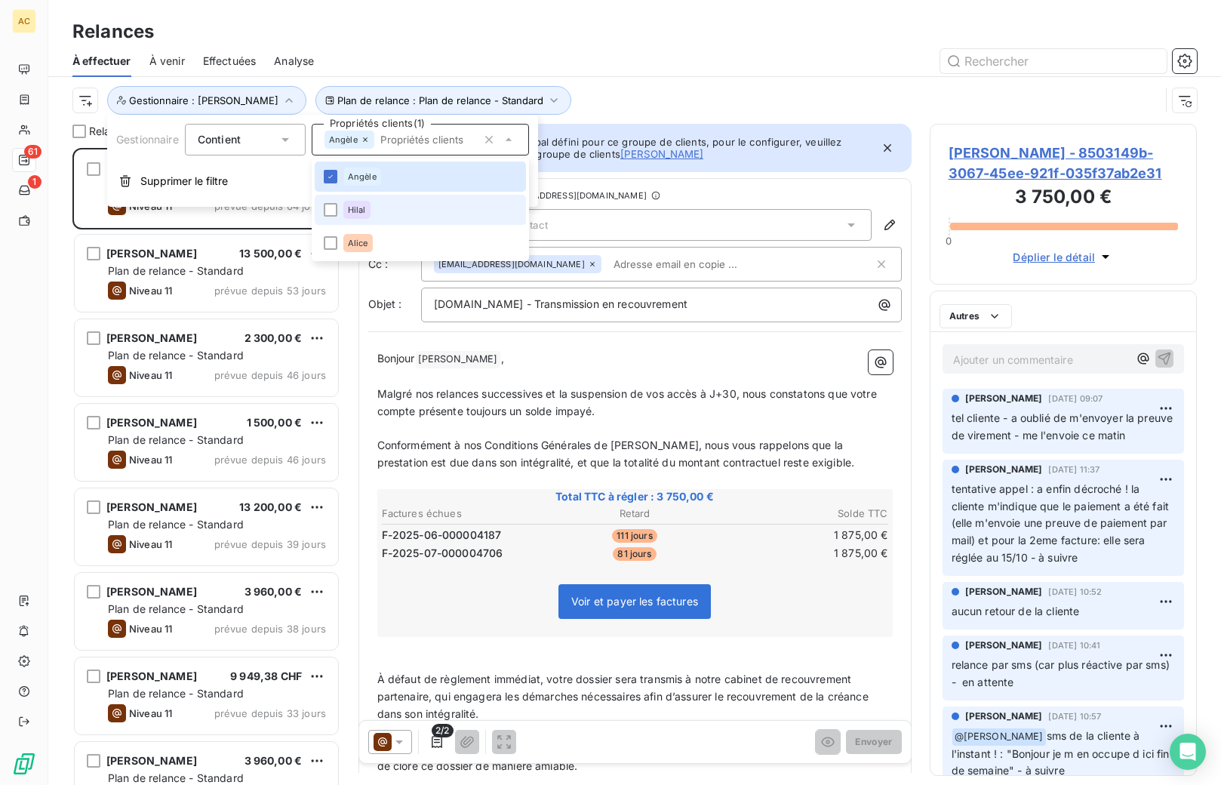
scroll to position [626, 256]
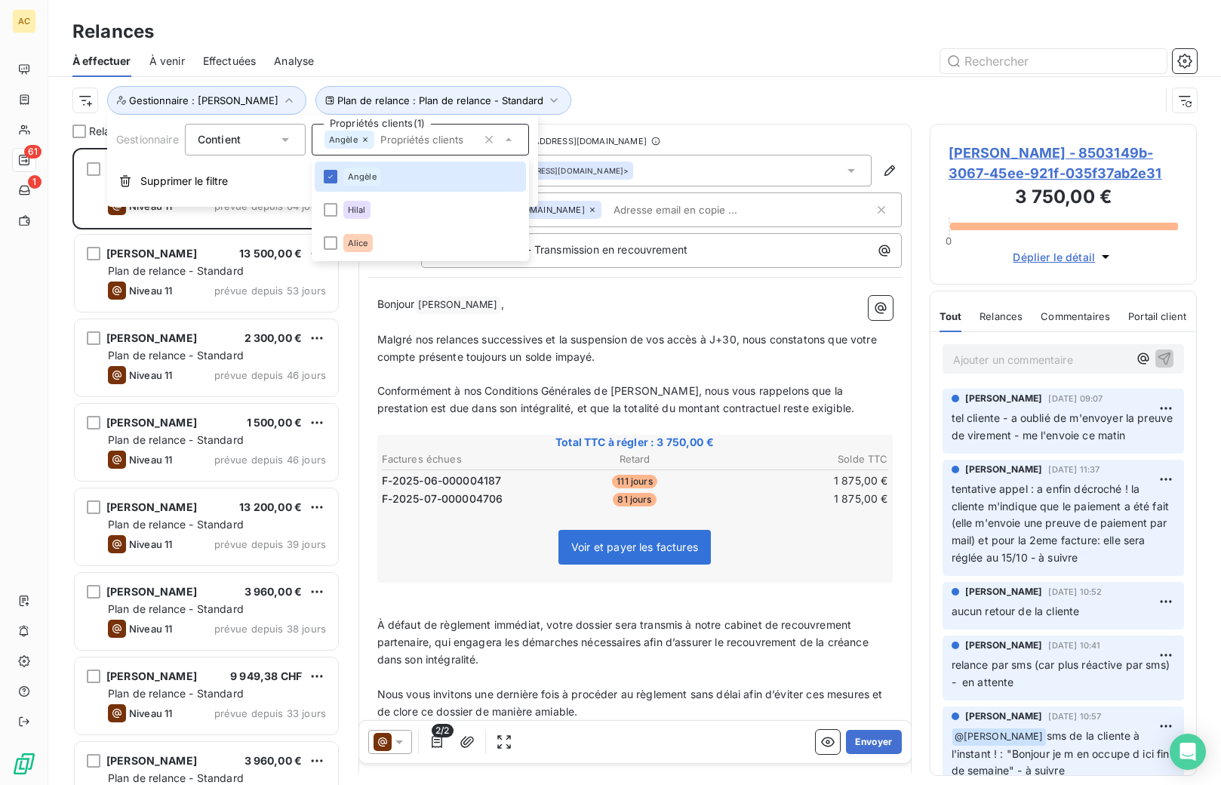
click at [491, 55] on div at bounding box center [764, 61] width 865 height 24
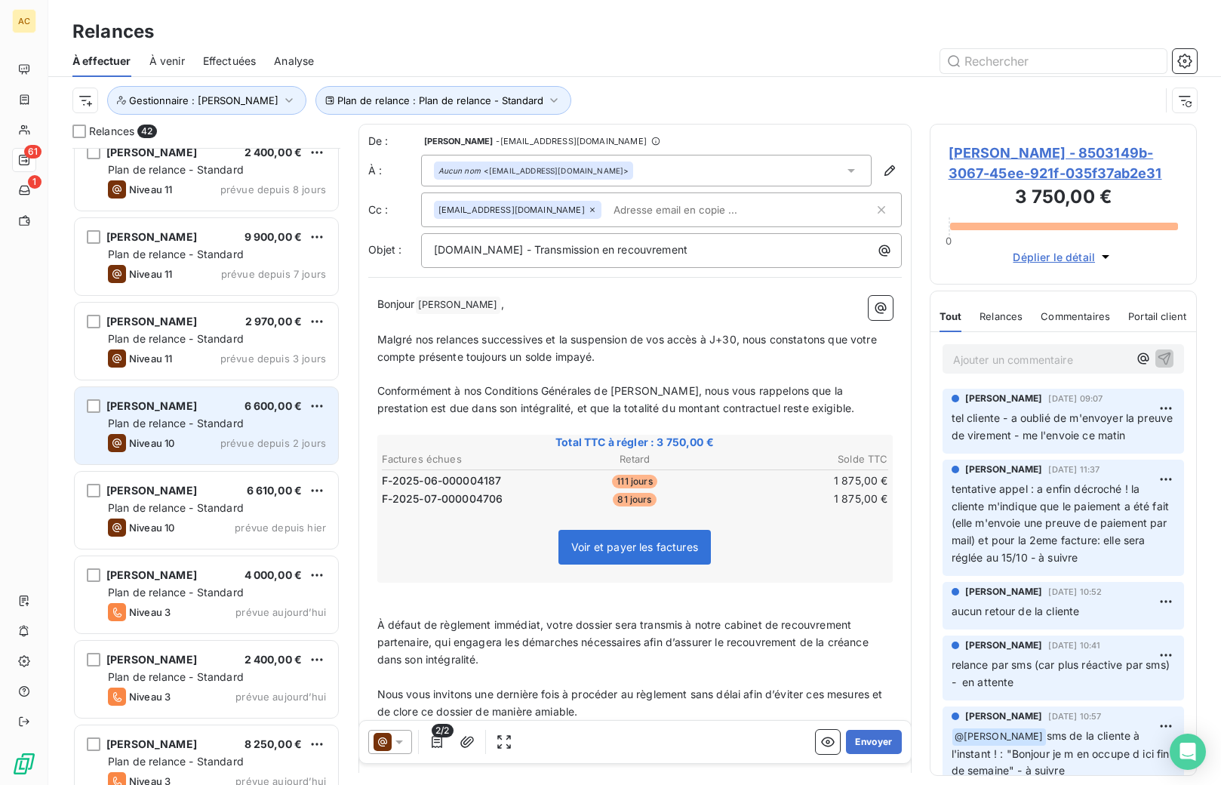
scroll to position [1236, 0]
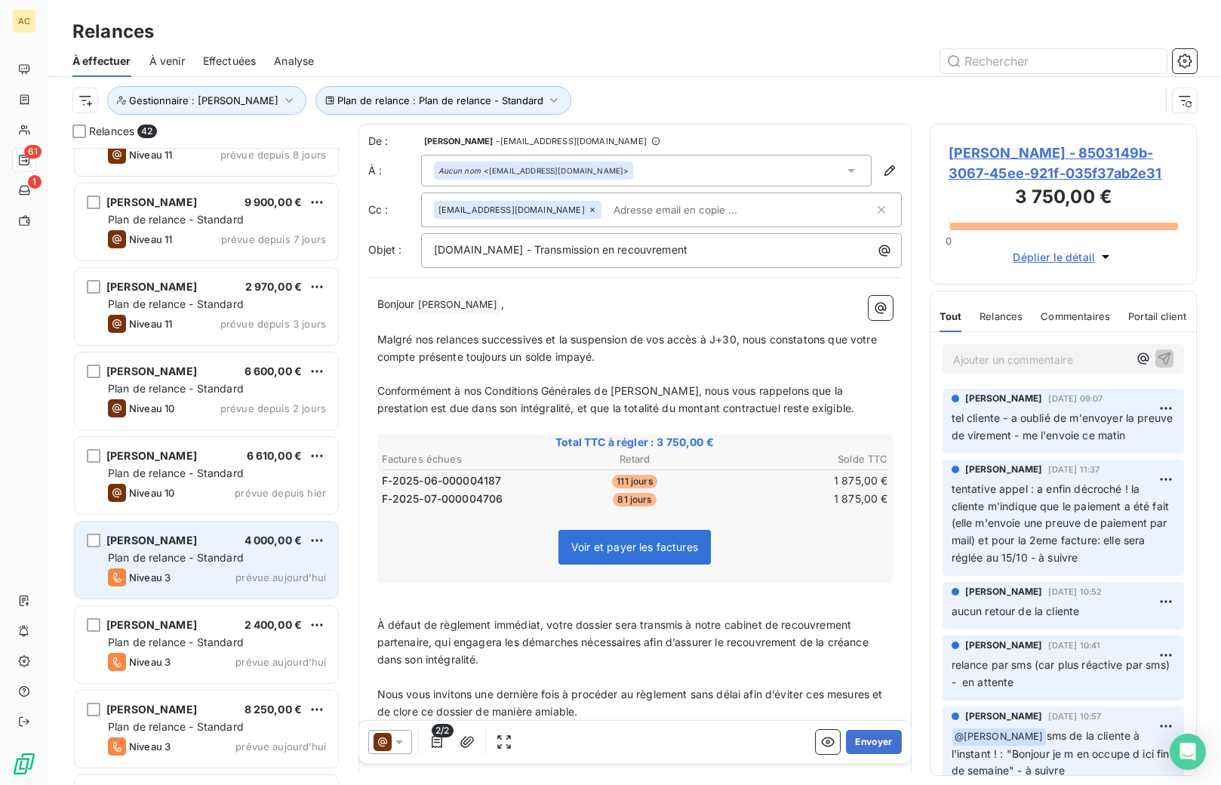
click at [202, 568] on div "Niveau 3 prévue aujourd’hui" at bounding box center [217, 577] width 218 height 18
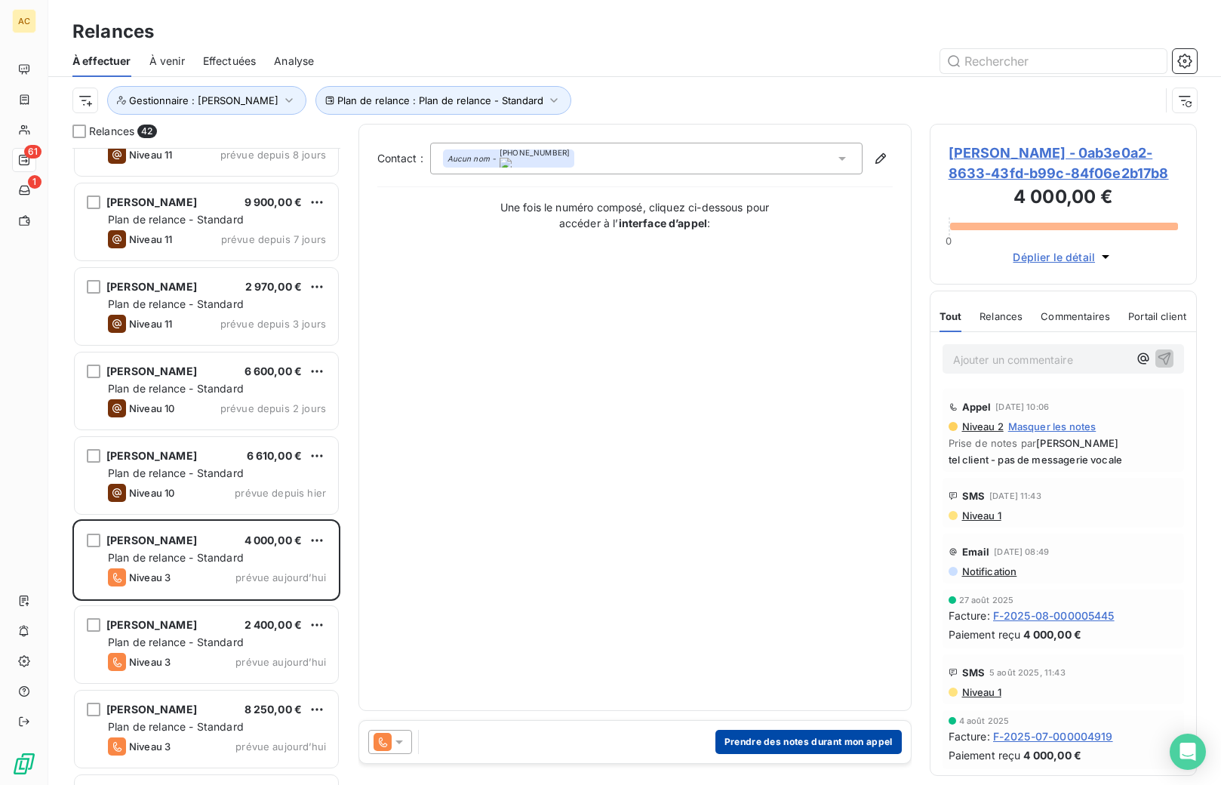
click at [790, 740] on button "Prendre des notes durant mon appel" at bounding box center [809, 742] width 186 height 24
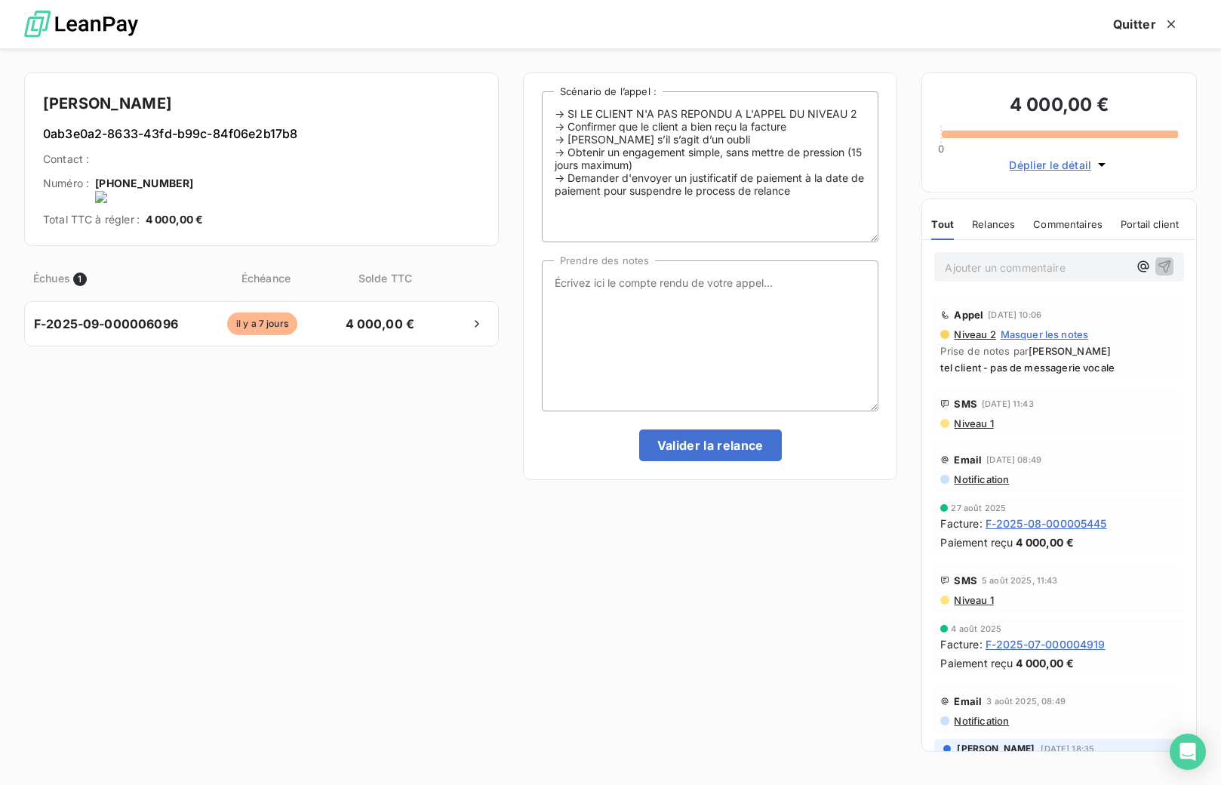
click at [196, 163] on onoff-telecom-ce-actions-button at bounding box center [196, 163] width 0 height 0
click at [676, 289] on textarea "Prendre des notes" at bounding box center [710, 335] width 337 height 151
type textarea "tel client - nrp et pas de messagerie - relance via [GEOGRAPHIC_DATA] - attente…"
click at [673, 443] on button "Valider la relance" at bounding box center [710, 446] width 143 height 32
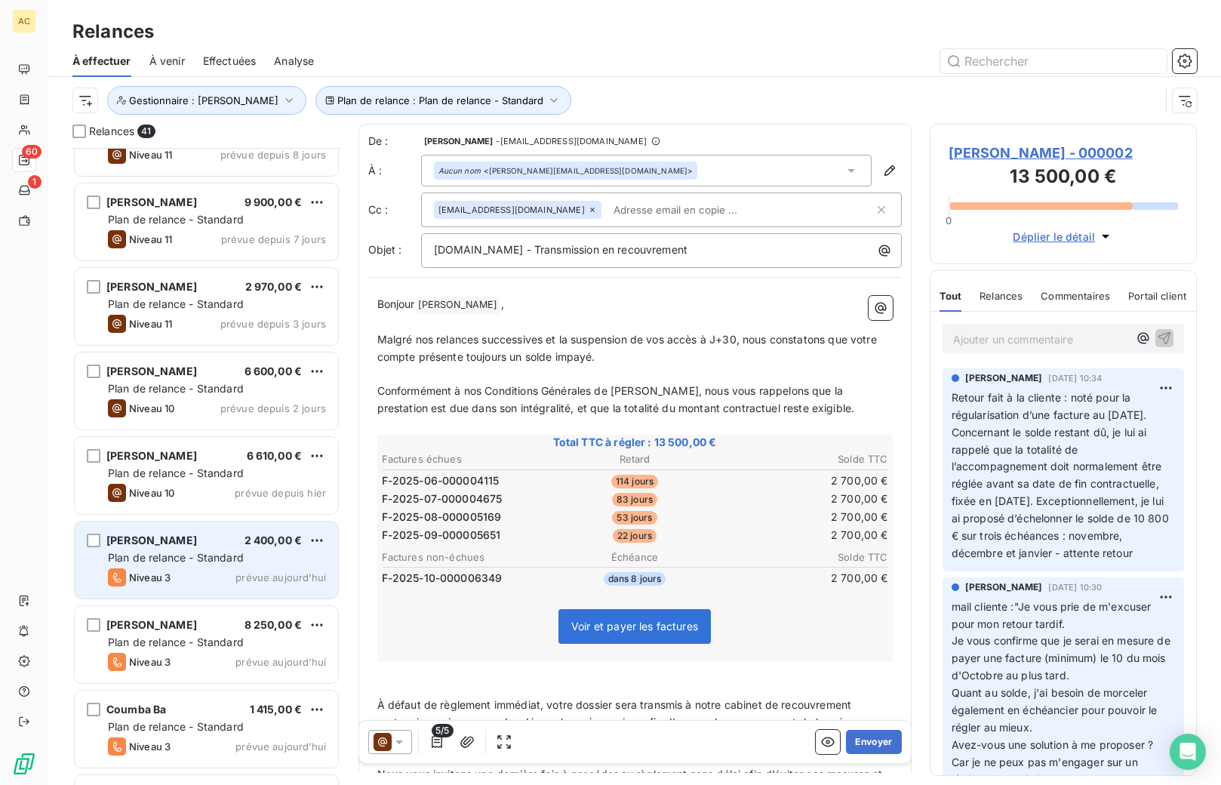
click at [194, 572] on div "Niveau 3 prévue aujourd’hui" at bounding box center [217, 577] width 218 height 18
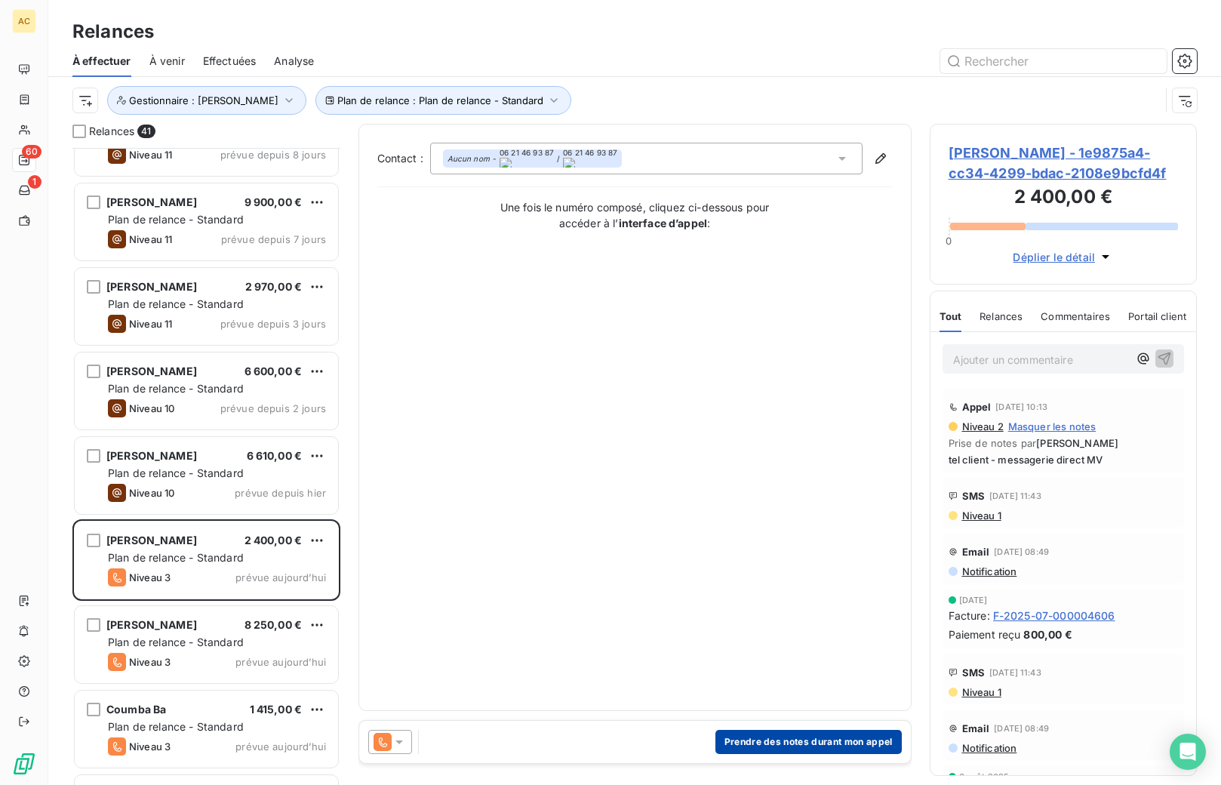
click at [778, 744] on button "Prendre des notes durant mon appel" at bounding box center [809, 742] width 186 height 24
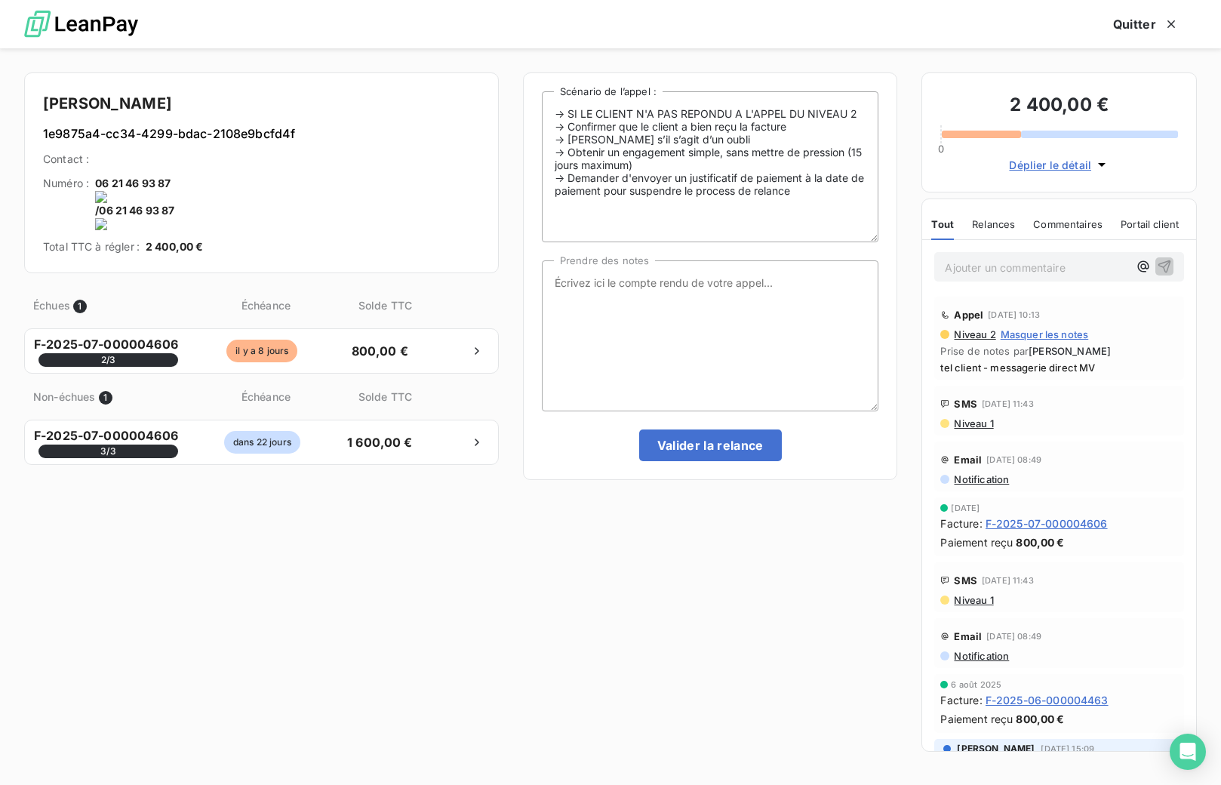
click at [288, 163] on onoff-telecom-ce-actions-button at bounding box center [288, 163] width 0 height 0
click at [747, 321] on textarea "Prendre des notes" at bounding box center [710, 335] width 337 height 151
type textarea "tel client - nrp MV"
click at [722, 442] on button "Valider la relance" at bounding box center [710, 446] width 143 height 32
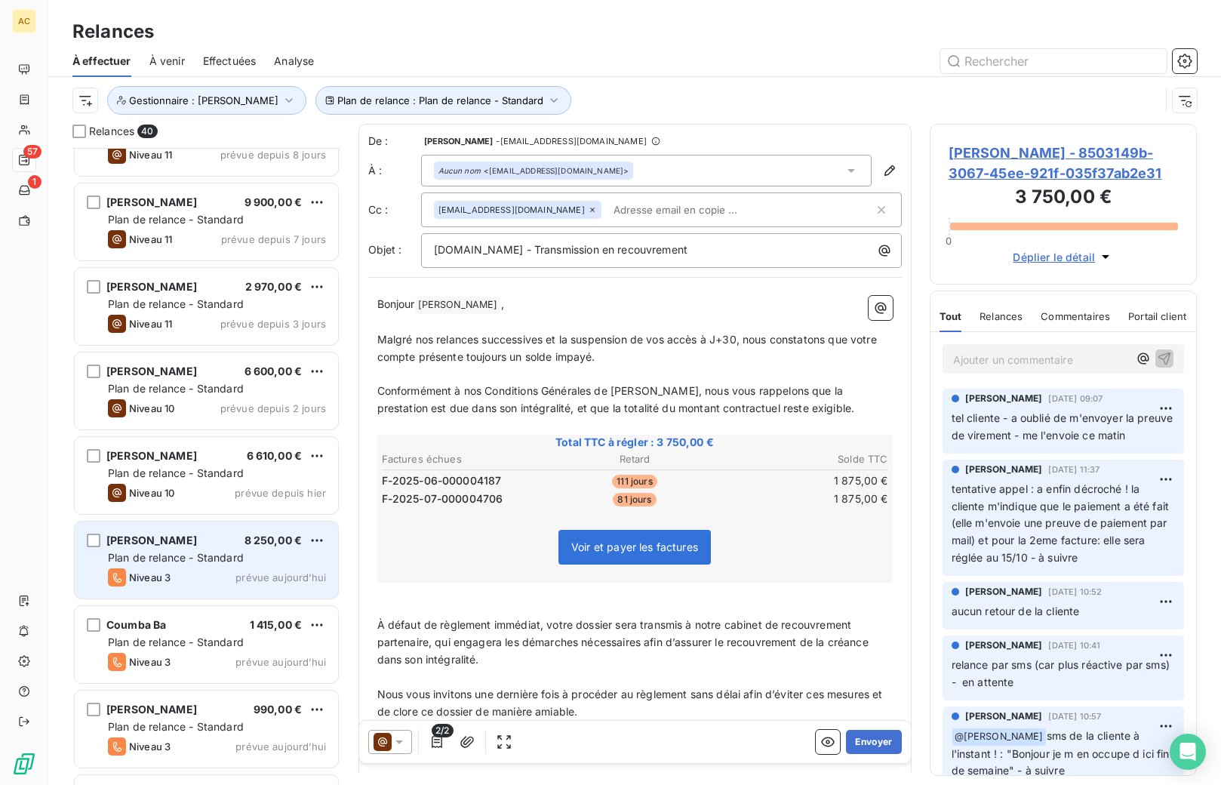
click at [203, 560] on span "Plan de relance - Standard" at bounding box center [176, 557] width 136 height 13
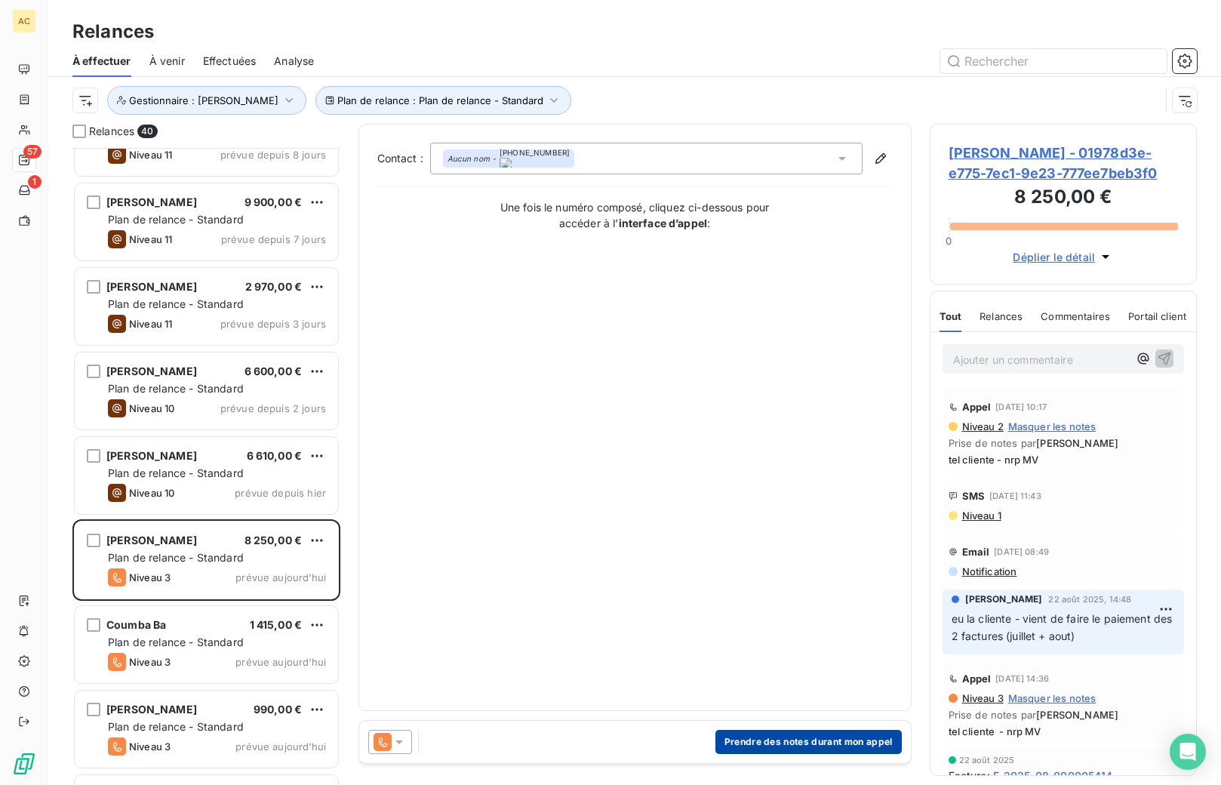
click at [784, 741] on button "Prendre des notes durant mon appel" at bounding box center [809, 742] width 186 height 24
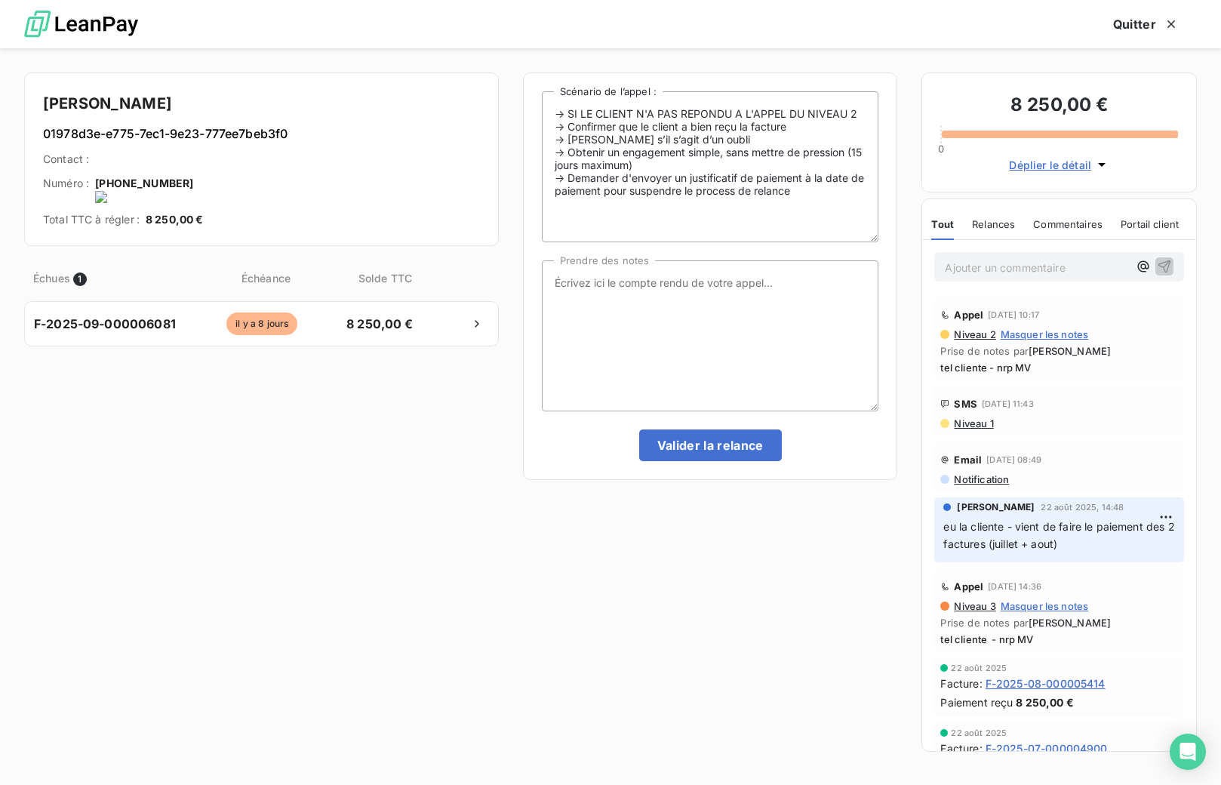
drag, startPoint x: 196, startPoint y: 183, endPoint x: 205, endPoint y: 185, distance: 8.4
click at [196, 163] on onoff-telecom-ce-actions-button at bounding box center [196, 163] width 0 height 0
drag, startPoint x: 772, startPoint y: 340, endPoint x: 685, endPoint y: 342, distance: 86.8
click at [773, 340] on textarea "Prendre des notes" at bounding box center [710, 335] width 337 height 151
type textarea "t"
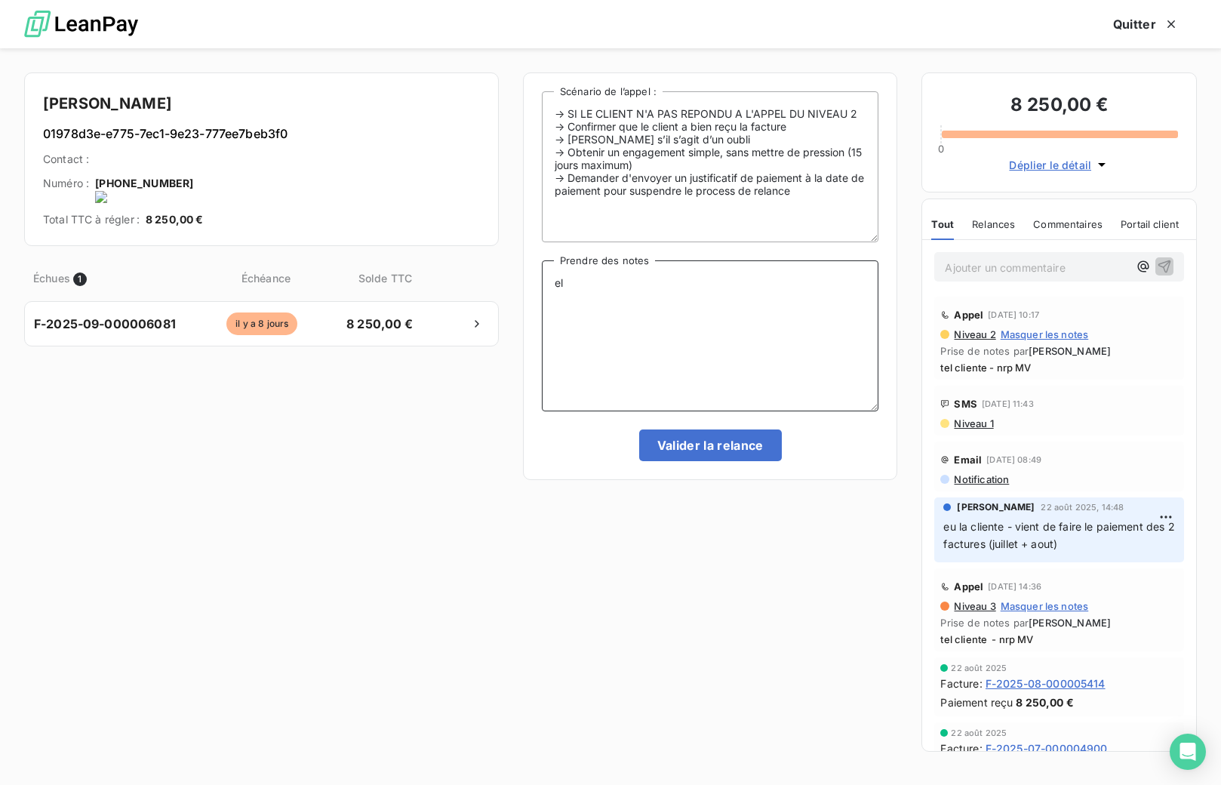
type textarea "e"
click at [719, 301] on textarea "tel cliente -" at bounding box center [710, 335] width 337 height 151
click at [755, 309] on textarea "tel cliente -" at bounding box center [710, 335] width 337 height 151
type textarea "tel cliente - nrp MV"
click at [713, 452] on button "Valider la relance" at bounding box center [710, 446] width 143 height 32
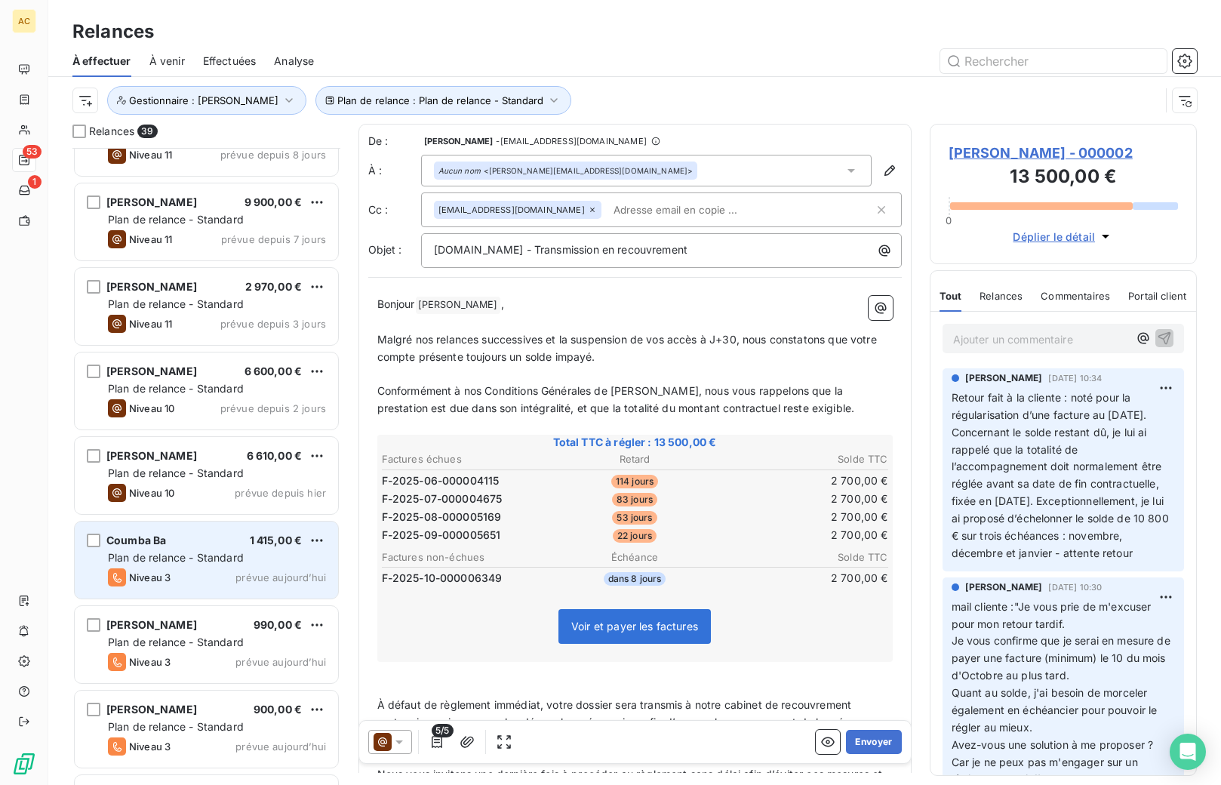
click at [183, 562] on span "Plan de relance - Standard" at bounding box center [176, 557] width 136 height 13
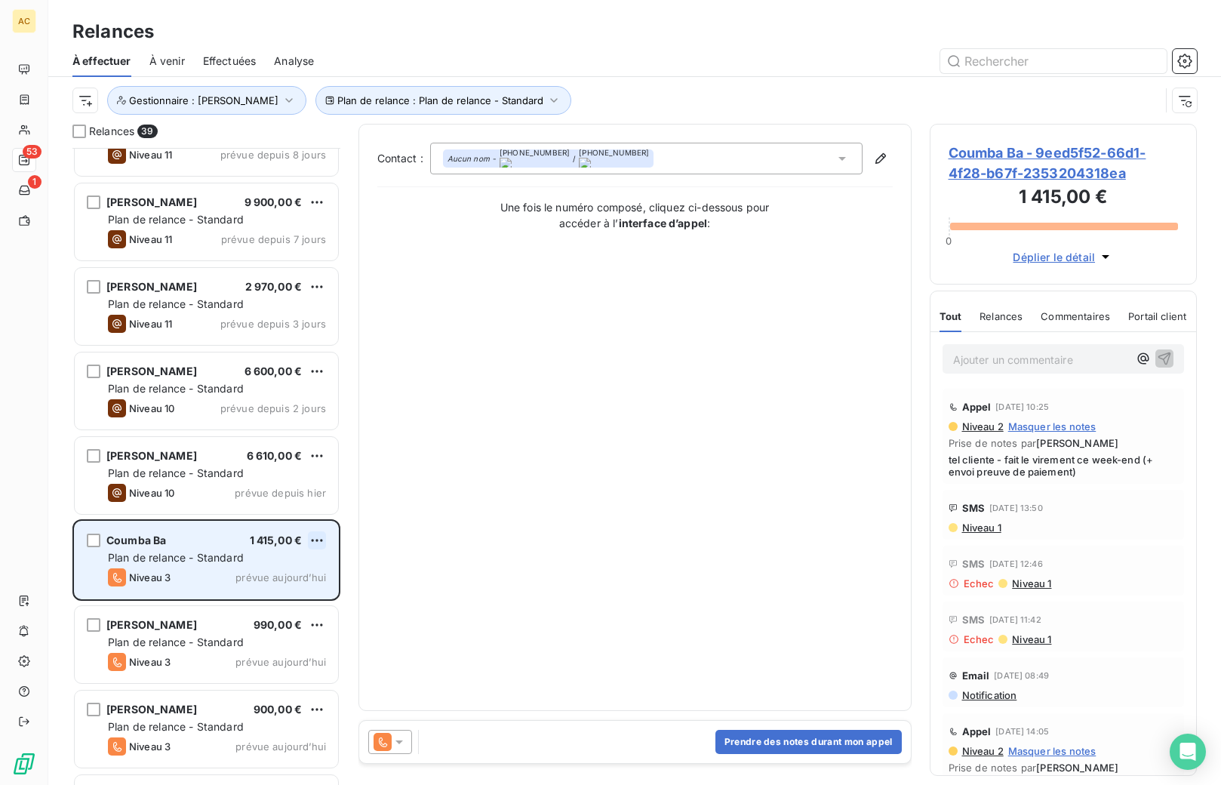
click at [316, 540] on html "AC 53 1 Relances À effectuer À venir Effectuées Analyse Plan de relance : Plan …" at bounding box center [610, 392] width 1221 height 785
click at [276, 574] on div "Replanifier cette action" at bounding box center [251, 571] width 135 height 24
select select "9"
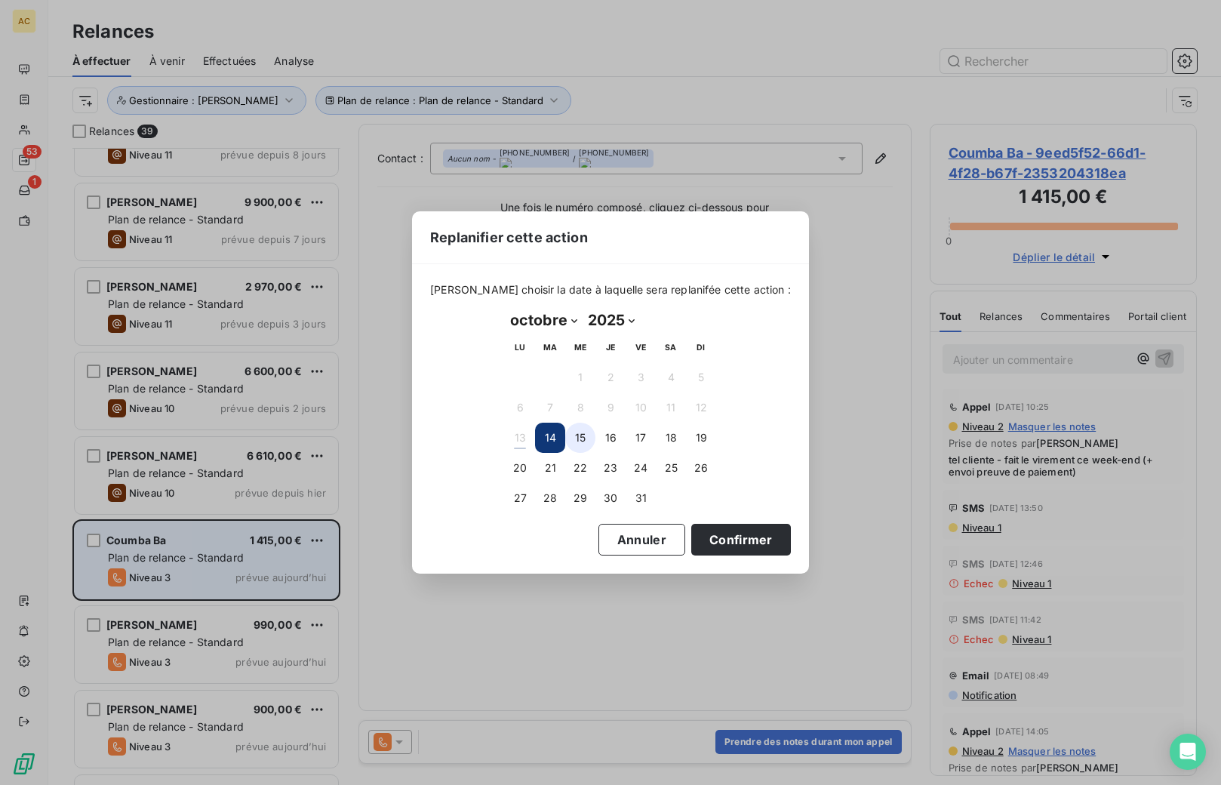
click at [584, 439] on button "15" at bounding box center [580, 438] width 30 height 30
click at [552, 439] on button "14" at bounding box center [550, 438] width 30 height 30
click at [713, 546] on button "Confirmer" at bounding box center [741, 540] width 100 height 32
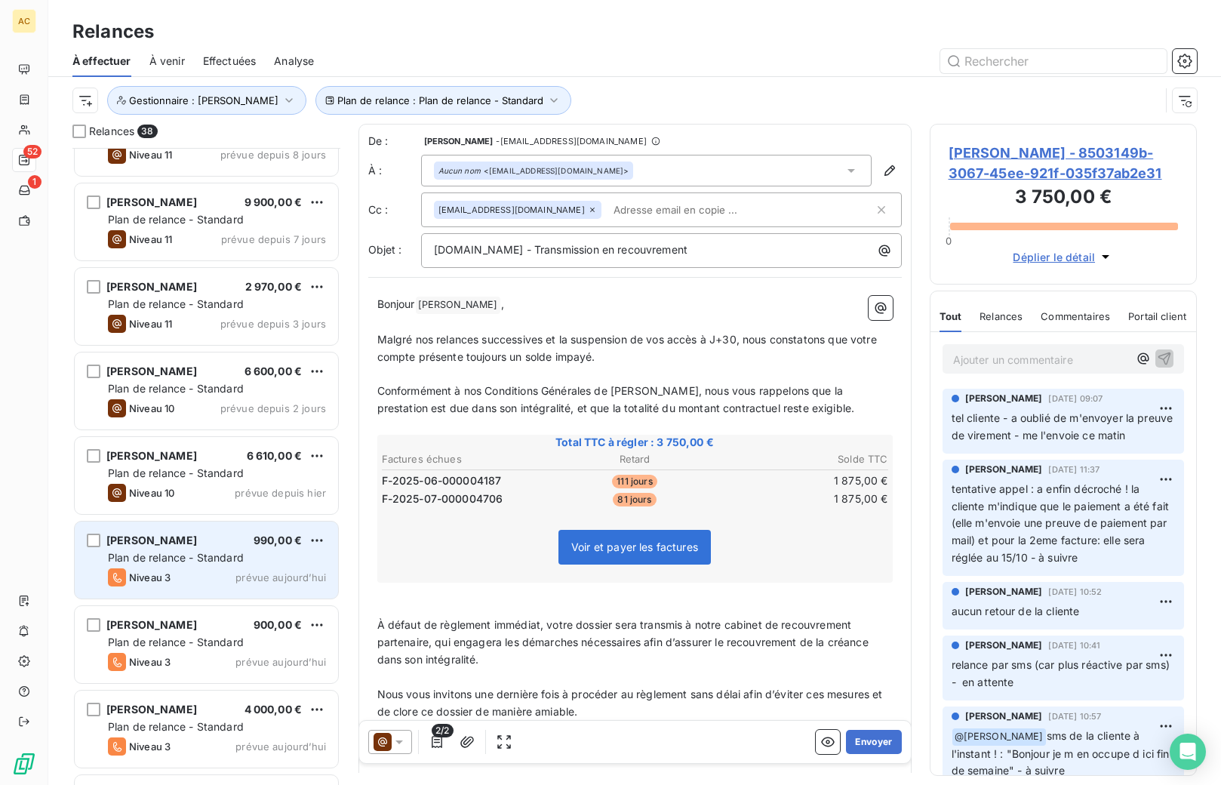
click at [172, 545] on span "[PERSON_NAME]" at bounding box center [151, 540] width 91 height 13
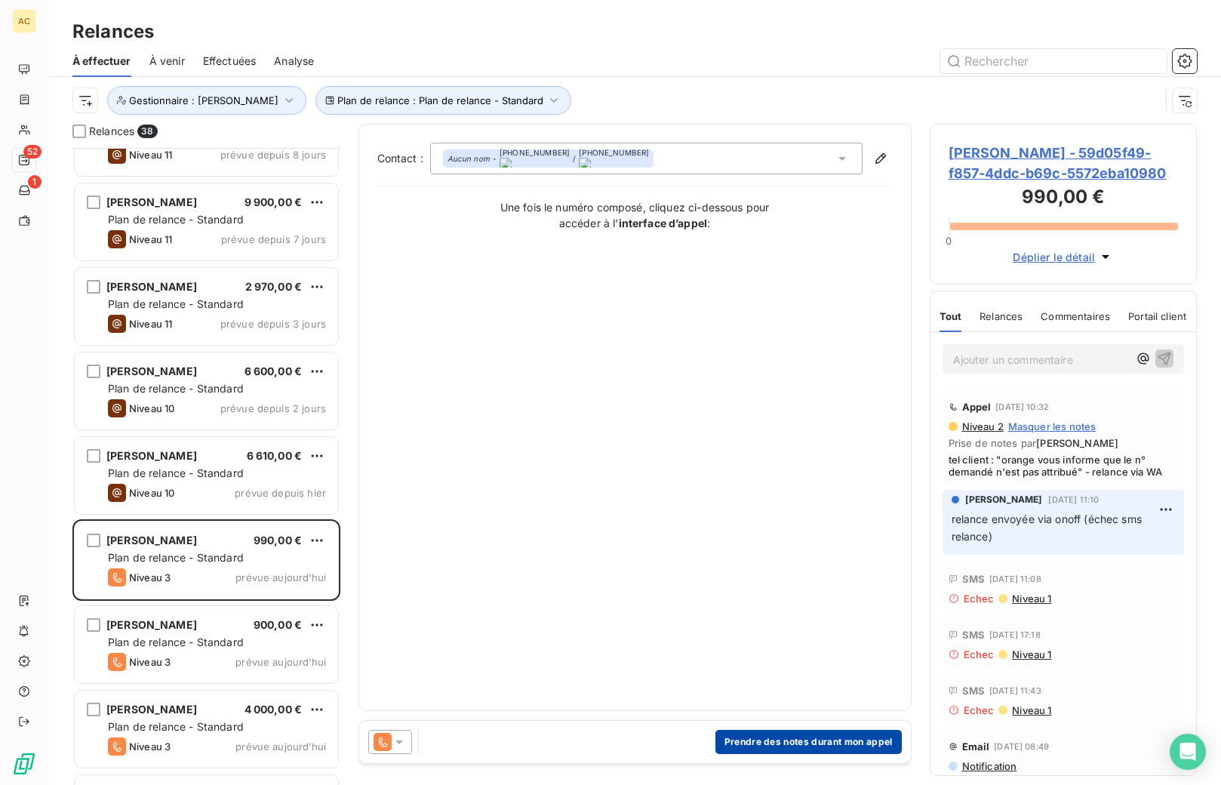
click at [818, 738] on button "Prendre des notes durant mon appel" at bounding box center [809, 742] width 186 height 24
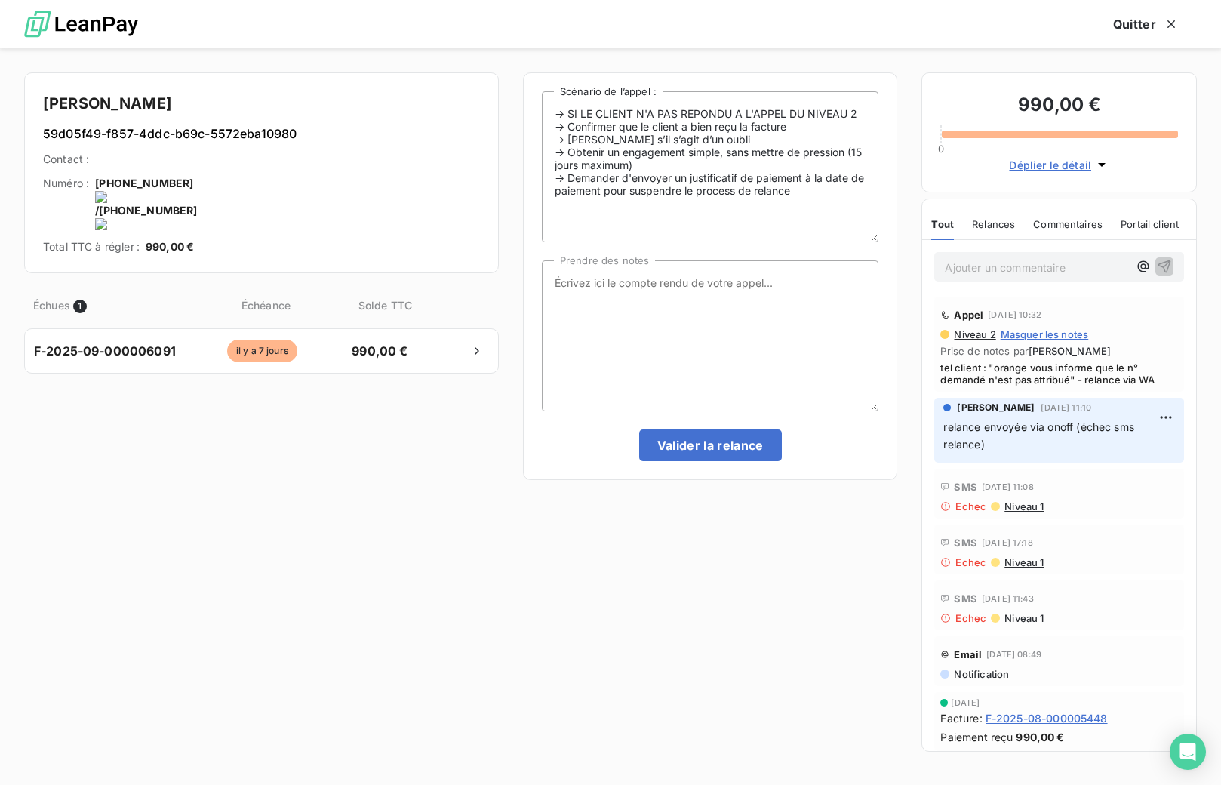
click at [323, 163] on onoff-telecom-ce-actions-button at bounding box center [323, 163] width 0 height 0
click at [682, 308] on textarea "Prendre des notes" at bounding box center [710, 335] width 337 height 151
click at [624, 300] on textarea "Prendre des notes" at bounding box center [710, 335] width 337 height 151
drag, startPoint x: 993, startPoint y: 370, endPoint x: 1076, endPoint y: 377, distance: 83.3
click at [1076, 377] on span "tel client : "orange vous informe que le n° demandé n'est pas attribué" - relan…" at bounding box center [1060, 374] width 238 height 24
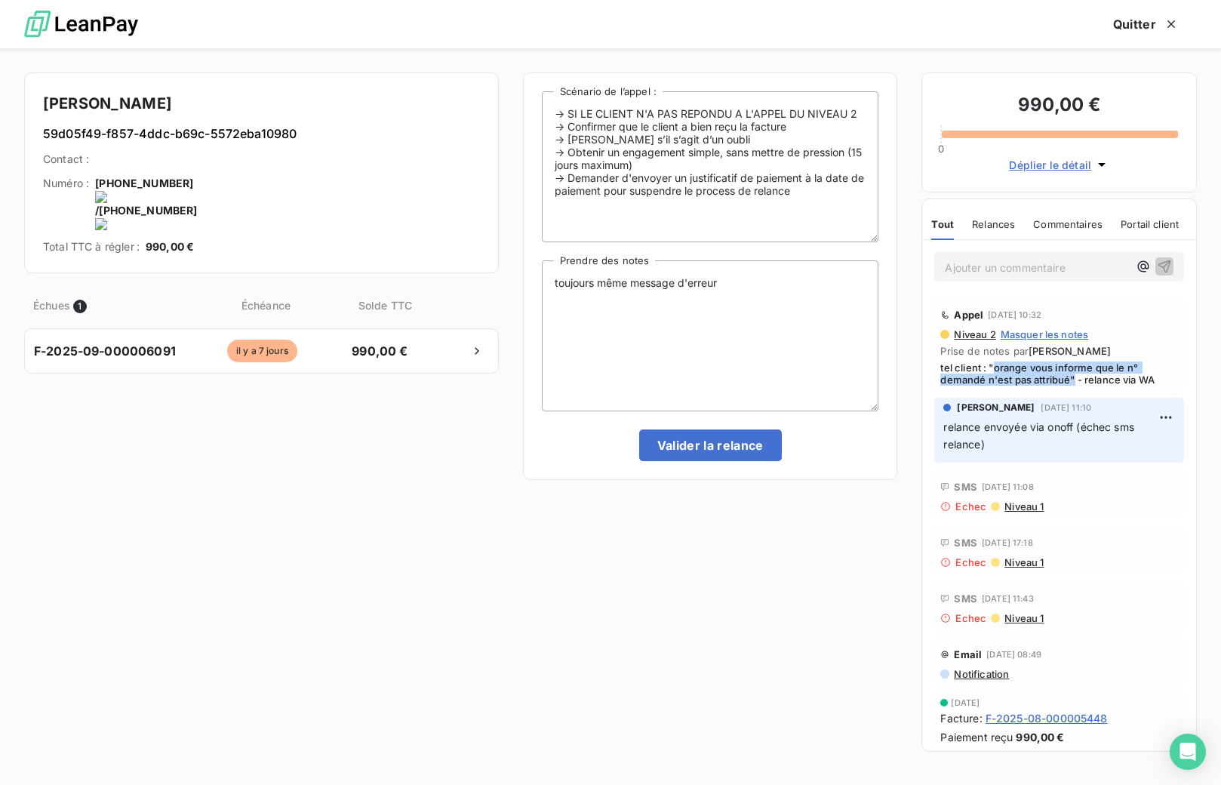
click at [1033, 374] on span "tel client : "orange vous informe que le n° demandé n'est pas attribué" - relan…" at bounding box center [1060, 374] width 238 height 24
drag, startPoint x: 989, startPoint y: 365, endPoint x: 1038, endPoint y: 372, distance: 49.6
click at [1038, 372] on span "tel client : "orange vous informe que le n° demandé n'est pas attribué" - relan…" at bounding box center [1060, 374] width 238 height 24
drag, startPoint x: 990, startPoint y: 366, endPoint x: 1076, endPoint y: 380, distance: 87.1
click at [1076, 380] on span "tel client : "orange vous informe que le n° demandé n'est pas attribué" - relan…" at bounding box center [1060, 374] width 238 height 24
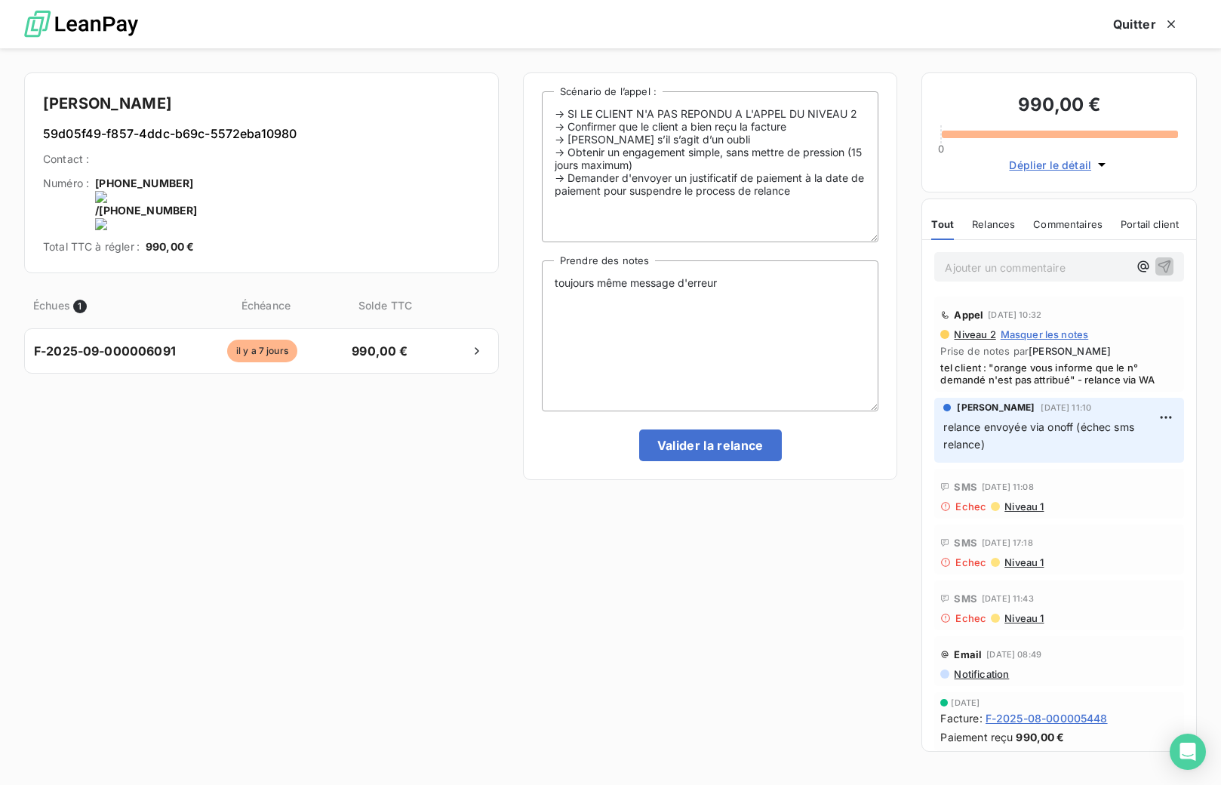
click at [993, 369] on span "tel client : "orange vous informe que le n° demandé n'est pas attribué" - relan…" at bounding box center [1060, 374] width 238 height 24
drag, startPoint x: 991, startPoint y: 368, endPoint x: 1073, endPoint y: 380, distance: 82.4
click at [1076, 382] on span "tel client : "orange vous informe que le n° demandé n'est pas attribué" - relan…" at bounding box center [1060, 374] width 238 height 24
copy span ""orange vous informe que le n° demandé n'est pas attribué""
click at [732, 286] on textarea "toujours même message d'erreur" at bounding box center [710, 335] width 337 height 151
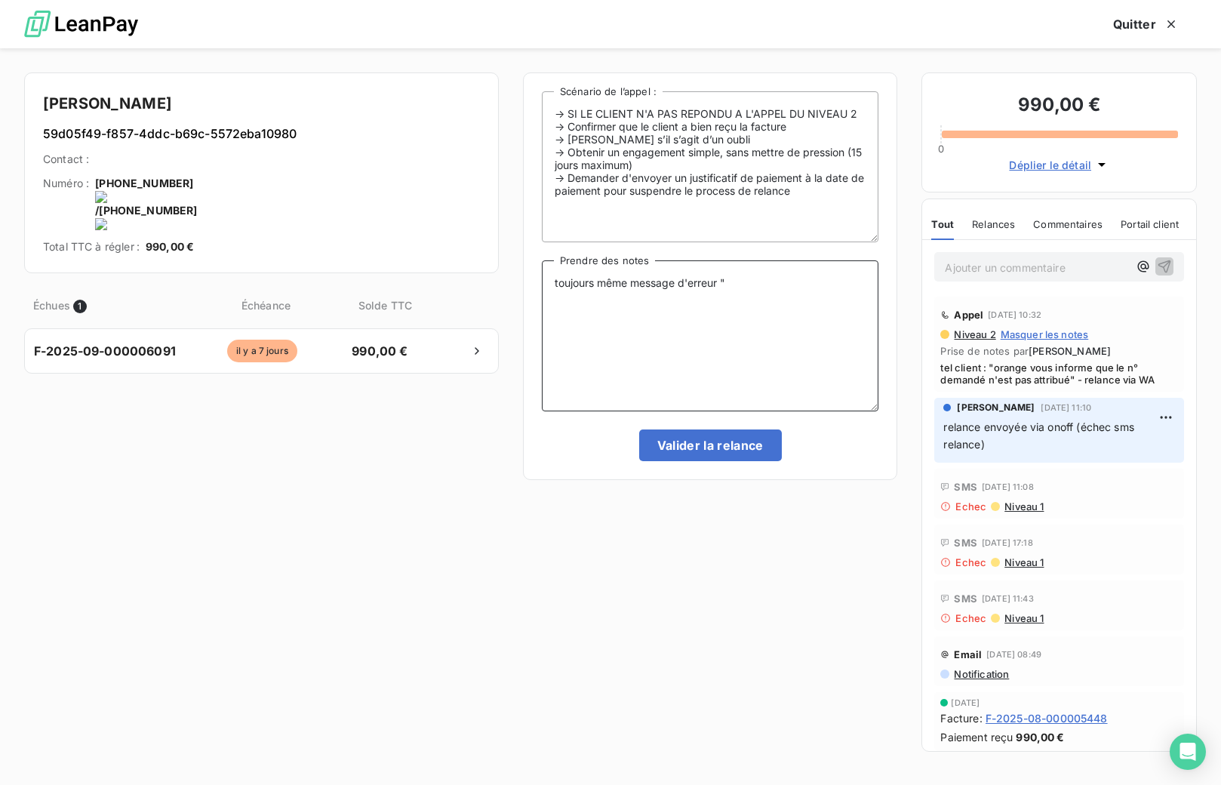
paste textarea ""orange vous informe que le n° demandé n'est pas attribué""
click at [729, 281] on textarea "toujours même message d'erreur ""orange vous informe que le n° demandé n'est pa…" at bounding box center [710, 335] width 337 height 151
click at [722, 300] on textarea "toujours même message d'erreur "orange vous informe que le n° demandé n'est pas…" at bounding box center [710, 335] width 337 height 151
click at [818, 325] on textarea "toujours même message d'erreur "orange vous informe que le n° demandé n'est pas…" at bounding box center [710, 335] width 337 height 151
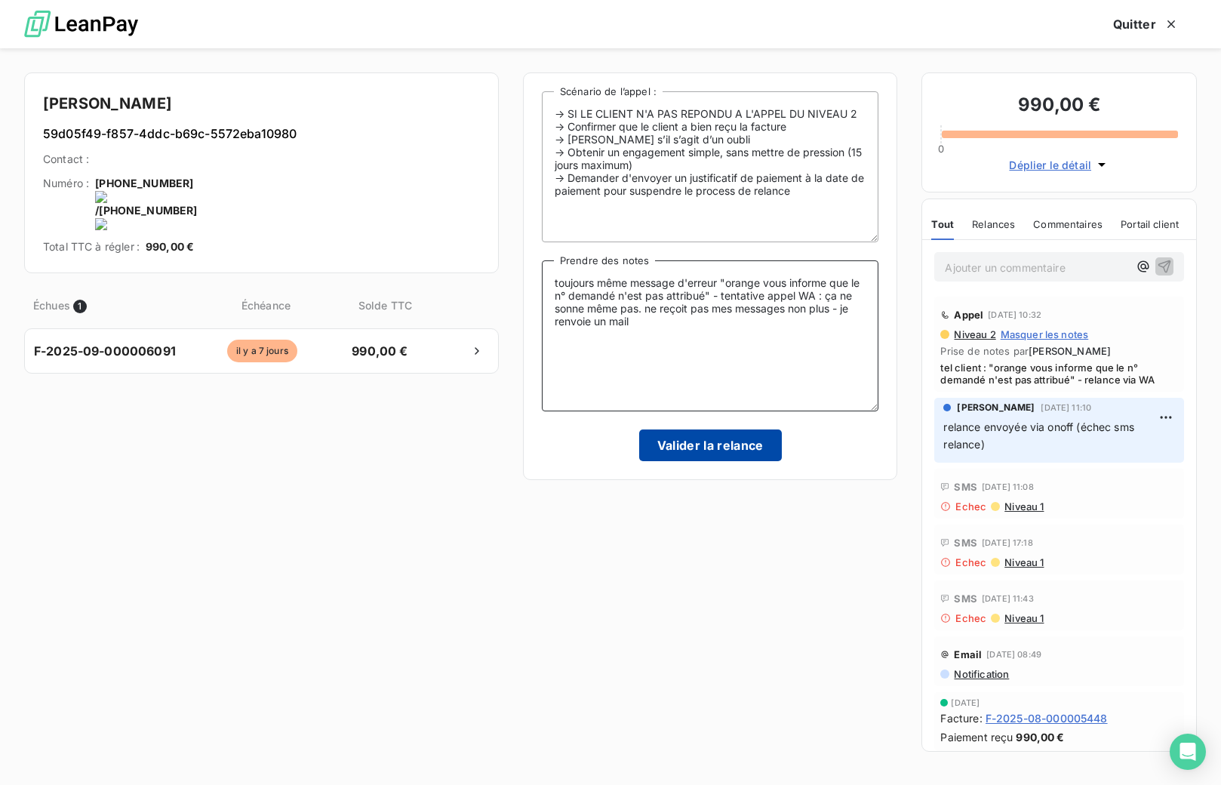
type textarea "toujours même message d'erreur "orange vous informe que le n° demandé n'est pas…"
click at [713, 448] on button "Valider la relance" at bounding box center [710, 446] width 143 height 32
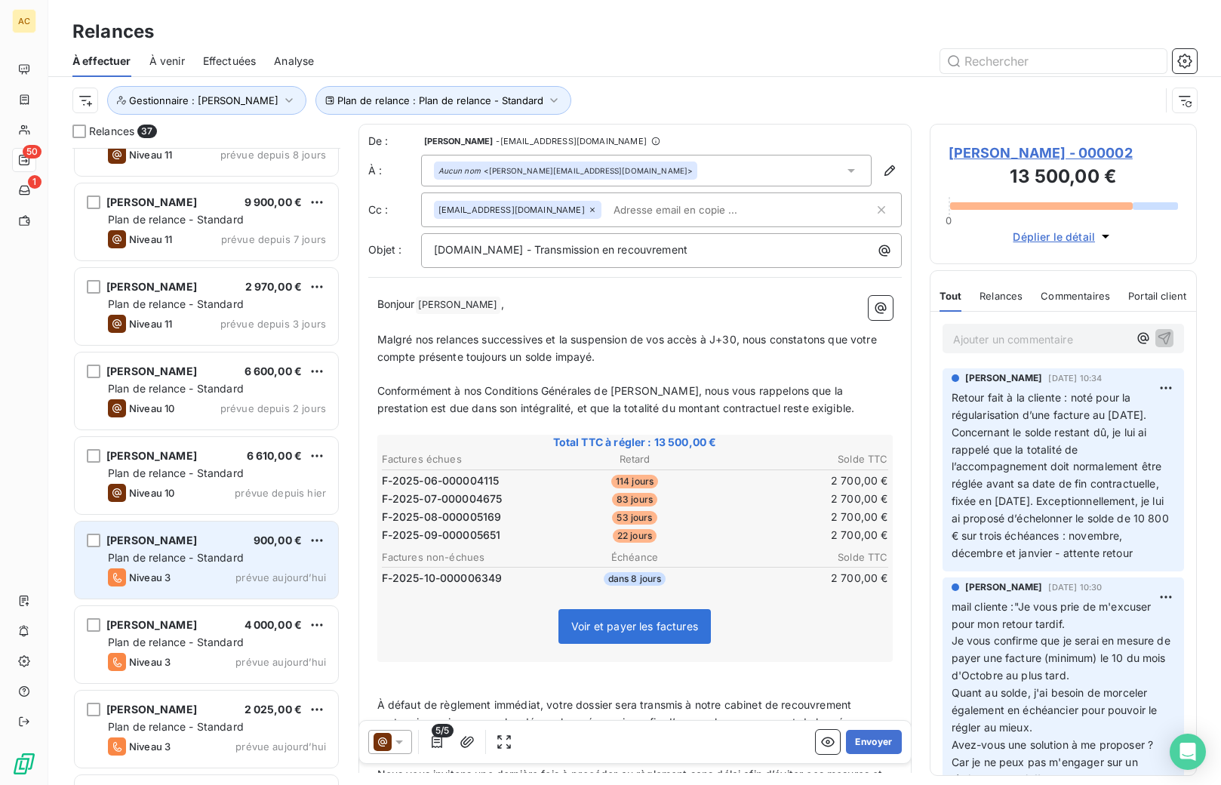
click at [174, 558] on span "Plan de relance - Standard" at bounding box center [176, 557] width 136 height 13
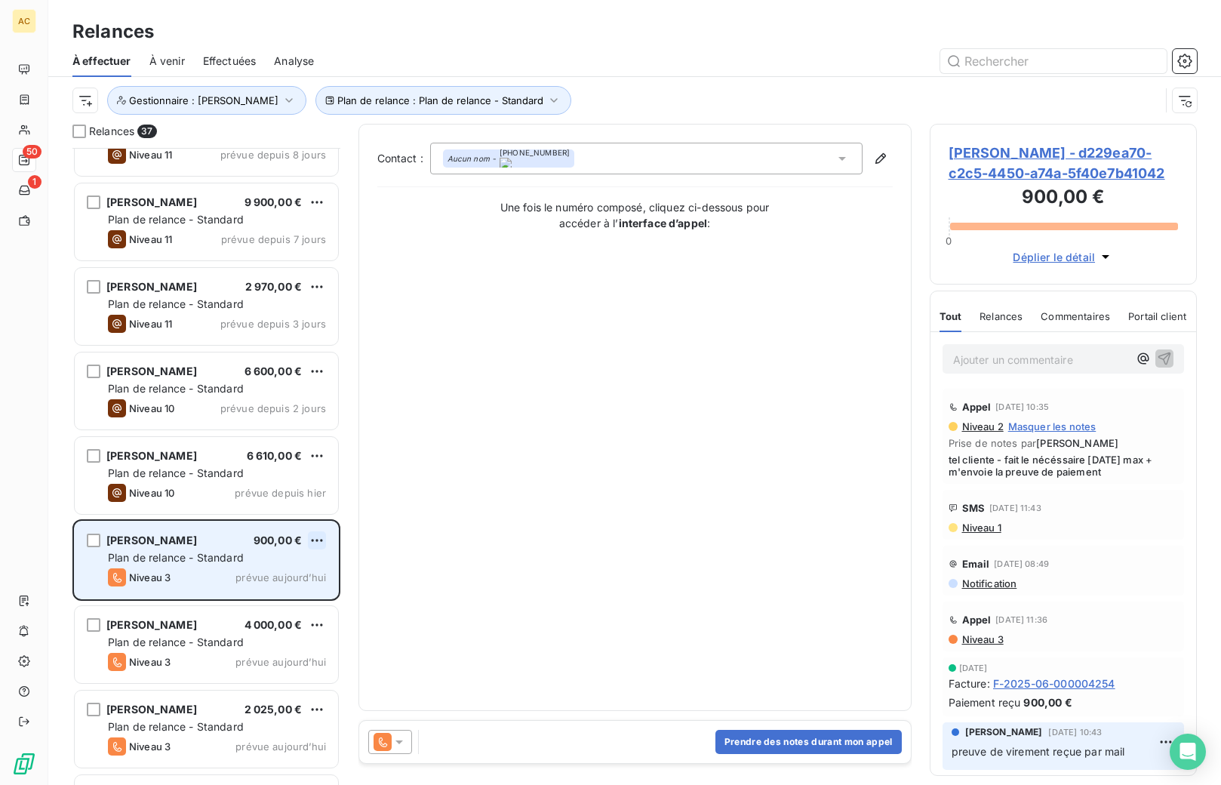
click at [316, 542] on html "AC 50 1 Relances À effectuer À venir Effectuées Analyse Plan de relance : Plan …" at bounding box center [610, 392] width 1221 height 785
click at [269, 569] on div "Replanifier cette action" at bounding box center [251, 571] width 135 height 24
select select "9"
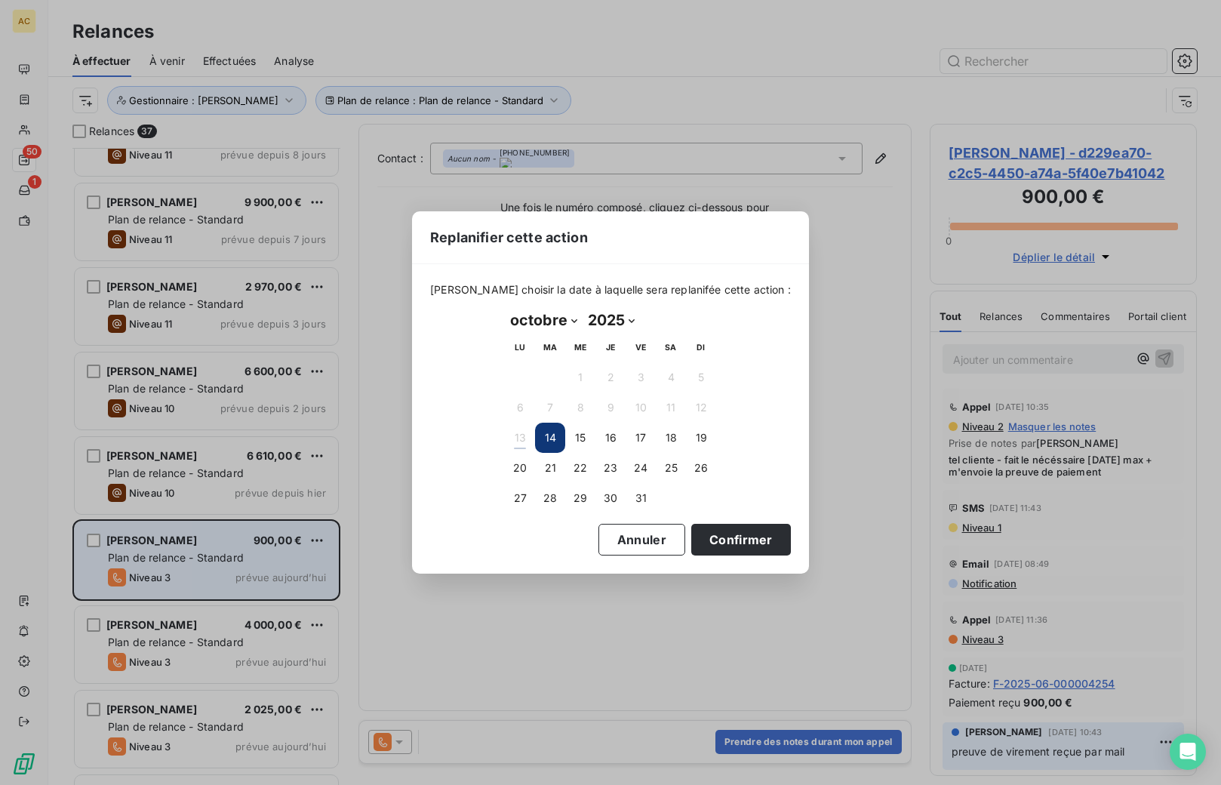
click at [549, 437] on button "14" at bounding box center [550, 438] width 30 height 30
click at [552, 439] on button "14" at bounding box center [550, 438] width 30 height 30
click at [724, 543] on button "Confirmer" at bounding box center [741, 540] width 100 height 32
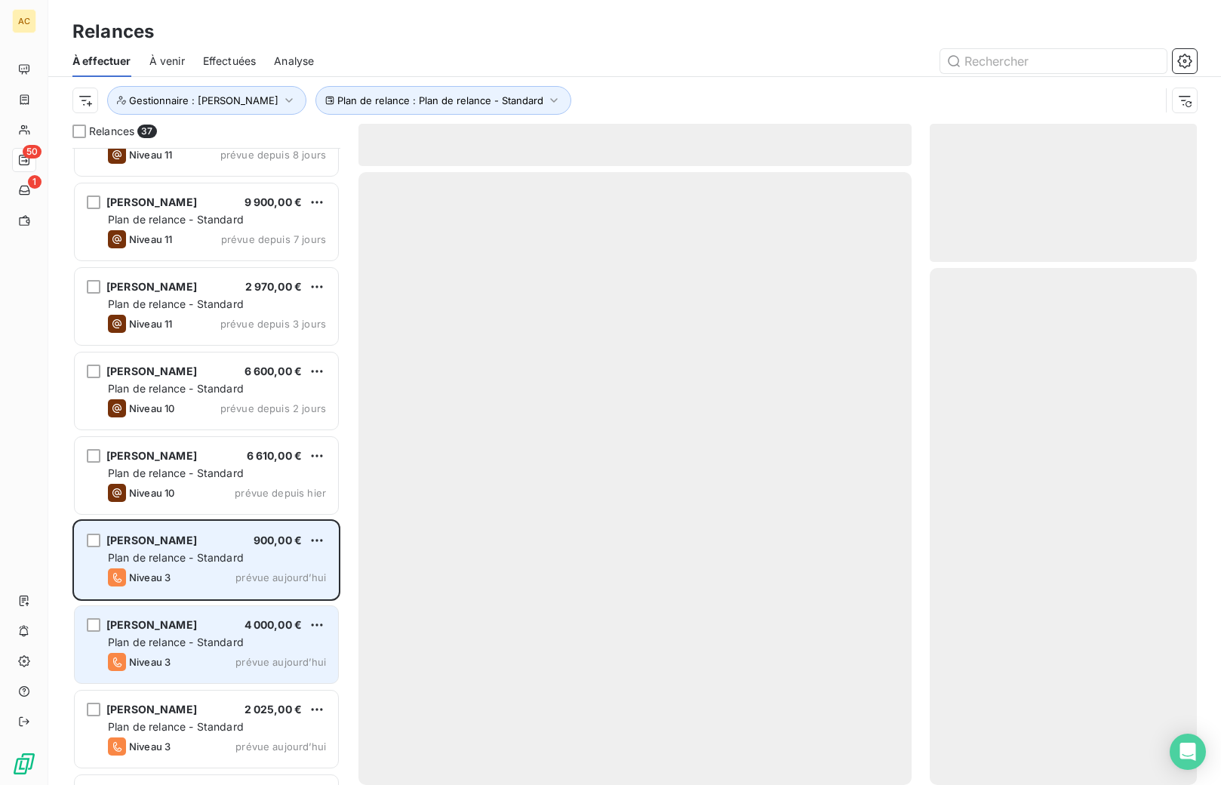
click at [211, 641] on span "Plan de relance - Standard" at bounding box center [176, 642] width 136 height 13
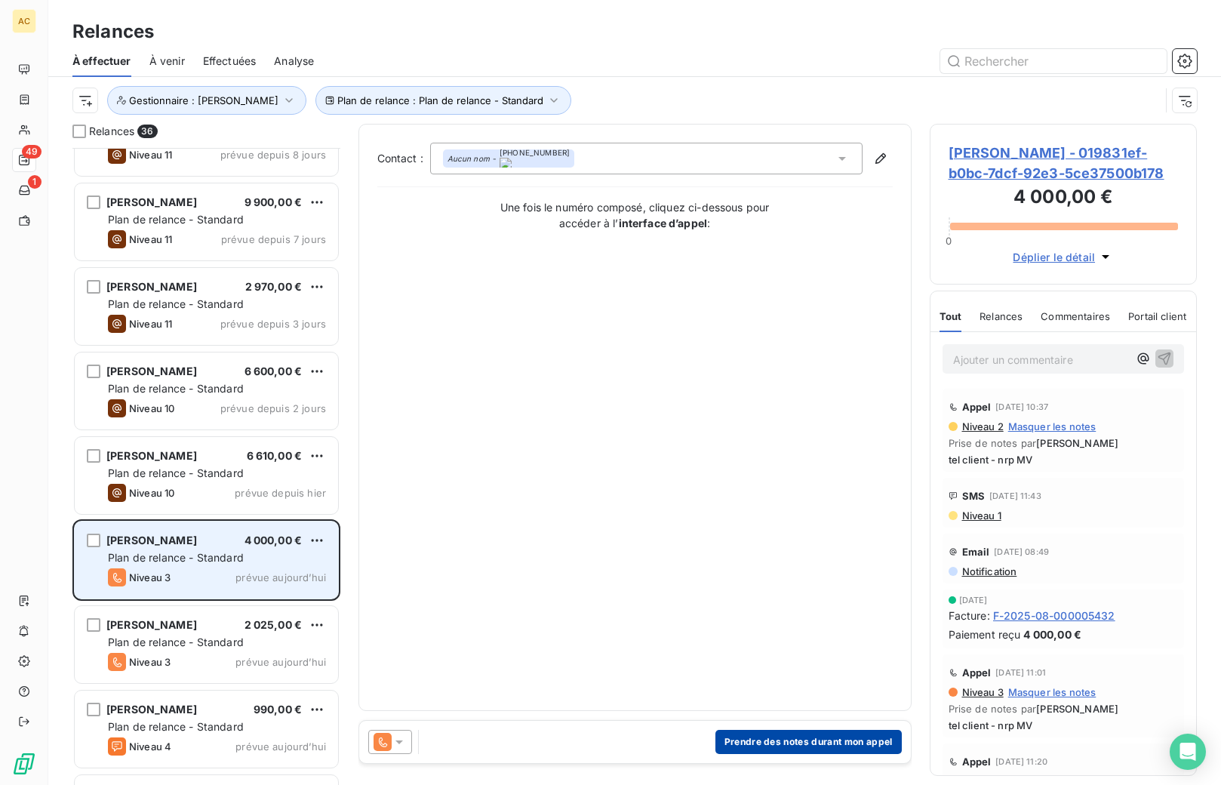
click at [808, 744] on button "Prendre des notes durant mon appel" at bounding box center [809, 742] width 186 height 24
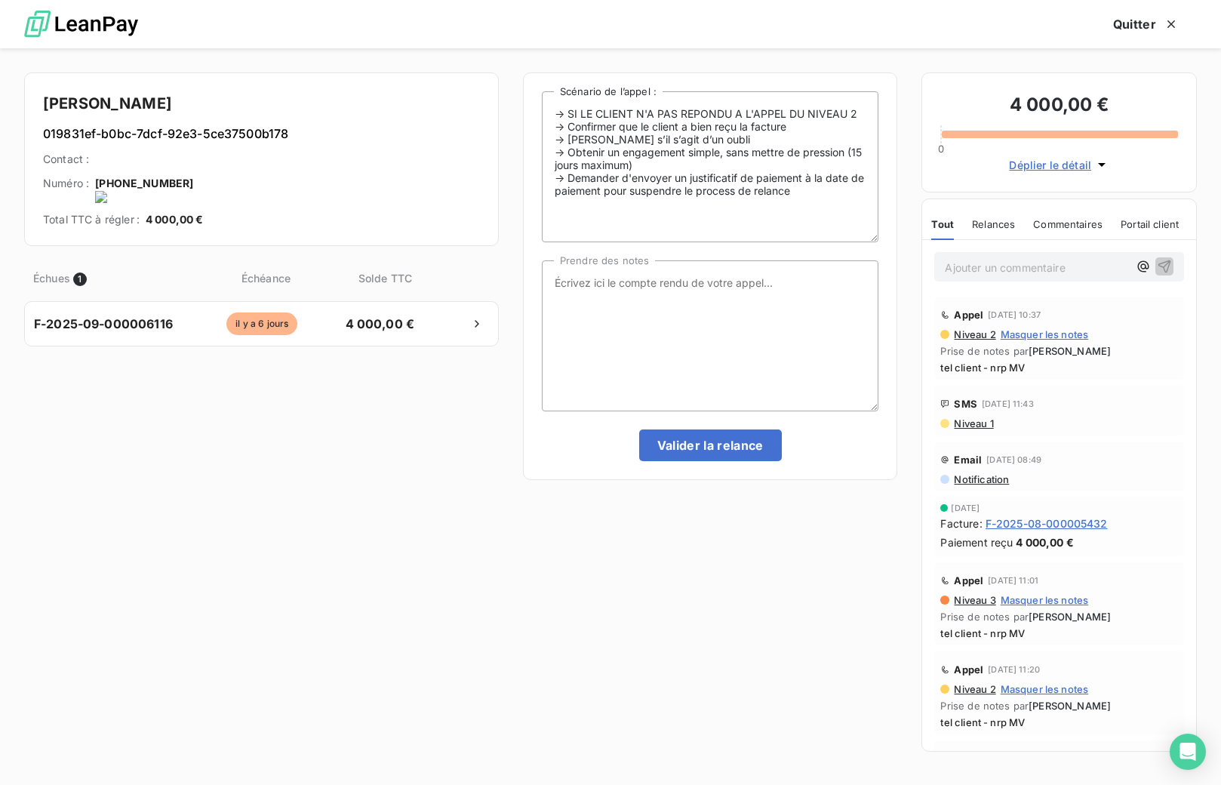
click at [199, 163] on onoff-telecom-ce-actions-button at bounding box center [199, 163] width 0 height 0
click at [645, 324] on textarea "Prendre des notes" at bounding box center [710, 335] width 337 height 151
type textarea "tel client - nrp MV"
click at [755, 443] on button "Valider la relance" at bounding box center [710, 446] width 143 height 32
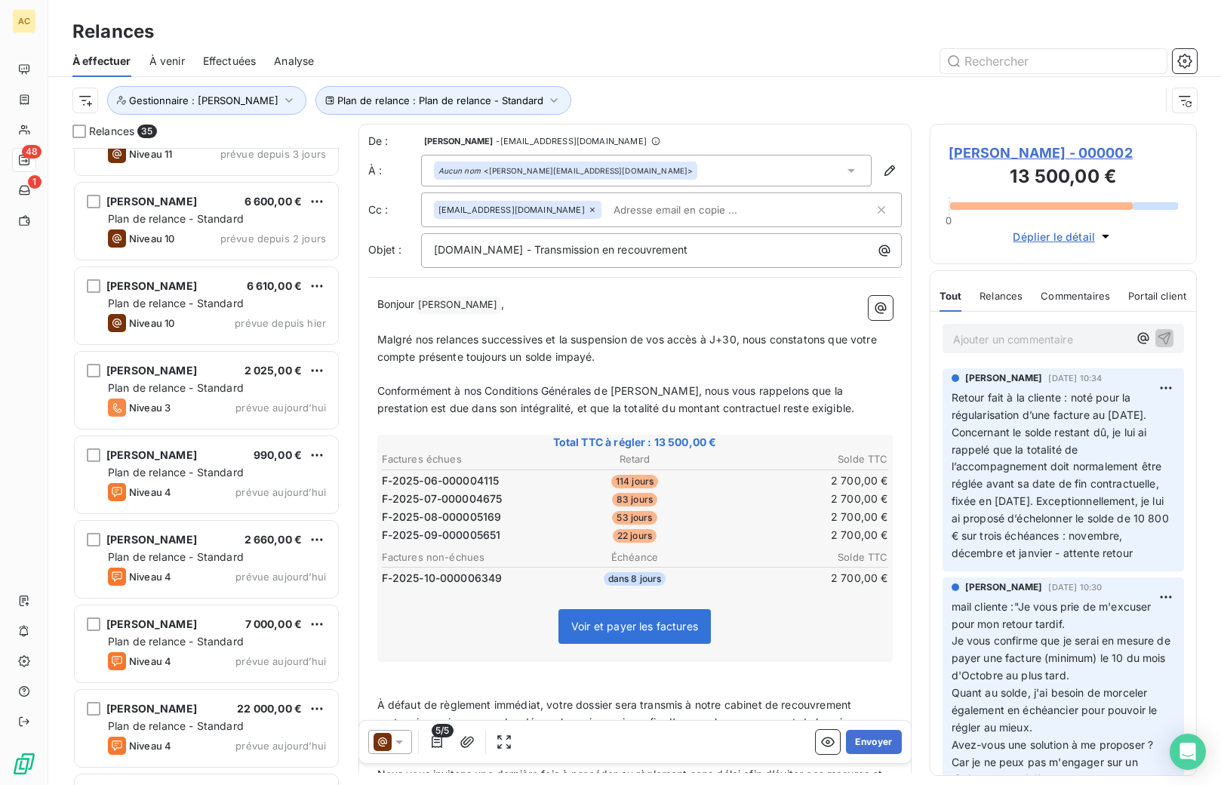
scroll to position [1365, 0]
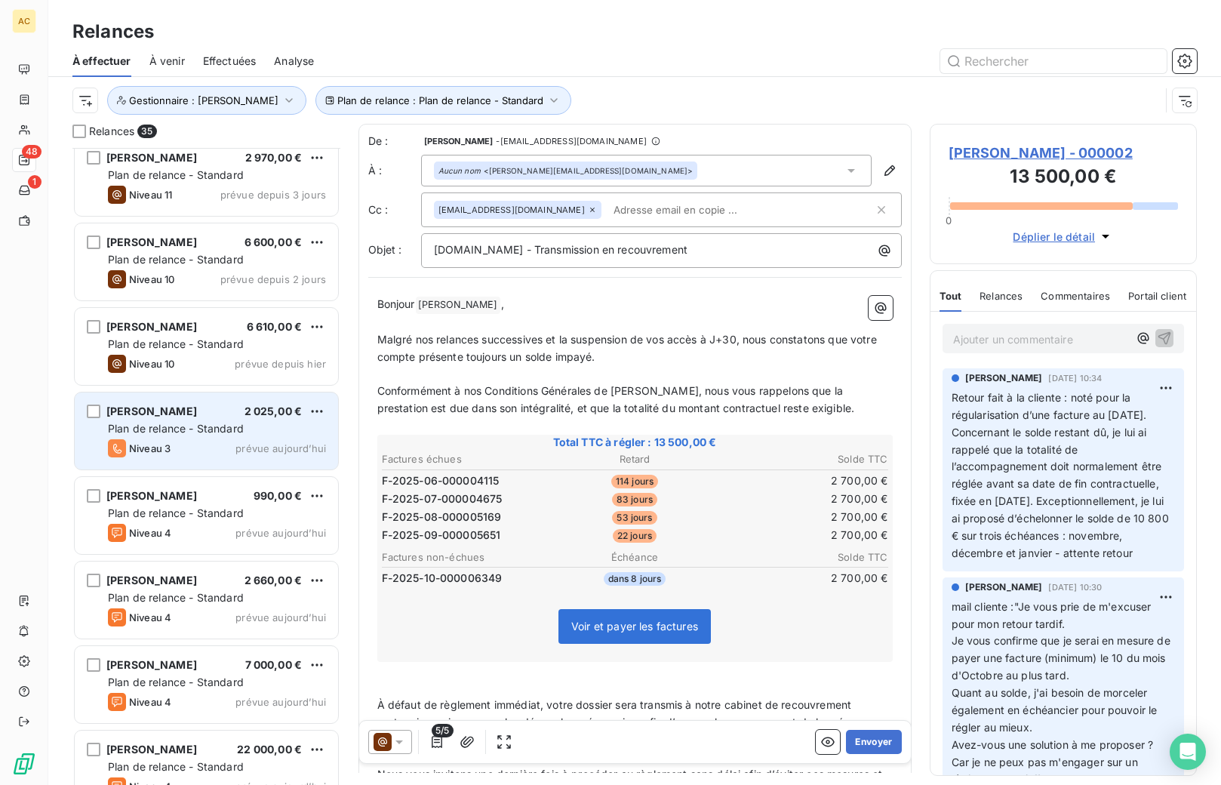
click at [168, 429] on span "Plan de relance - Standard" at bounding box center [176, 428] width 136 height 13
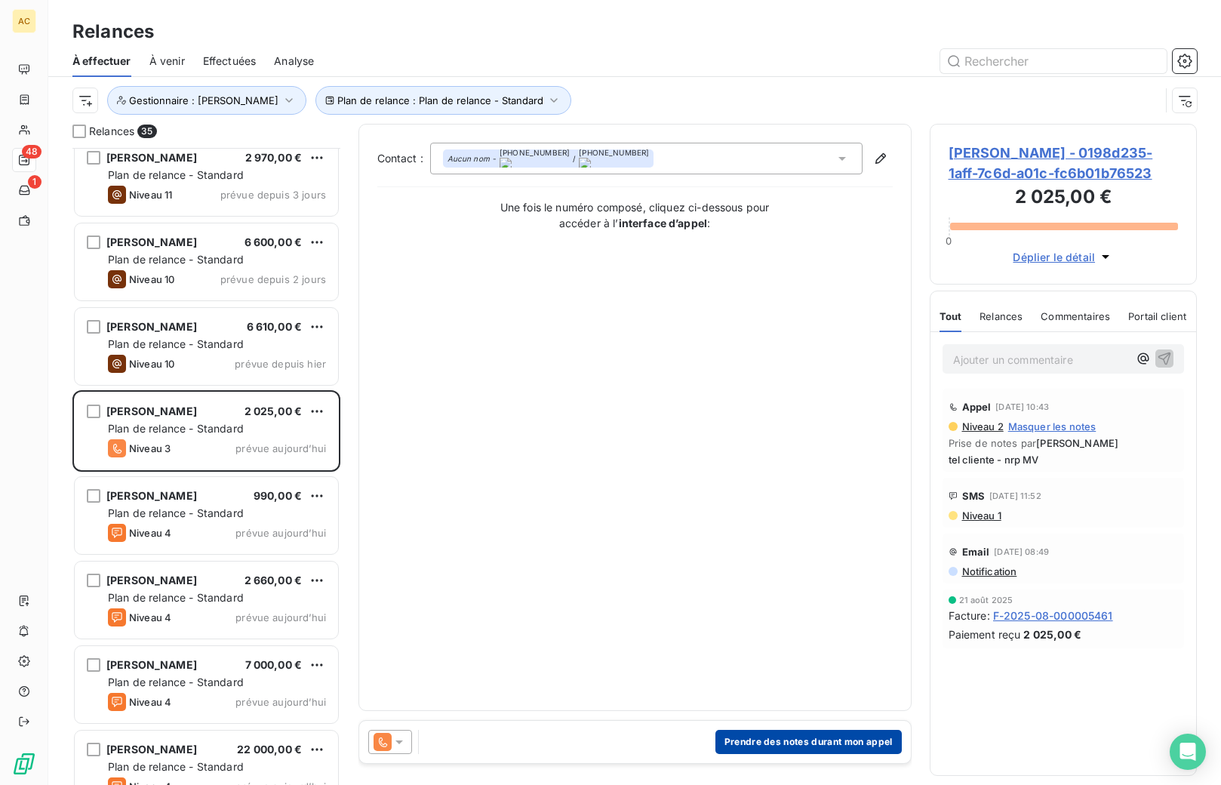
click at [805, 744] on button "Prendre des notes durant mon appel" at bounding box center [809, 742] width 186 height 24
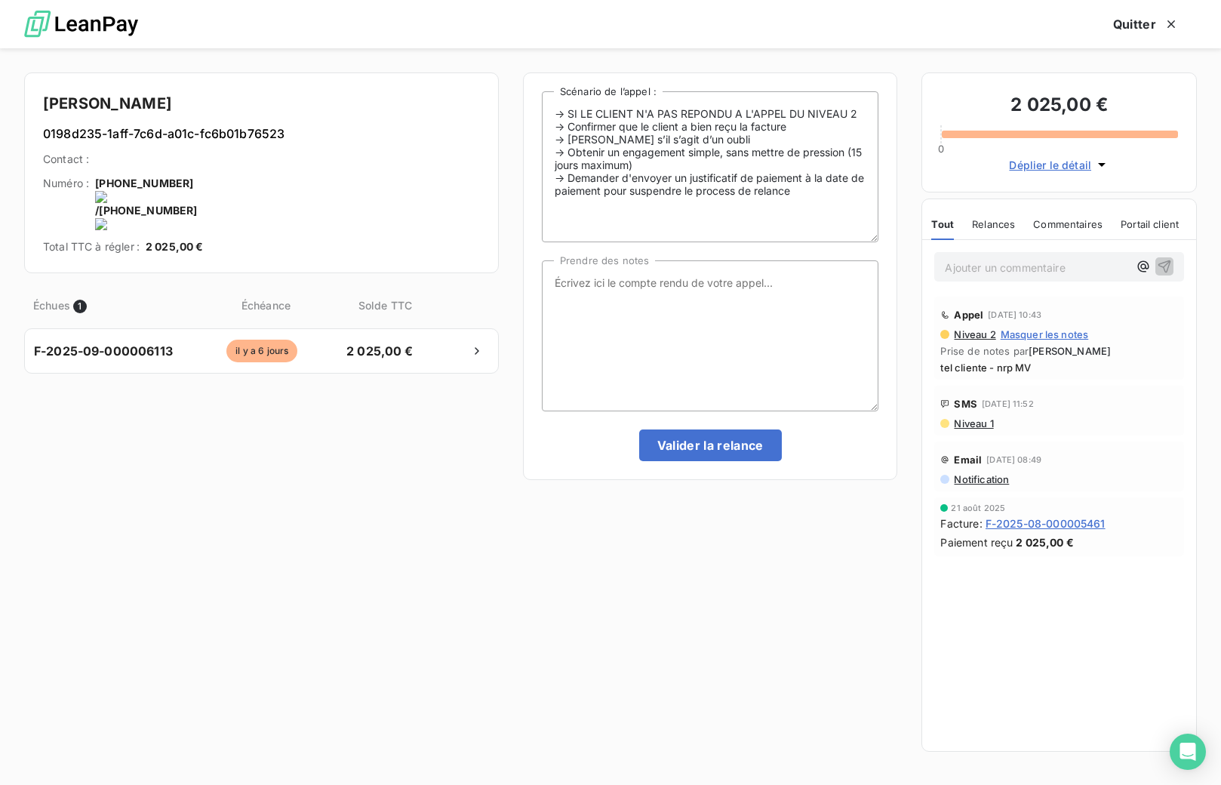
click at [189, 163] on onoff-telecom-ce-actions-button at bounding box center [189, 163] width 0 height 0
click at [602, 282] on textarea "Prendre des notes" at bounding box center [710, 335] width 337 height 151
type textarea "tel cliente - nrp MV"
click at [712, 447] on button "Valider la relance" at bounding box center [710, 446] width 143 height 32
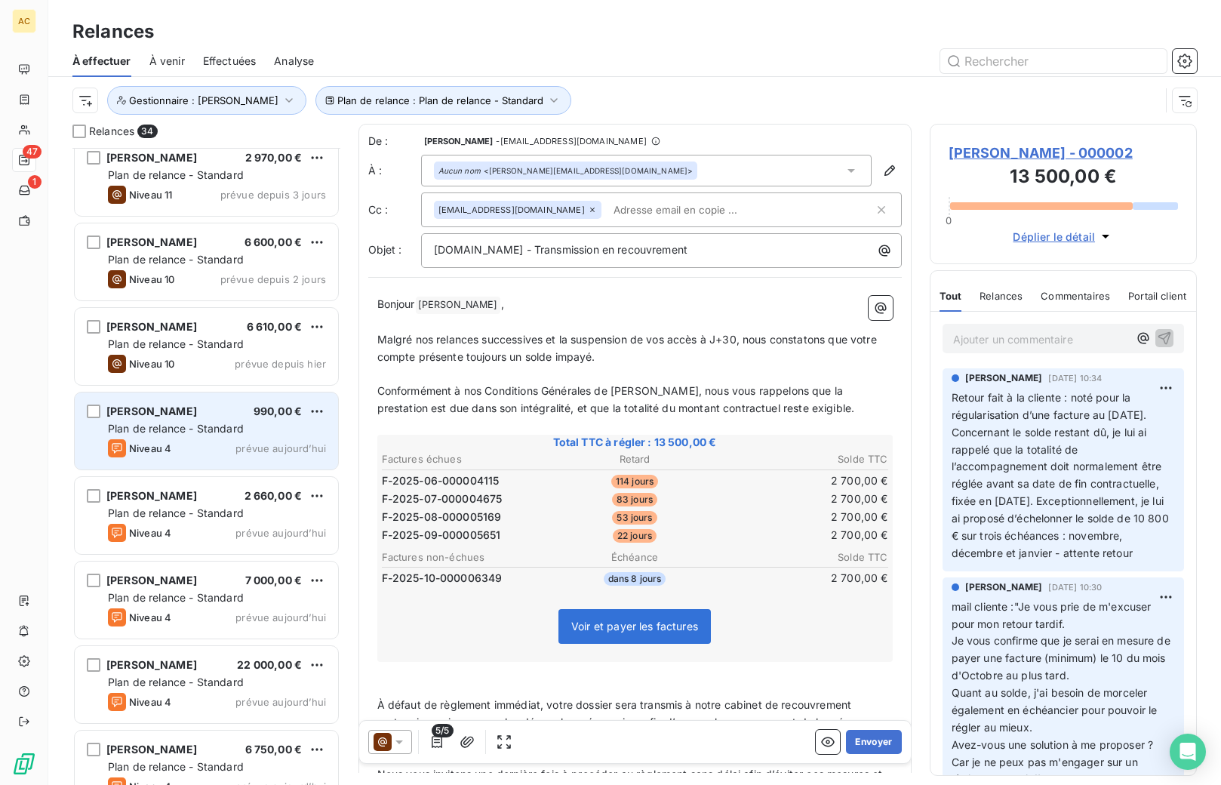
click at [210, 417] on div "[PERSON_NAME] 990,00 €" at bounding box center [217, 412] width 218 height 14
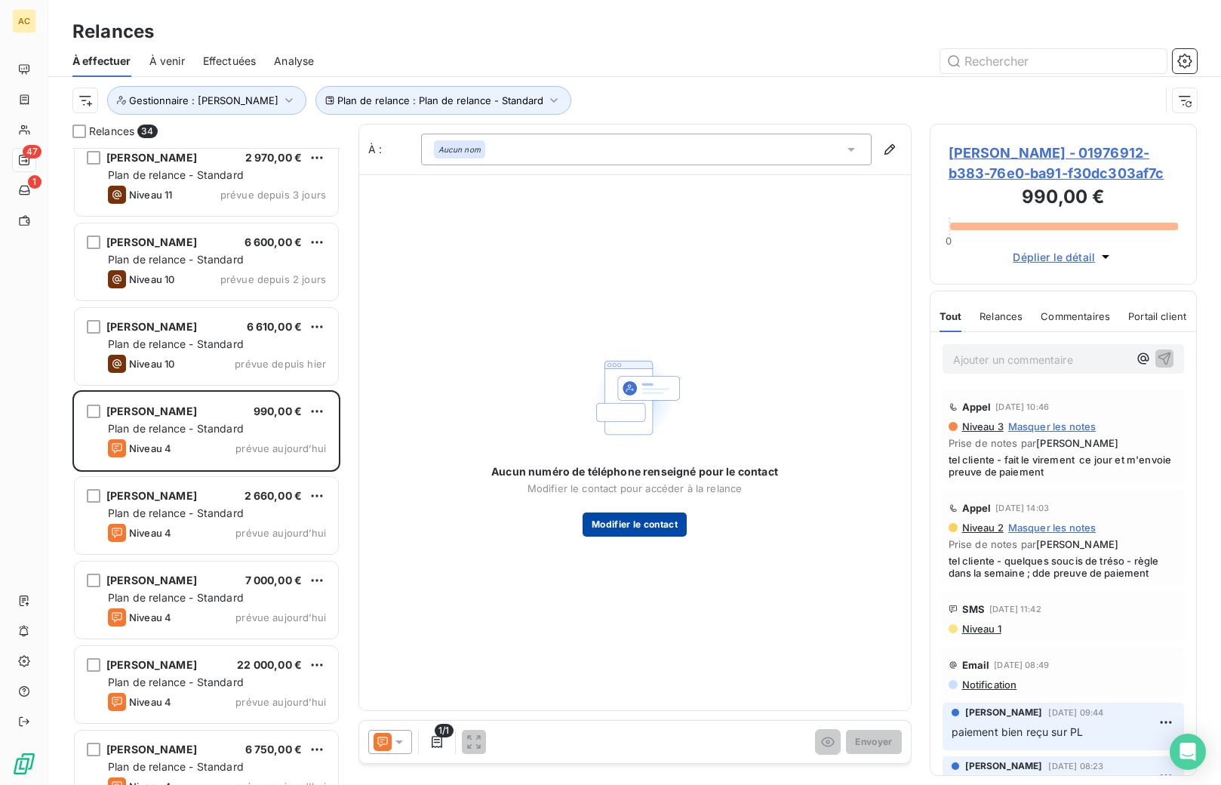
click at [648, 526] on button "Modifier le contact" at bounding box center [635, 525] width 104 height 24
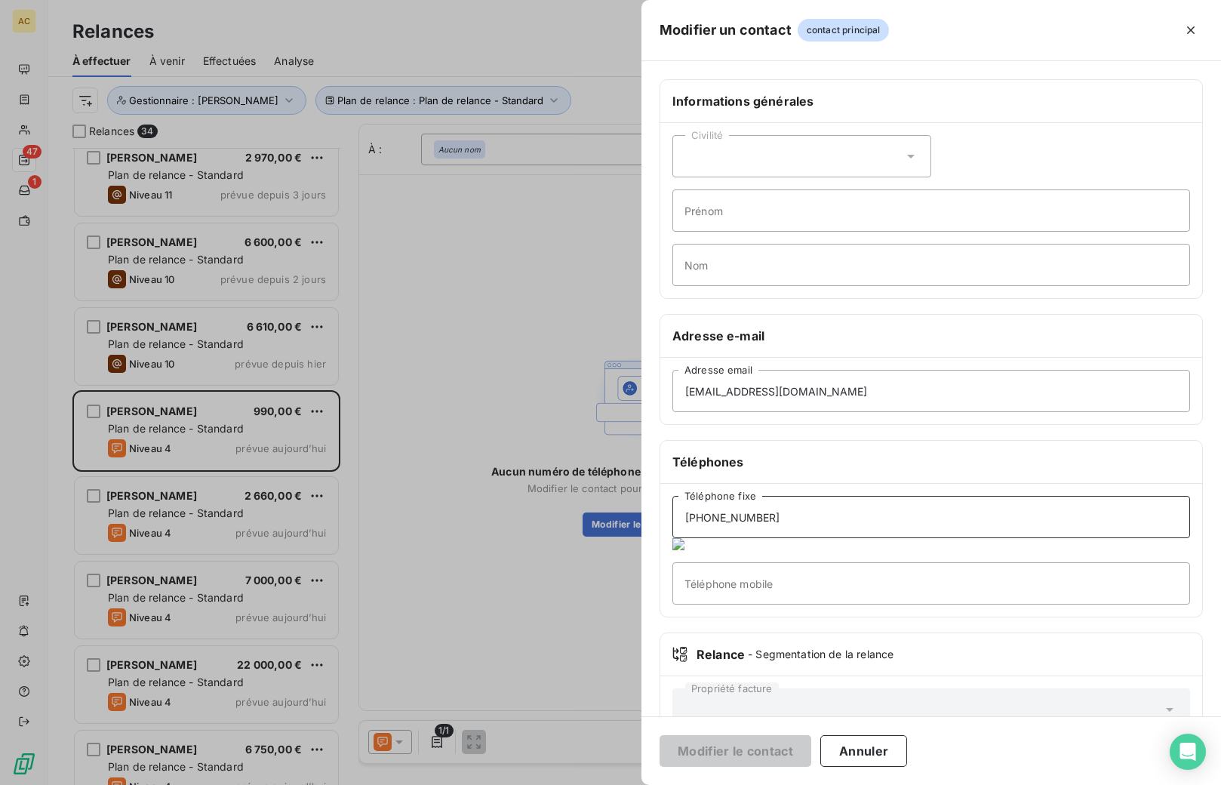
drag, startPoint x: 802, startPoint y: 521, endPoint x: 667, endPoint y: 520, distance: 135.1
click at [667, 520] on div "[PHONE_NUMBER] Téléphone fixe Téléphone mobile" at bounding box center [932, 550] width 542 height 133
click at [702, 577] on input "Téléphone mobile" at bounding box center [932, 583] width 518 height 42
paste input "[PHONE_NUMBER]"
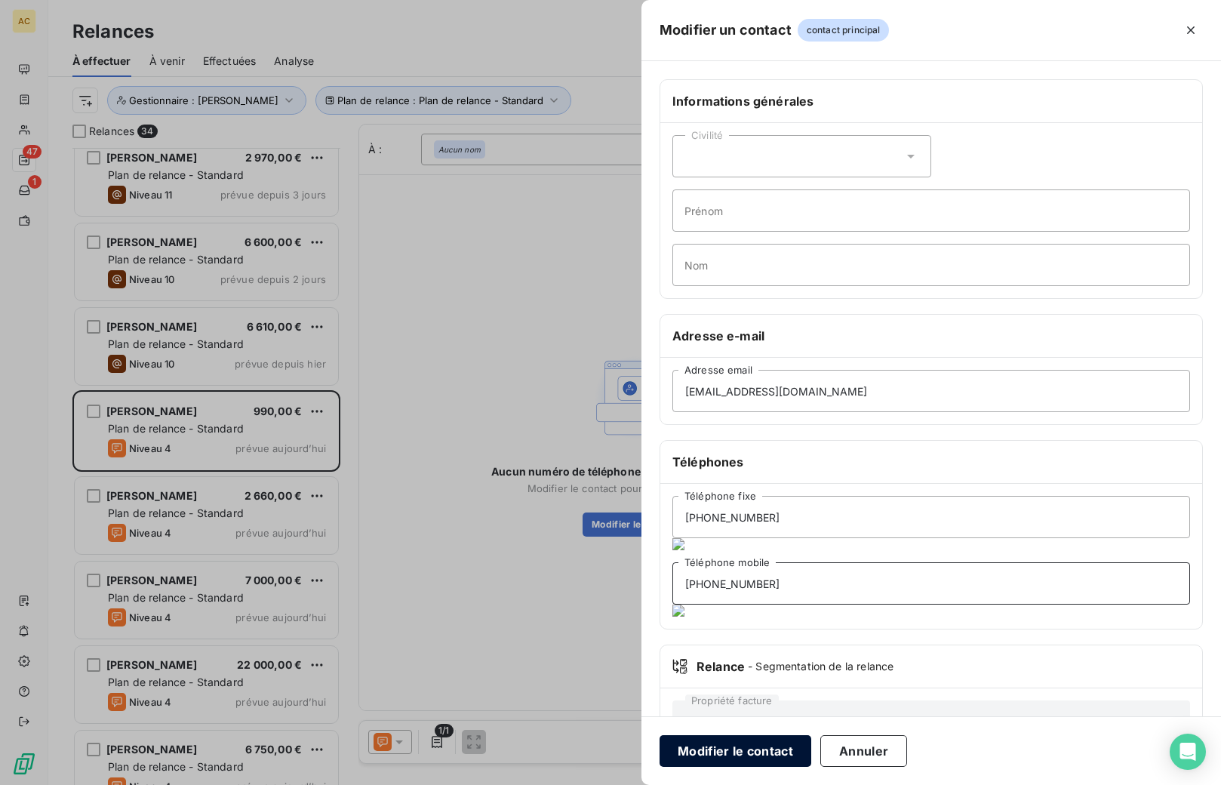
type input "[PHONE_NUMBER]"
click at [730, 745] on button "Modifier le contact" at bounding box center [736, 751] width 152 height 32
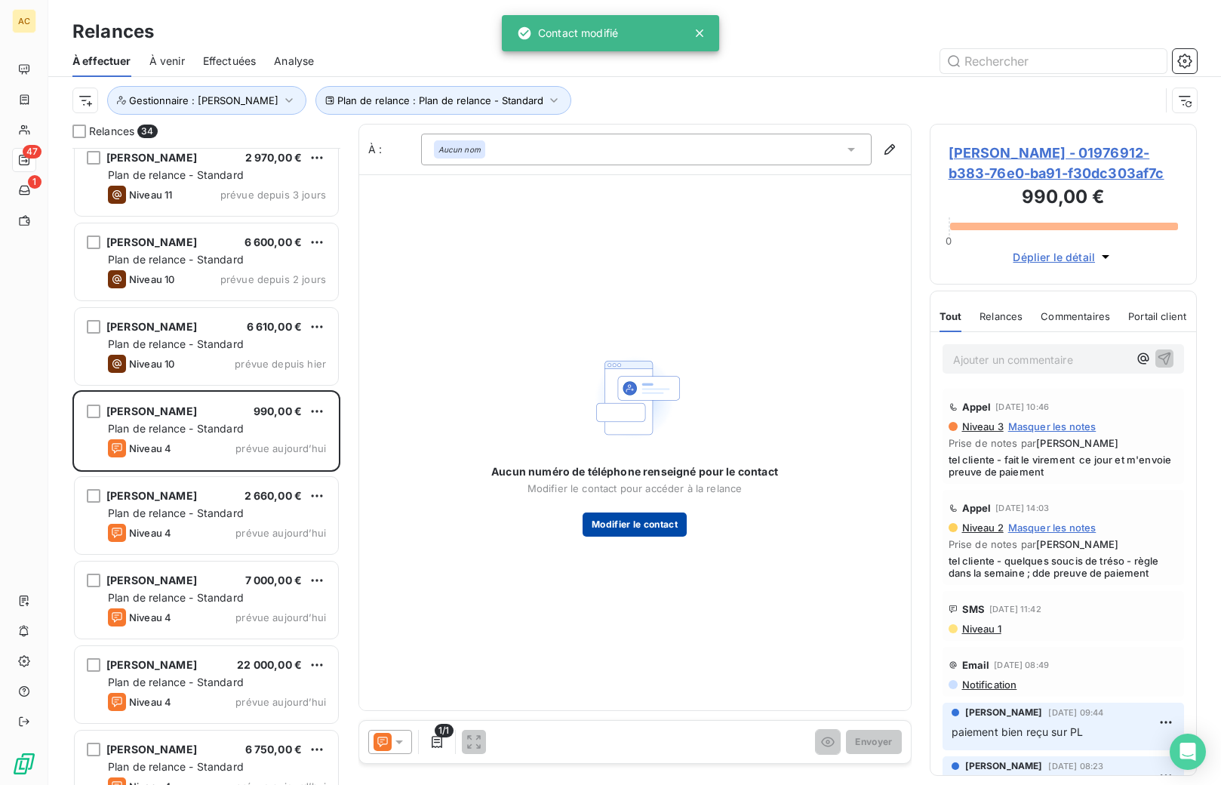
click at [636, 522] on button "Modifier le contact" at bounding box center [635, 525] width 104 height 24
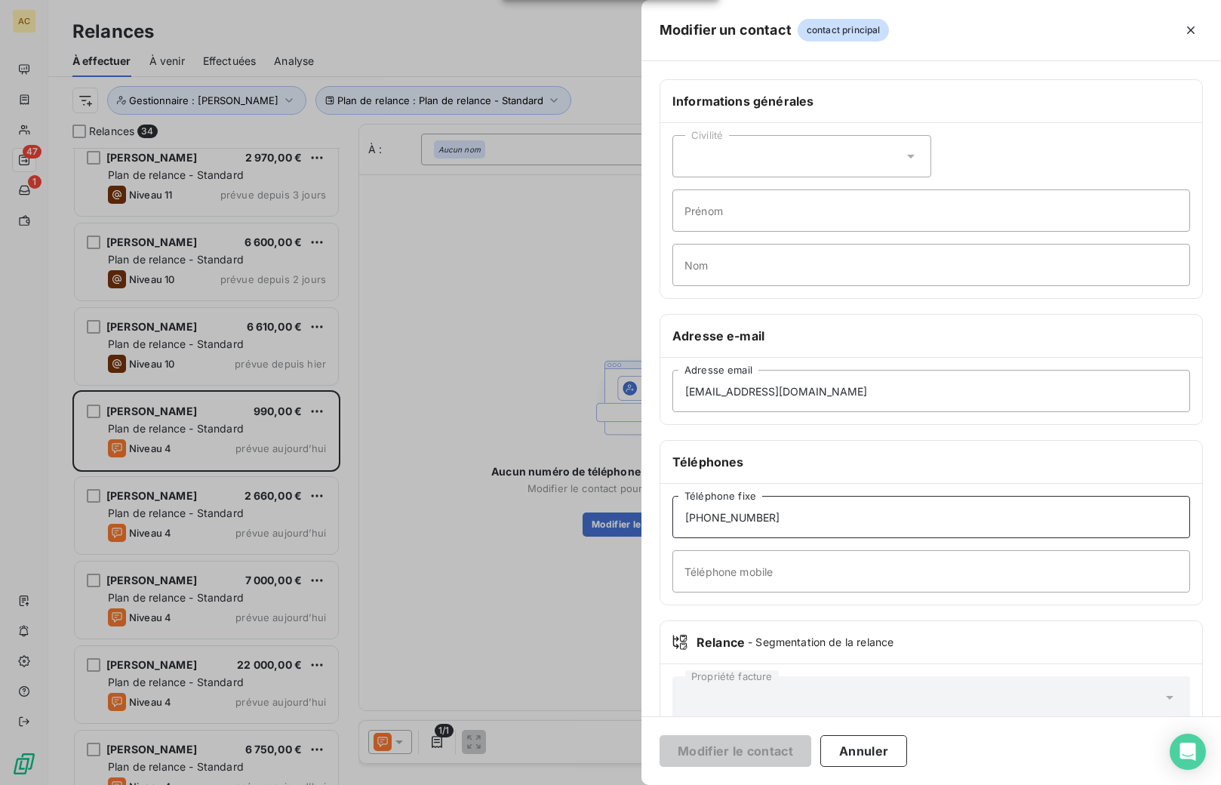
drag, startPoint x: 784, startPoint y: 522, endPoint x: 634, endPoint y: 520, distance: 149.5
click at [633, 784] on div "Modifier un contact contact principal Informations générales Civilité Prénom No…" at bounding box center [610, 785] width 1221 height 0
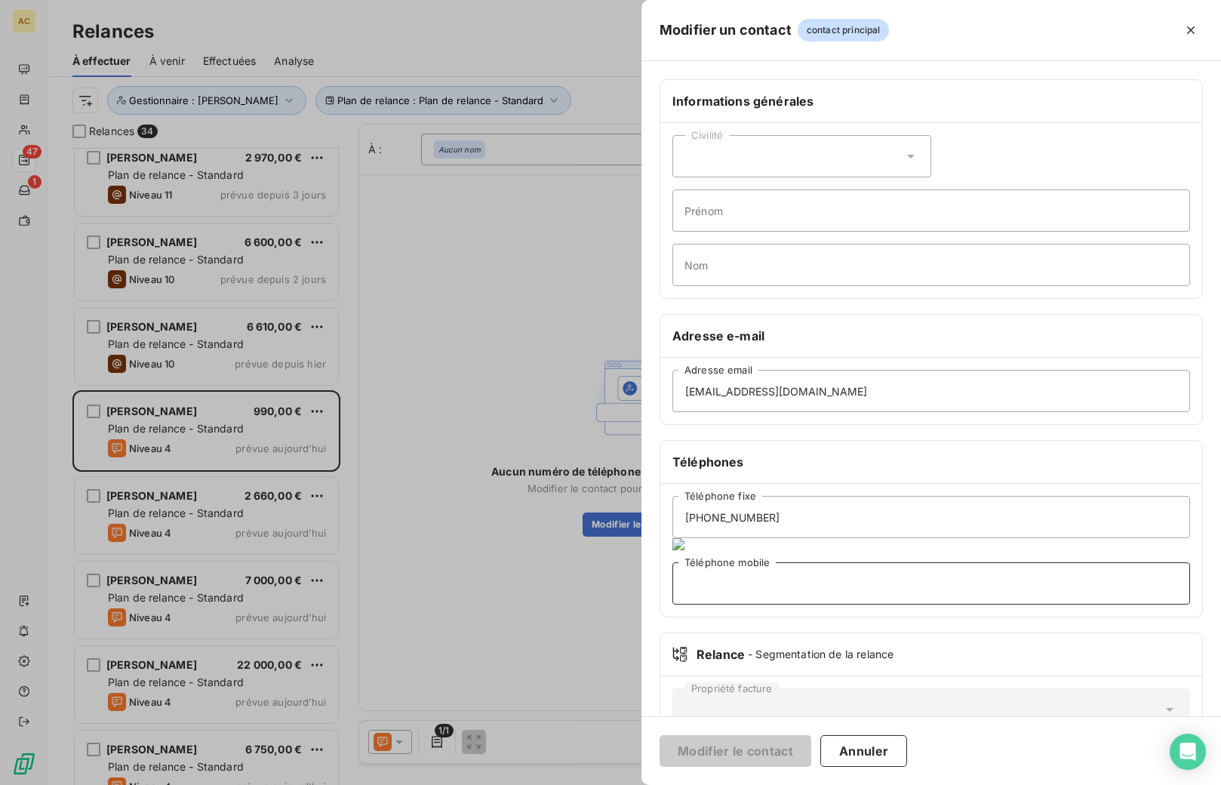
click at [730, 565] on input "Téléphone mobile" at bounding box center [932, 583] width 518 height 42
paste input "[PHONE_NUMBER]"
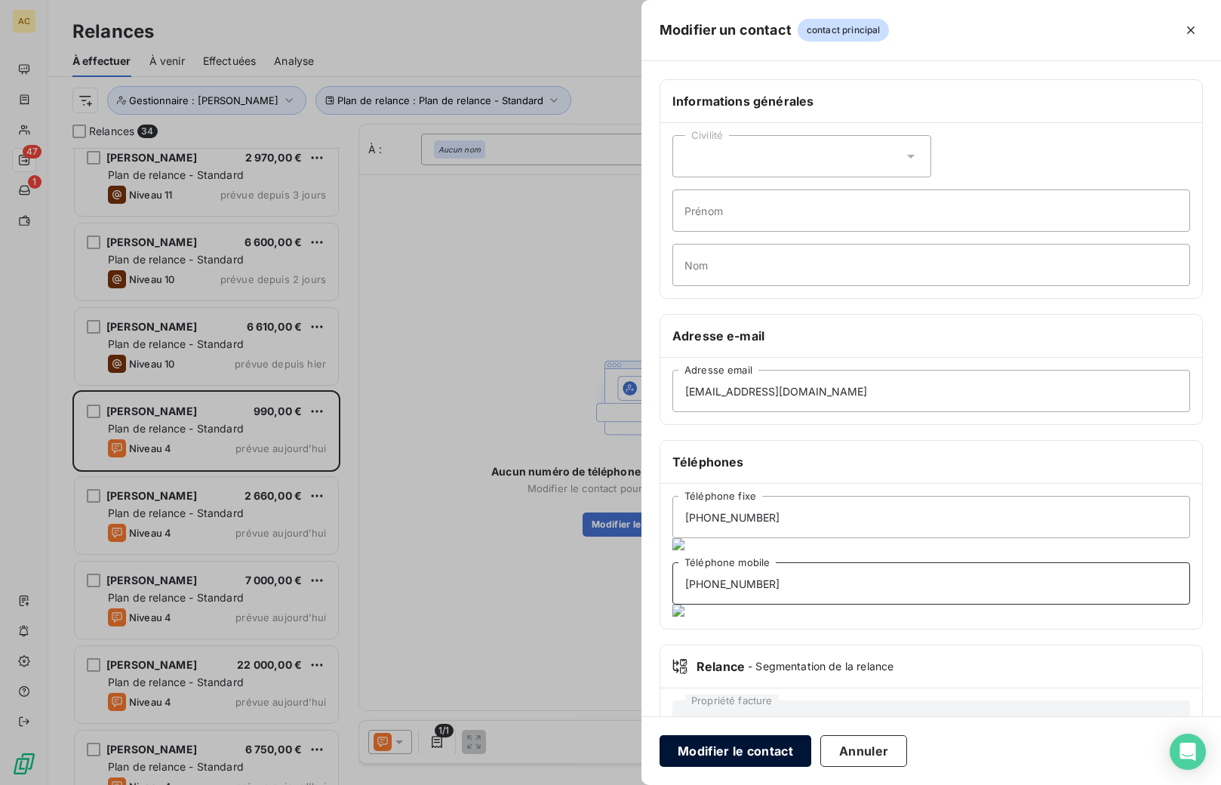
type input "[PHONE_NUMBER]"
click at [709, 747] on button "Modifier le contact" at bounding box center [736, 751] width 152 height 32
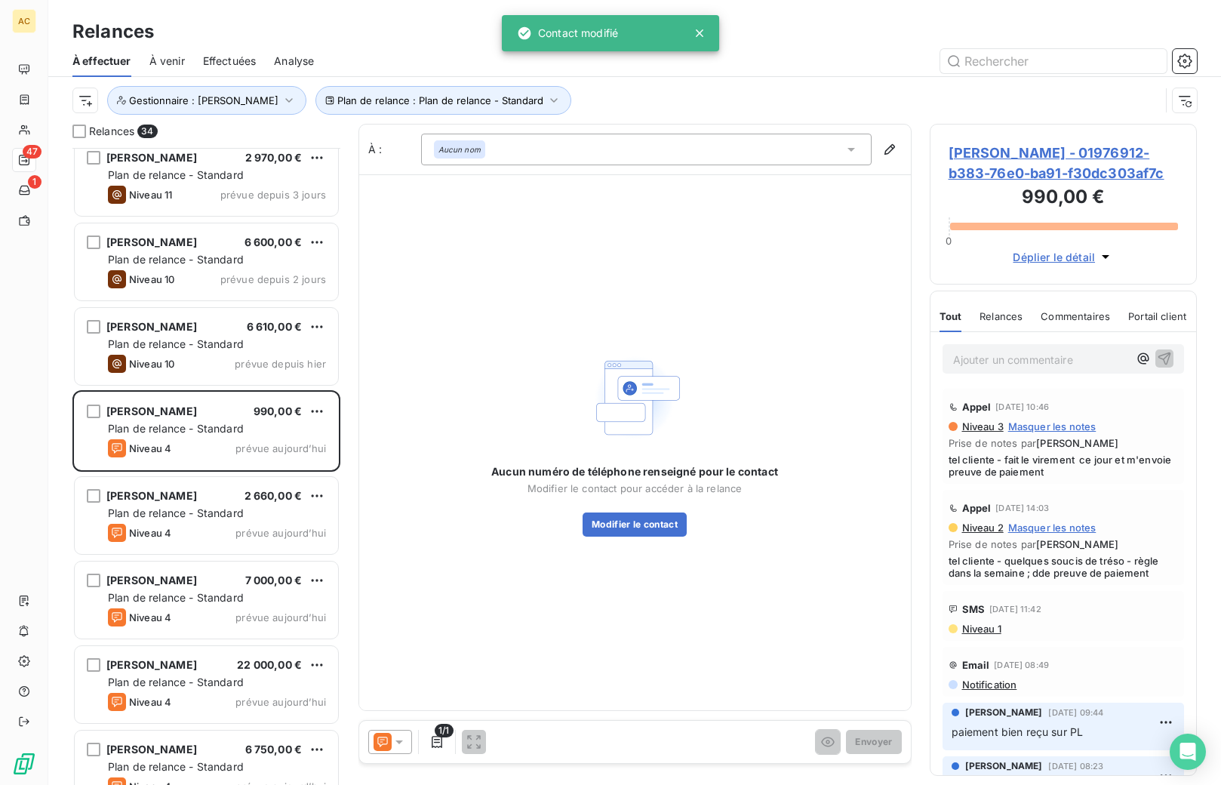
click at [728, 689] on div "Aucun numéro de téléphone renseigné pour le contact Modifier le contact pour ac…" at bounding box center [635, 442] width 552 height 536
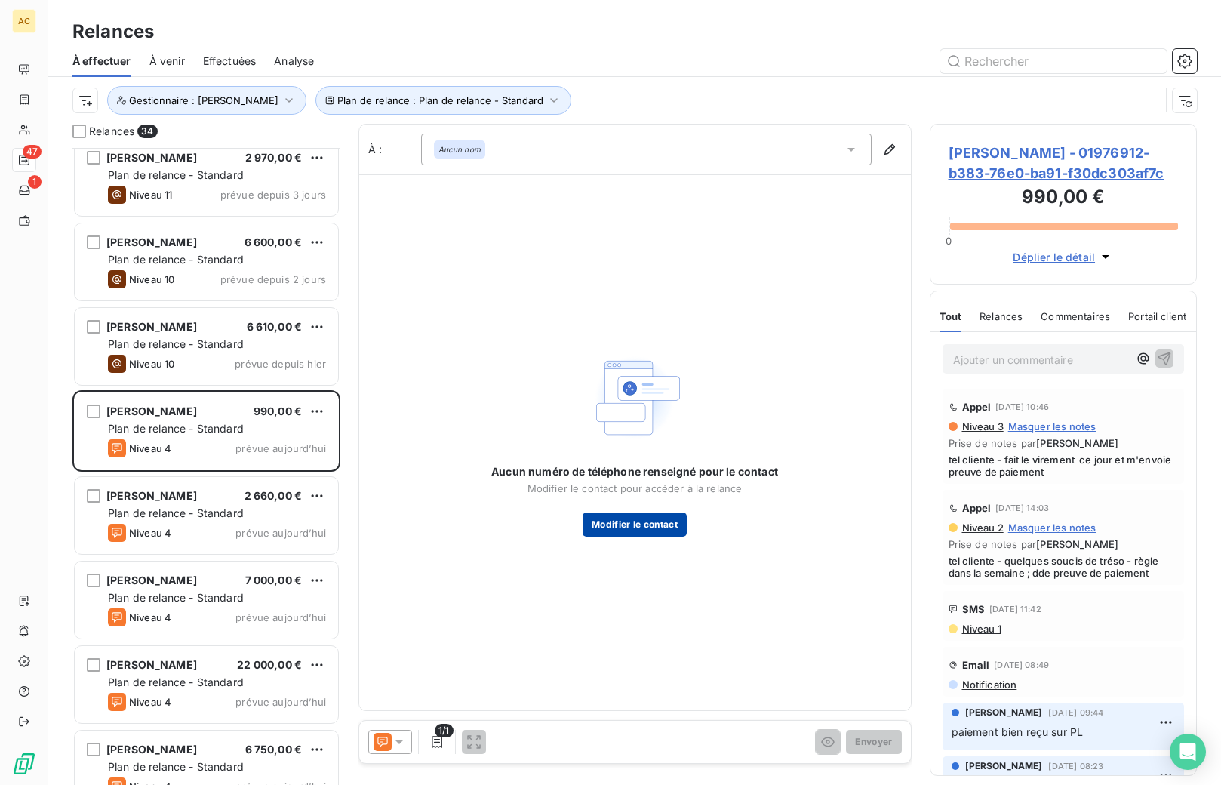
click at [658, 525] on button "Modifier le contact" at bounding box center [635, 525] width 104 height 24
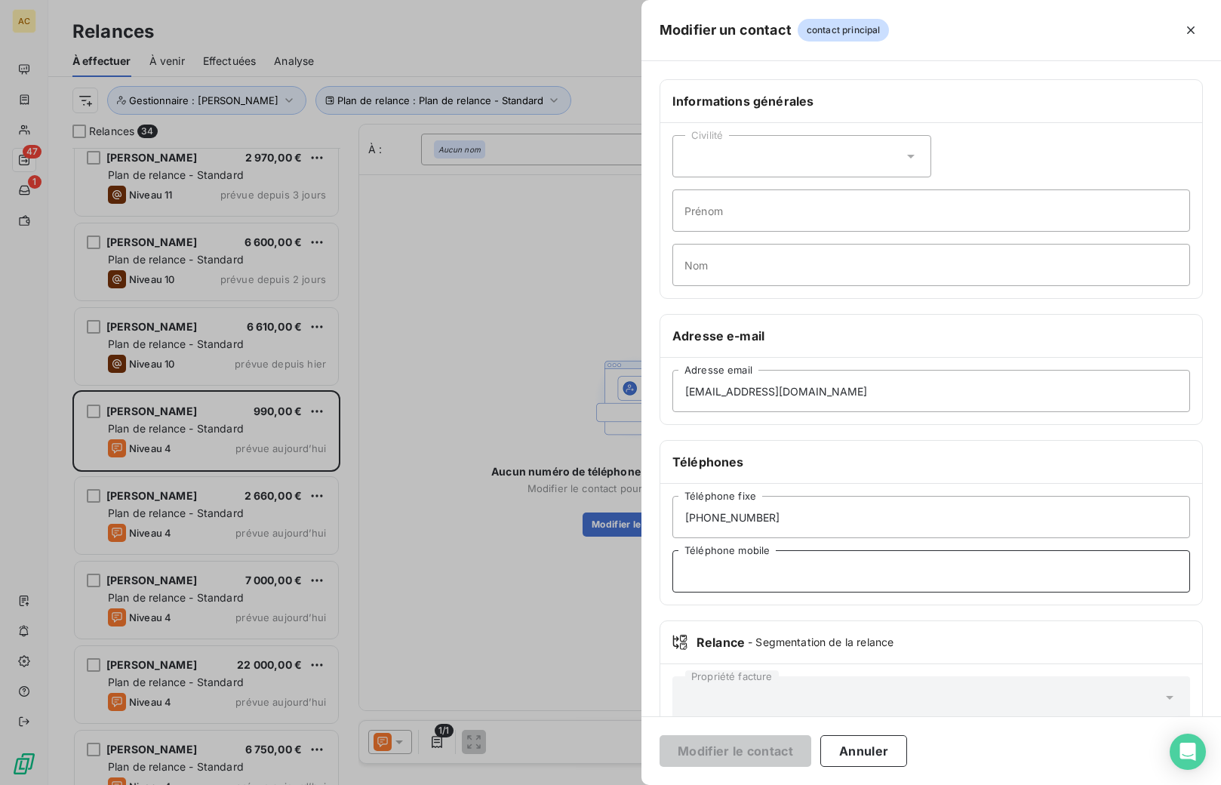
click at [729, 568] on input "Téléphone mobile" at bounding box center [932, 571] width 518 height 42
paste input "[PHONE_NUMBER]"
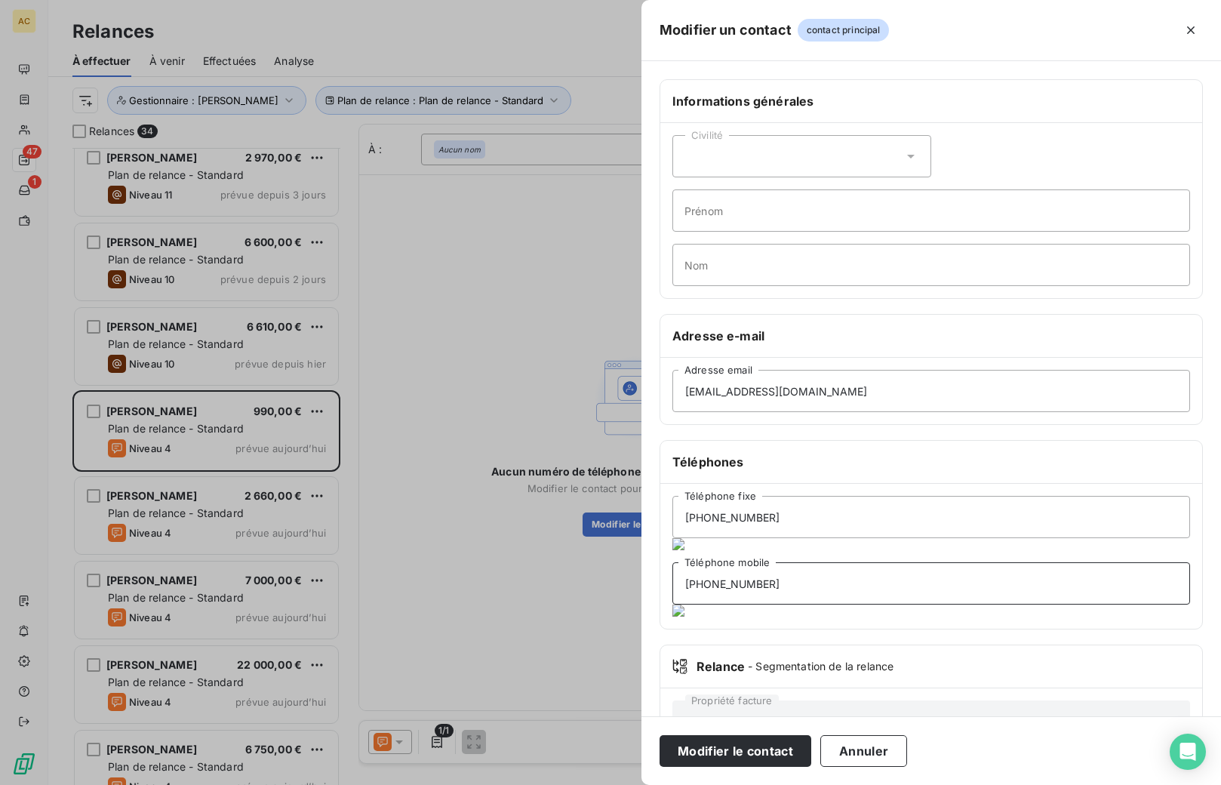
drag, startPoint x: 858, startPoint y: 580, endPoint x: 858, endPoint y: 567, distance: 13.6
click at [858, 580] on input "[PHONE_NUMBER]" at bounding box center [932, 583] width 518 height 42
type input "[PHONE_NUMBER]"
click at [859, 519] on input "[PHONE_NUMBER]" at bounding box center [932, 517] width 518 height 42
click at [704, 753] on button "Modifier le contact" at bounding box center [736, 751] width 152 height 32
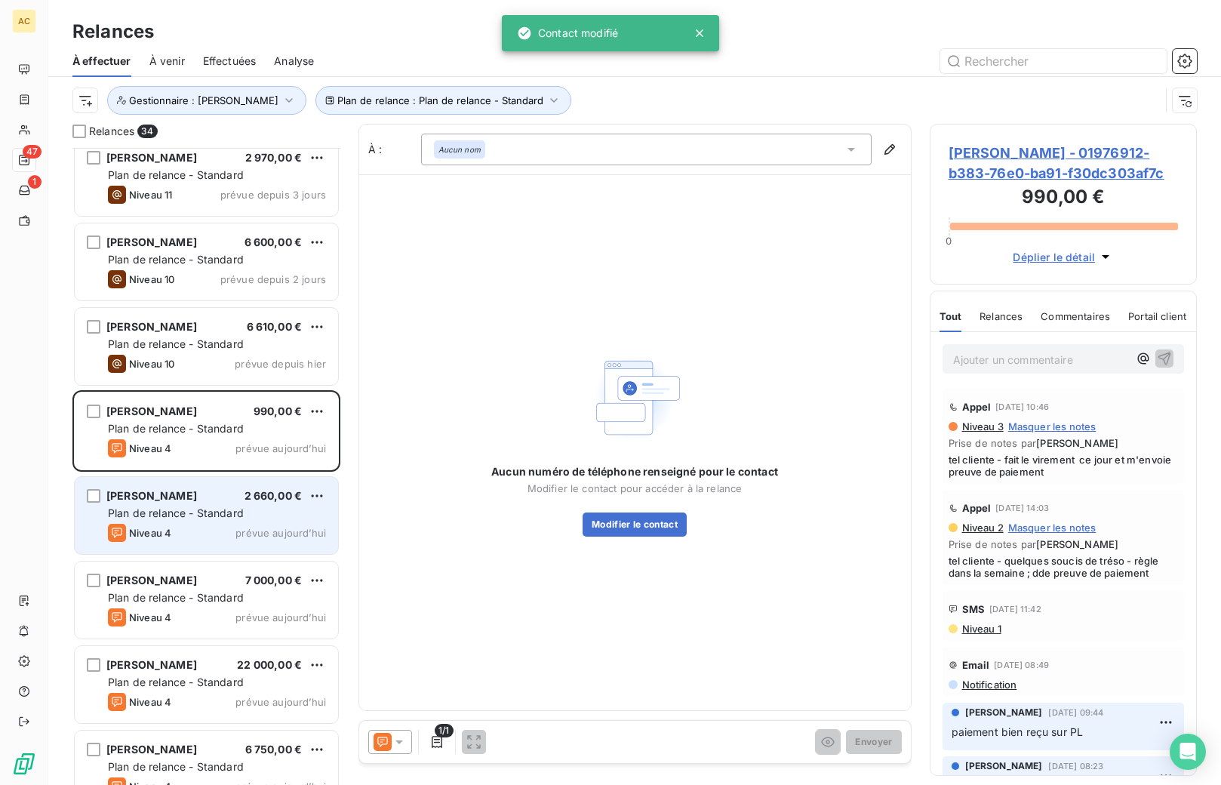
click at [238, 545] on div "[PERSON_NAME] 2 660,00 € Plan de relance - Standard Niveau 4 prévue [DATE]" at bounding box center [206, 515] width 263 height 77
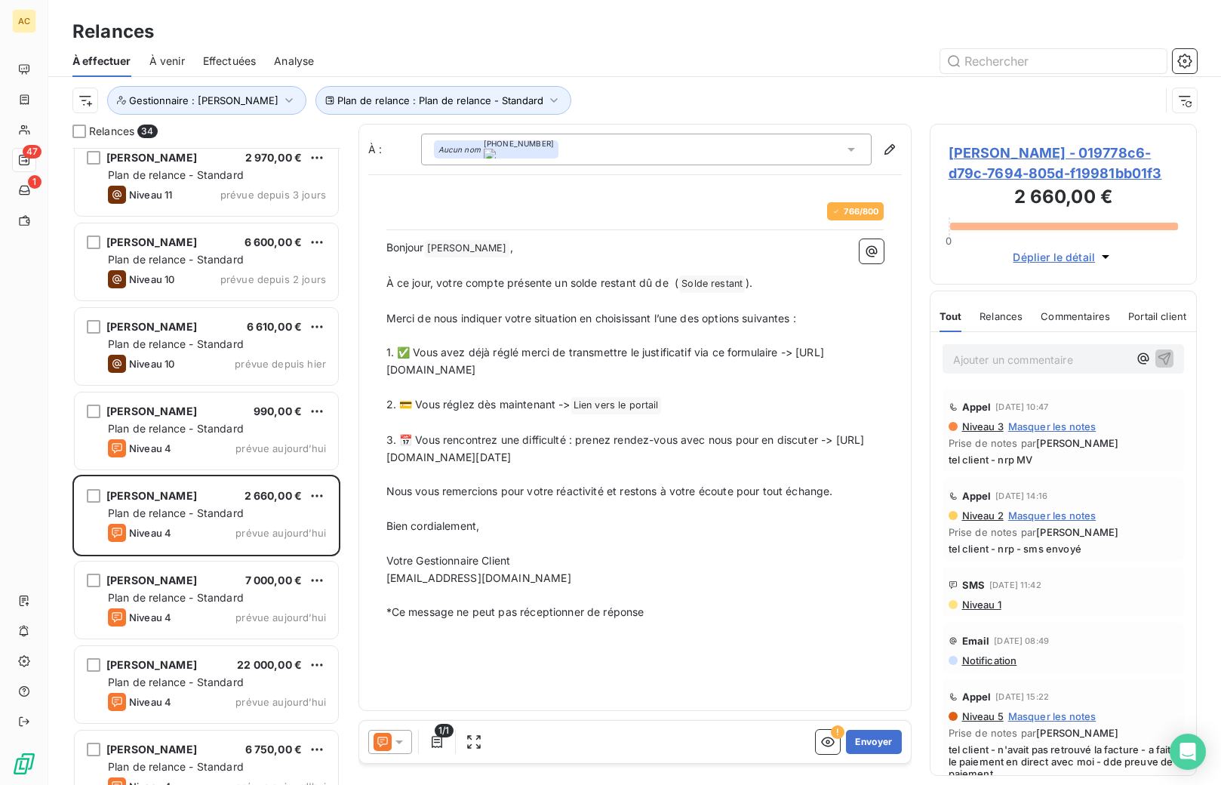
drag, startPoint x: 385, startPoint y: 457, endPoint x: 825, endPoint y: 460, distance: 440.1
click at [821, 460] on div "766 / 800 Bonjour [PERSON_NAME] ﻿ , ﻿ À ce jour, votre compte présente un solde…" at bounding box center [635, 411] width 516 height 437
drag, startPoint x: 827, startPoint y: 457, endPoint x: 380, endPoint y: 457, distance: 446.9
click at [380, 457] on div "766 / 800 Bonjour [PERSON_NAME] ﻿ , ﻿ À ce jour, votre compte présente un solde…" at bounding box center [635, 411] width 516 height 437
click at [867, 744] on button "Envoyer" at bounding box center [873, 742] width 55 height 24
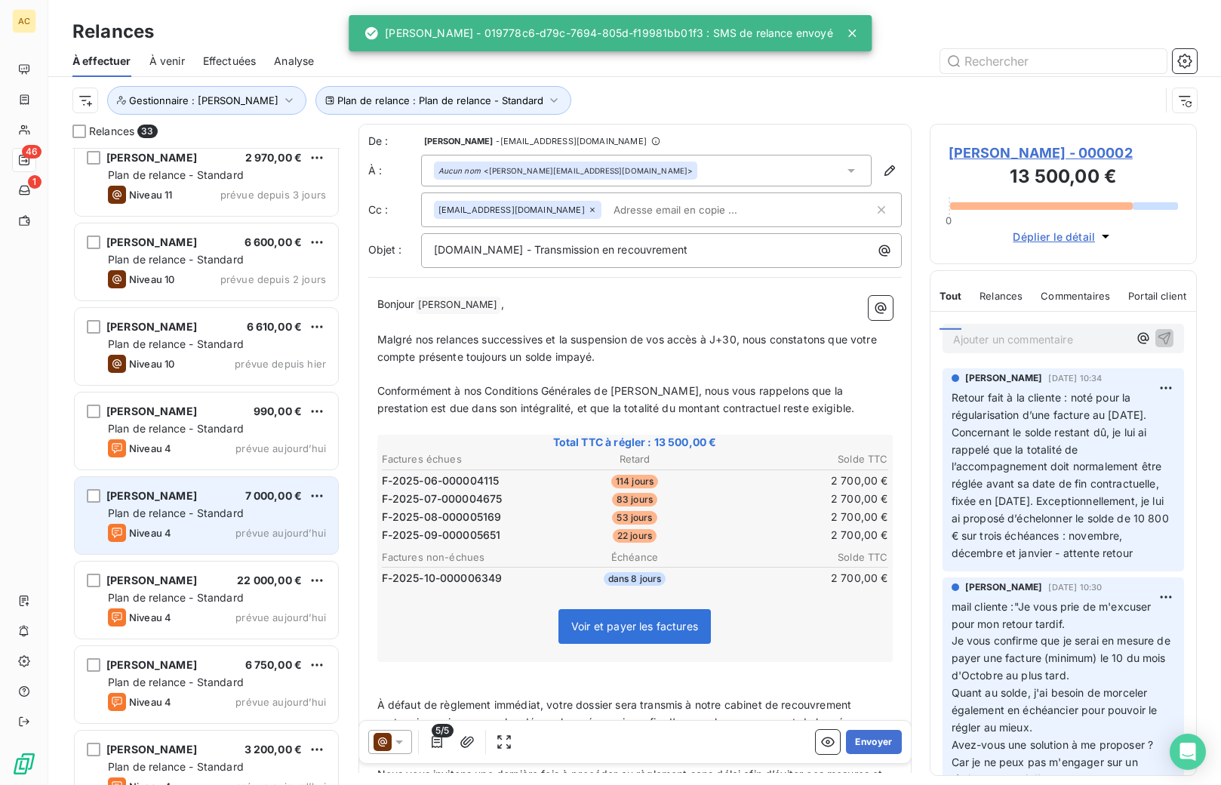
click at [201, 516] on span "Plan de relance - Standard" at bounding box center [176, 513] width 136 height 13
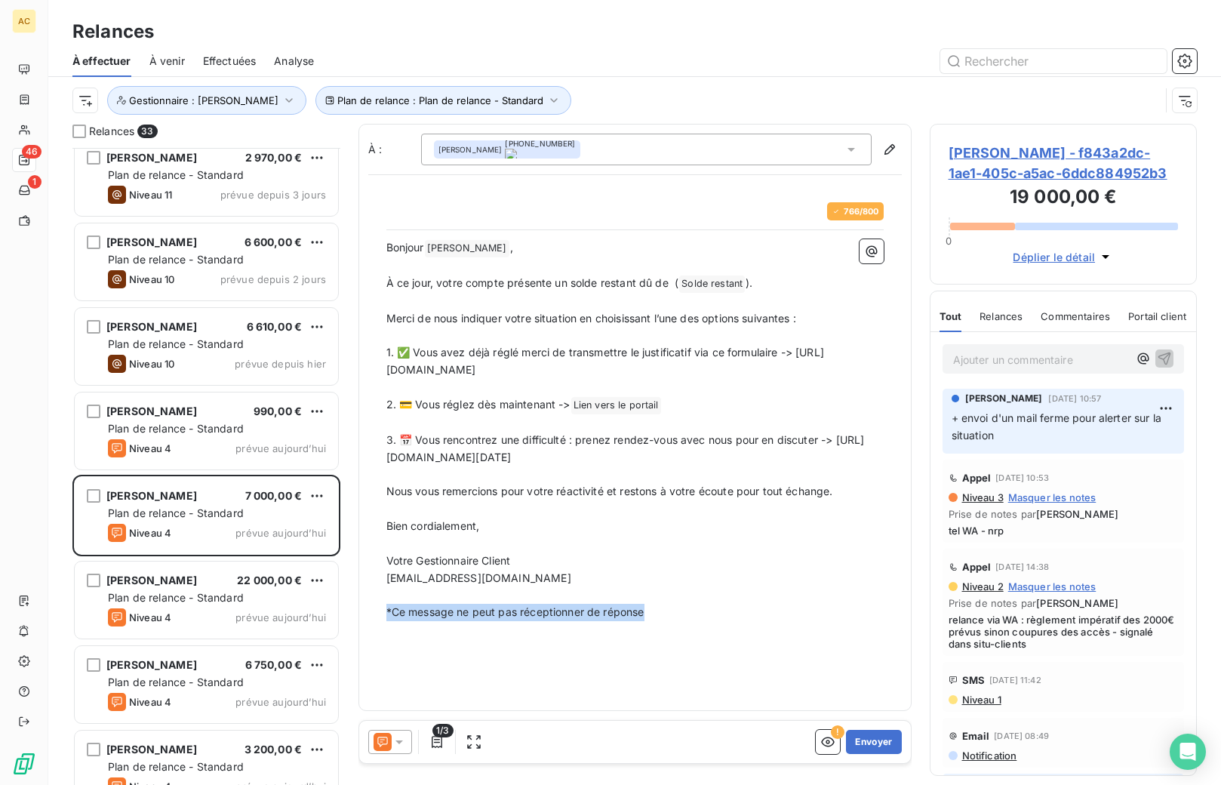
drag, startPoint x: 891, startPoint y: 458, endPoint x: 472, endPoint y: 453, distance: 419.0
click at [497, 457] on div "766 / 800 Bonjour [PERSON_NAME] ﻿ , ﻿ À ce jour, votre compte présente un solde…" at bounding box center [635, 411] width 516 height 437
drag, startPoint x: 389, startPoint y: 434, endPoint x: 881, endPoint y: 473, distance: 493.7
click at [881, 473] on div "766 / 800 Bonjour [PERSON_NAME] ﻿ , ﻿ À ce jour, votre compte présente un solde…" at bounding box center [635, 411] width 516 height 437
drag, startPoint x: 871, startPoint y: 457, endPoint x: 377, endPoint y: 442, distance: 493.9
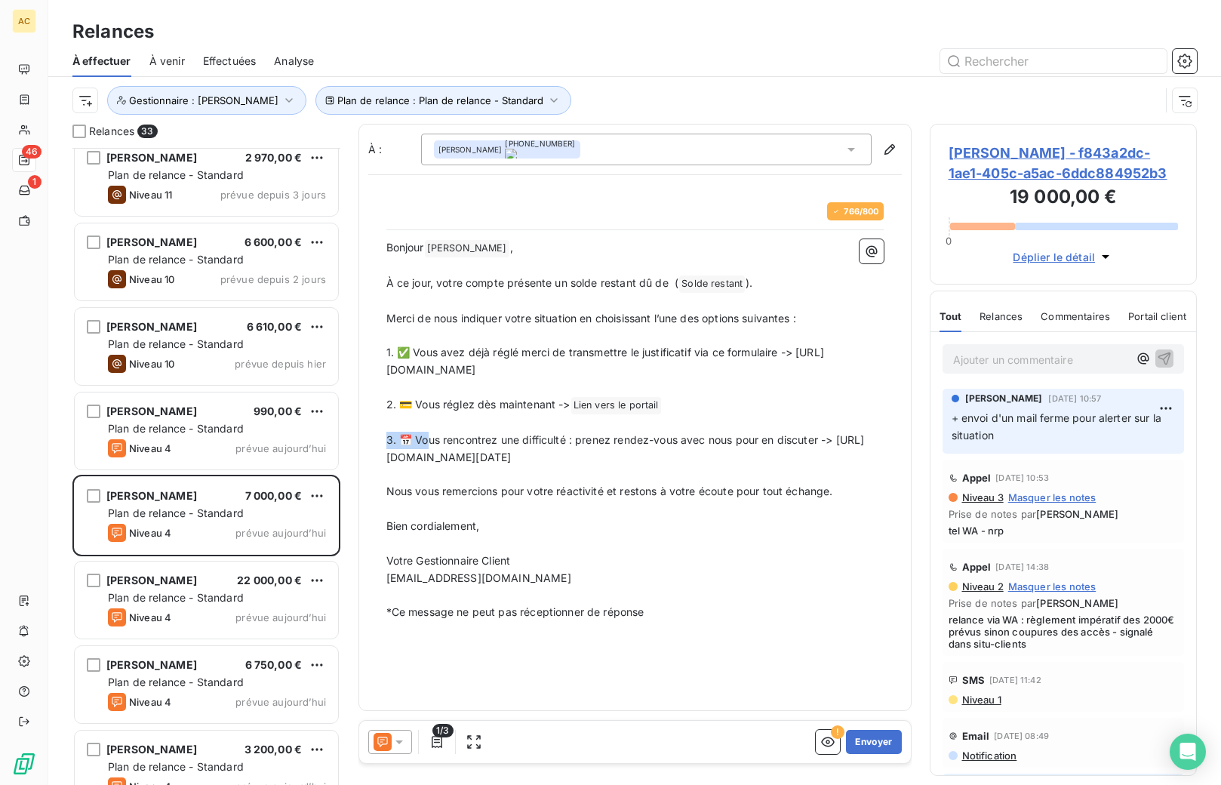
click at [377, 442] on div "766 / 800 Bonjour [PERSON_NAME] ﻿ , ﻿ À ce jour, votre compte présente un solde…" at bounding box center [635, 411] width 516 height 437
click at [885, 467] on div "766 / 800 Bonjour [PERSON_NAME] ﻿ , ﻿ À ce jour, votre compte présente un solde…" at bounding box center [635, 411] width 516 height 437
drag, startPoint x: 878, startPoint y: 458, endPoint x: 370, endPoint y: 442, distance: 508.3
click at [370, 442] on div "766 / 800 Bonjour [PERSON_NAME] ﻿ , ﻿ À ce jour, votre compte présente un solde…" at bounding box center [635, 411] width 534 height 455
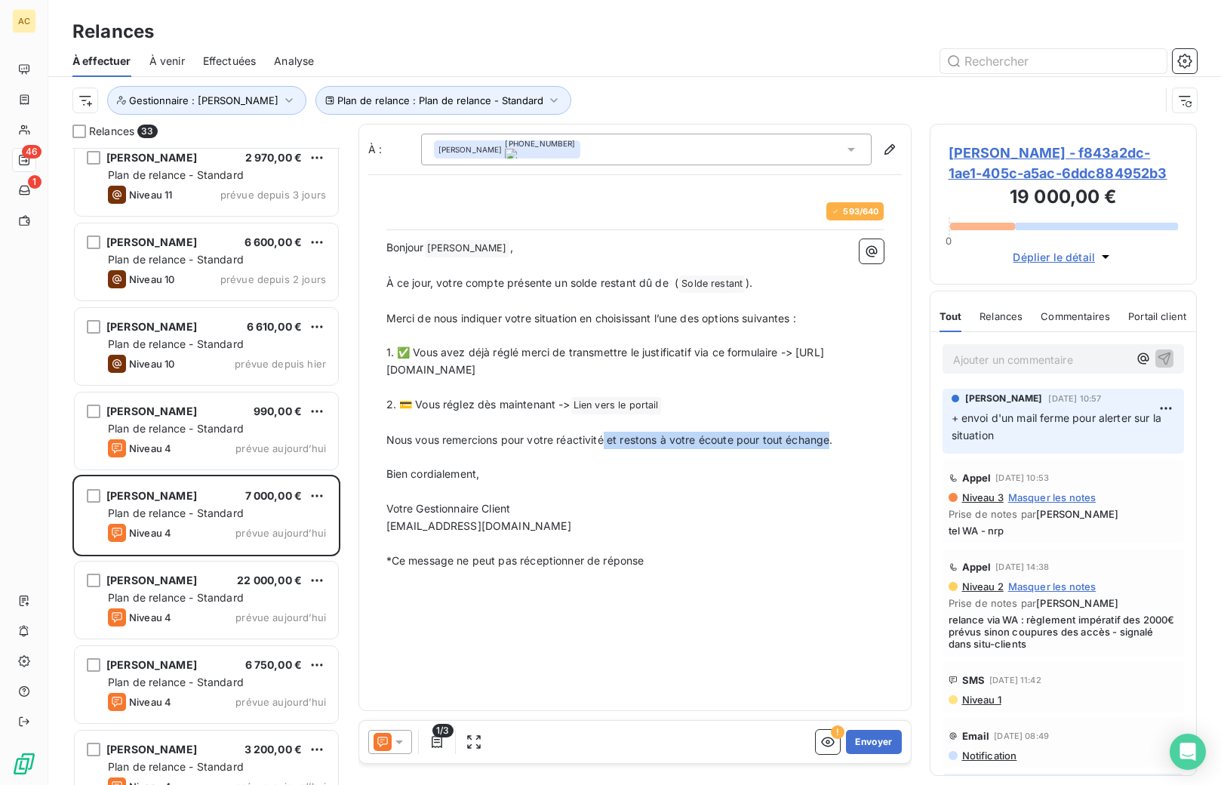
drag, startPoint x: 609, startPoint y: 438, endPoint x: 829, endPoint y: 460, distance: 220.8
click at [833, 438] on span "Nous vous remercions pour votre réactivité et restons à votre écoute pour tout …" at bounding box center [609, 439] width 447 height 13
click at [873, 745] on button "Envoyer" at bounding box center [873, 742] width 55 height 24
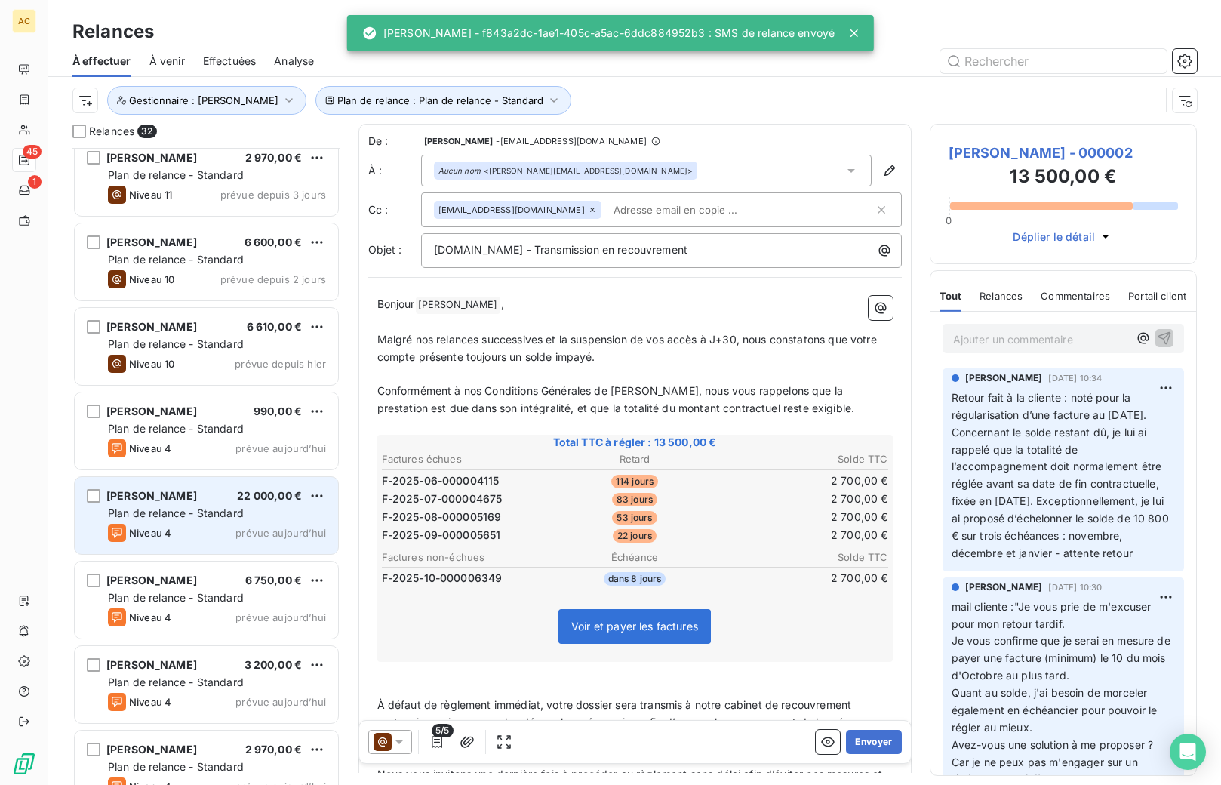
click at [217, 527] on div "Niveau 4 prévue aujourd’hui" at bounding box center [217, 533] width 218 height 18
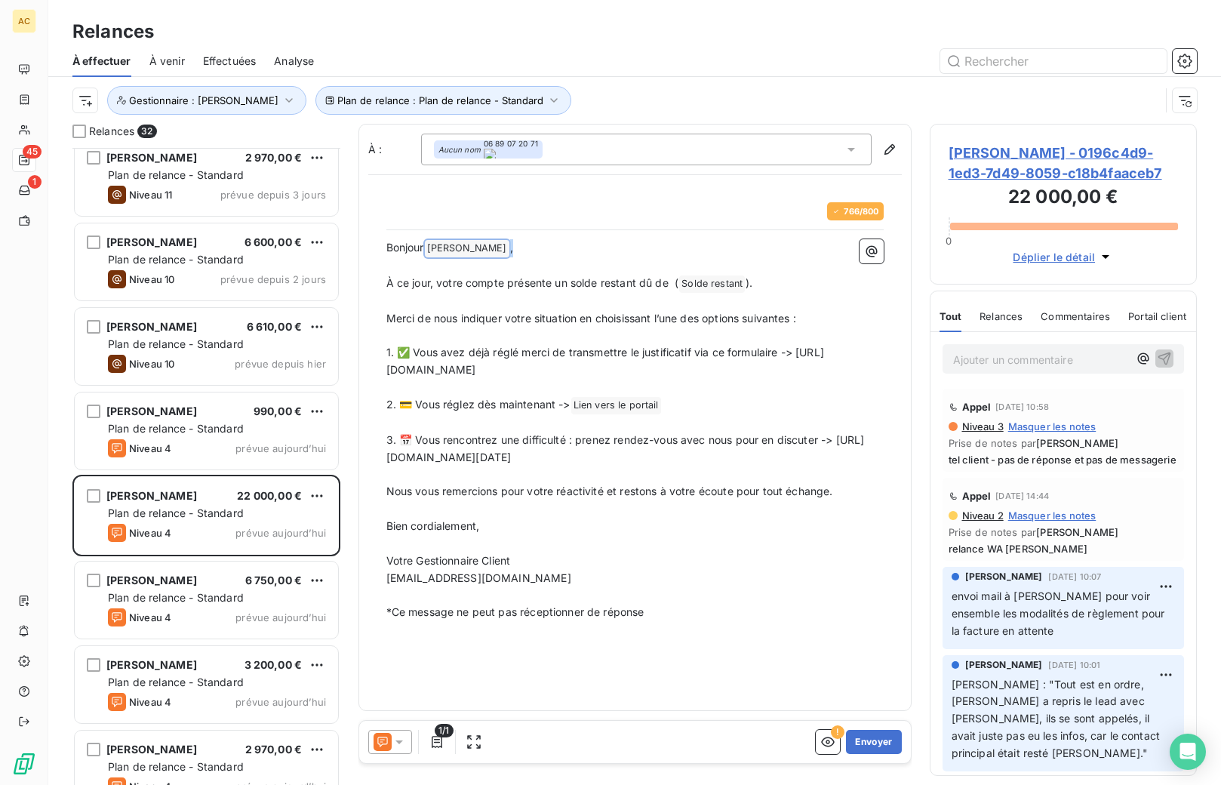
drag, startPoint x: 547, startPoint y: 245, endPoint x: 470, endPoint y: 246, distance: 77.0
click at [470, 246] on p "Bonjour [PERSON_NAME] ﻿ ," at bounding box center [634, 248] width 497 height 18
drag, startPoint x: 879, startPoint y: 454, endPoint x: 648, endPoint y: 457, distance: 230.3
click at [648, 457] on div "760 / 800 Bonjour [PERSON_NAME], ﻿ À ce jour, votre compte présente un solde re…" at bounding box center [635, 411] width 516 height 436
drag, startPoint x: 875, startPoint y: 454, endPoint x: 345, endPoint y: 457, distance: 529.9
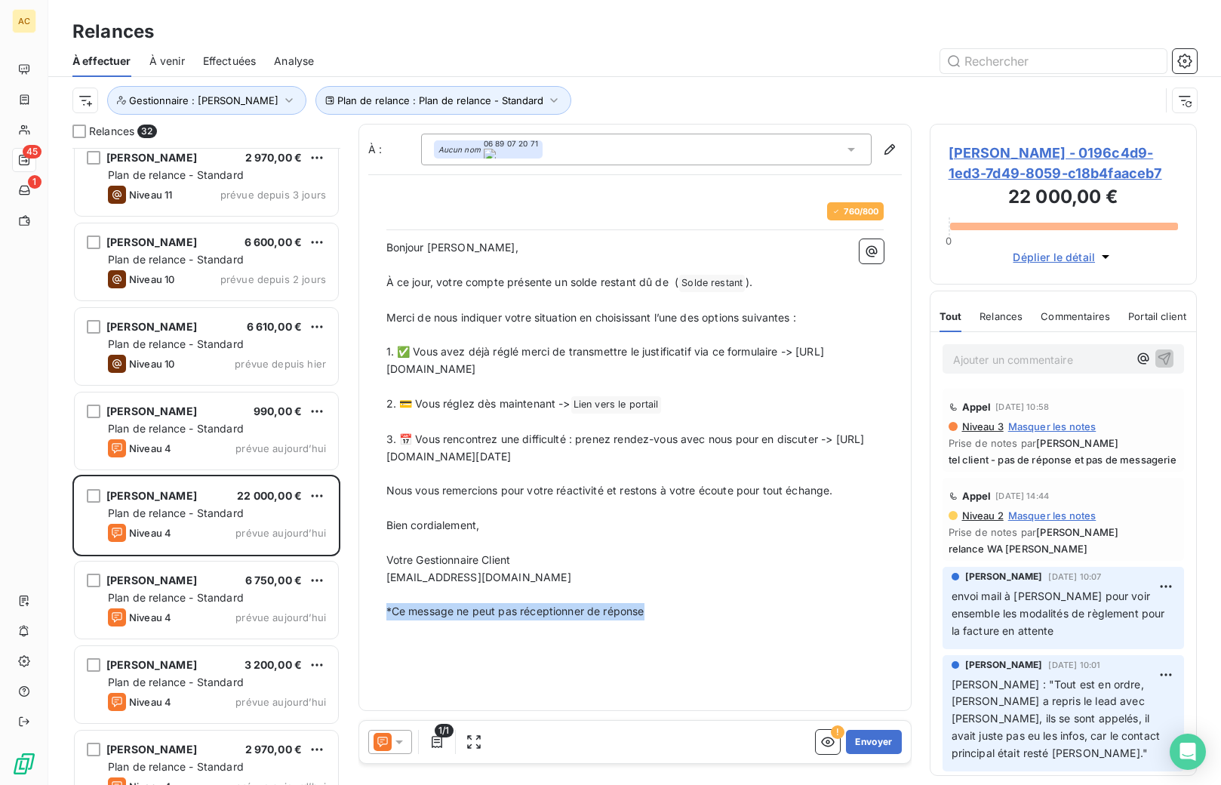
click at [345, 457] on div "Relances 32 [PERSON_NAME] 9 949,38 CHF Plan de relance - Standard Niveau 11 pré…" at bounding box center [634, 454] width 1173 height 661
click at [870, 745] on button "Envoyer" at bounding box center [873, 742] width 55 height 24
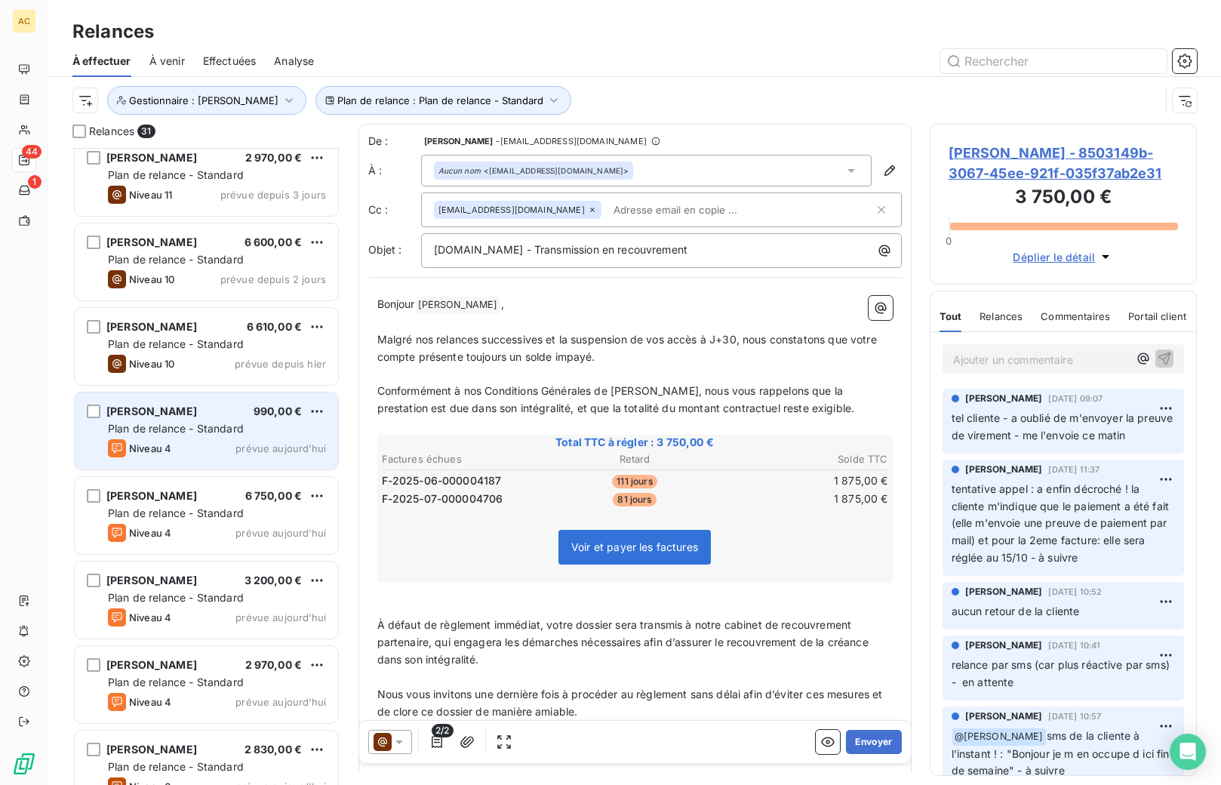
click at [186, 426] on span "Plan de relance - Standard" at bounding box center [176, 428] width 136 height 13
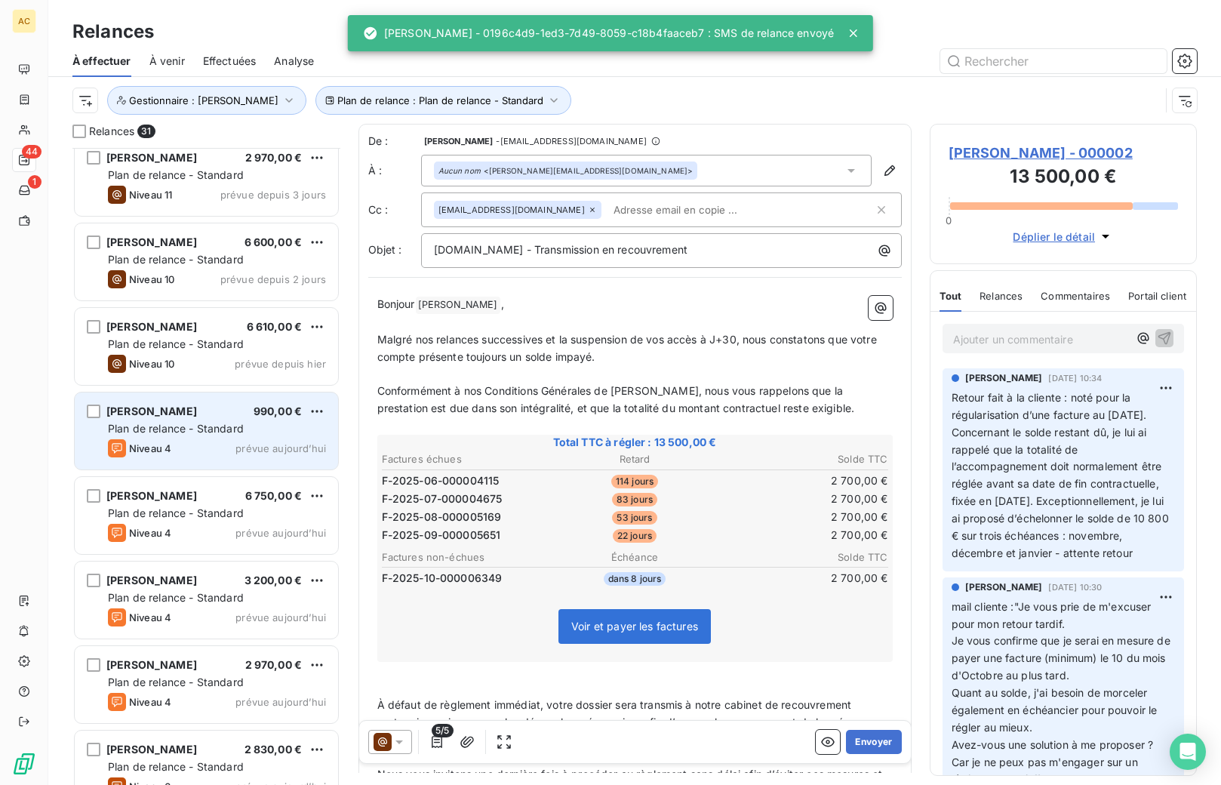
click at [202, 422] on span "Plan de relance - Standard" at bounding box center [176, 428] width 136 height 13
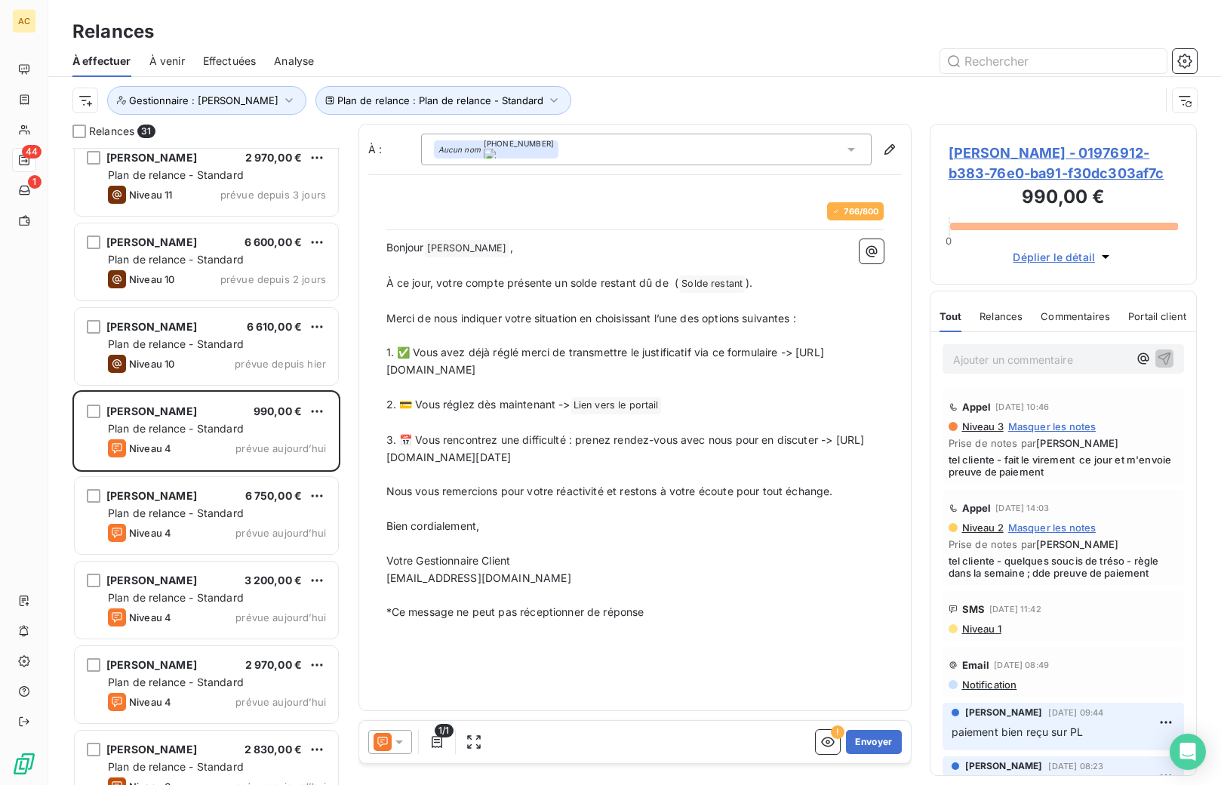
drag, startPoint x: 850, startPoint y: 457, endPoint x: 379, endPoint y: 457, distance: 471.0
click at [379, 457] on div "766 / 800 Bonjour [PERSON_NAME] ﻿ , ﻿ À ce jour, votre compte présente un solde…" at bounding box center [635, 411] width 516 height 437
click at [885, 741] on button "Envoyer" at bounding box center [873, 742] width 55 height 24
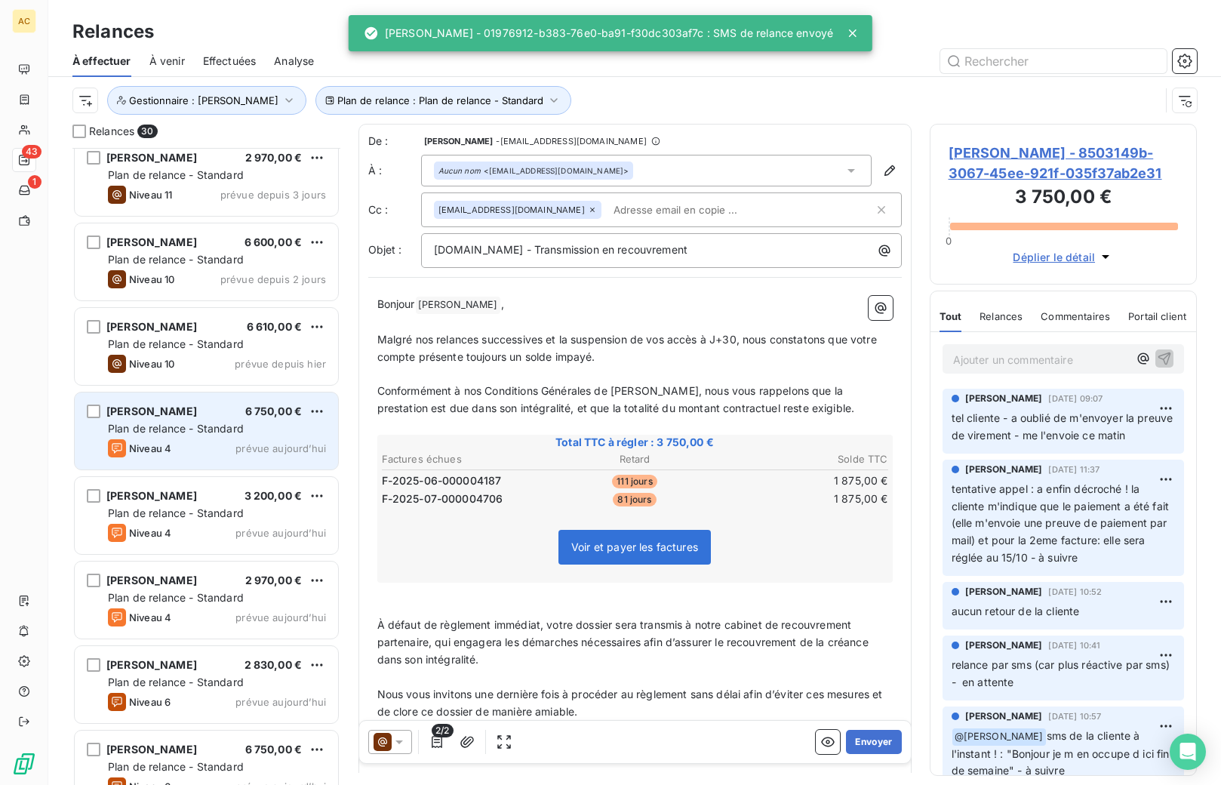
click at [239, 448] on span "prévue aujourd’hui" at bounding box center [281, 448] width 91 height 12
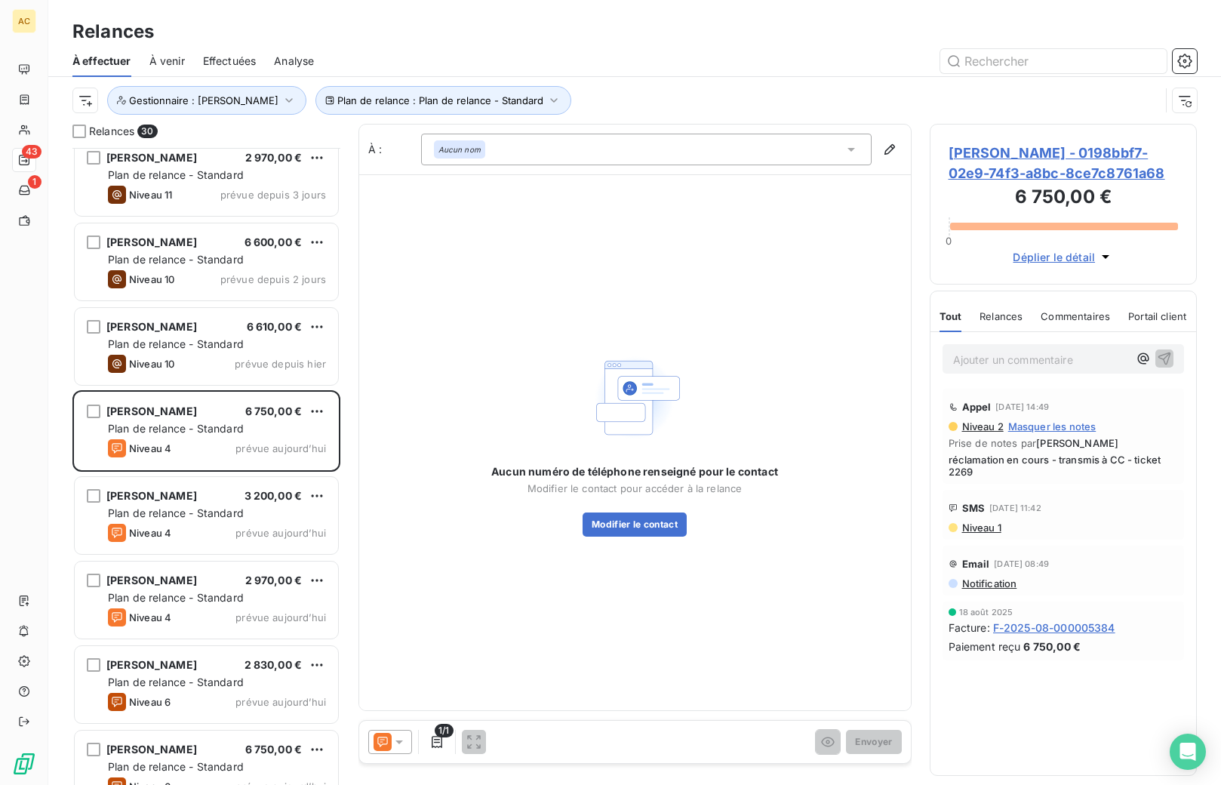
click at [397, 743] on icon at bounding box center [399, 741] width 15 height 15
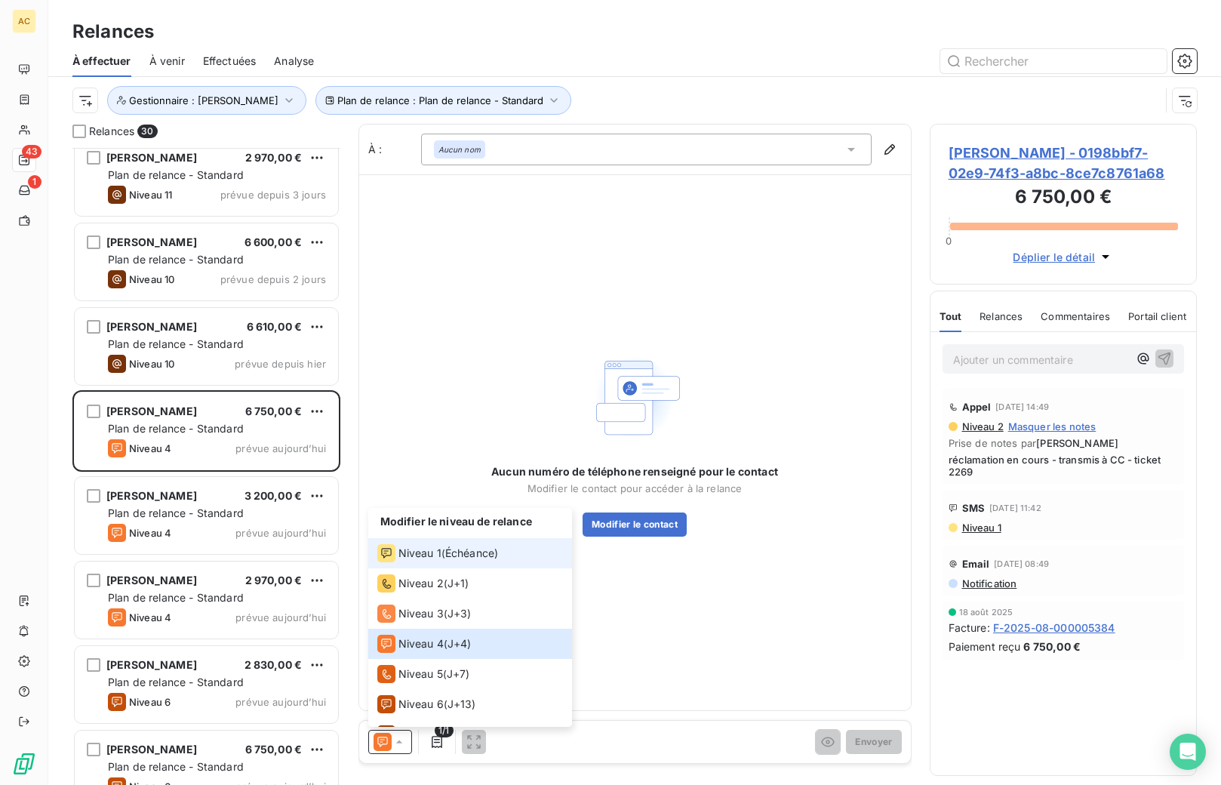
click at [440, 555] on div "Niveau 1 ( Échéance )" at bounding box center [438, 553] width 122 height 18
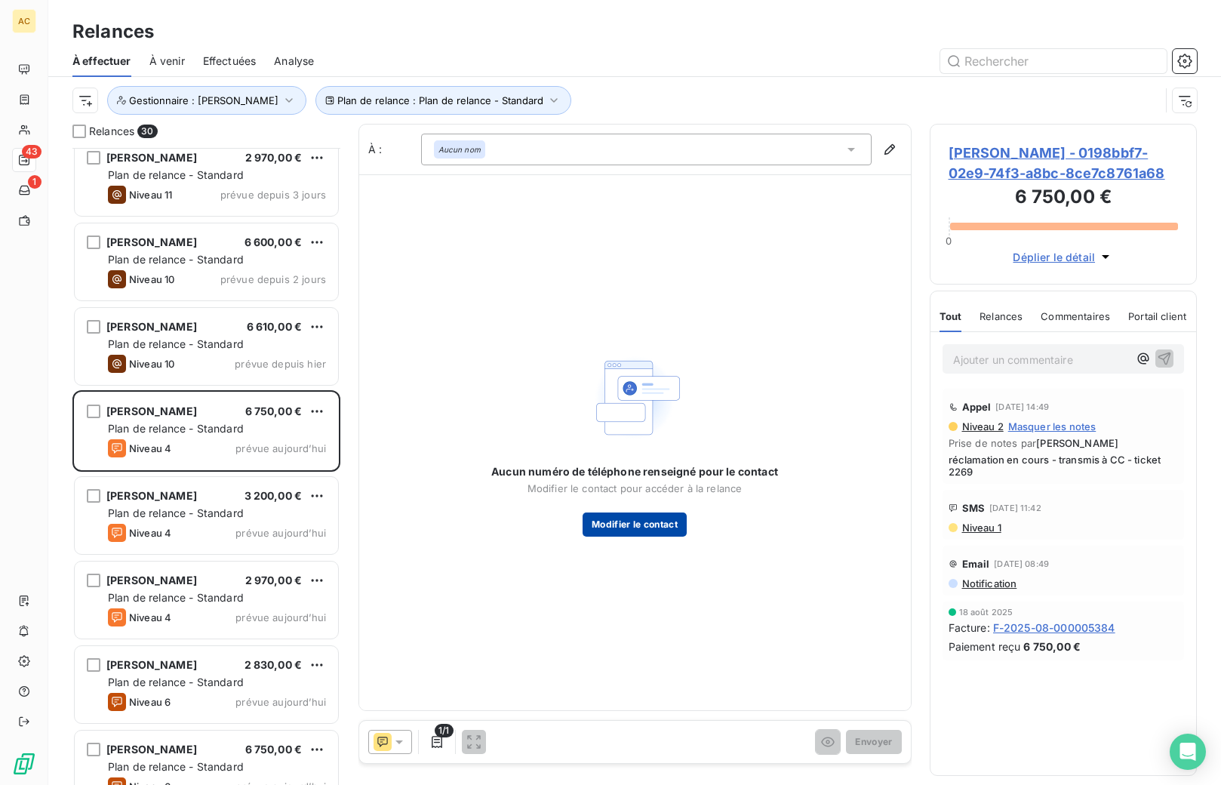
click at [614, 525] on button "Modifier le contact" at bounding box center [635, 525] width 104 height 24
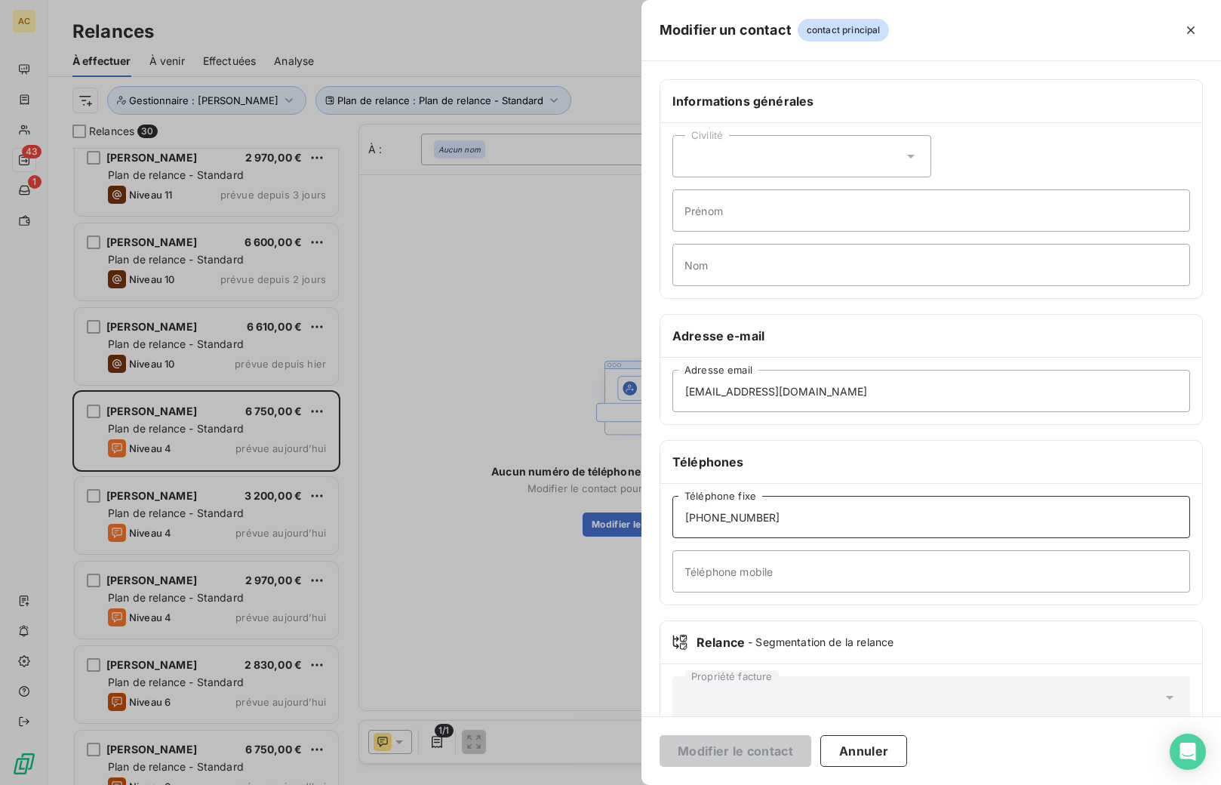
drag, startPoint x: 785, startPoint y: 524, endPoint x: 627, endPoint y: 523, distance: 158.5
click at [627, 784] on div "Modifier un contact contact principal Informations générales Civilité Prénom No…" at bounding box center [610, 785] width 1221 height 0
click at [716, 584] on input "Téléphone mobile" at bounding box center [932, 571] width 518 height 42
paste input "[PHONE_NUMBER]"
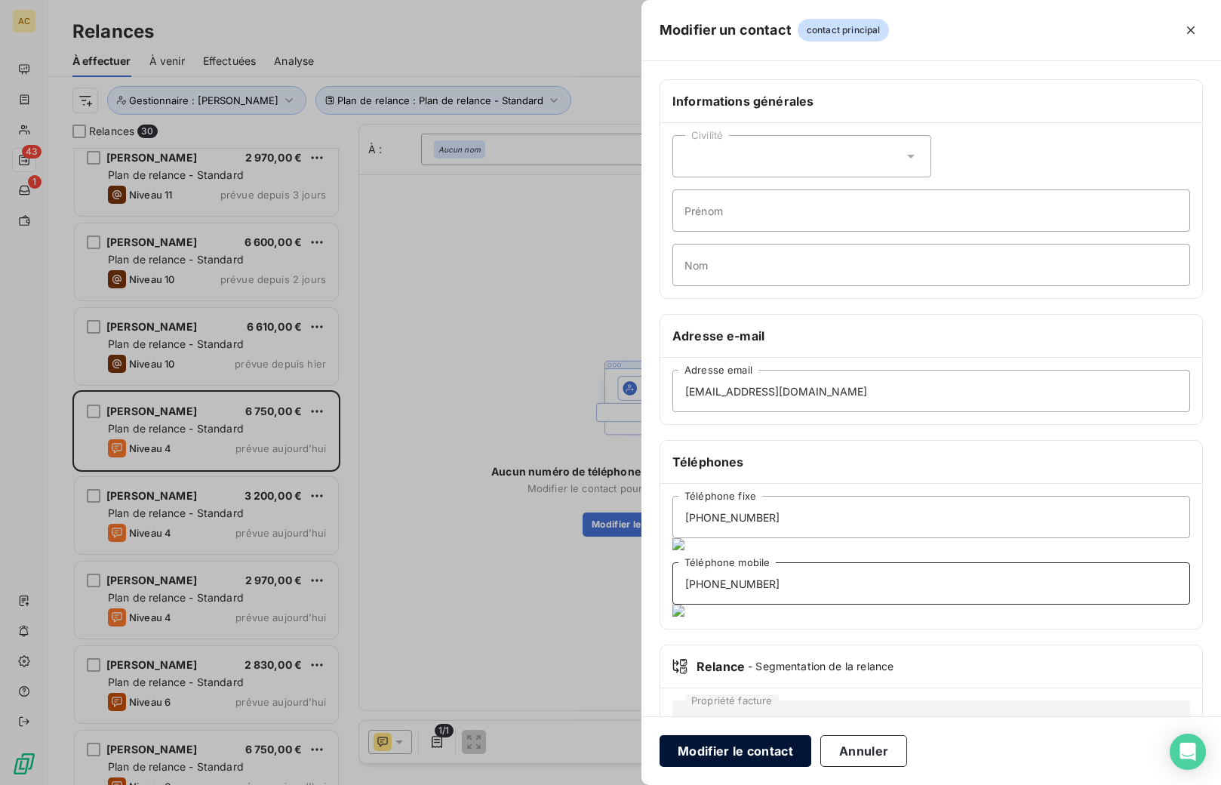
type input "[PHONE_NUMBER]"
click at [692, 750] on button "Modifier le contact" at bounding box center [736, 751] width 152 height 32
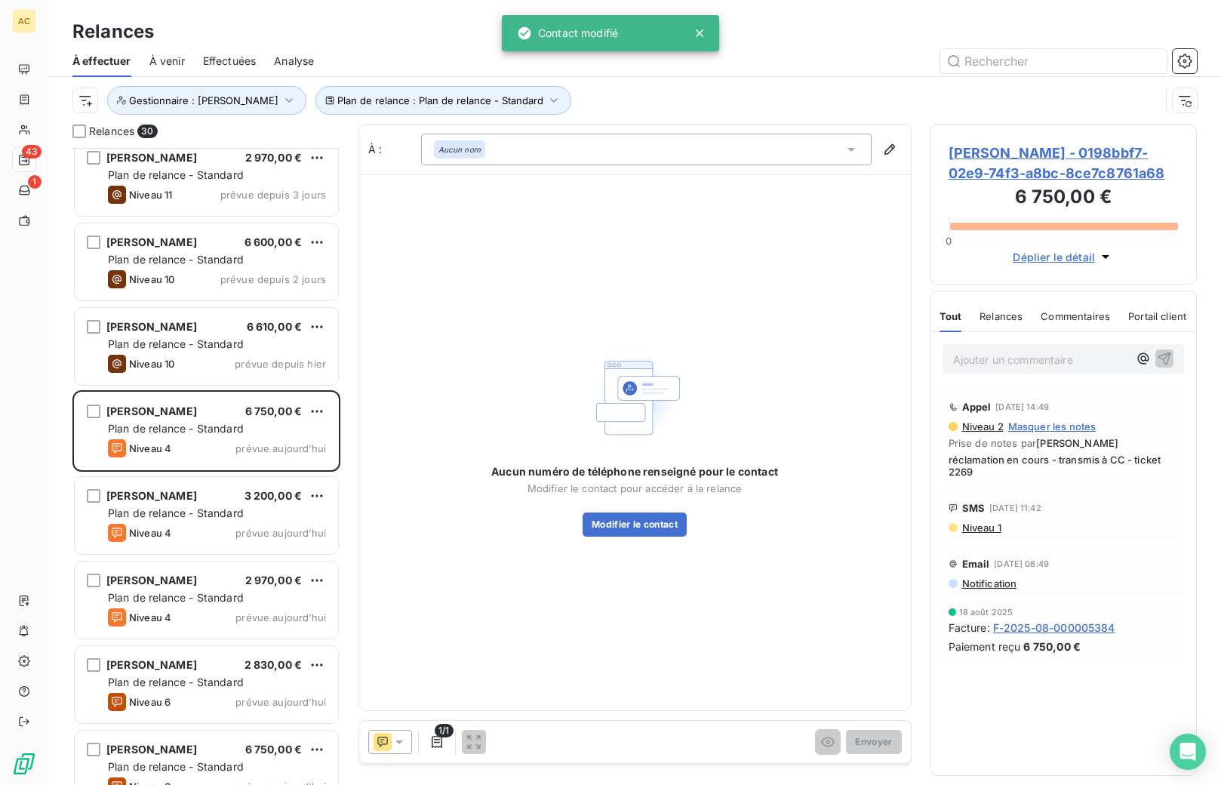
click at [711, 665] on div "Aucun numéro de téléphone renseigné pour le contact Modifier le contact pour ac…" at bounding box center [635, 442] width 552 height 536
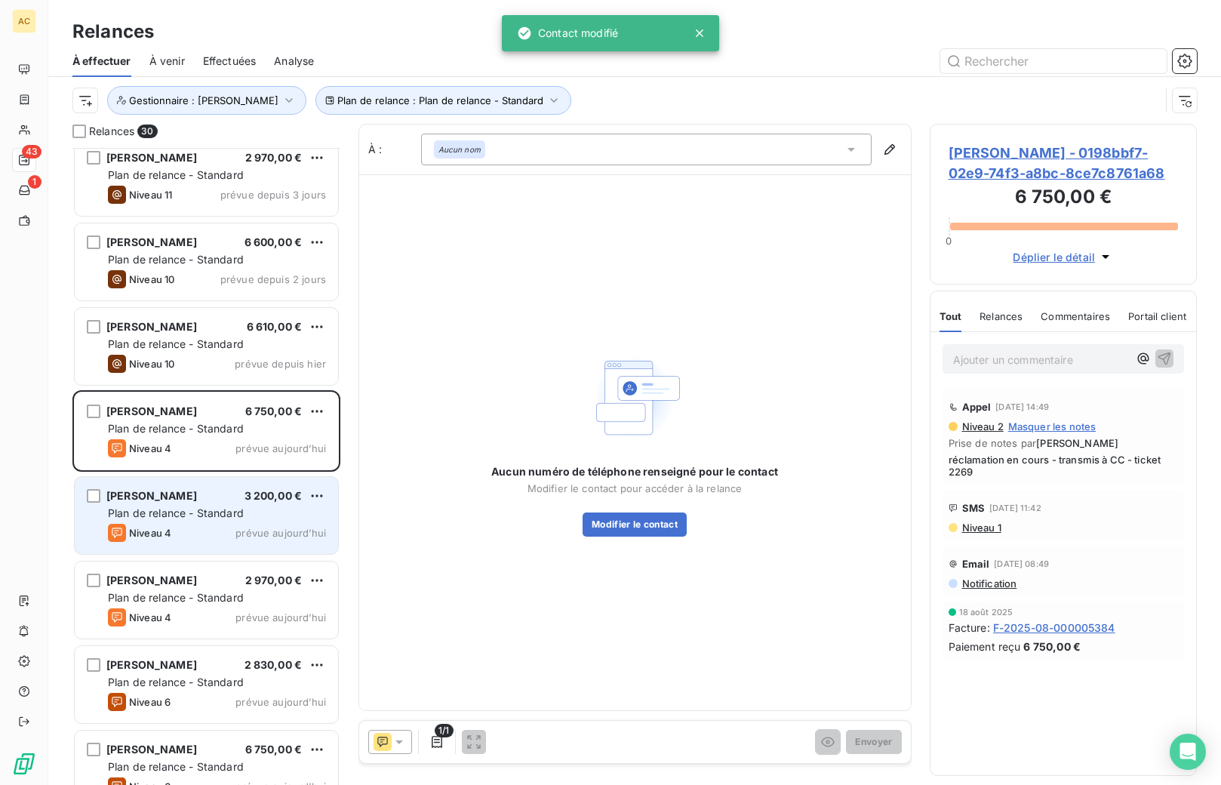
click at [217, 502] on div "[PERSON_NAME] 3 200,00 €" at bounding box center [217, 496] width 218 height 14
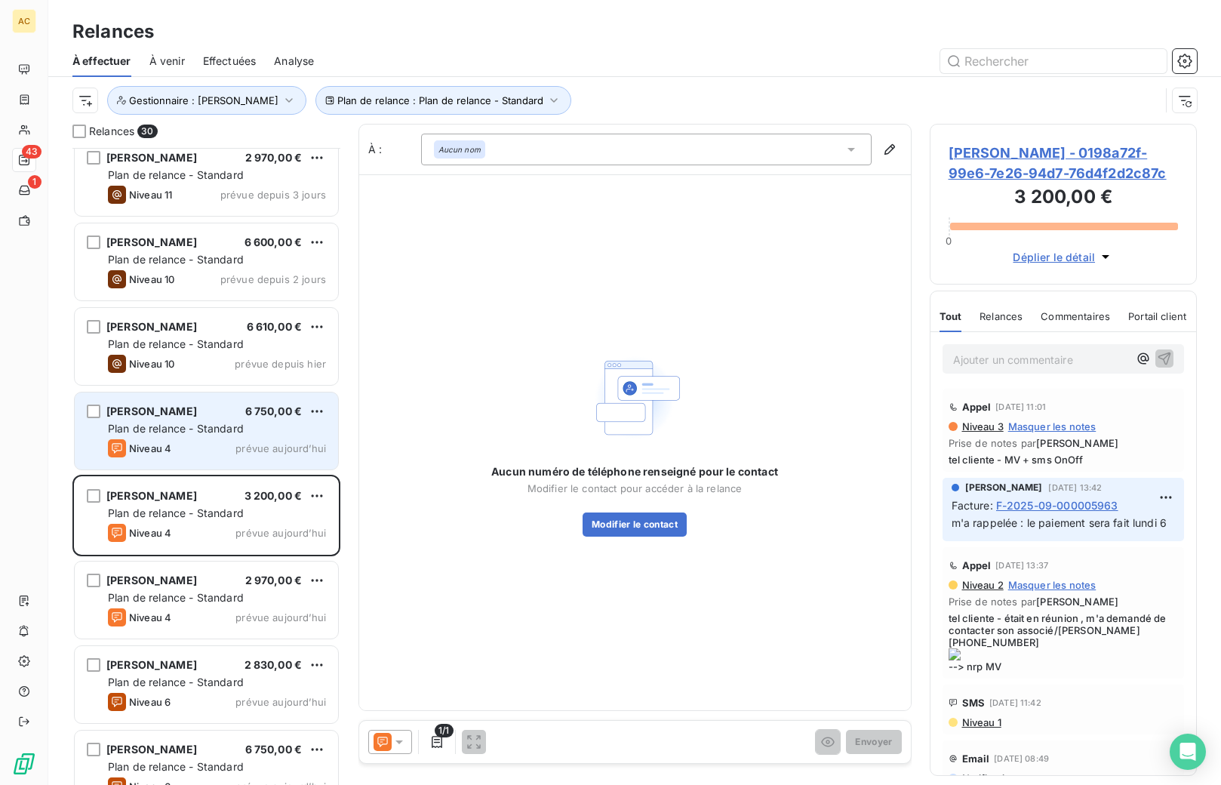
click at [223, 439] on div "Niveau 4 prévue aujourd’hui" at bounding box center [217, 448] width 218 height 18
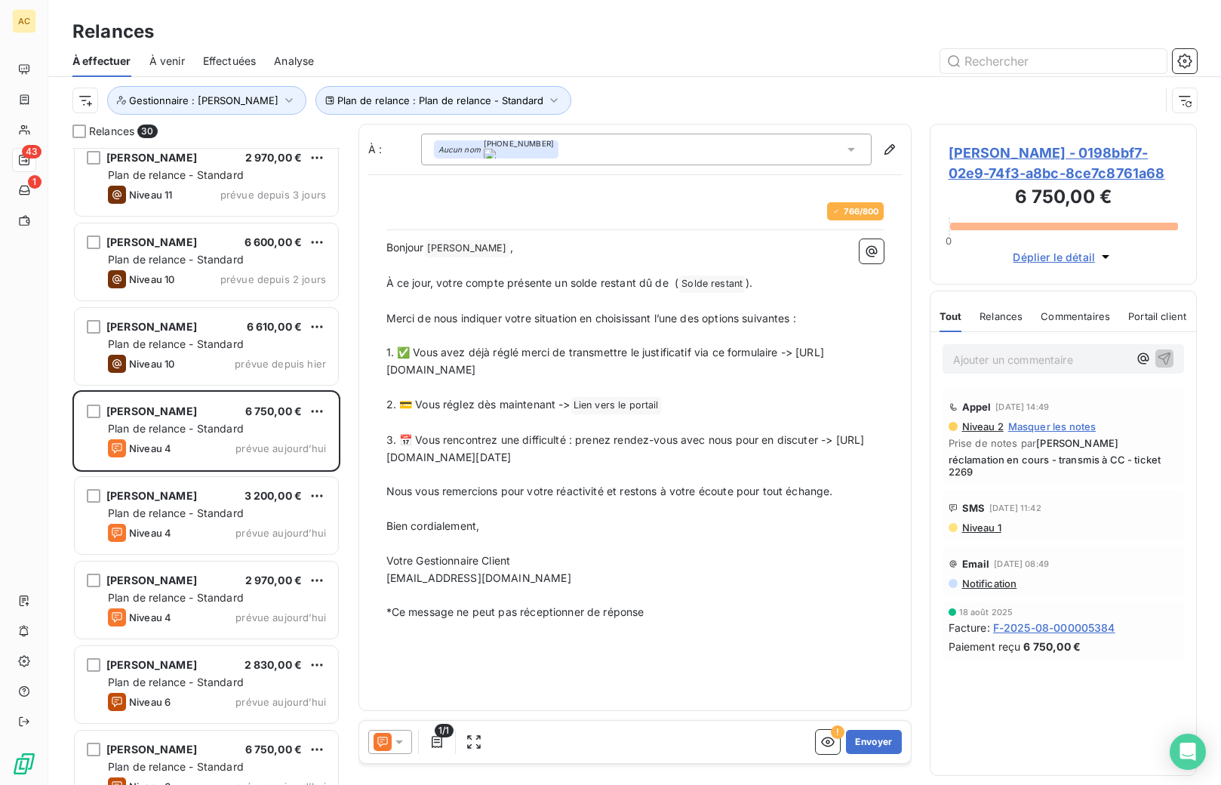
click at [399, 744] on icon at bounding box center [400, 743] width 8 height 4
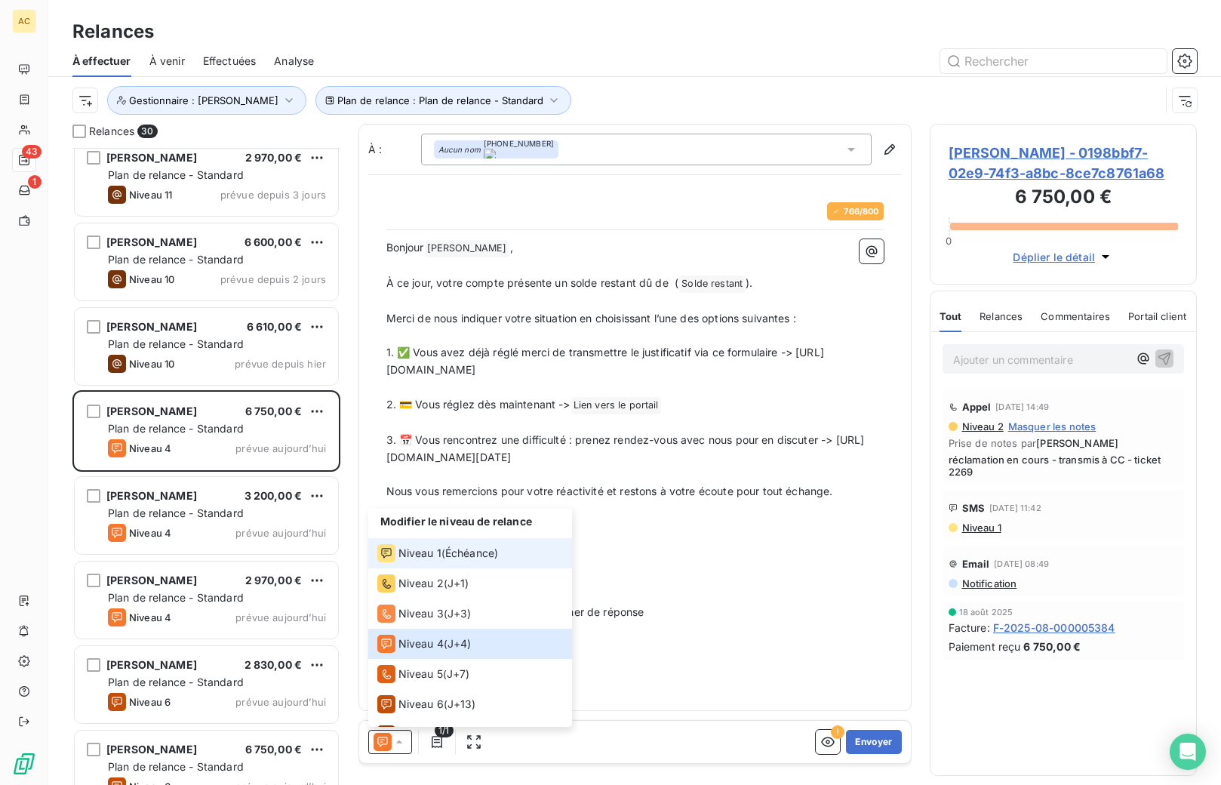
click at [428, 556] on span "Niveau 1" at bounding box center [420, 553] width 43 height 15
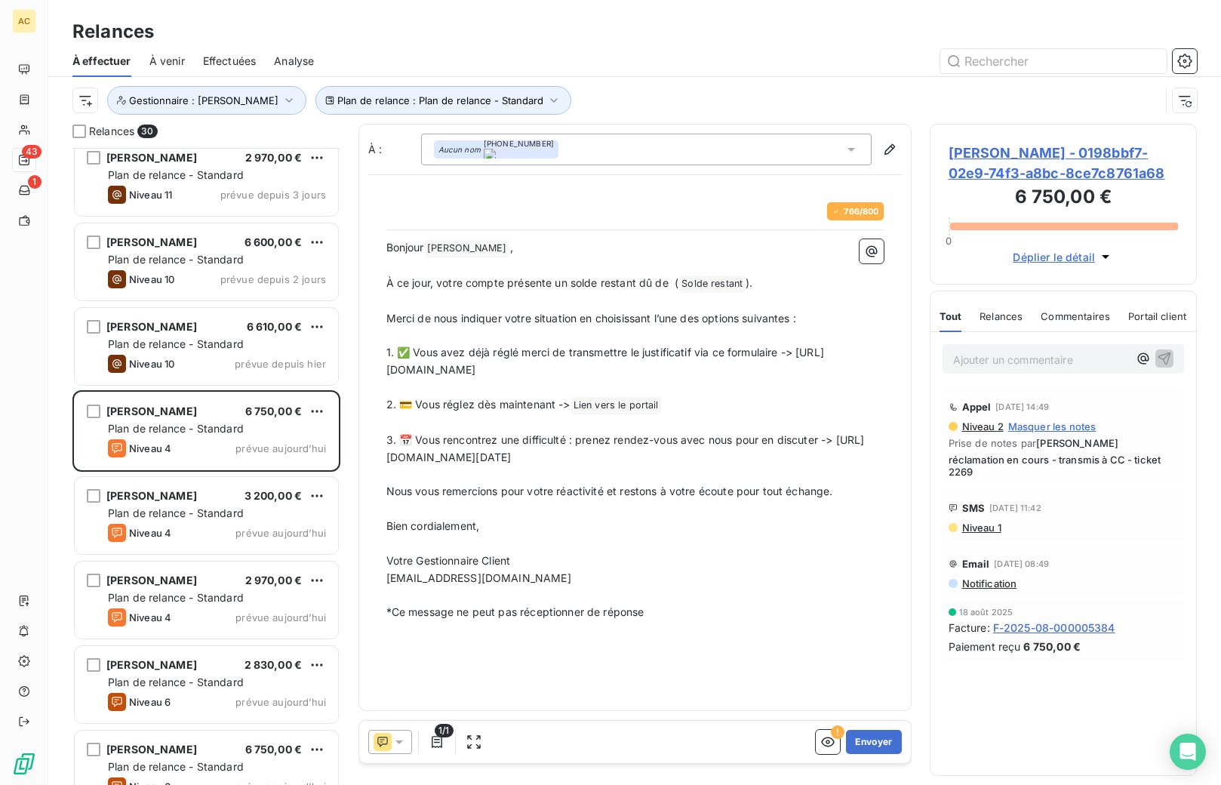
click at [575, 661] on div "À : Aucun nom [PHONE_NUMBER] 766 / 800 Bonjour [PERSON_NAME] ﻿ , ﻿ À ce jour, v…" at bounding box center [635, 417] width 553 height 587
click at [389, 747] on icon at bounding box center [383, 742] width 18 height 18
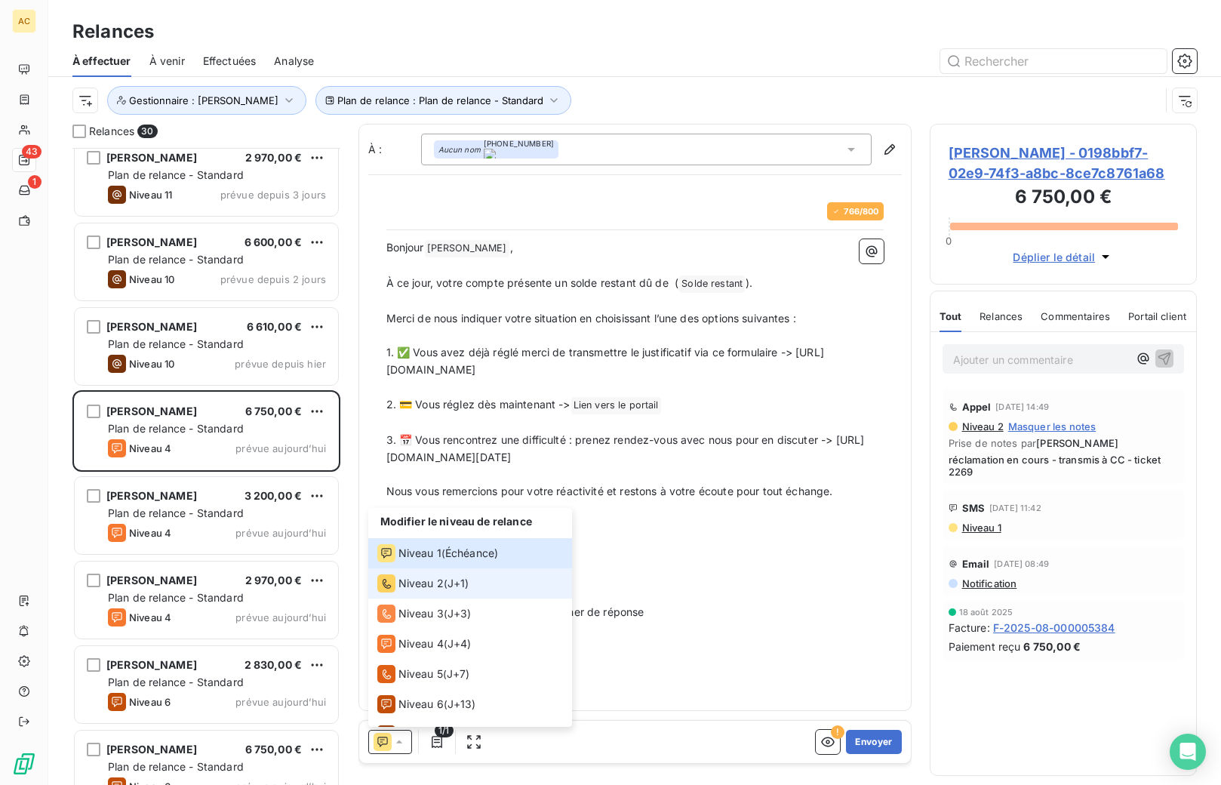
click at [430, 587] on span "Niveau 2" at bounding box center [421, 583] width 45 height 15
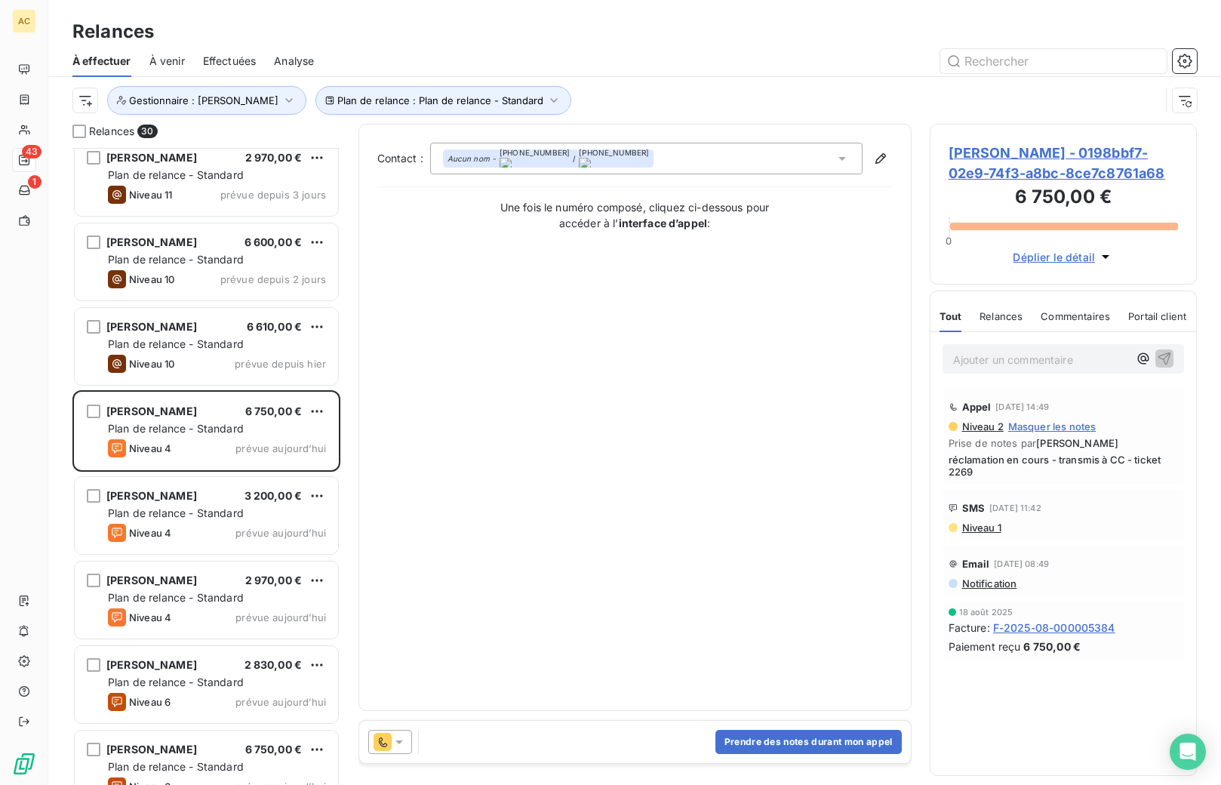
click at [395, 739] on icon at bounding box center [399, 741] width 15 height 15
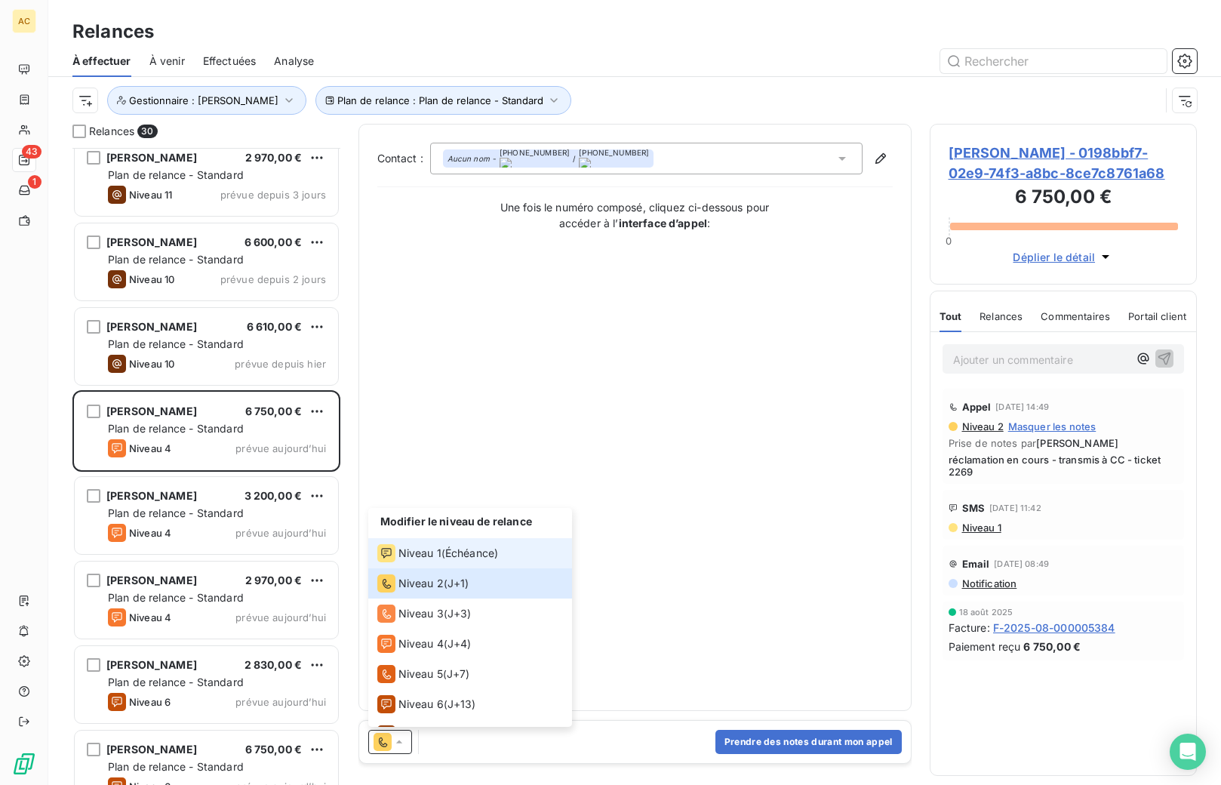
click at [430, 553] on span "Niveau 1" at bounding box center [420, 553] width 43 height 15
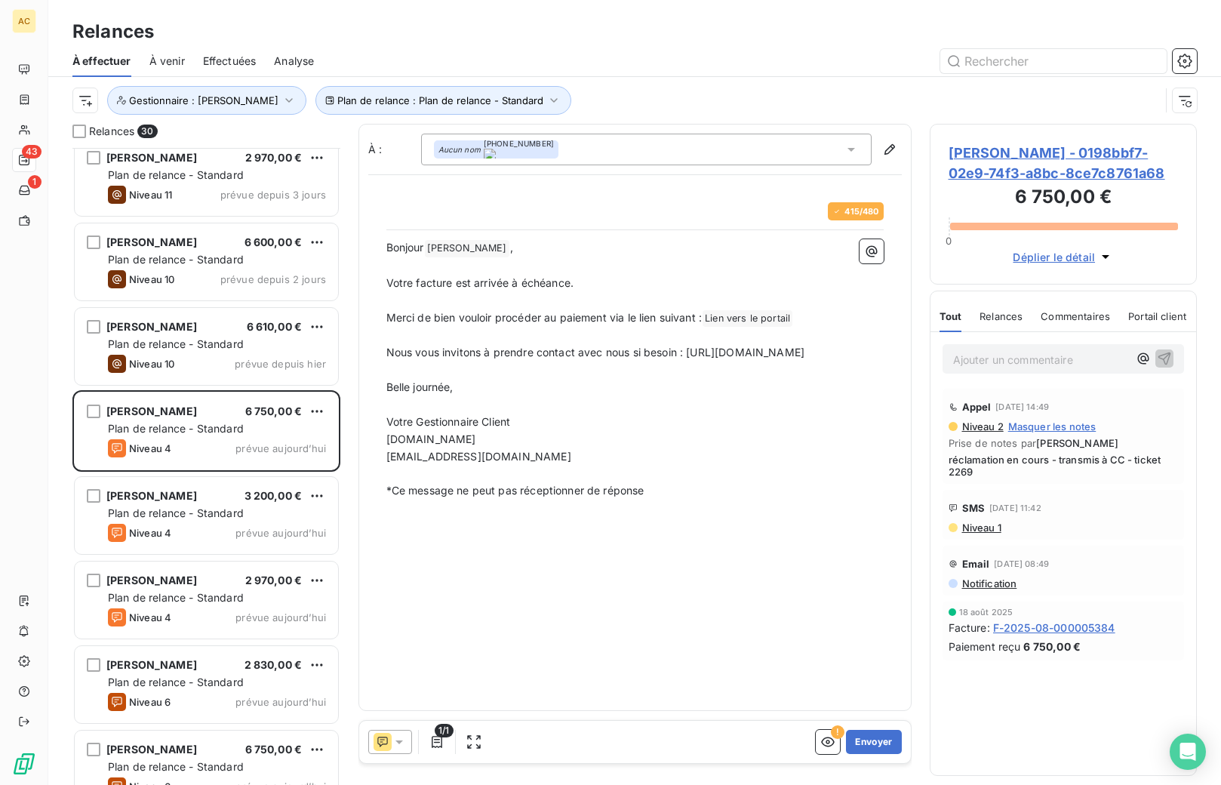
drag, startPoint x: 689, startPoint y: 352, endPoint x: 725, endPoint y: 357, distance: 35.9
click at [712, 362] on p "Nous vous invitons à prendre contact avec nous si besoin : [URL][DOMAIN_NAME]" at bounding box center [634, 352] width 497 height 17
click at [889, 740] on button "Envoyer" at bounding box center [873, 742] width 55 height 24
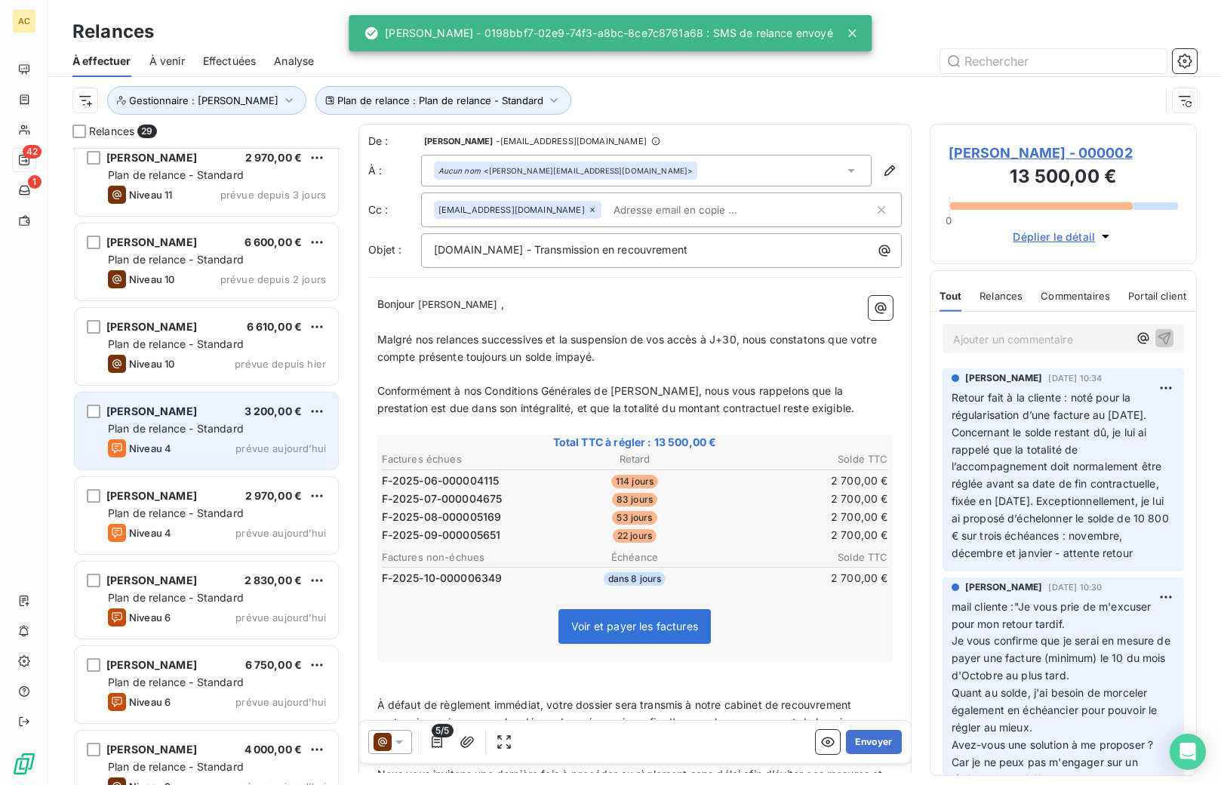
click at [236, 429] on span "Plan de relance - Standard" at bounding box center [176, 428] width 136 height 13
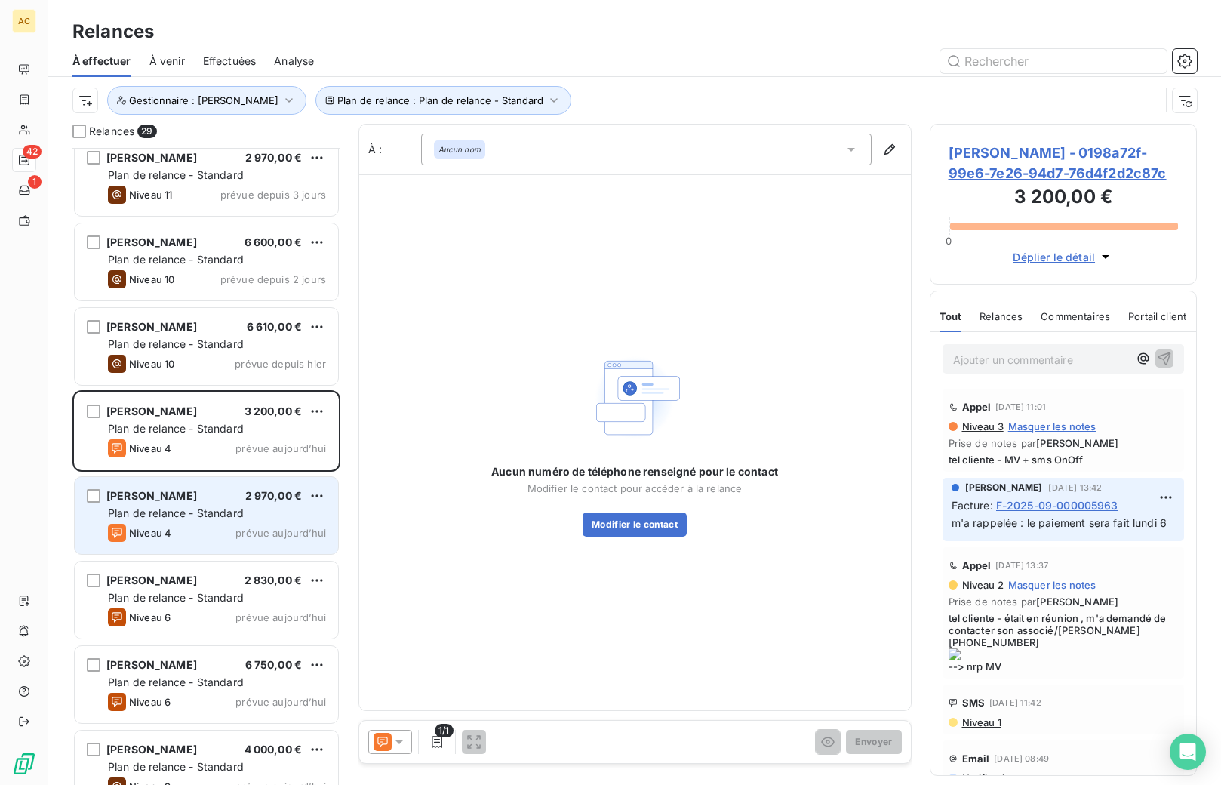
click at [211, 528] on div "Niveau 4 prévue aujourd’hui" at bounding box center [217, 533] width 218 height 18
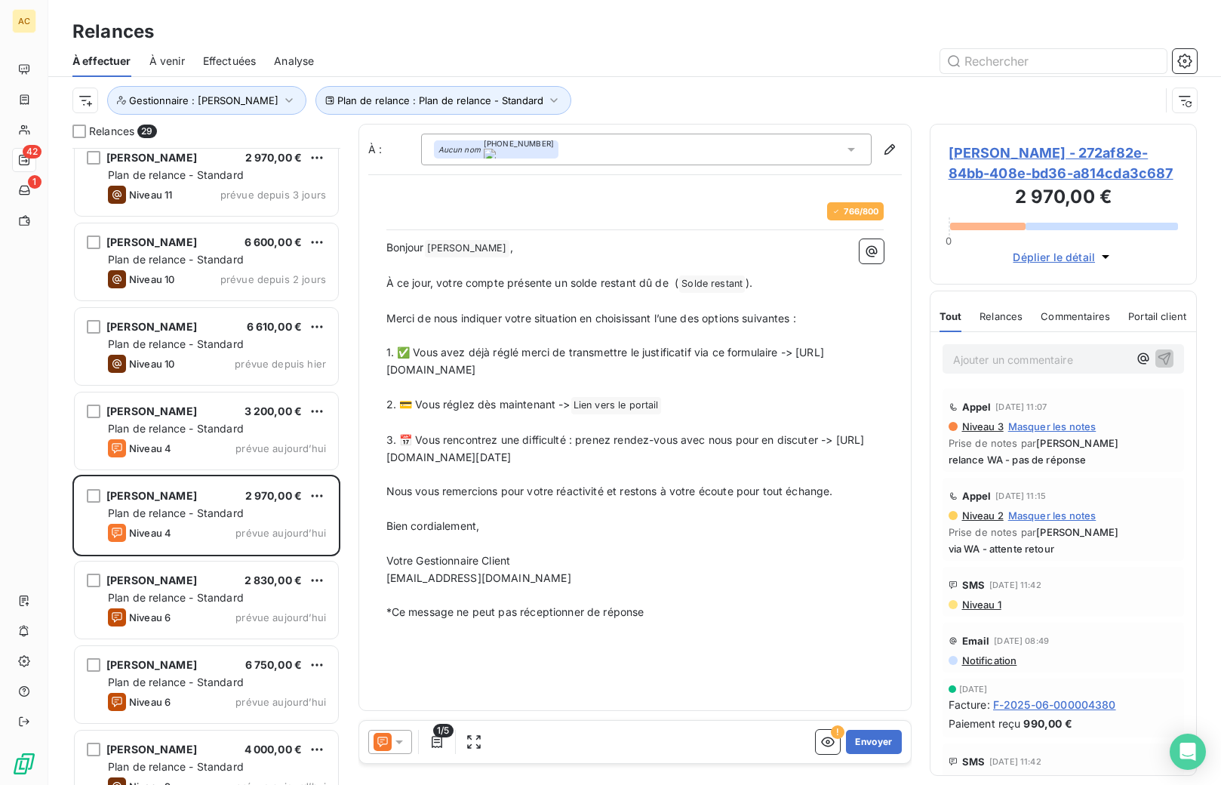
drag, startPoint x: 876, startPoint y: 457, endPoint x: 396, endPoint y: 459, distance: 480.1
click at [383, 456] on div "766 / 800 Bonjour [PERSON_NAME] ﻿ , ﻿ À ce jour, votre compte présente un solde…" at bounding box center [635, 411] width 516 height 437
click at [870, 742] on button "Envoyer" at bounding box center [873, 742] width 55 height 24
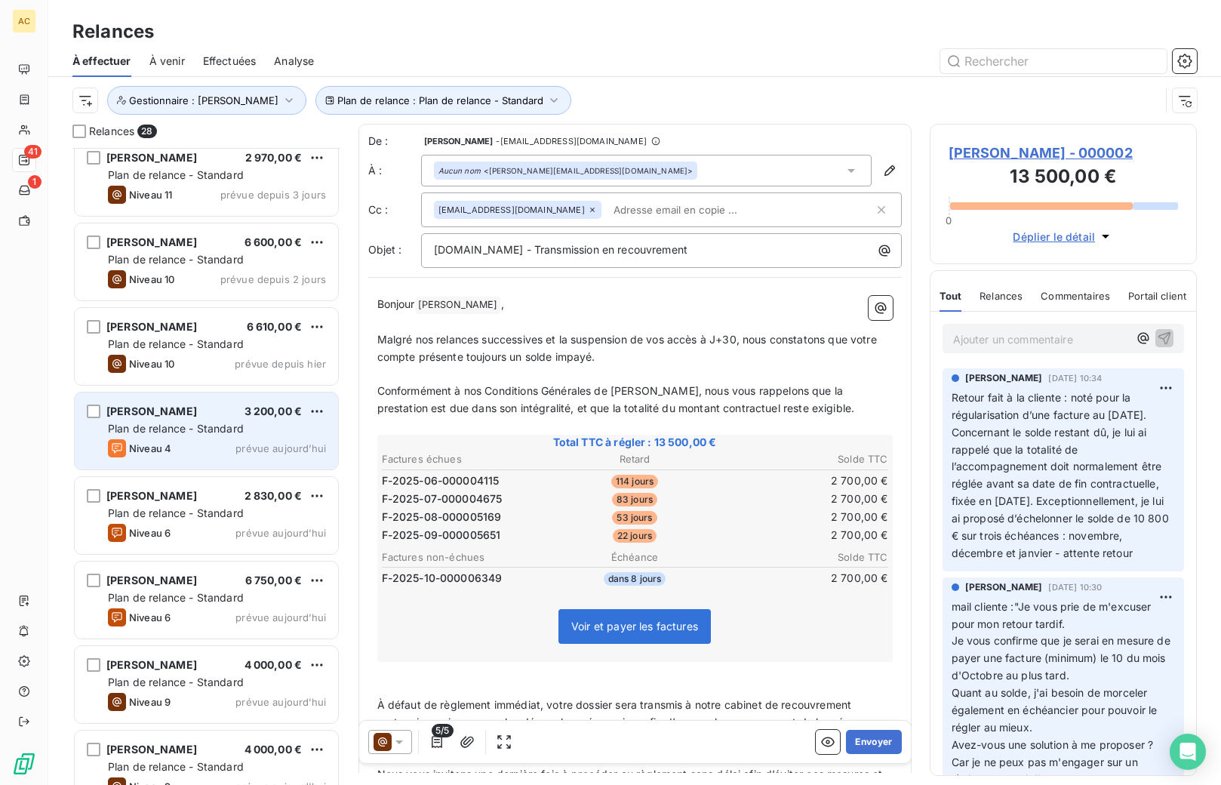
click at [192, 433] on span "Plan de relance - Standard" at bounding box center [176, 428] width 136 height 13
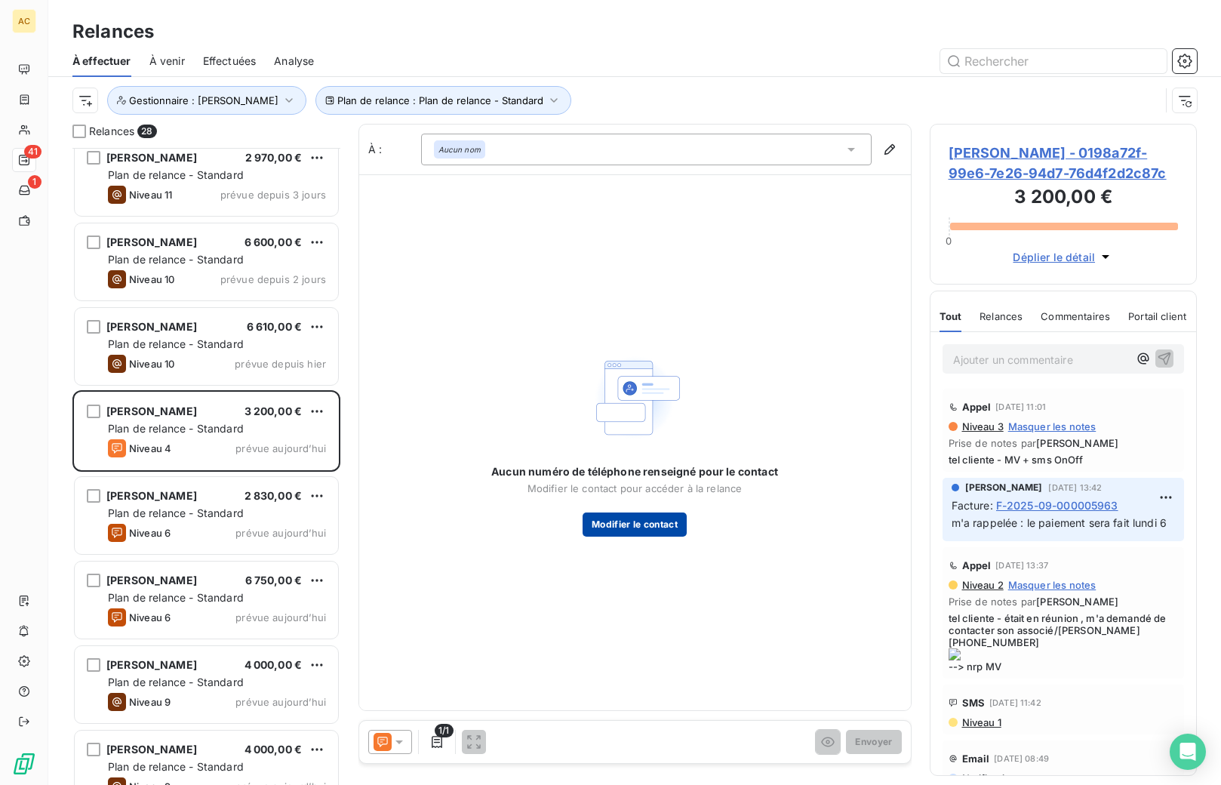
click at [661, 522] on button "Modifier le contact" at bounding box center [635, 525] width 104 height 24
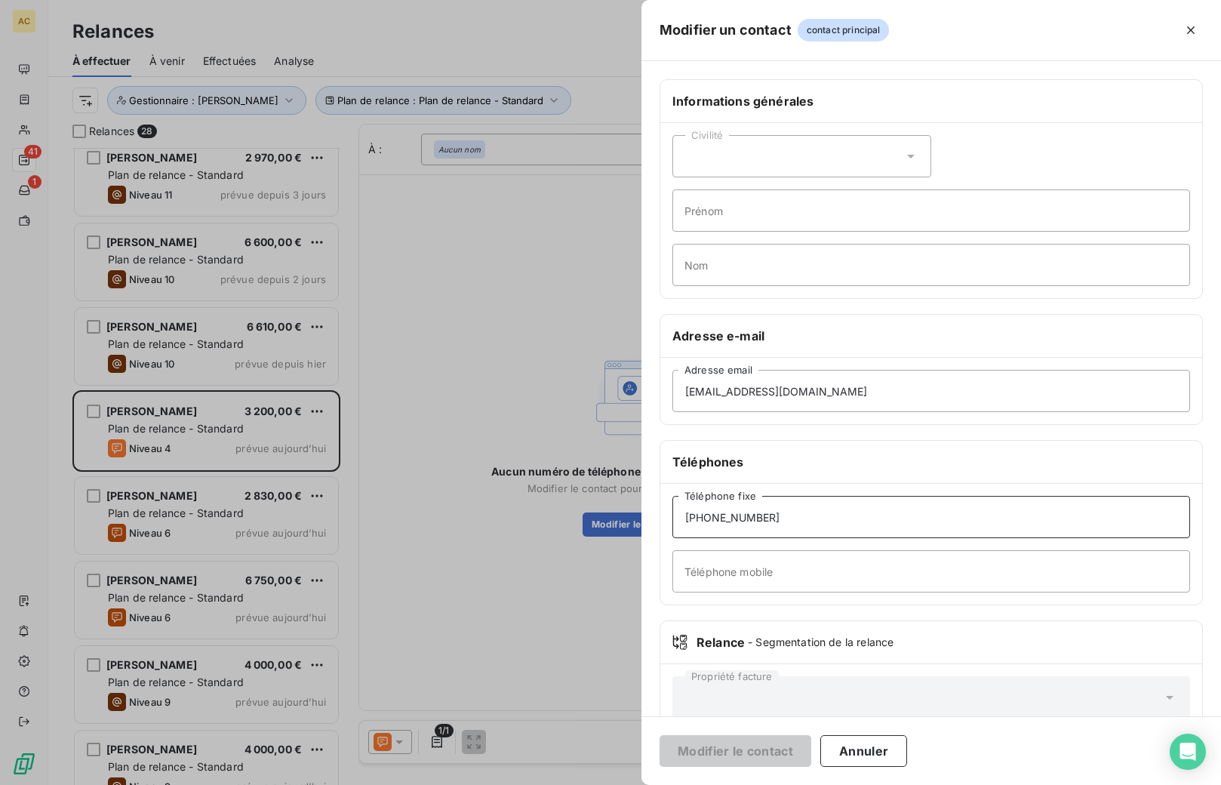
drag, startPoint x: 839, startPoint y: 521, endPoint x: 607, endPoint y: 504, distance: 232.3
click at [607, 784] on div "Modifier un contact contact principal Informations générales Civilité Prénom No…" at bounding box center [610, 785] width 1221 height 0
click at [723, 576] on input "Téléphone mobile" at bounding box center [932, 571] width 518 height 42
paste input "[PHONE_NUMBER]"
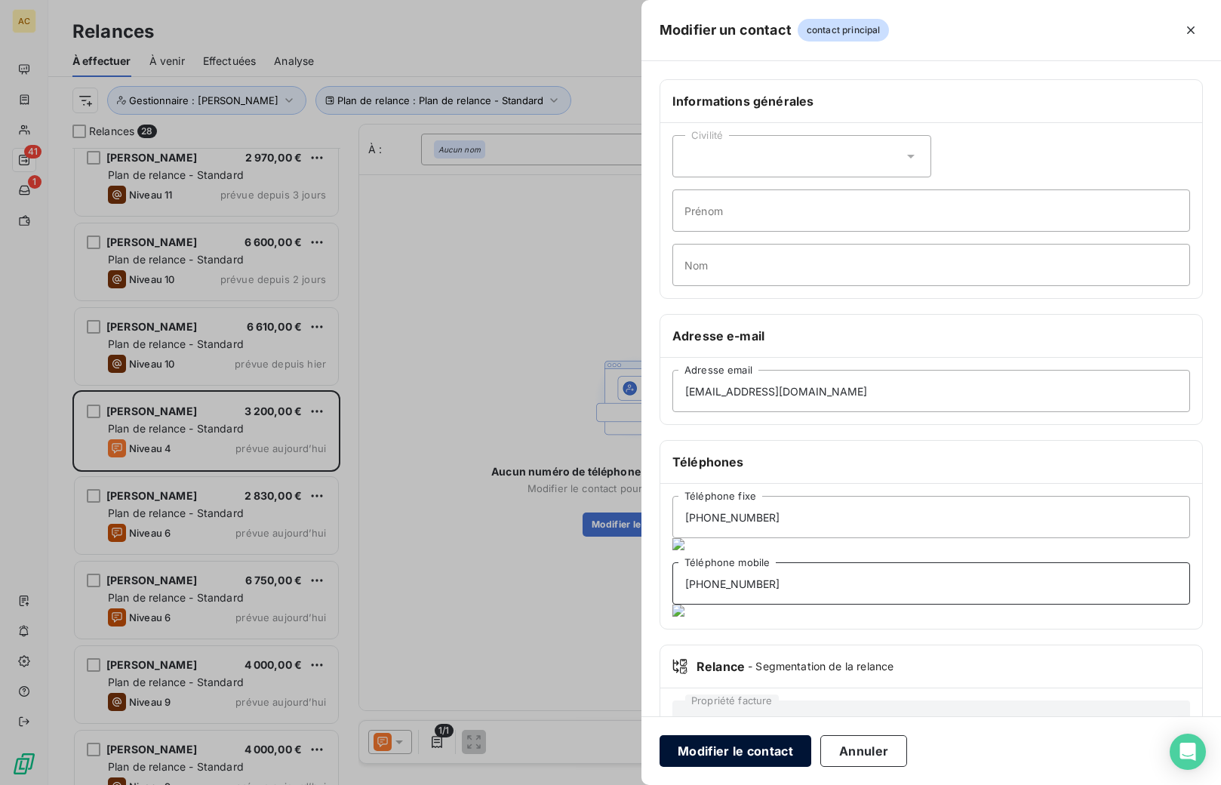
type input "[PHONE_NUMBER]"
click at [728, 752] on button "Modifier le contact" at bounding box center [736, 751] width 152 height 32
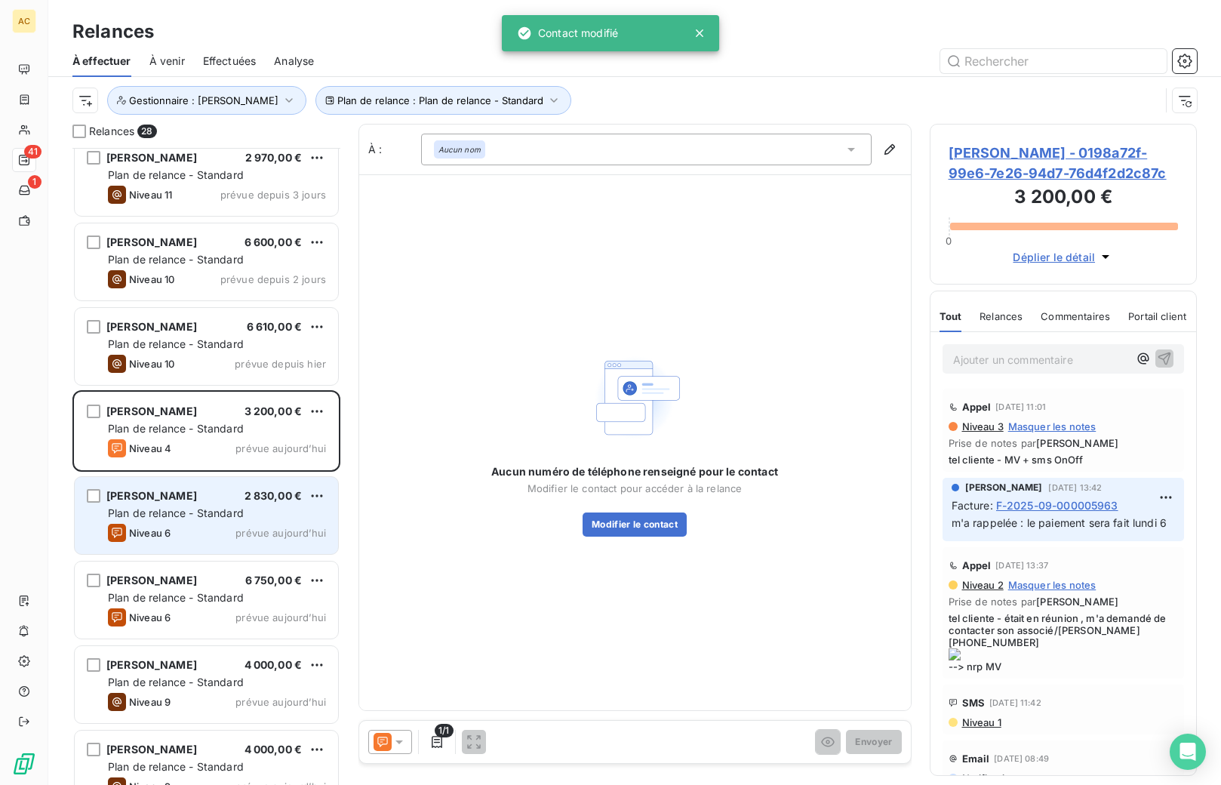
click at [218, 528] on div "Niveau 6 prévue [DATE]" at bounding box center [217, 533] width 218 height 18
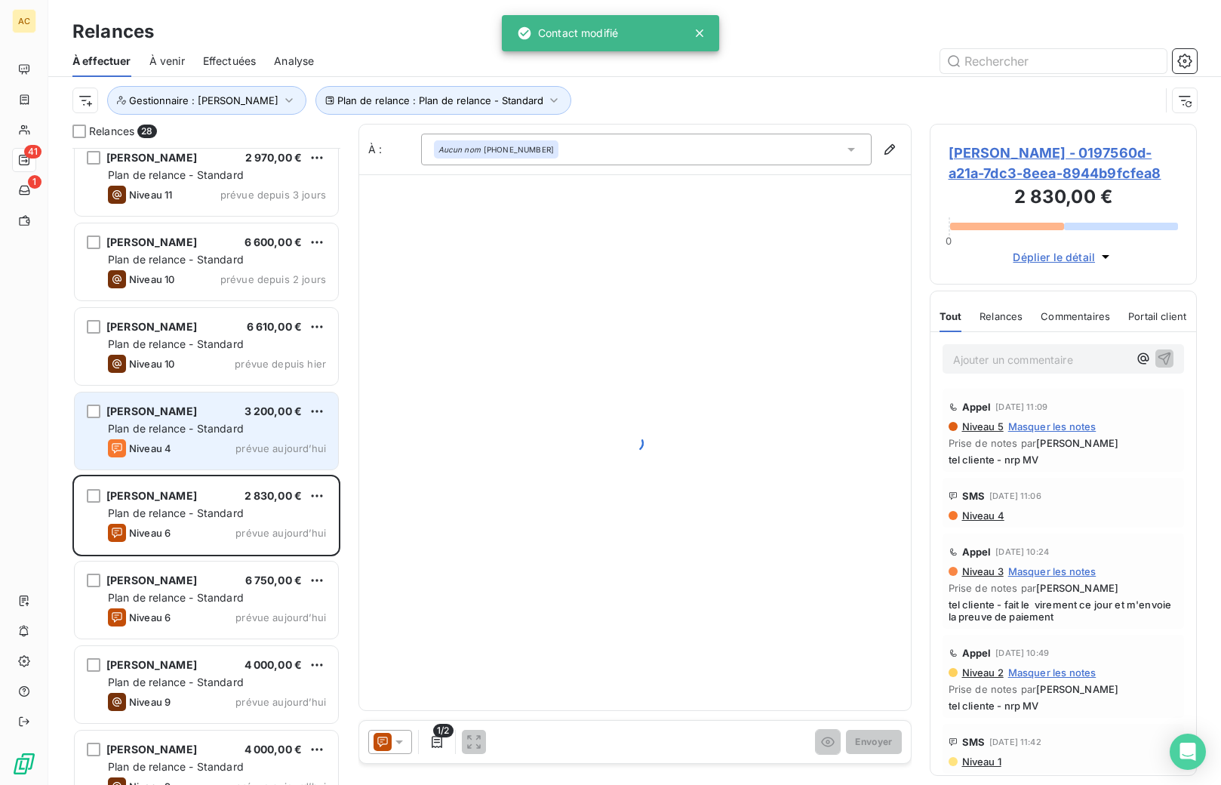
click at [206, 439] on div "Niveau 4 prévue aujourd’hui" at bounding box center [217, 448] width 218 height 18
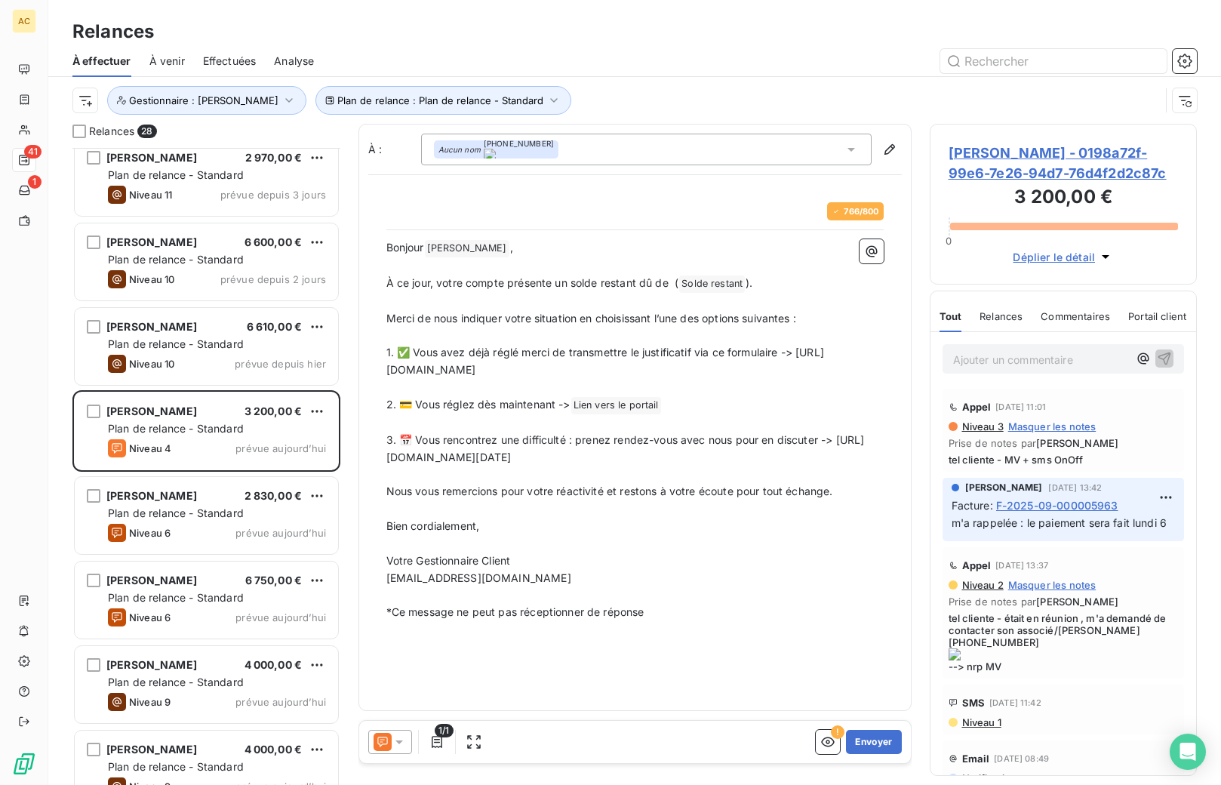
drag, startPoint x: 880, startPoint y: 455, endPoint x: 385, endPoint y: 457, distance: 495.2
click at [385, 456] on div "766 / 800 Bonjour [PERSON_NAME] ﻿ , ﻿ À ce jour, votre compte présente un solde…" at bounding box center [635, 411] width 516 height 437
drag, startPoint x: 843, startPoint y: 440, endPoint x: 866, endPoint y: 454, distance: 26.8
click at [866, 454] on p "3. 📅 Vous rencontrez une difficulté : prenez rendez-vous avec nous pour en disc…" at bounding box center [634, 449] width 497 height 35
click at [874, 744] on button "Envoyer" at bounding box center [873, 742] width 55 height 24
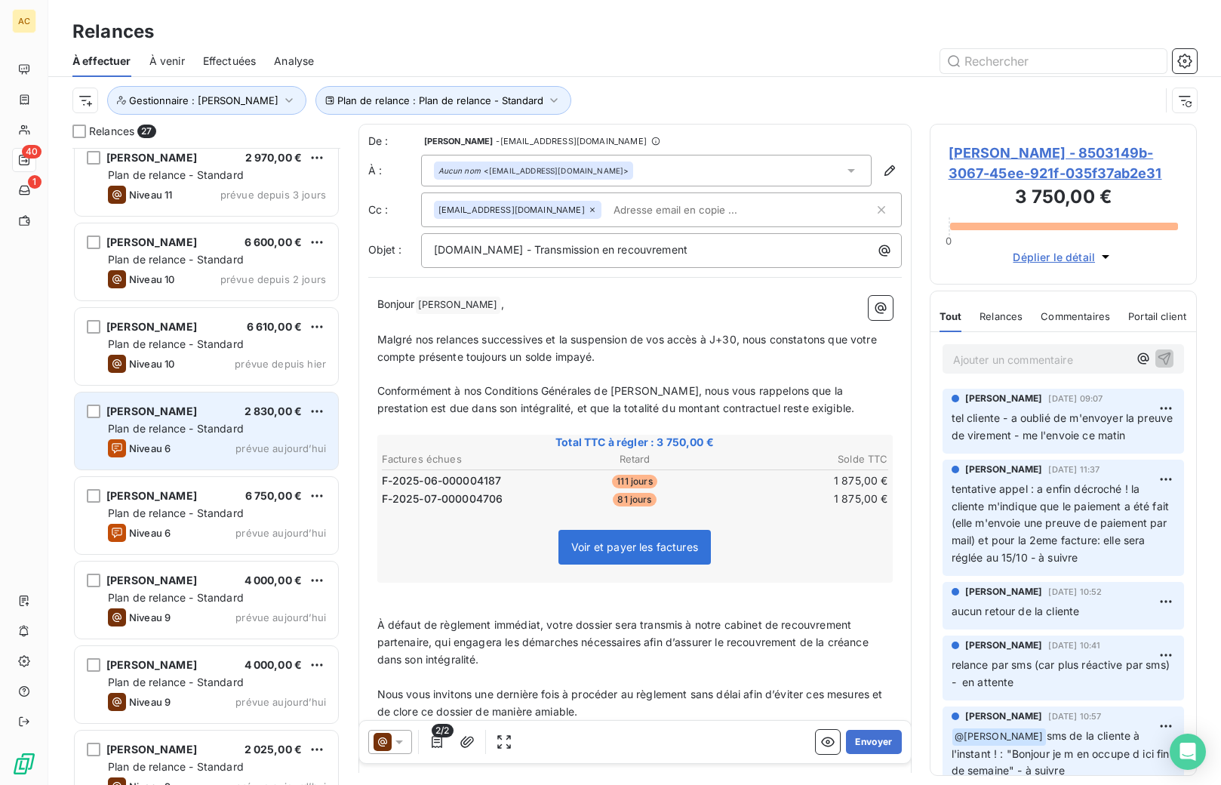
click at [157, 432] on span "Plan de relance - Standard" at bounding box center [176, 428] width 136 height 13
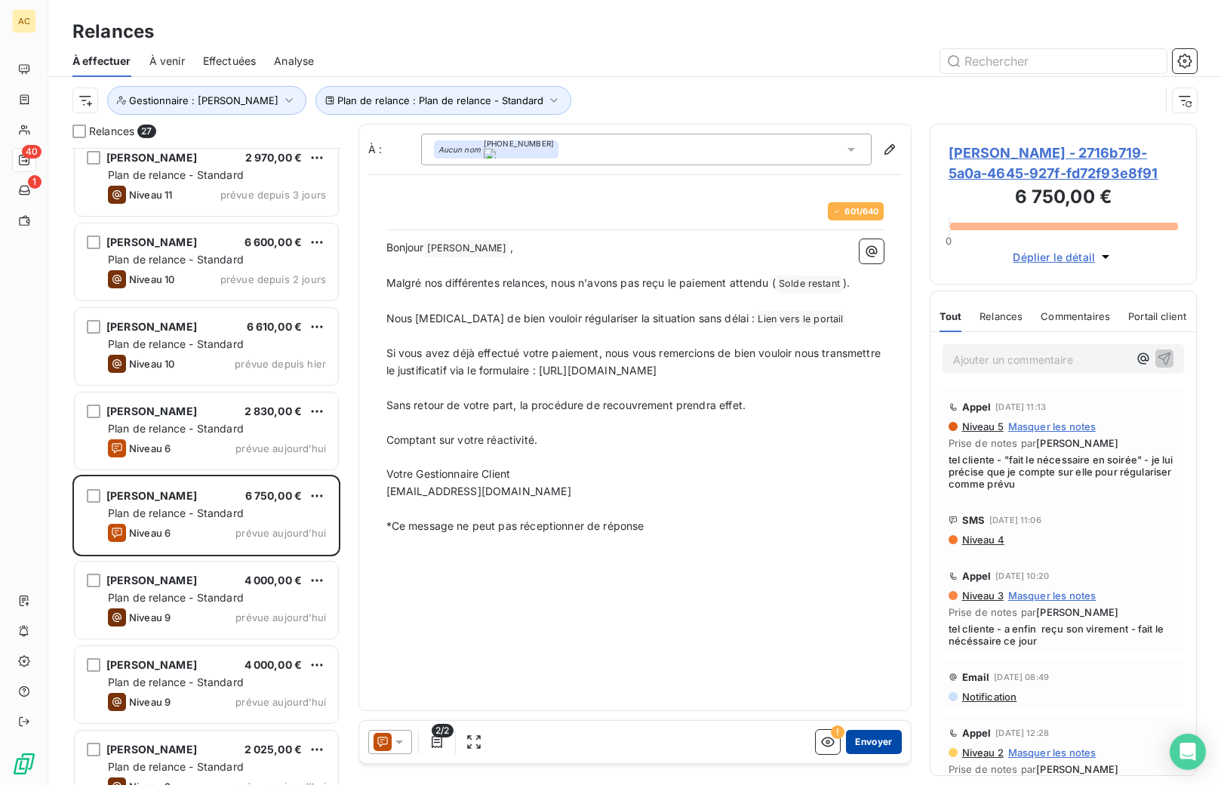
click at [877, 745] on button "Envoyer" at bounding box center [873, 742] width 55 height 24
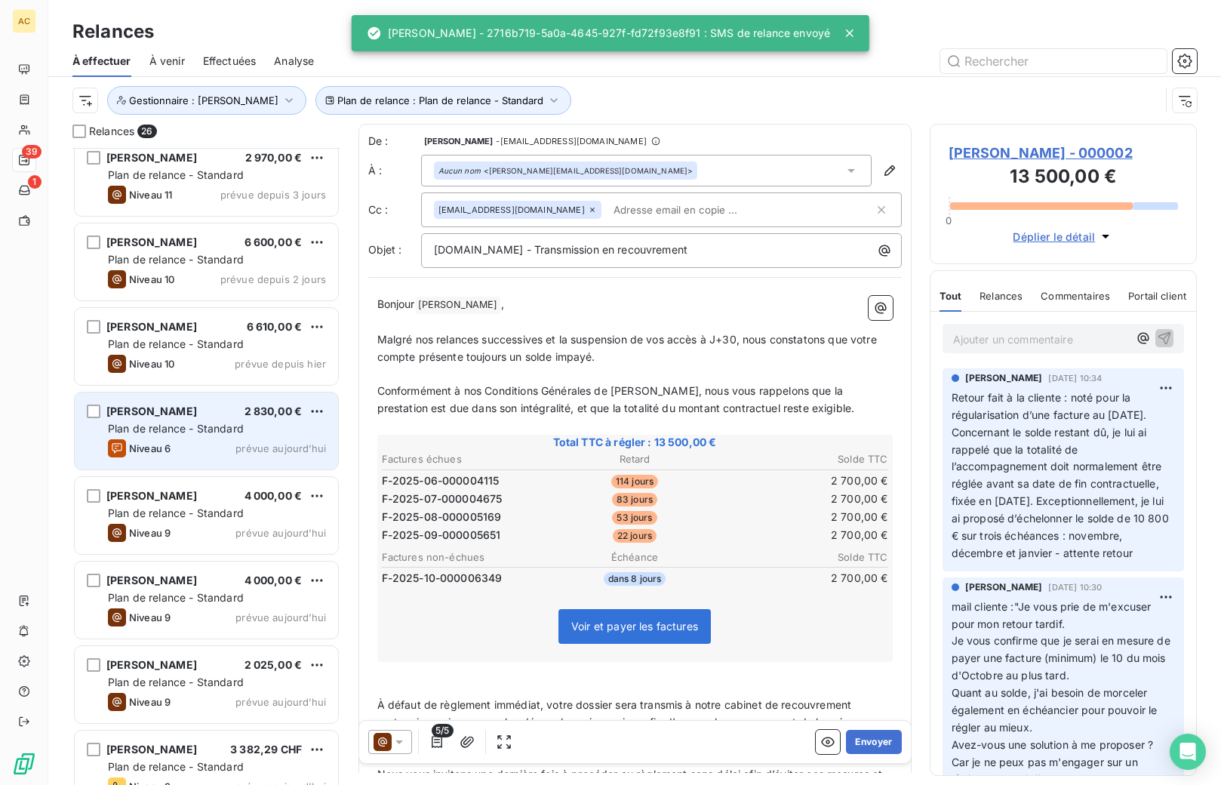
click at [218, 431] on span "Plan de relance - Standard" at bounding box center [176, 428] width 136 height 13
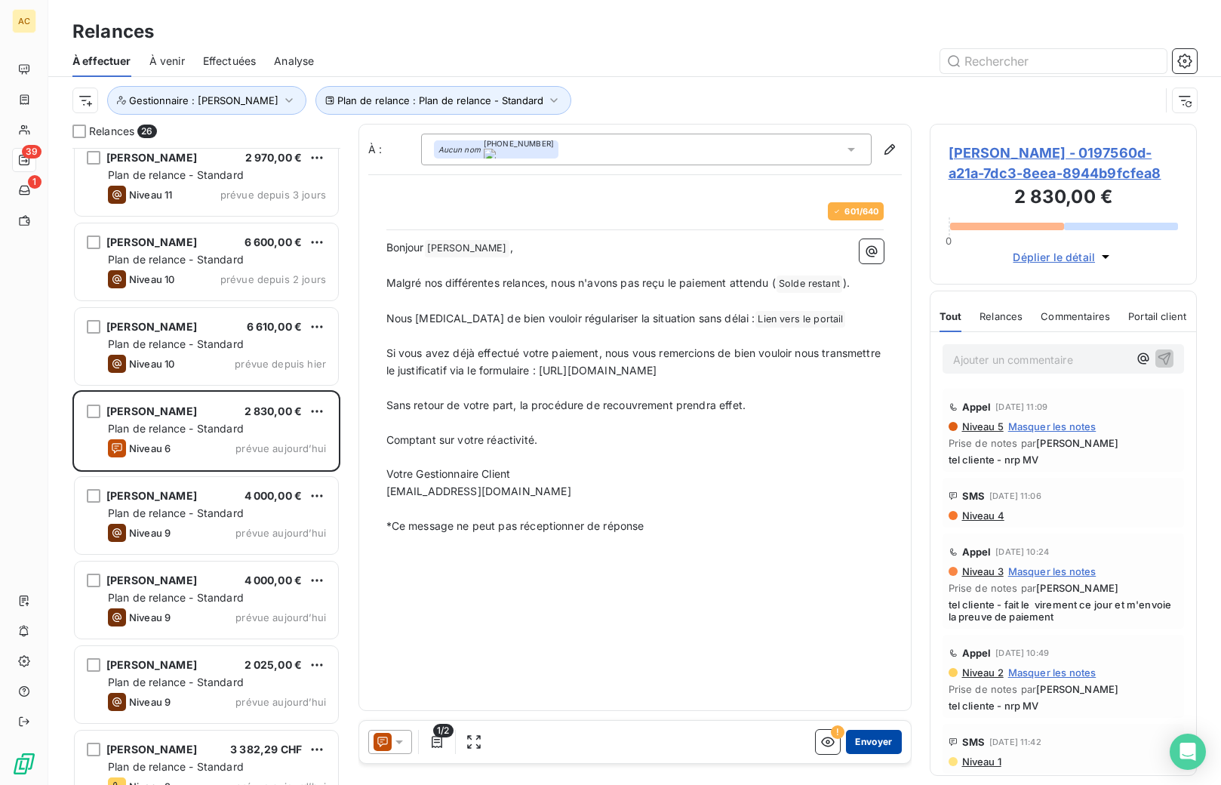
click at [867, 746] on button "Envoyer" at bounding box center [873, 742] width 55 height 24
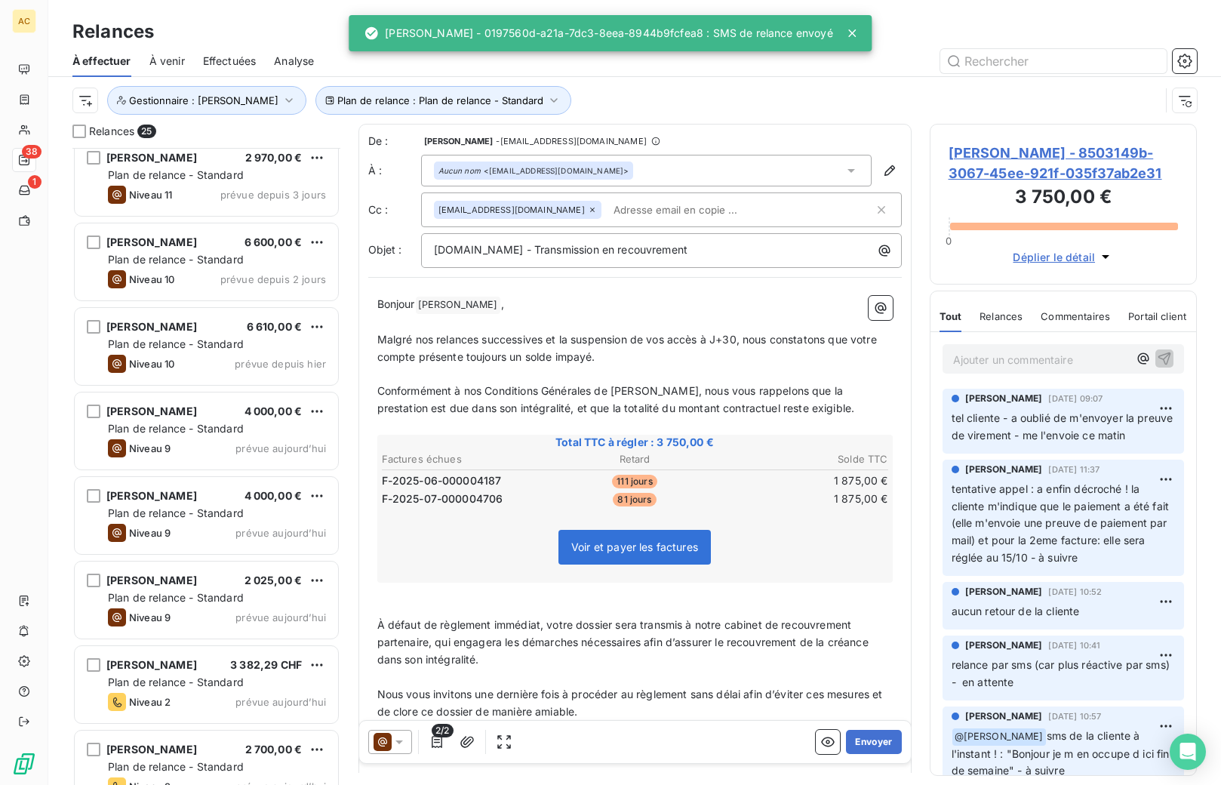
click at [225, 60] on span "Effectuées" at bounding box center [230, 61] width 54 height 15
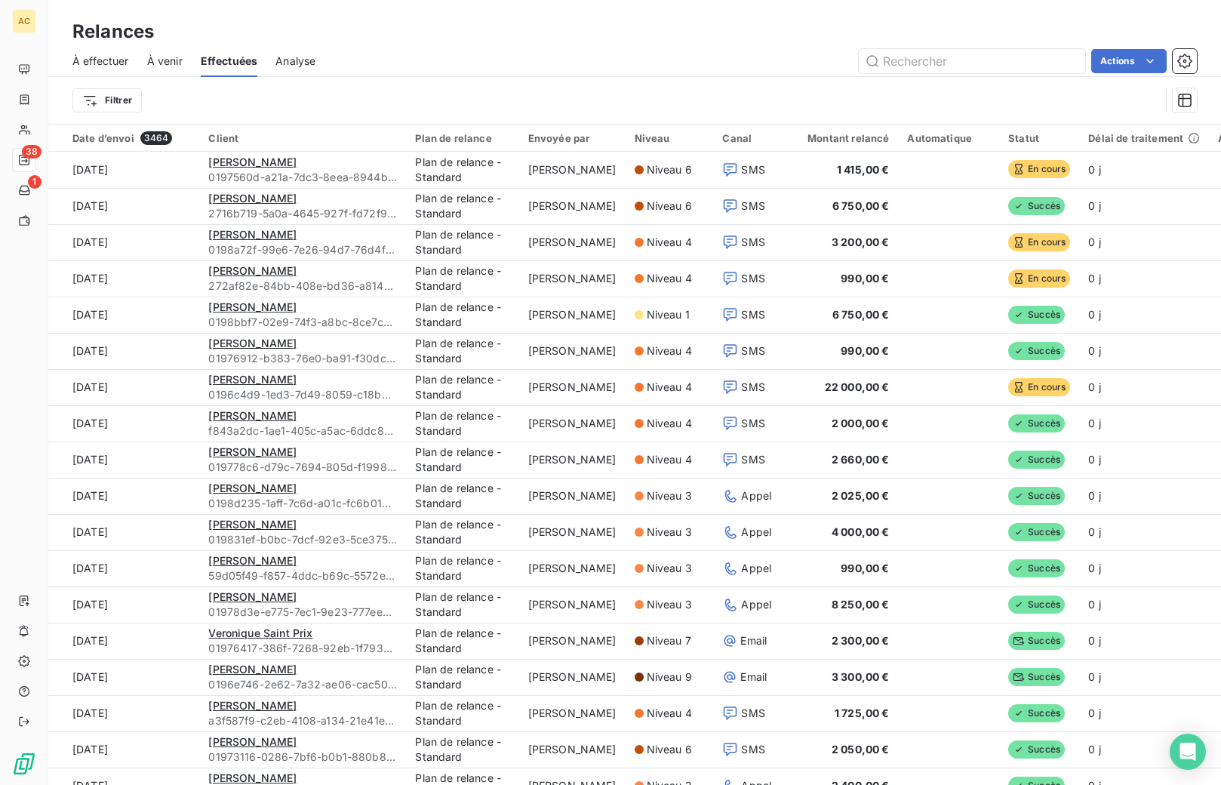
click at [103, 60] on span "À effectuer" at bounding box center [100, 61] width 57 height 15
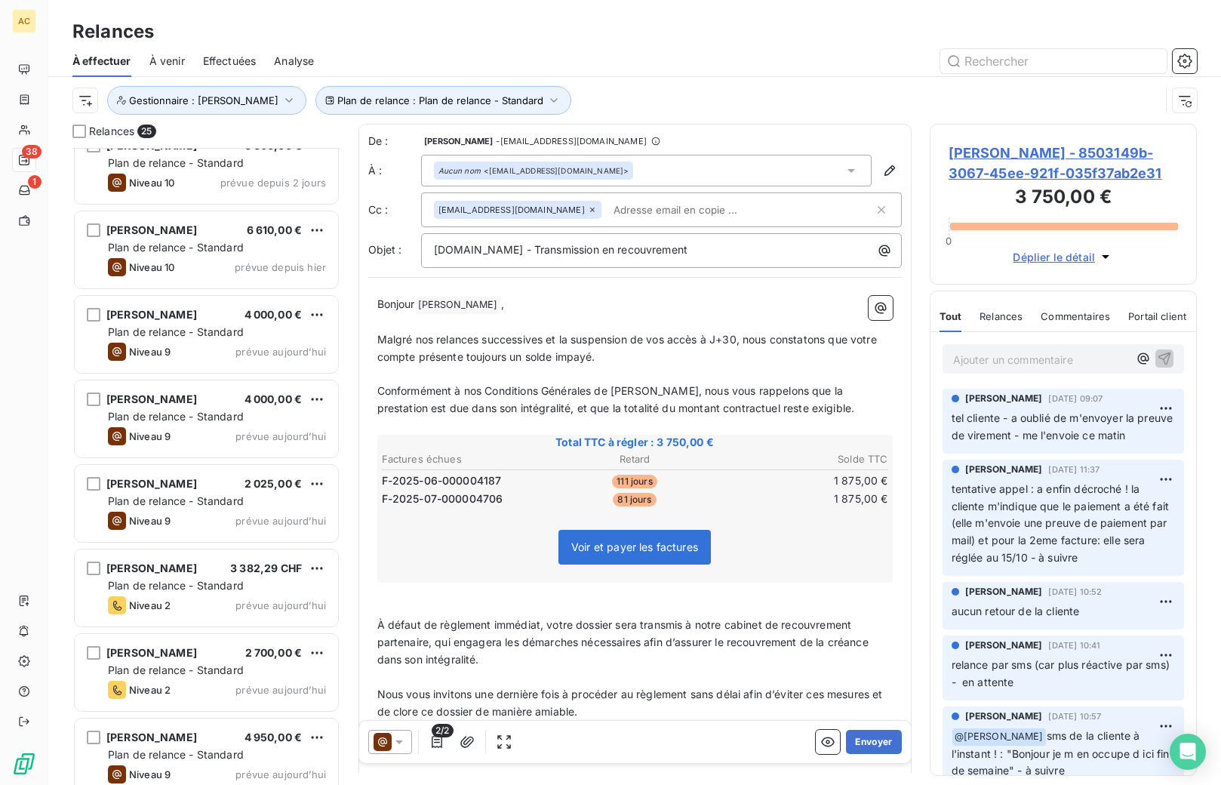
scroll to position [1477, 0]
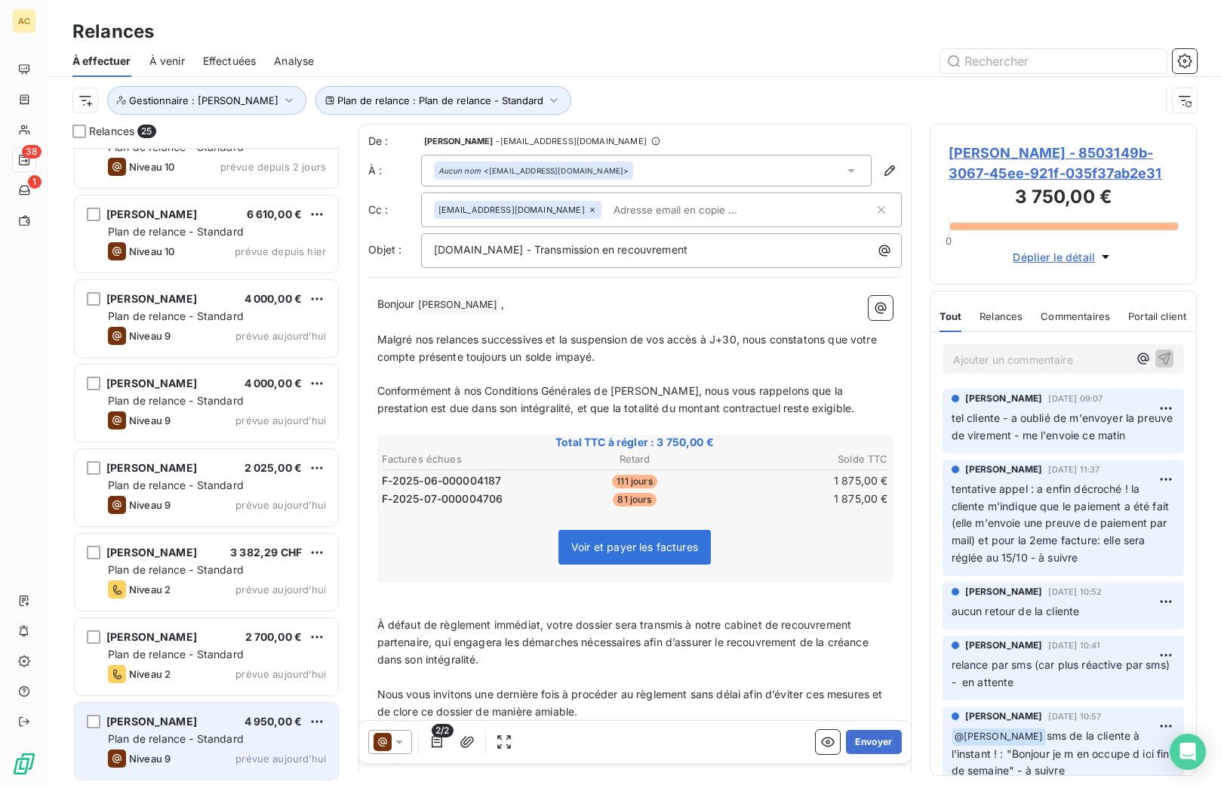
click at [210, 741] on span "Plan de relance - Standard" at bounding box center [176, 738] width 136 height 13
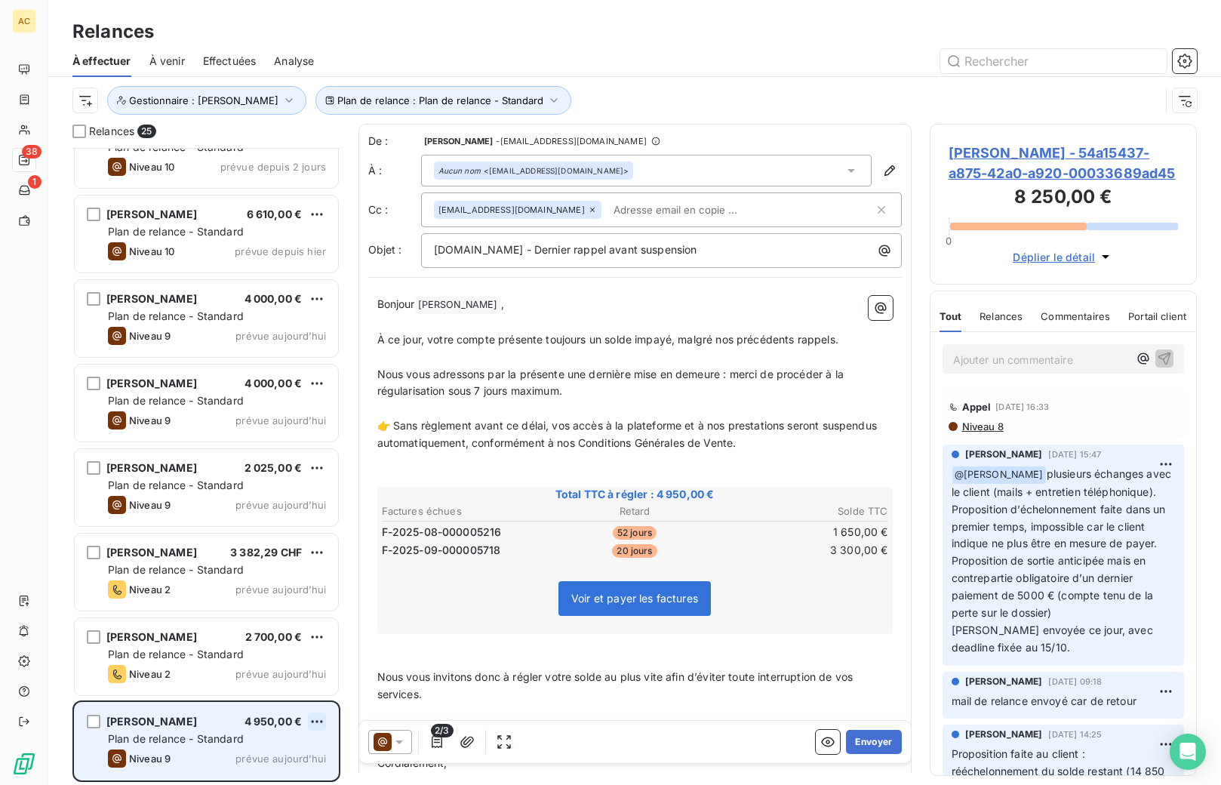
click at [318, 719] on html "AC 38 1 Relances À effectuer À venir Effectuées Analyse Plan de relance : Plan …" at bounding box center [610, 392] width 1221 height 785
click at [247, 687] on div "Passer cette action" at bounding box center [251, 691] width 135 height 24
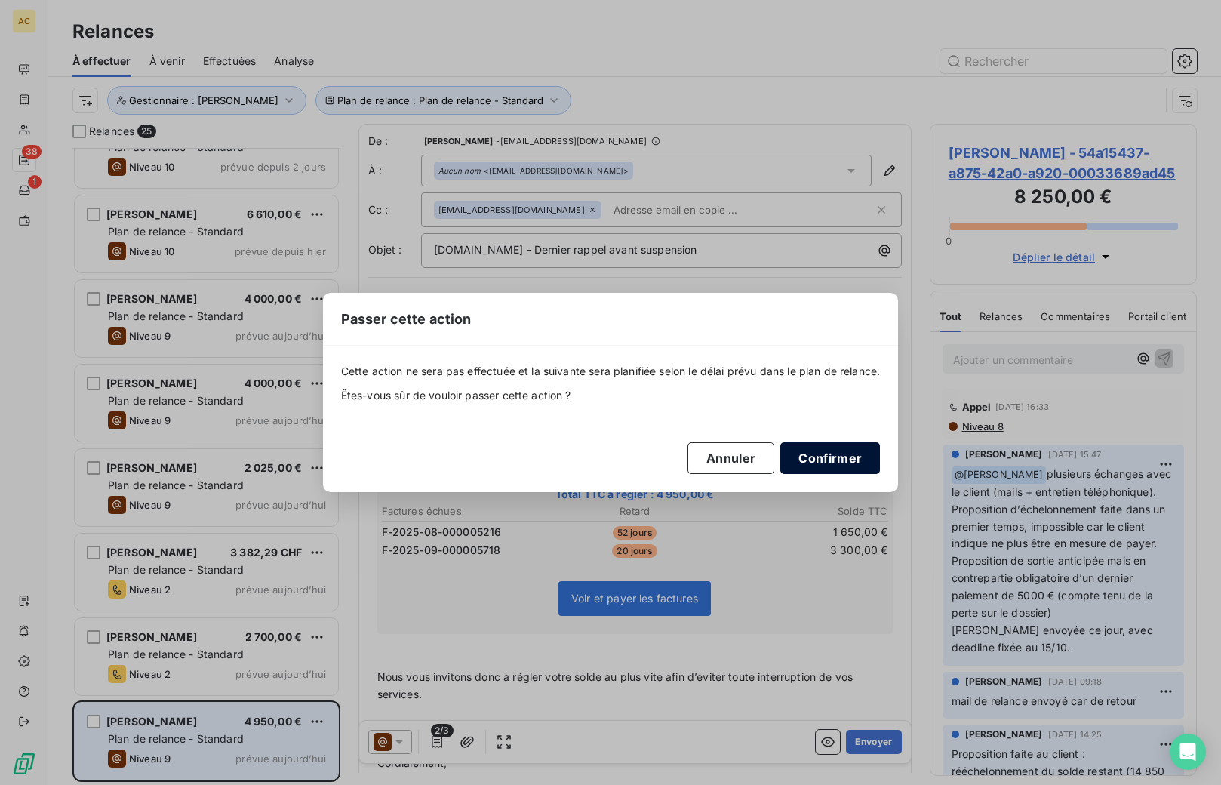
click at [831, 455] on button "Confirmer" at bounding box center [831, 458] width 100 height 32
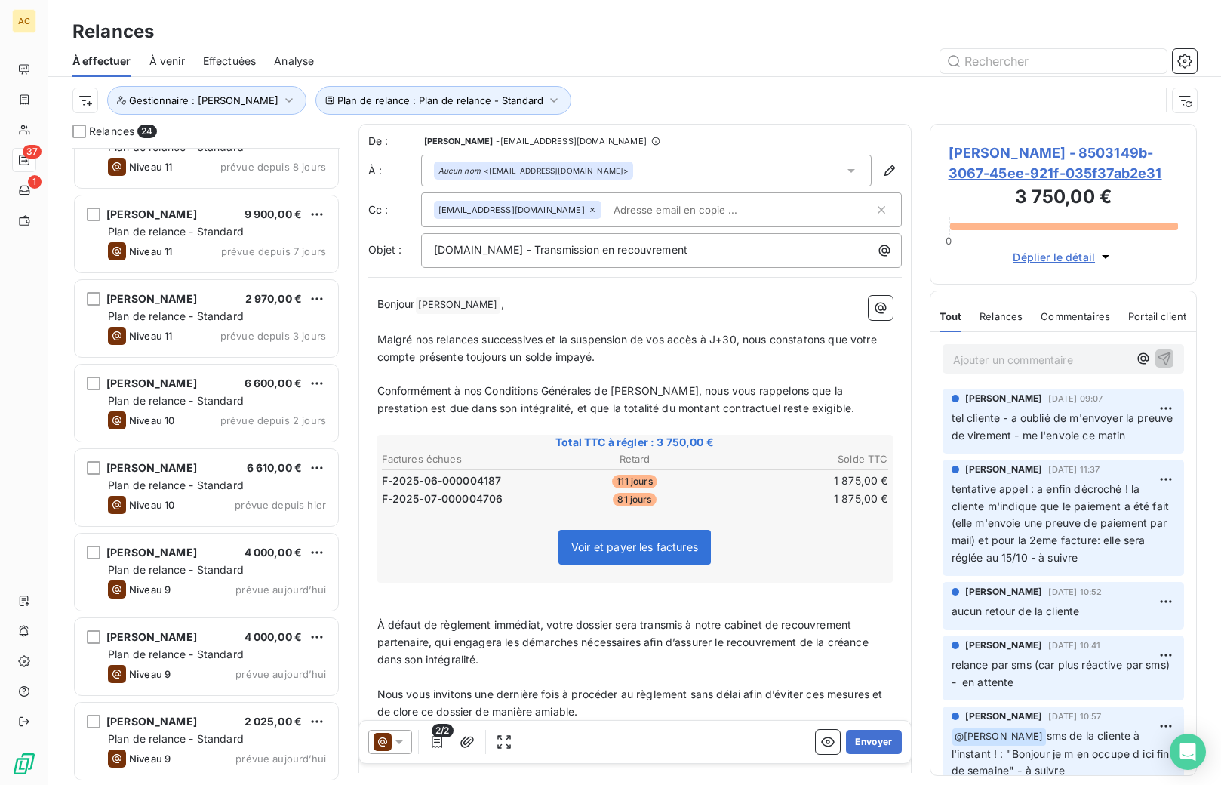
scroll to position [1144, 0]
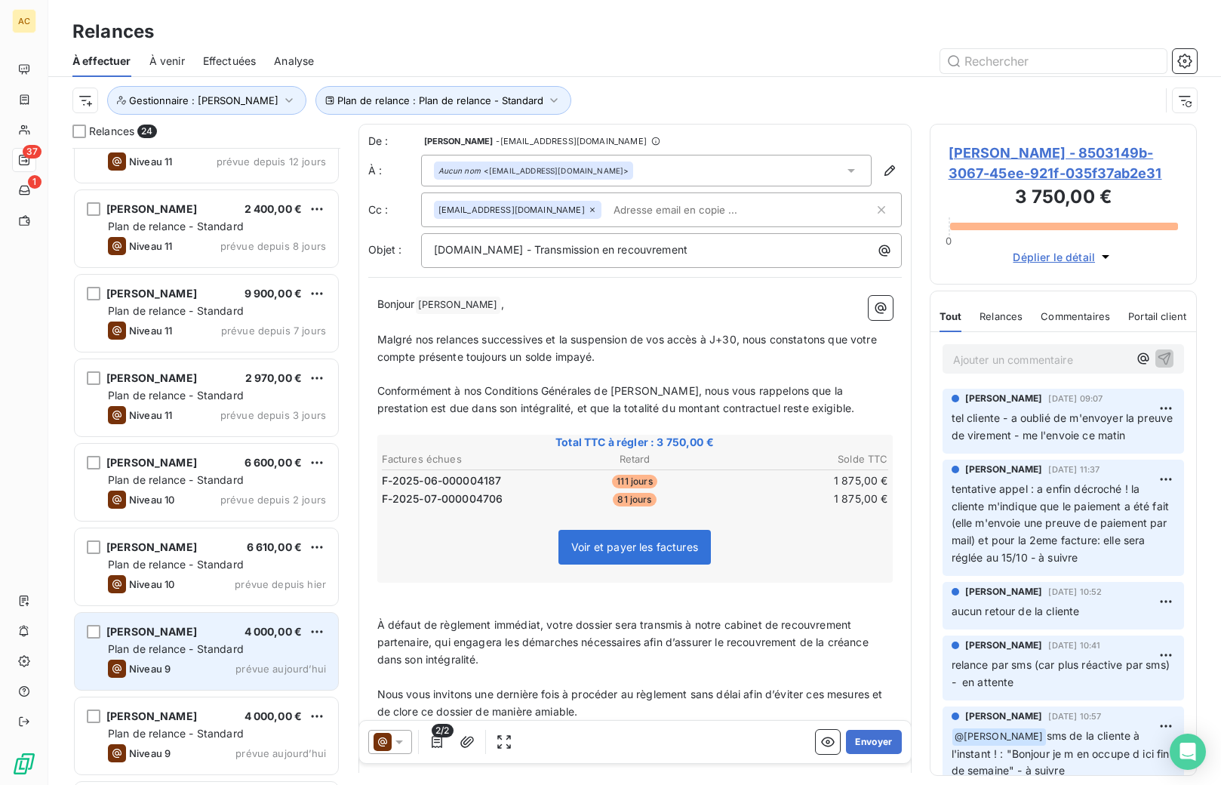
click at [218, 661] on div "Niveau 9 prévue [DATE]" at bounding box center [217, 669] width 218 height 18
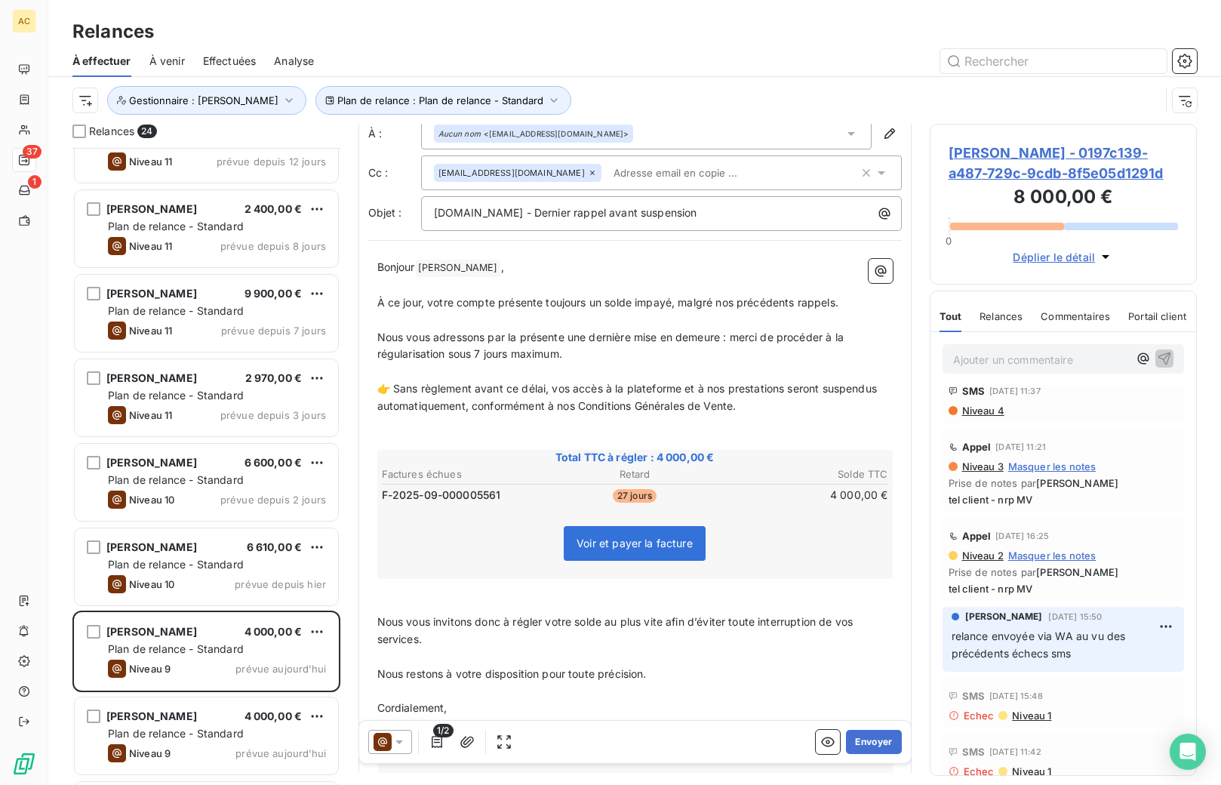
scroll to position [127, 0]
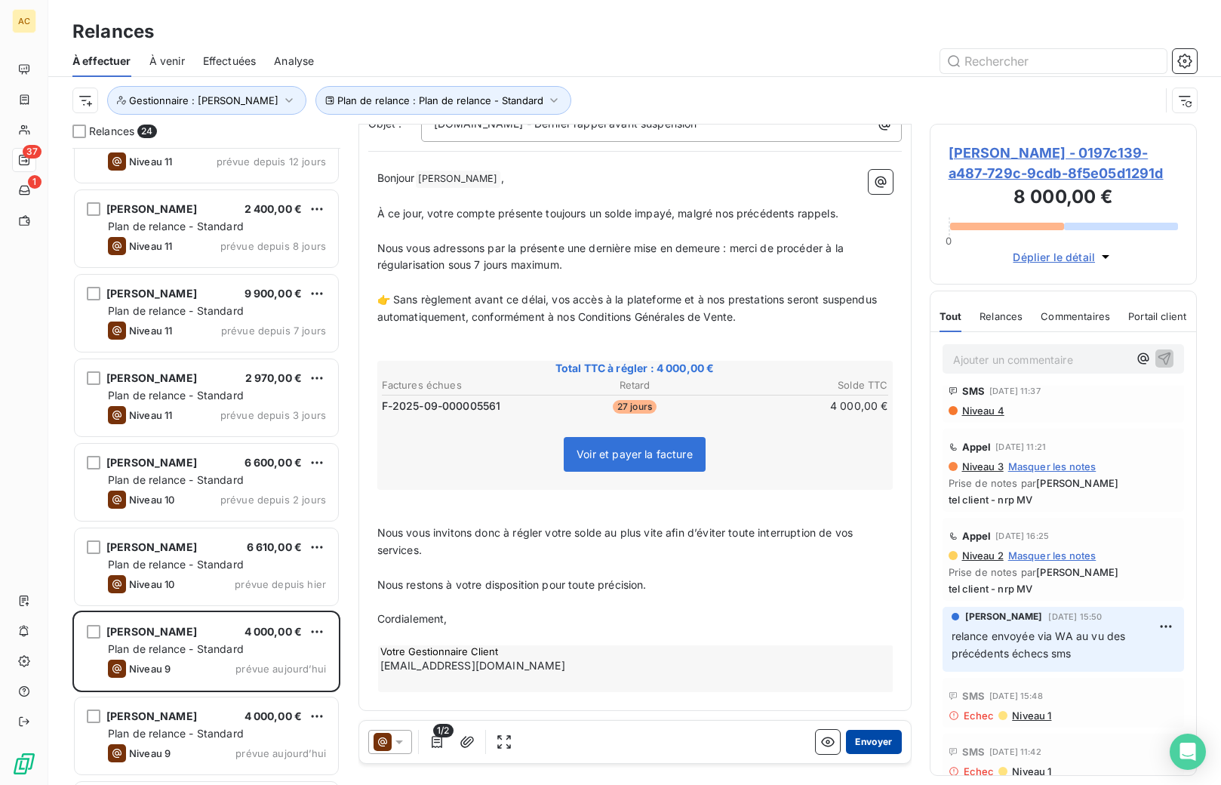
click at [853, 744] on button "Envoyer" at bounding box center [873, 742] width 55 height 24
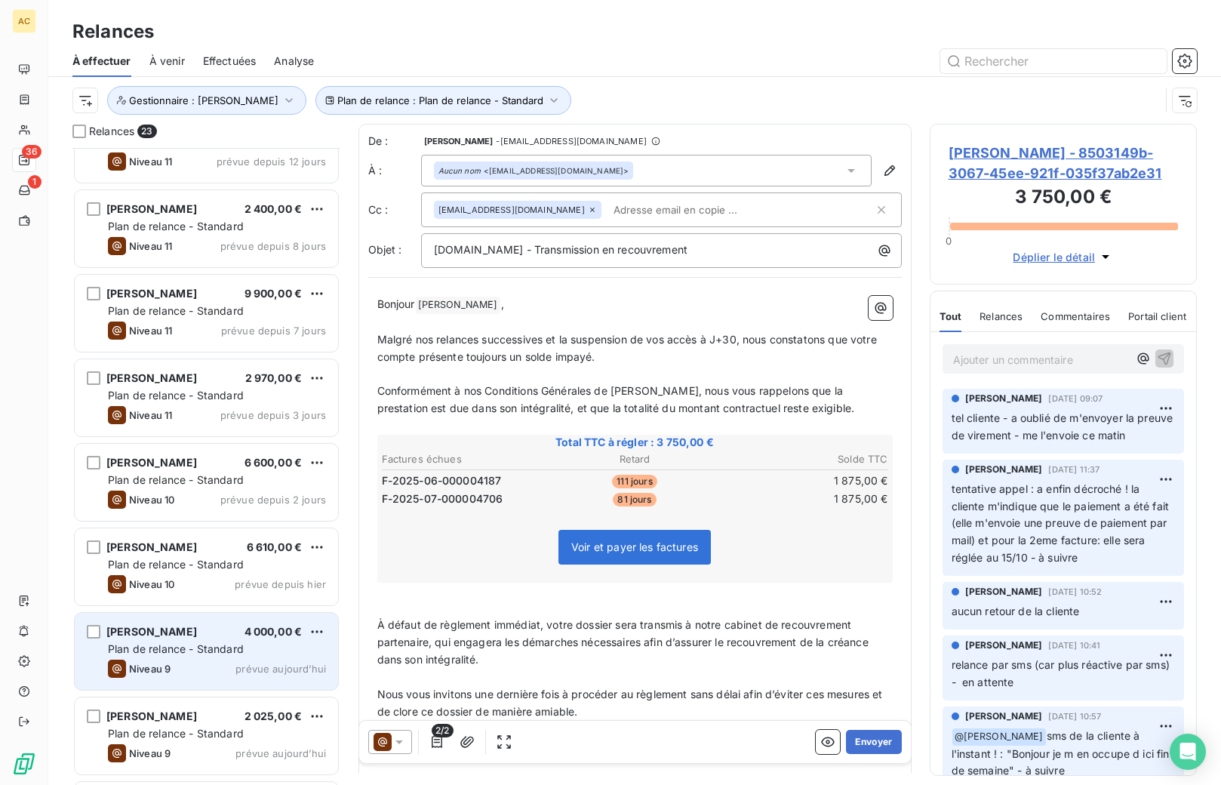
click at [193, 654] on span "Plan de relance - Standard" at bounding box center [176, 648] width 136 height 13
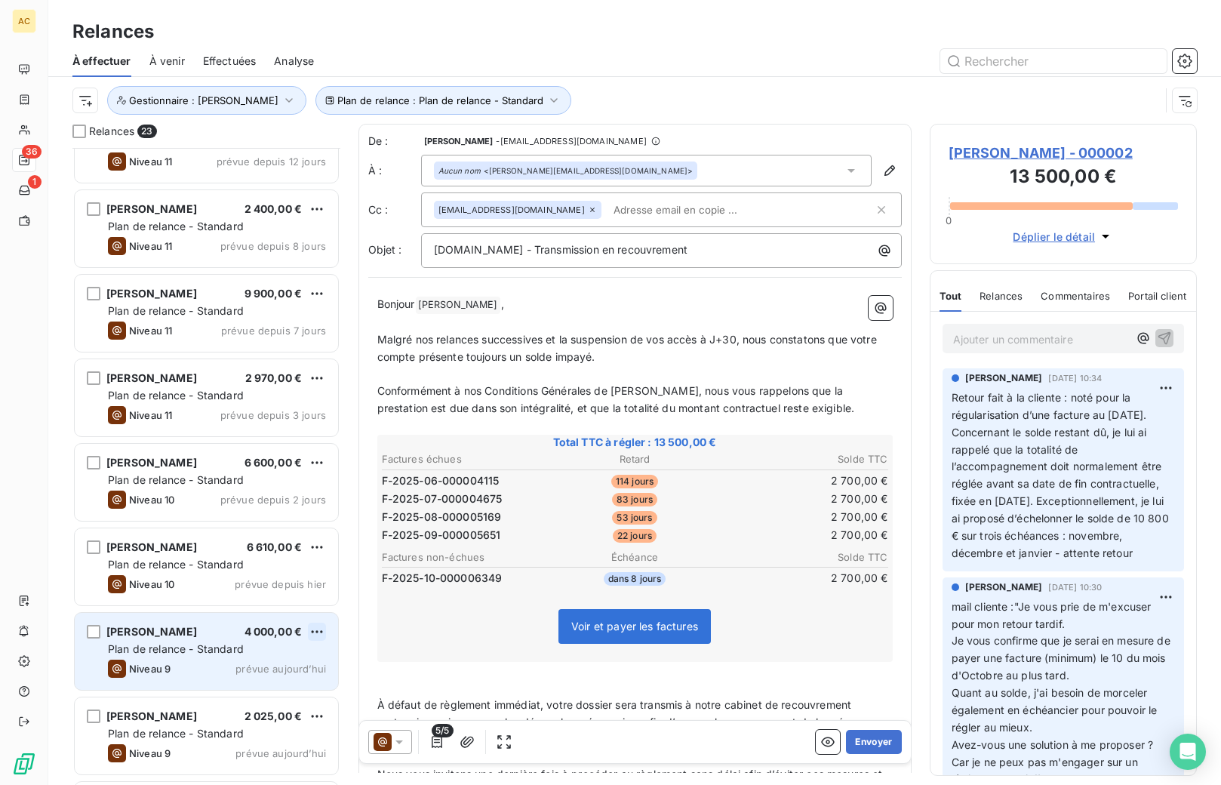
click at [322, 631] on html "AC 36 1 Relances À effectuer À venir Effectuées Analyse Plan de relance : Plan …" at bounding box center [610, 392] width 1221 height 785
click at [269, 688] on div "Passer cette action" at bounding box center [251, 689] width 135 height 24
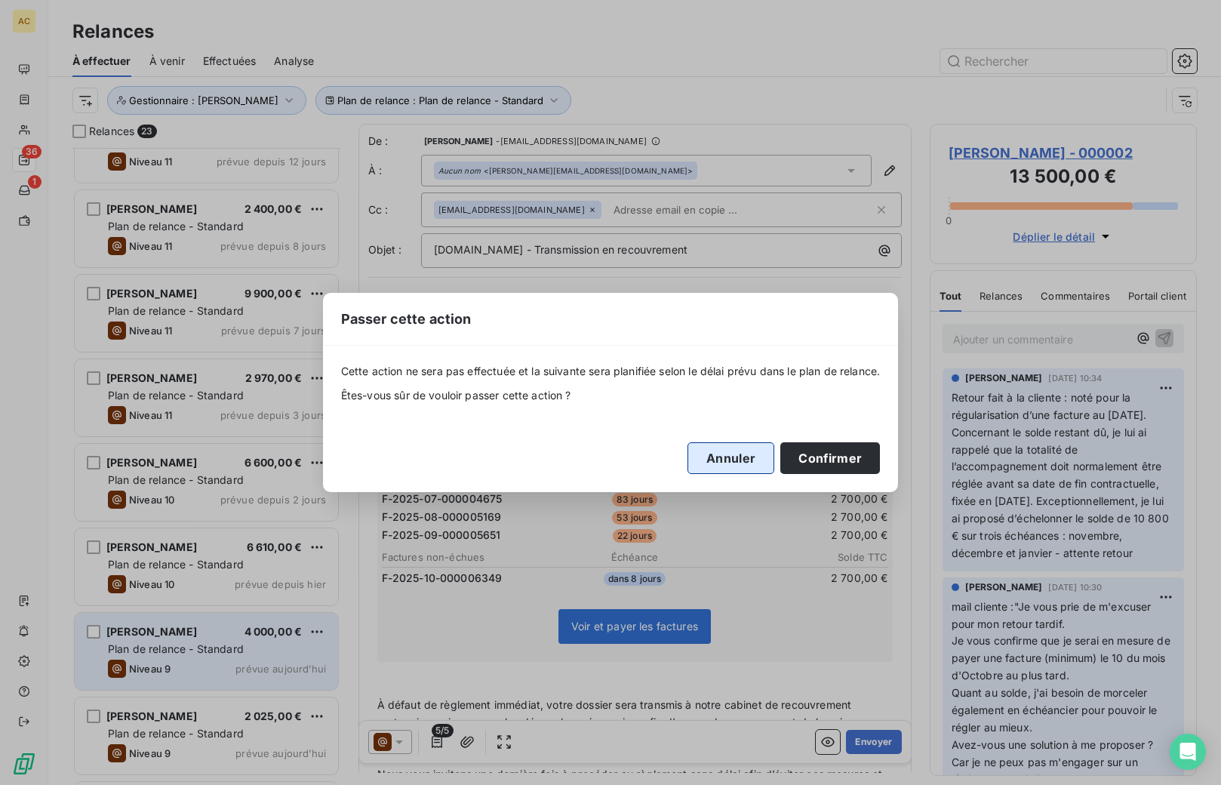
click at [745, 460] on button "Annuler" at bounding box center [731, 458] width 87 height 32
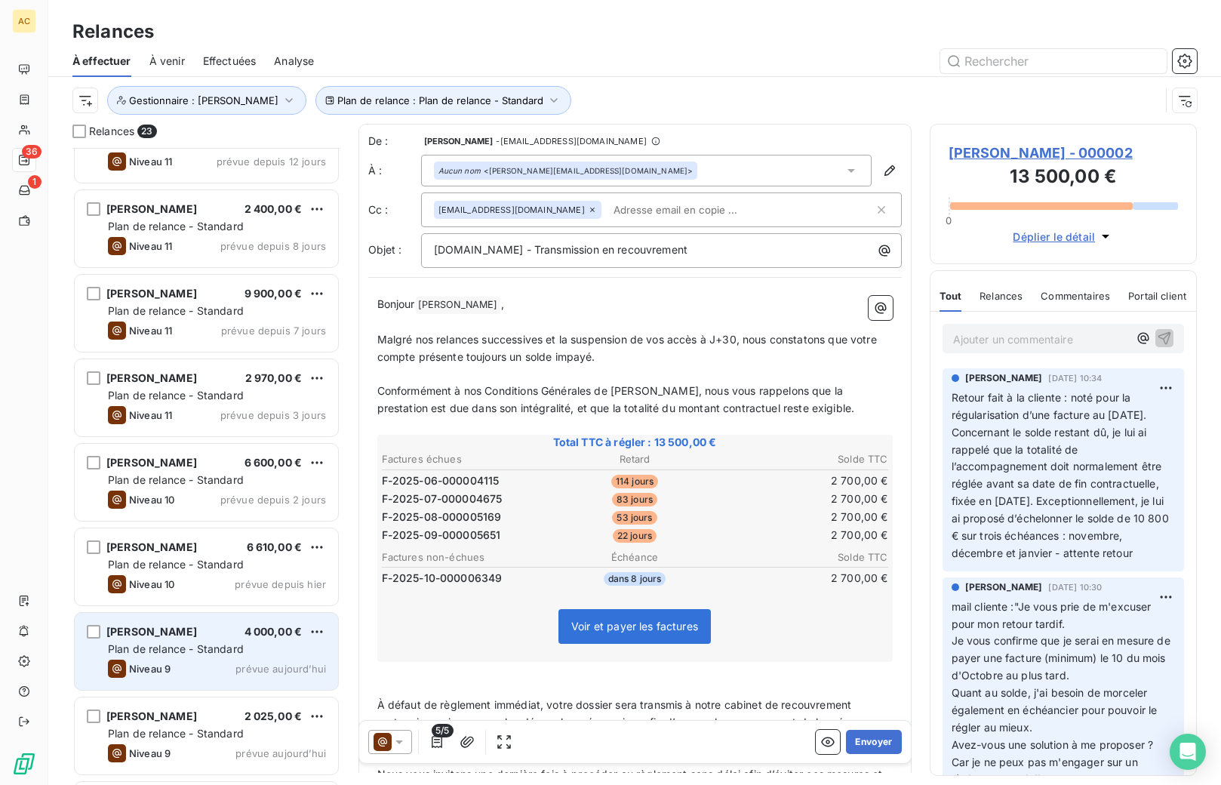
click at [319, 627] on html "AC 36 1 Relances À effectuer À venir Effectuées Analyse Plan de relance : Plan …" at bounding box center [610, 392] width 1221 height 785
click at [262, 696] on div "Passer cette action" at bounding box center [251, 689] width 135 height 24
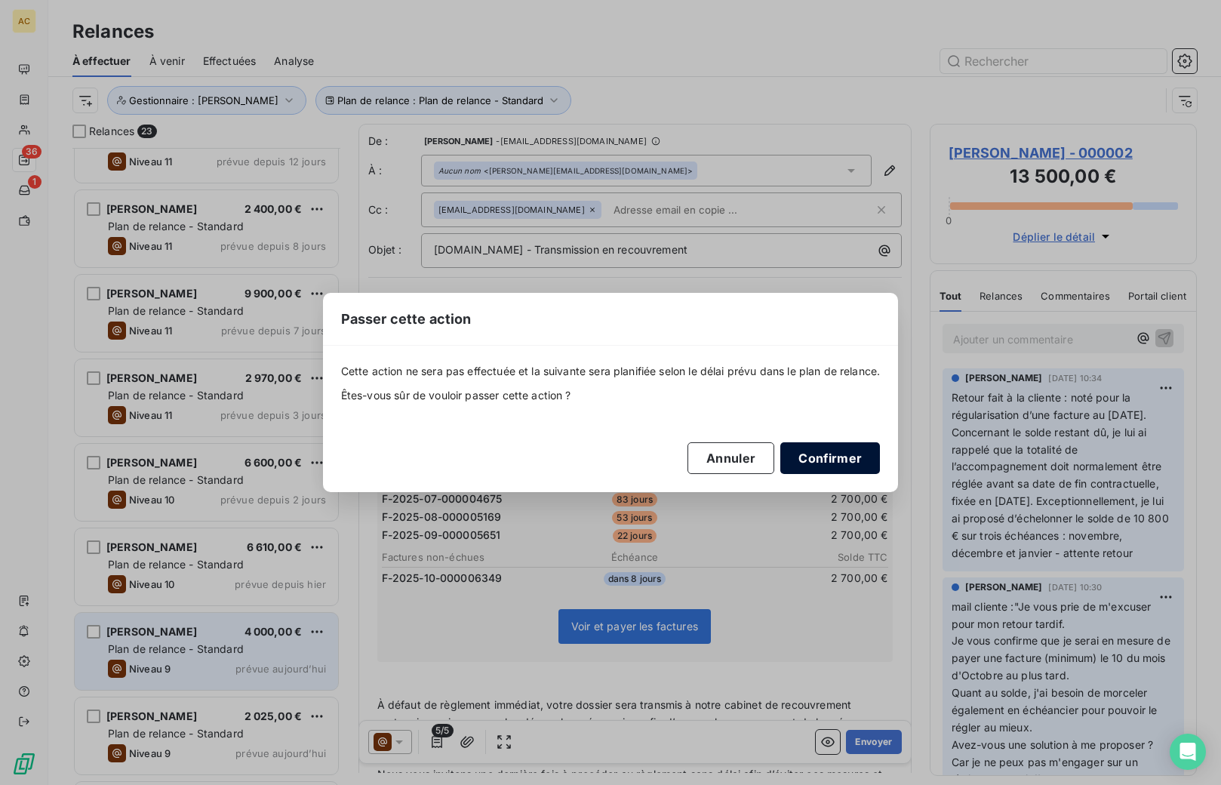
click at [824, 456] on button "Confirmer" at bounding box center [831, 458] width 100 height 32
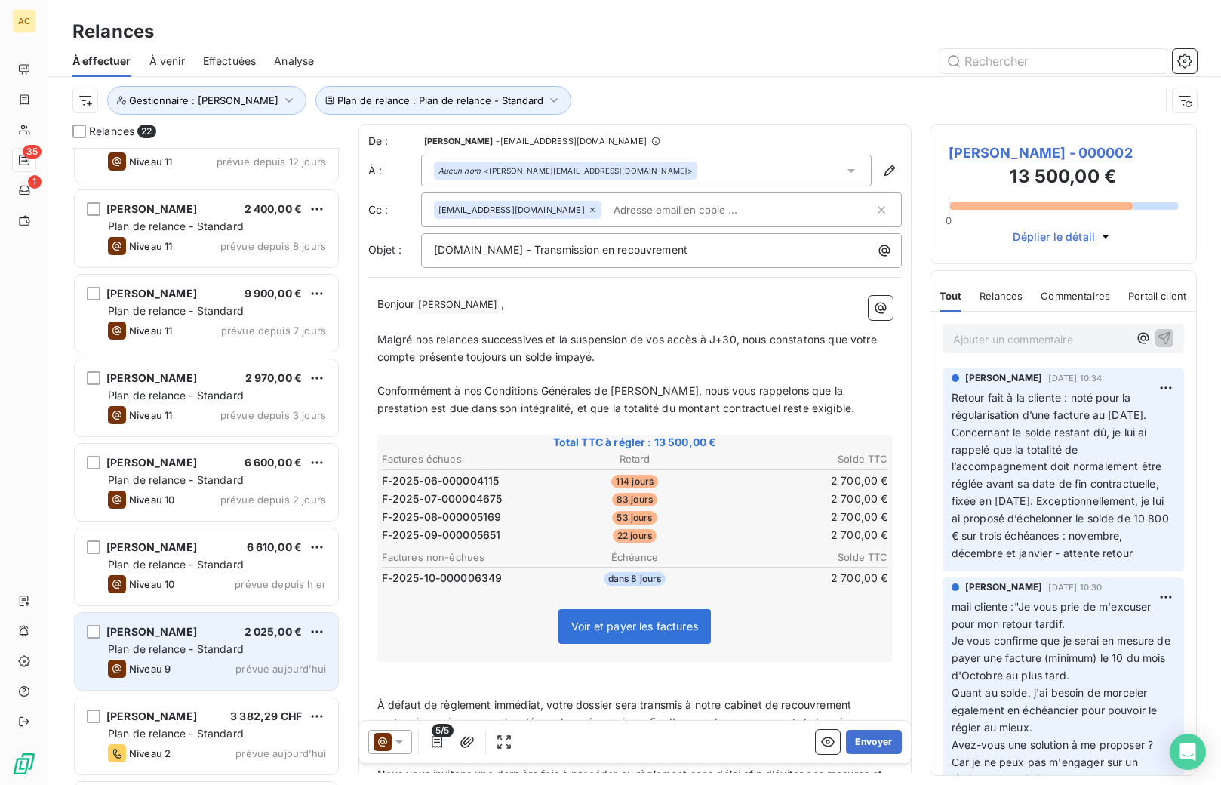
click at [253, 642] on div "Plan de relance - Standard" at bounding box center [217, 649] width 218 height 15
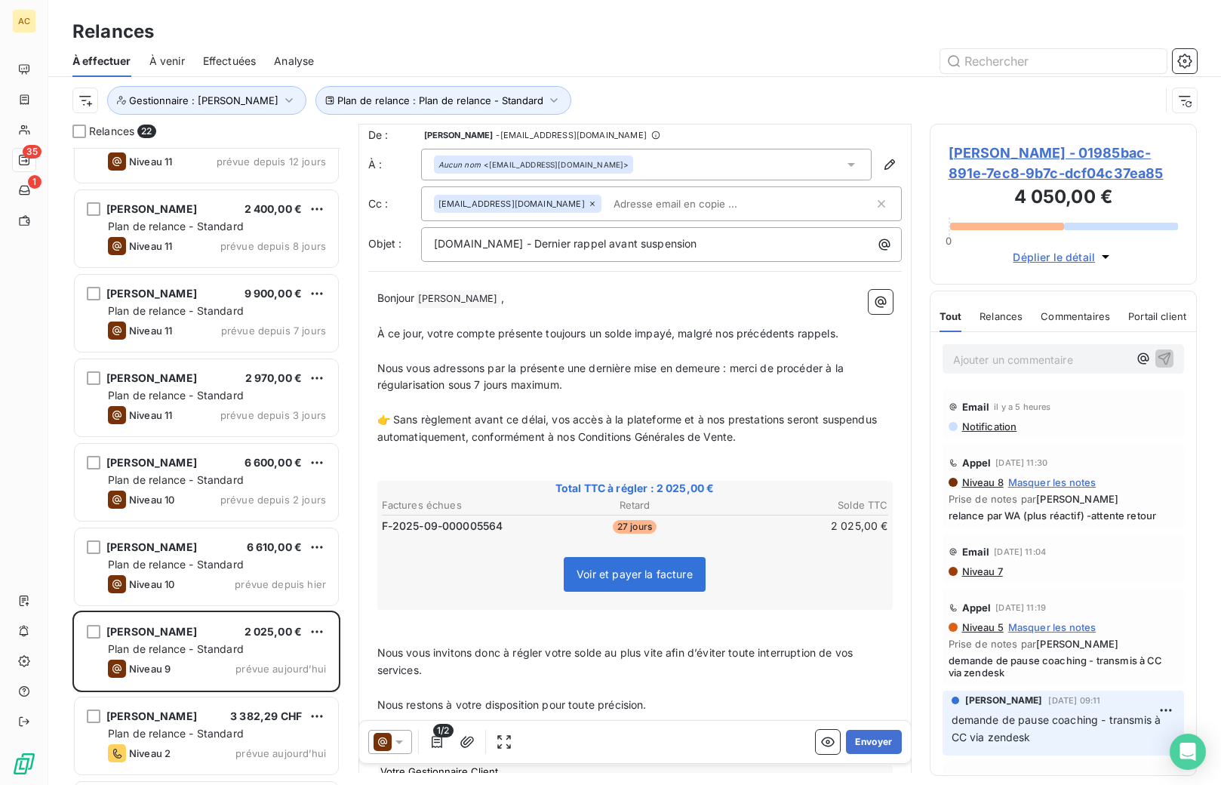
scroll to position [127, 0]
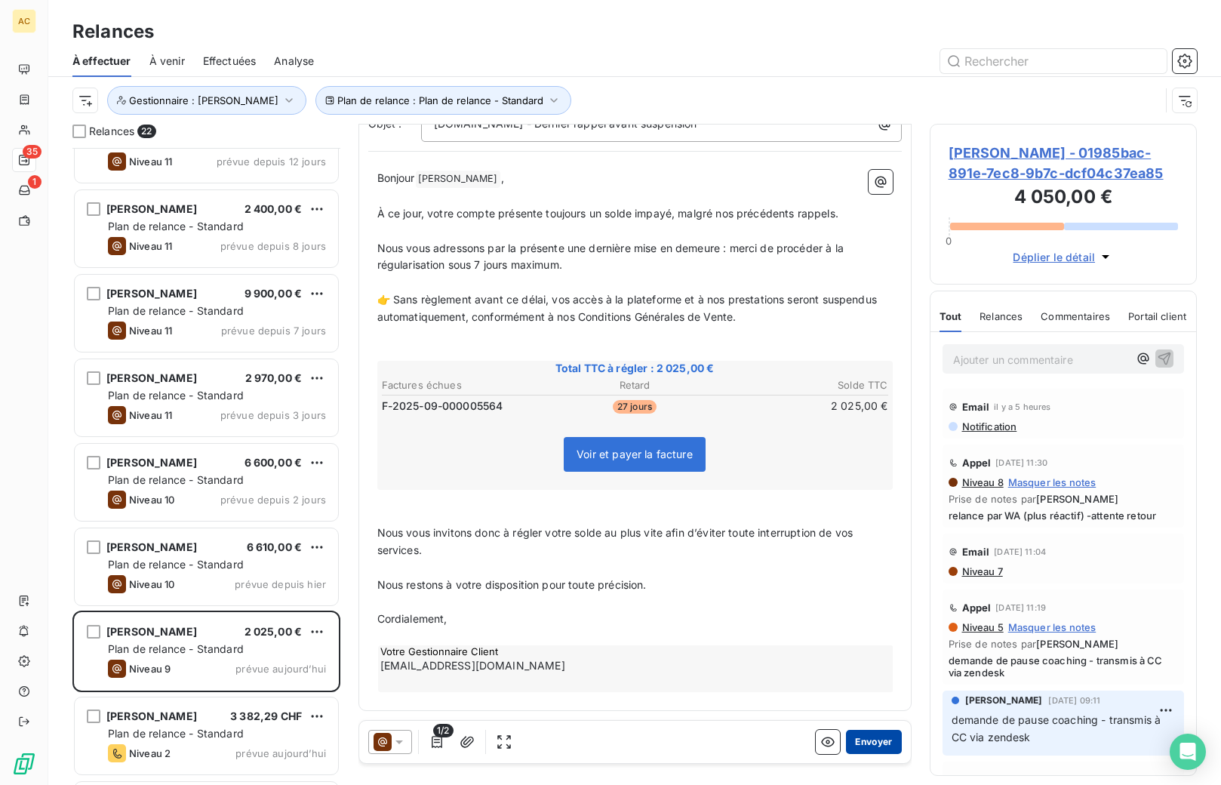
click at [858, 745] on button "Envoyer" at bounding box center [873, 742] width 55 height 24
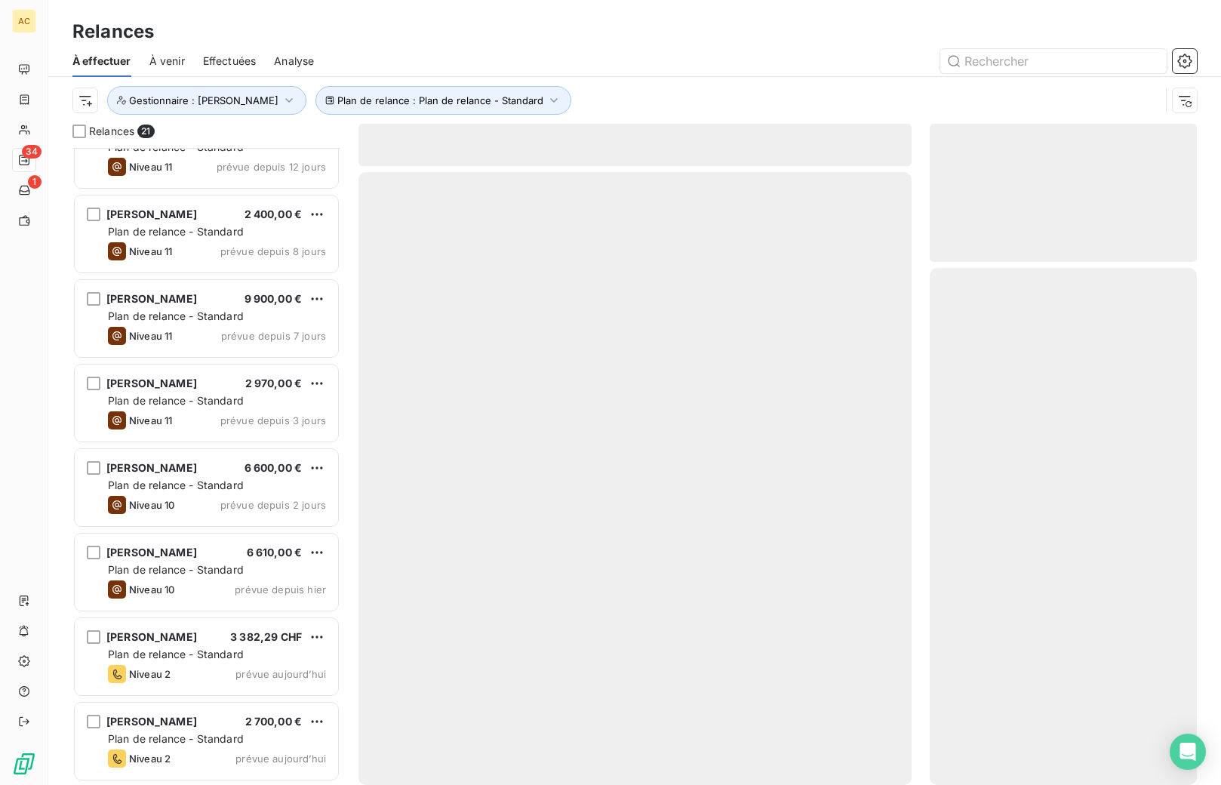
scroll to position [1138, 0]
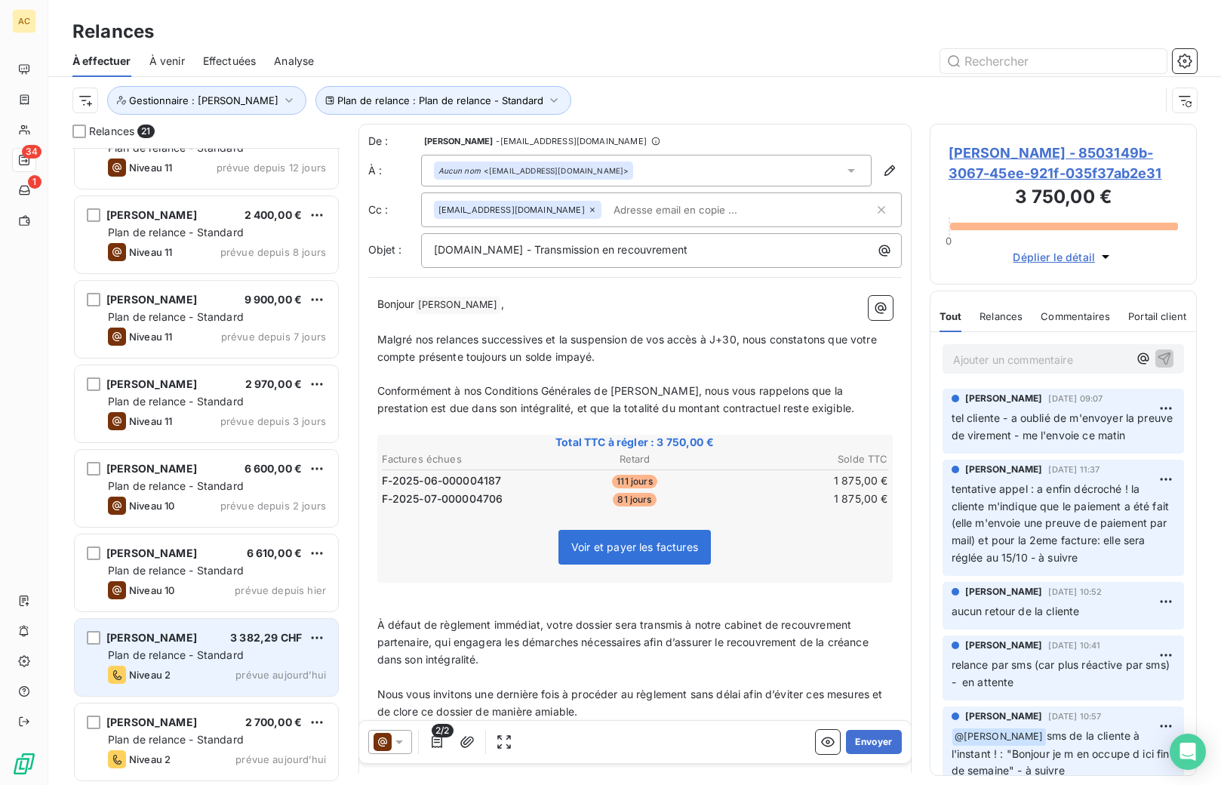
click at [242, 662] on div "Plan de relance - Standard" at bounding box center [217, 655] width 218 height 15
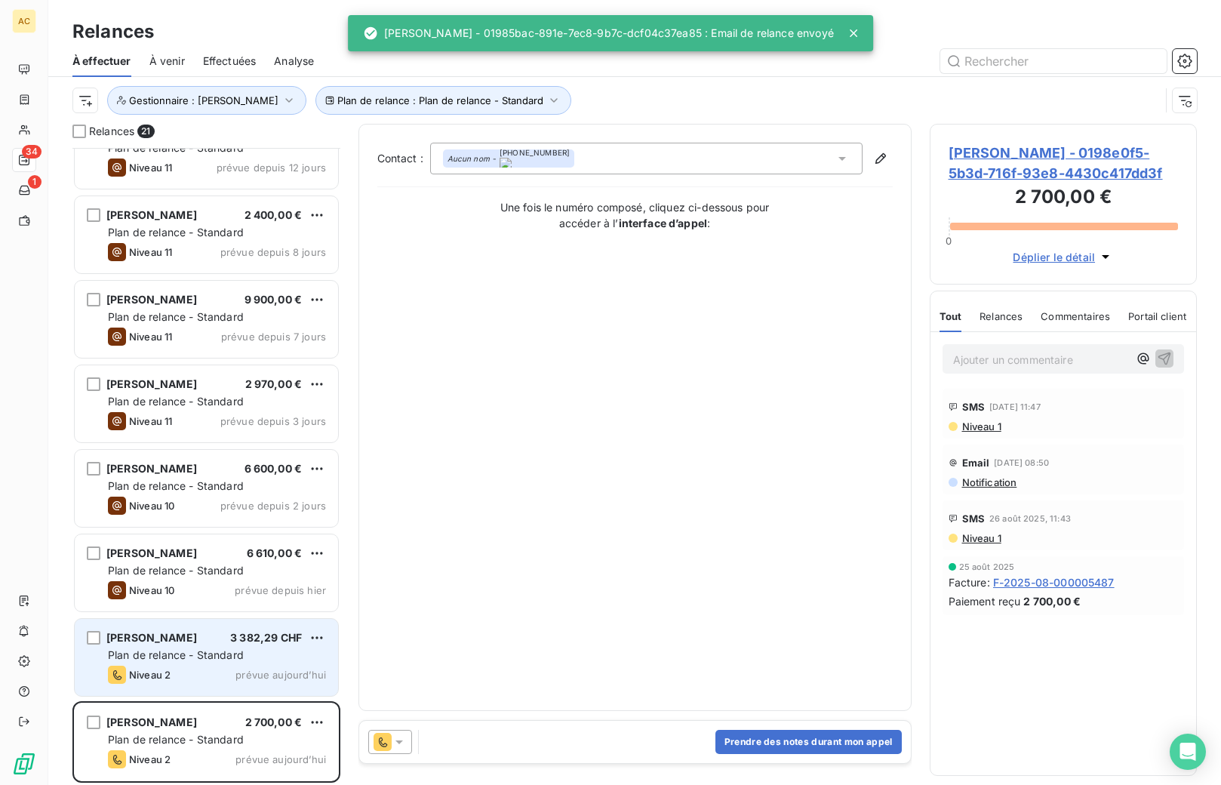
click at [266, 651] on div "Plan de relance - Standard" at bounding box center [217, 655] width 218 height 15
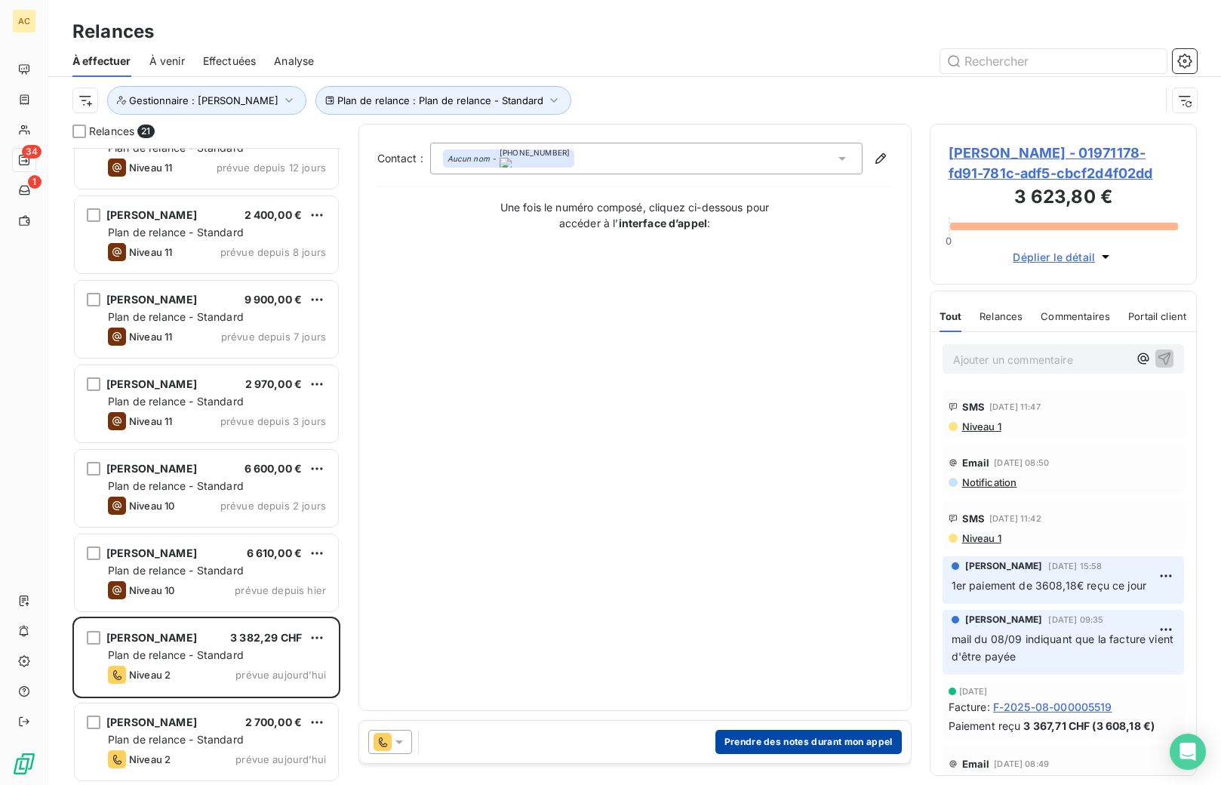
click at [817, 743] on button "Prendre des notes durant mon appel" at bounding box center [809, 742] width 186 height 24
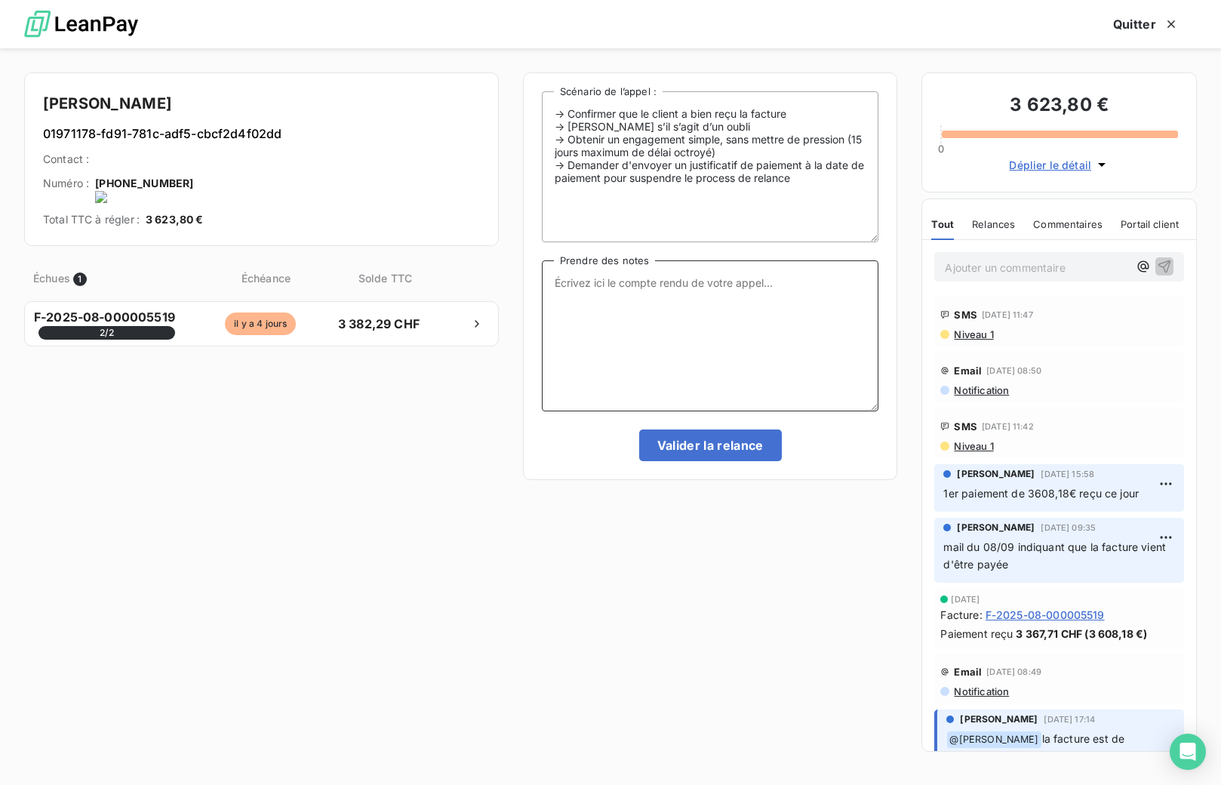
click at [669, 292] on textarea "Prendre des notes" at bounding box center [710, 335] width 337 height 151
click at [192, 163] on onoff-telecom-ce-actions-button at bounding box center [192, 163] width 0 height 0
click at [725, 304] on textarea "Prendre des notes" at bounding box center [710, 335] width 337 height 151
type textarea "tel client - nrp MV"
click at [711, 445] on button "Valider la relance" at bounding box center [710, 446] width 143 height 32
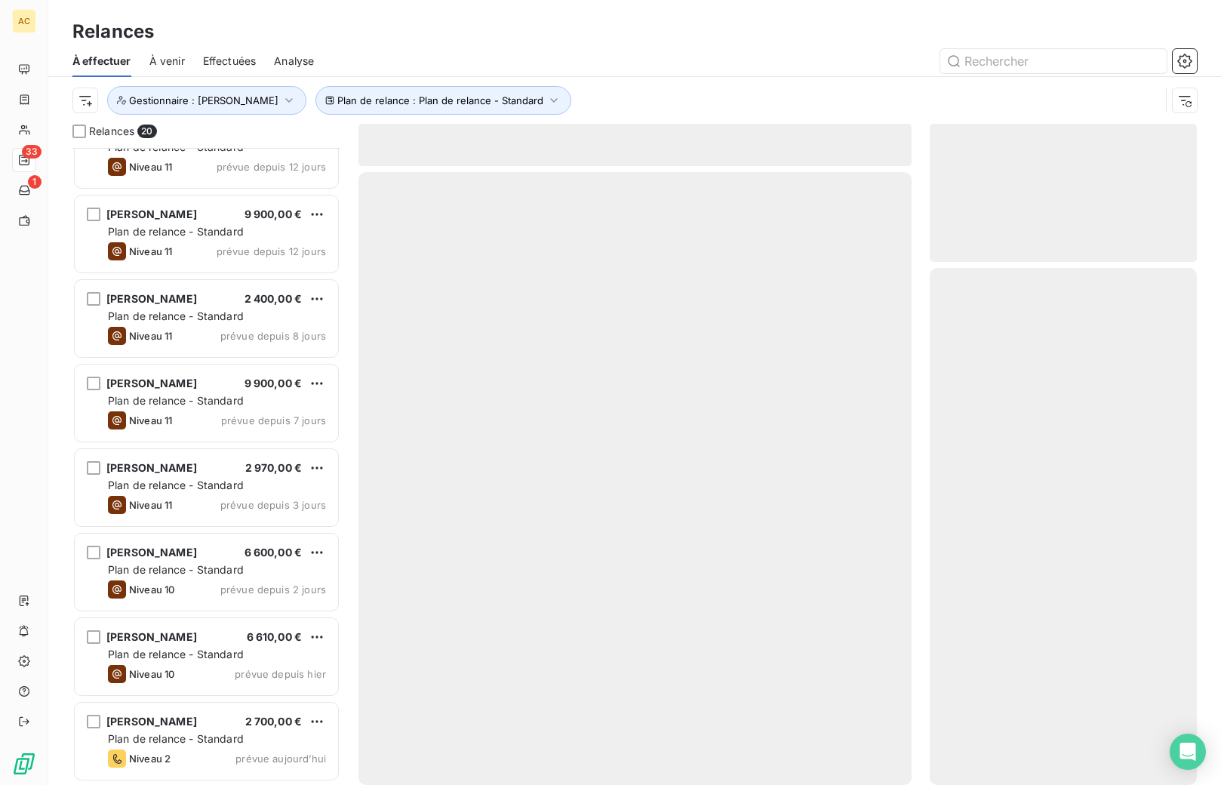
scroll to position [1054, 0]
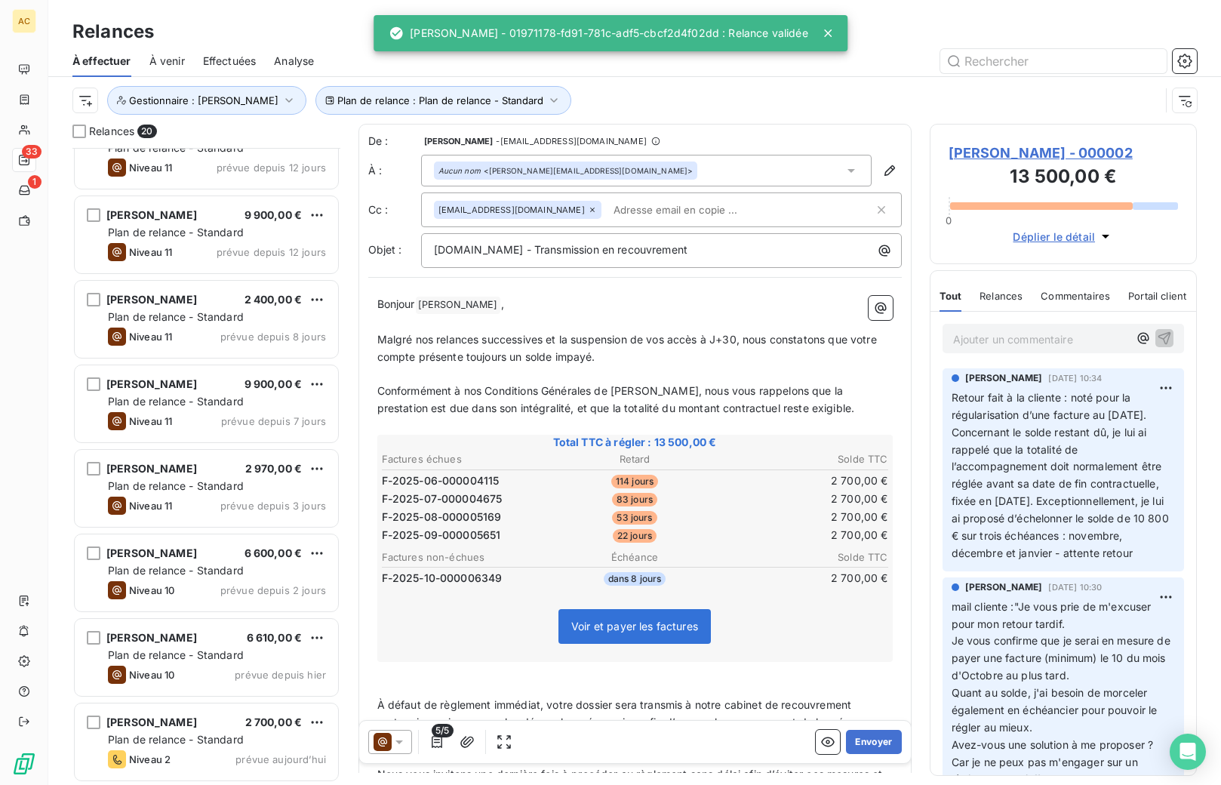
click at [159, 727] on span "[PERSON_NAME]" at bounding box center [151, 722] width 91 height 13
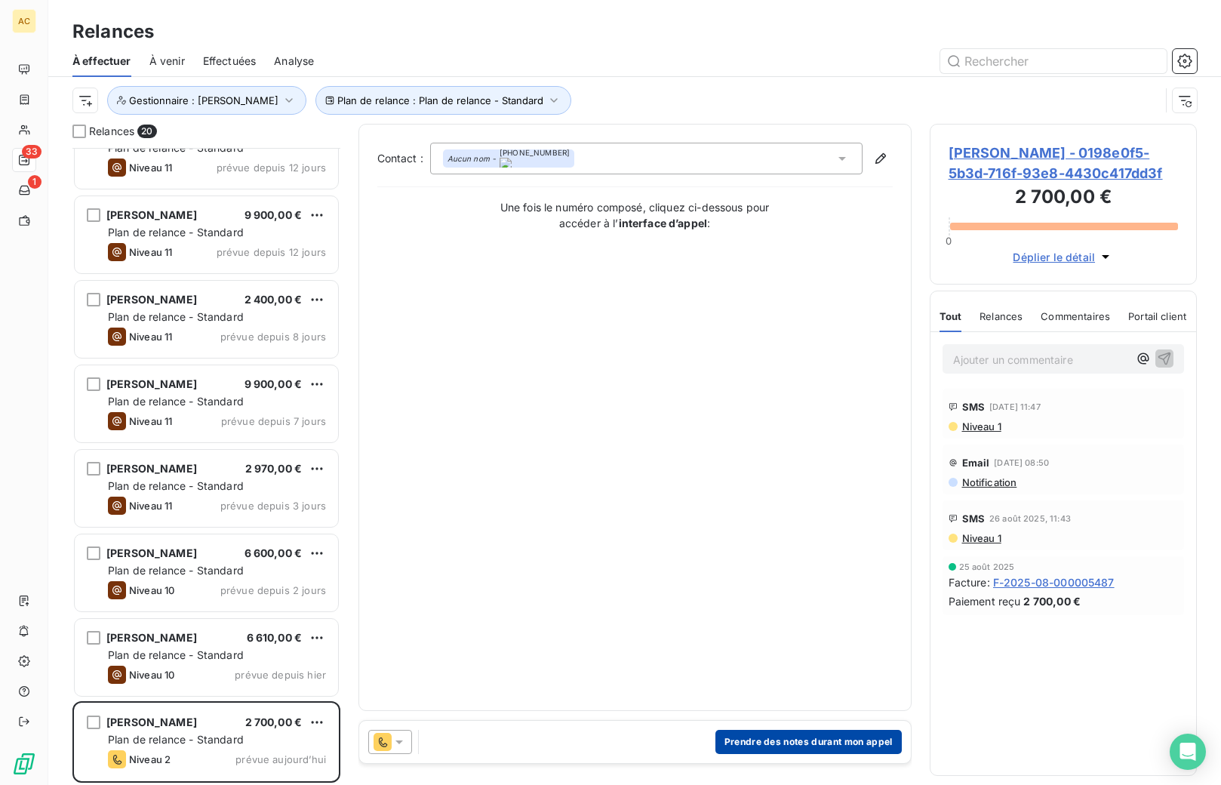
click at [755, 740] on button "Prendre des notes durant mon appel" at bounding box center [809, 742] width 186 height 24
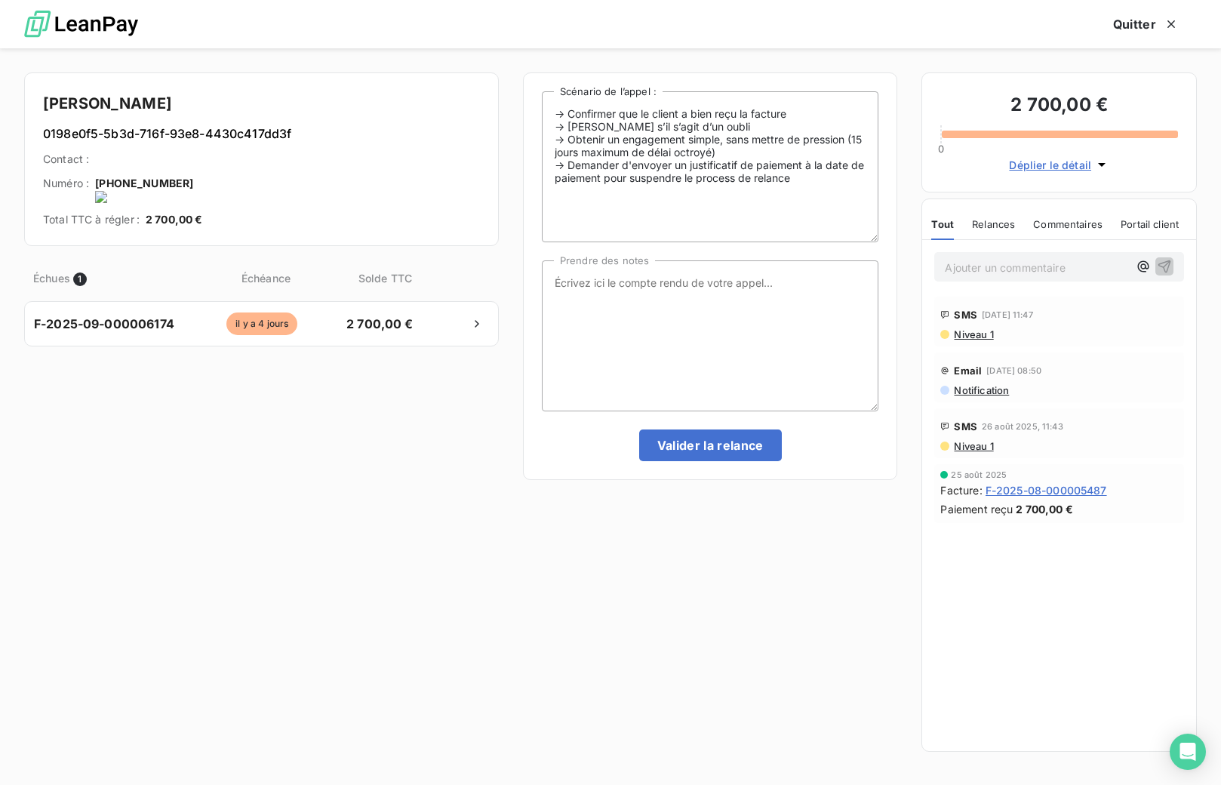
click at [195, 163] on onoff-telecom-ce-actions-button at bounding box center [195, 163] width 0 height 0
click at [692, 295] on textarea "Prendre des notes" at bounding box center [710, 335] width 337 height 151
click at [575, 283] on textarea "tel cient -" at bounding box center [710, 335] width 337 height 151
click at [627, 282] on textarea "tel client -" at bounding box center [710, 335] width 337 height 151
type textarea "tel client - nrp MV"
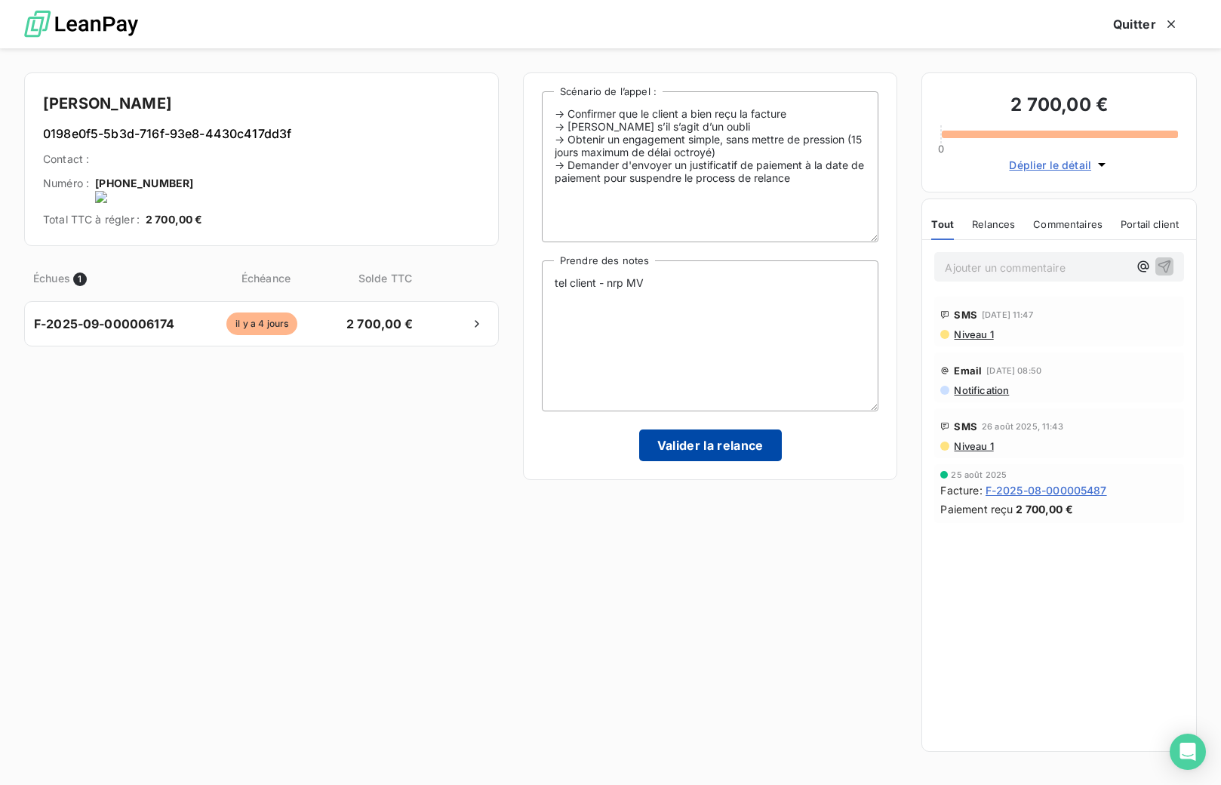
click at [685, 444] on button "Valider la relance" at bounding box center [710, 446] width 143 height 32
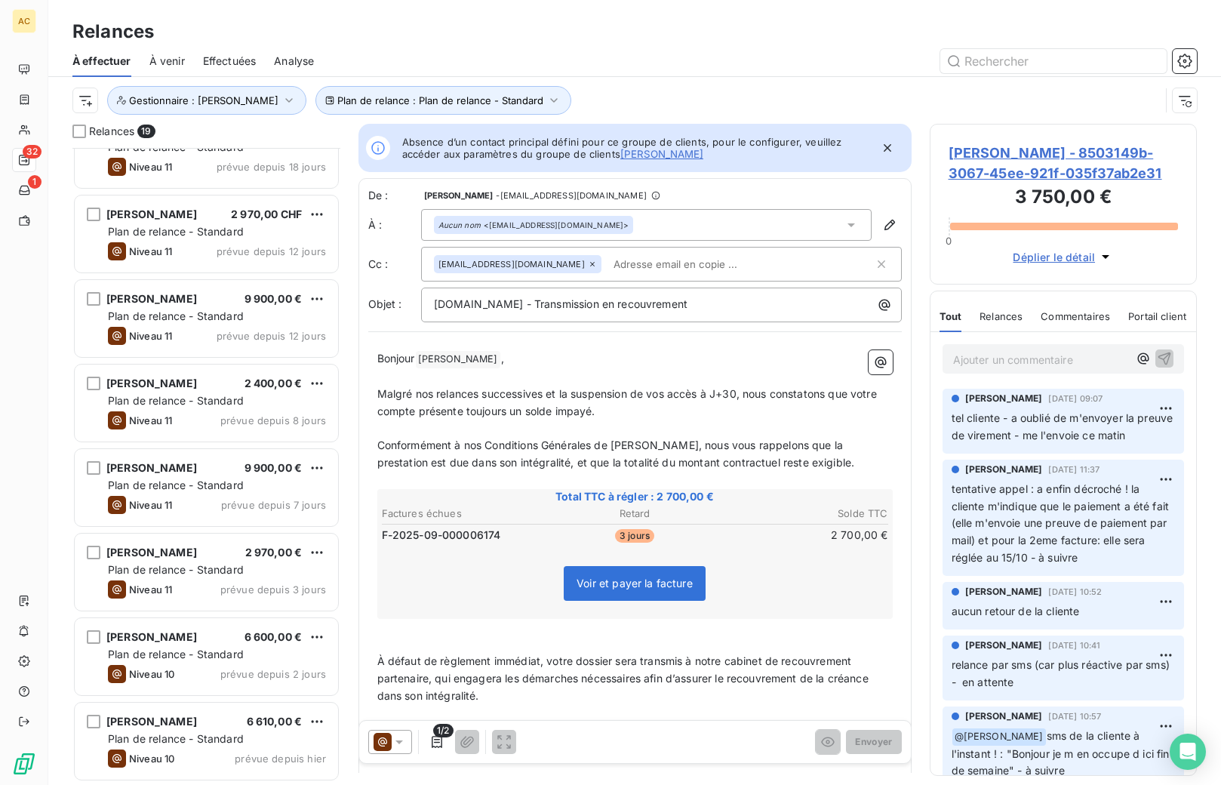
scroll to position [969, 0]
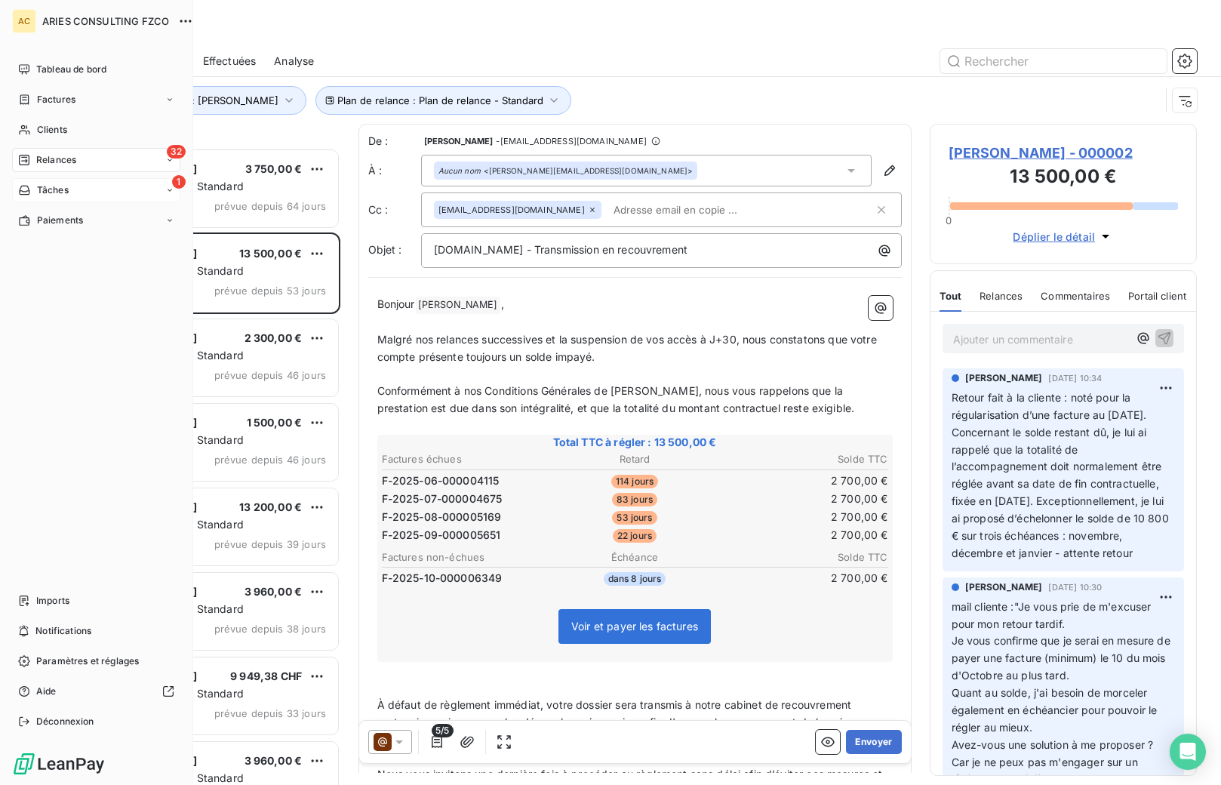
click at [35, 186] on div "Tâches" at bounding box center [43, 190] width 51 height 14
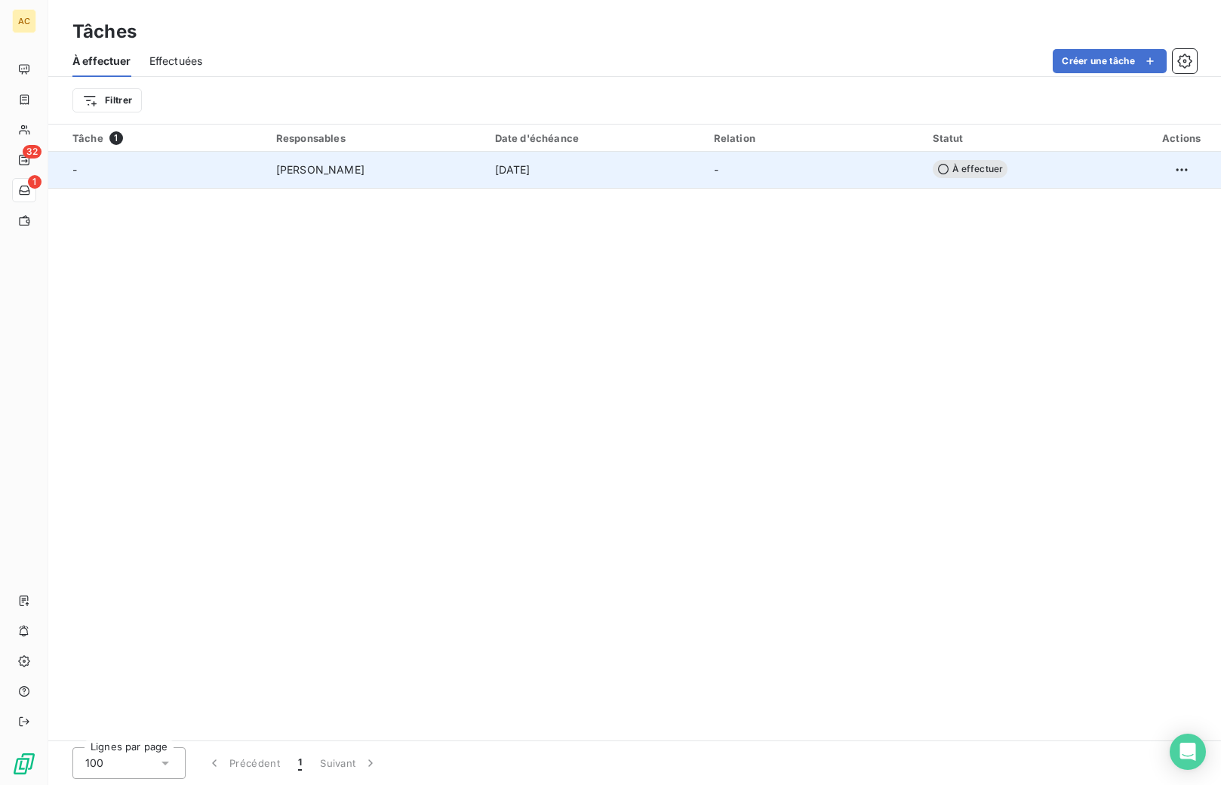
click at [856, 177] on td "-" at bounding box center [814, 170] width 219 height 36
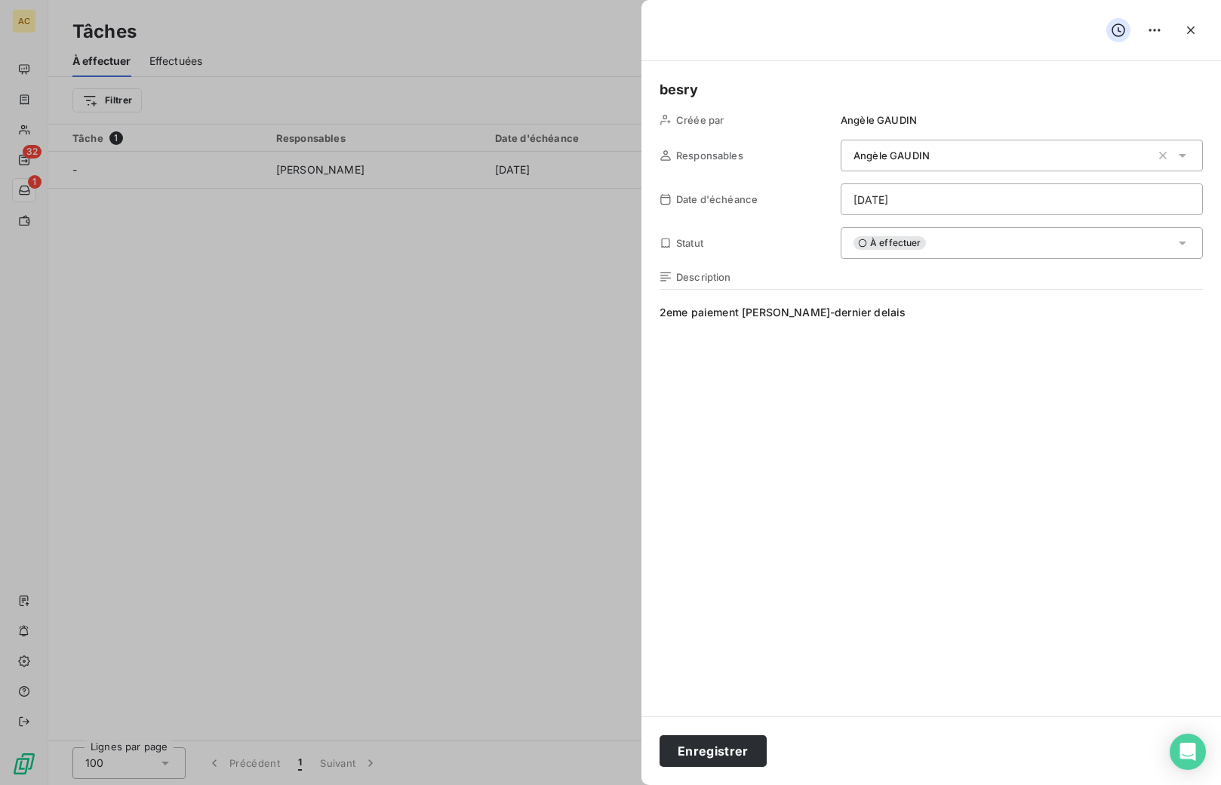
click at [551, 508] on div at bounding box center [610, 392] width 1221 height 785
click at [1184, 34] on icon "button" at bounding box center [1191, 30] width 15 height 15
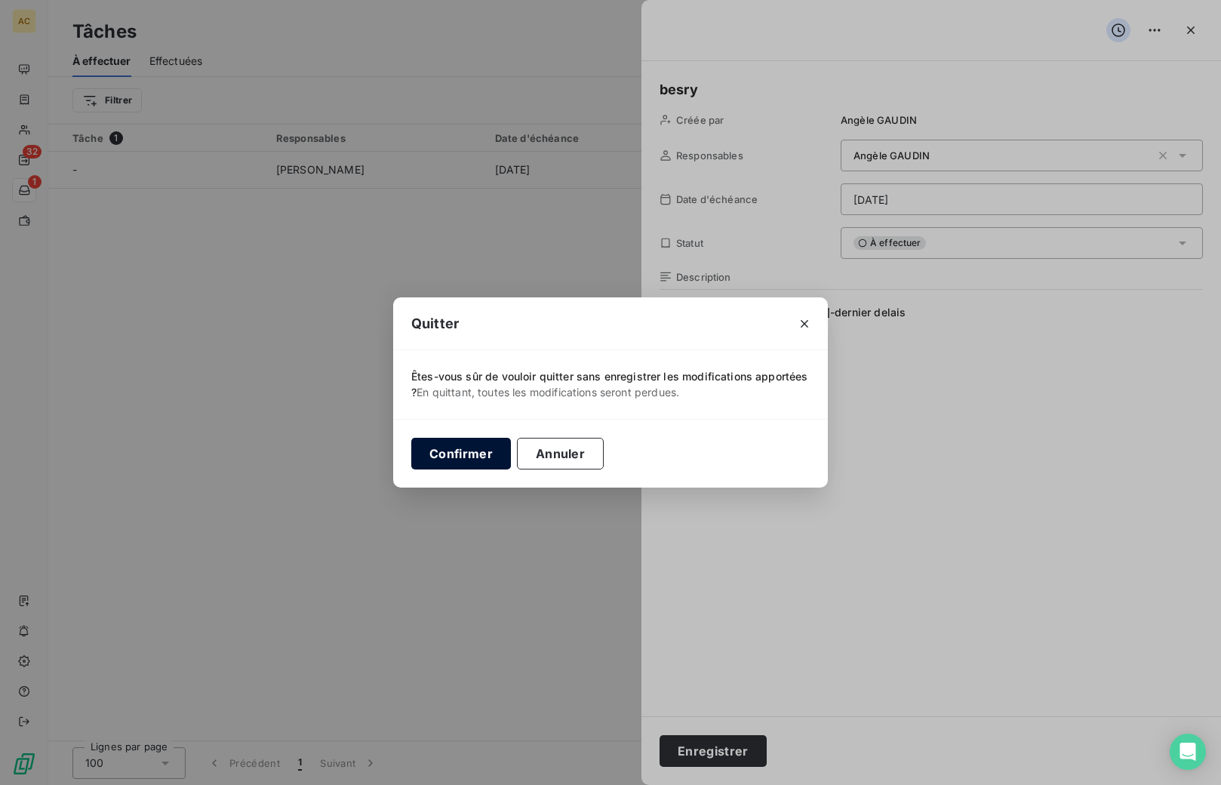
drag, startPoint x: 485, startPoint y: 458, endPoint x: 481, endPoint y: 449, distance: 10.1
click at [485, 458] on button "Confirmer" at bounding box center [461, 454] width 100 height 32
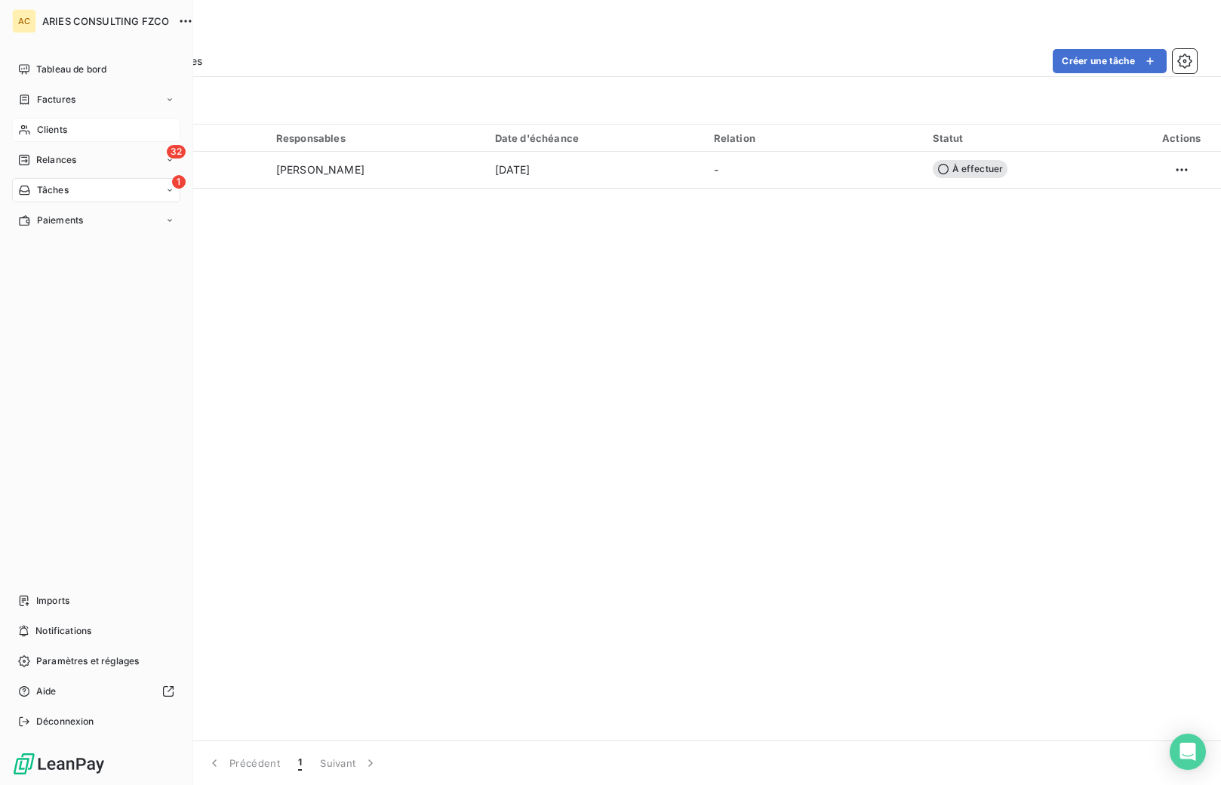
click at [42, 130] on span "Clients" at bounding box center [52, 130] width 30 height 14
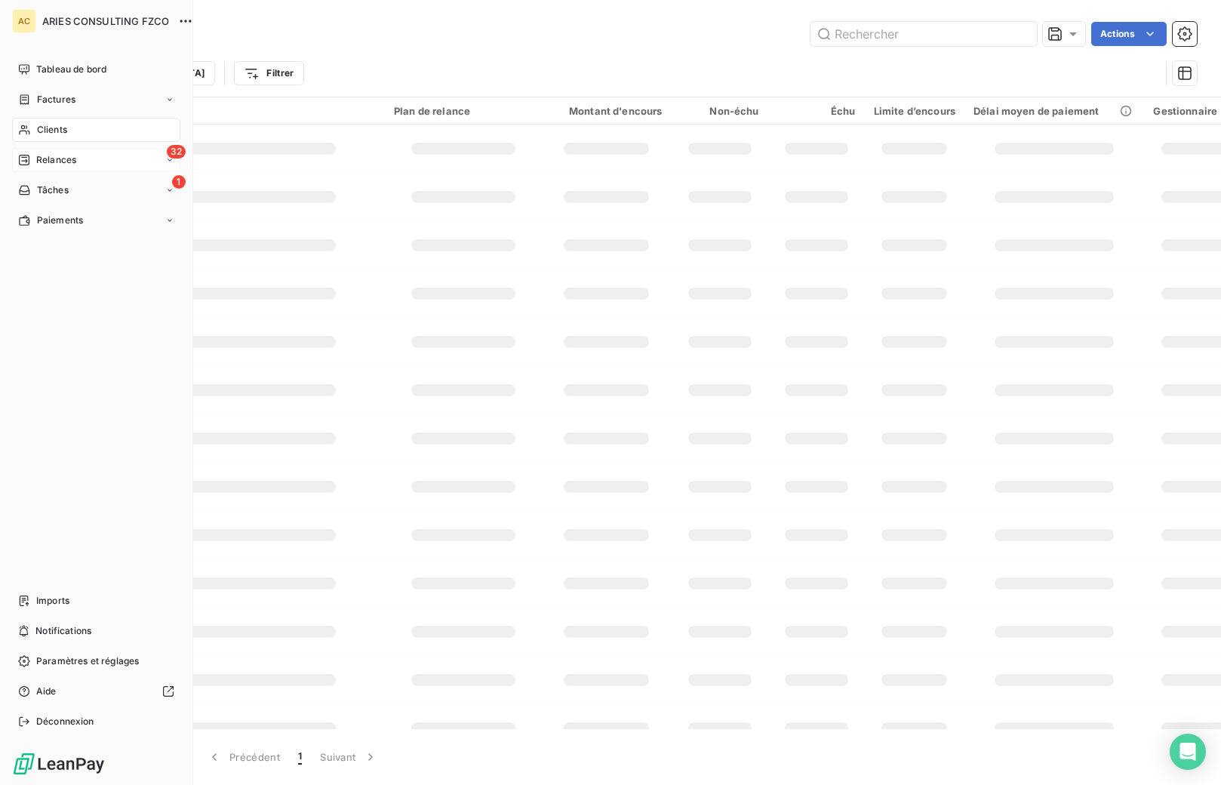
click at [38, 158] on span "Relances" at bounding box center [56, 160] width 40 height 14
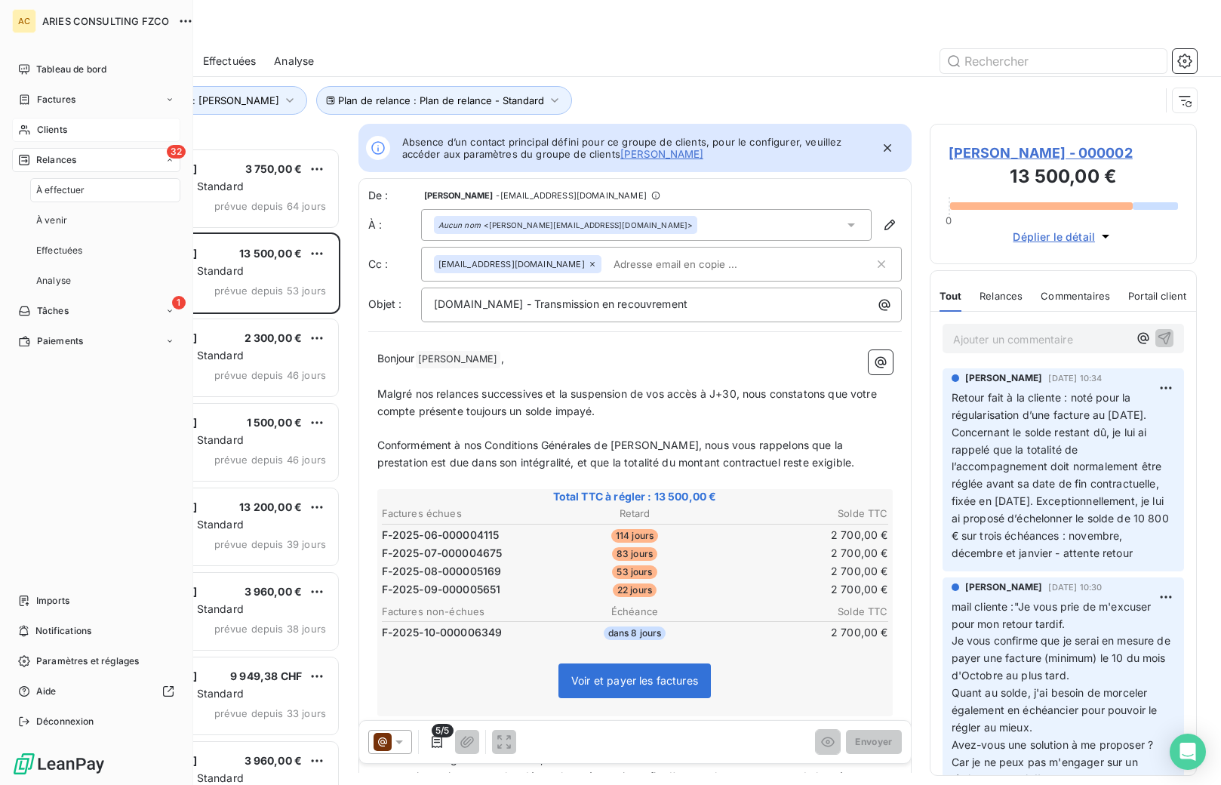
click at [71, 192] on span "À effectuer" at bounding box center [60, 190] width 49 height 14
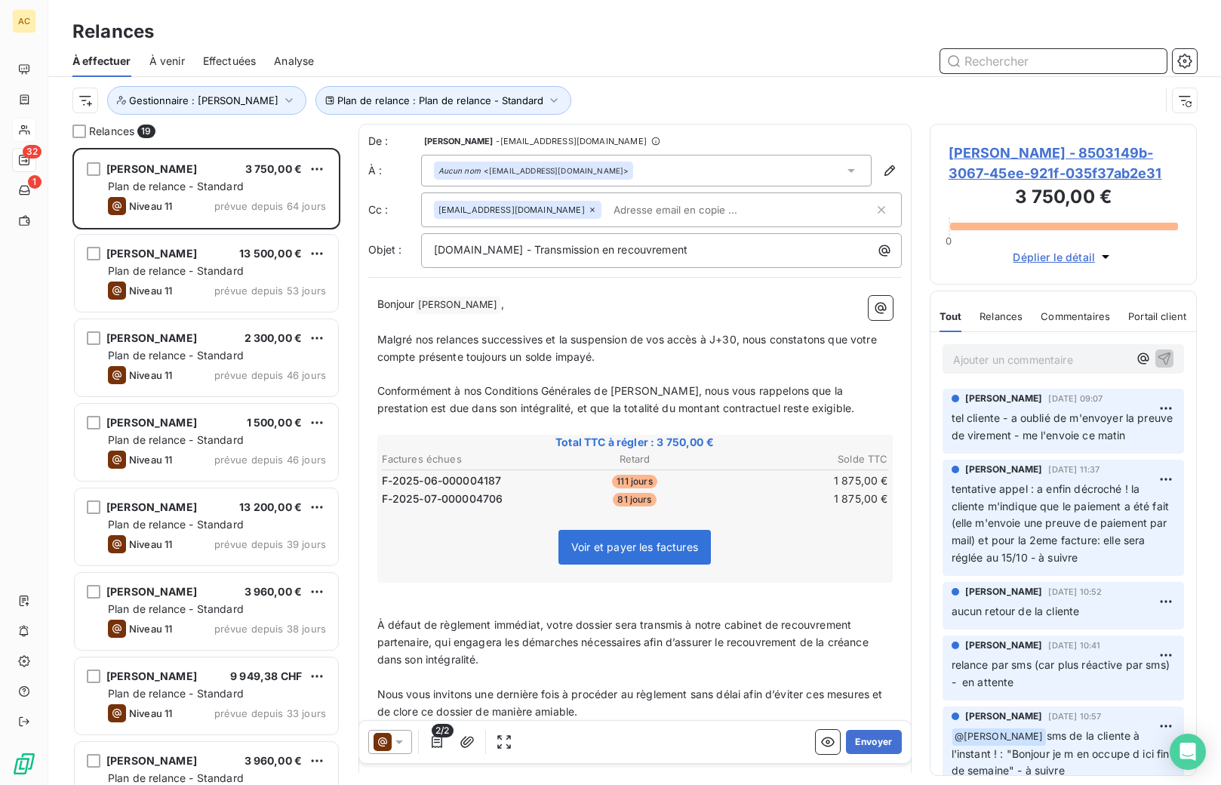
click at [1028, 65] on input "text" at bounding box center [1054, 61] width 226 height 24
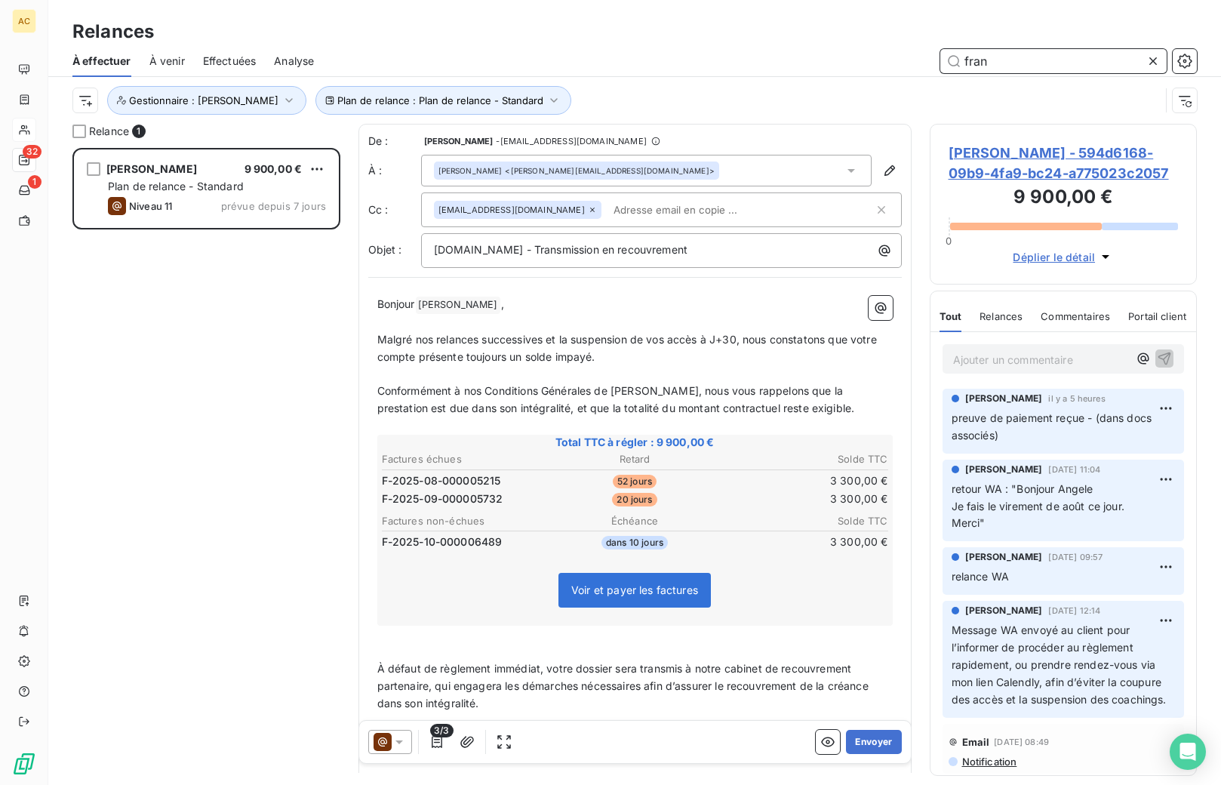
scroll to position [626, 256]
type input "f"
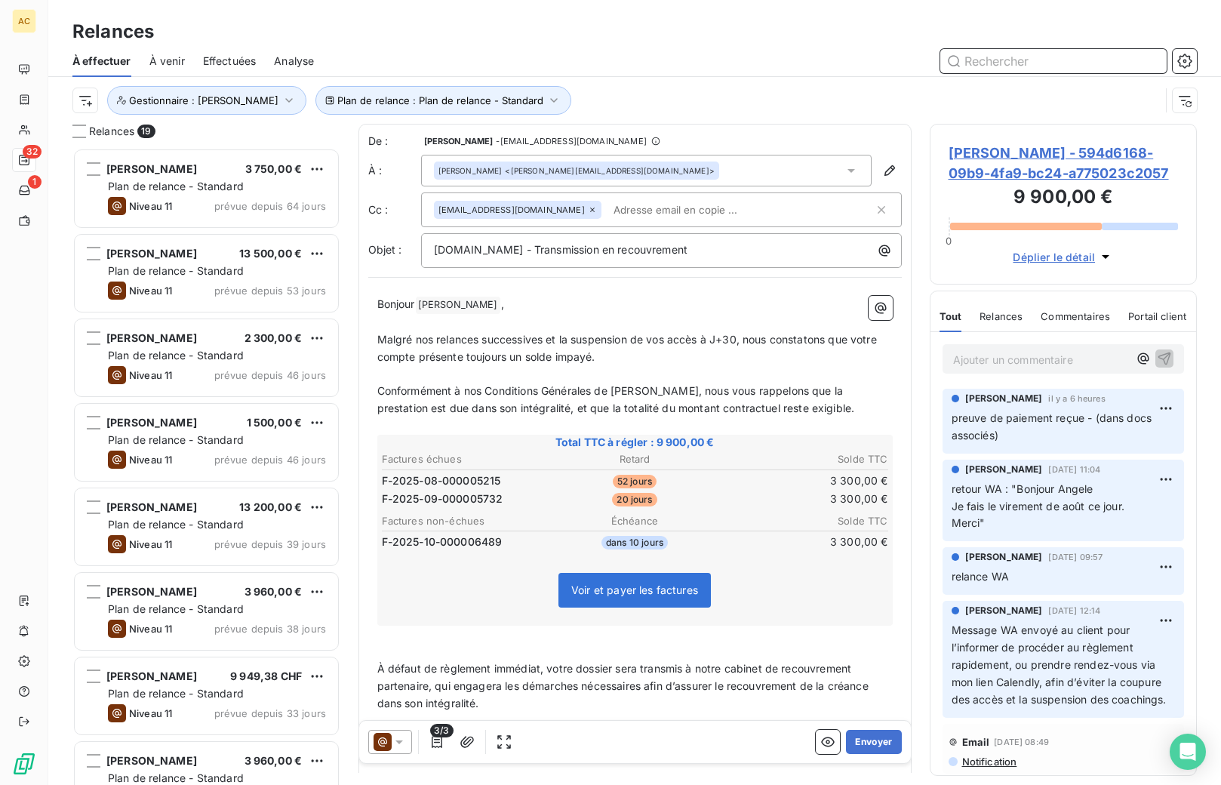
click at [1045, 66] on input "text" at bounding box center [1054, 61] width 226 height 24
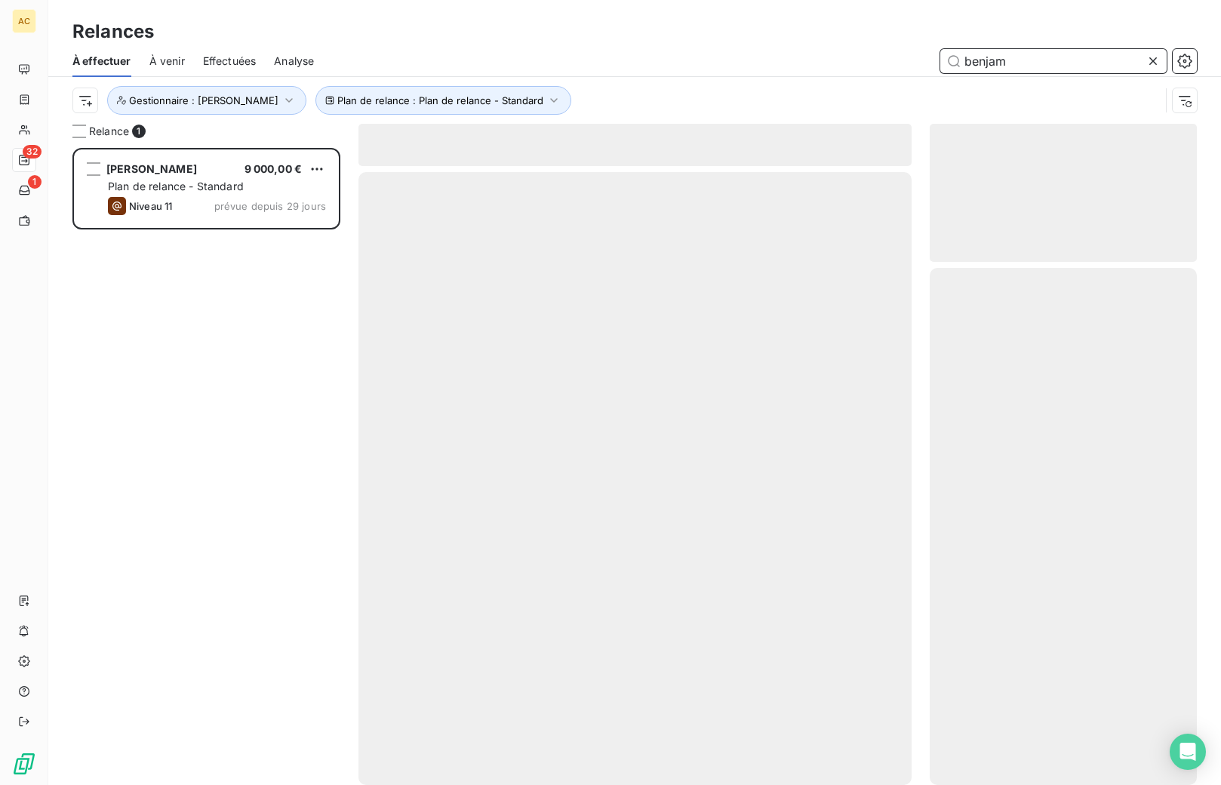
scroll to position [626, 256]
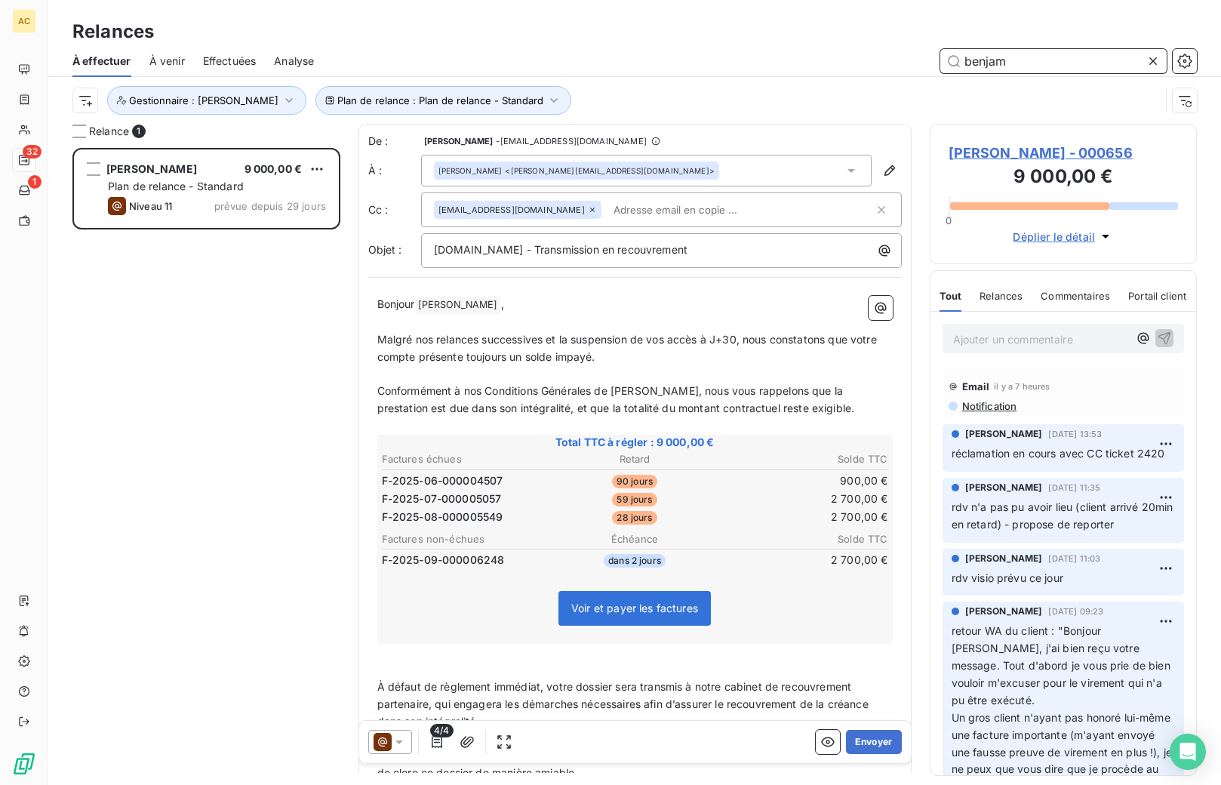
type input "benjam"
click at [165, 57] on span "À venir" at bounding box center [166, 61] width 35 height 15
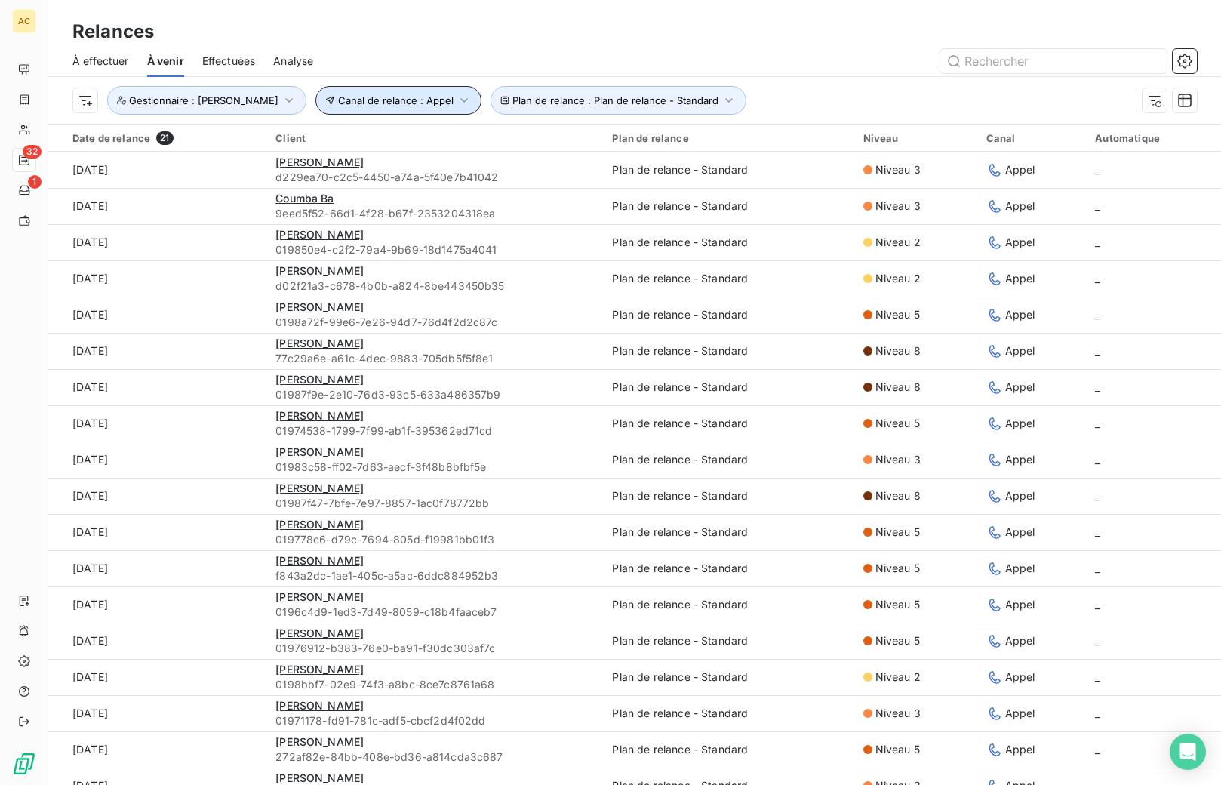
click at [370, 104] on span "Canal de relance : Appel" at bounding box center [395, 100] width 115 height 12
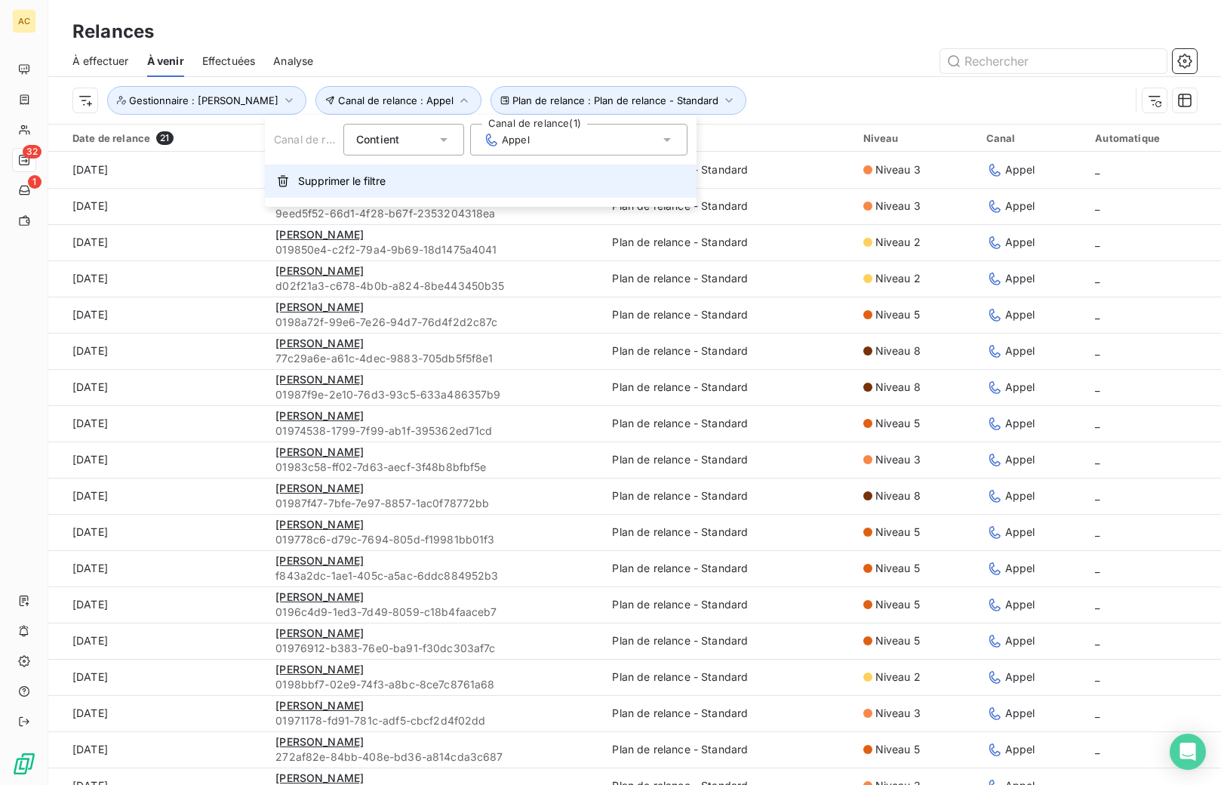
click at [369, 186] on span "Supprimer le filtre" at bounding box center [342, 181] width 88 height 15
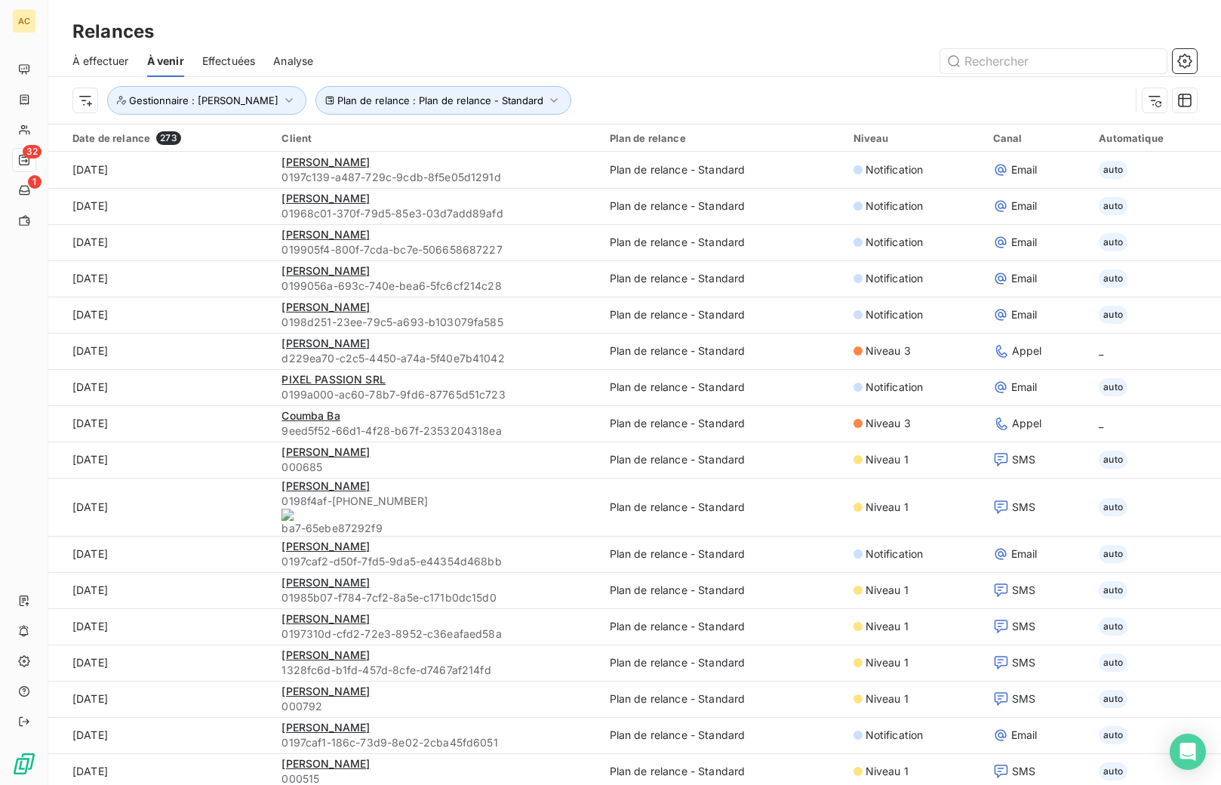
click at [627, 112] on div "Plan de relance : Plan de relance - Standard Gestionnaire : Angèle" at bounding box center [601, 100] width 1058 height 29
click at [248, 68] on div "Effectuées" at bounding box center [229, 61] width 54 height 32
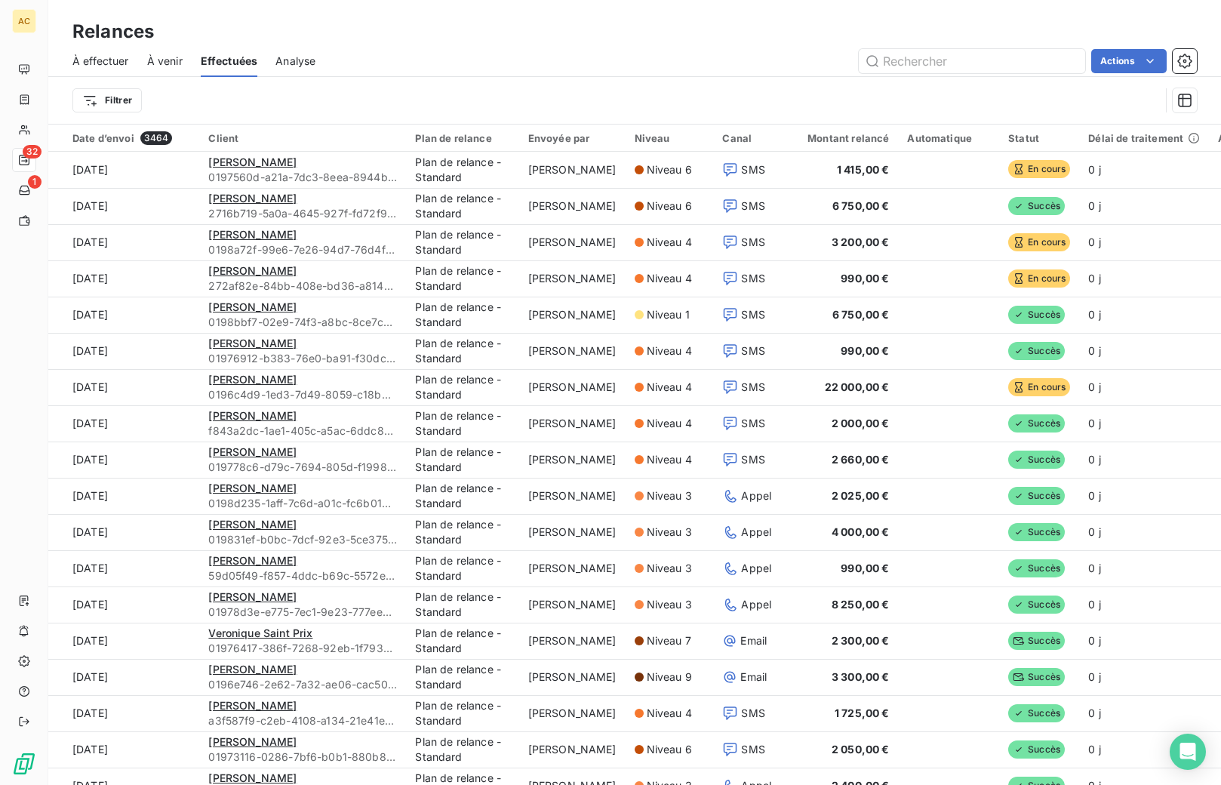
click at [159, 68] on div "À venir" at bounding box center [164, 61] width 35 height 32
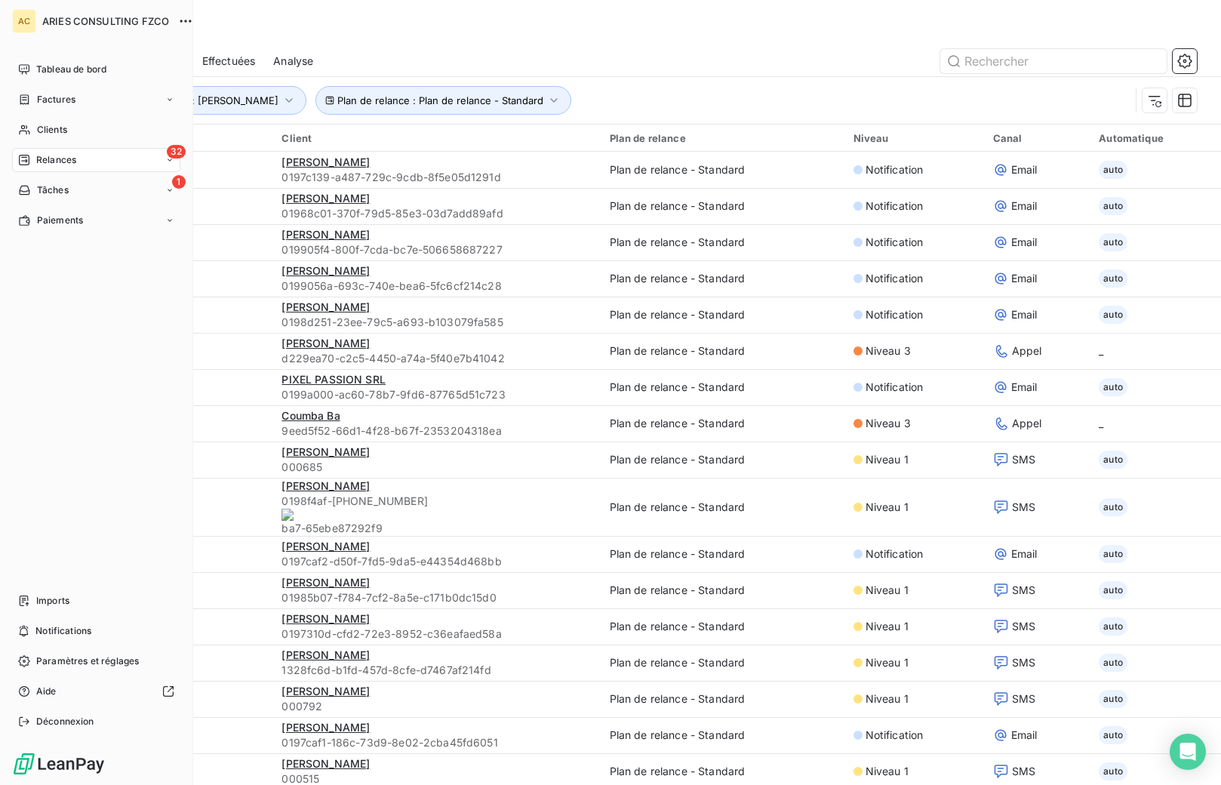
click at [36, 159] on span "Relances" at bounding box center [56, 160] width 40 height 14
click at [47, 177] on div "32 Relances À effectuer À venir Effectuées Analyse" at bounding box center [96, 220] width 168 height 145
click at [47, 189] on span "À effectuer" at bounding box center [60, 190] width 49 height 14
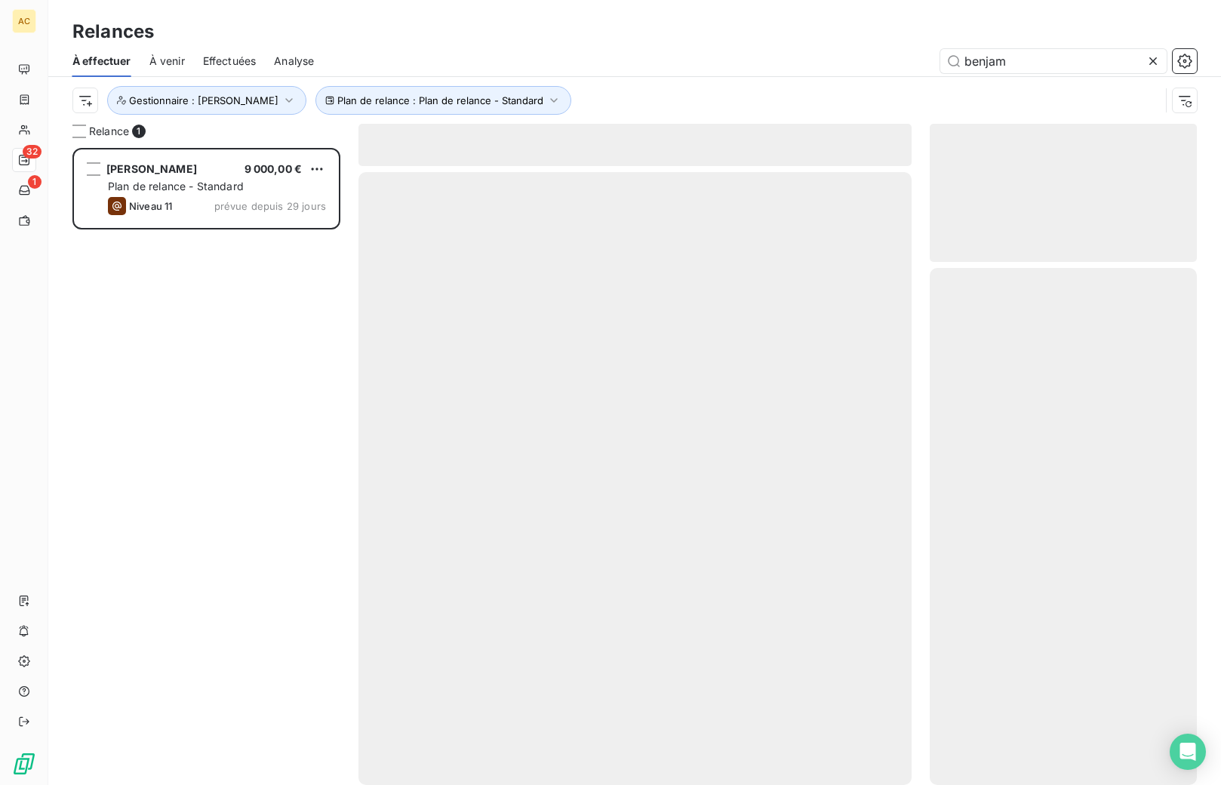
scroll to position [626, 256]
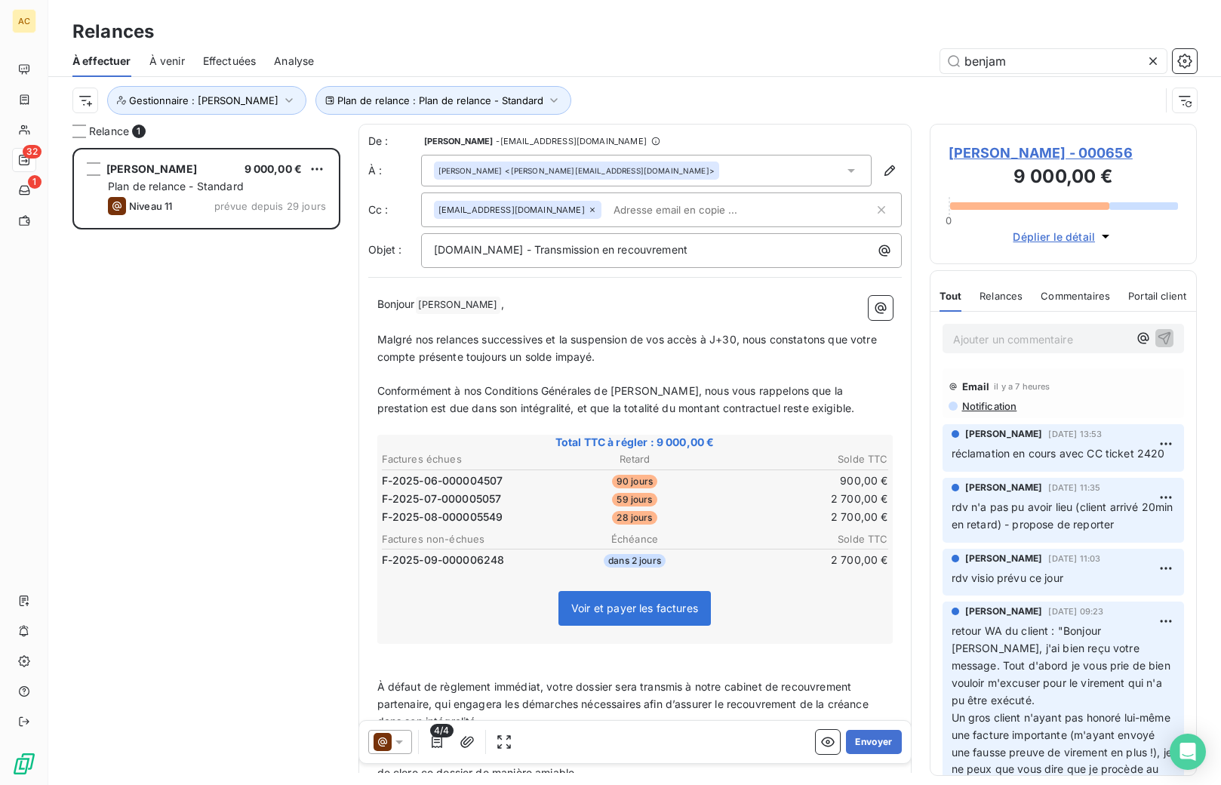
click at [1153, 60] on icon at bounding box center [1154, 61] width 8 height 8
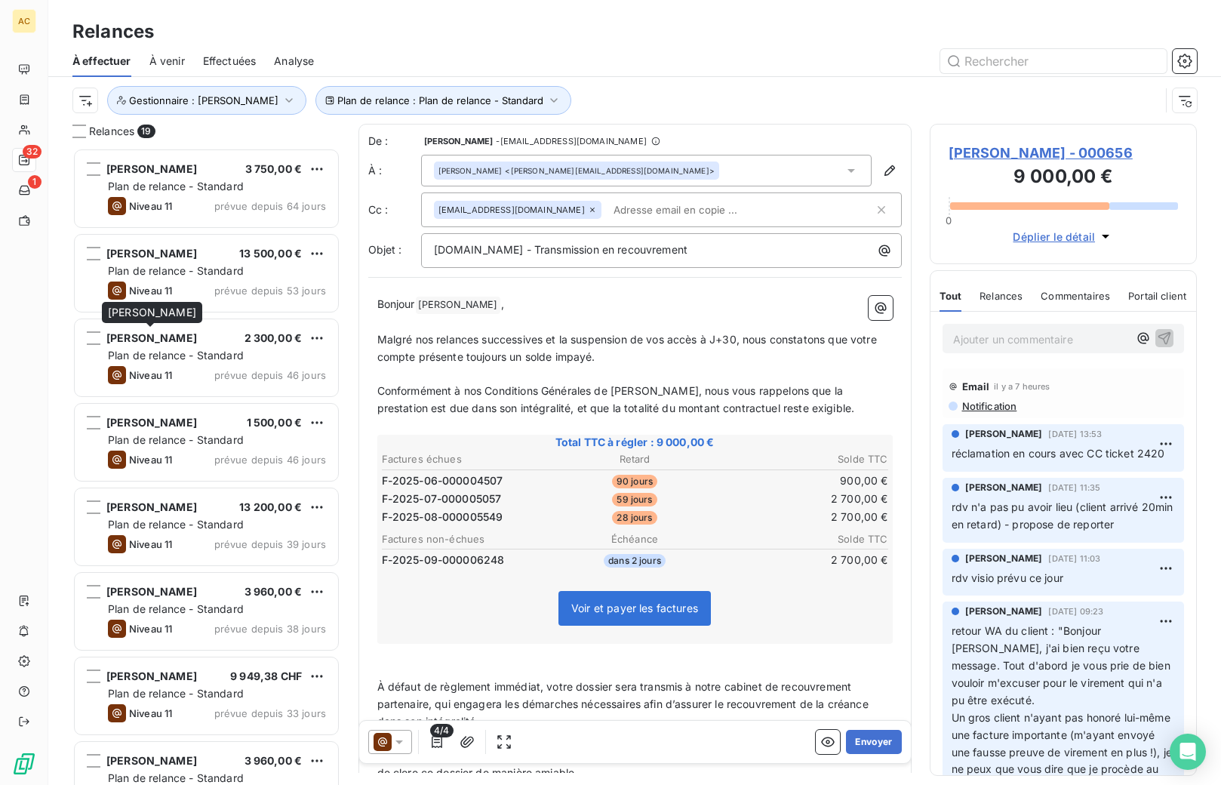
scroll to position [970, 0]
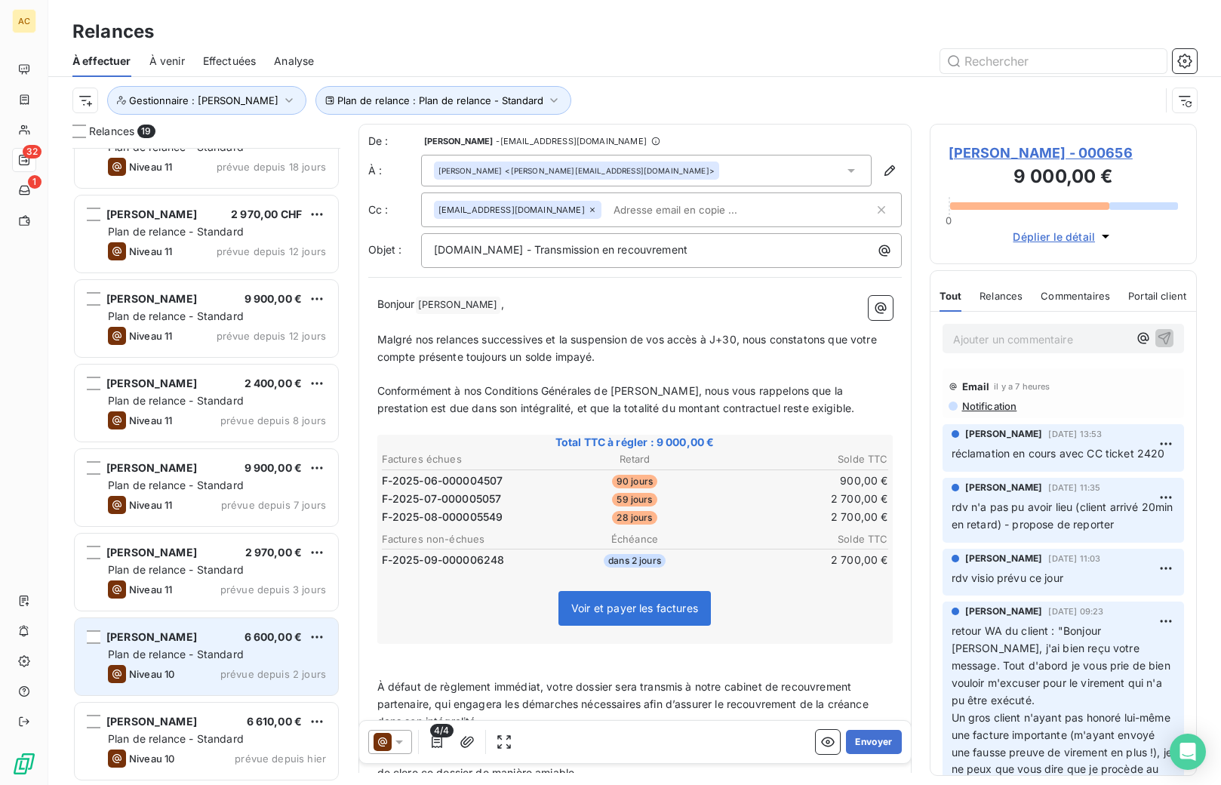
click at [162, 645] on div "Jérémie BERIOT 6 600,00 € Plan de relance - Standard Niveau 10 prévue depuis 2 …" at bounding box center [206, 656] width 263 height 77
